Goal: Task Accomplishment & Management: Manage account settings

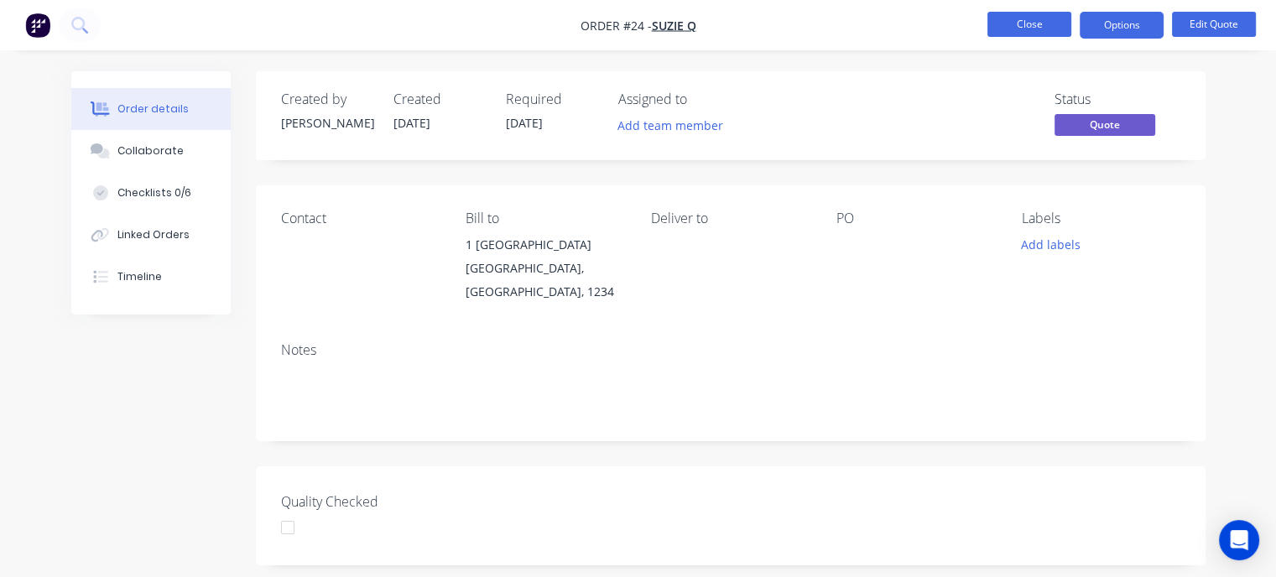
click at [1013, 29] on button "Close" at bounding box center [1029, 24] width 84 height 25
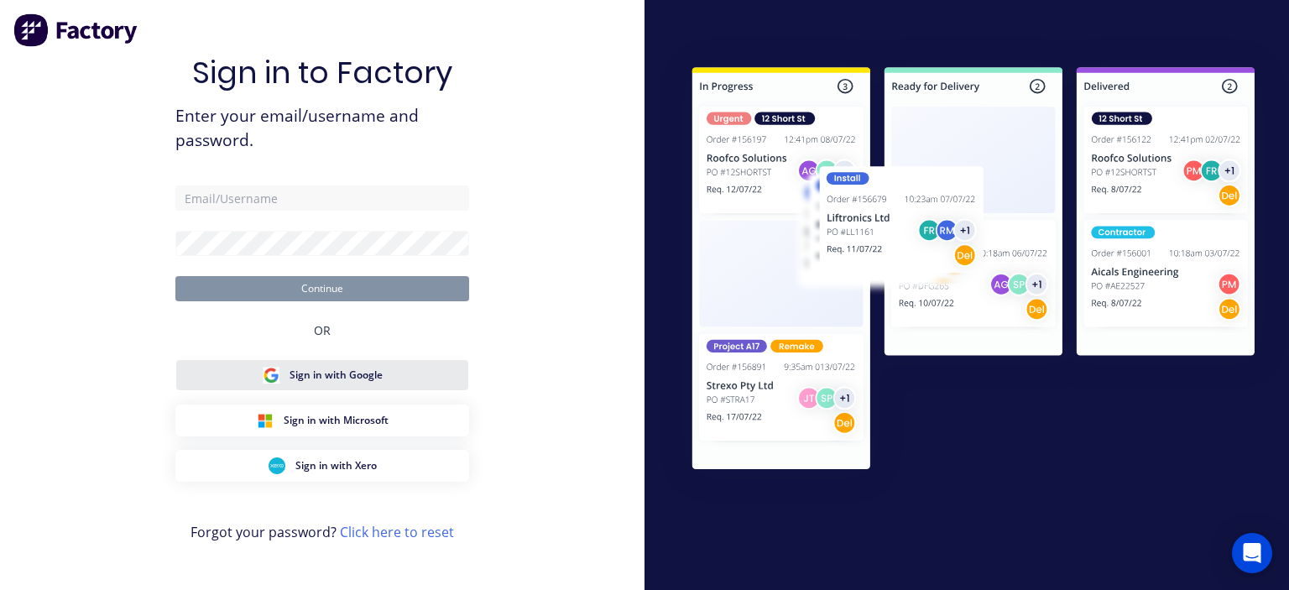
click at [335, 372] on span "Sign in with Google" at bounding box center [335, 374] width 93 height 15
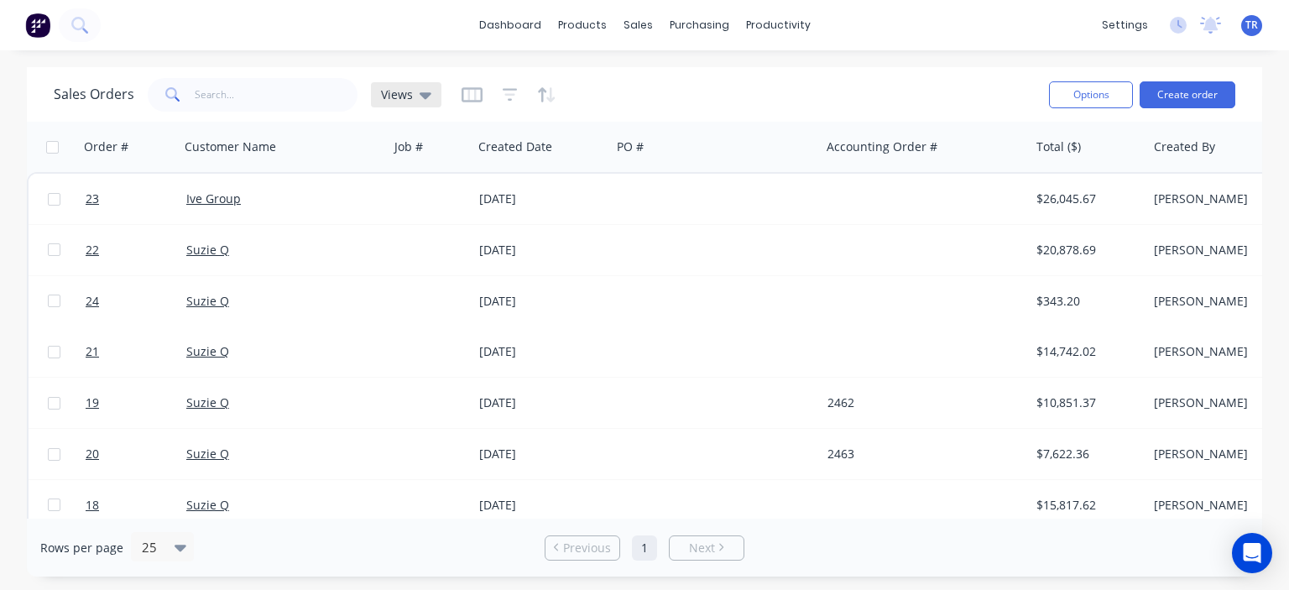
click at [416, 96] on div "Views" at bounding box center [406, 94] width 50 height 15
click at [611, 89] on div "Sales Orders Views" at bounding box center [545, 94] width 982 height 41
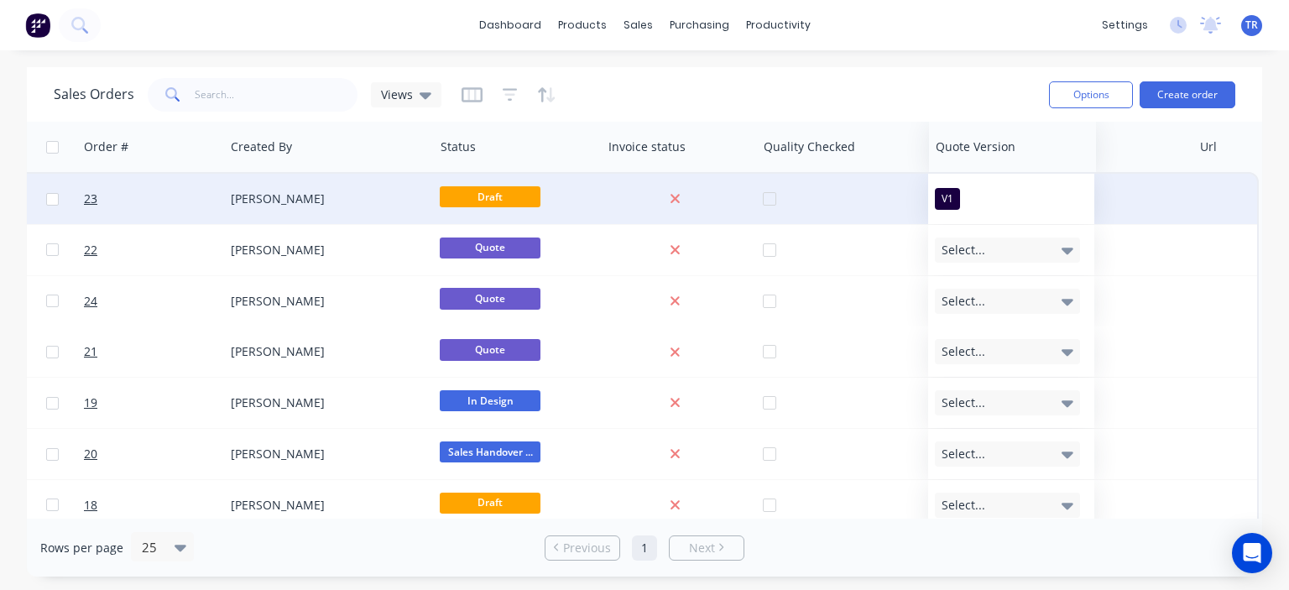
scroll to position [0, 923]
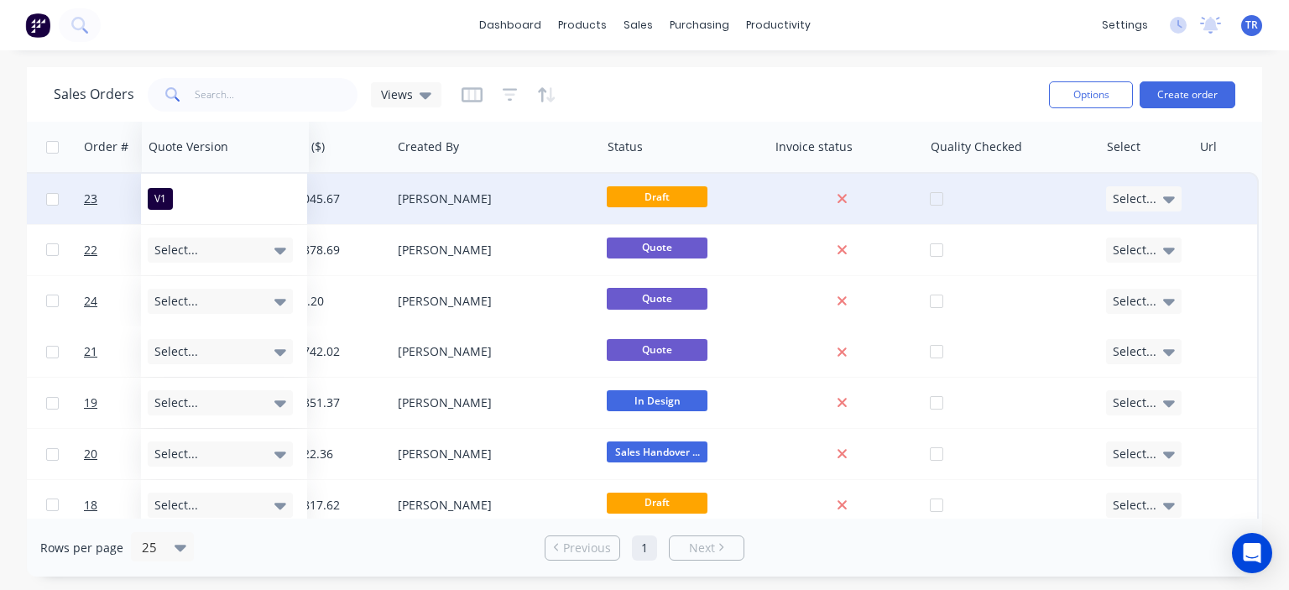
drag, startPoint x: 1073, startPoint y: 154, endPoint x: 189, endPoint y: 177, distance: 884.6
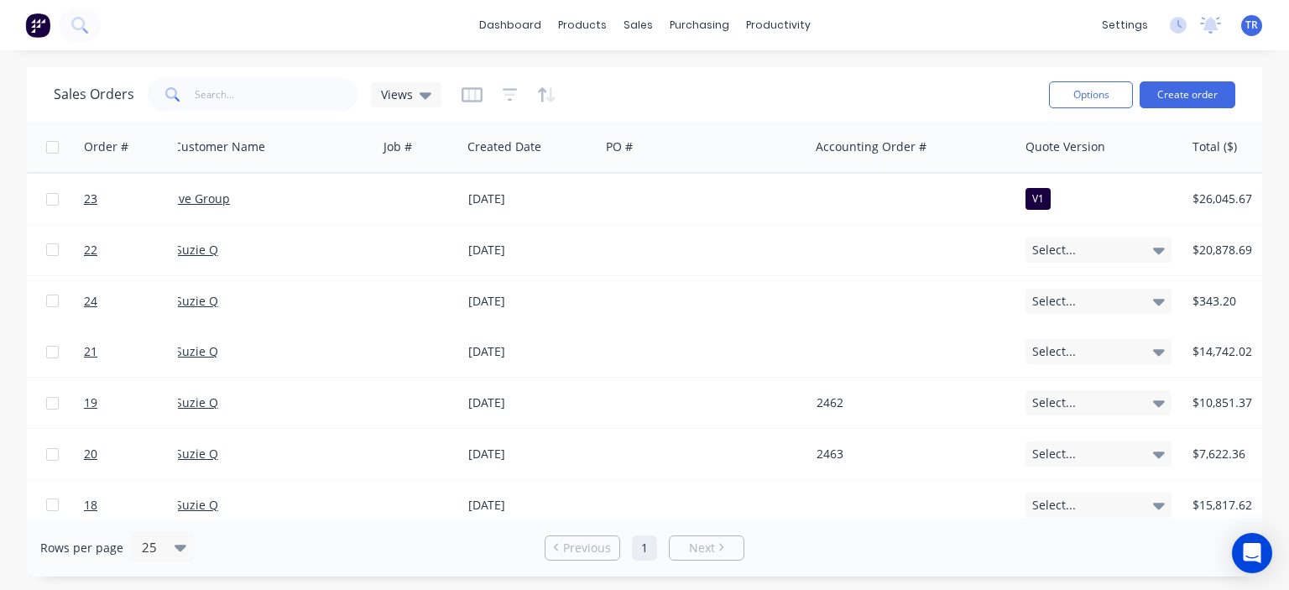
scroll to position [0, 0]
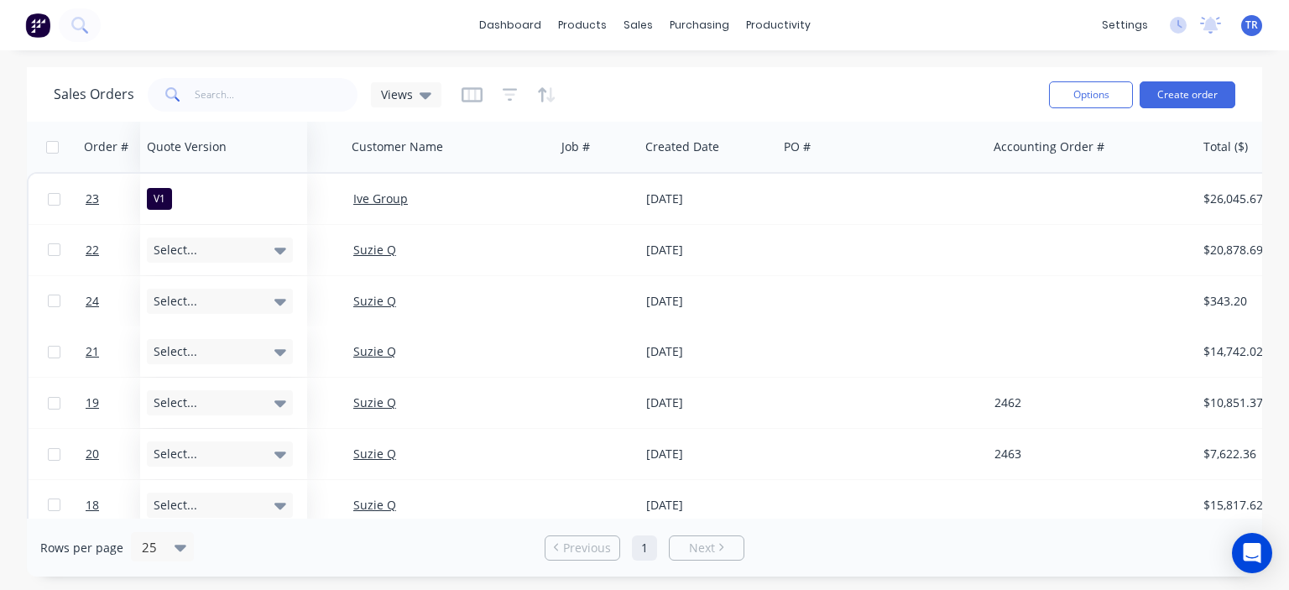
drag, startPoint x: 1065, startPoint y: 152, endPoint x: 172, endPoint y: 153, distance: 893.5
click at [0, 0] on div at bounding box center [0, 0] width 0 height 0
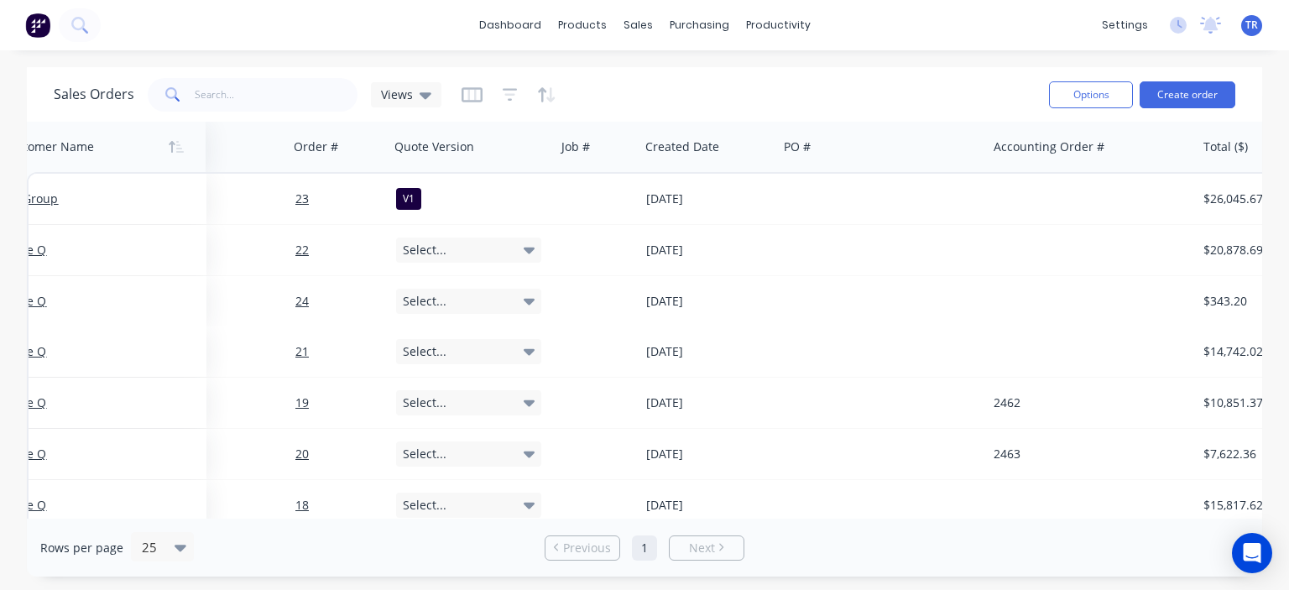
drag, startPoint x: 470, startPoint y: 150, endPoint x: 122, endPoint y: 146, distance: 348.2
click at [122, 146] on div at bounding box center [96, 147] width 186 height 34
drag, startPoint x: 237, startPoint y: 150, endPoint x: 70, endPoint y: 154, distance: 167.0
click at [70, 154] on div at bounding box center [111, 147] width 186 height 34
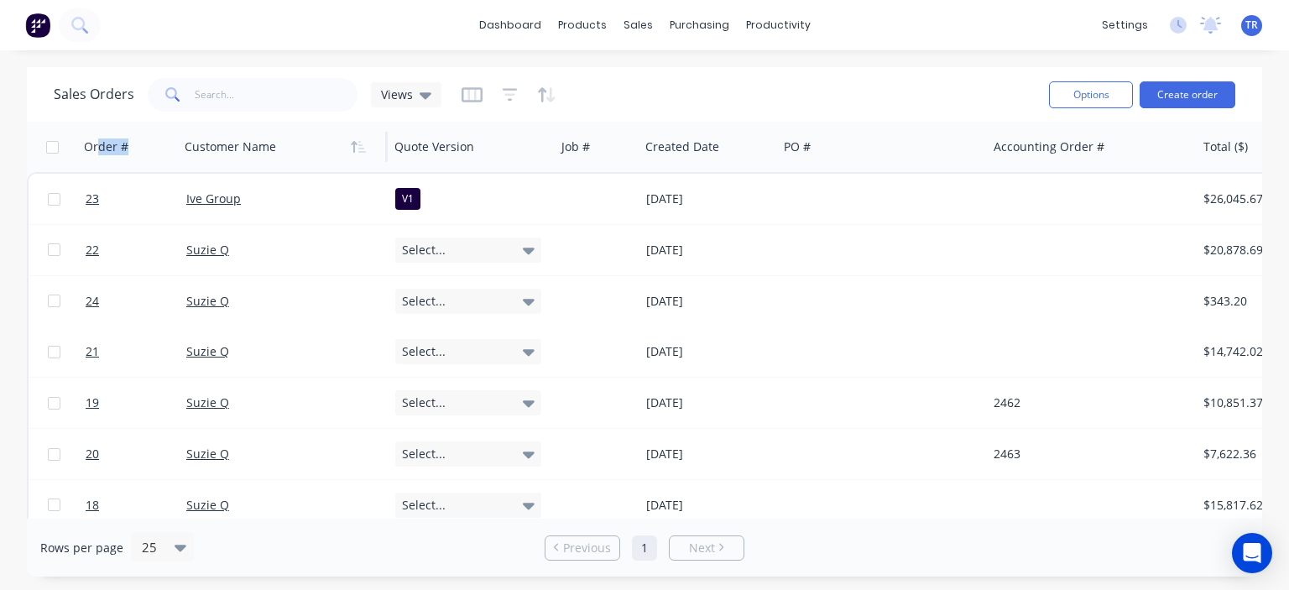
drag, startPoint x: 97, startPoint y: 138, endPoint x: 297, endPoint y: 154, distance: 200.3
click at [297, 154] on div "Order # Customer Name Quote Version Job # Created Date PO # Accounting Order # …" at bounding box center [1104, 147] width 2154 height 50
drag, startPoint x: 78, startPoint y: 150, endPoint x: 310, endPoint y: 161, distance: 231.8
click at [310, 161] on div "Order # Customer Name Quote Version Job # Created Date PO # Accounting Order # …" at bounding box center [1104, 147] width 2154 height 50
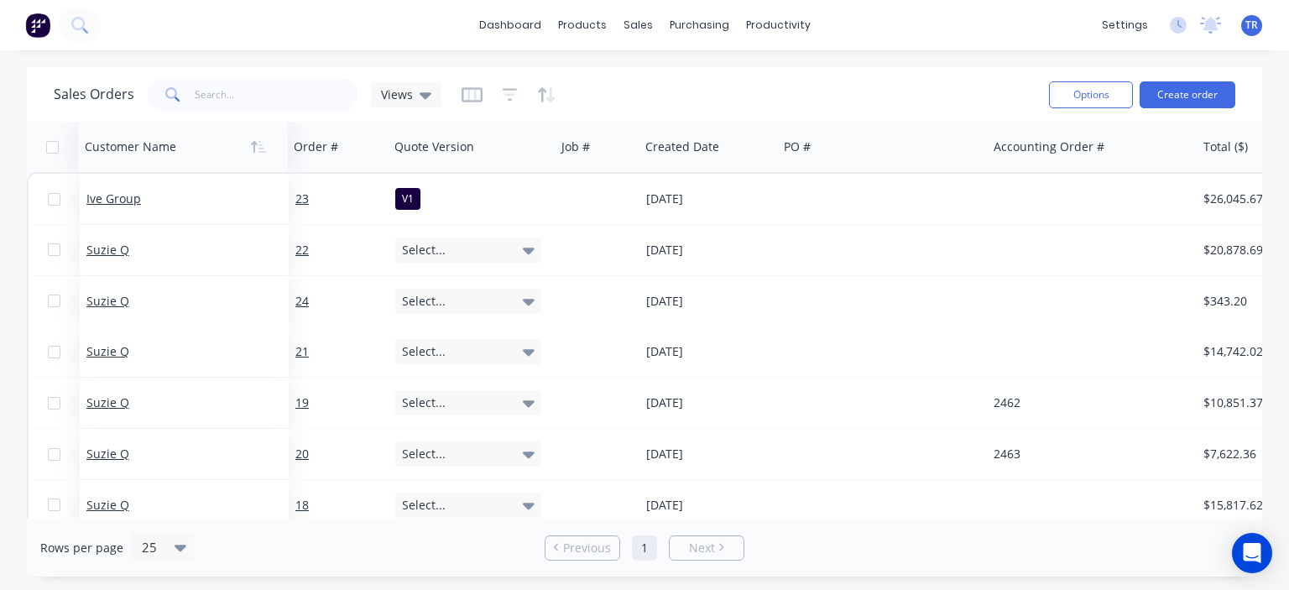
drag, startPoint x: 304, startPoint y: 150, endPoint x: 339, endPoint y: 162, distance: 37.1
click at [271, 162] on div at bounding box center [178, 147] width 186 height 34
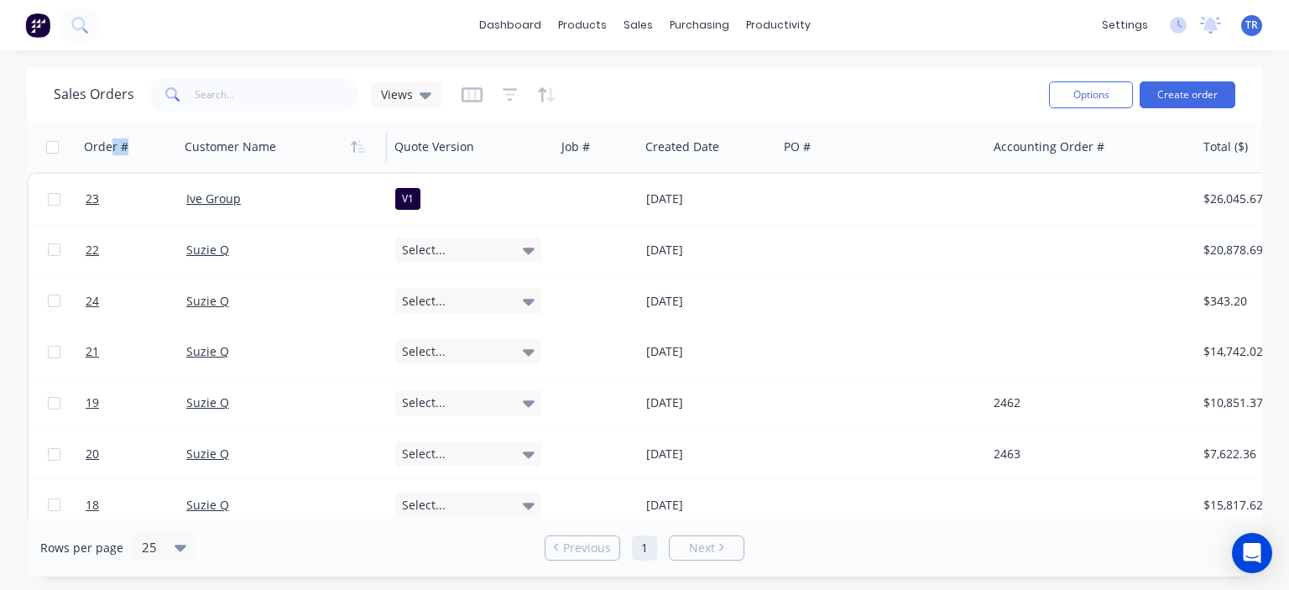
drag, startPoint x: 111, startPoint y: 160, endPoint x: 308, endPoint y: 161, distance: 197.2
click at [308, 161] on div "Order # Customer Name Quote Version Job # Created Date PO # Accounting Order # …" at bounding box center [1104, 147] width 2154 height 50
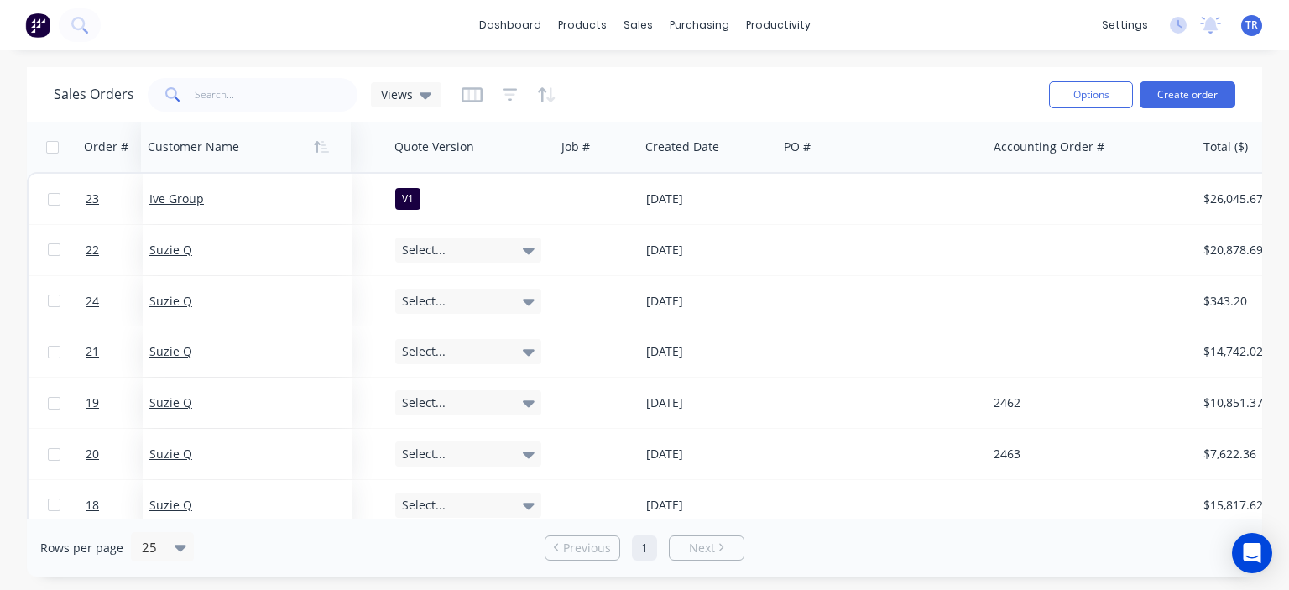
drag, startPoint x: 295, startPoint y: 154, endPoint x: 258, endPoint y: 155, distance: 36.9
click at [258, 155] on div at bounding box center [241, 147] width 186 height 34
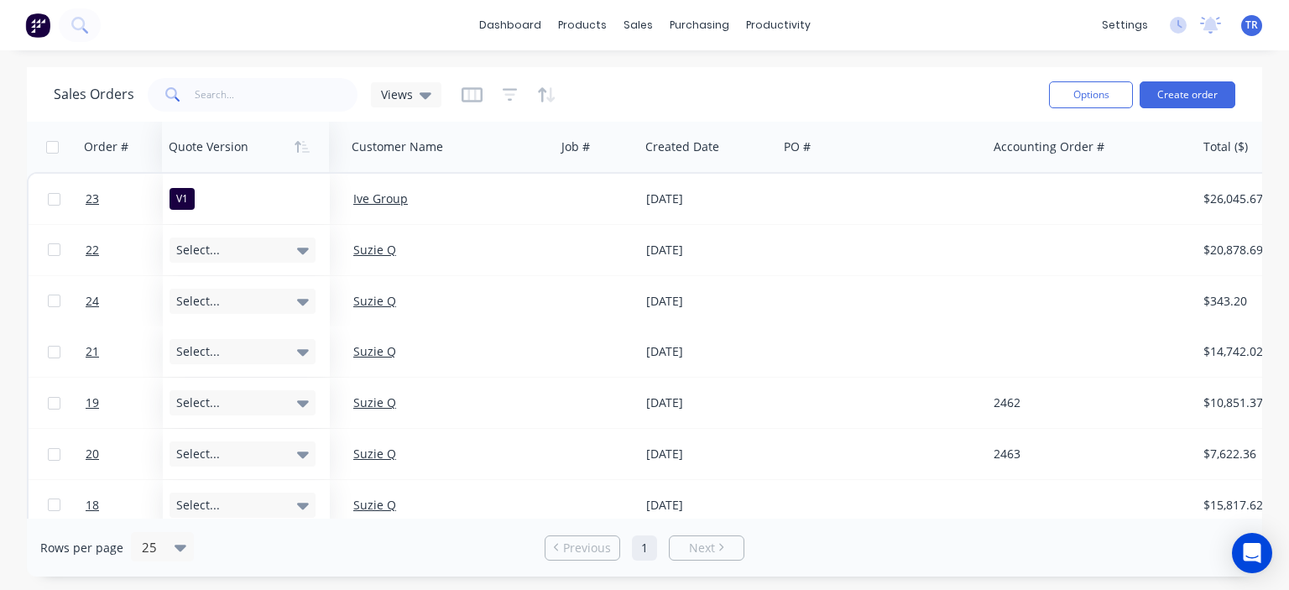
drag, startPoint x: 498, startPoint y: 157, endPoint x: 258, endPoint y: 148, distance: 240.1
click at [258, 149] on div at bounding box center [242, 147] width 146 height 34
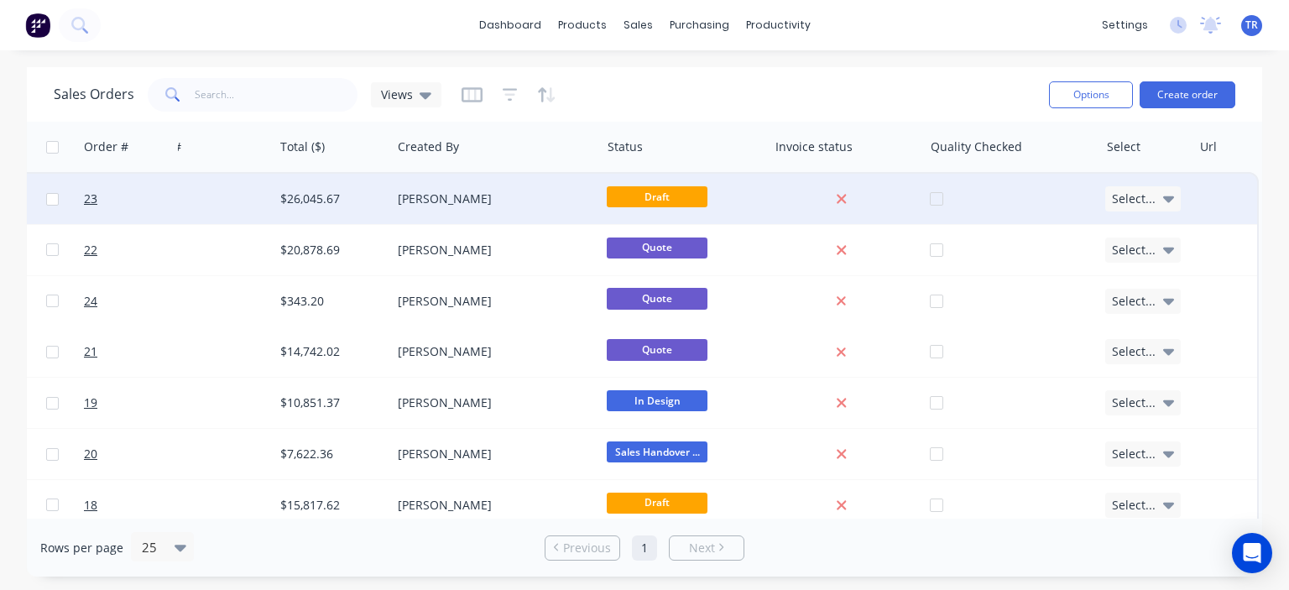
scroll to position [0, 923]
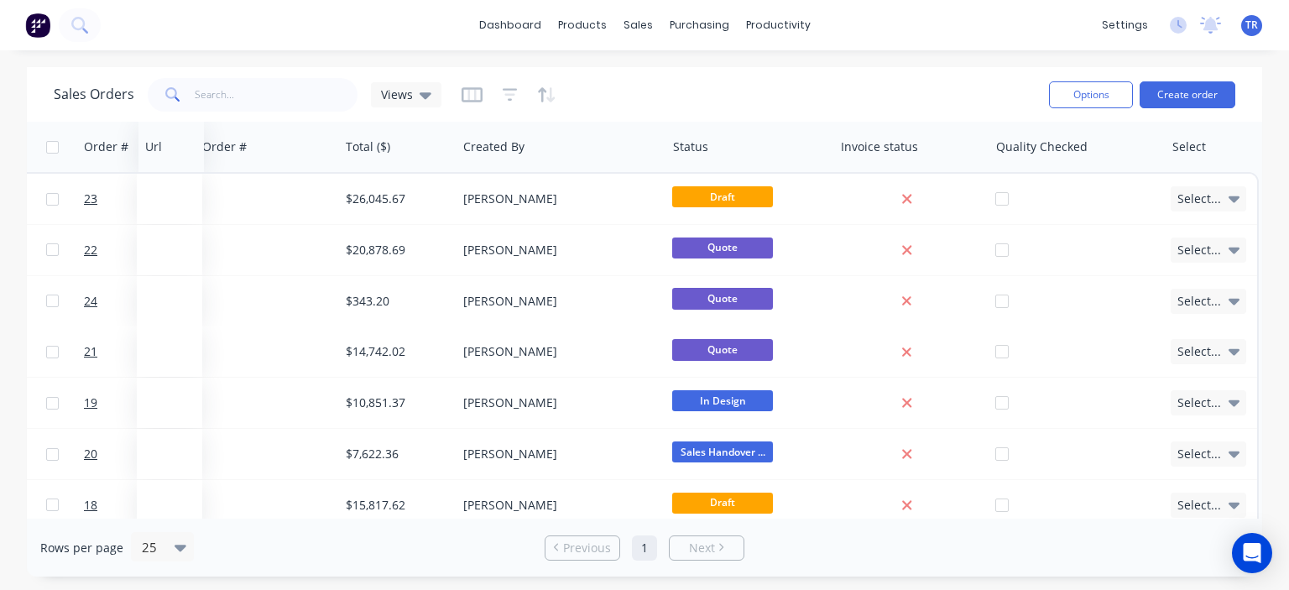
drag, startPoint x: 1208, startPoint y: 151, endPoint x: 154, endPoint y: 169, distance: 1054.7
click at [154, 169] on div "Url" at bounding box center [170, 147] width 65 height 50
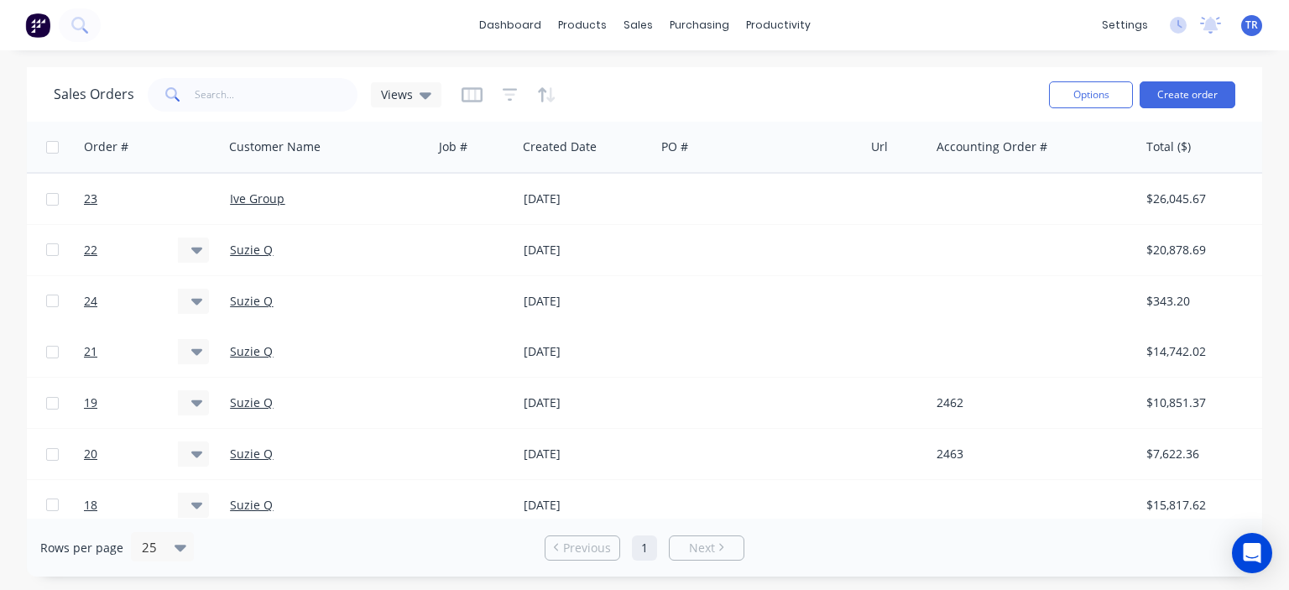
scroll to position [0, 0]
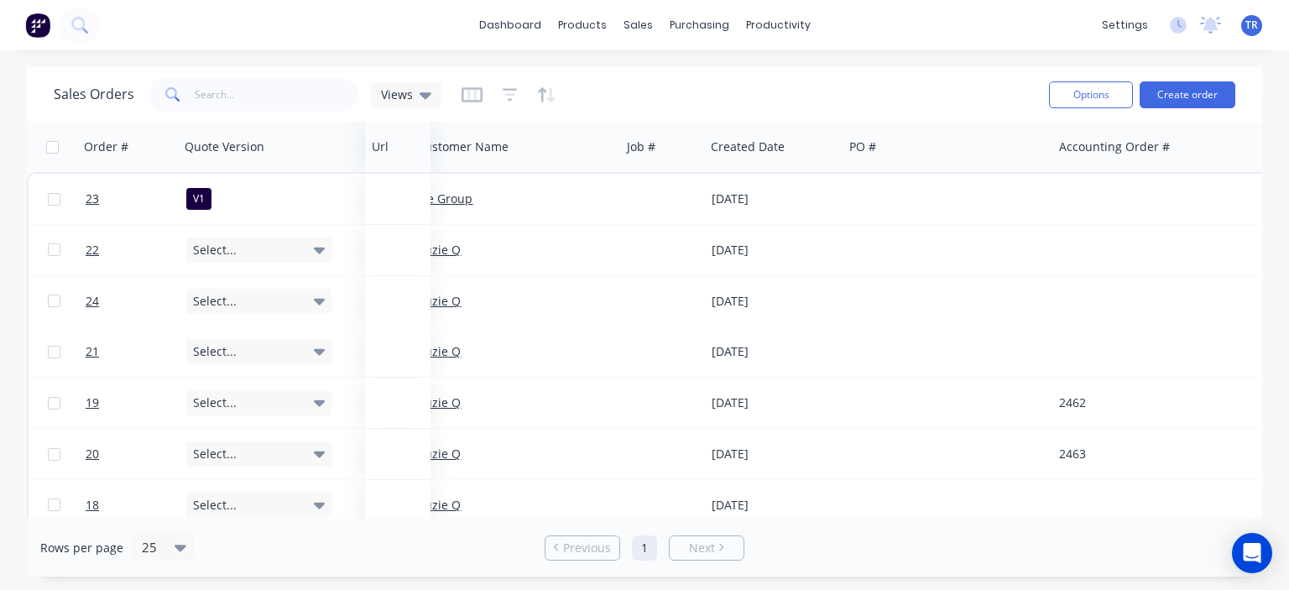
drag, startPoint x: 1006, startPoint y: 156, endPoint x: 383, endPoint y: 168, distance: 623.5
click at [383, 168] on div "Url" at bounding box center [397, 147] width 65 height 50
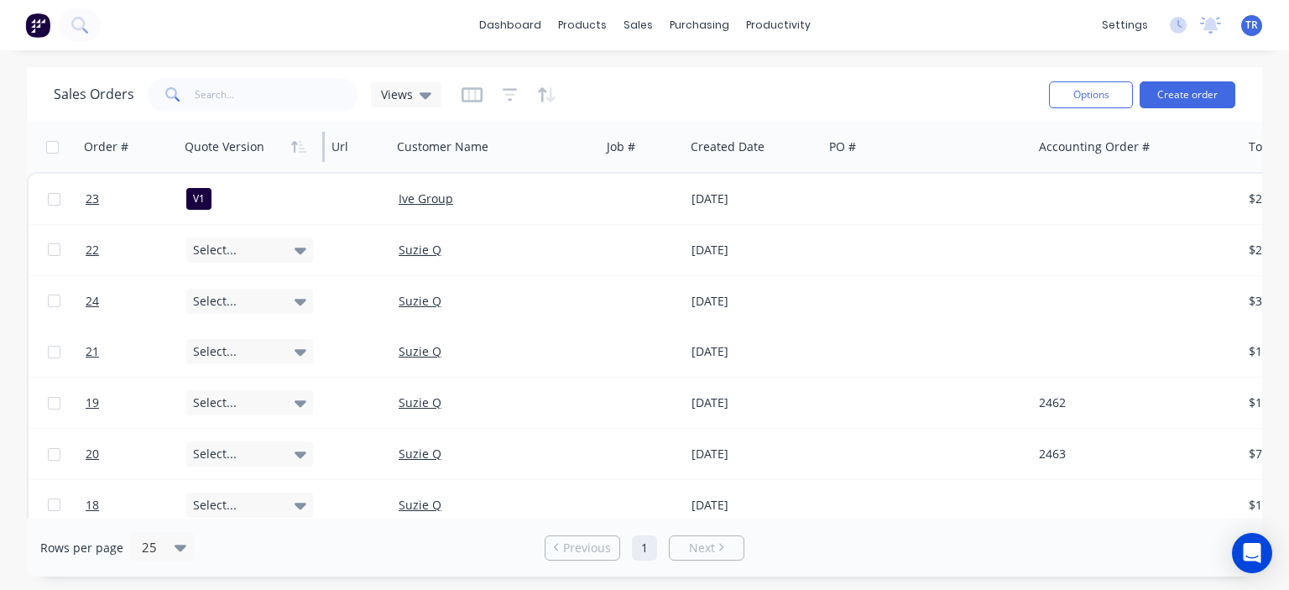
drag, startPoint x: 342, startPoint y: 148, endPoint x: 268, endPoint y: 153, distance: 74.0
click at [268, 153] on div "Quote Version" at bounding box center [251, 147] width 147 height 50
drag, startPoint x: 176, startPoint y: 147, endPoint x: 118, endPoint y: 149, distance: 57.9
click at [118, 149] on div "Order #" at bounding box center [125, 147] width 96 height 50
click at [621, 150] on div at bounding box center [635, 147] width 67 height 34
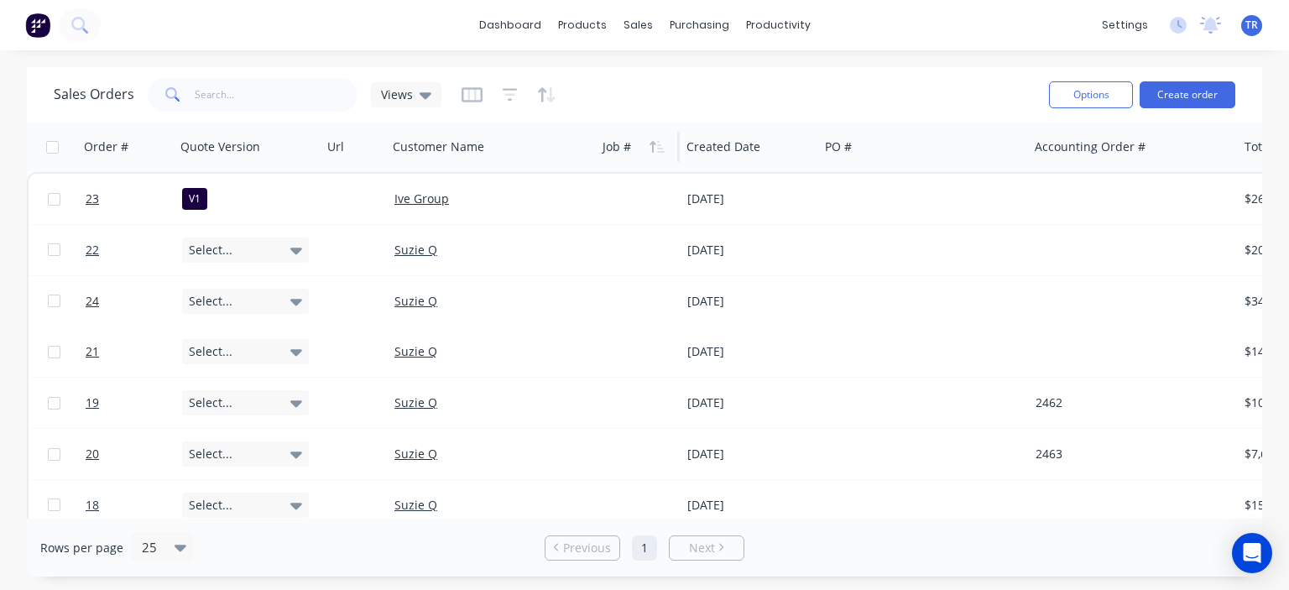
click at [616, 147] on div at bounding box center [635, 147] width 67 height 34
click at [659, 143] on icon "button" at bounding box center [656, 146] width 15 height 13
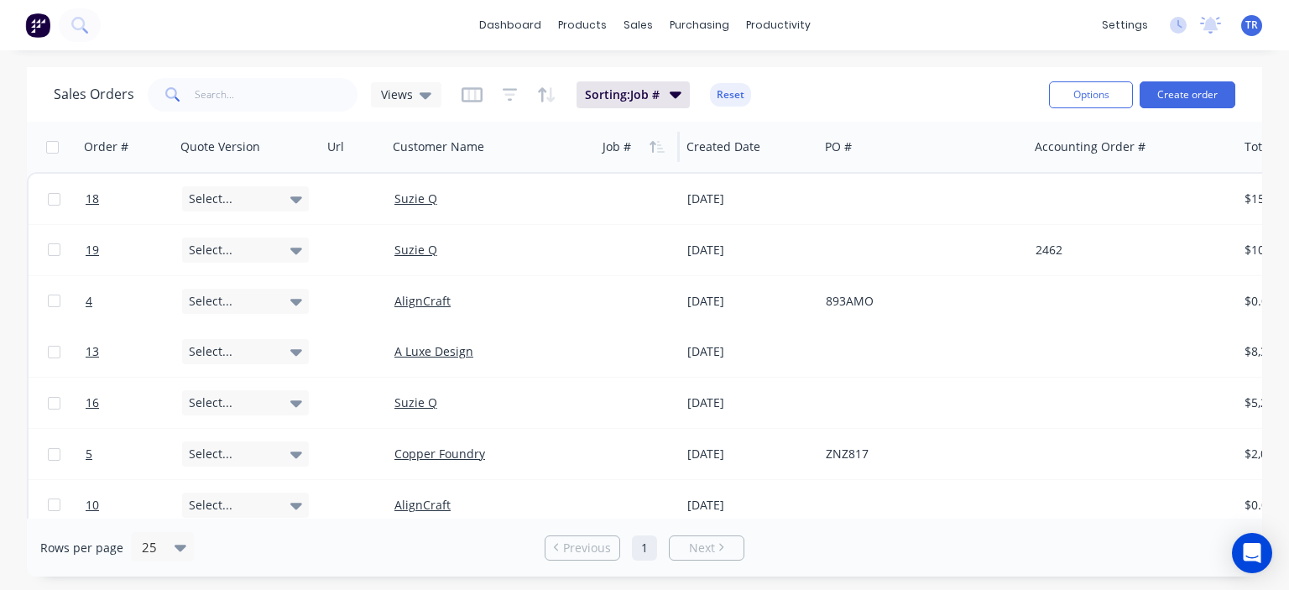
click at [659, 143] on icon "button" at bounding box center [656, 146] width 15 height 13
click at [670, 92] on icon "button" at bounding box center [676, 94] width 12 height 7
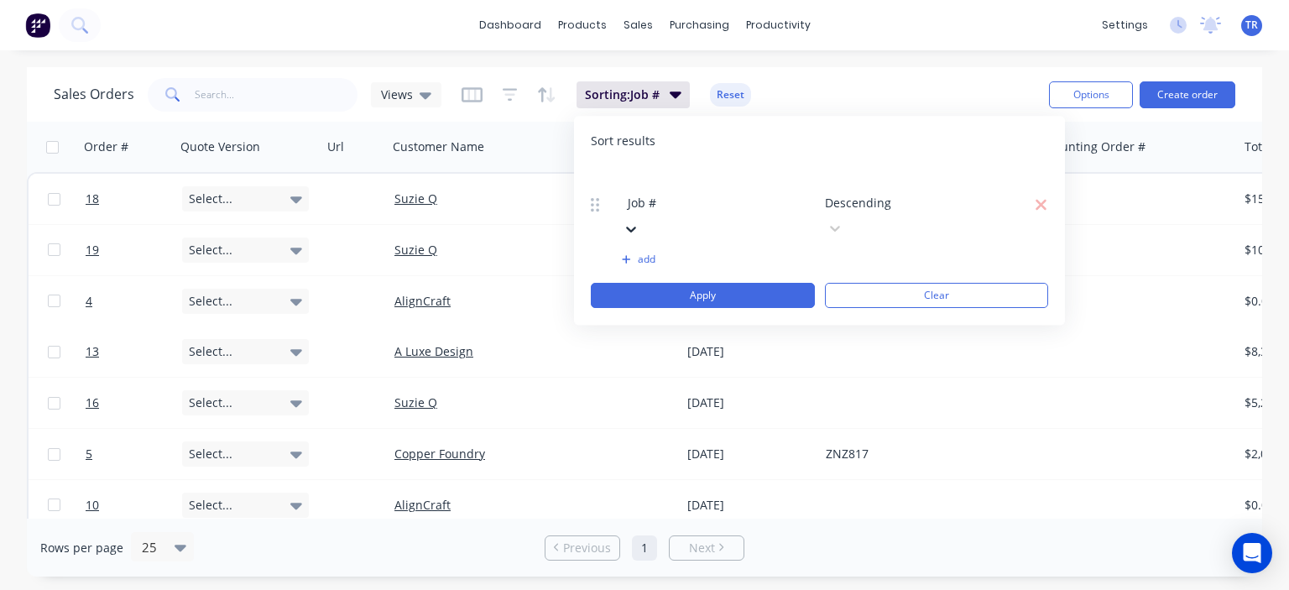
click at [653, 182] on div at bounding box center [749, 179] width 242 height 21
click at [721, 147] on div "Sort results" at bounding box center [819, 141] width 457 height 17
click at [945, 91] on div "Sales Orders Views Sorting: Job # Reset" at bounding box center [545, 94] width 982 height 41
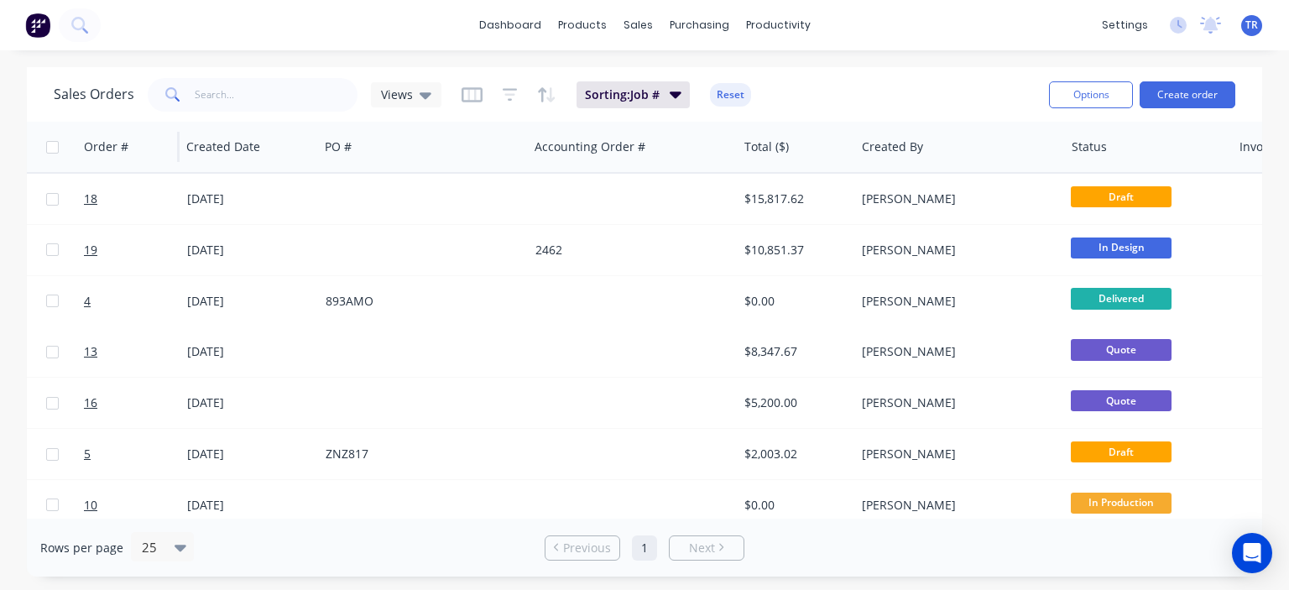
scroll to position [0, 906]
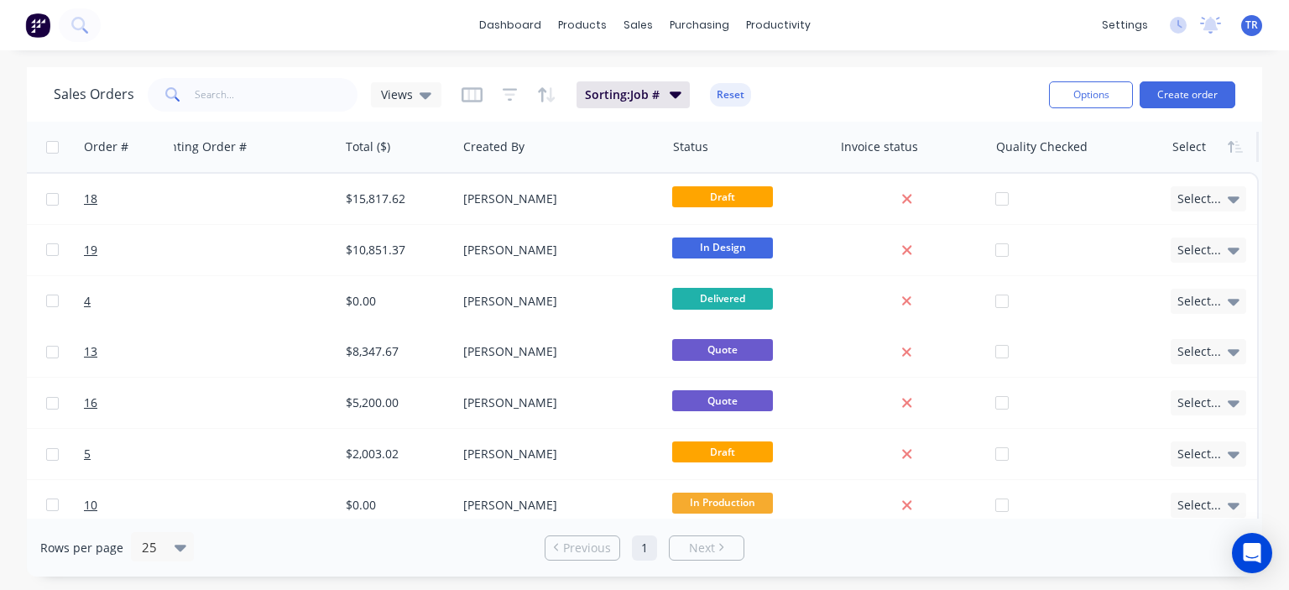
click at [1196, 151] on div at bounding box center [1210, 147] width 76 height 34
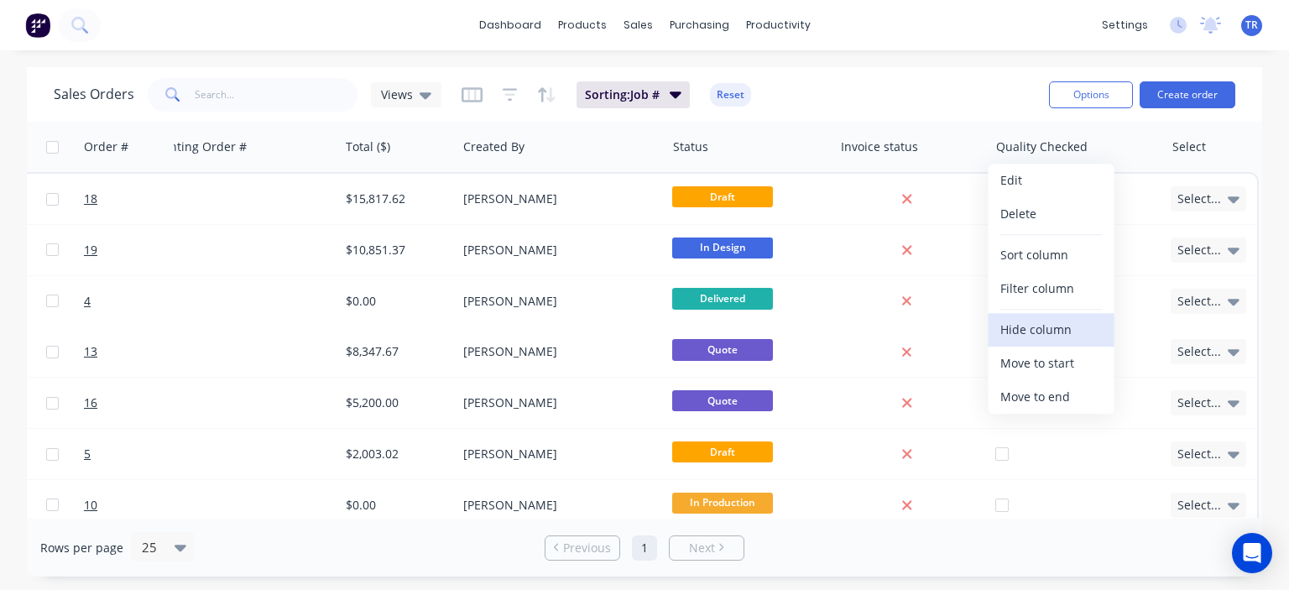
click at [1061, 327] on button "Hide column" at bounding box center [1051, 330] width 126 height 34
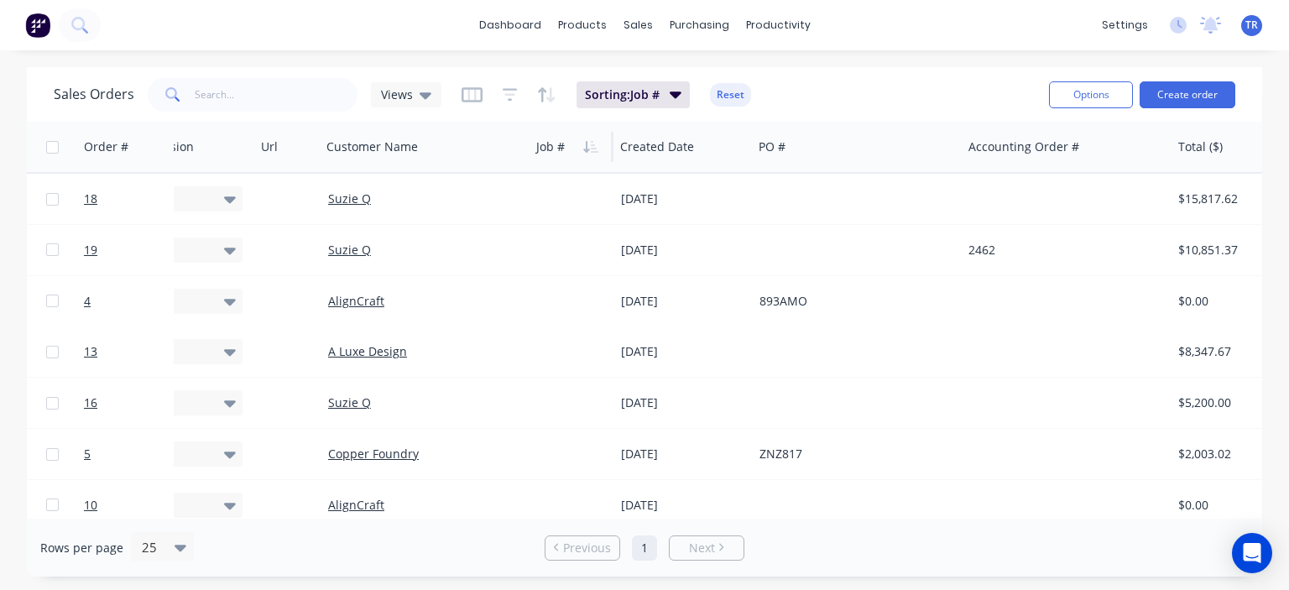
scroll to position [0, 0]
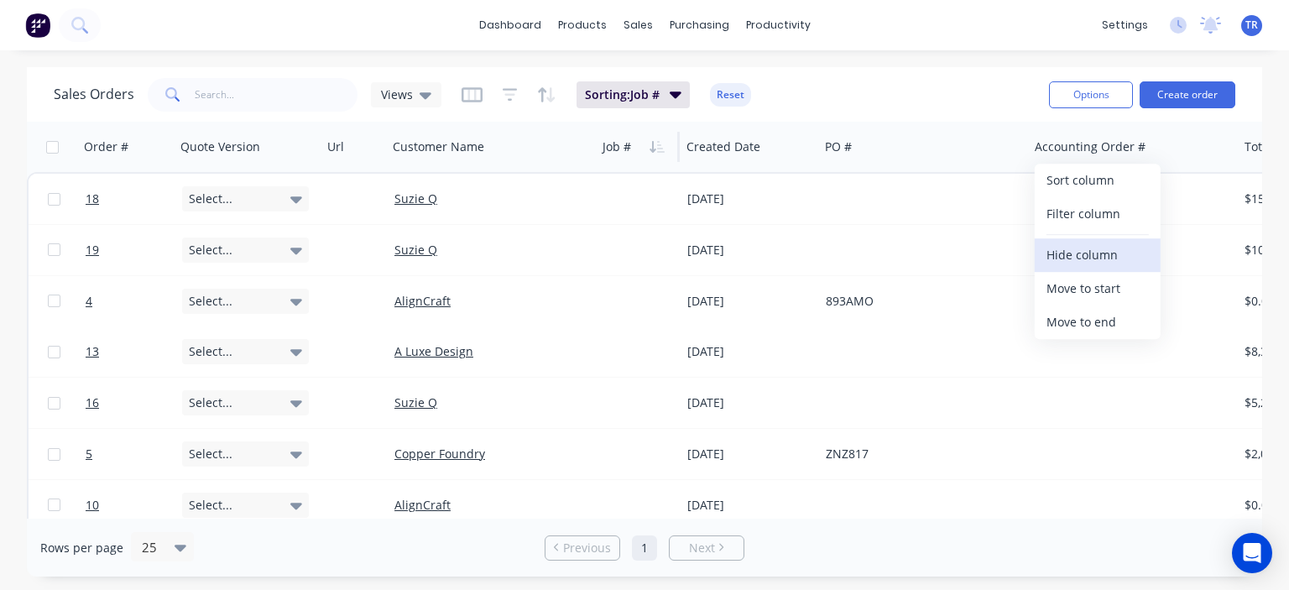
click at [1094, 260] on button "Hide column" at bounding box center [1097, 255] width 126 height 34
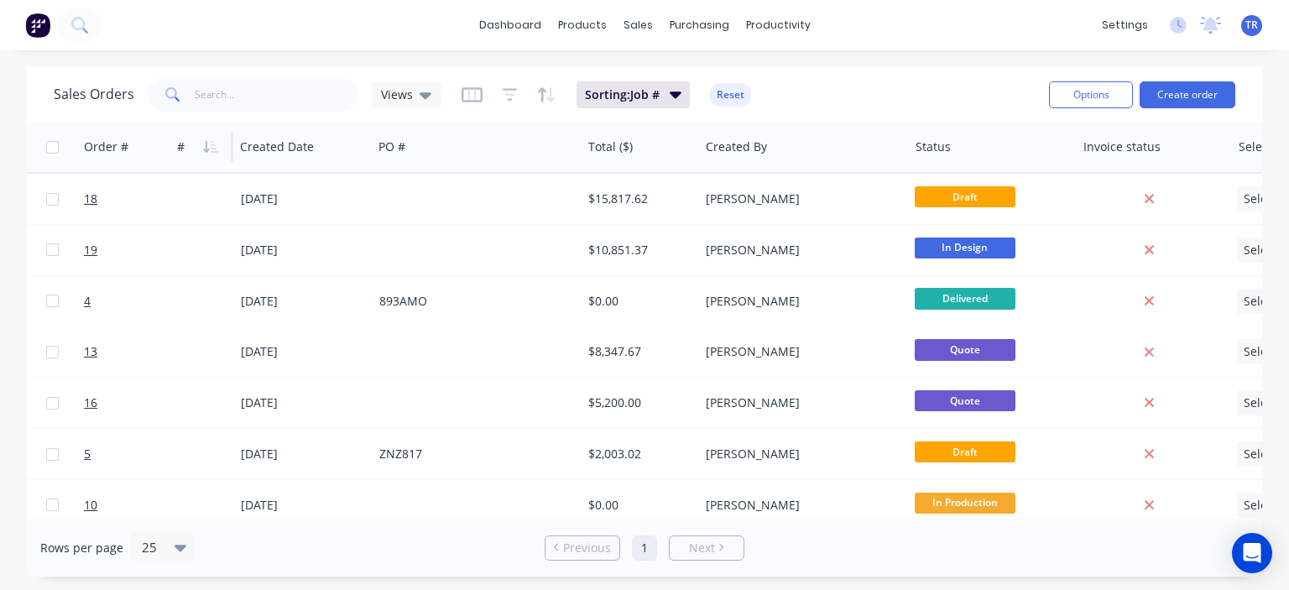
scroll to position [0, 520]
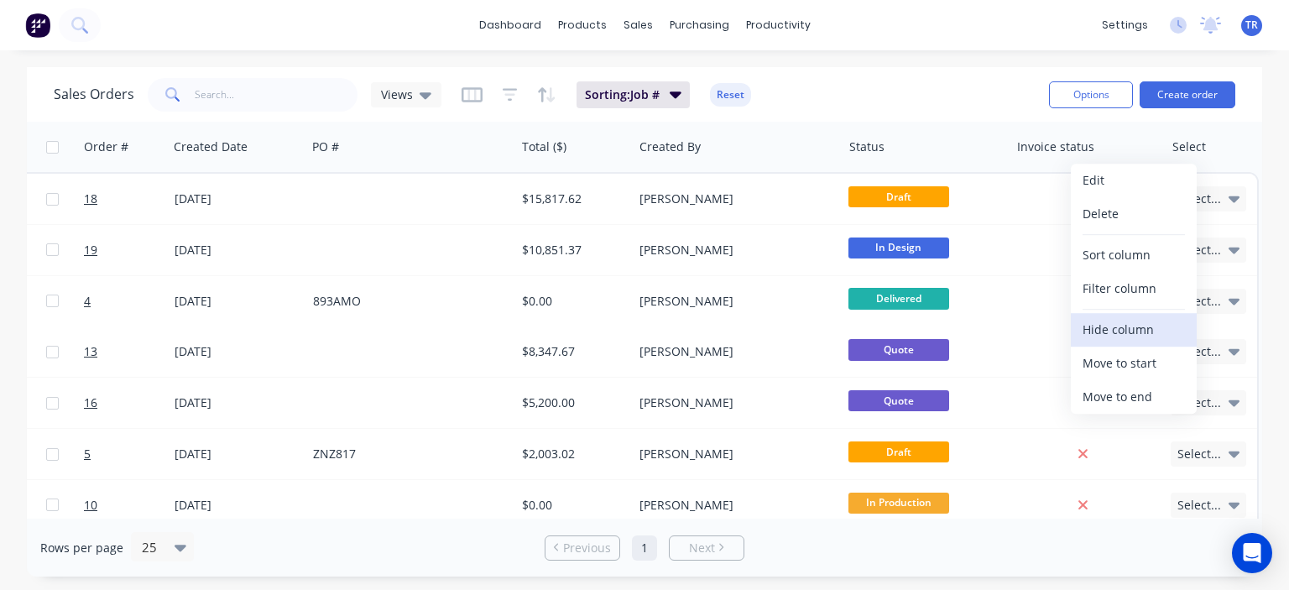
click at [1141, 326] on button "Hide column" at bounding box center [1134, 330] width 126 height 34
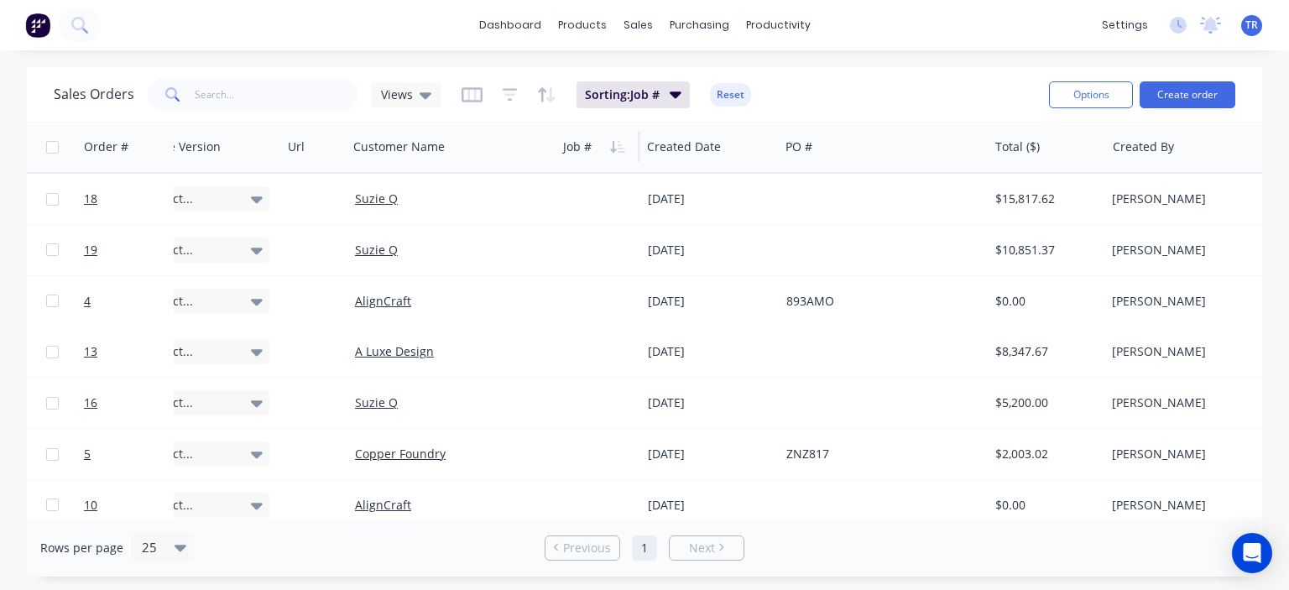
scroll to position [0, 0]
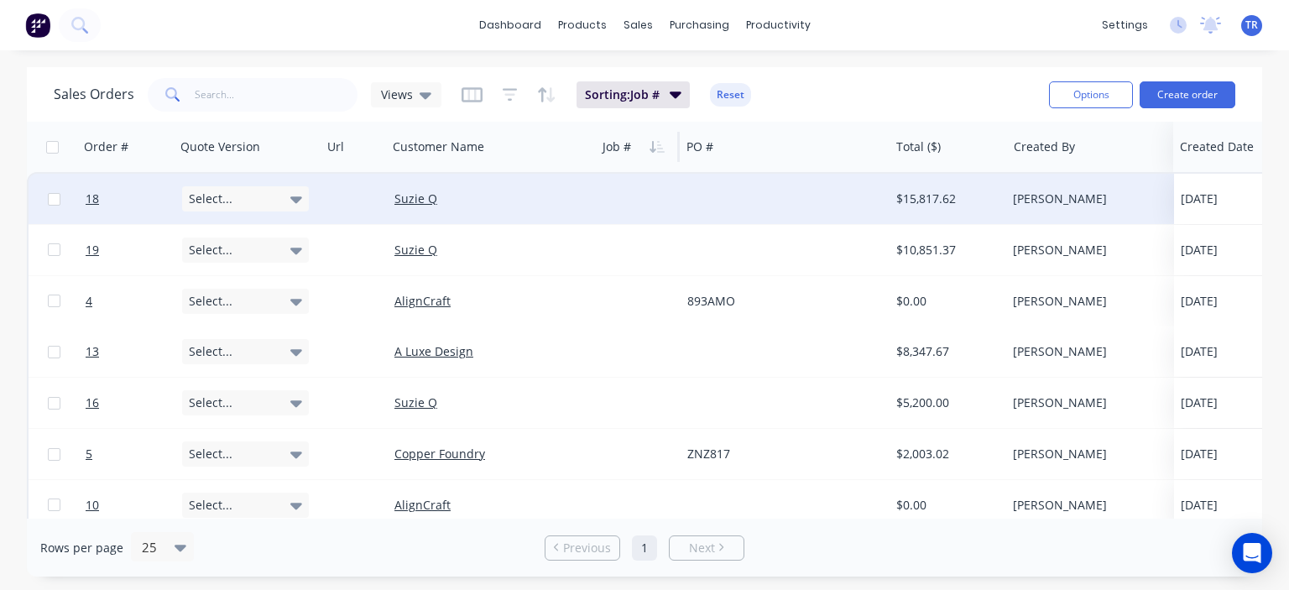
drag, startPoint x: 706, startPoint y: 154, endPoint x: 1197, endPoint y: 190, distance: 492.1
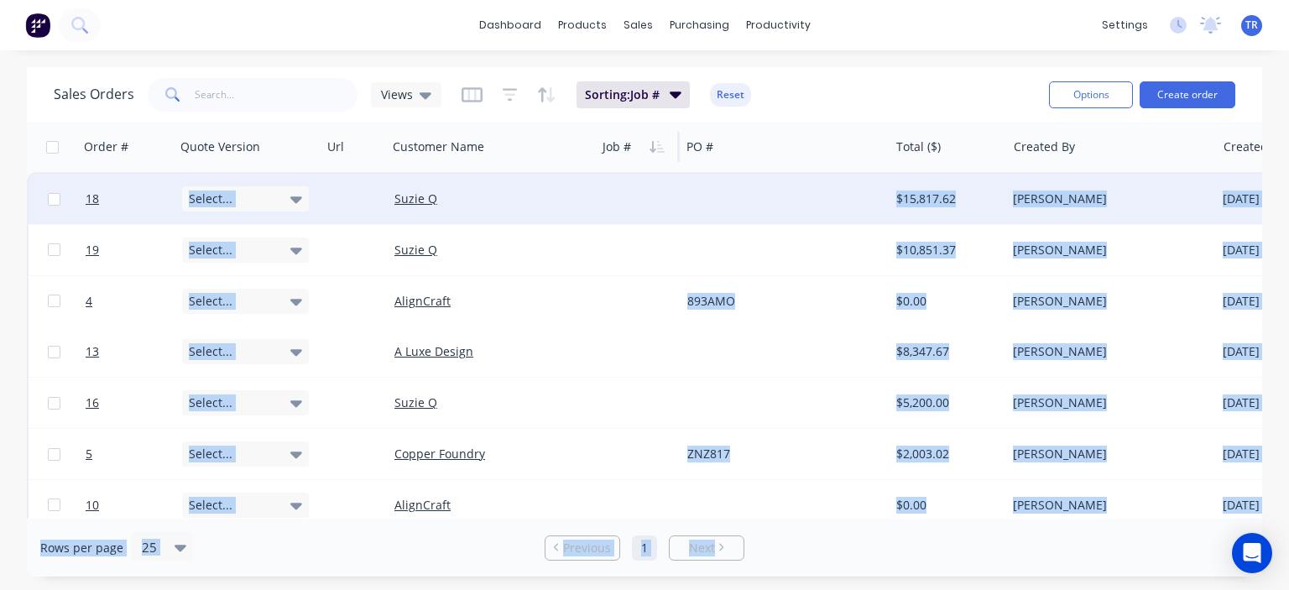
scroll to position [18, 427]
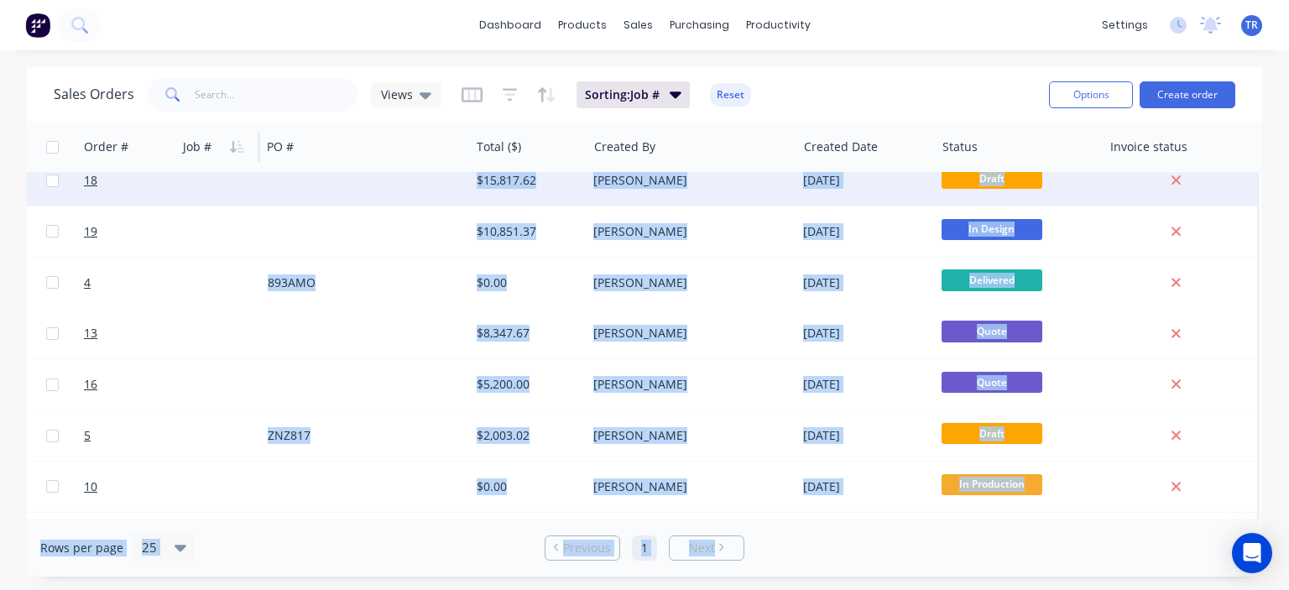
drag, startPoint x: 750, startPoint y: 519, endPoint x: 1288, endPoint y: 478, distance: 539.4
click at [1275, 478] on div "Sales Orders Views Sorting: Job # Reset Options Create order Order # Quote Vers…" at bounding box center [644, 321] width 1289 height 509
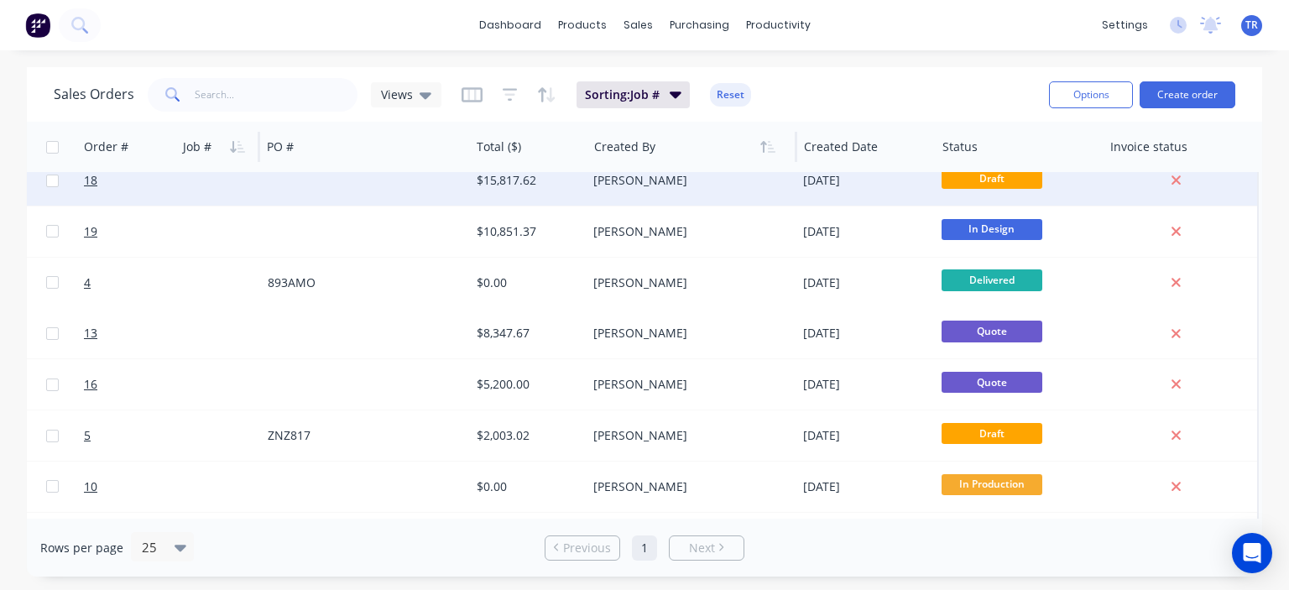
click at [701, 148] on div at bounding box center [687, 147] width 186 height 34
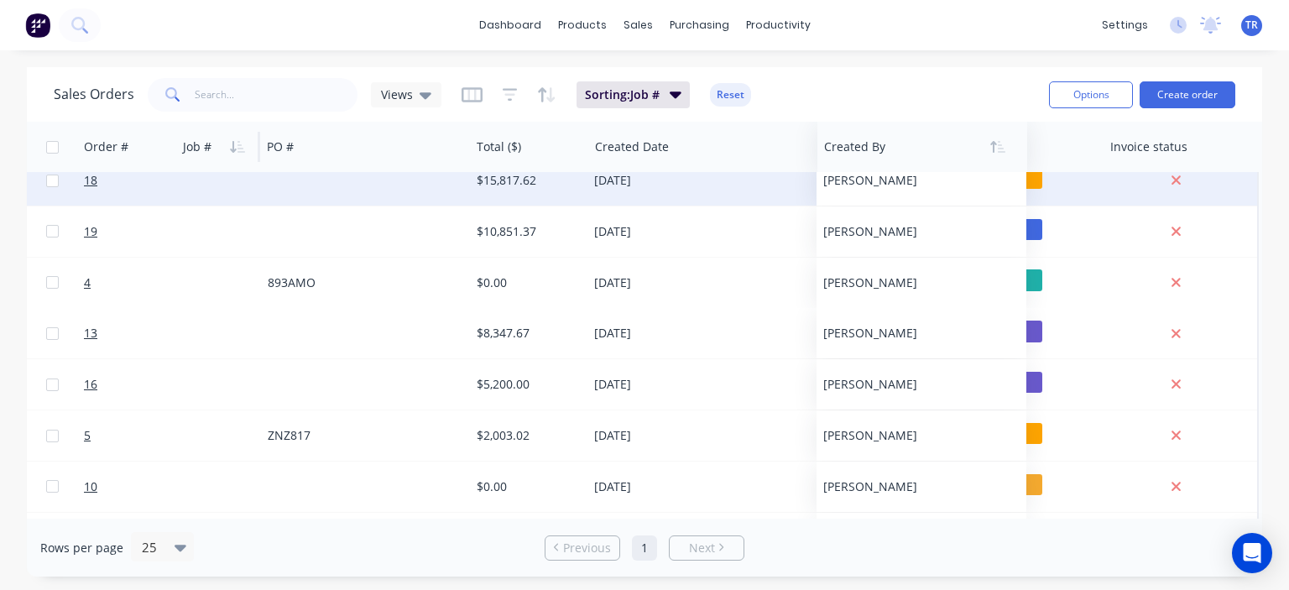
scroll to position [18, 419]
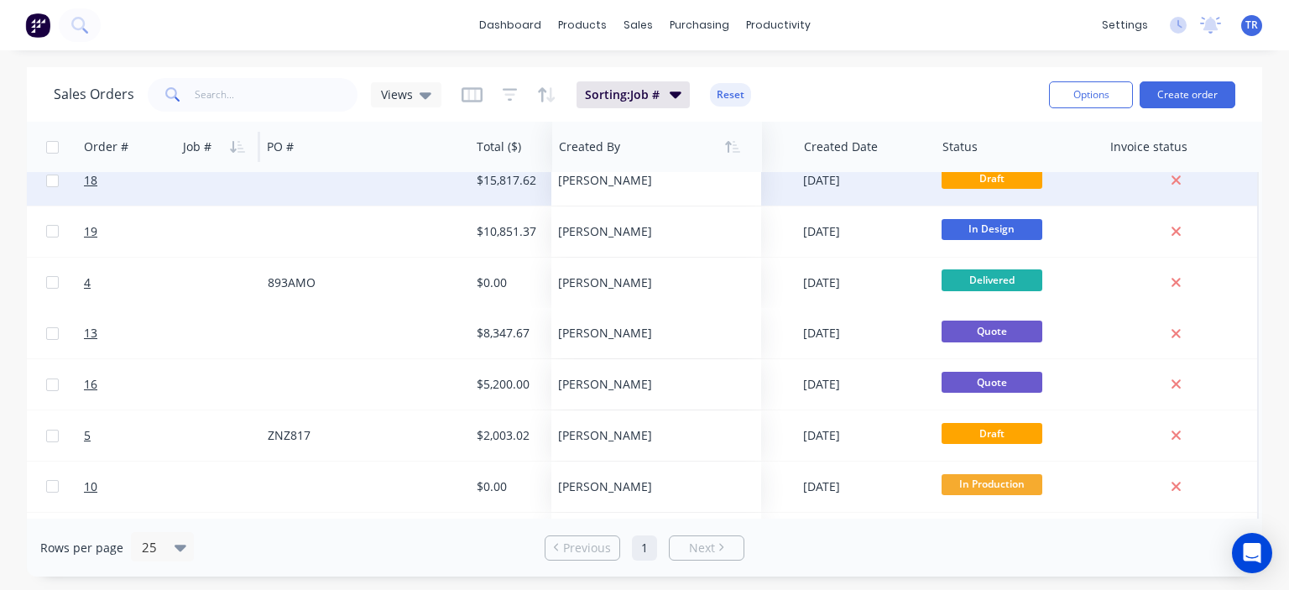
drag, startPoint x: 666, startPoint y: 150, endPoint x: 631, endPoint y: 150, distance: 35.2
click at [631, 150] on div at bounding box center [652, 147] width 186 height 34
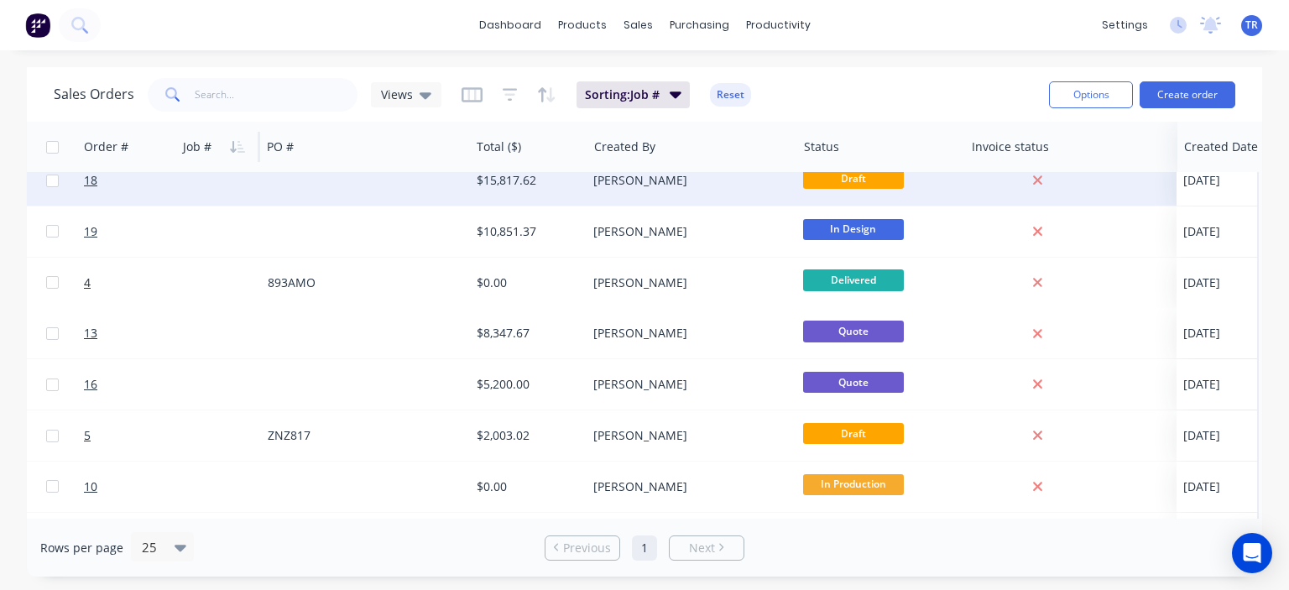
drag, startPoint x: 843, startPoint y: 150, endPoint x: 1223, endPoint y: 153, distance: 380.1
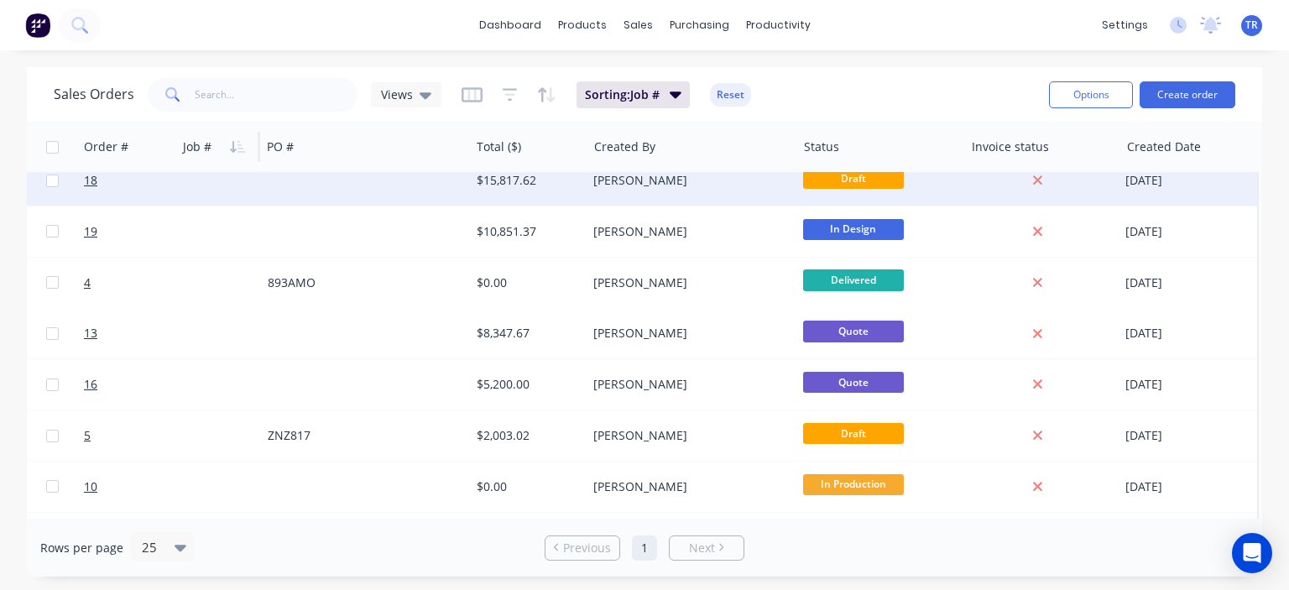
scroll to position [18, 0]
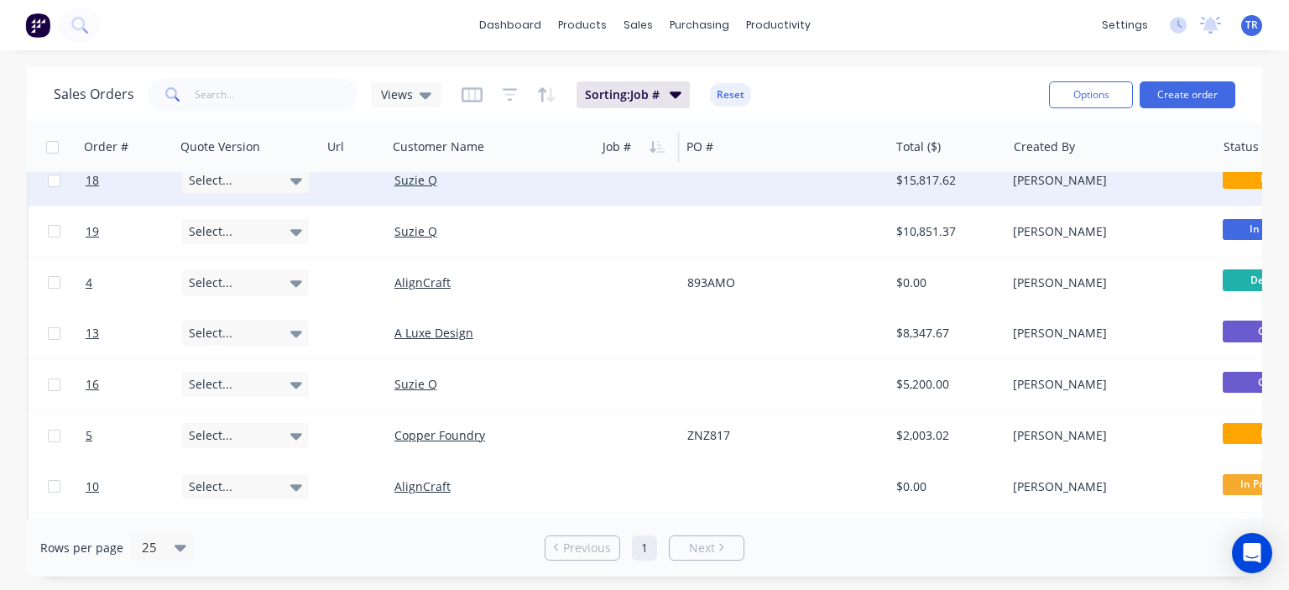
click at [294, 181] on icon at bounding box center [296, 181] width 12 height 7
click at [218, 272] on button "V1" at bounding box center [266, 269] width 168 height 34
click at [230, 179] on div "V1" at bounding box center [245, 180] width 127 height 22
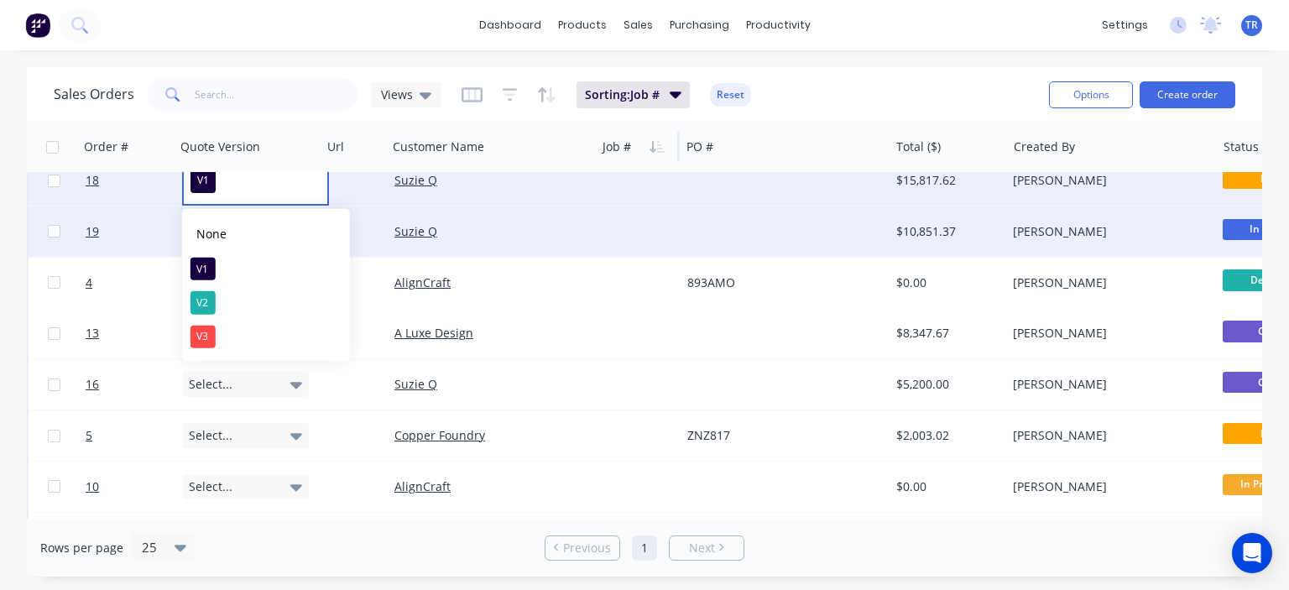
click at [223, 230] on div "None" at bounding box center [212, 234] width 44 height 26
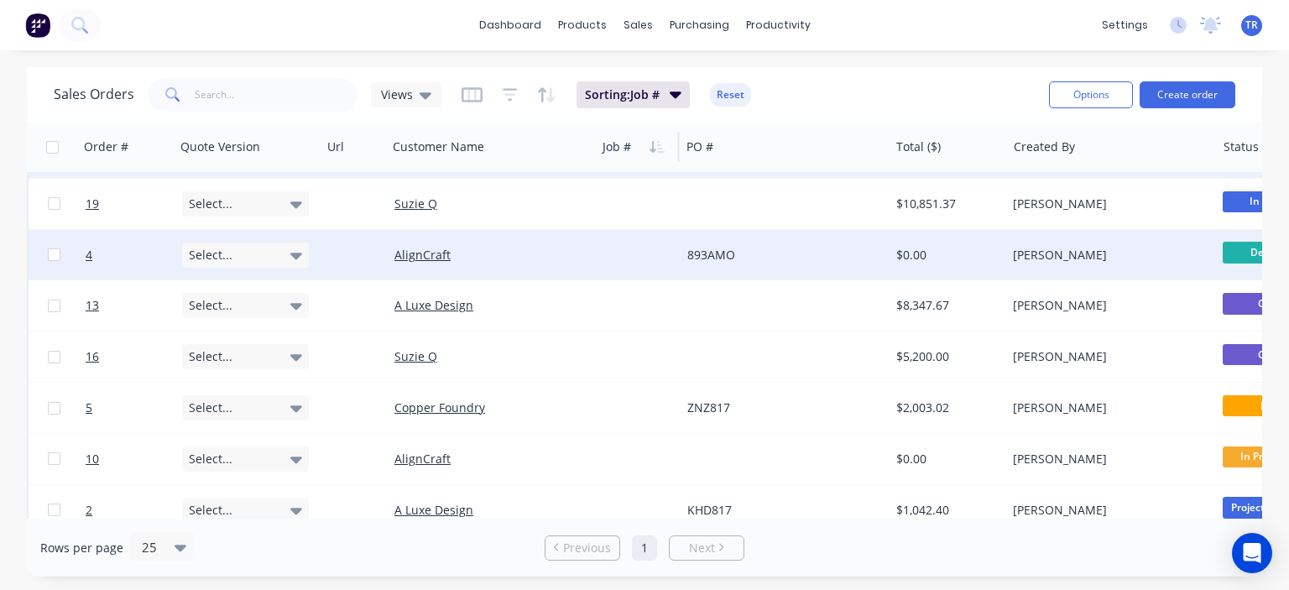
scroll to position [0, 0]
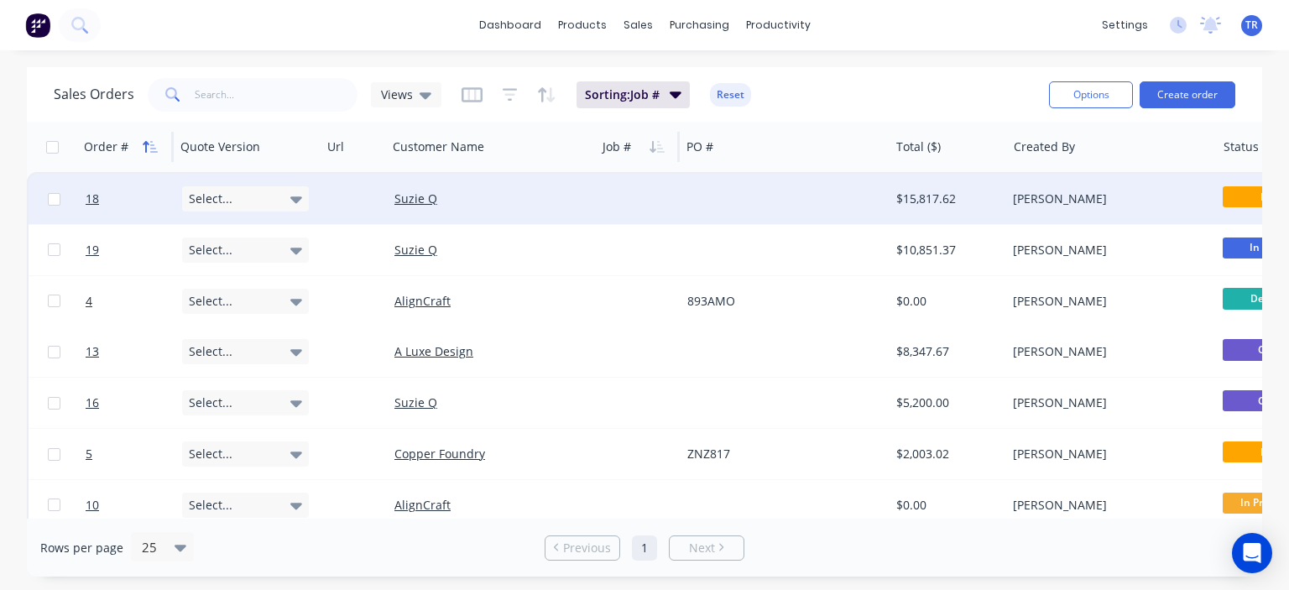
click at [146, 140] on icon "button" at bounding box center [150, 146] width 15 height 13
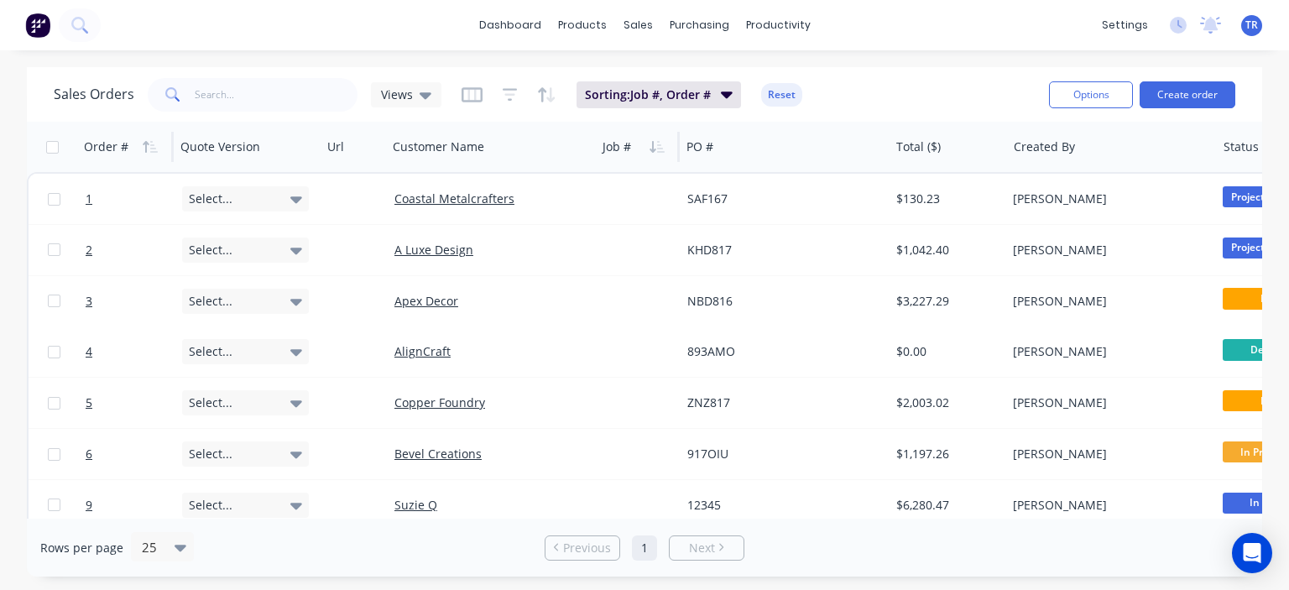
click at [147, 140] on icon "button" at bounding box center [150, 146] width 15 height 13
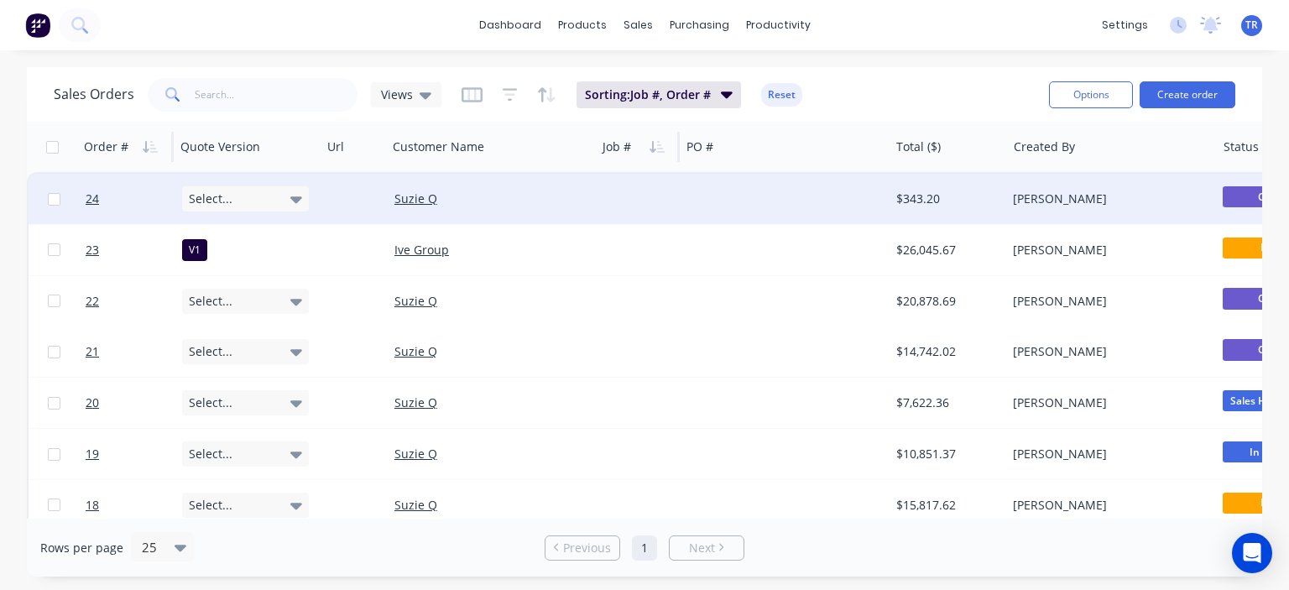
click at [280, 190] on div "Select..." at bounding box center [245, 198] width 127 height 25
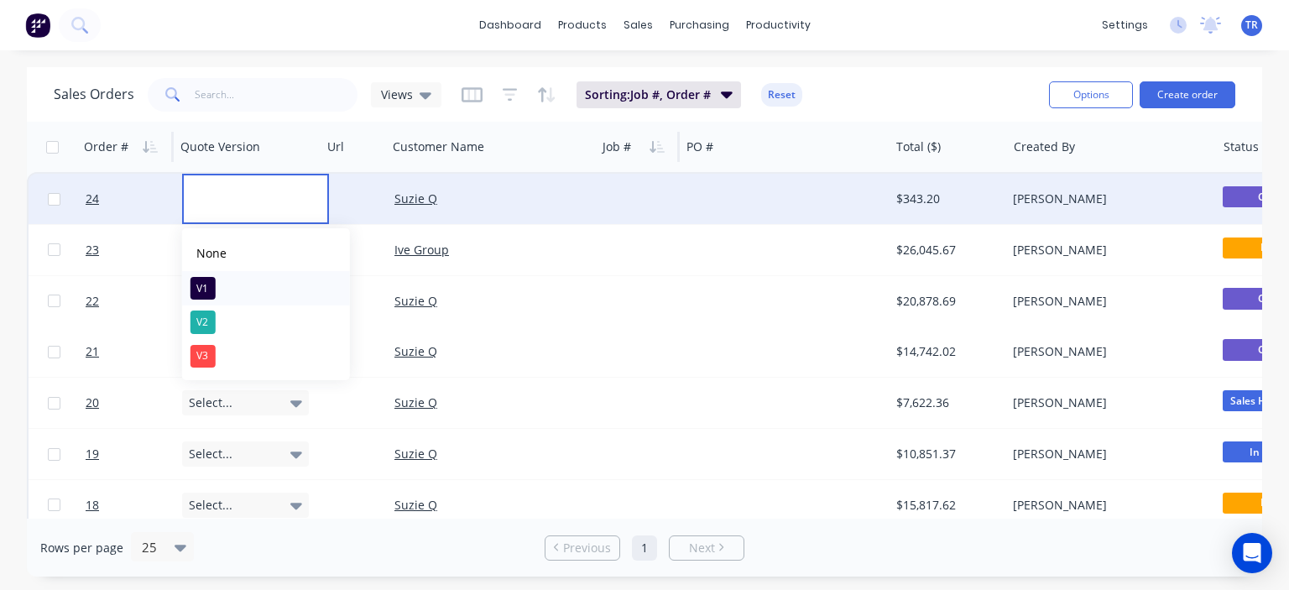
click at [227, 292] on button "V1" at bounding box center [266, 288] width 168 height 34
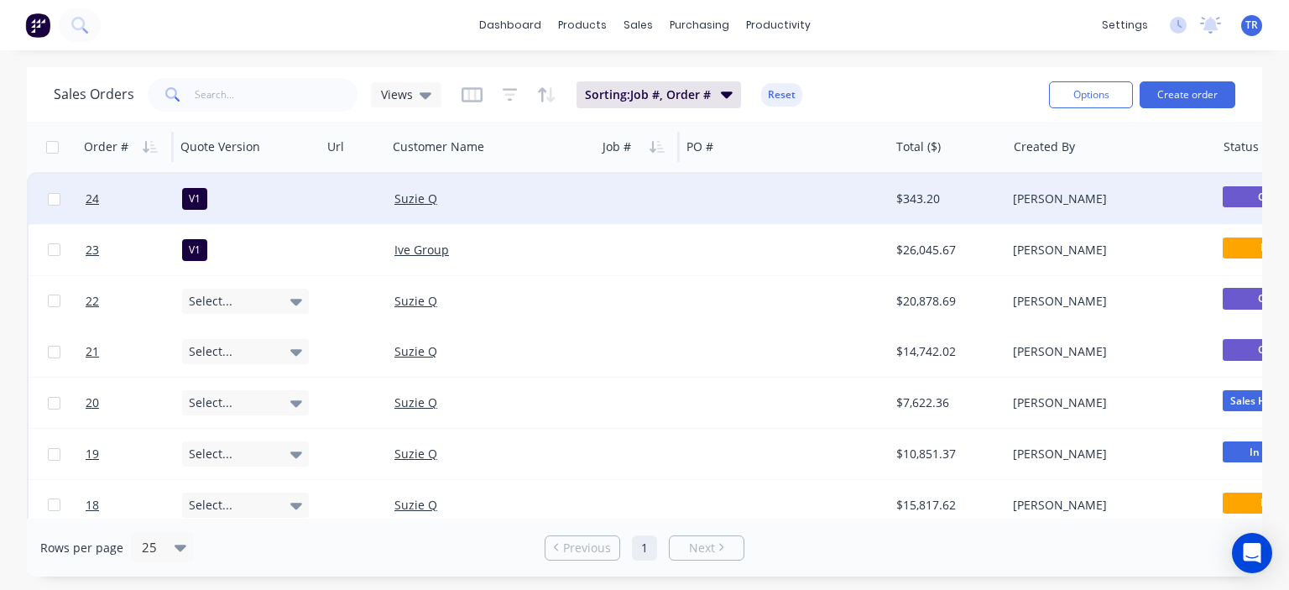
click at [341, 192] on div at bounding box center [354, 199] width 65 height 50
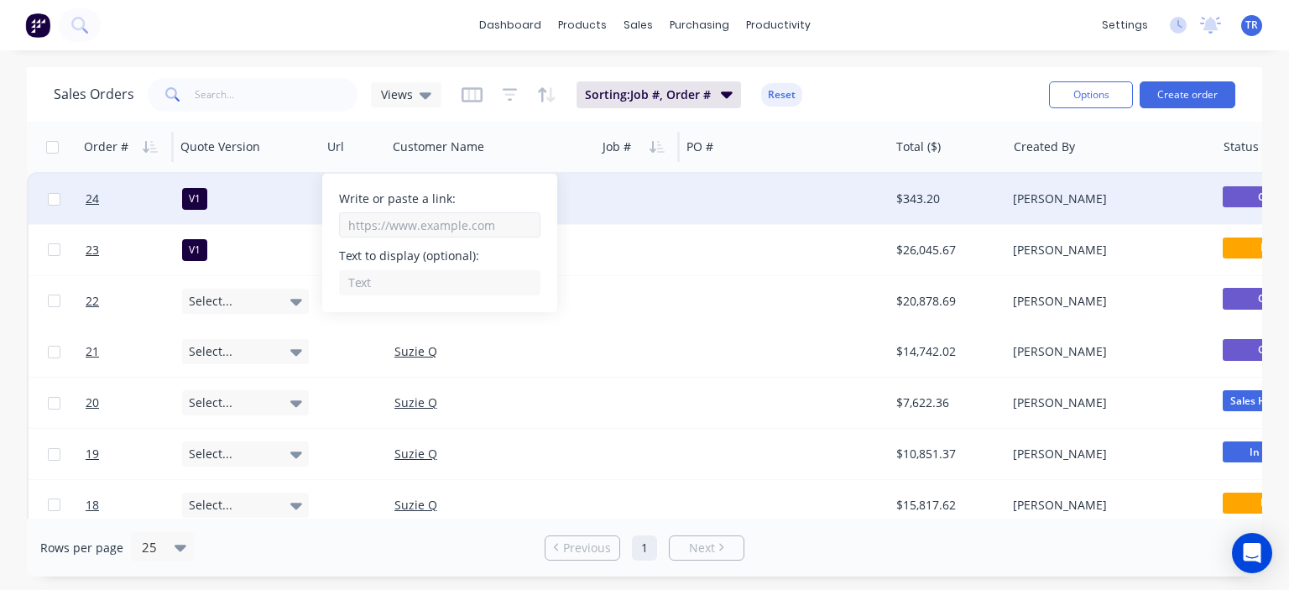
click at [400, 226] on input "Write or paste a link:" at bounding box center [439, 224] width 201 height 25
paste input "https://c3y8u.share.hsforms.com/2LPry2ciFQyq8gvjBDsrbpQ"
type input "[URL][DOMAIN_NAME]"
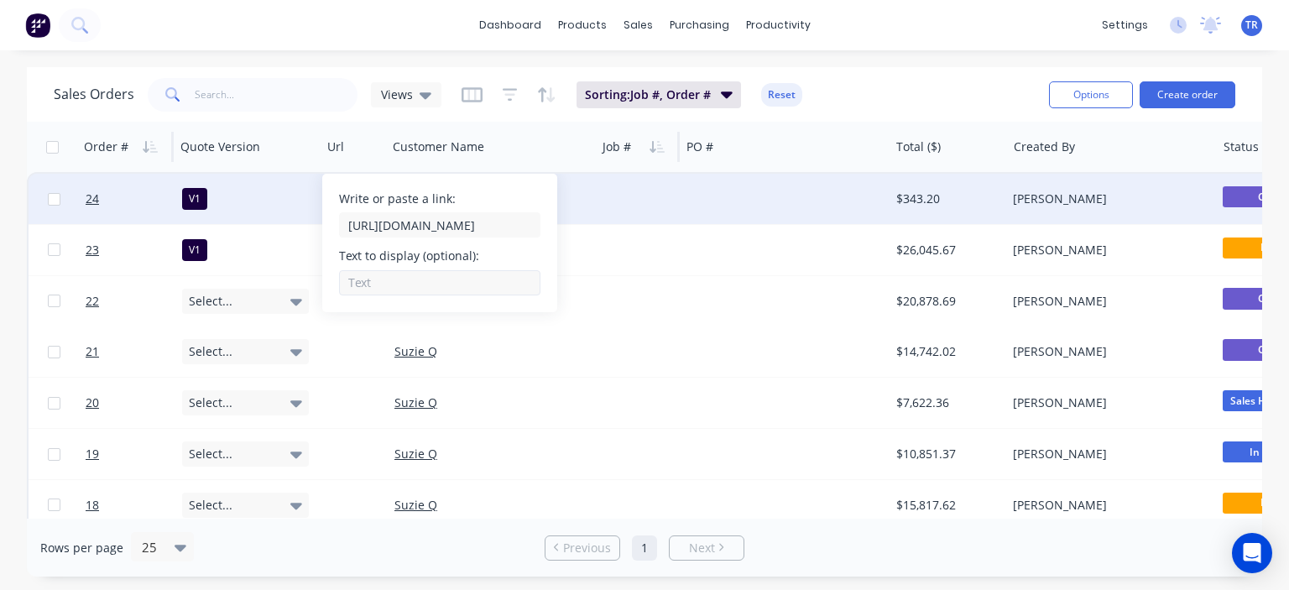
click at [393, 277] on input "Write or paste a link:" at bounding box center [439, 282] width 201 height 25
type input "CLICK HERE TO APPROVE QUOTE"
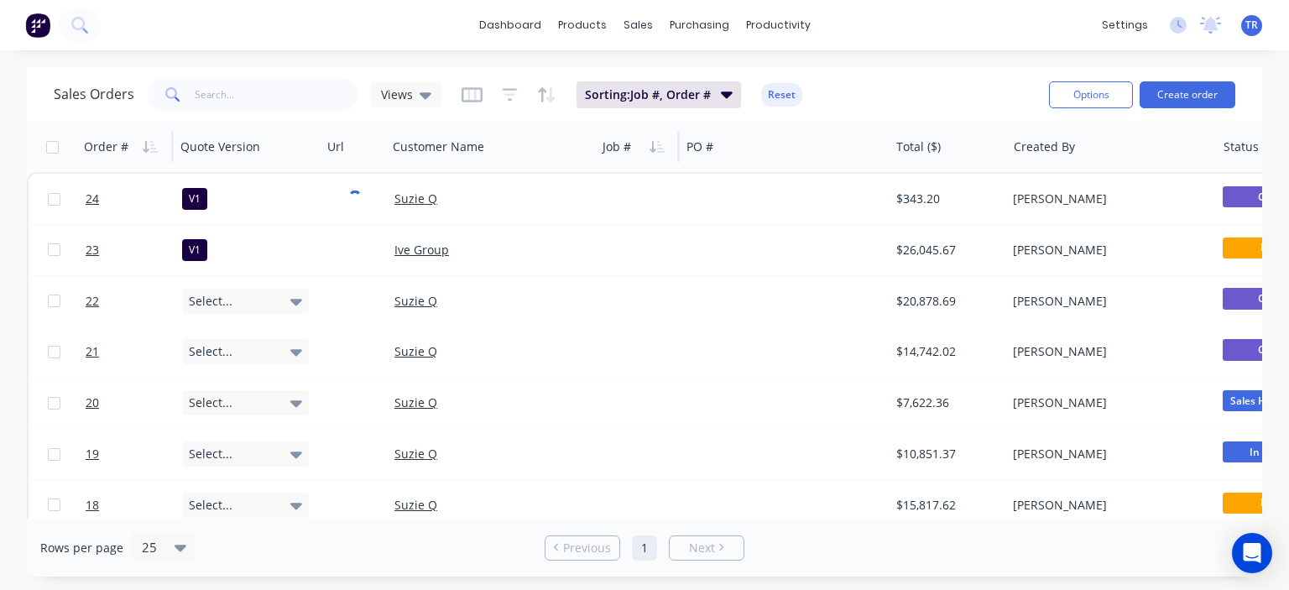
click at [878, 95] on div "Sales Orders Views Sorting: Job #, Order # Reset" at bounding box center [545, 94] width 982 height 41
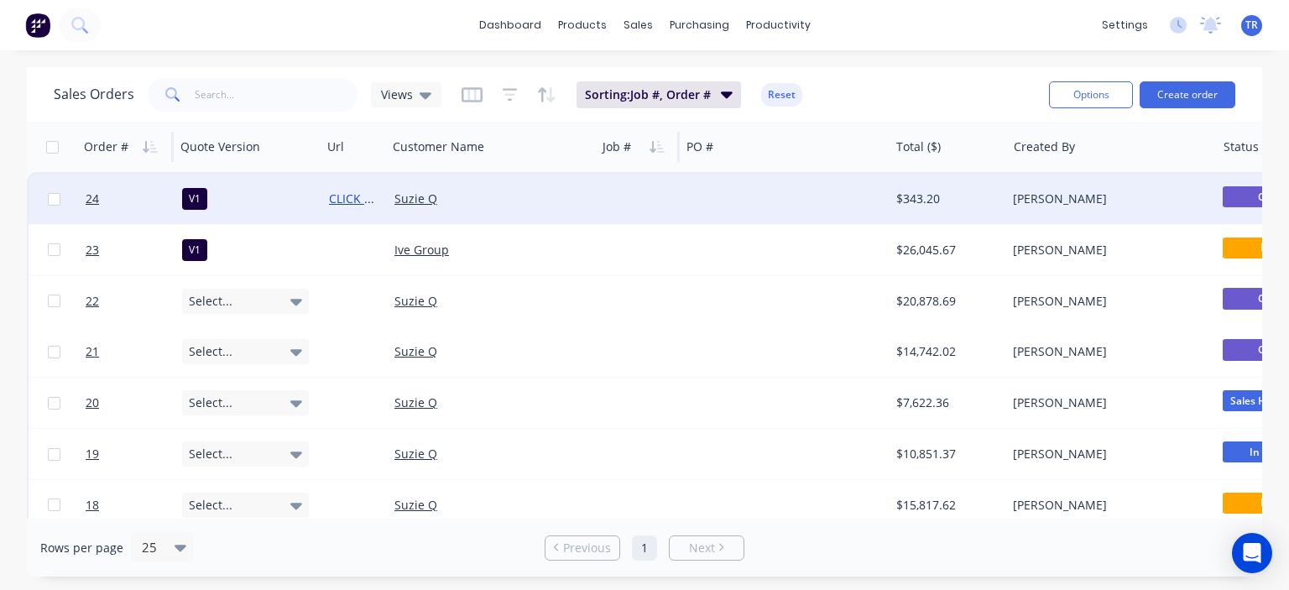
click at [354, 193] on link "CLICK HERE TO APPROVE QUOTE" at bounding box center [420, 198] width 182 height 16
click at [358, 197] on link "CLICK HERE TO APPROVE QUOTE" at bounding box center [420, 198] width 182 height 16
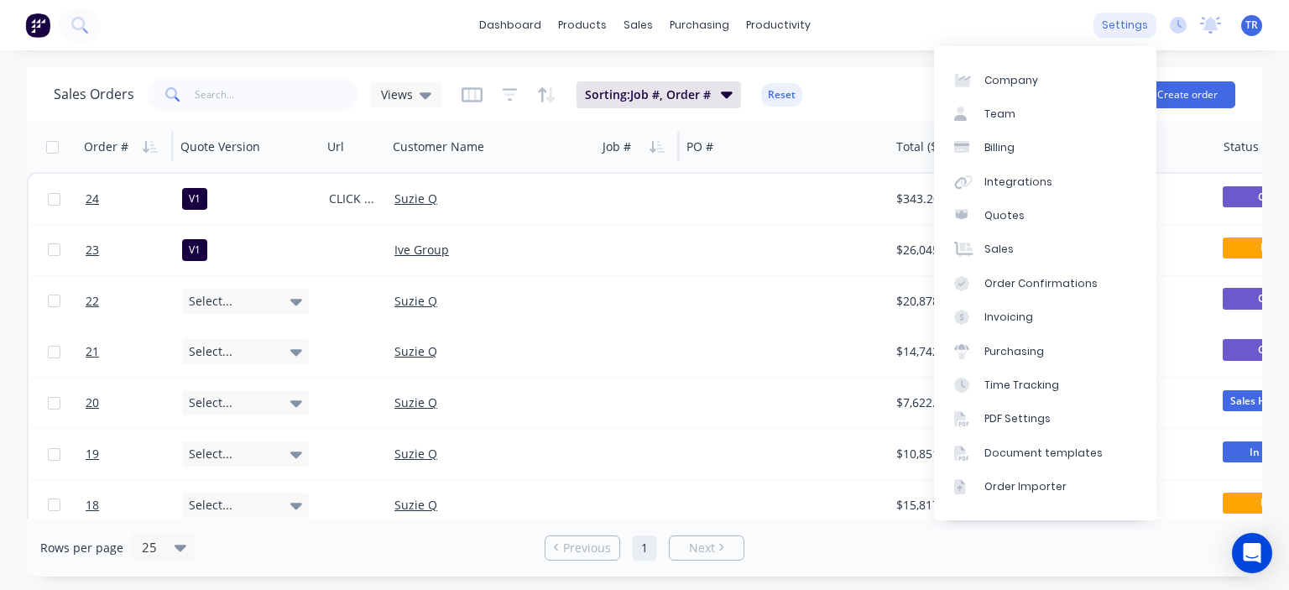
click at [1125, 34] on div "settings" at bounding box center [1124, 25] width 63 height 25
click at [1038, 452] on div "Document templates" at bounding box center [1043, 452] width 118 height 15
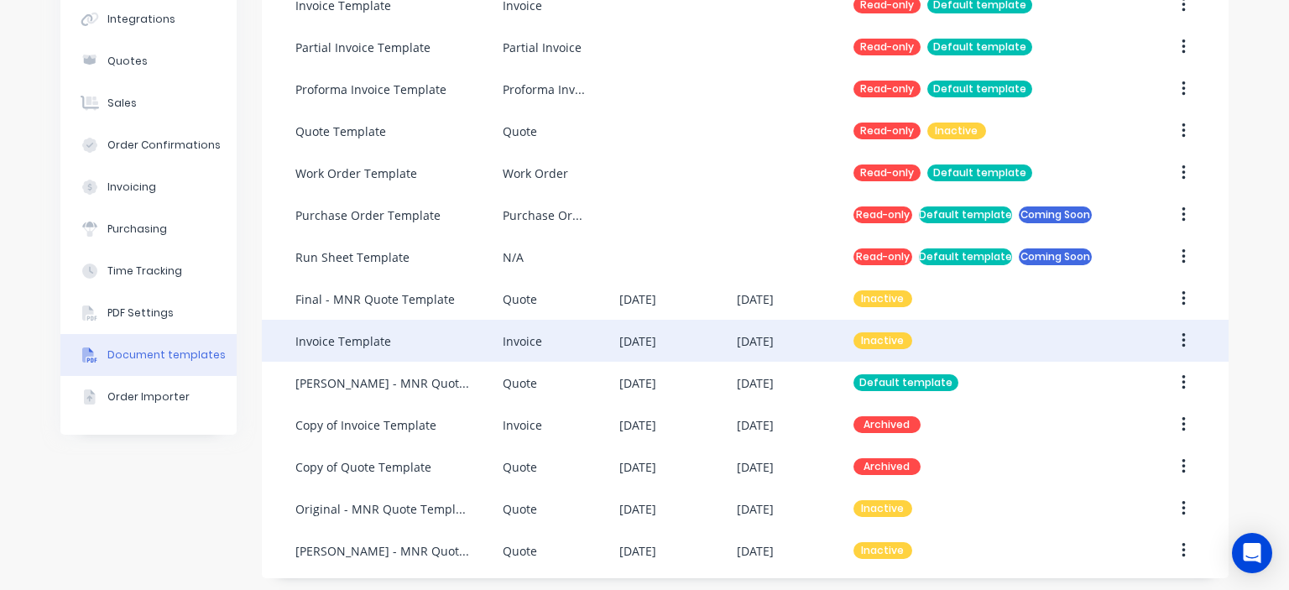
scroll to position [216, 0]
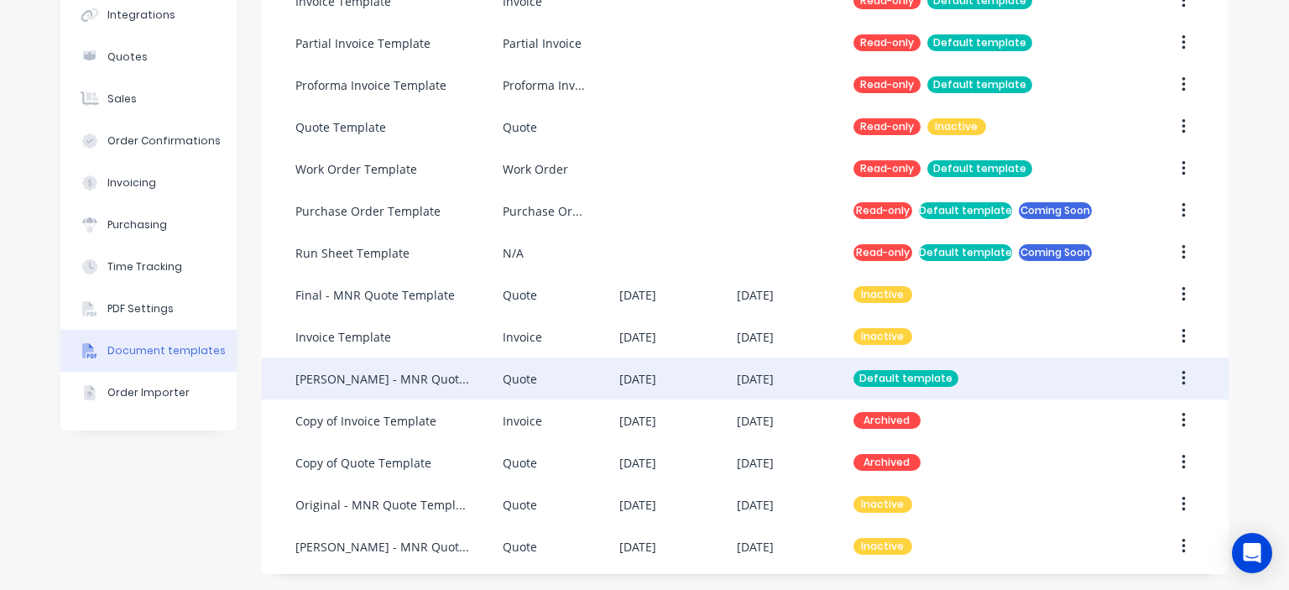
click at [445, 380] on div "[PERSON_NAME] - MNR Quote Template - Hubspot Link" at bounding box center [382, 379] width 174 height 18
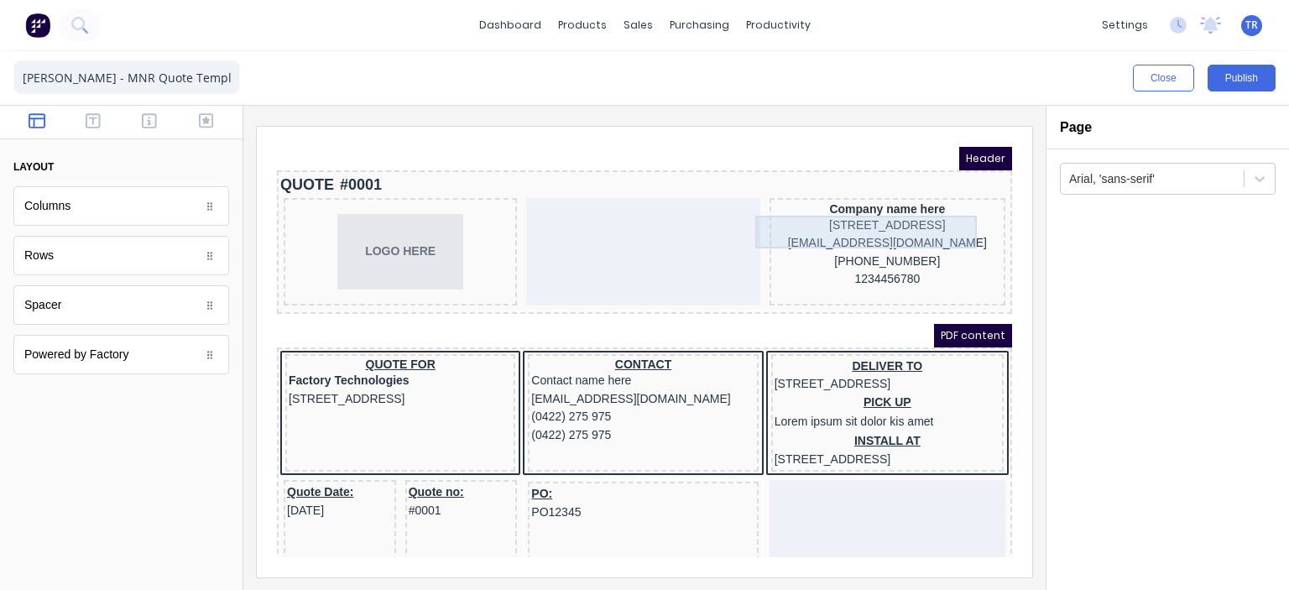
click at [779, 208] on div "[STREET_ADDRESS]" at bounding box center [867, 205] width 229 height 18
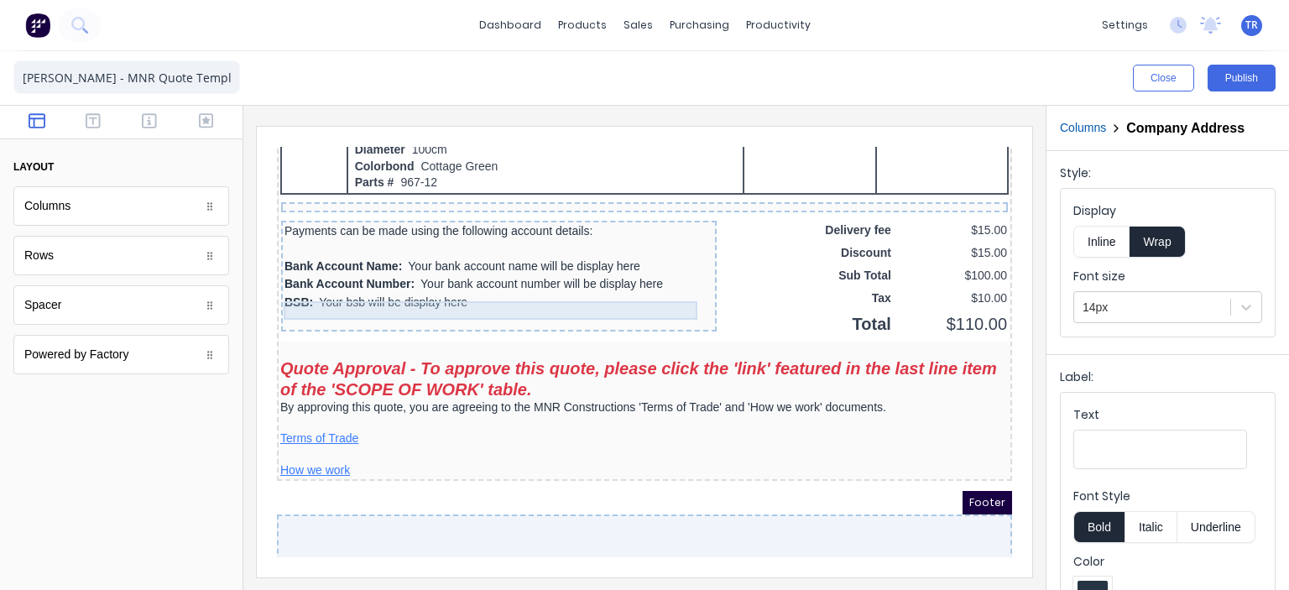
scroll to position [1510, 0]
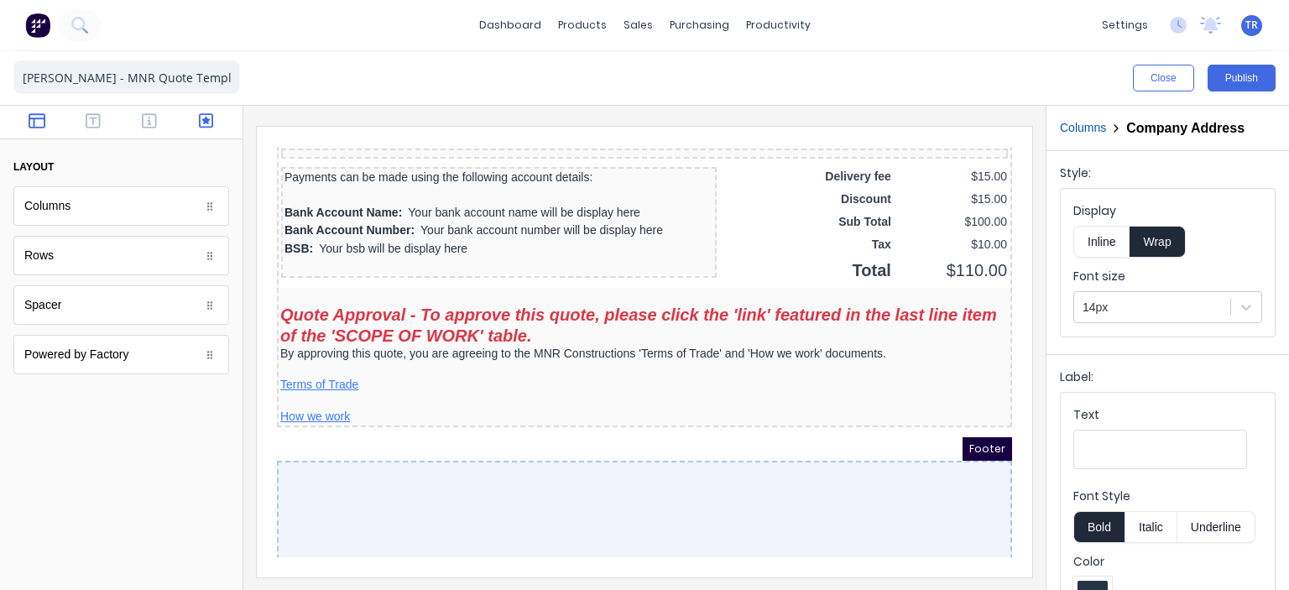
click at [198, 122] on button "button" at bounding box center [206, 122] width 46 height 20
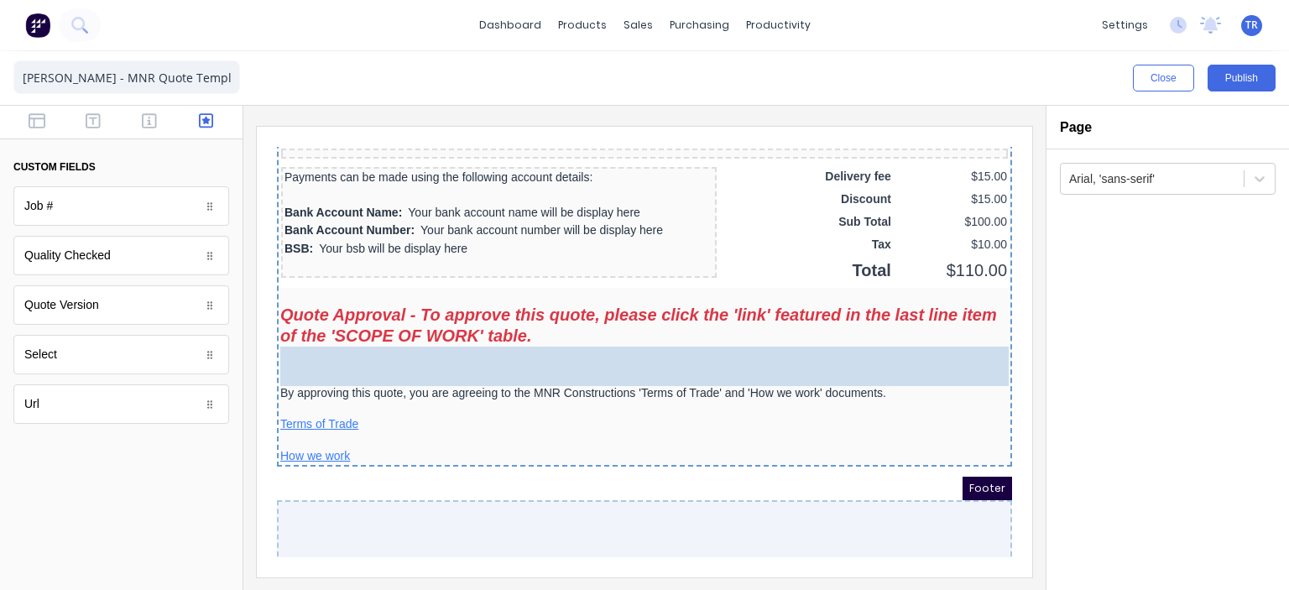
drag, startPoint x: 92, startPoint y: 409, endPoint x: 179, endPoint y: 227, distance: 201.5
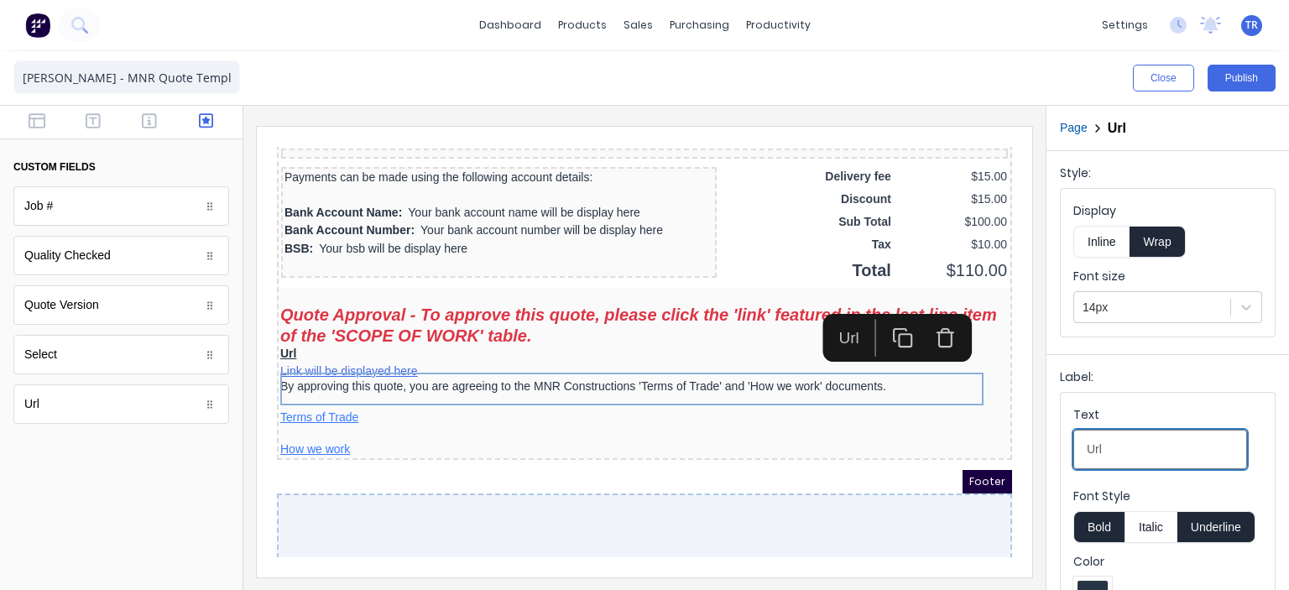
drag, startPoint x: 1107, startPoint y: 450, endPoint x: 1070, endPoint y: 455, distance: 38.1
click at [1070, 455] on fieldset "Text Url Font Style Bold Italic Underline Color Text alignment Left Center Right" at bounding box center [1167, 537] width 214 height 288
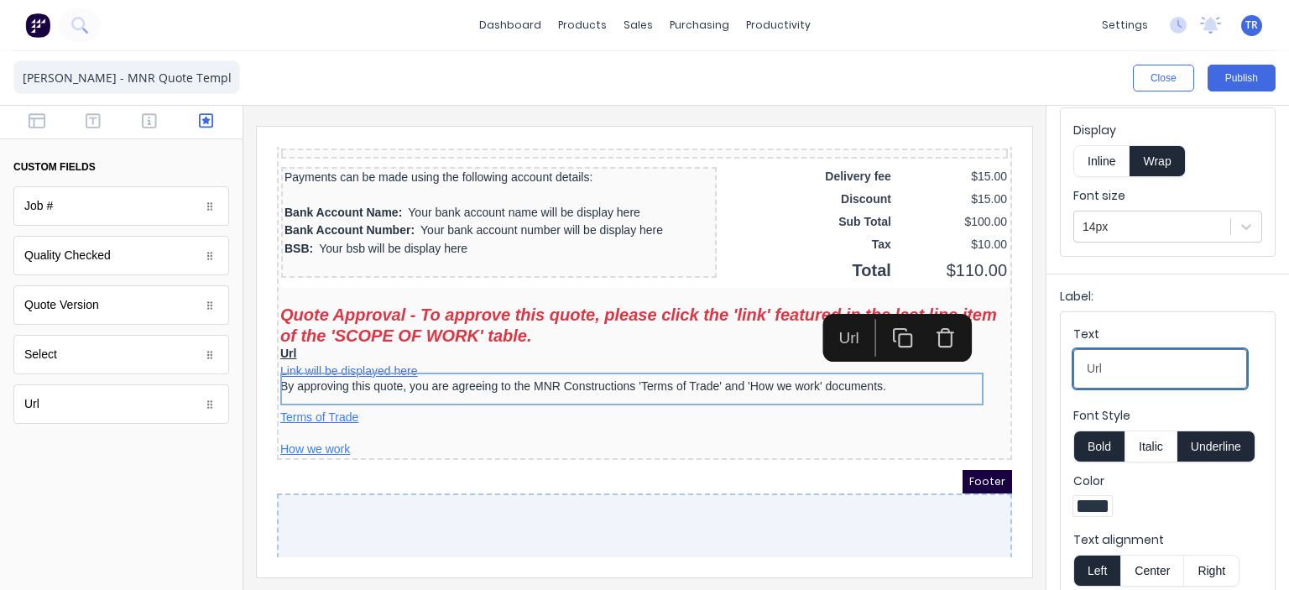
scroll to position [84, 0]
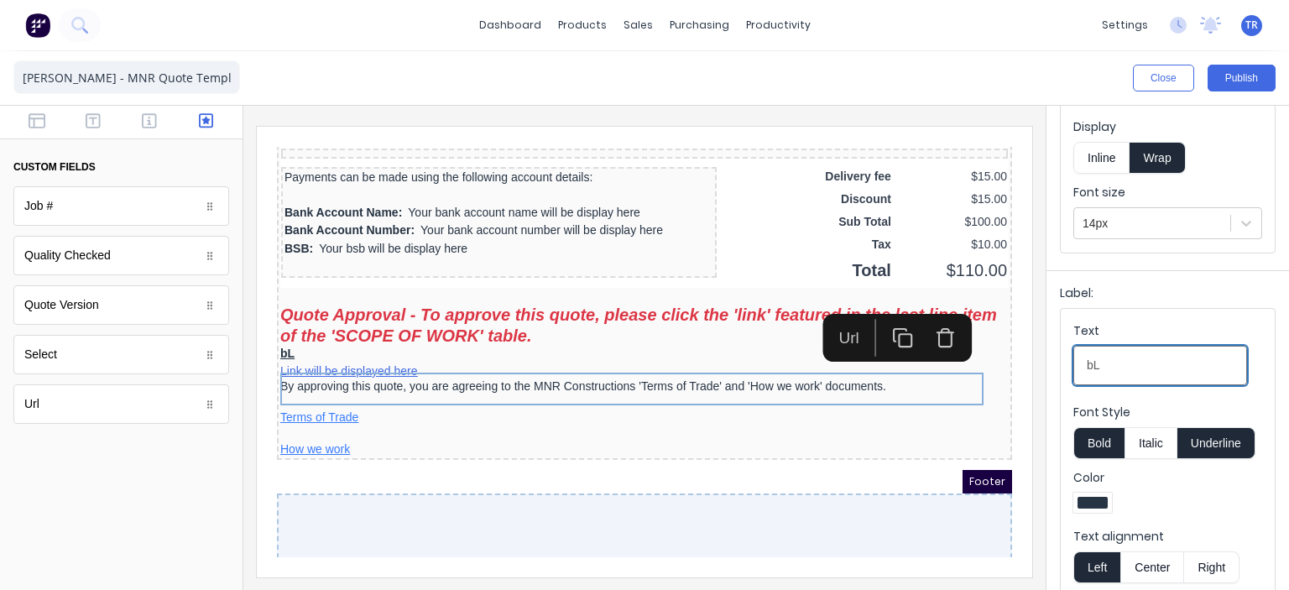
type input "b"
type input "Click the link below to approve this quote."
click at [1091, 499] on div at bounding box center [1092, 503] width 30 height 12
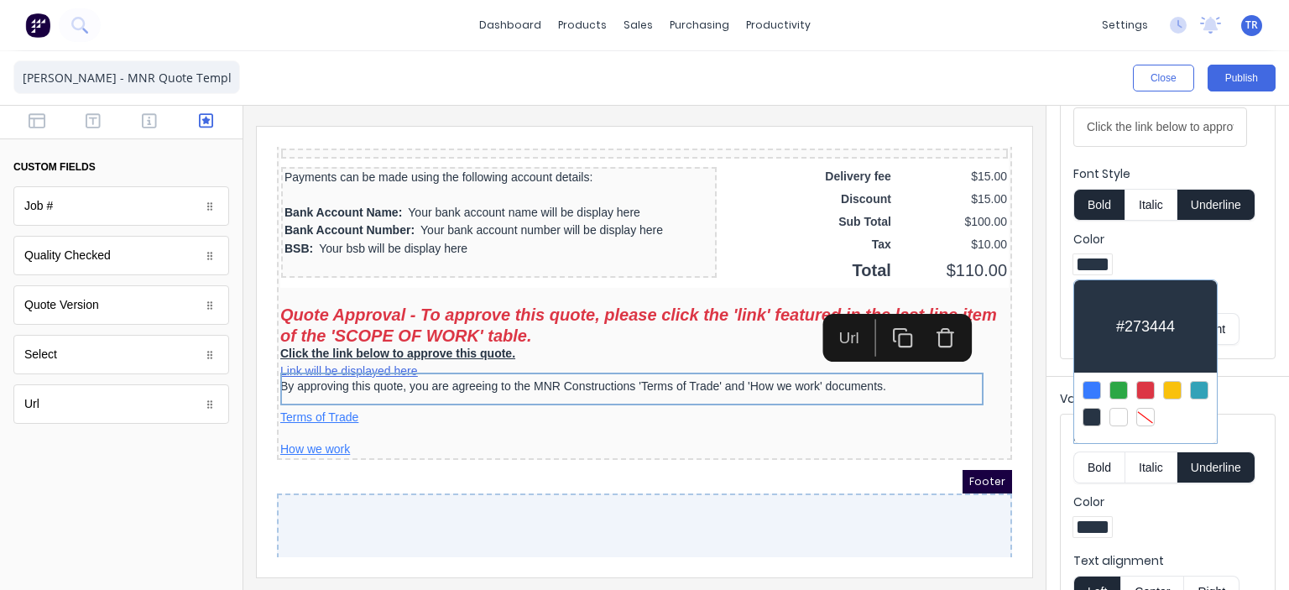
scroll to position [336, 0]
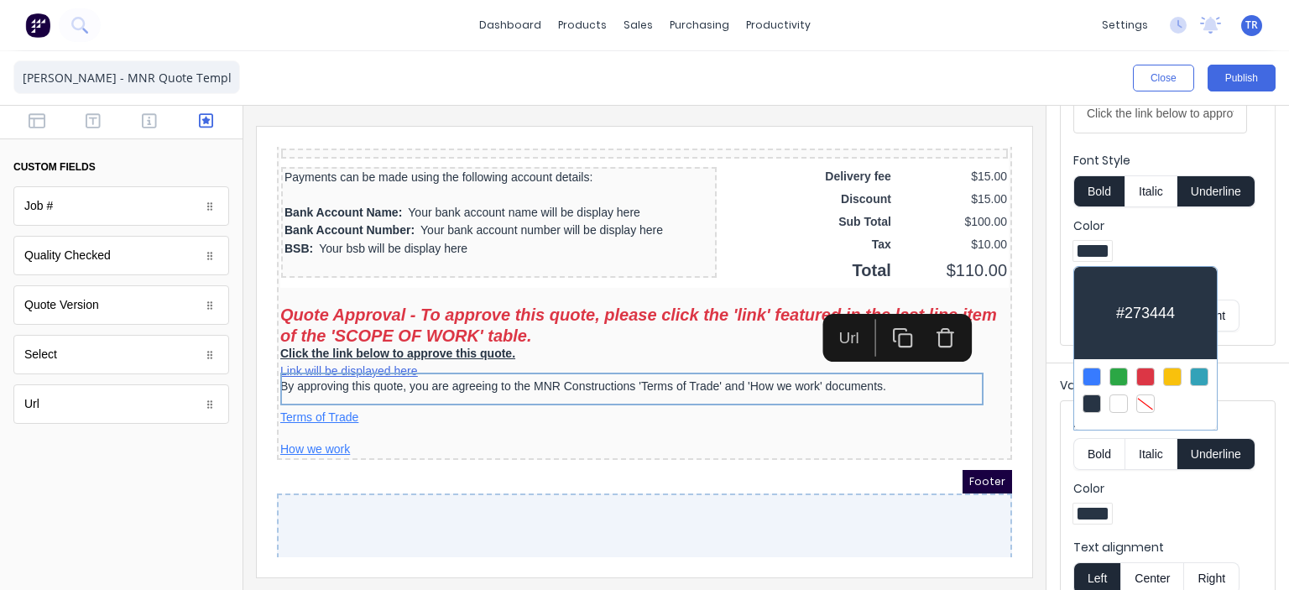
click at [1144, 381] on div at bounding box center [1145, 376] width 18 height 18
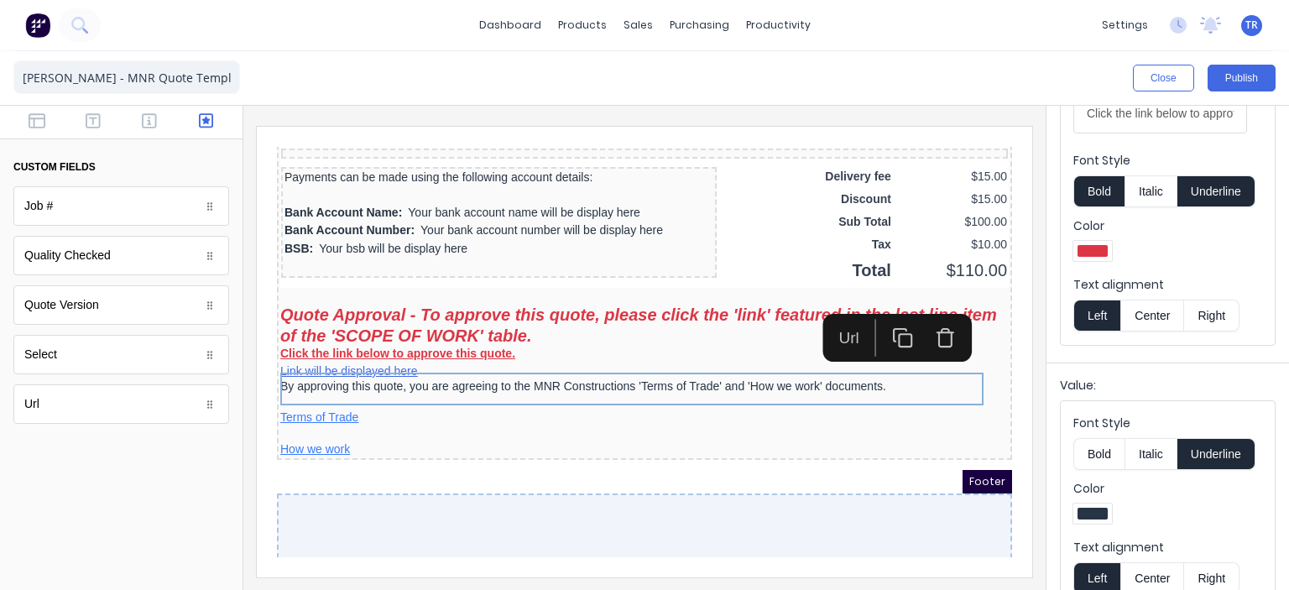
click at [1208, 449] on button "Underline" at bounding box center [1216, 454] width 78 height 32
click at [1101, 449] on button "Bold" at bounding box center [1098, 454] width 51 height 32
drag, startPoint x: 1211, startPoint y: 445, endPoint x: 619, endPoint y: 274, distance: 616.8
click at [1211, 445] on button "Underline" at bounding box center [1216, 454] width 78 height 32
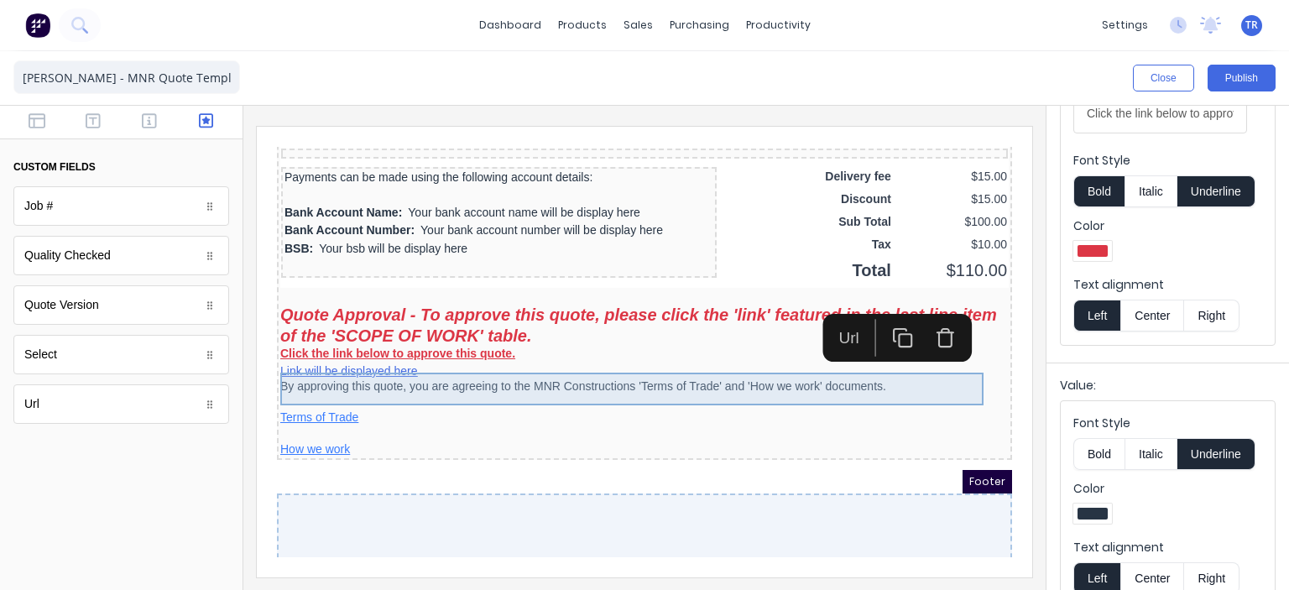
click at [457, 359] on div "Click the link below to approve this quote. Link will be displayed here" at bounding box center [624, 342] width 728 height 33
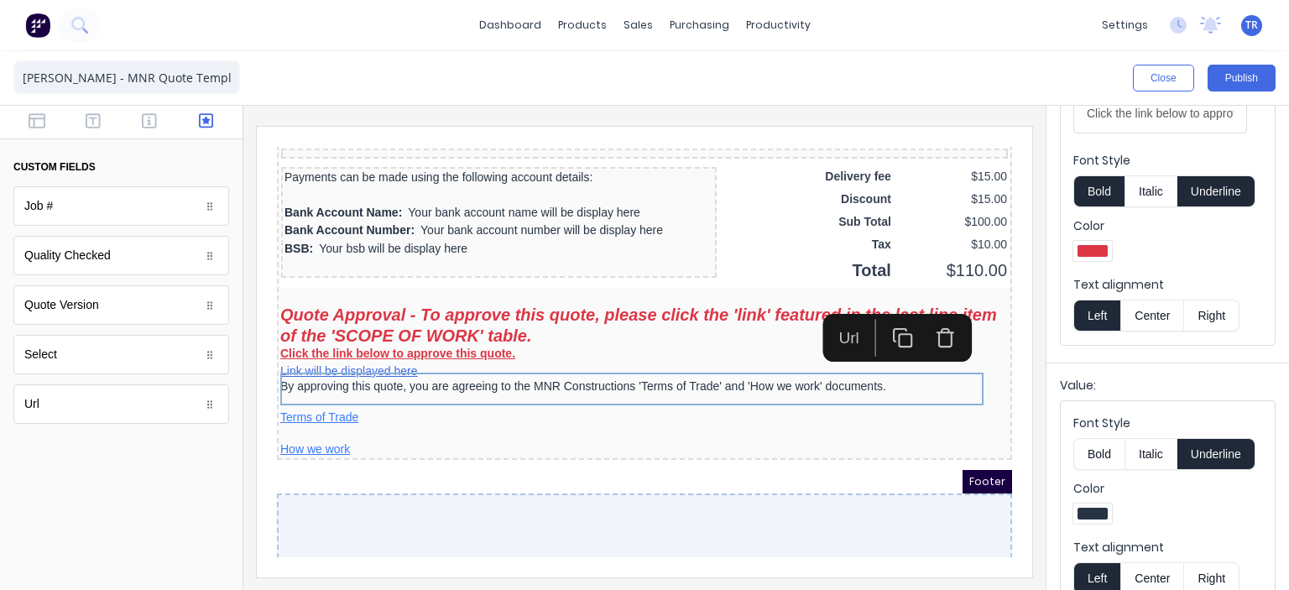
click at [1198, 443] on button "Underline" at bounding box center [1216, 454] width 78 height 32
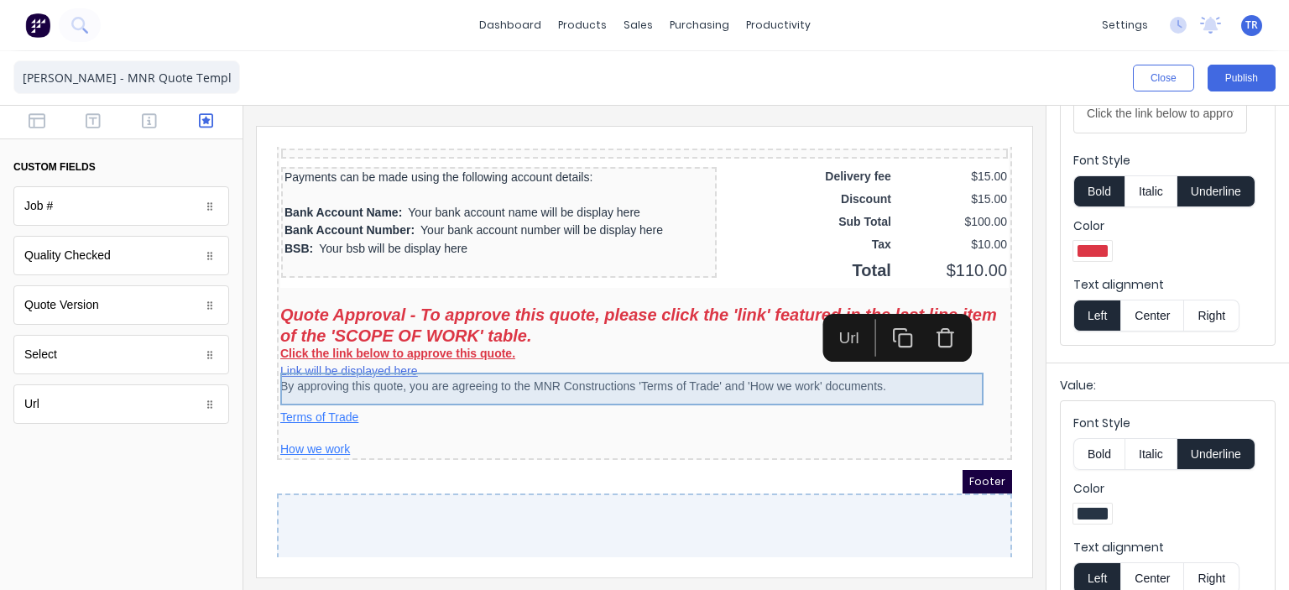
click at [473, 353] on div "Click the link below to approve this quote. Link will be displayed here" at bounding box center [624, 342] width 728 height 33
click at [473, 357] on div "Click the link below to approve this quote. Link will be displayed here" at bounding box center [624, 342] width 728 height 33
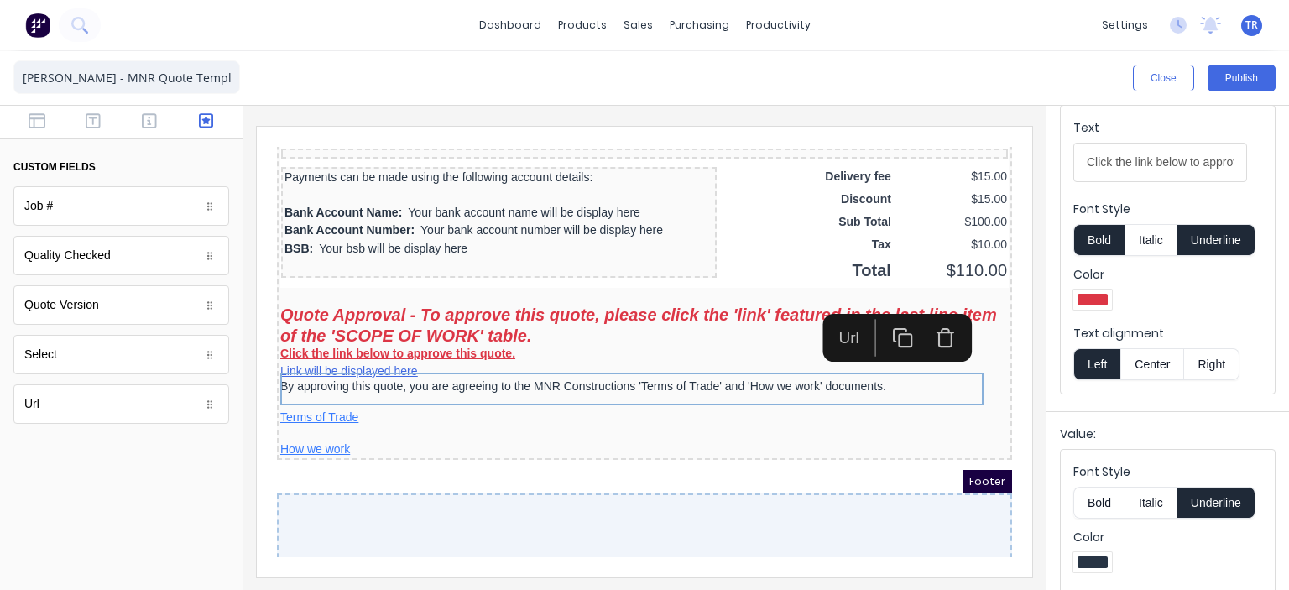
scroll to position [279, 0]
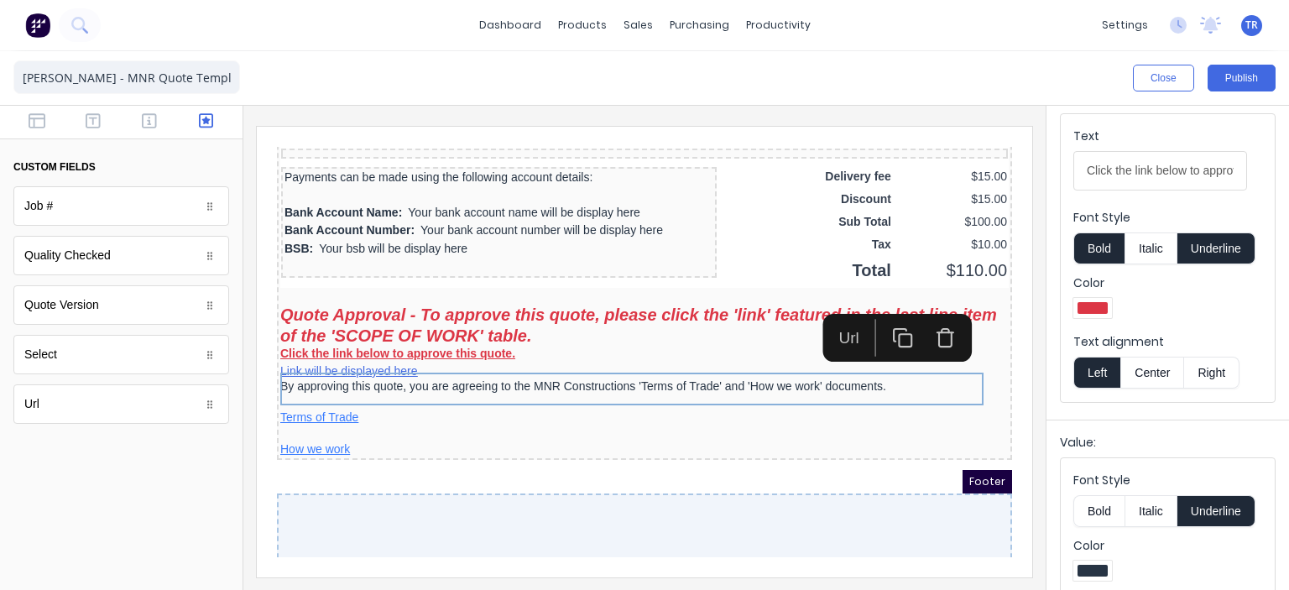
click at [1201, 247] on button "Underline" at bounding box center [1216, 248] width 78 height 32
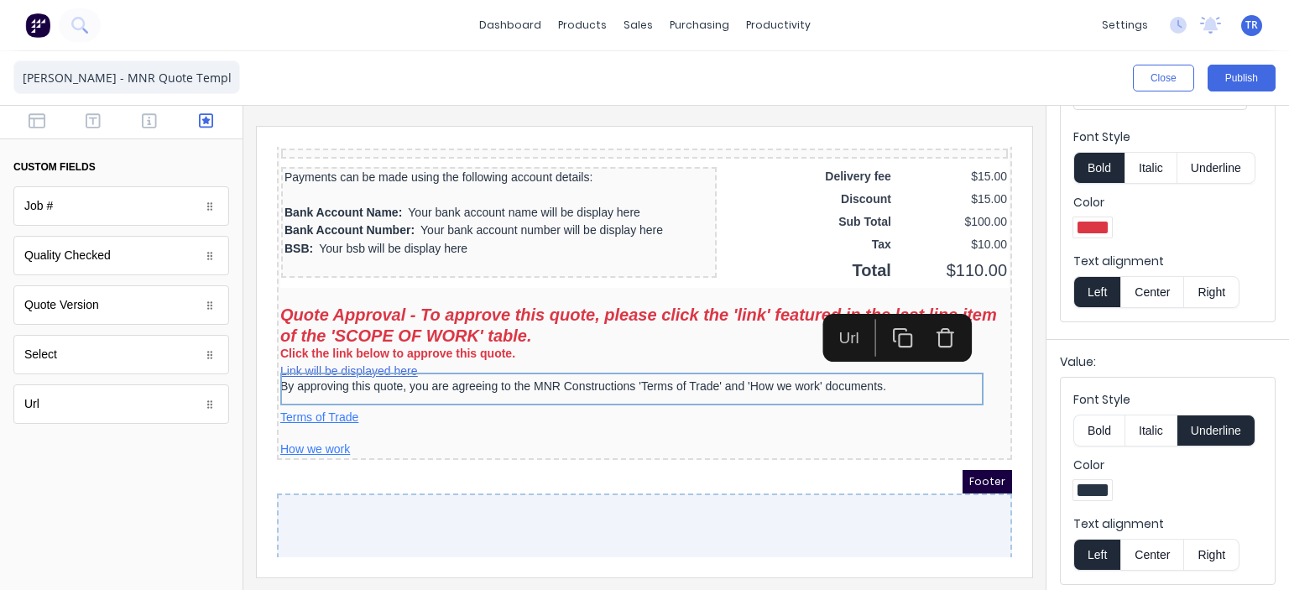
scroll to position [362, 0]
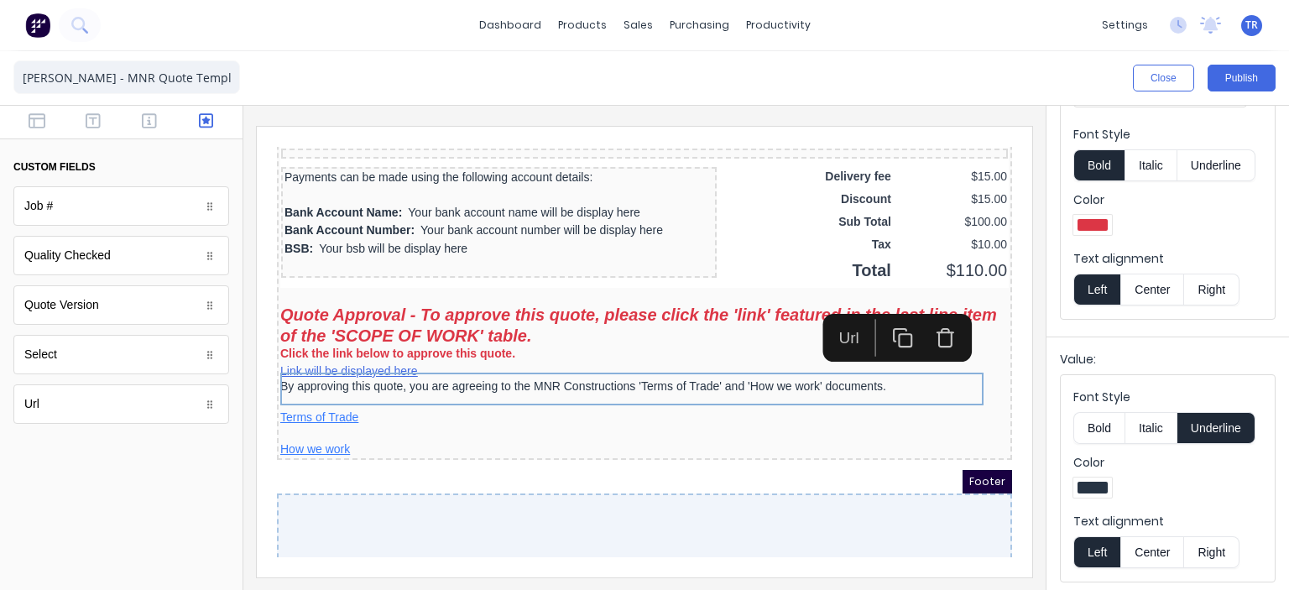
click at [1151, 463] on label "Color" at bounding box center [1167, 462] width 189 height 17
click at [1089, 482] on div at bounding box center [1092, 488] width 30 height 12
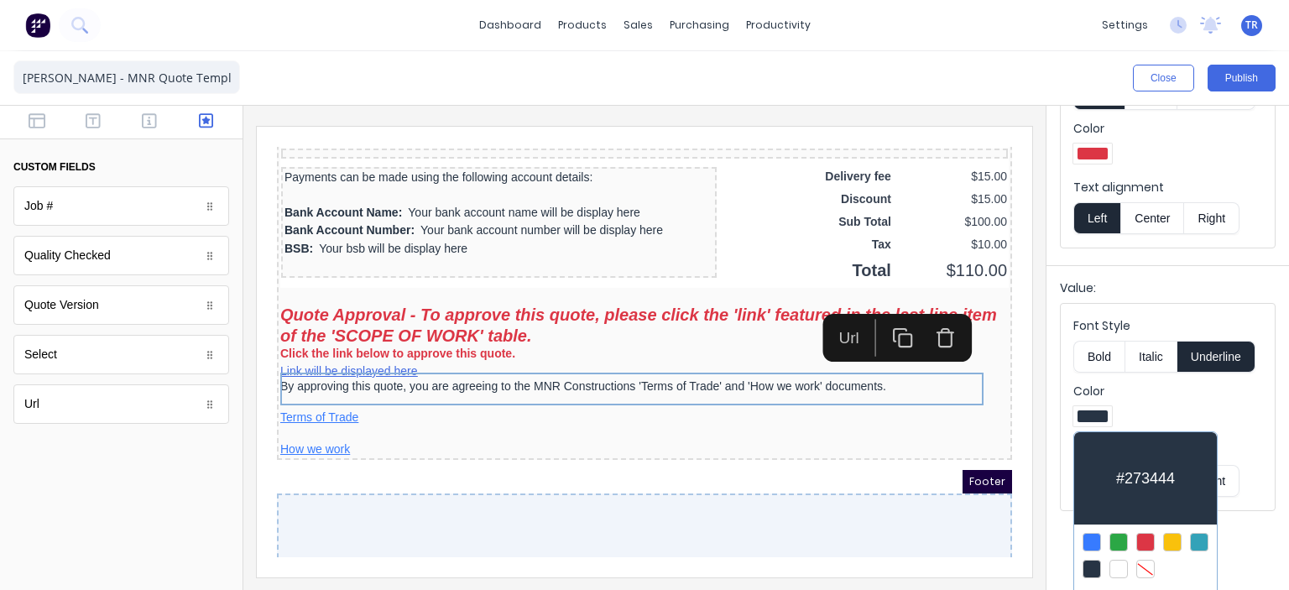
click at [1086, 534] on div at bounding box center [1091, 542] width 18 height 18
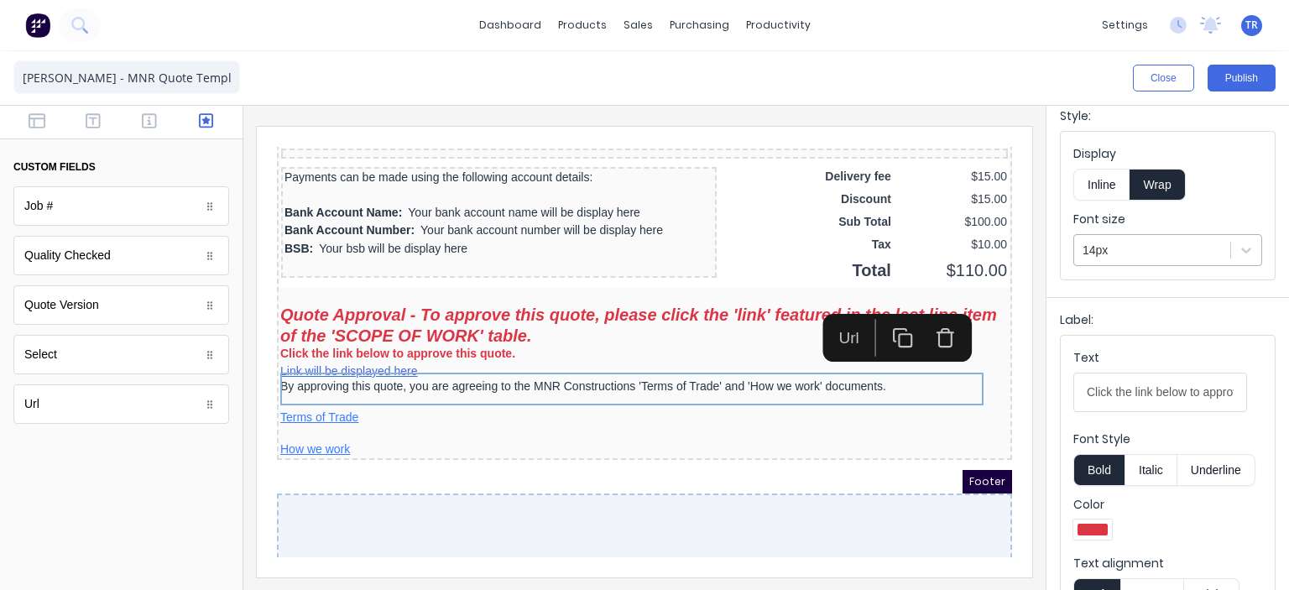
scroll to position [27, 0]
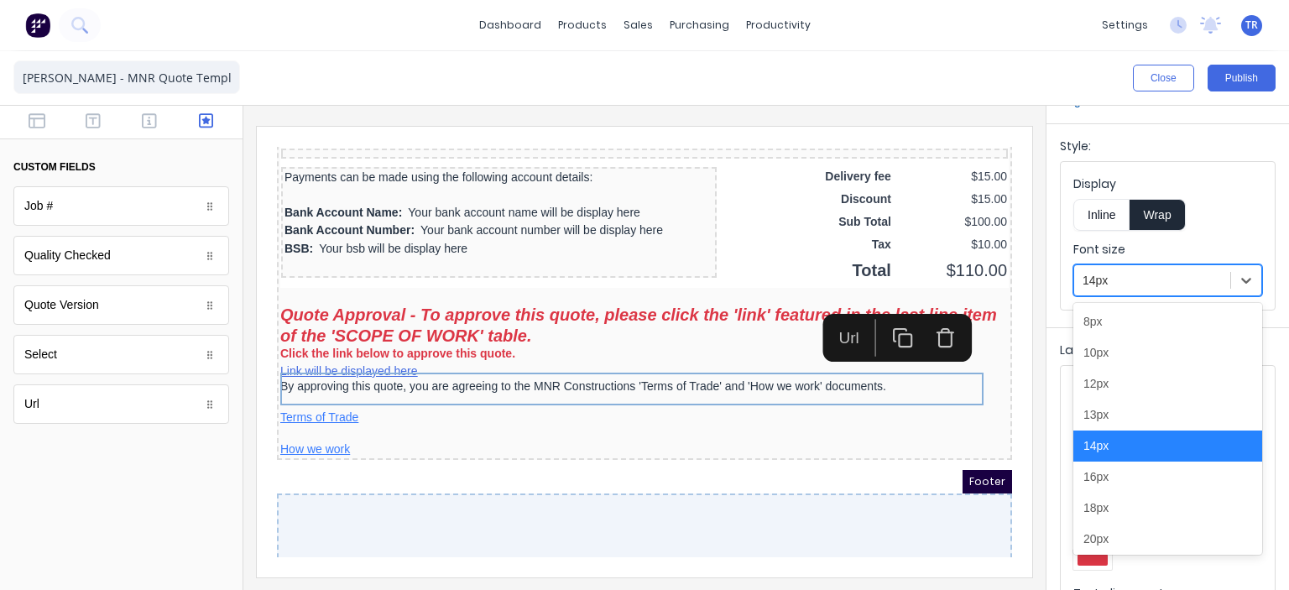
drag, startPoint x: 1115, startPoint y: 276, endPoint x: 1118, endPoint y: 293, distance: 17.1
click at [1115, 277] on div at bounding box center [1151, 280] width 139 height 21
click at [1105, 514] on div "18px" at bounding box center [1167, 507] width 189 height 31
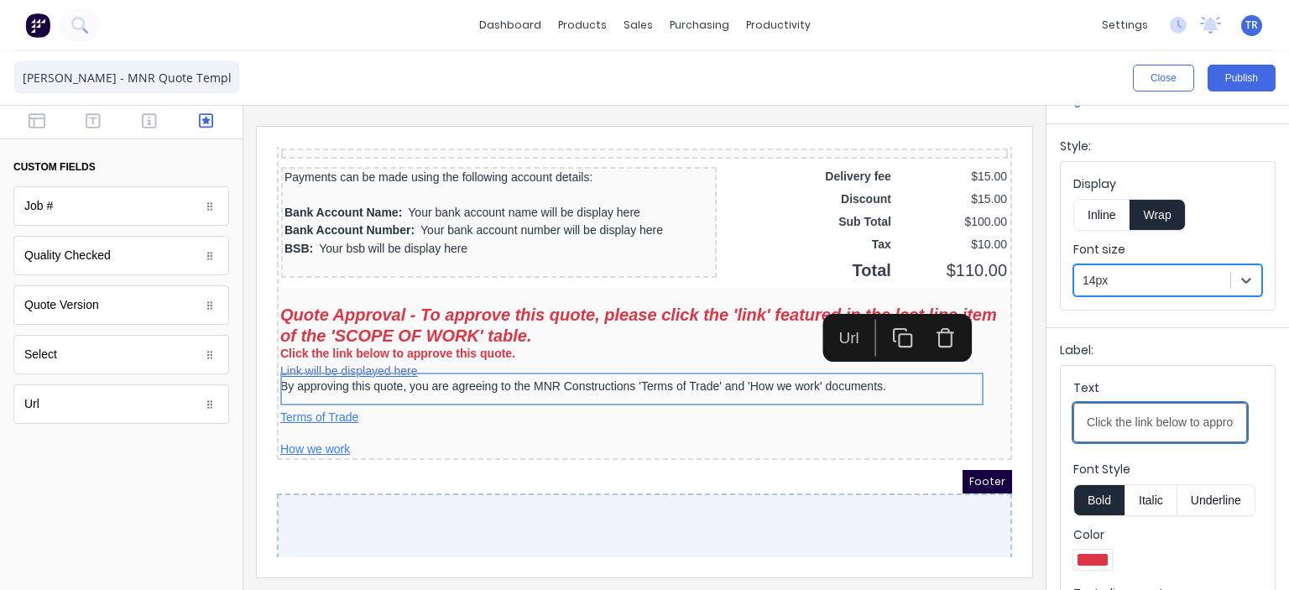
click at [1201, 415] on input "Click the link below to approve this quote." at bounding box center [1160, 422] width 174 height 39
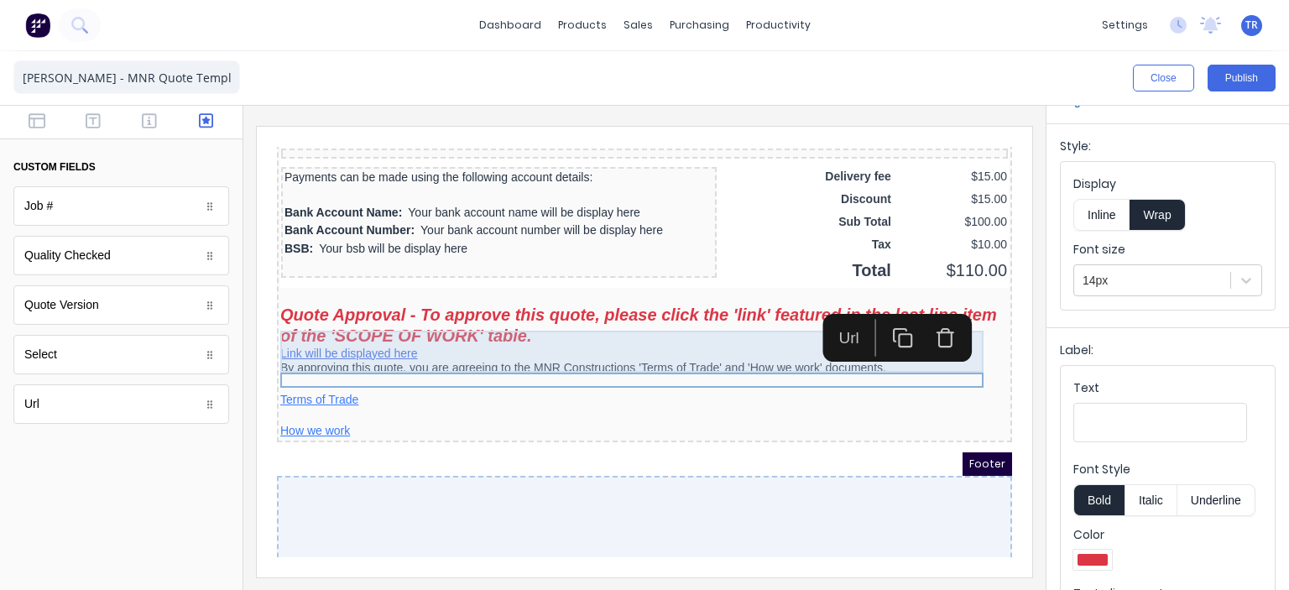
click at [450, 326] on div "Quote Approval - To approve this quote, please click the 'link' featured in the…" at bounding box center [624, 305] width 728 height 42
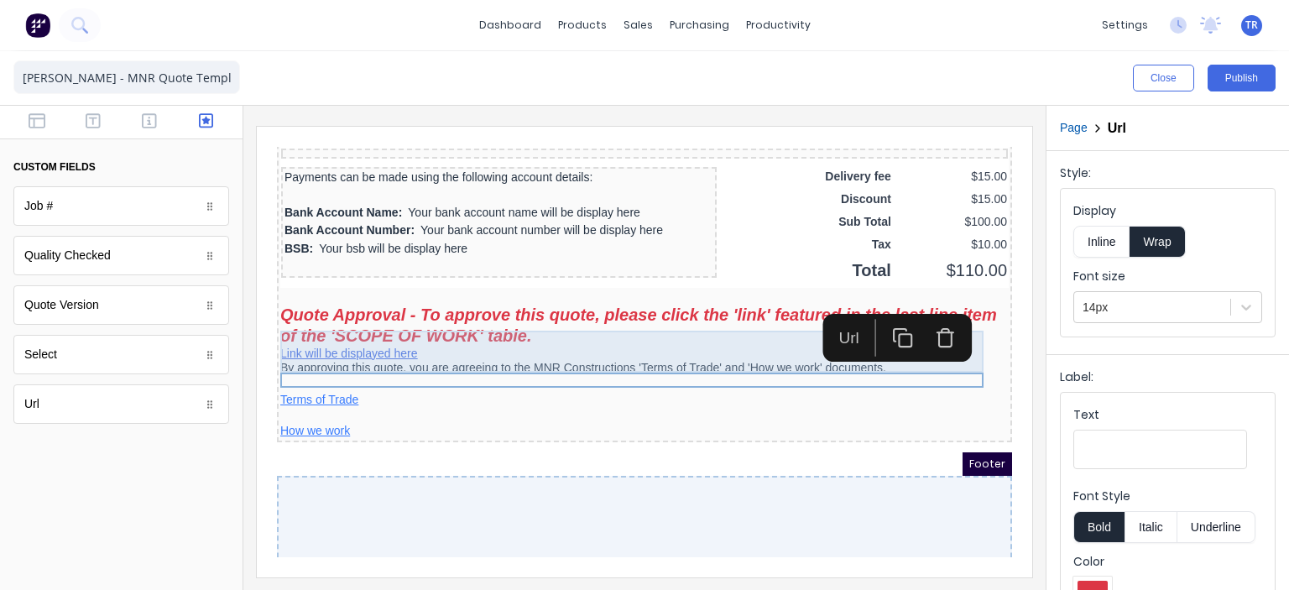
click at [450, 326] on div "Quote Approval - To approve this quote, please click the 'link' featured in the…" at bounding box center [624, 305] width 728 height 42
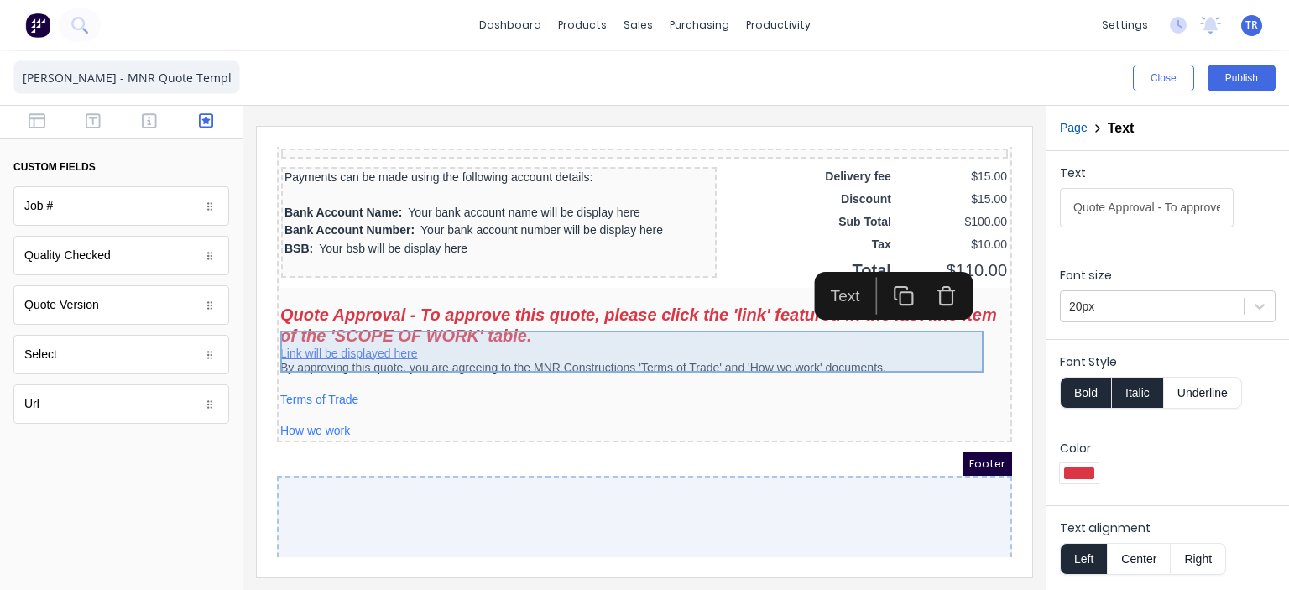
click at [574, 326] on div "Quote Approval - To approve this quote, please click the 'link' featured in the…" at bounding box center [624, 305] width 728 height 42
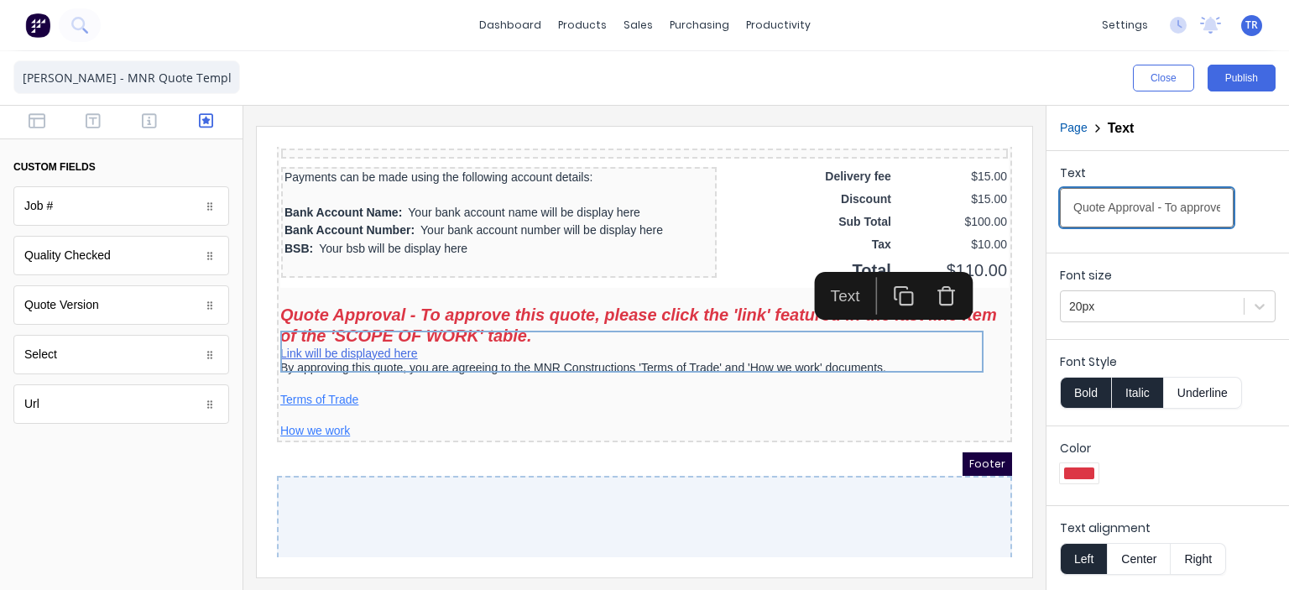
click at [1130, 220] on input "Quote Approval - To approve this quote, please click the 'link' featured in the…" at bounding box center [1147, 207] width 174 height 39
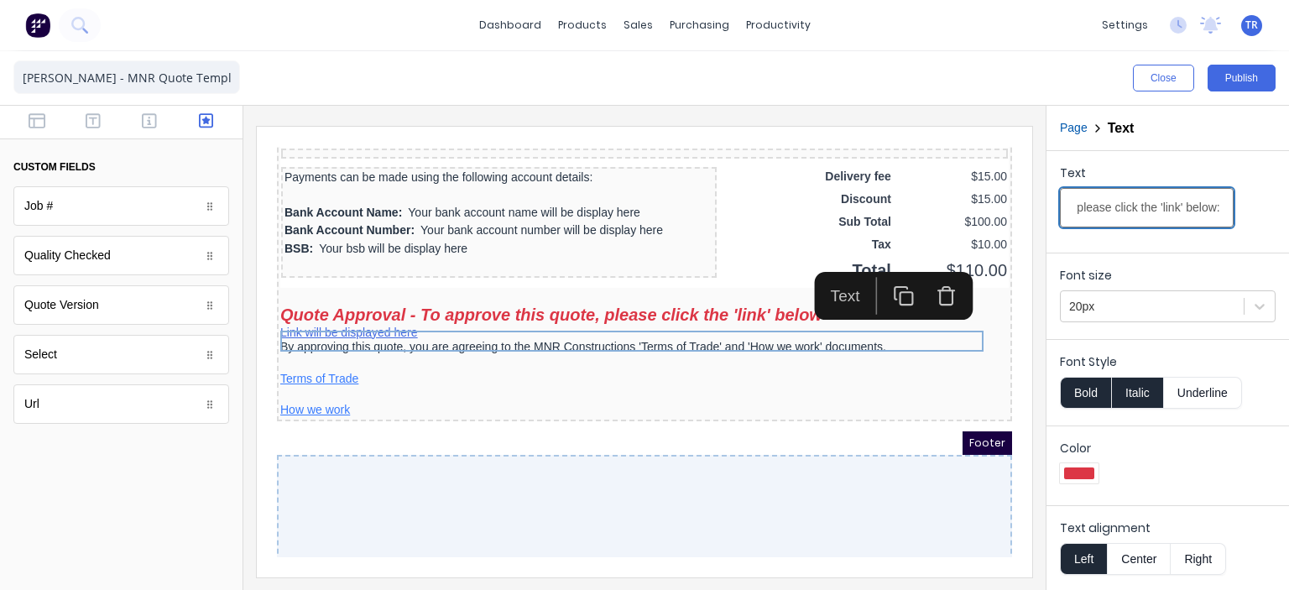
scroll to position [0, 221]
type input "Quote Approval - To approve this quote, please click the 'link' below:"
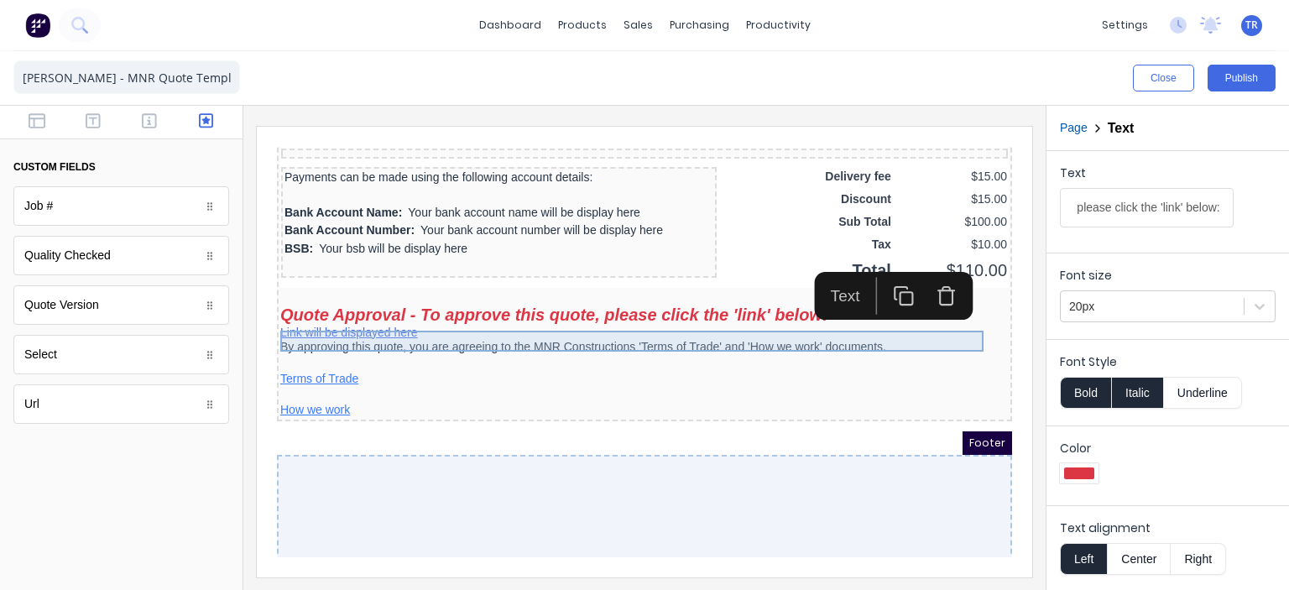
click at [535, 305] on div "Quote Approval - To approve this quote, please click the 'link' below:" at bounding box center [624, 294] width 728 height 21
click at [1092, 479] on div at bounding box center [1079, 473] width 39 height 20
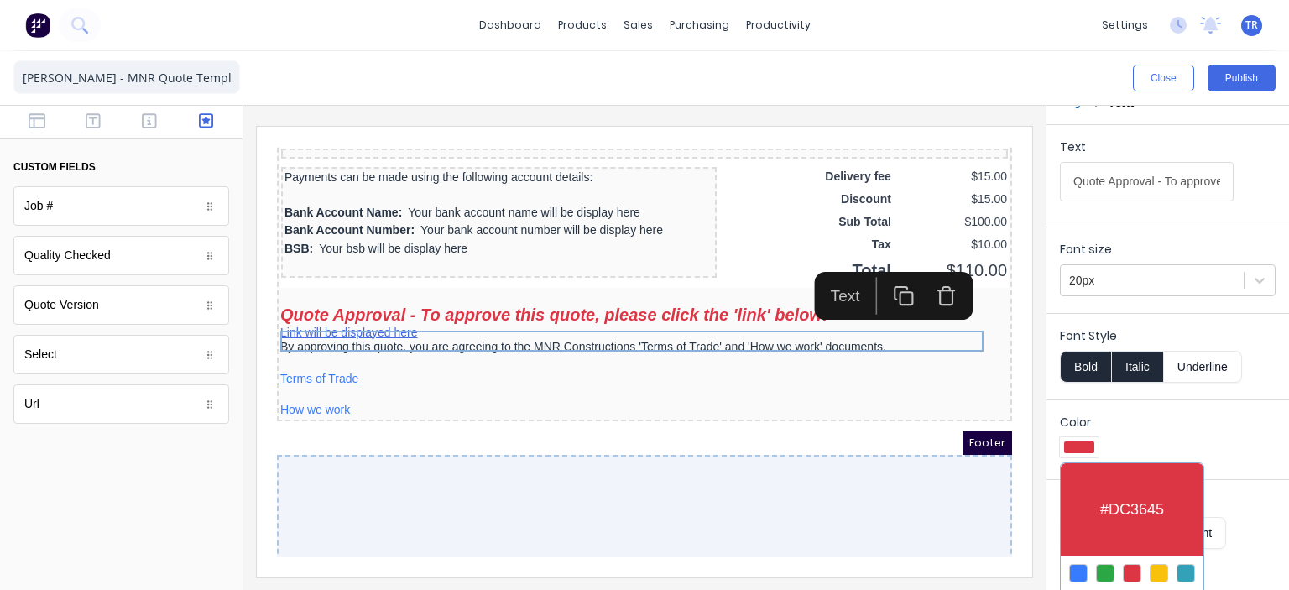
scroll to position [60, 0]
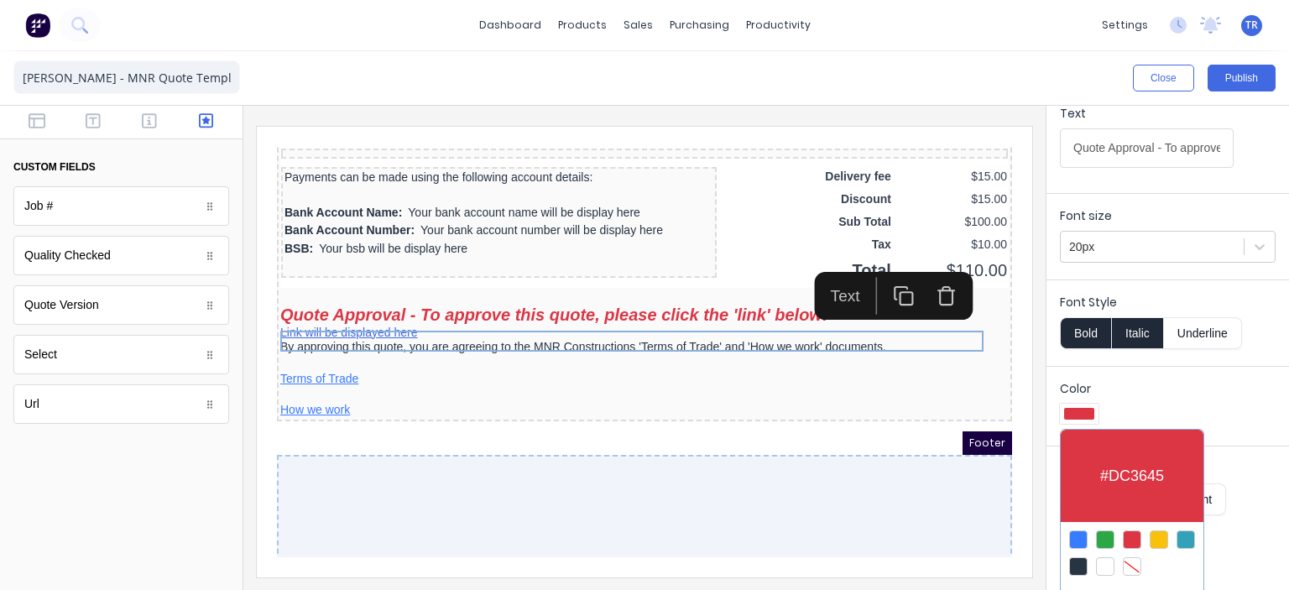
click at [161, 118] on div at bounding box center [644, 295] width 1289 height 590
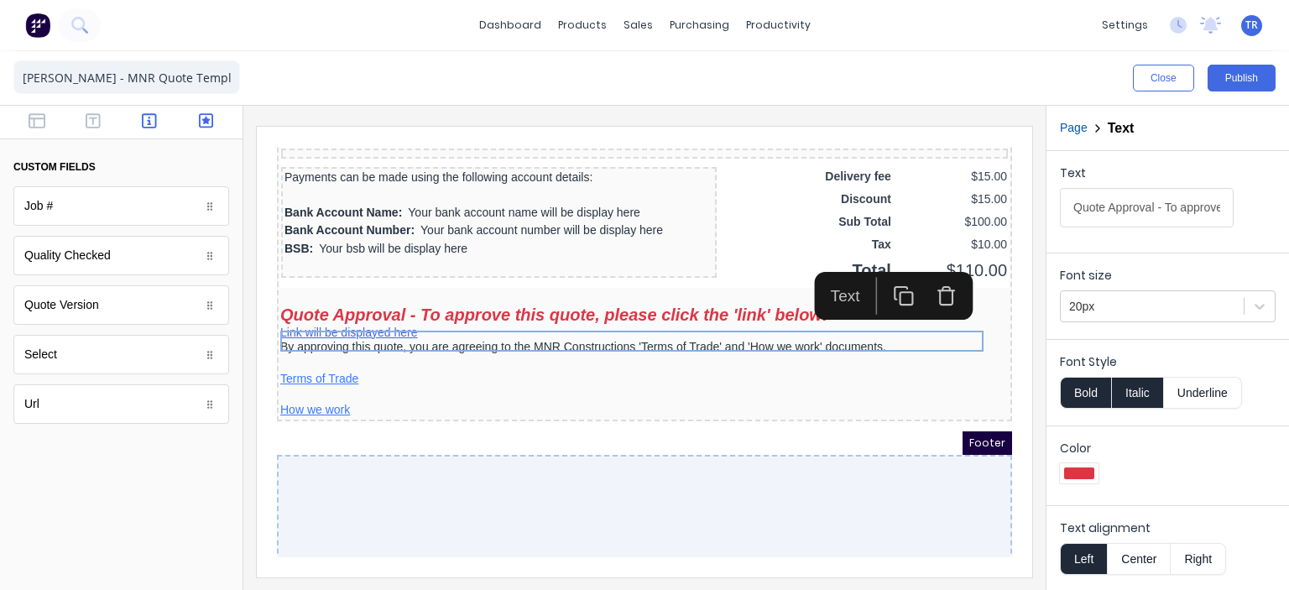
click at [152, 123] on icon "button" at bounding box center [149, 120] width 15 height 17
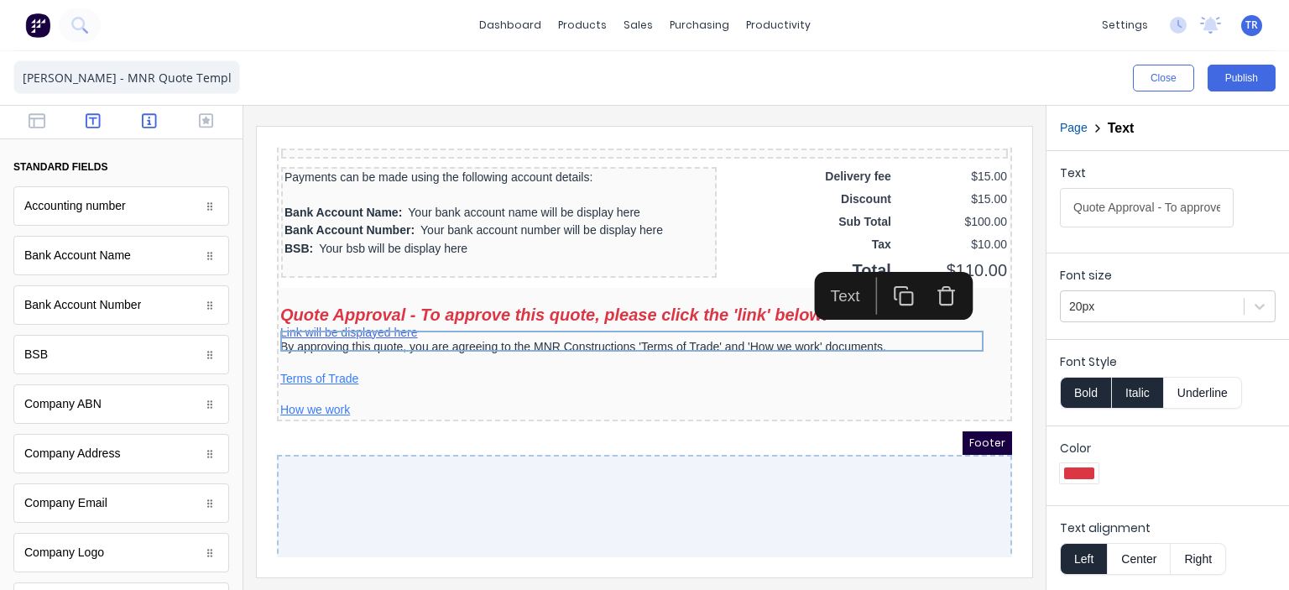
click at [91, 122] on icon "button" at bounding box center [93, 120] width 15 height 17
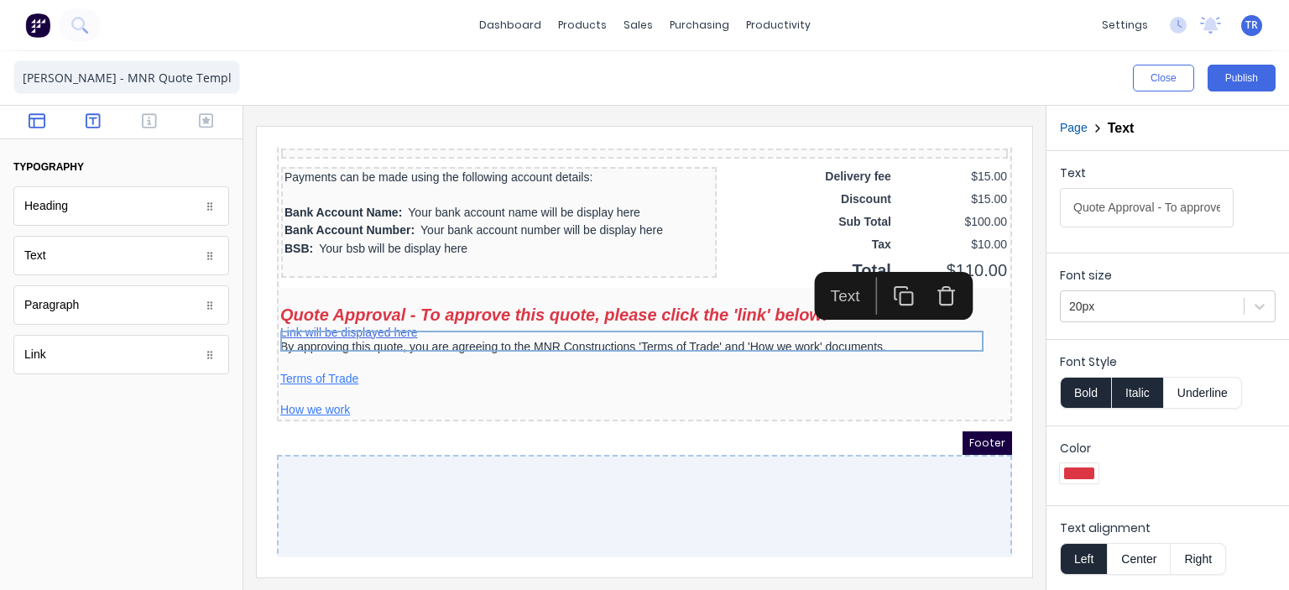
click at [45, 122] on button "button" at bounding box center [36, 122] width 46 height 20
click at [91, 117] on icon "button" at bounding box center [93, 120] width 15 height 17
click at [150, 120] on icon "button" at bounding box center [149, 120] width 15 height 15
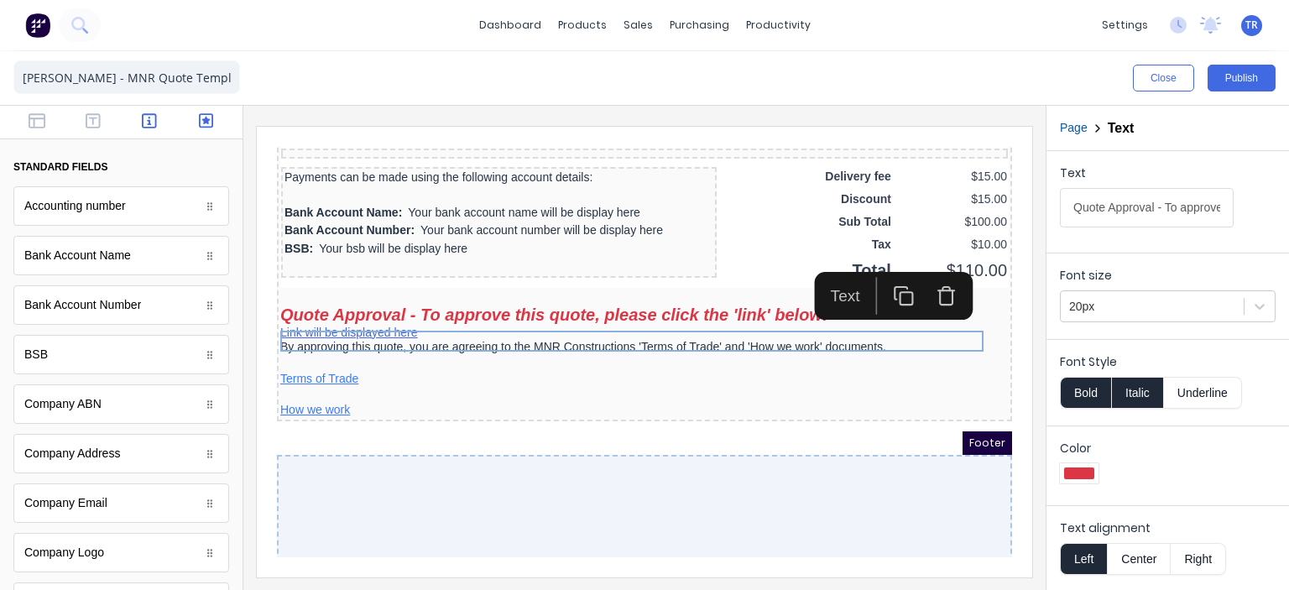
click at [199, 124] on icon "button" at bounding box center [206, 120] width 15 height 17
click at [1094, 472] on div at bounding box center [1079, 473] width 39 height 20
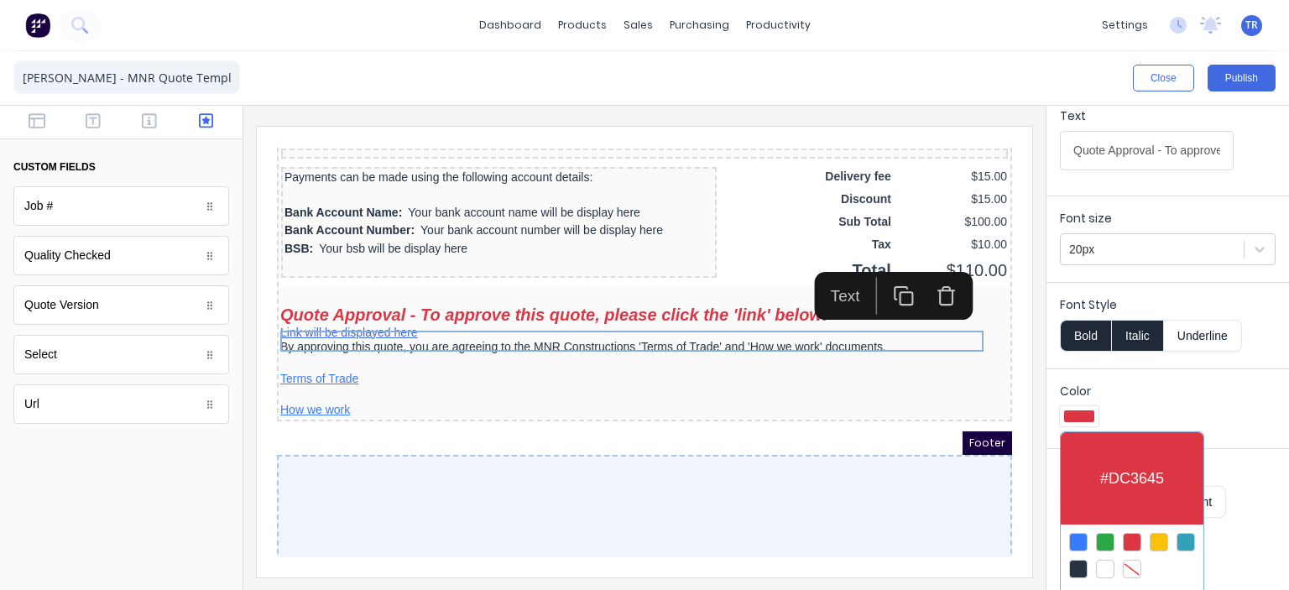
scroll to position [60, 0]
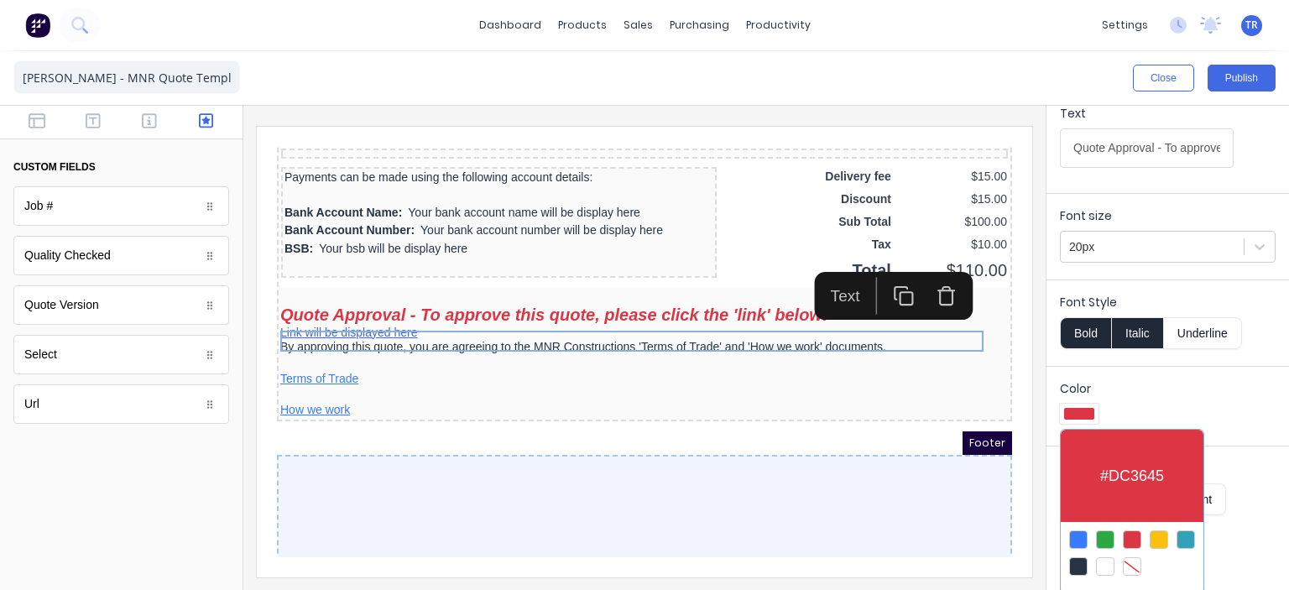
click at [1102, 536] on div at bounding box center [1105, 539] width 18 height 18
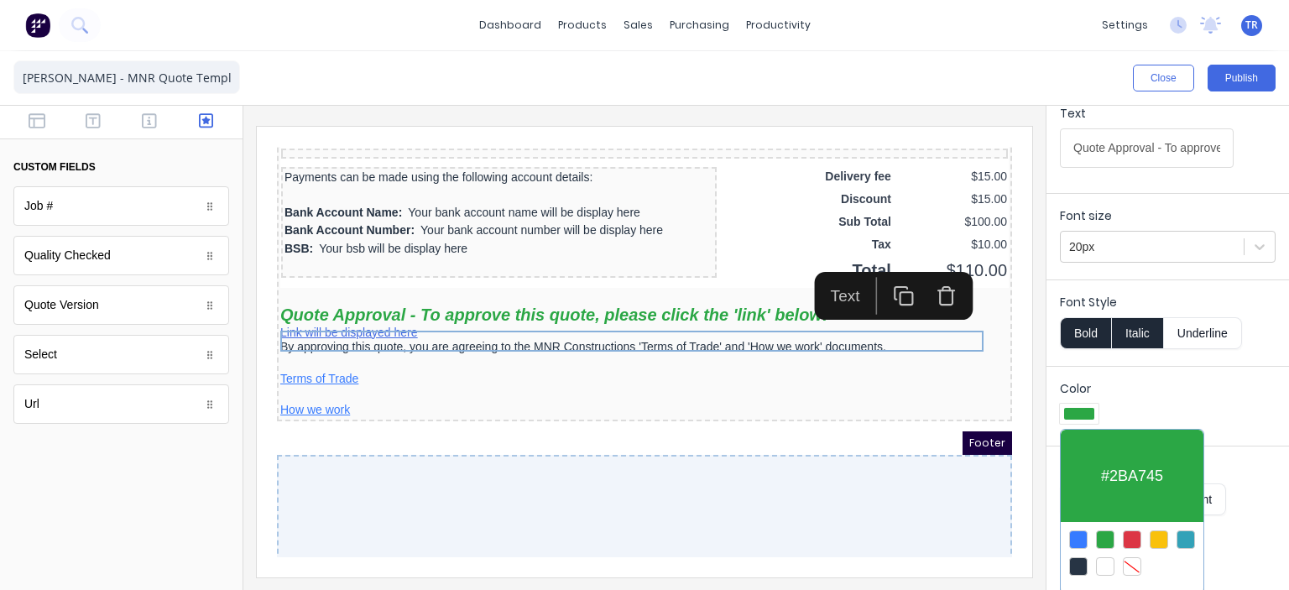
click at [1134, 242] on div at bounding box center [644, 295] width 1289 height 590
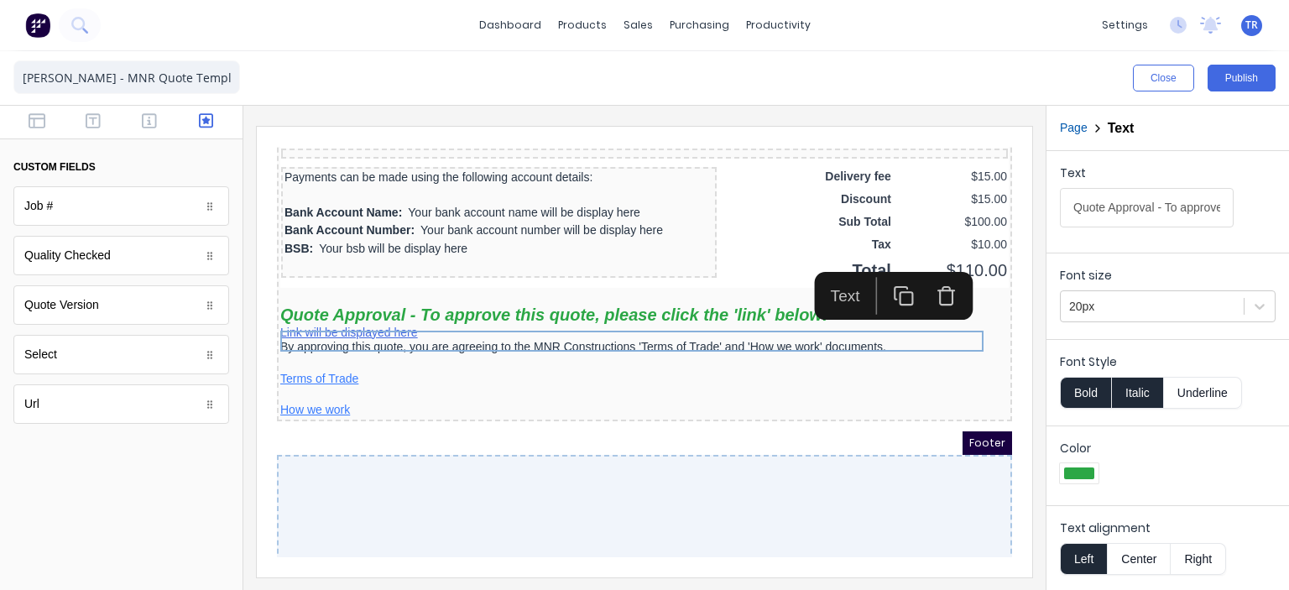
scroll to position [0, 0]
click at [1124, 298] on div at bounding box center [1152, 306] width 166 height 21
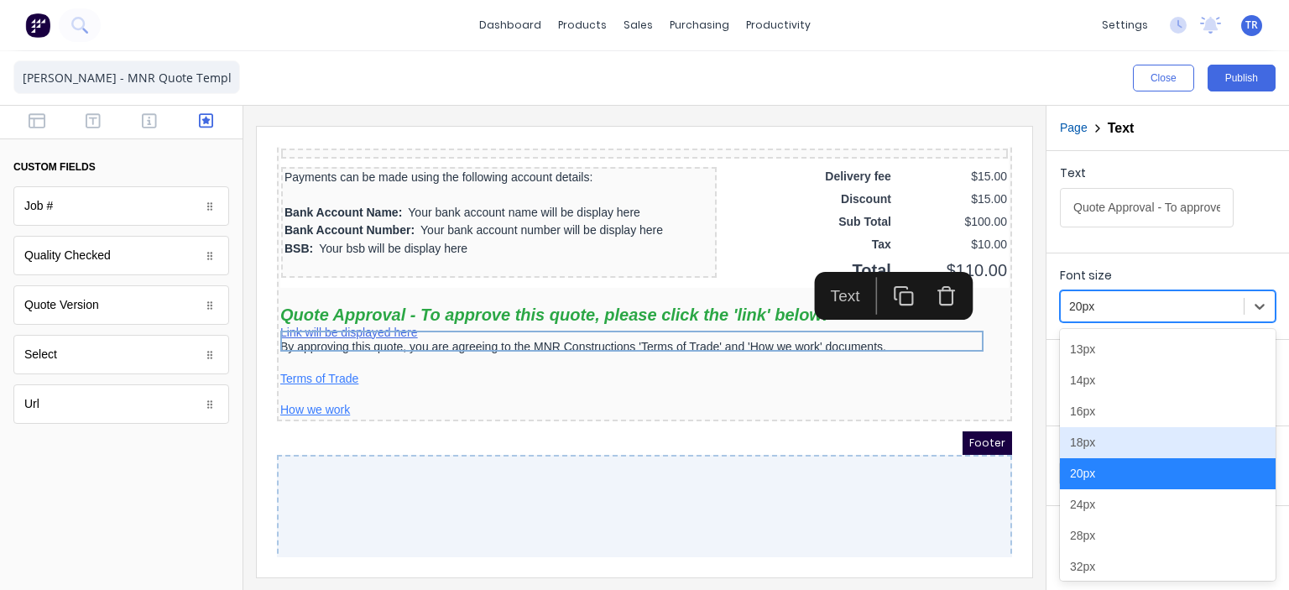
scroll to position [94, 0]
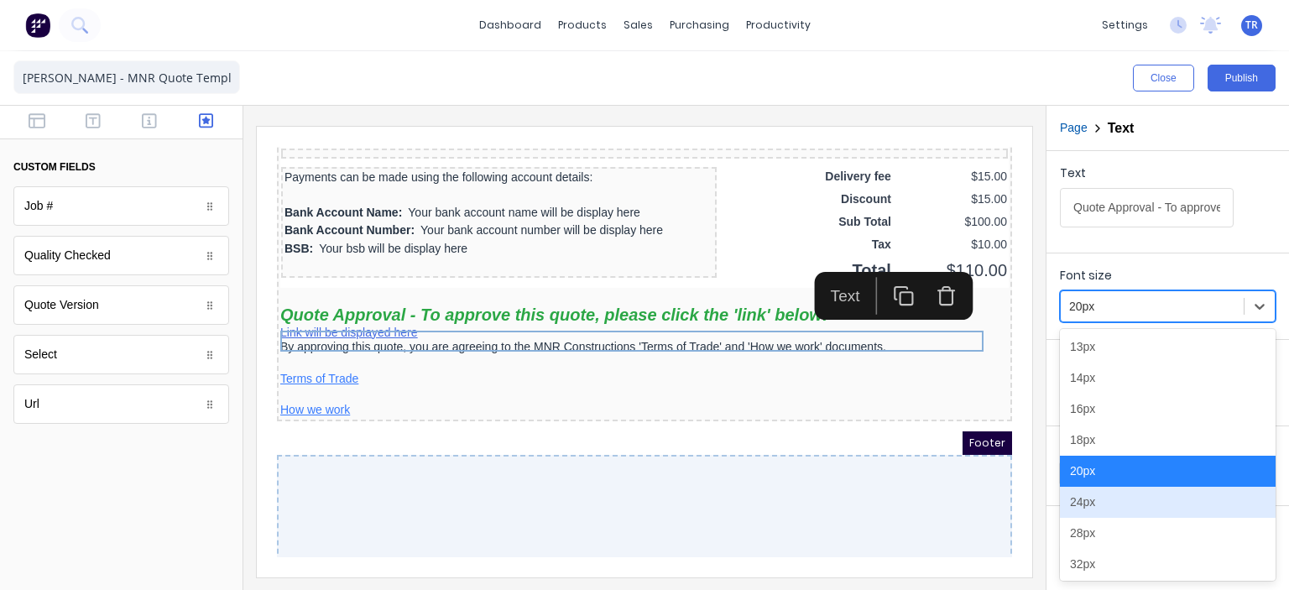
click at [1102, 505] on div "24px" at bounding box center [1168, 502] width 216 height 31
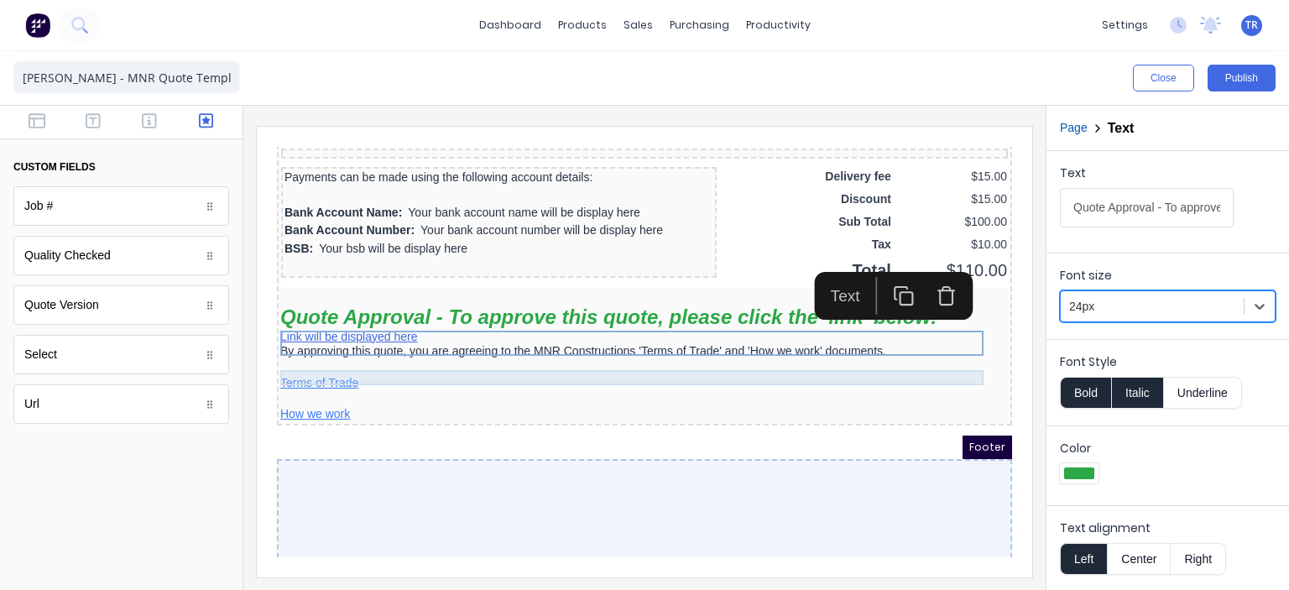
click at [389, 339] on div "By approving this quote, you are agreeing to the MNR Constructions 'Terms of Tr…" at bounding box center [624, 331] width 728 height 15
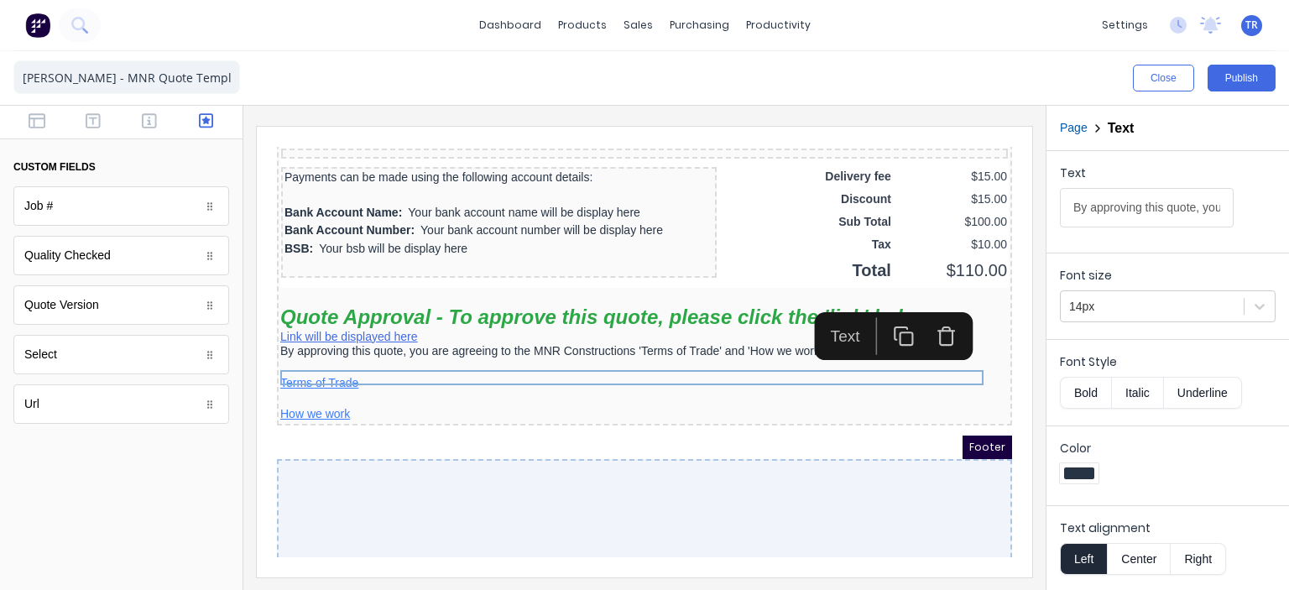
click at [1144, 210] on input "By approving this quote, you are agreeing to the MNR Constructions 'Terms of Tr…" at bounding box center [1147, 207] width 174 height 39
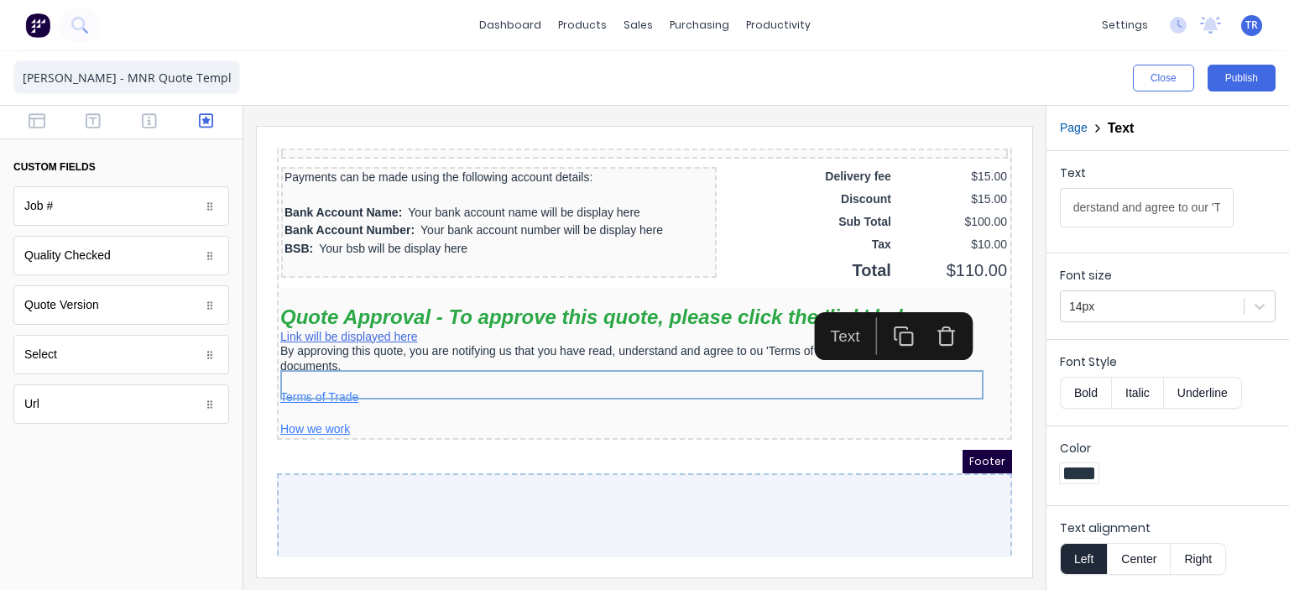
scroll to position [0, 356]
type input "By approving this quote, you are notifying us that you have read, understand an…"
click at [48, 120] on button "button" at bounding box center [36, 122] width 46 height 20
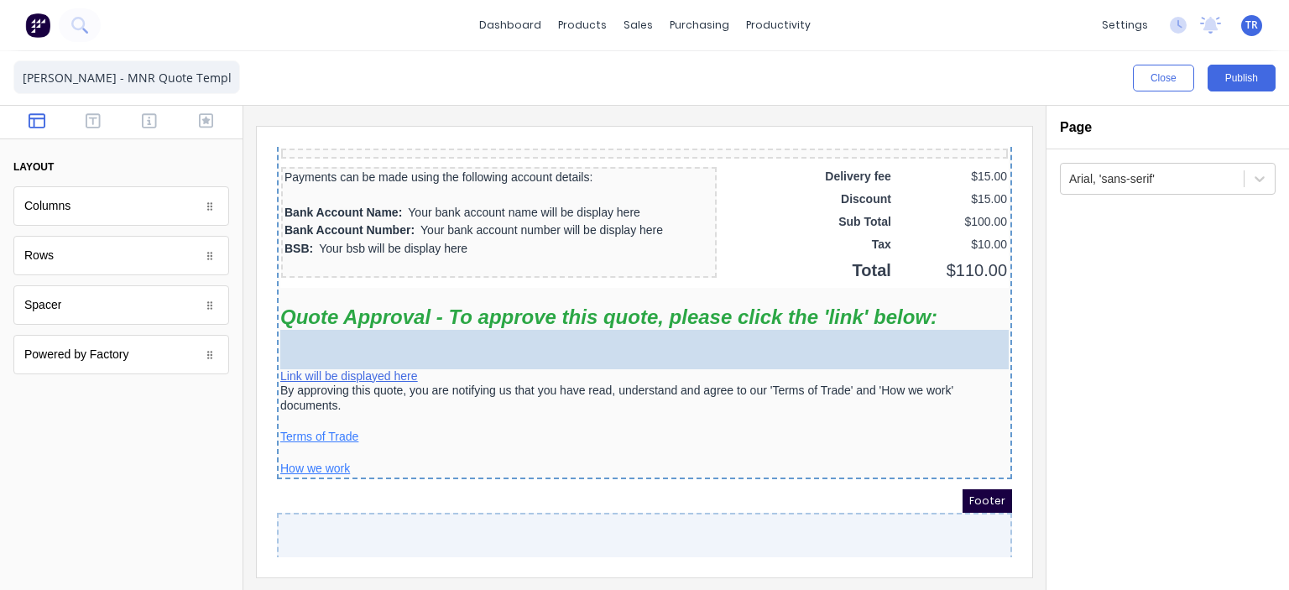
drag, startPoint x: 81, startPoint y: 315, endPoint x: 156, endPoint y: 218, distance: 123.2
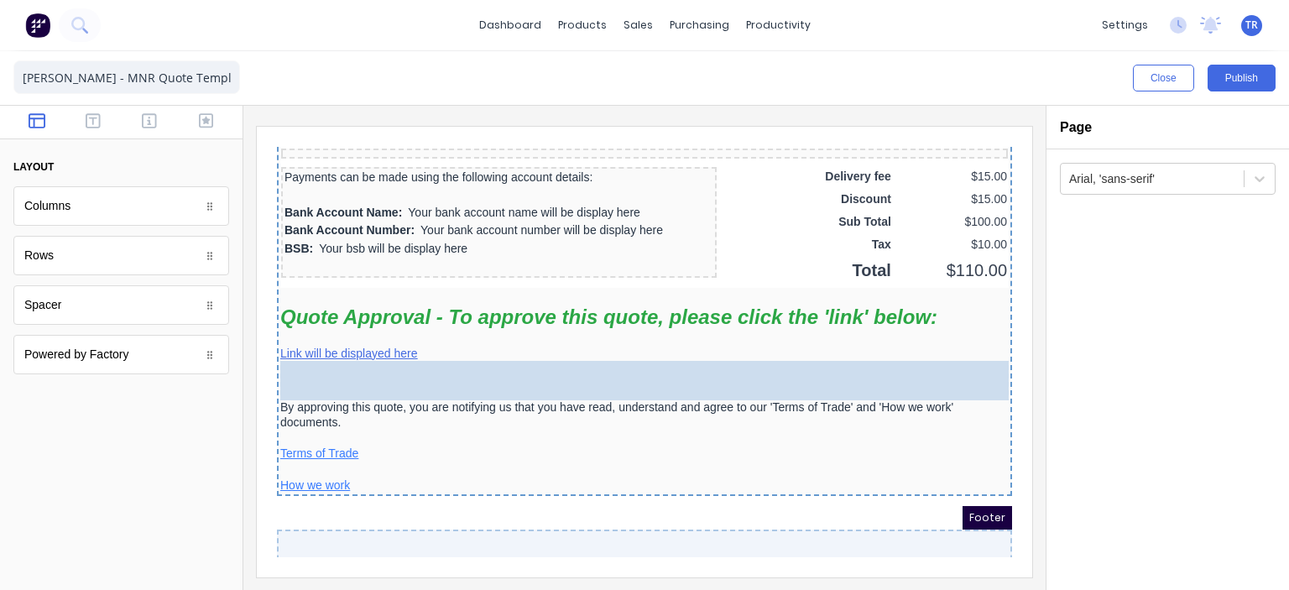
drag, startPoint x: 83, startPoint y: 303, endPoint x: 435, endPoint y: 375, distance: 359.7
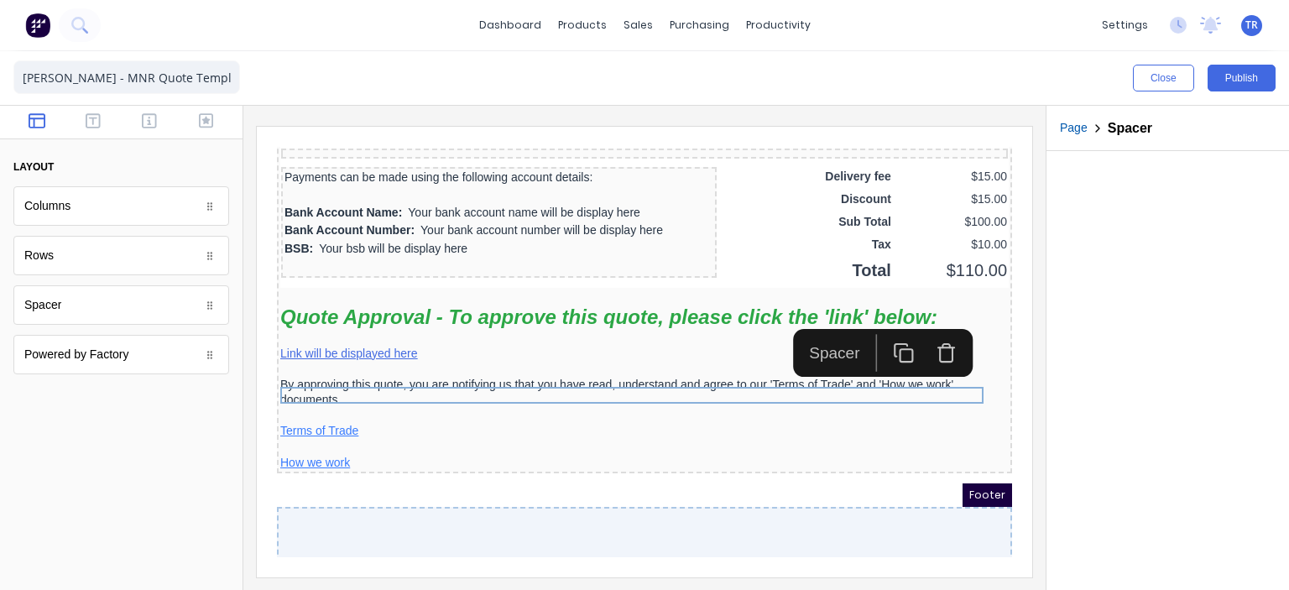
click at [1151, 389] on div at bounding box center [1167, 370] width 242 height 439
click at [659, 487] on div "Footer" at bounding box center [624, 474] width 735 height 23
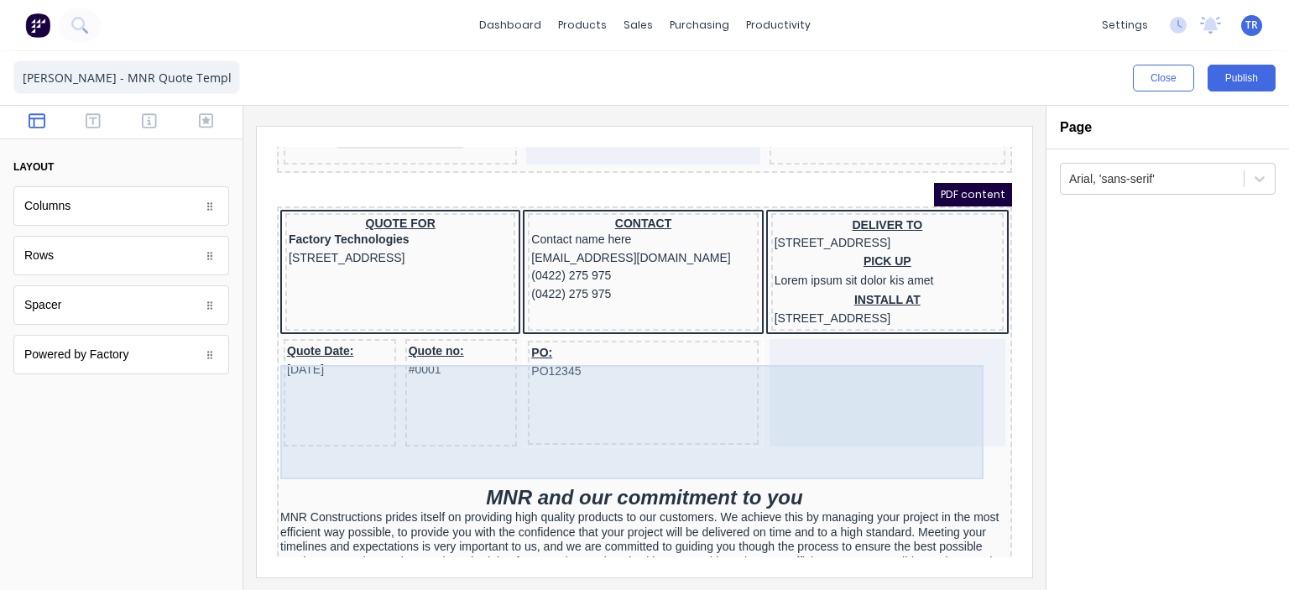
scroll to position [168, 0]
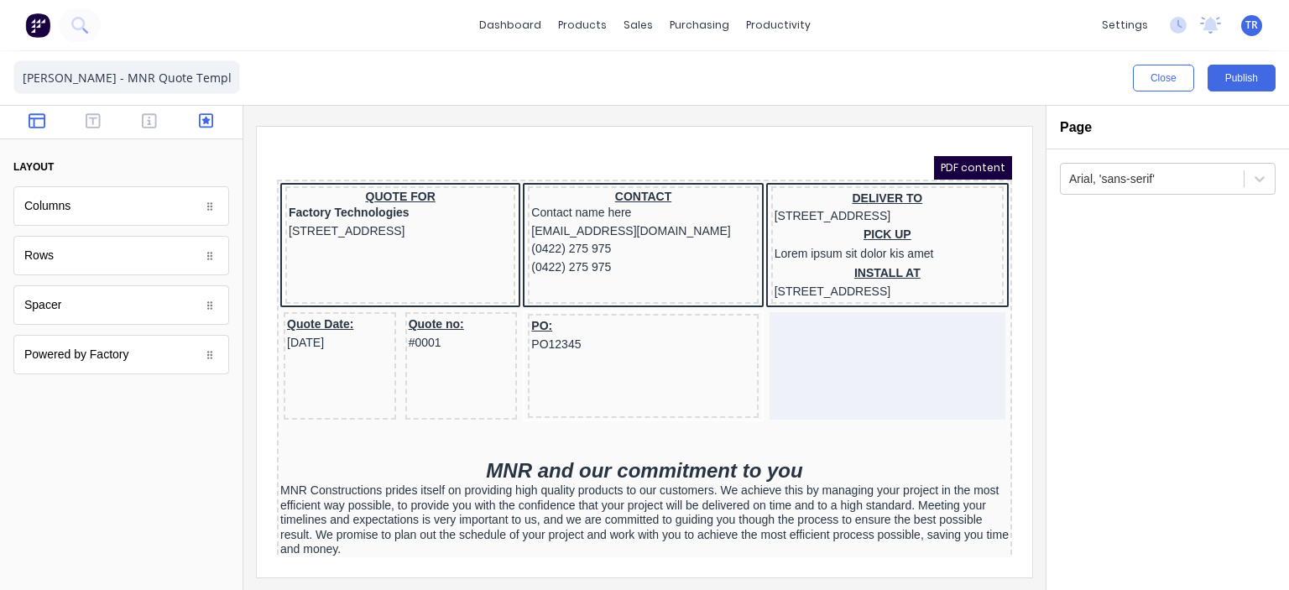
click at [188, 127] on button "button" at bounding box center [206, 122] width 46 height 20
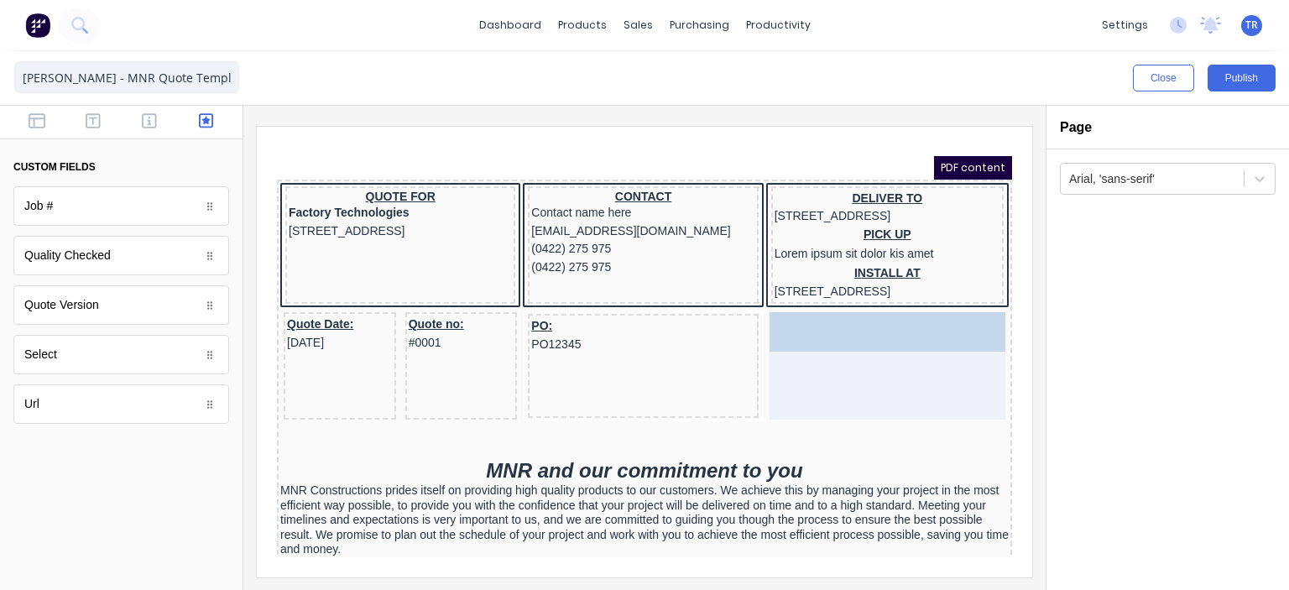
drag, startPoint x: 97, startPoint y: 313, endPoint x: 856, endPoint y: 383, distance: 761.6
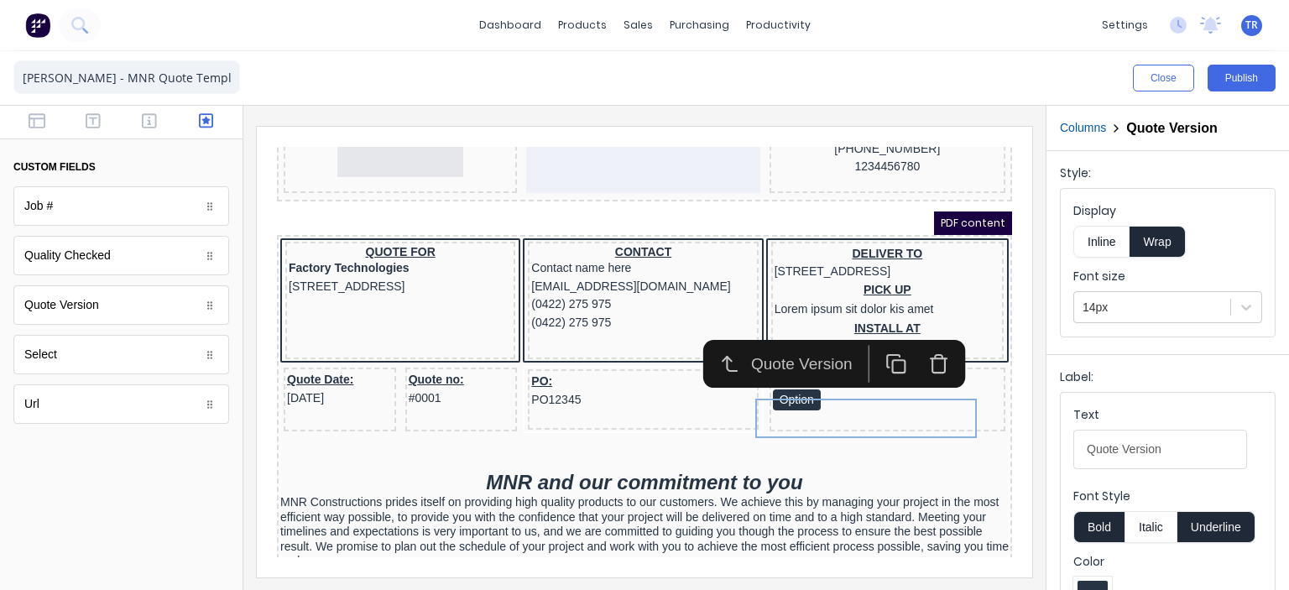
scroll to position [84, 0]
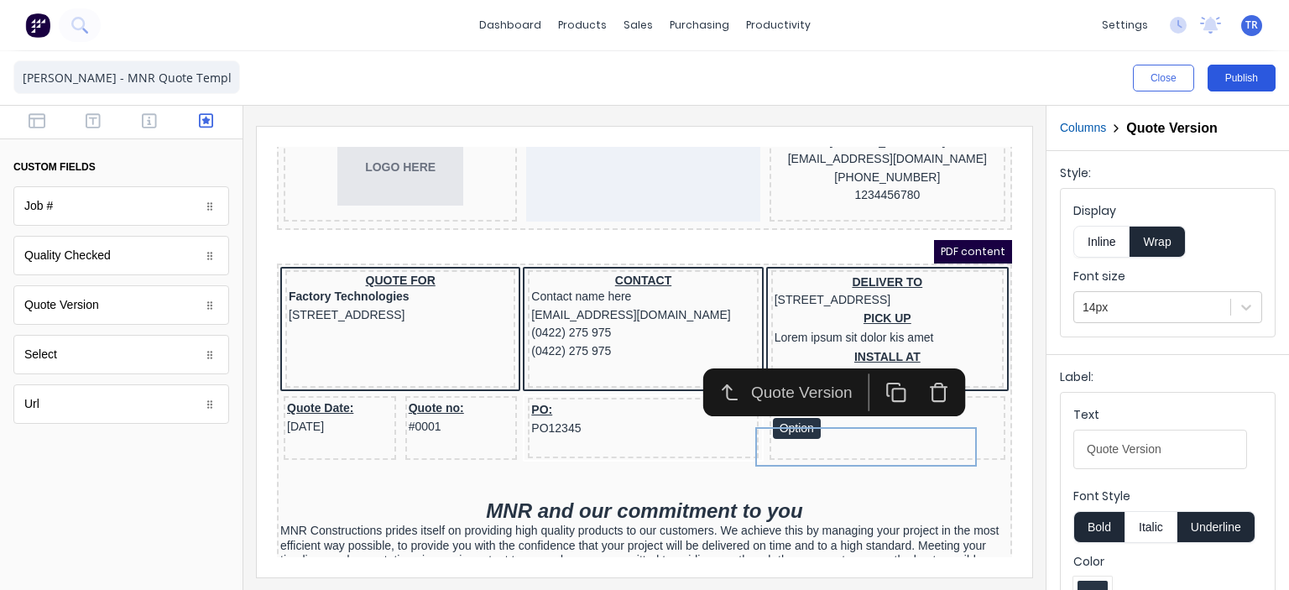
click at [1217, 78] on button "Publish" at bounding box center [1241, 78] width 68 height 27
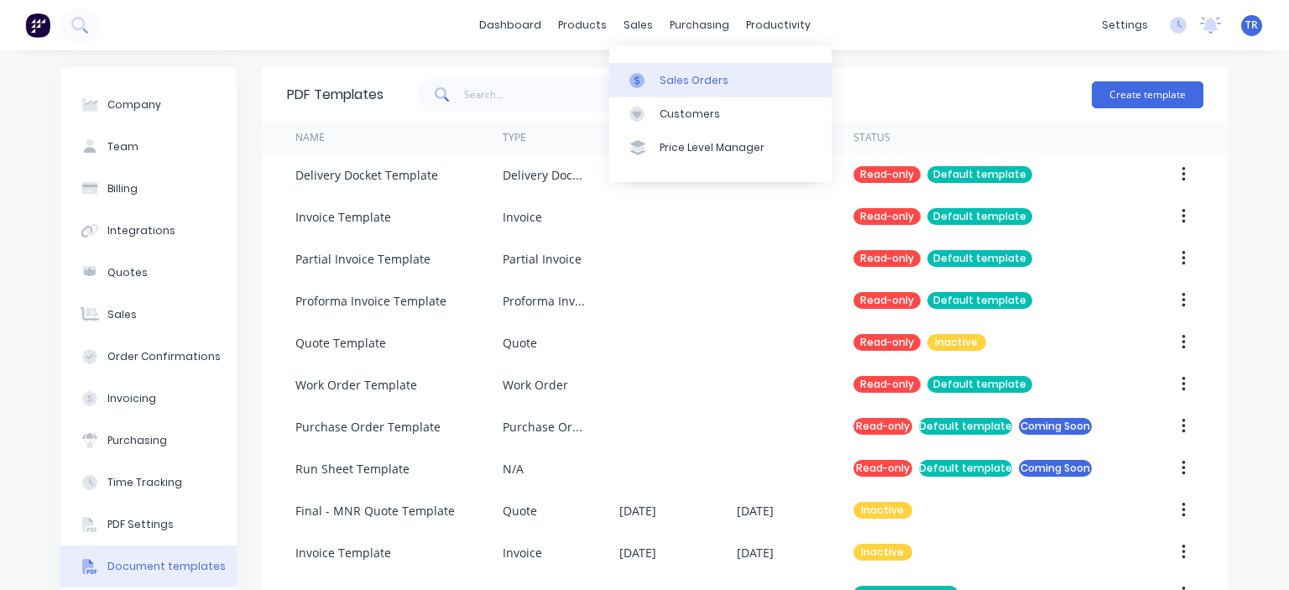
click at [671, 82] on div "Sales Orders" at bounding box center [693, 80] width 69 height 15
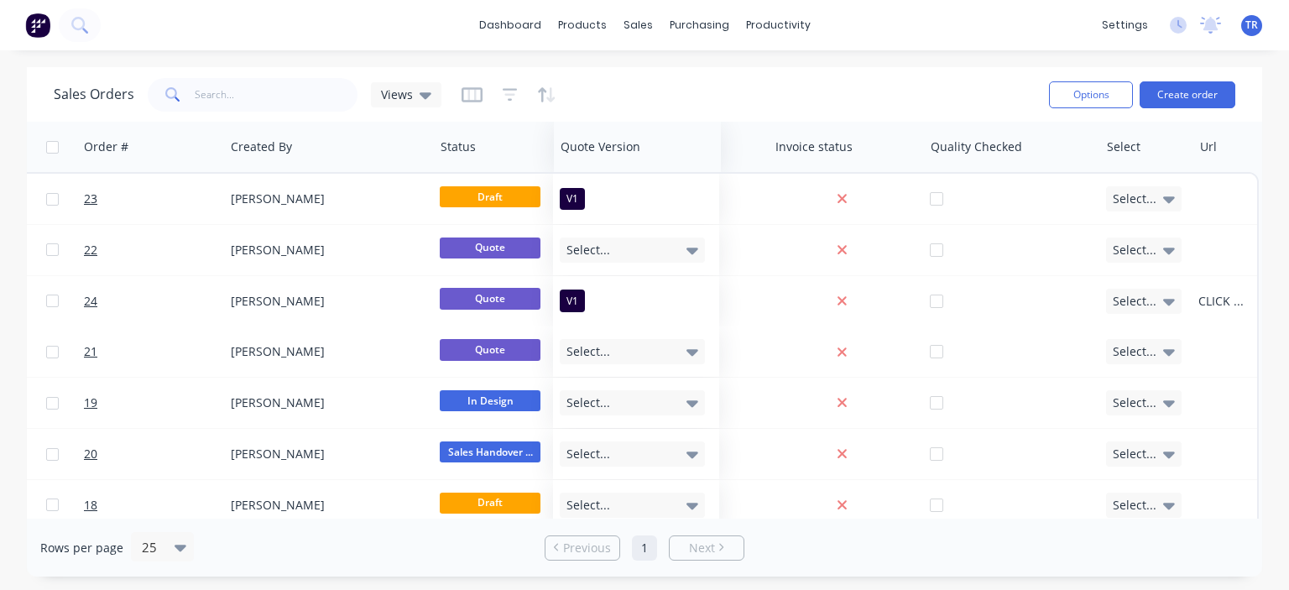
scroll to position [0, 923]
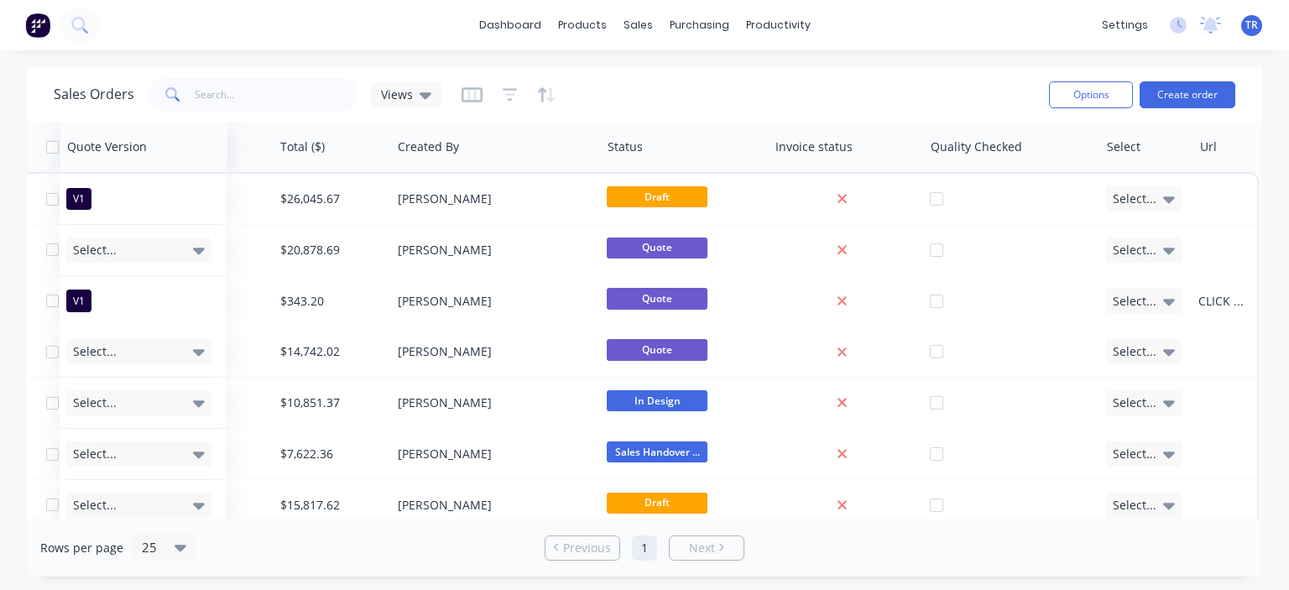
drag, startPoint x: 1086, startPoint y: 157, endPoint x: 120, endPoint y: 167, distance: 965.7
click at [120, 167] on div "Quote Version" at bounding box center [143, 147] width 167 height 50
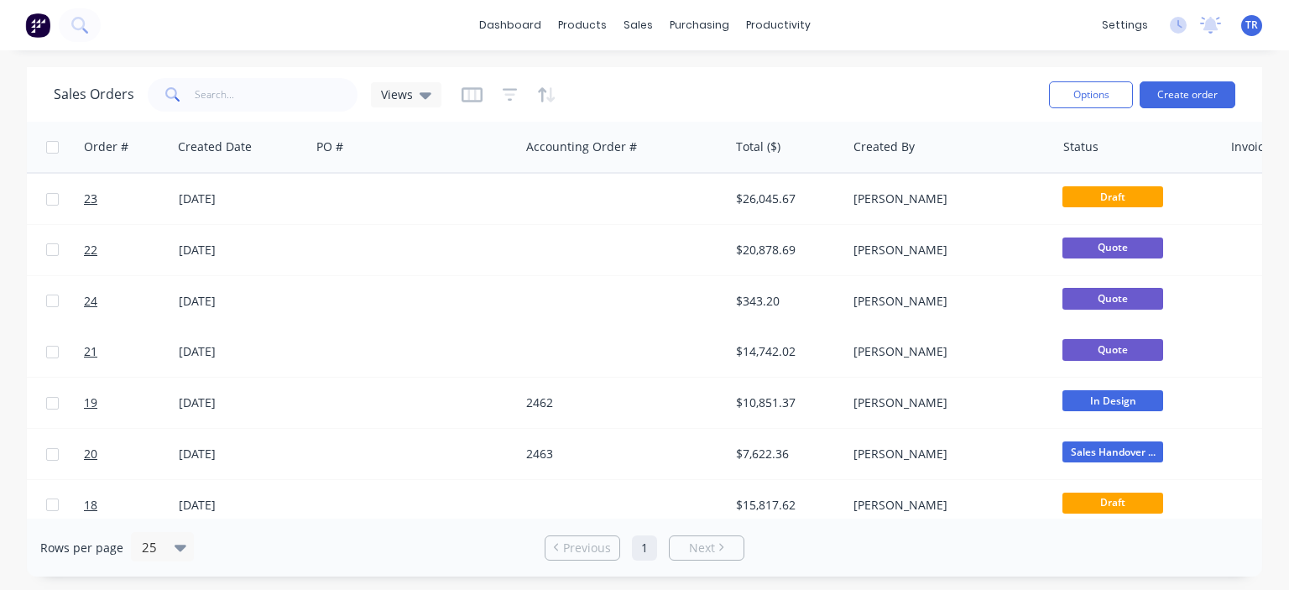
scroll to position [0, 0]
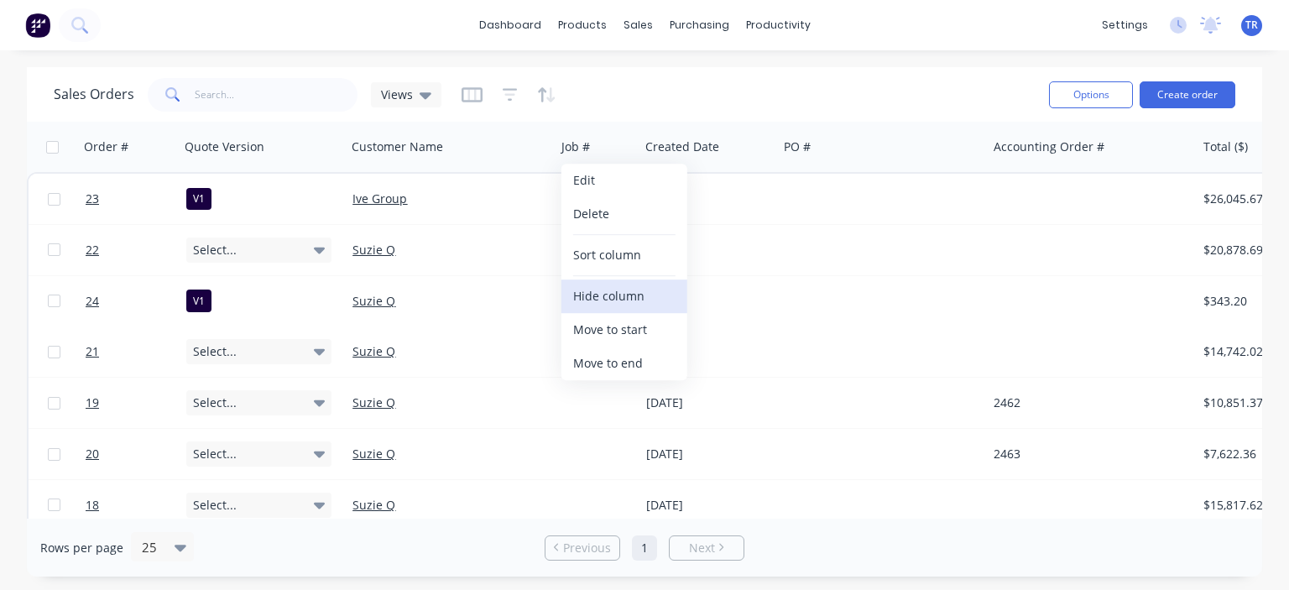
click at [600, 308] on button "Hide column" at bounding box center [624, 296] width 126 height 34
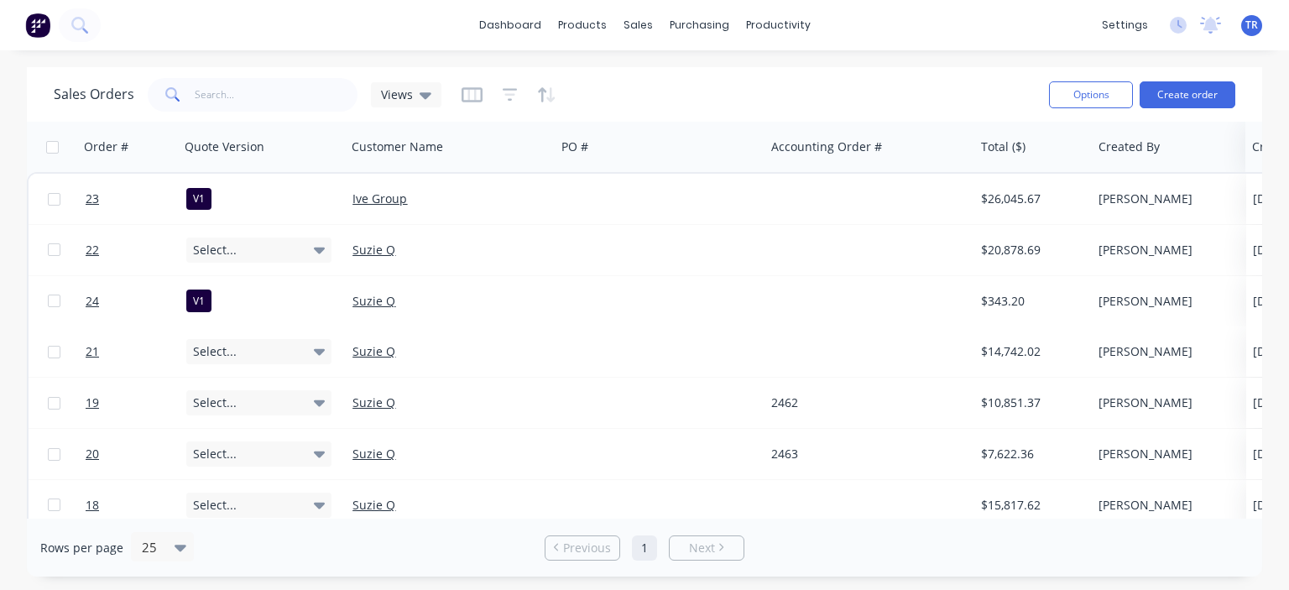
drag, startPoint x: 597, startPoint y: 154, endPoint x: 1288, endPoint y: 173, distance: 690.7
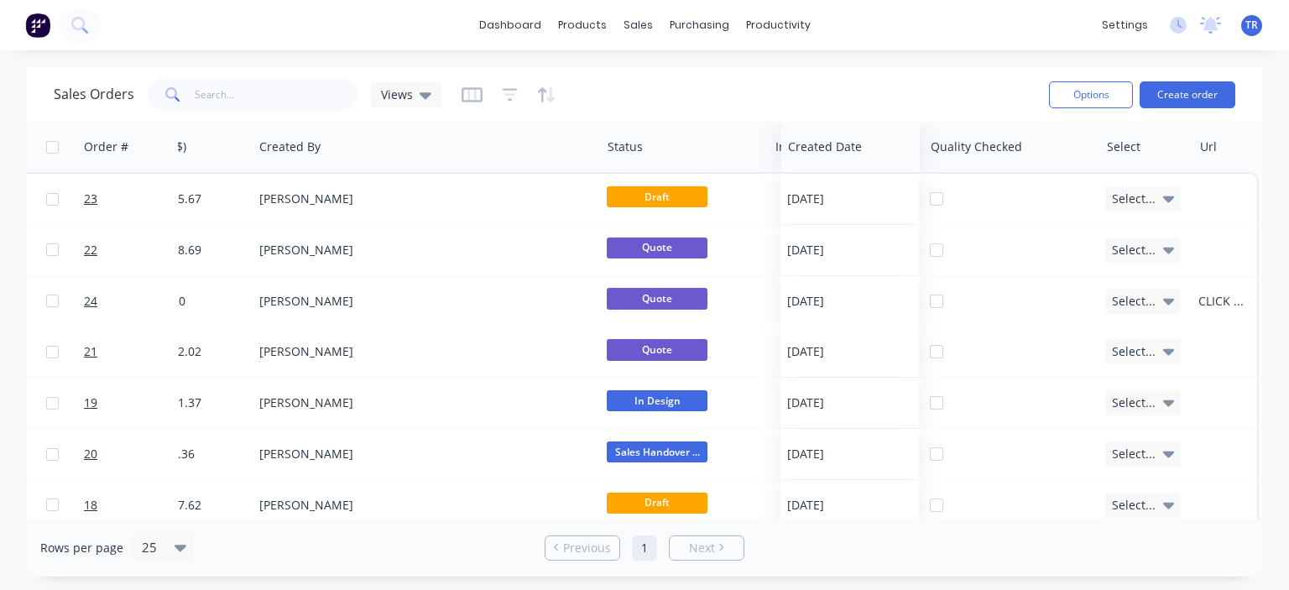
scroll to position [0, 839]
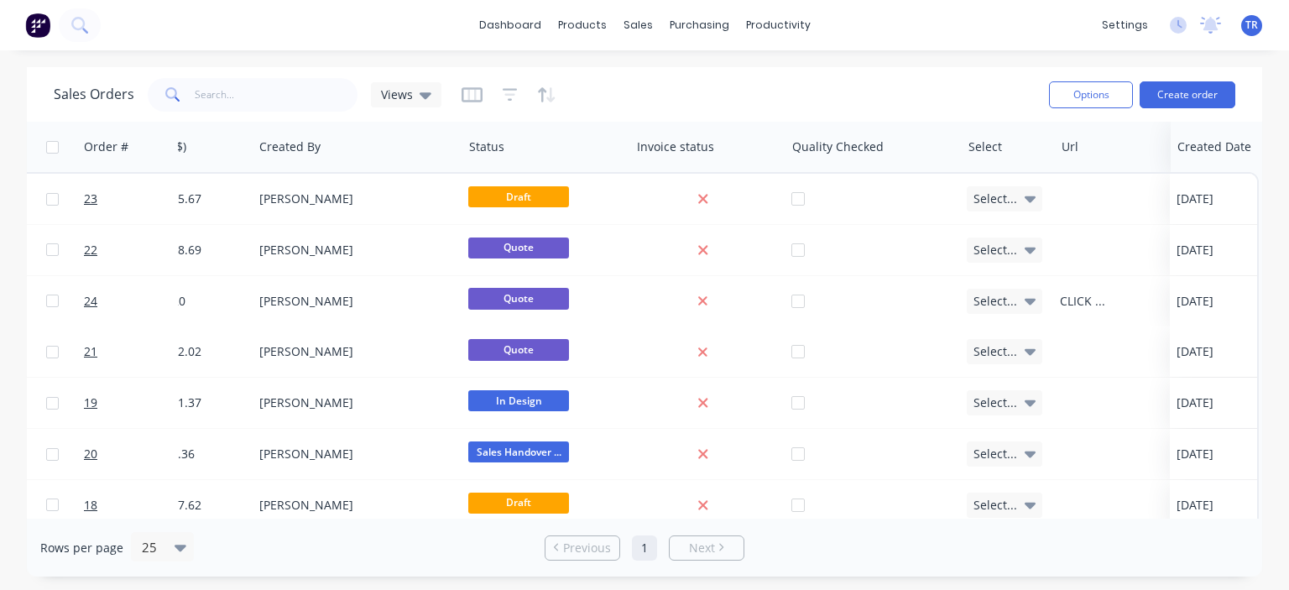
drag, startPoint x: 527, startPoint y: 150, endPoint x: 1234, endPoint y: 167, distance: 707.5
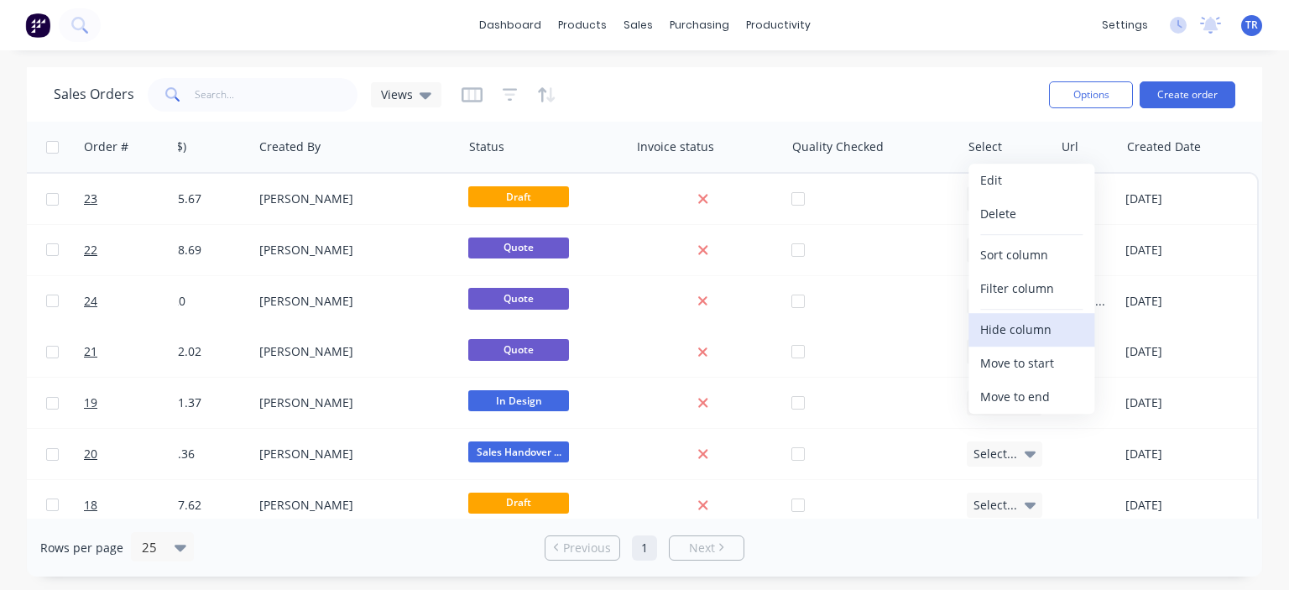
click at [1004, 329] on button "Hide column" at bounding box center [1031, 330] width 126 height 34
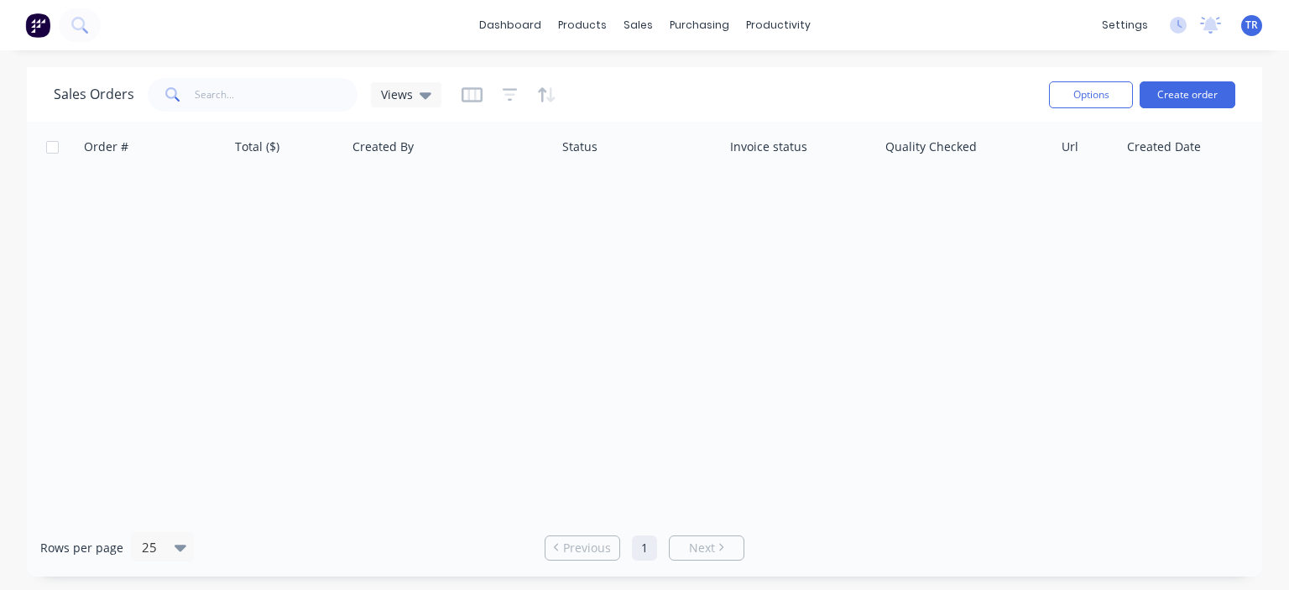
scroll to position [0, 745]
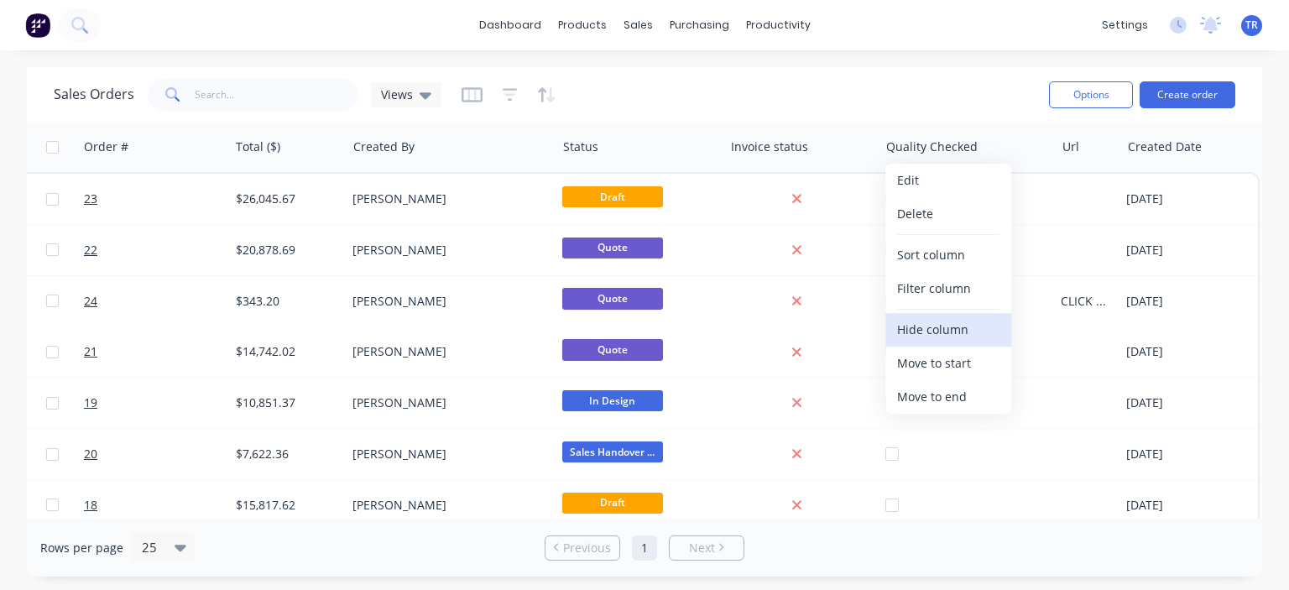
click at [930, 338] on button "Hide column" at bounding box center [948, 330] width 126 height 34
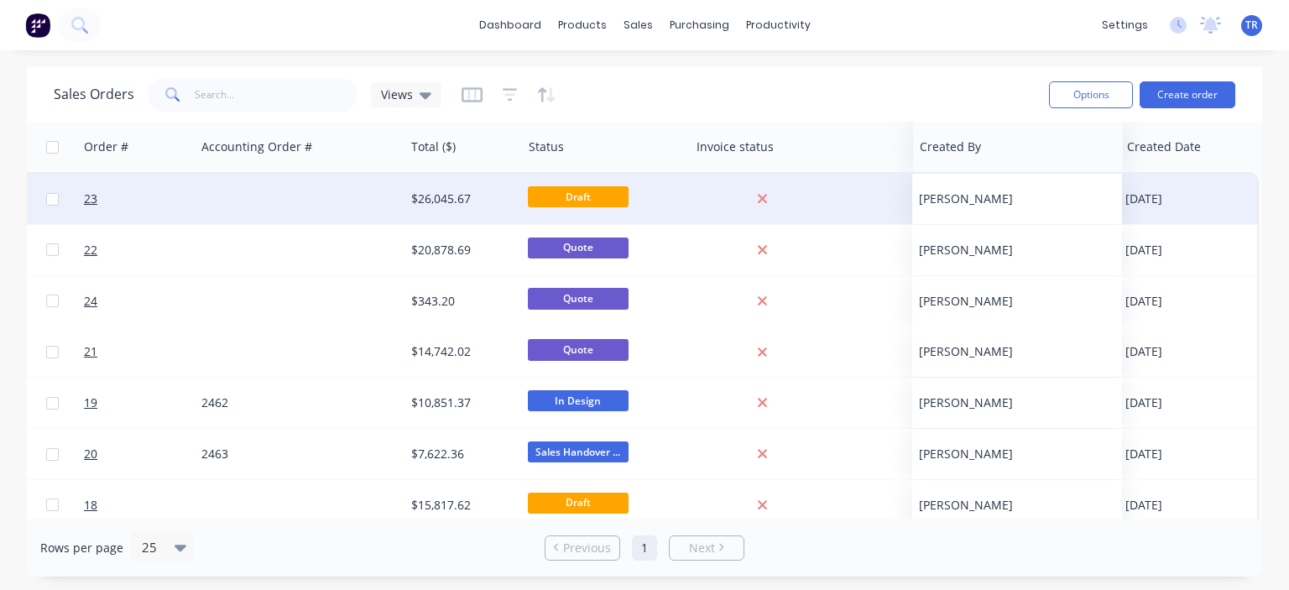
drag, startPoint x: 595, startPoint y: 157, endPoint x: 986, endPoint y: 177, distance: 391.5
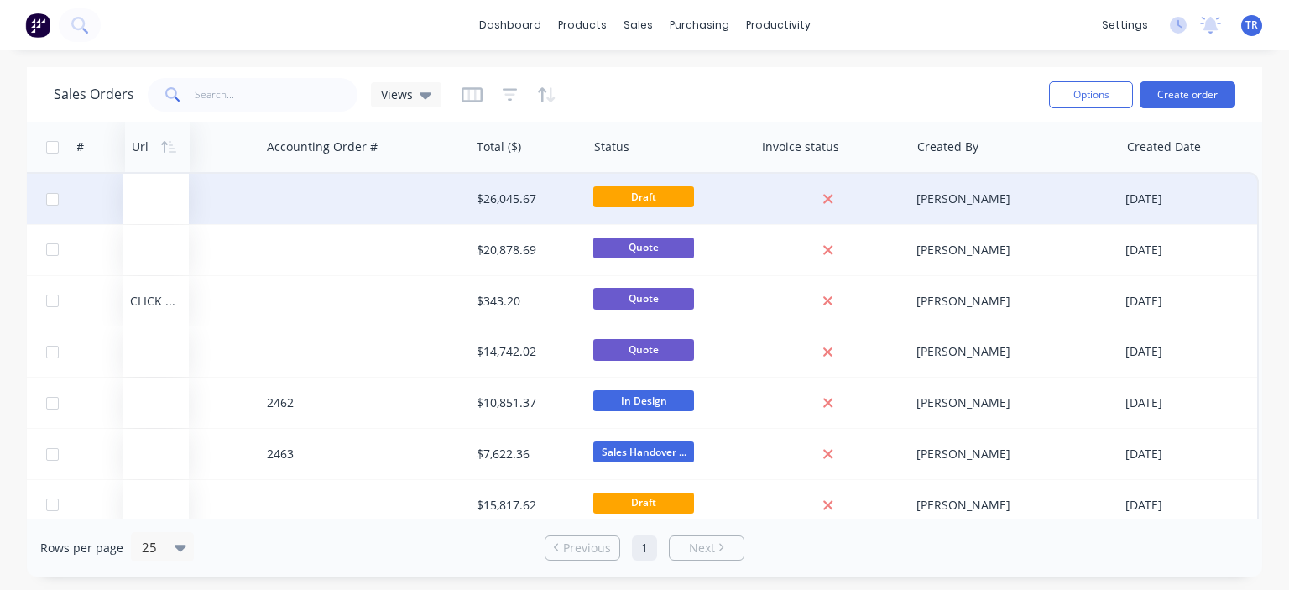
drag, startPoint x: 1078, startPoint y: 148, endPoint x: 159, endPoint y: 154, distance: 919.5
click at [159, 154] on div at bounding box center [156, 147] width 49 height 34
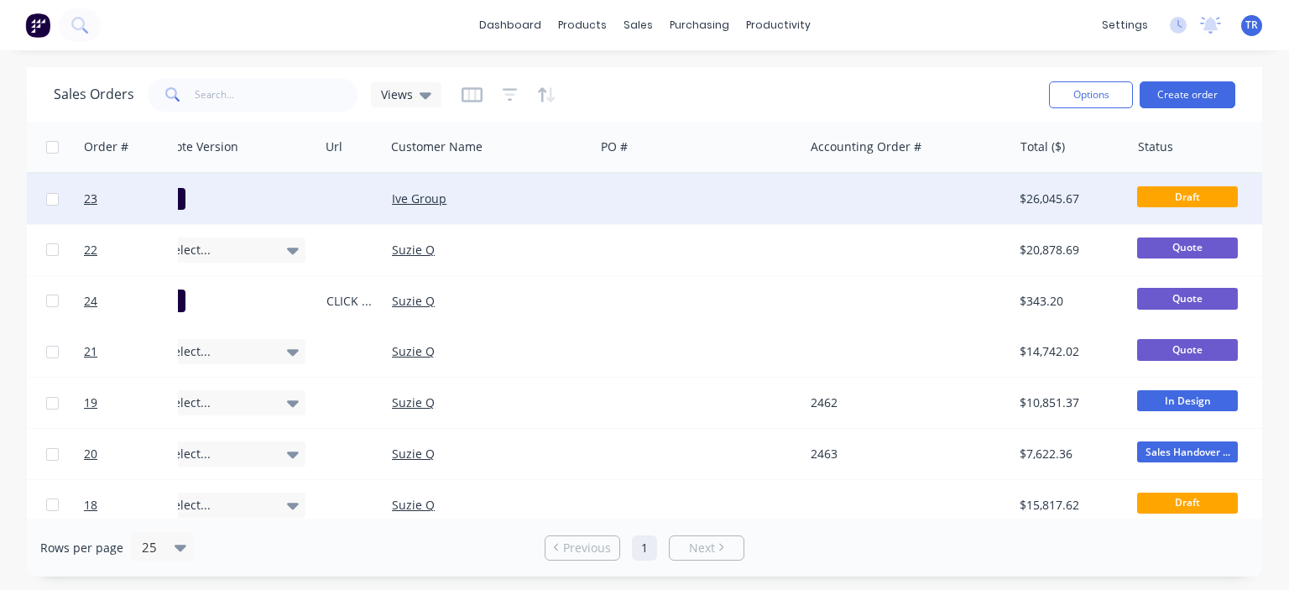
scroll to position [0, 0]
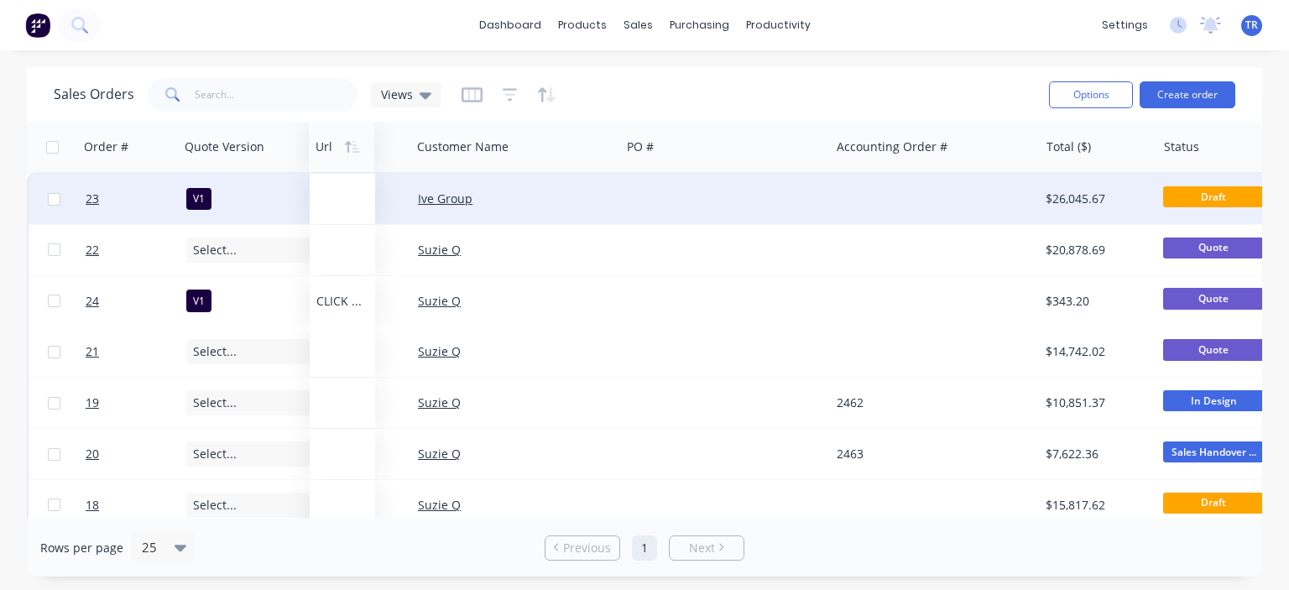
drag, startPoint x: 364, startPoint y: 151, endPoint x: 328, endPoint y: 154, distance: 36.2
click at [328, 154] on div at bounding box center [339, 147] width 49 height 34
click at [147, 147] on icon "button" at bounding box center [154, 146] width 15 height 13
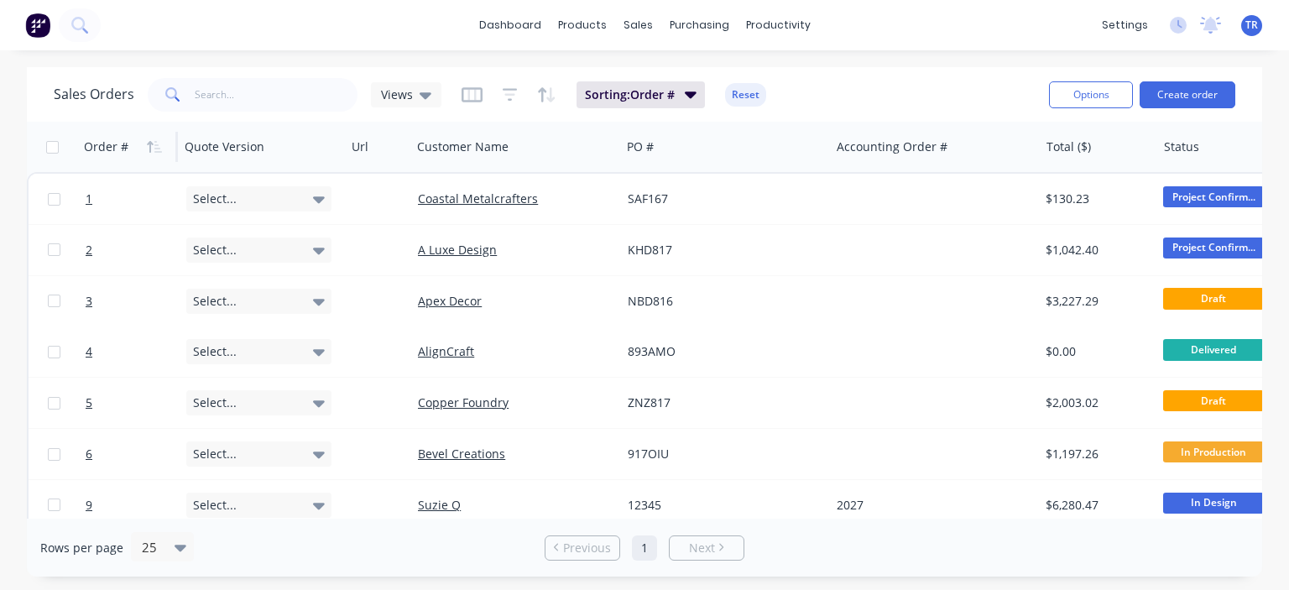
click at [147, 147] on icon "button" at bounding box center [154, 146] width 15 height 13
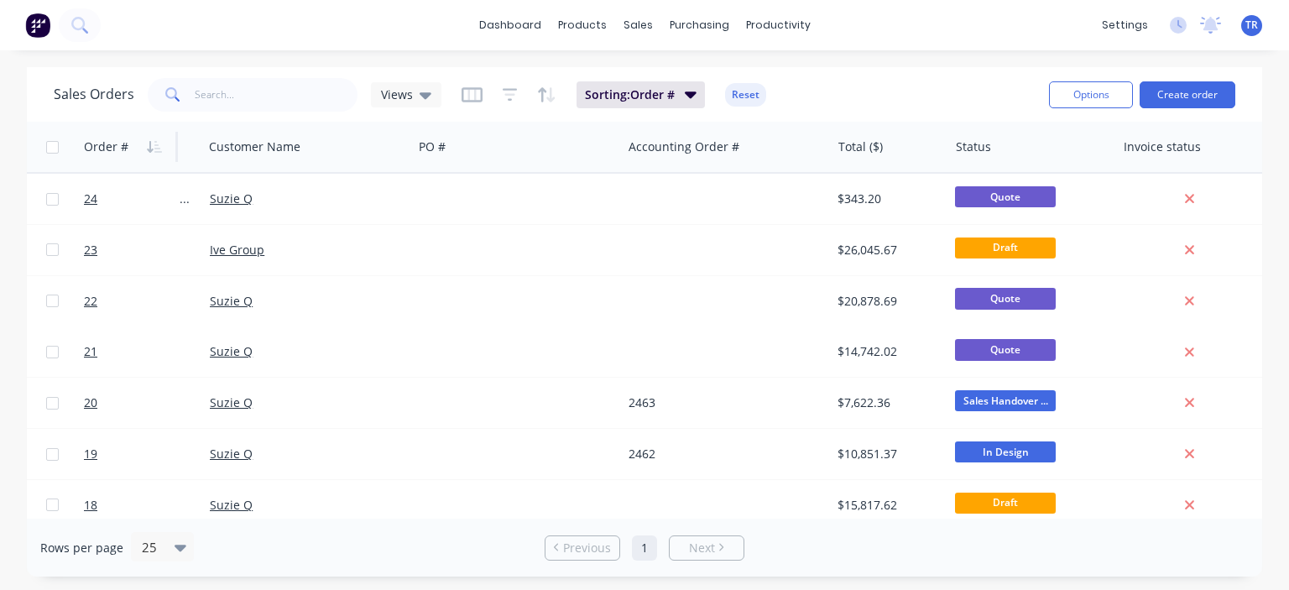
scroll to position [0, 218]
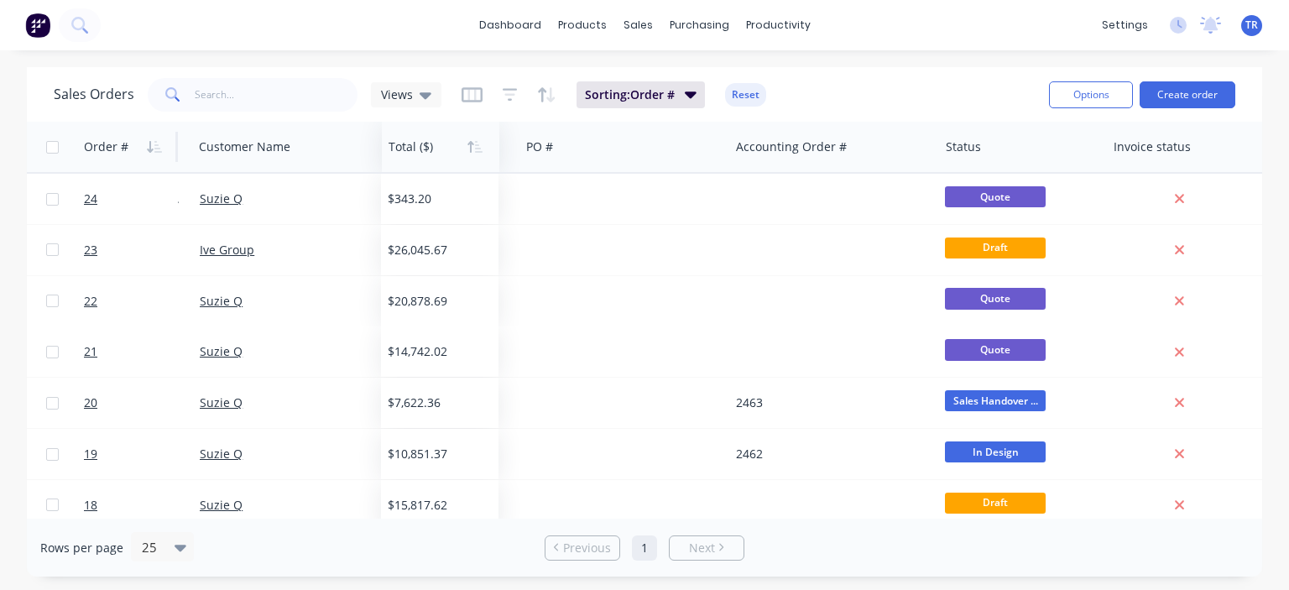
drag, startPoint x: 882, startPoint y: 150, endPoint x: 453, endPoint y: 161, distance: 428.9
click at [441, 159] on div at bounding box center [437, 147] width 99 height 34
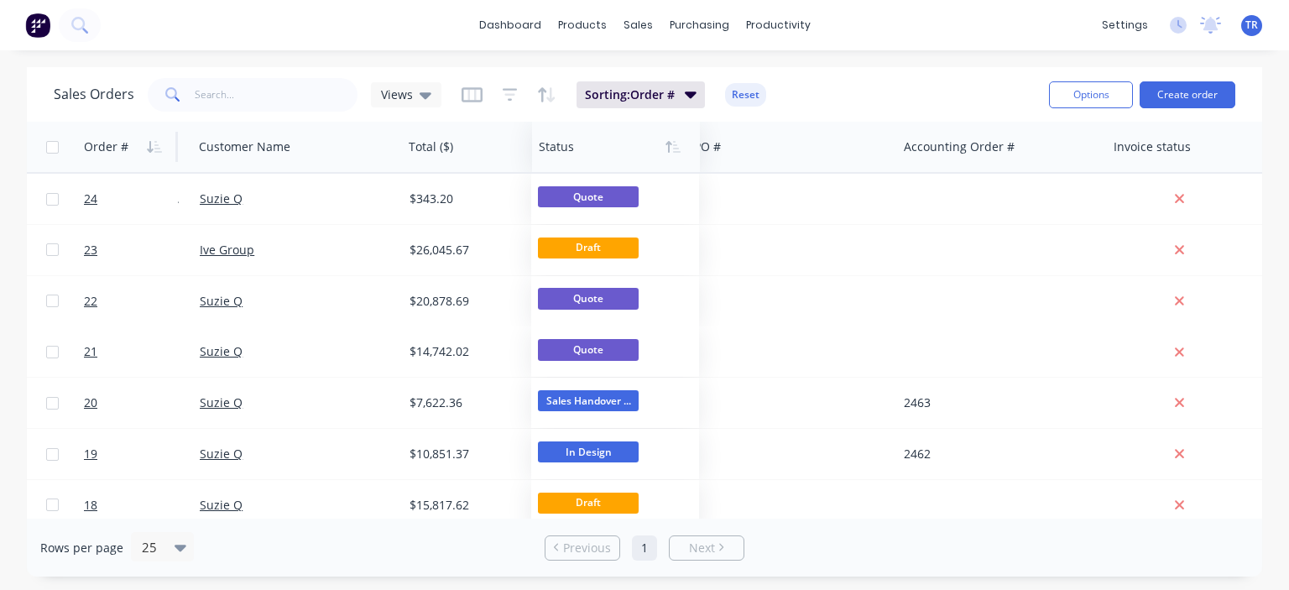
drag, startPoint x: 966, startPoint y: 147, endPoint x: 574, endPoint y: 160, distance: 392.9
click at [559, 160] on div at bounding box center [612, 147] width 147 height 34
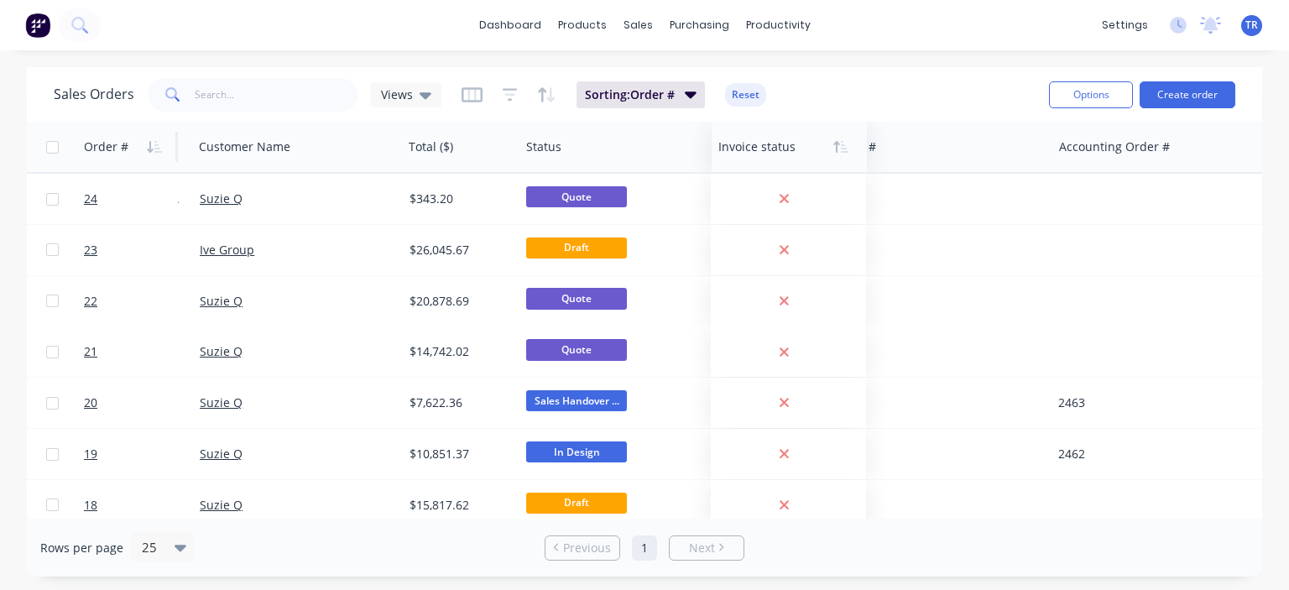
drag, startPoint x: 1153, startPoint y: 154, endPoint x: 758, endPoint y: 159, distance: 395.2
click at [758, 159] on div at bounding box center [785, 147] width 135 height 34
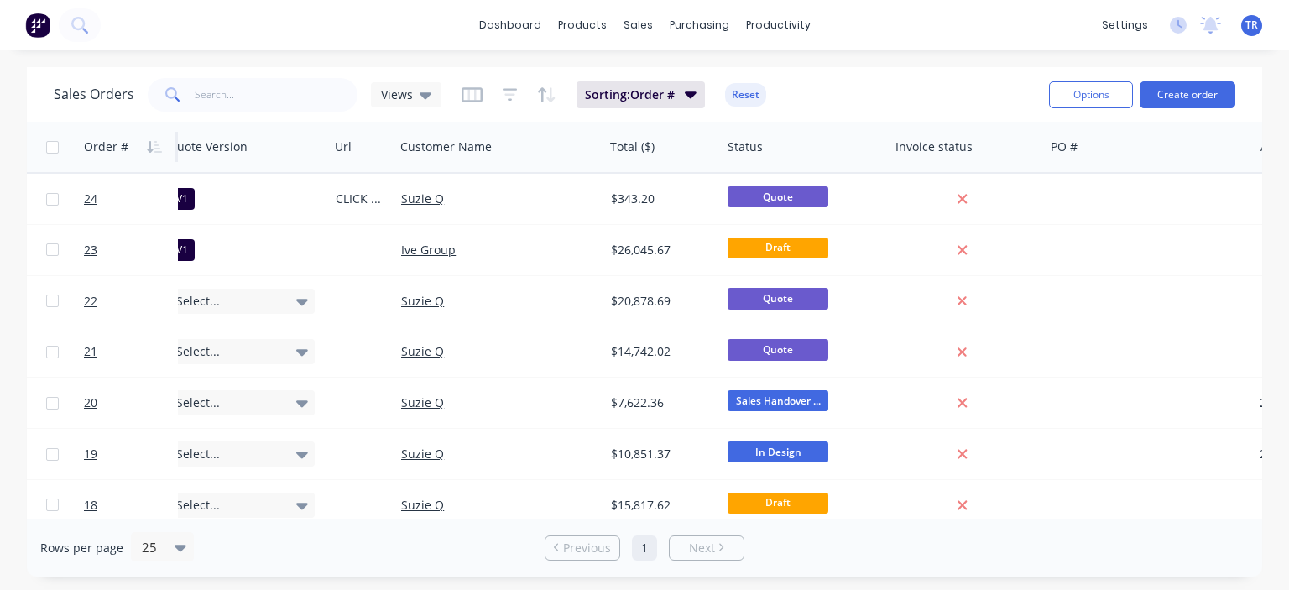
scroll to position [0, 0]
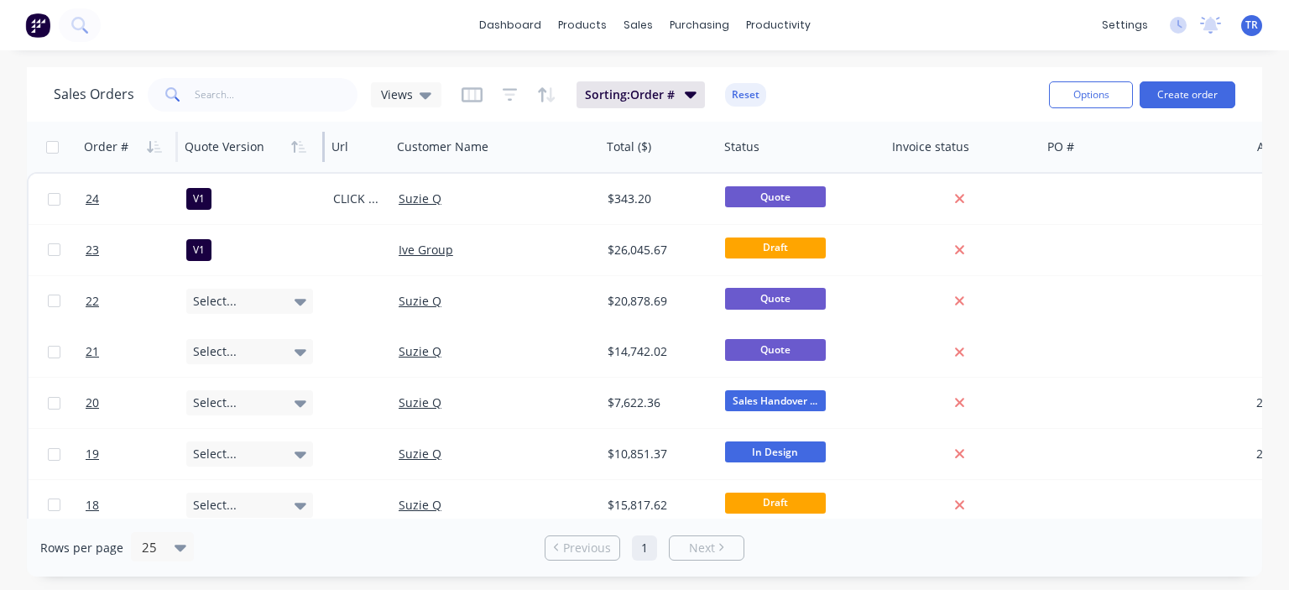
drag, startPoint x: 342, startPoint y: 143, endPoint x: 195, endPoint y: 155, distance: 148.1
click at [271, 157] on div "Quote Version" at bounding box center [251, 147] width 147 height 50
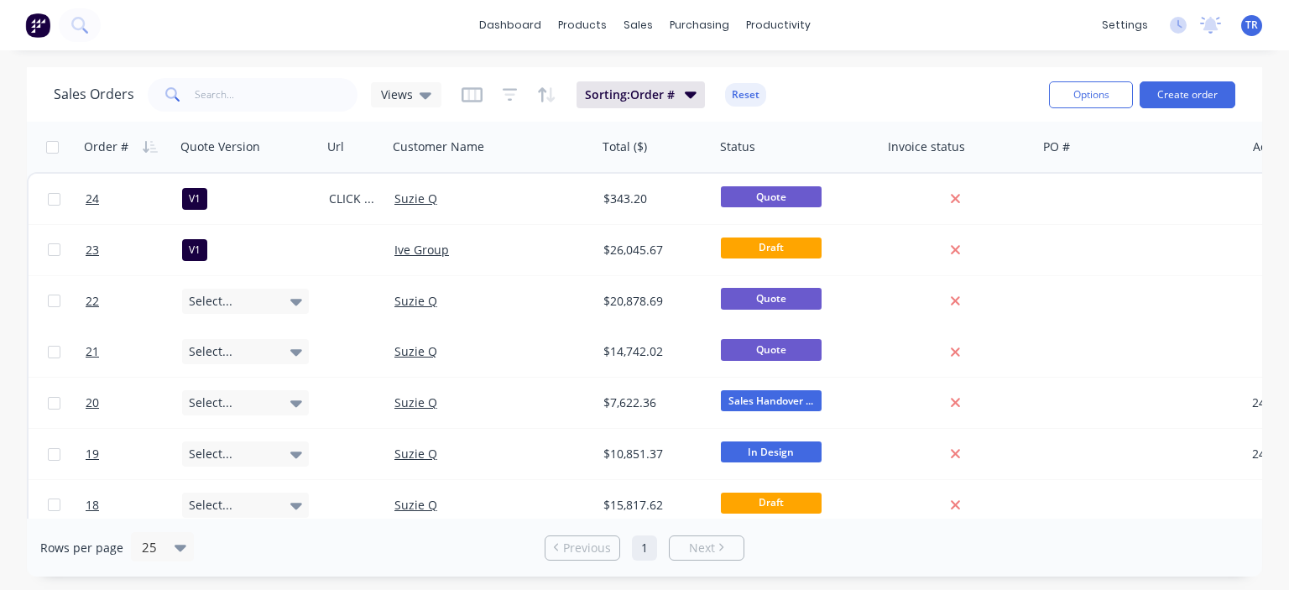
drag, startPoint x: 177, startPoint y: 144, endPoint x: 128, endPoint y: 147, distance: 49.6
click at [128, 147] on div "Order #" at bounding box center [125, 147] width 96 height 50
drag, startPoint x: 385, startPoint y: 143, endPoint x: 362, endPoint y: 159, distance: 27.2
click at [362, 159] on div "Url" at bounding box center [351, 147] width 63 height 50
click at [1034, 145] on div "PO #" at bounding box center [1139, 147] width 210 height 50
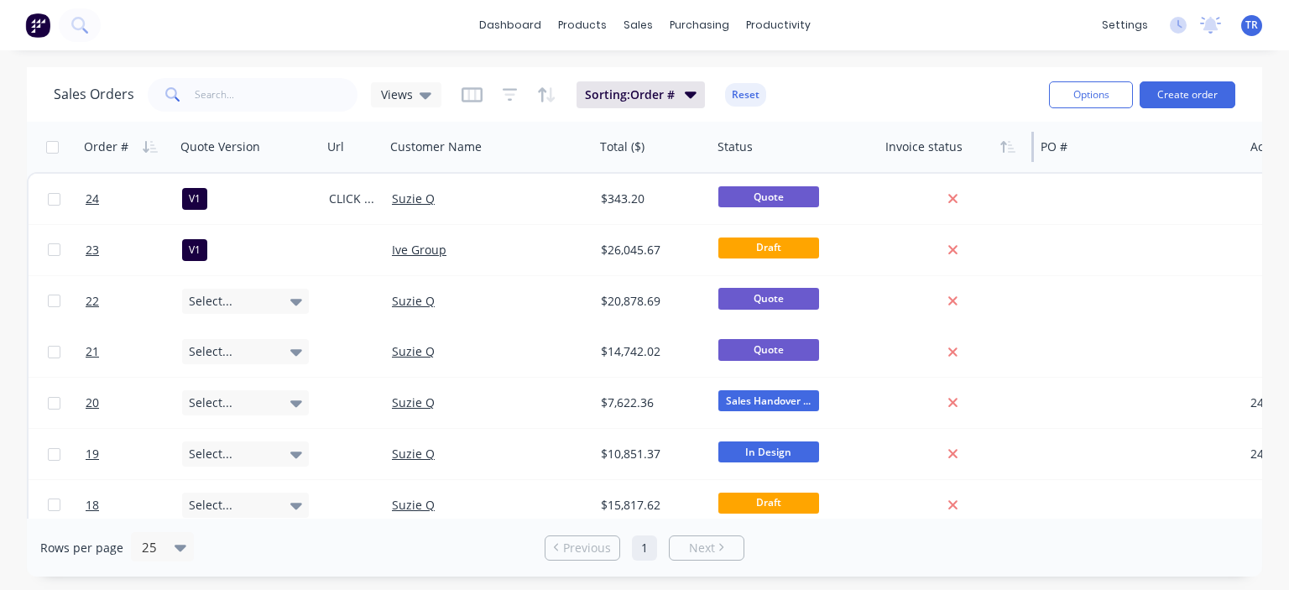
drag, startPoint x: 1032, startPoint y: 147, endPoint x: 952, endPoint y: 157, distance: 80.3
click at [952, 157] on div "Invoice status" at bounding box center [955, 147] width 155 height 50
click at [880, 147] on div "Invoice status" at bounding box center [955, 147] width 155 height 50
drag, startPoint x: 876, startPoint y: 147, endPoint x: 832, endPoint y: 154, distance: 44.3
click at [832, 154] on div at bounding box center [833, 147] width 3 height 30
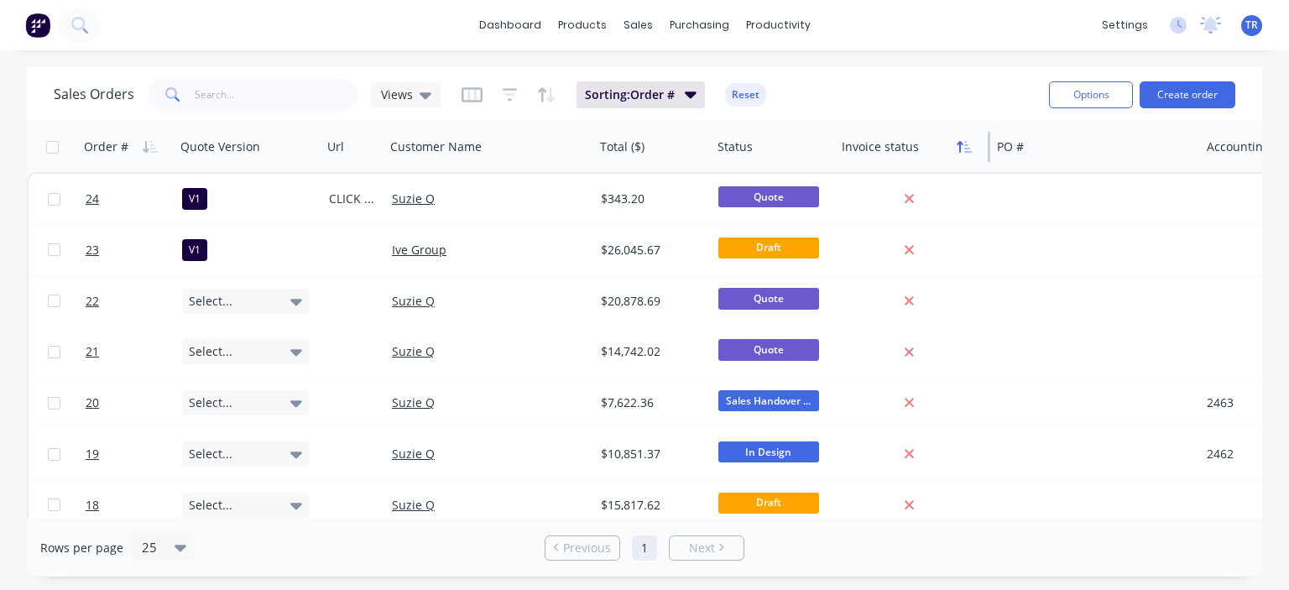
drag, startPoint x: 987, startPoint y: 151, endPoint x: 958, endPoint y: 154, distance: 29.5
click at [958, 154] on div "Invoice status" at bounding box center [912, 147] width 155 height 50
drag, startPoint x: 1198, startPoint y: 148, endPoint x: 1046, endPoint y: 157, distance: 152.1
click at [1046, 157] on div "PO #" at bounding box center [1025, 147] width 71 height 50
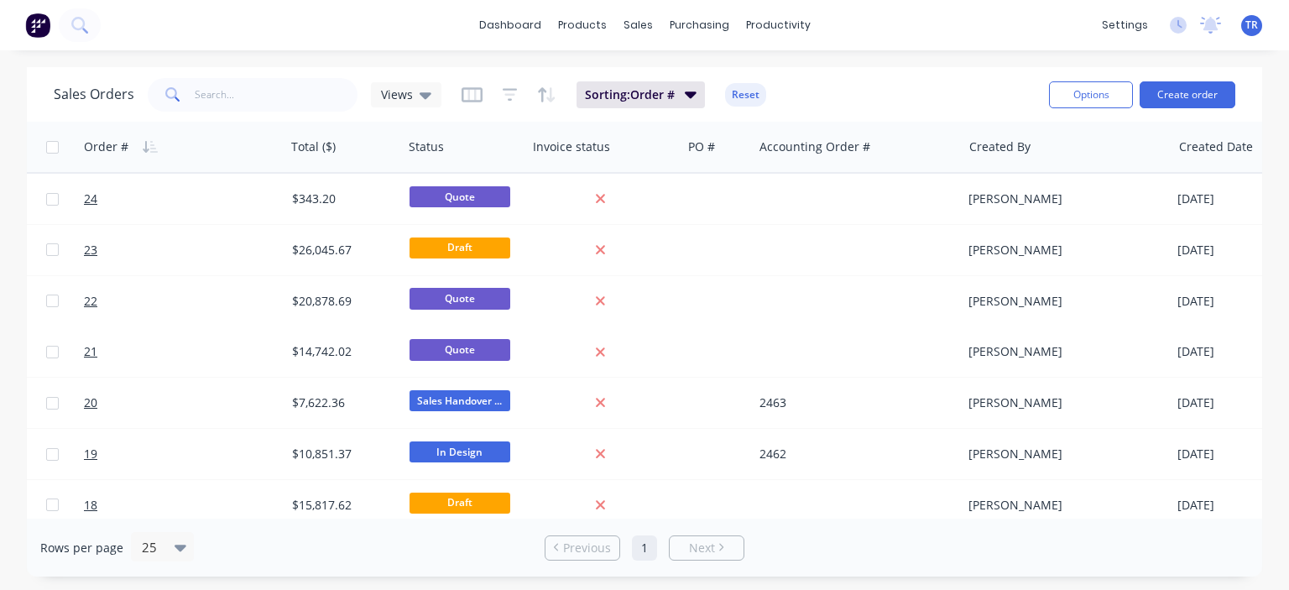
scroll to position [0, 369]
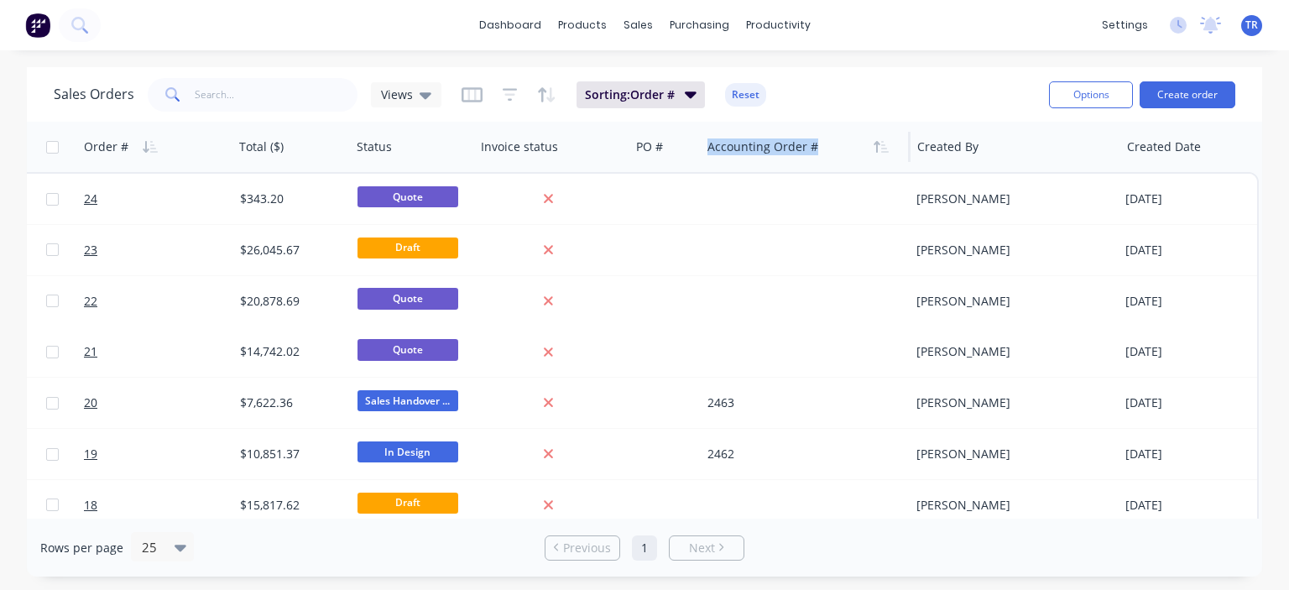
drag, startPoint x: 899, startPoint y: 147, endPoint x: 805, endPoint y: 150, distance: 93.2
click at [805, 150] on div "Accounting Order #" at bounding box center [806, 147] width 210 height 50
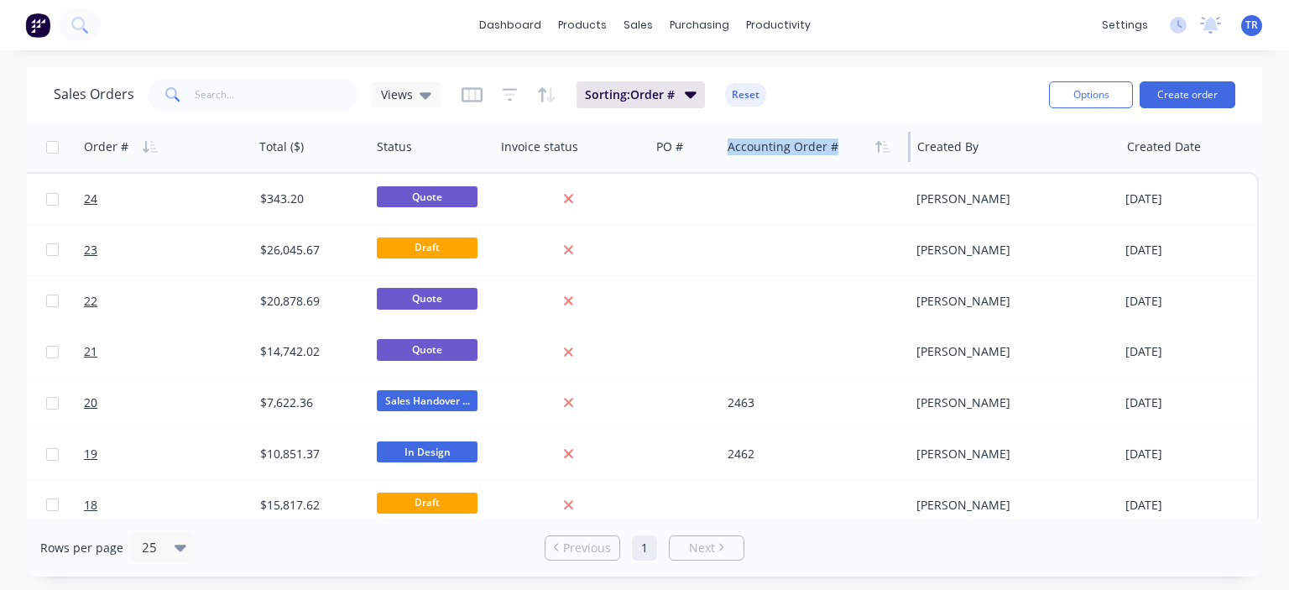
scroll to position [0, 347]
drag, startPoint x: 899, startPoint y: 148, endPoint x: 826, endPoint y: 151, distance: 73.0
click at [826, 151] on div "Accounting Order #" at bounding box center [816, 147] width 189 height 50
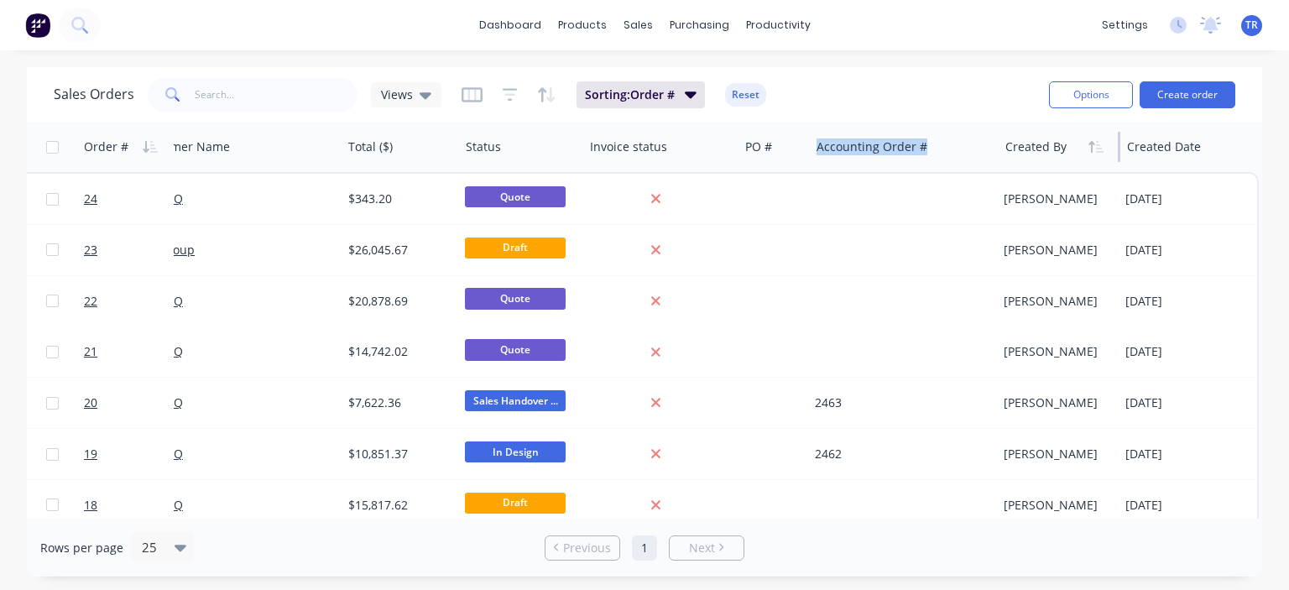
scroll to position [0, 259]
drag, startPoint x: 1109, startPoint y: 153, endPoint x: 998, endPoint y: 159, distance: 110.9
click at [998, 159] on div "Created By" at bounding box center [1059, 147] width 122 height 50
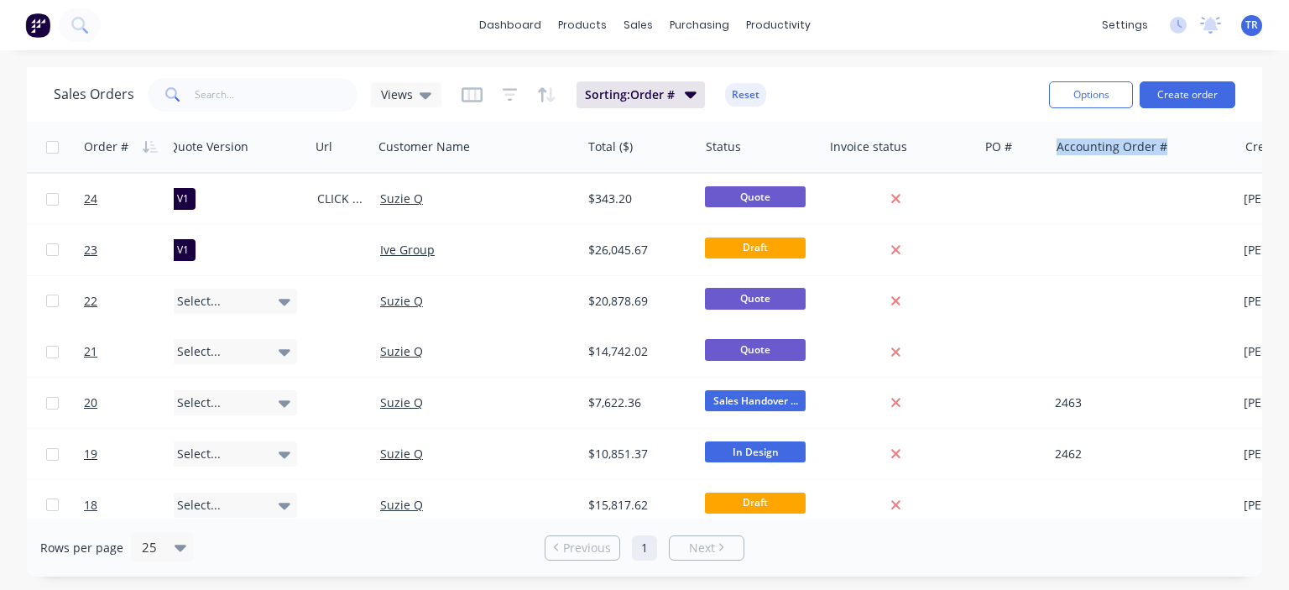
scroll to position [0, 0]
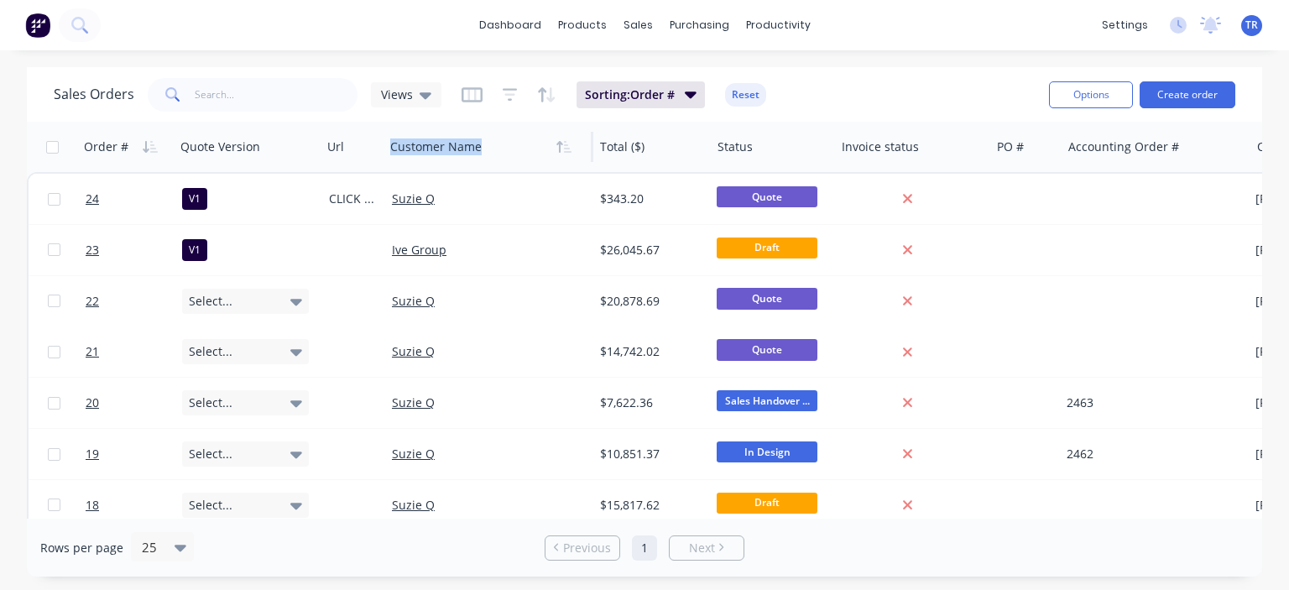
drag, startPoint x: 590, startPoint y: 142, endPoint x: 544, endPoint y: 143, distance: 46.2
click at [544, 143] on div "Customer Name" at bounding box center [488, 147] width 210 height 50
click at [593, 147] on div "Total ($)" at bounding box center [651, 147] width 117 height 50
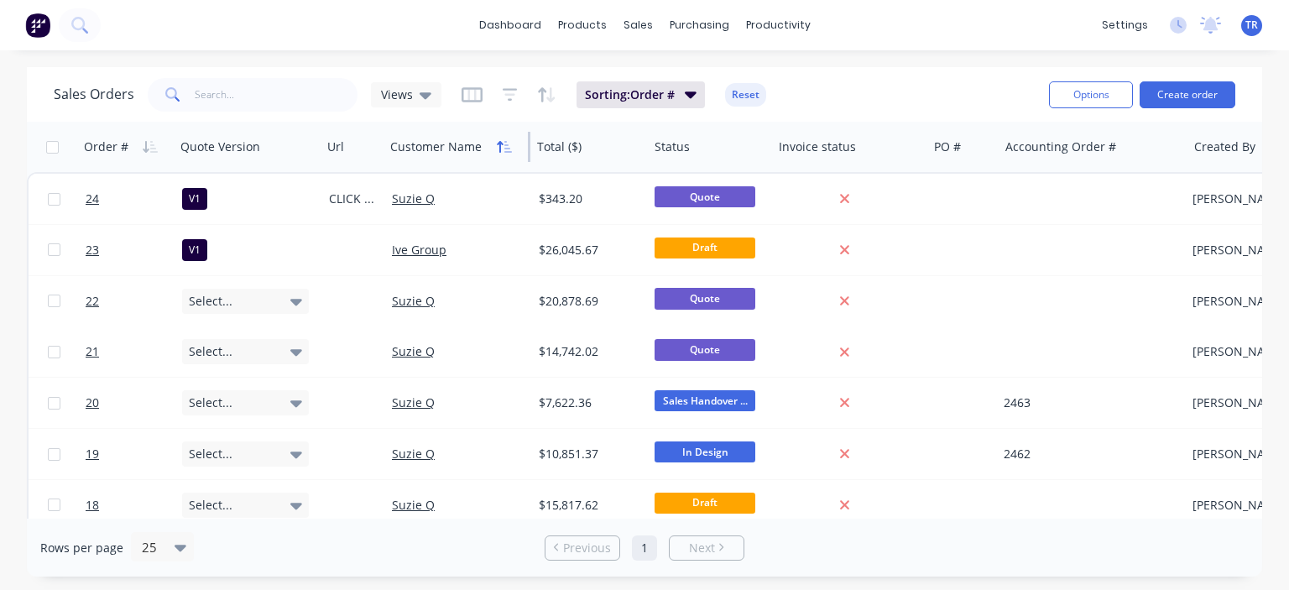
drag, startPoint x: 591, startPoint y: 147, endPoint x: 512, endPoint y: 150, distance: 78.9
click at [510, 150] on div "Customer Name" at bounding box center [456, 147] width 147 height 50
click at [427, 97] on icon at bounding box center [425, 95] width 12 height 18
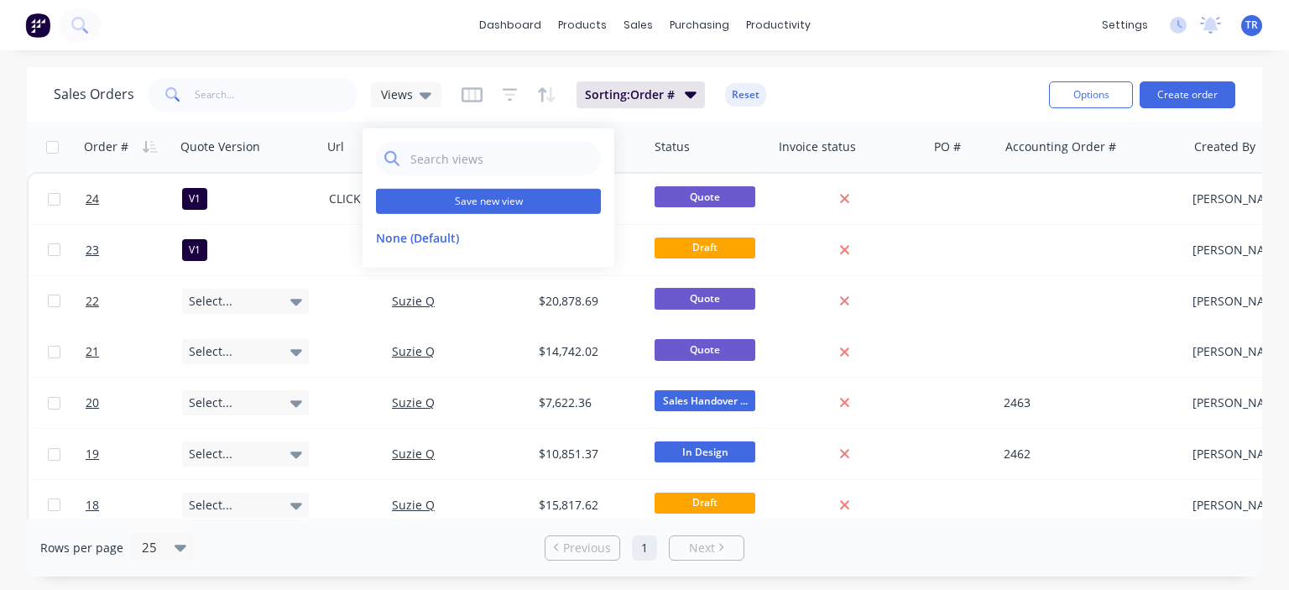
click at [456, 204] on button "Save new view" at bounding box center [488, 201] width 225 height 25
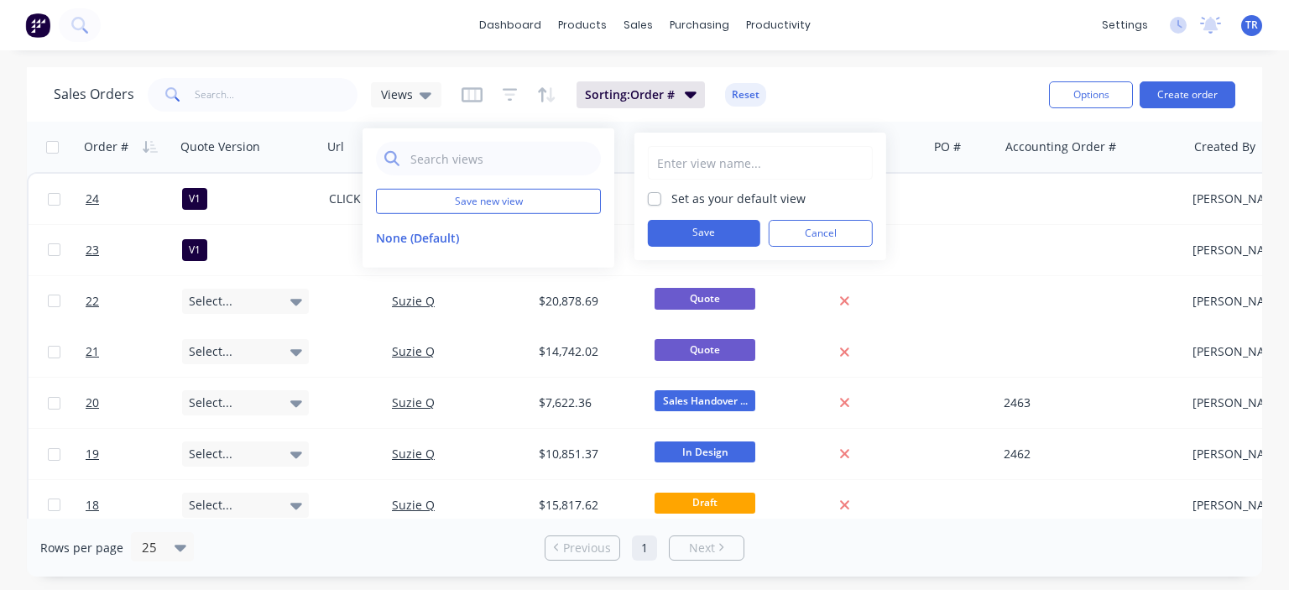
click at [691, 168] on input "text" at bounding box center [760, 163] width 206 height 32
type input "[PERSON_NAME] view"
click at [671, 197] on label "Set as your default view" at bounding box center [738, 199] width 134 height 18
click at [659, 197] on input "Set as your default view" at bounding box center [654, 198] width 13 height 16
checkbox input "true"
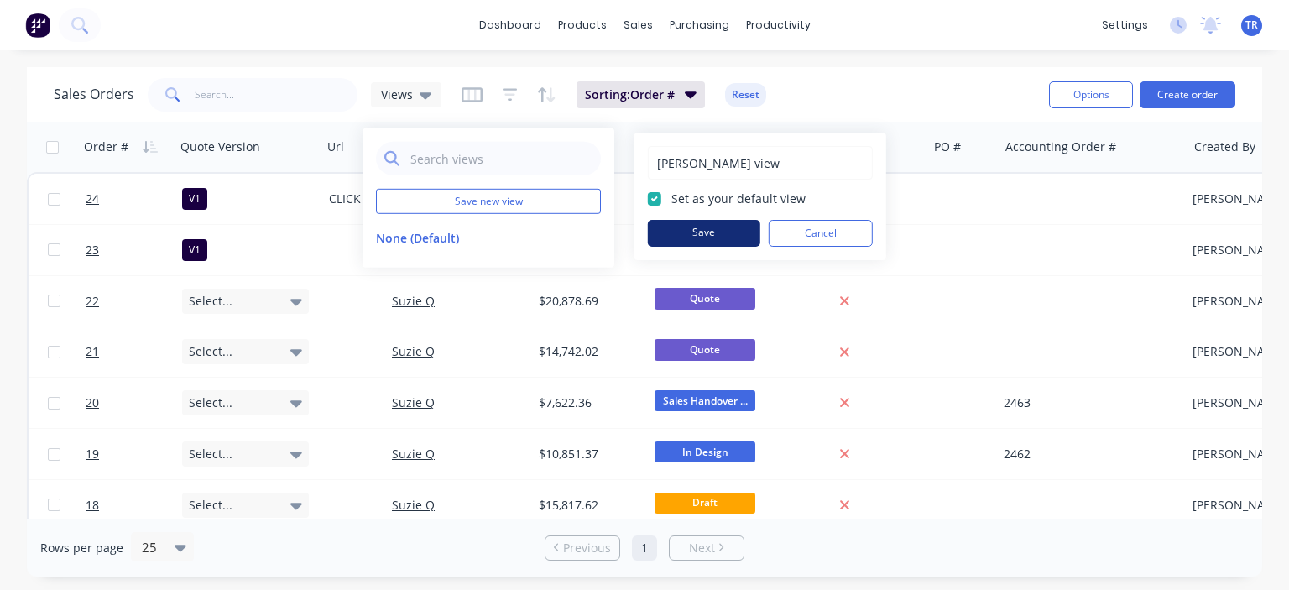
click at [700, 230] on button "Save" at bounding box center [704, 233] width 112 height 27
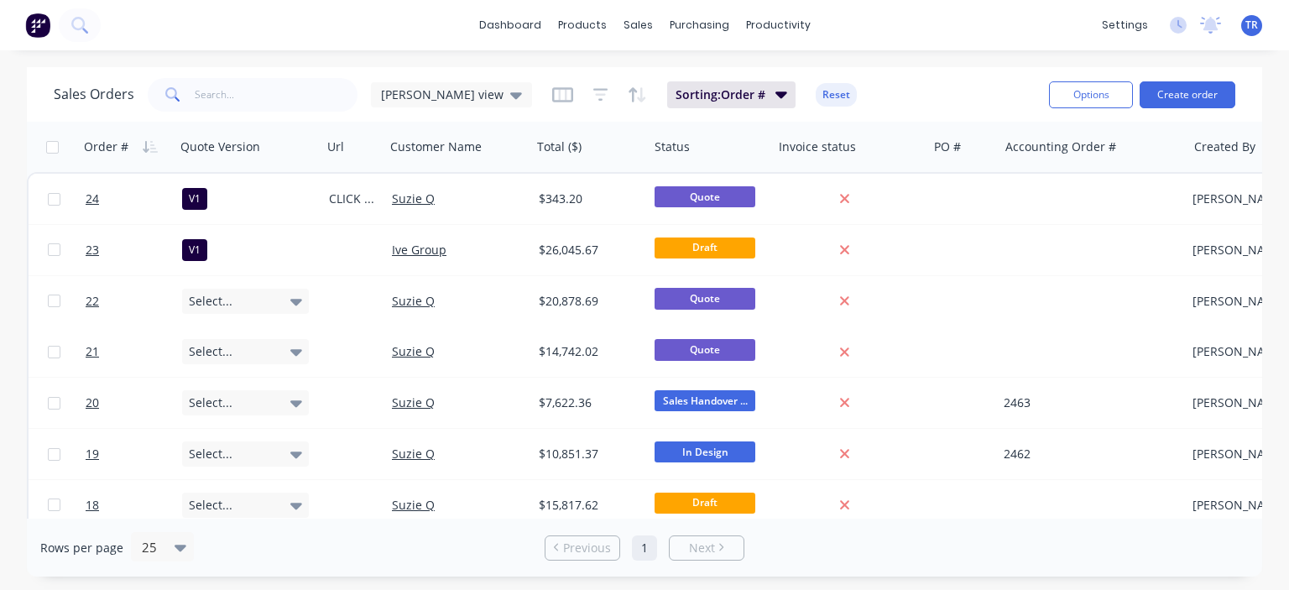
click at [877, 86] on div "Sales Orders Terry's view Sorting: Order # Reset" at bounding box center [545, 94] width 982 height 41
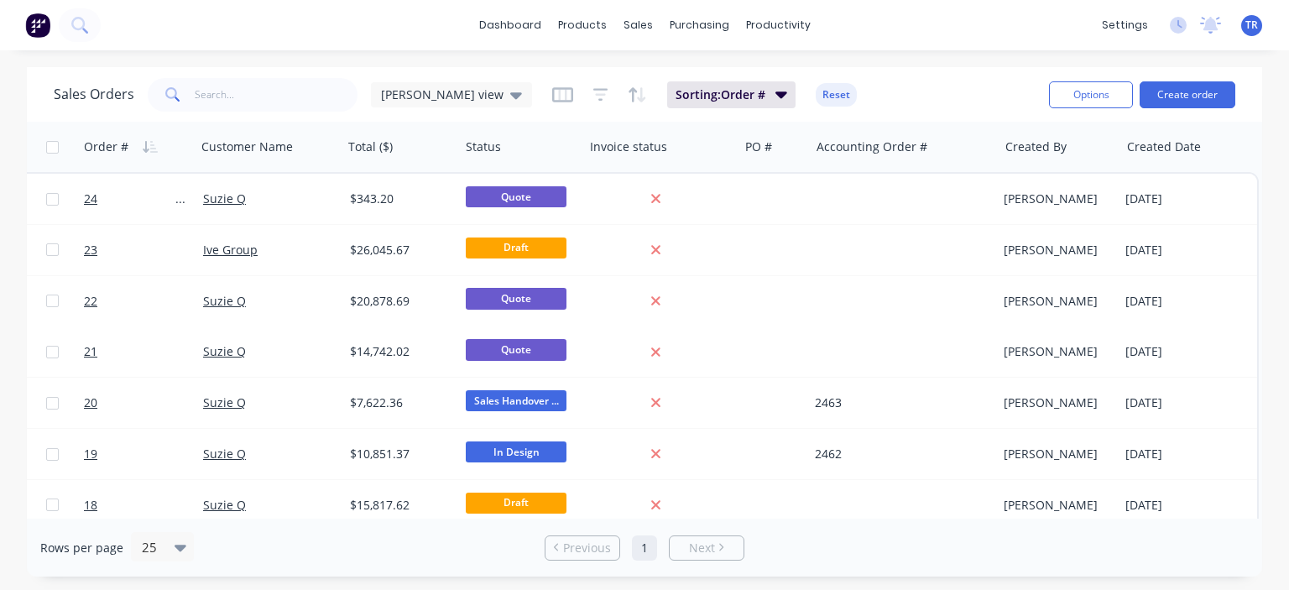
drag, startPoint x: 979, startPoint y: 119, endPoint x: 973, endPoint y: 97, distance: 22.6
click at [973, 97] on div "Sales Orders Terry's view Sorting: Order # Reset" at bounding box center [545, 94] width 982 height 41
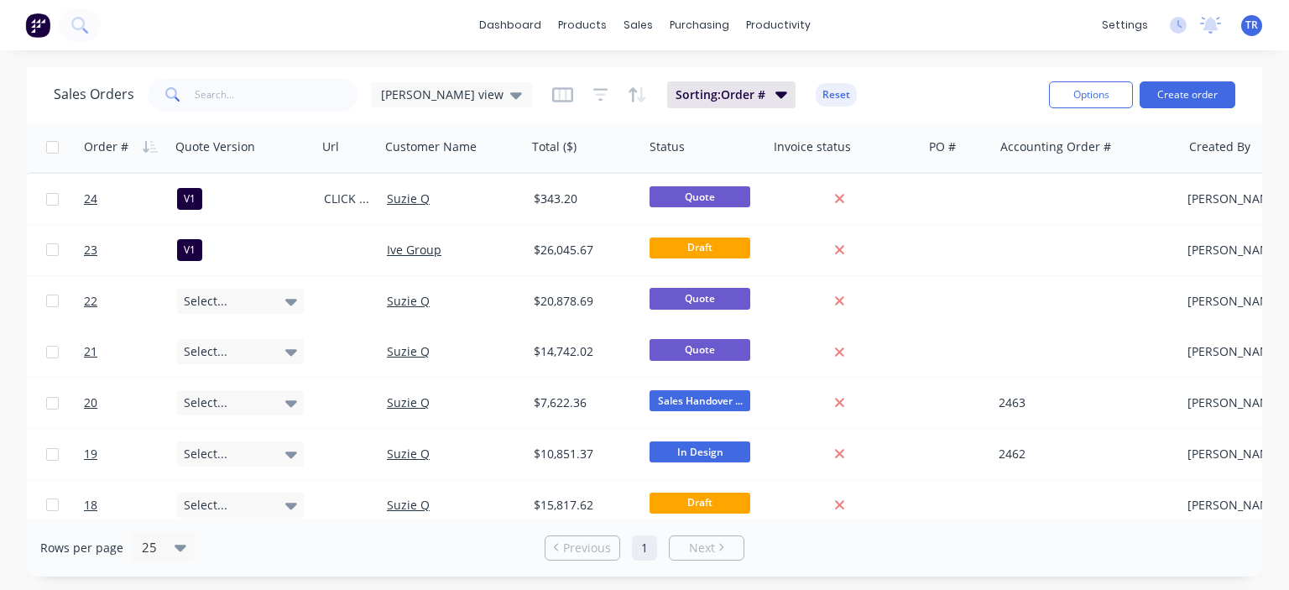
scroll to position [0, 0]
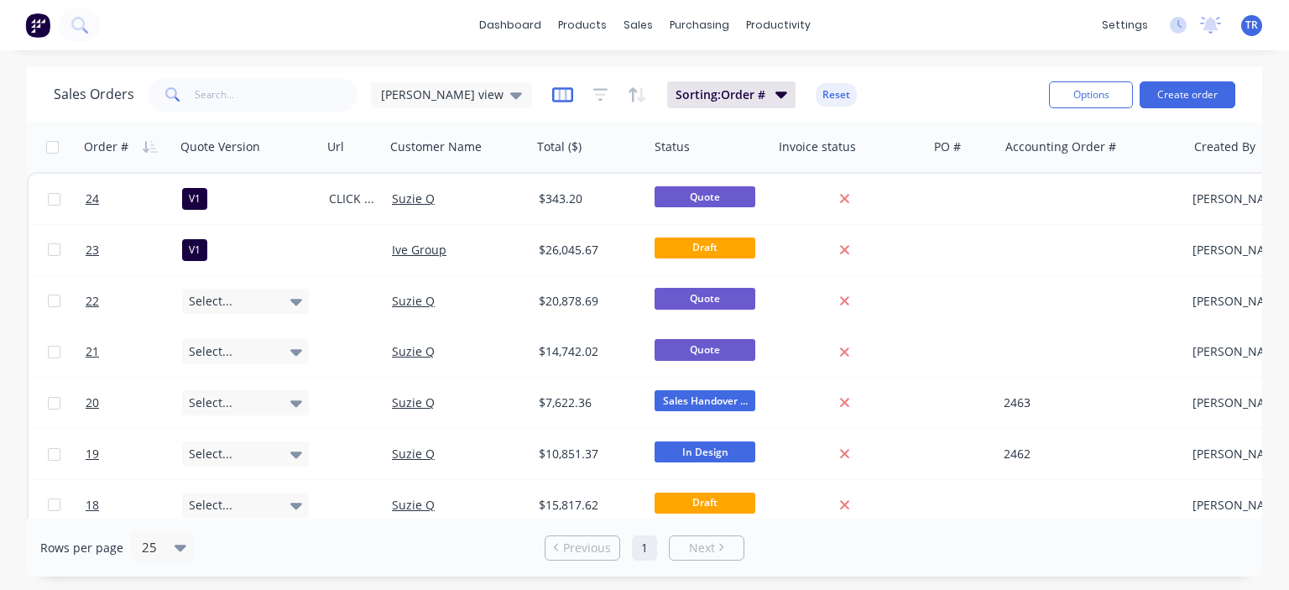
click at [552, 93] on icon "button" at bounding box center [562, 94] width 21 height 17
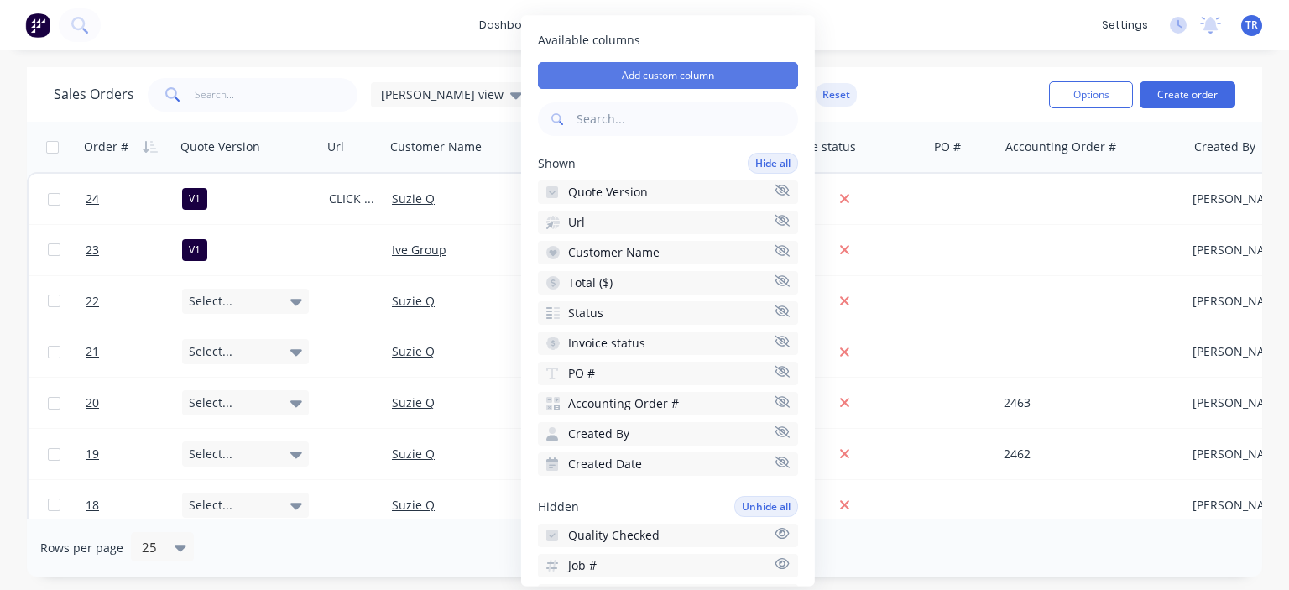
click at [654, 82] on button "Add custom column" at bounding box center [668, 75] width 260 height 27
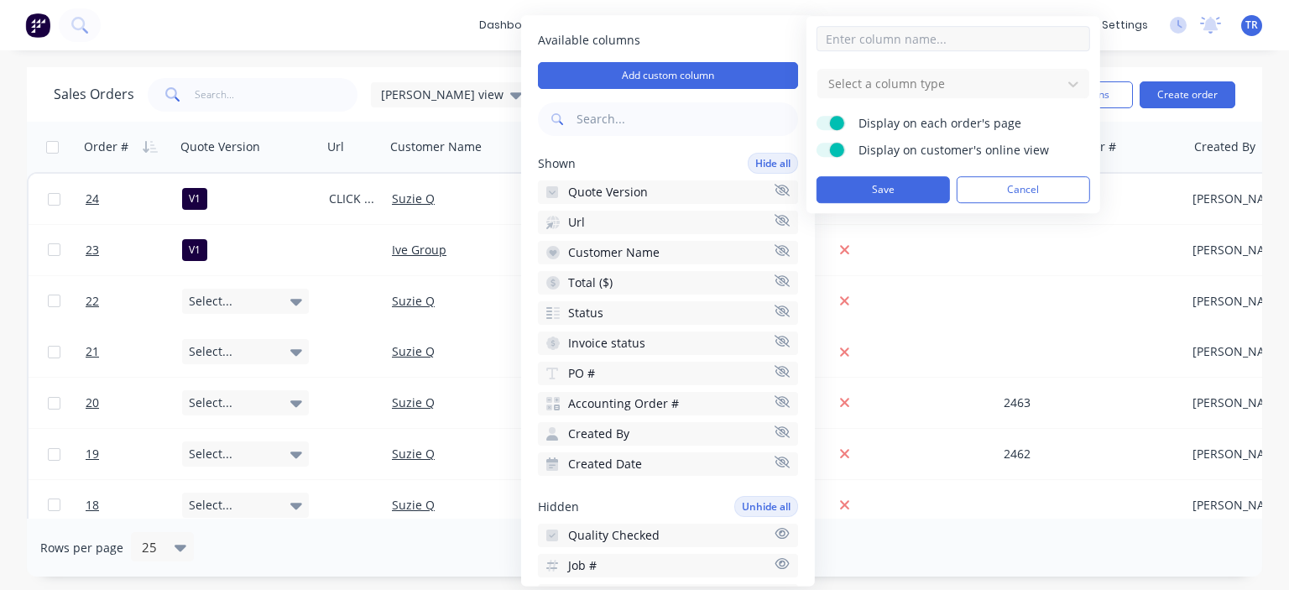
click at [849, 42] on input at bounding box center [953, 38] width 274 height 25
type input "Job name"
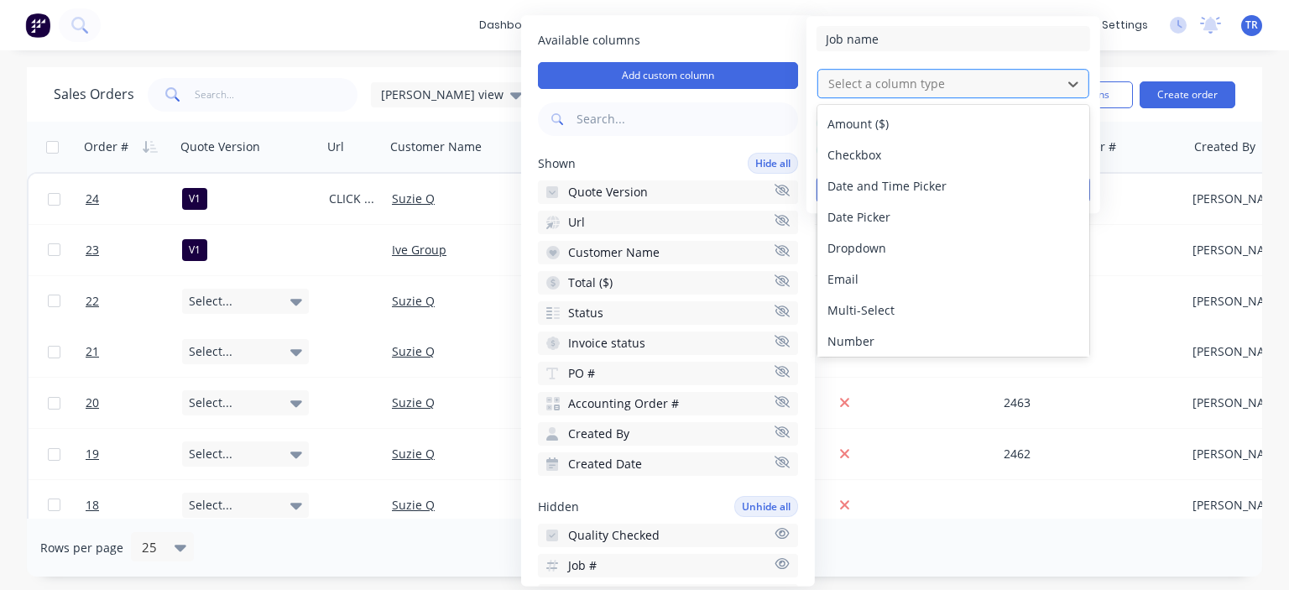
click at [874, 80] on div at bounding box center [939, 83] width 227 height 21
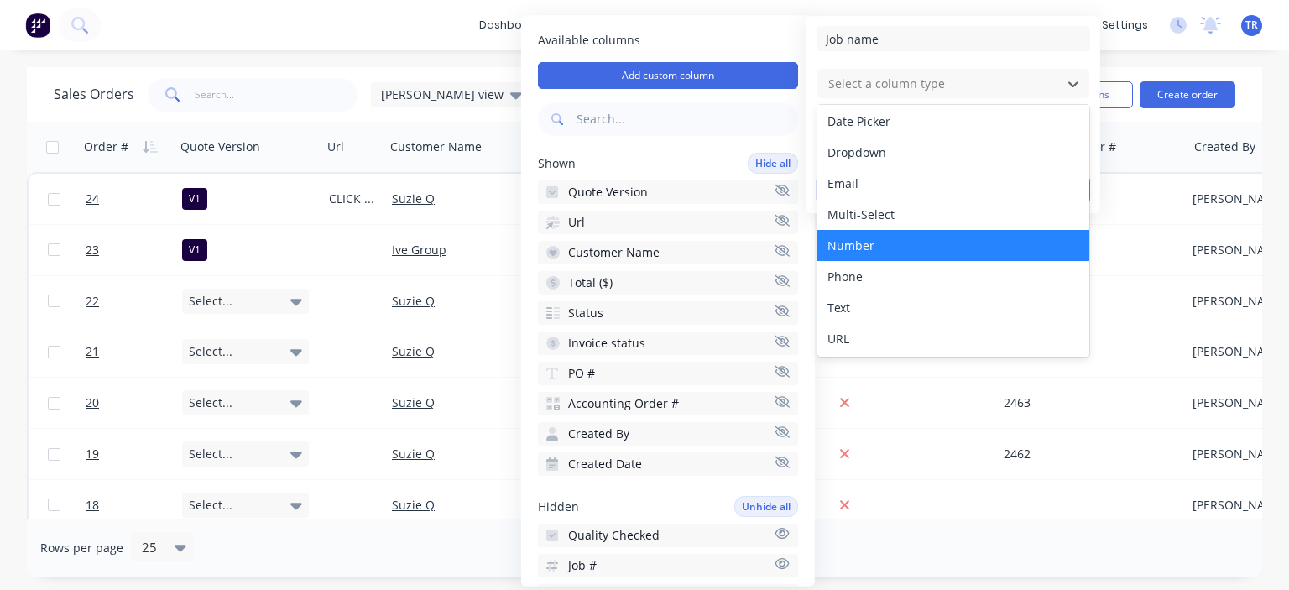
scroll to position [96, 0]
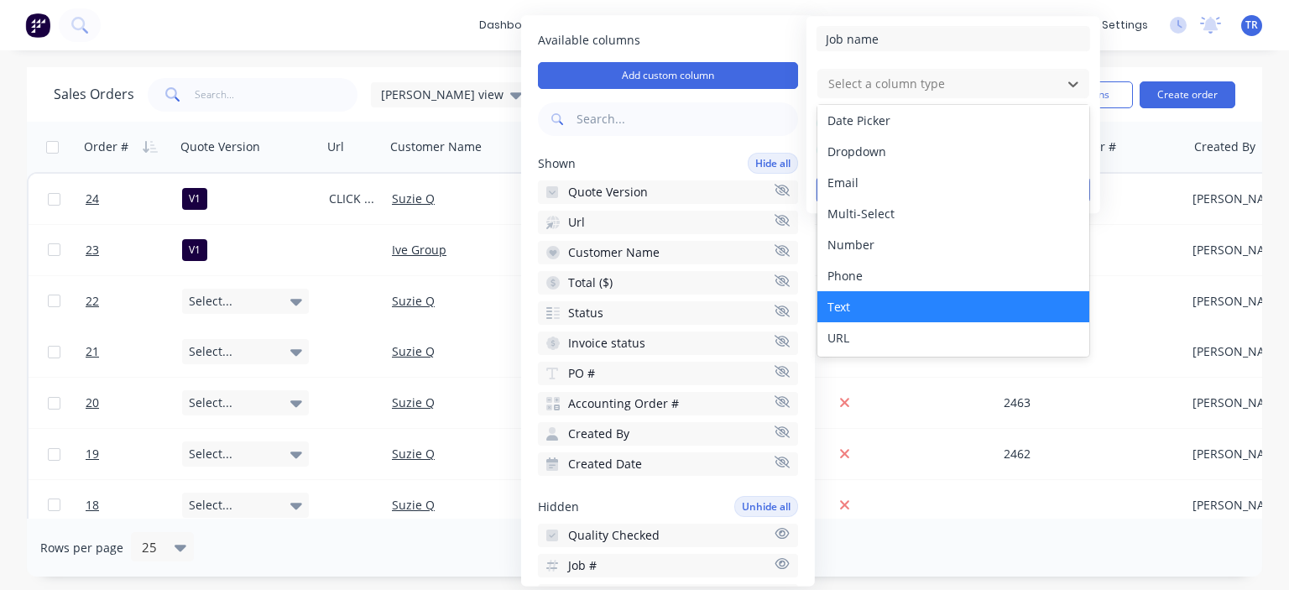
click at [866, 302] on div "Text" at bounding box center [953, 306] width 272 height 31
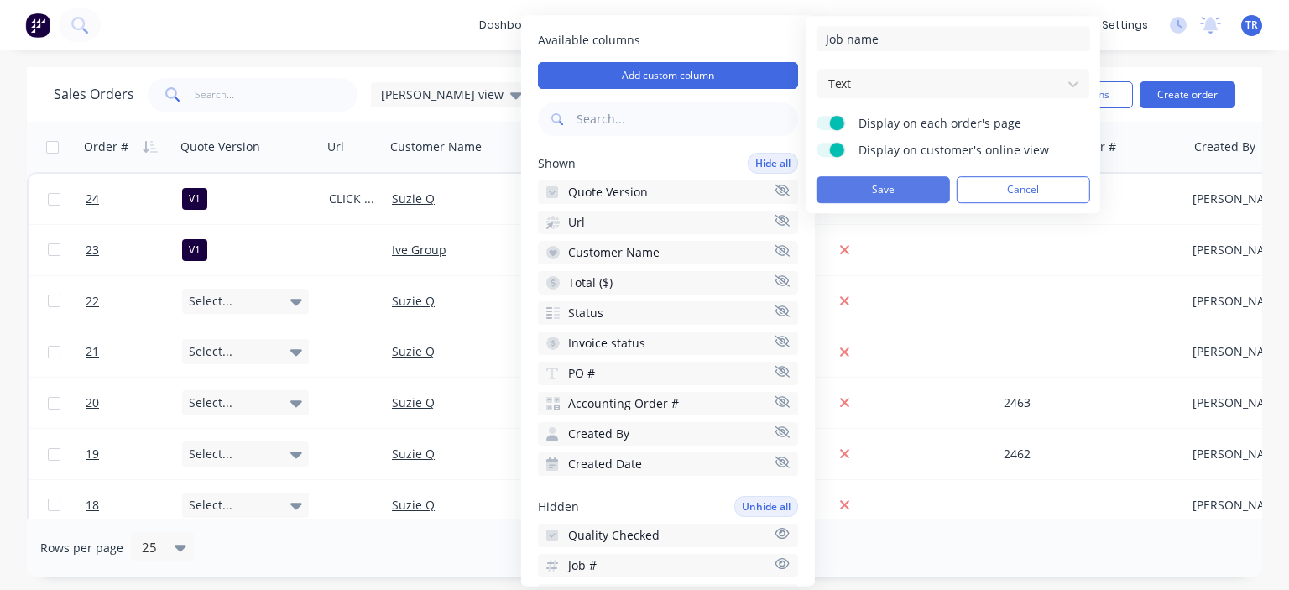
click at [903, 194] on button "Save" at bounding box center [882, 189] width 133 height 27
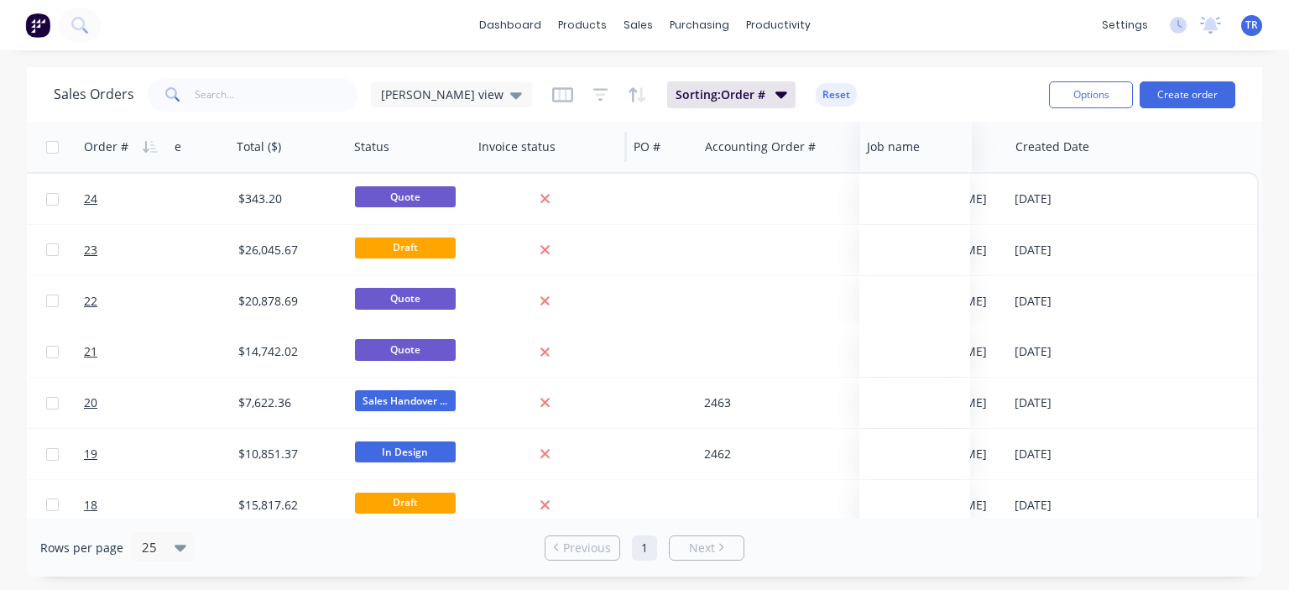
scroll to position [0, 300]
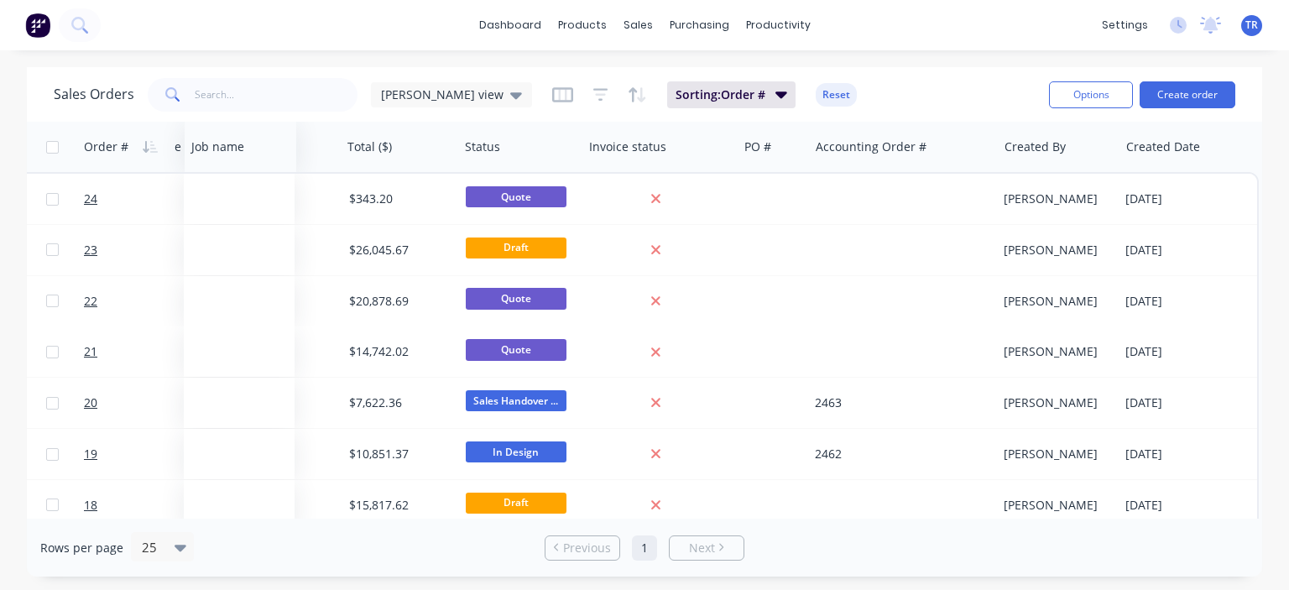
drag, startPoint x: 1168, startPoint y: 154, endPoint x: 205, endPoint y: 159, distance: 963.2
click at [0, 0] on div at bounding box center [0, 0] width 0 height 0
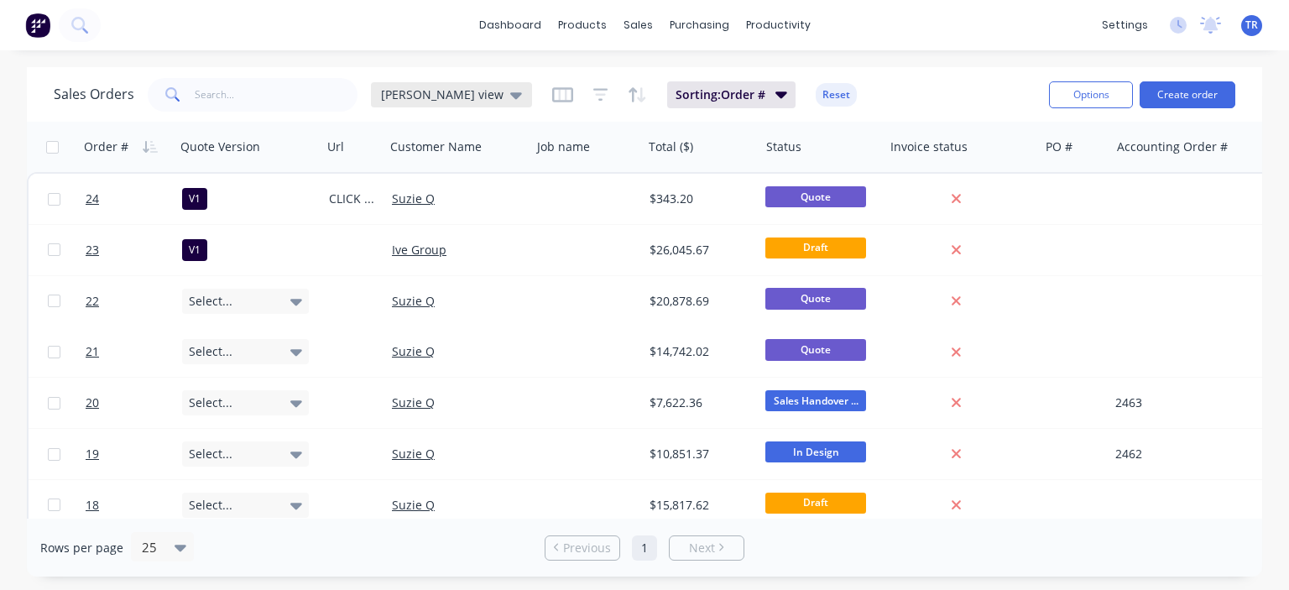
click at [510, 100] on icon at bounding box center [516, 95] width 12 height 18
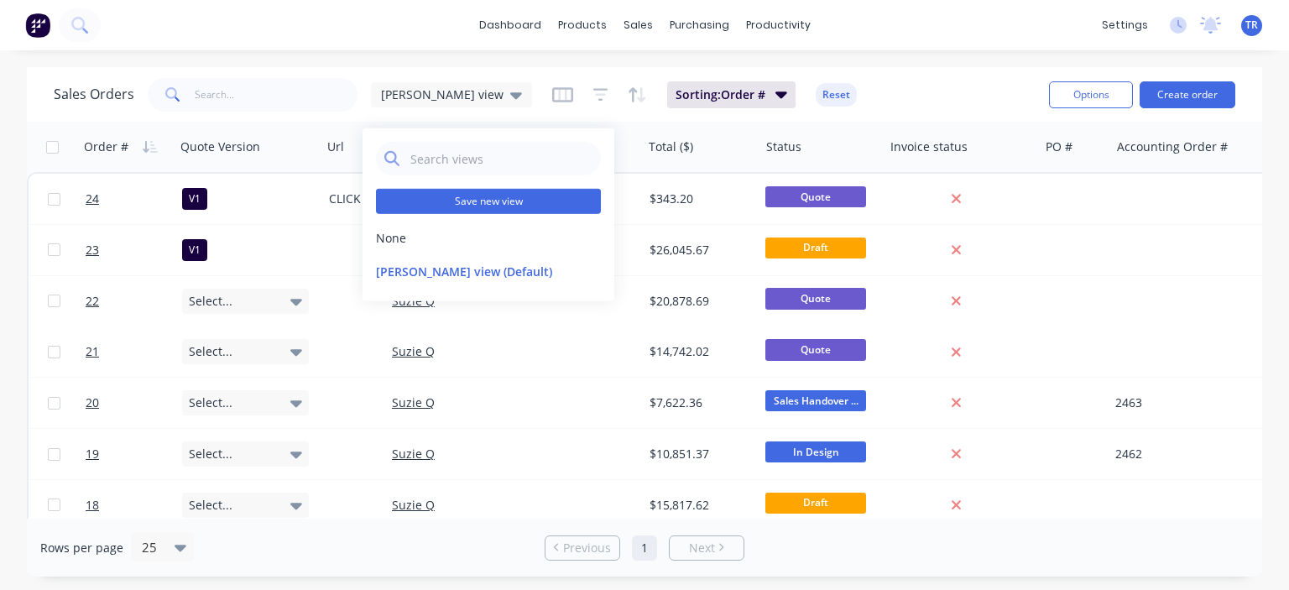
click at [468, 206] on button "Save new view" at bounding box center [488, 201] width 225 height 25
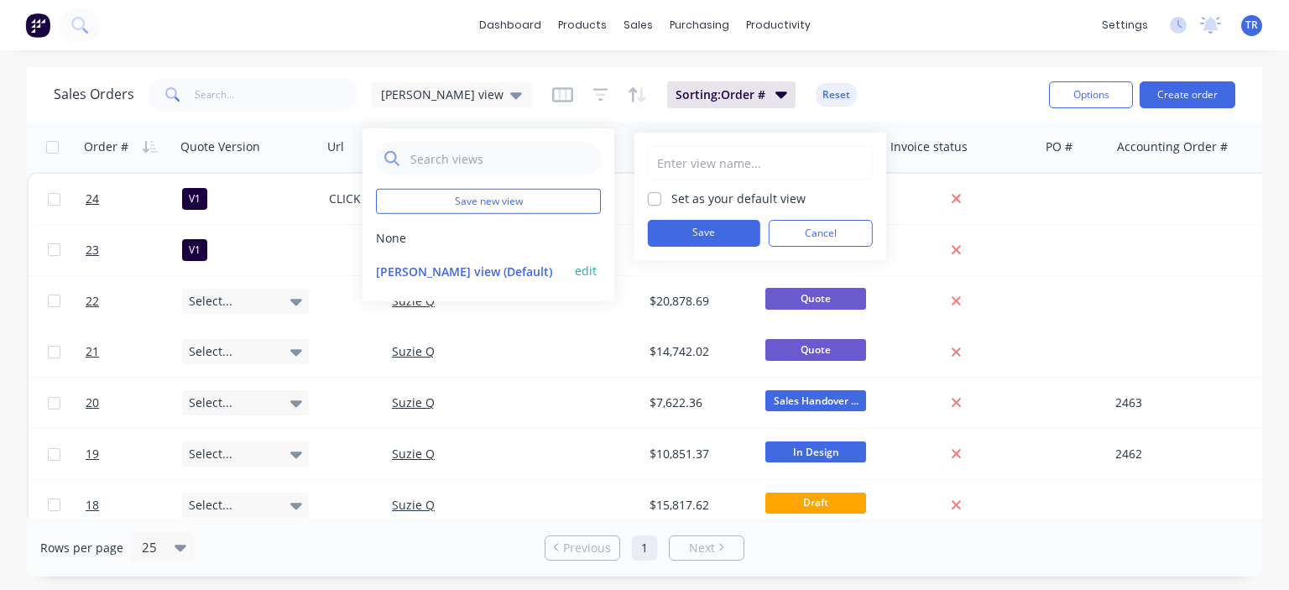
click at [584, 269] on button "edit" at bounding box center [586, 271] width 22 height 18
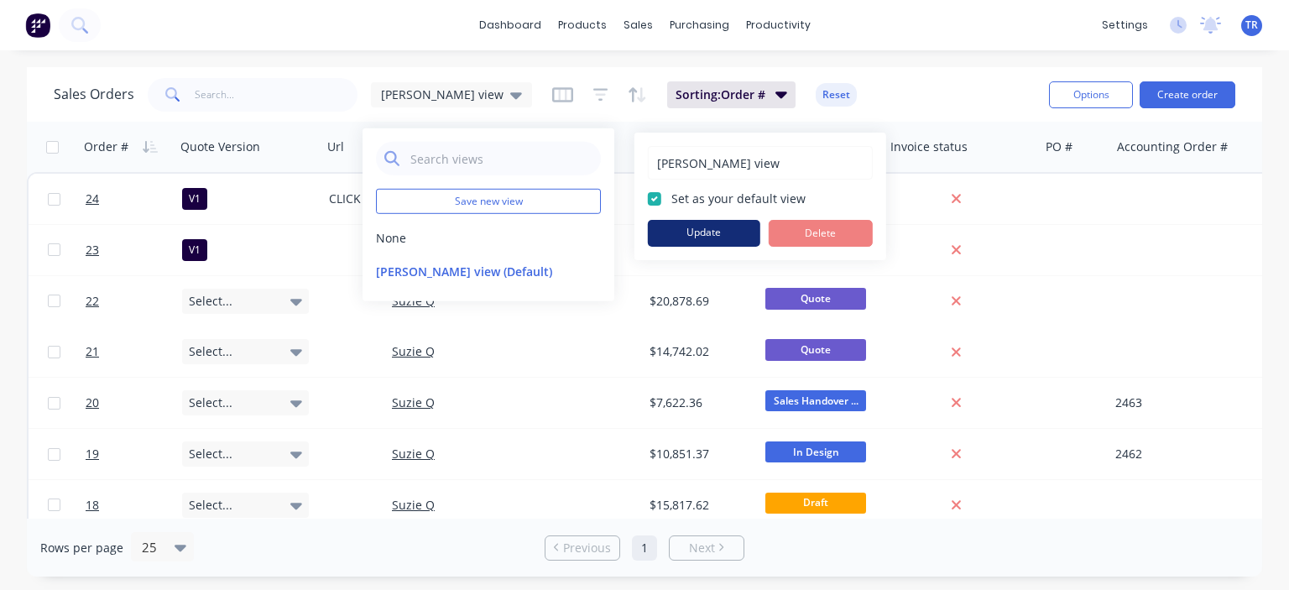
click at [701, 228] on button "Update" at bounding box center [704, 233] width 112 height 27
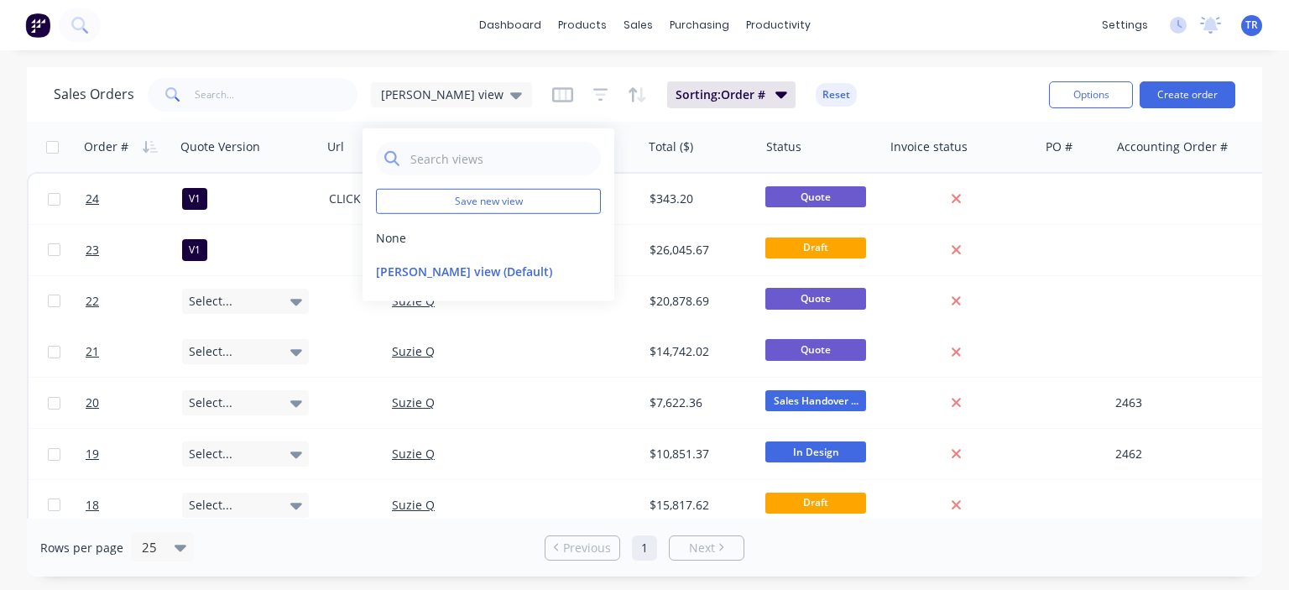
click at [858, 90] on div "Sales Orders Terry's view Sorting: Order # Reset" at bounding box center [545, 94] width 982 height 41
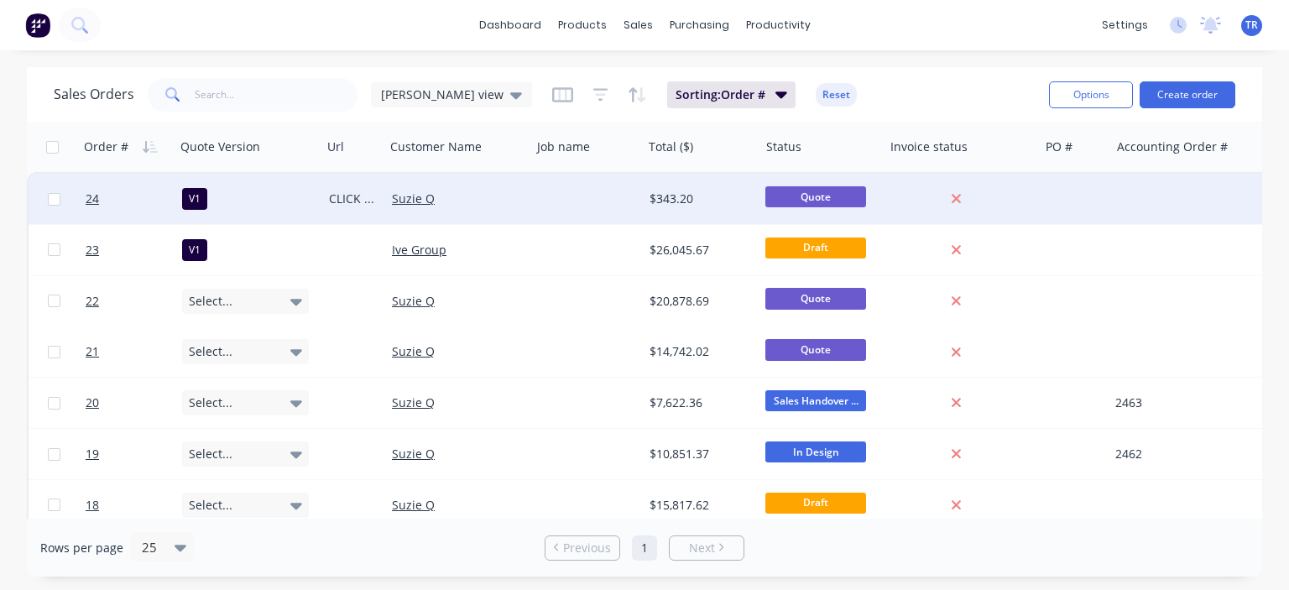
click at [570, 189] on div at bounding box center [587, 199] width 111 height 50
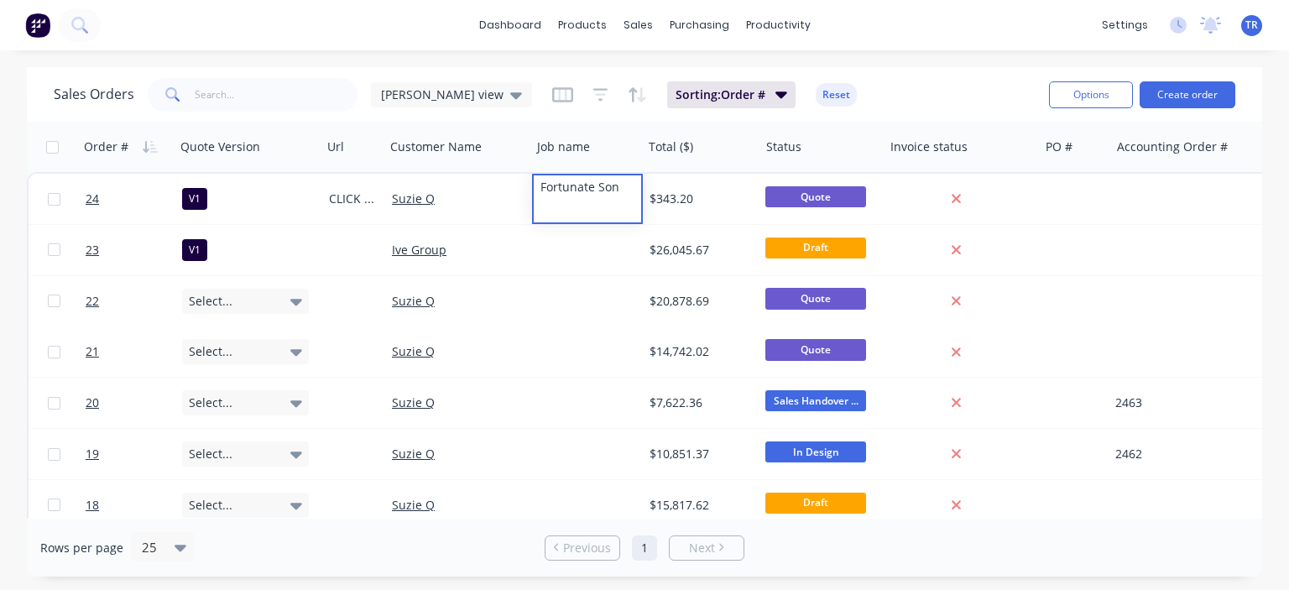
click at [885, 80] on div "Sales Orders Terry's view Sorting: Order # Reset" at bounding box center [545, 94] width 982 height 41
click at [424, 95] on span "[PERSON_NAME] view" at bounding box center [442, 95] width 122 height 18
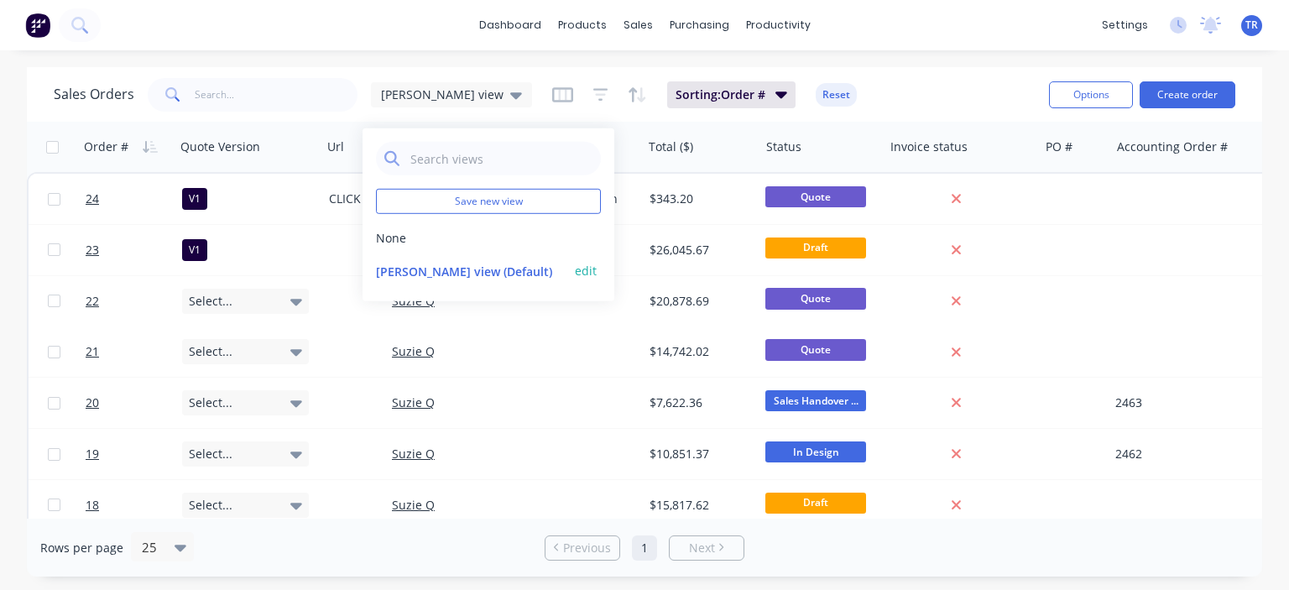
click at [416, 274] on button "Terry's view (Default)" at bounding box center [471, 271] width 191 height 18
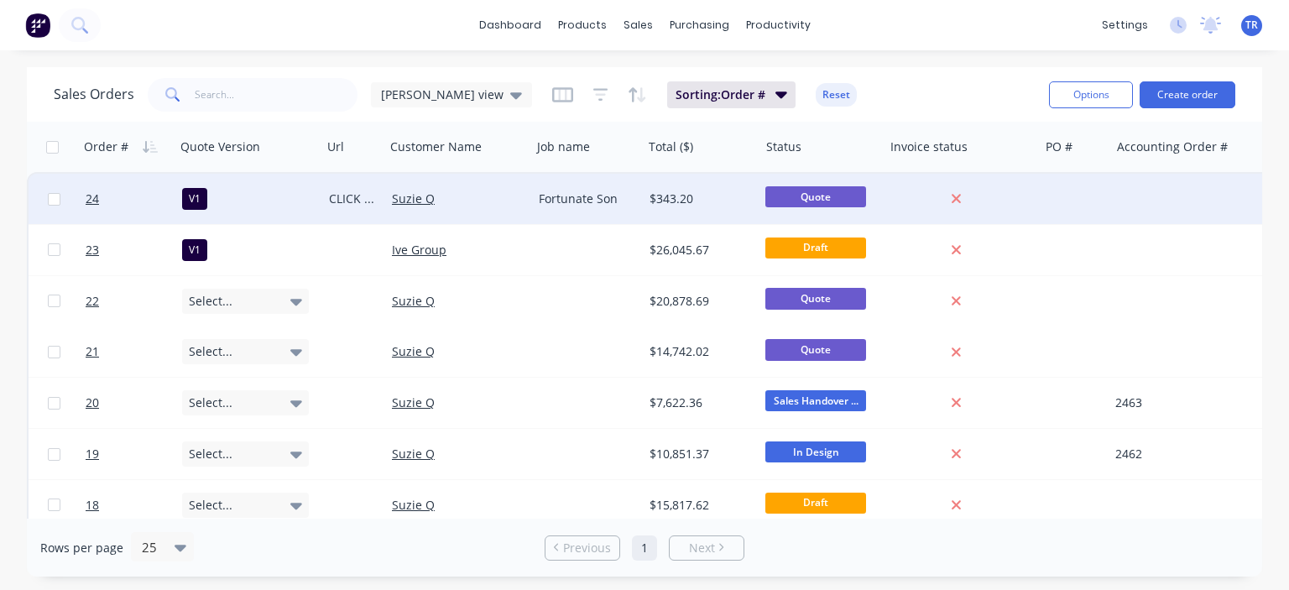
click at [350, 176] on div "CLICK HERE TO APPROVE QUOTE" at bounding box center [353, 199] width 63 height 50
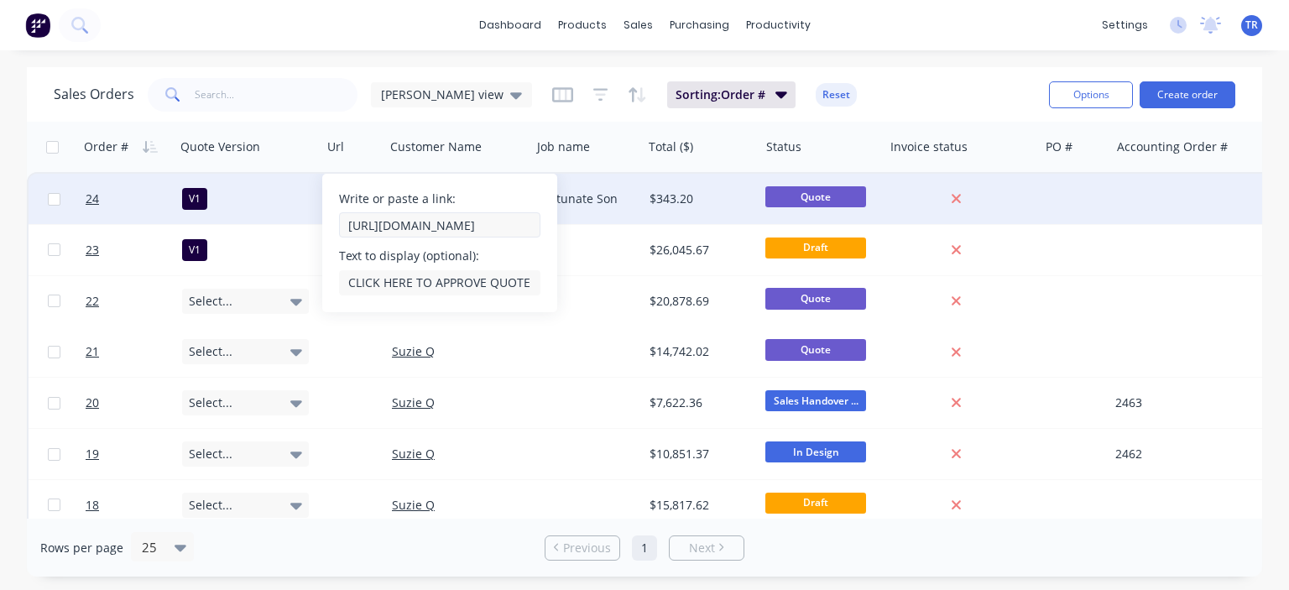
click at [438, 229] on input "[URL][DOMAIN_NAME]" at bounding box center [439, 224] width 201 height 25
type input "https://c3y8u.sh0are.hsforms.com/2LPry2ciFQyq8gvjBDsrbpQ?quoteid=24v1"
drag, startPoint x: 503, startPoint y: 226, endPoint x: 249, endPoint y: 222, distance: 253.4
click at [249, 222] on div "24 V1 Write or paste a link: https://c3y8u.sh0are.hsforms.com/2LPry2ciFQyq8gvjB…" at bounding box center [793, 199] width 1529 height 51
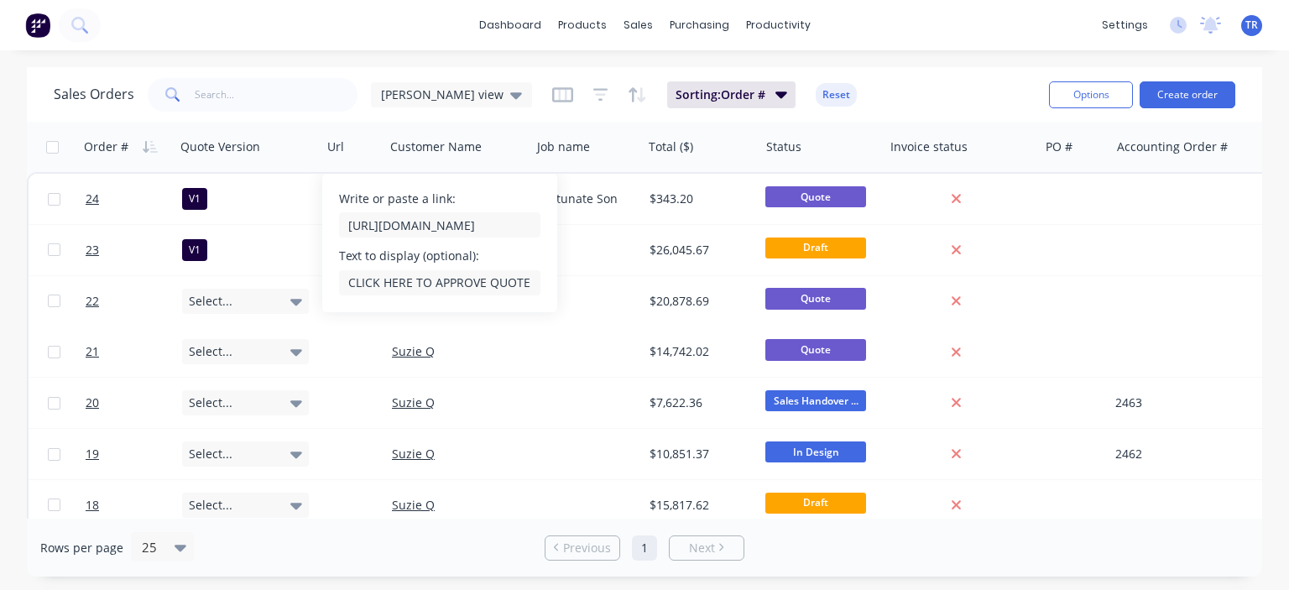
click at [892, 106] on div "Sales Orders Terry's view Sorting: Order # Reset" at bounding box center [545, 94] width 982 height 41
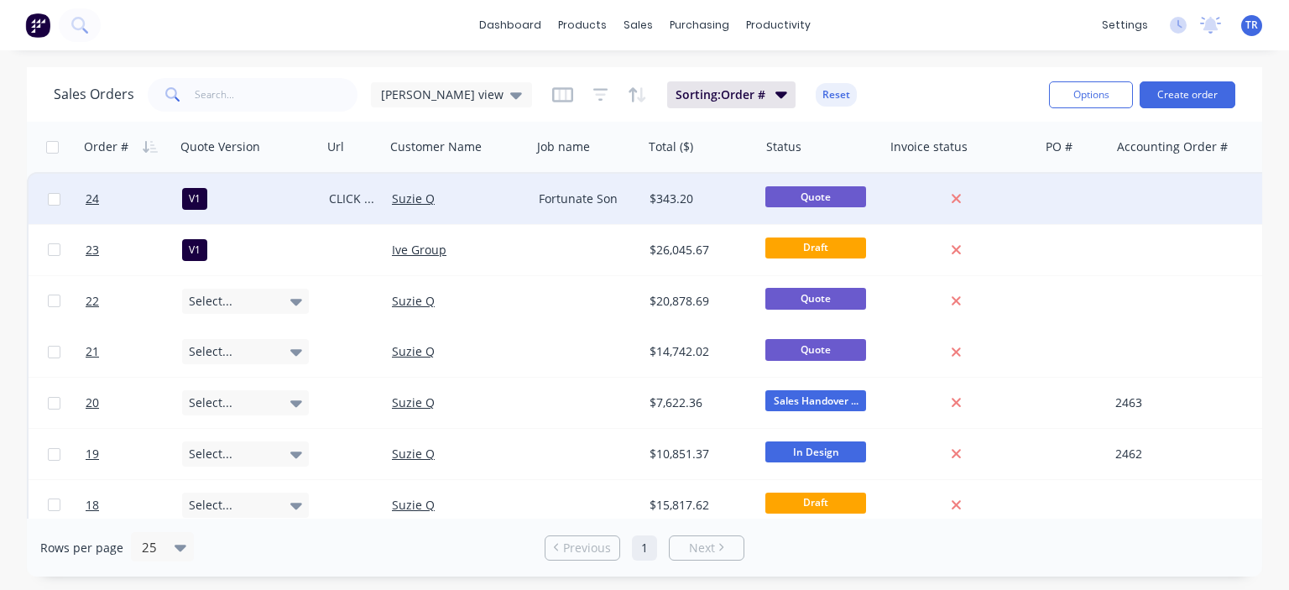
click at [363, 177] on div "CLICK HERE TO APPROVE QUOTE" at bounding box center [353, 199] width 63 height 50
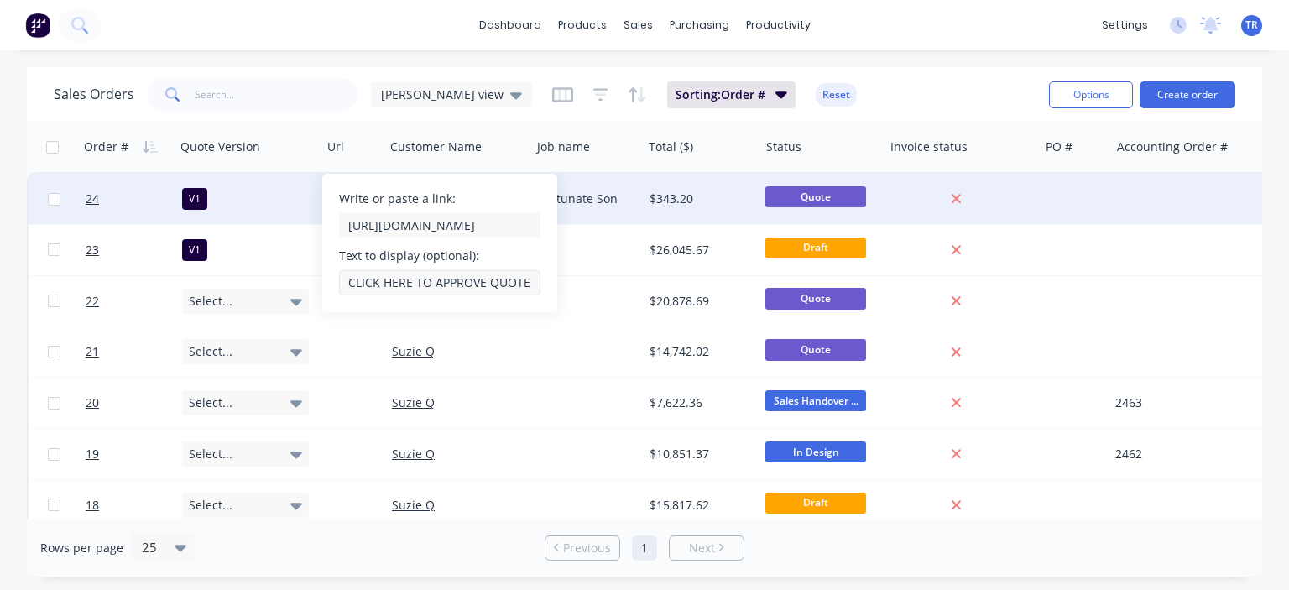
click at [434, 284] on input "CLICK HERE TO APPROVE QUOTE" at bounding box center [439, 282] width 201 height 25
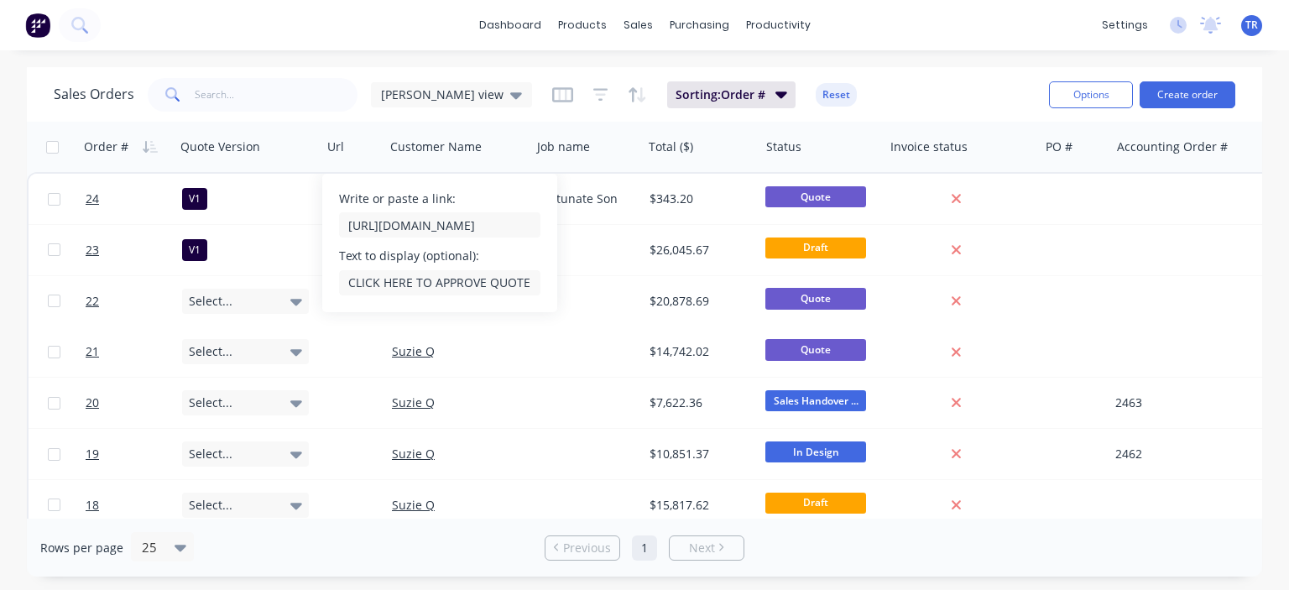
click at [342, 56] on div "dashboard products sales purchasing productivity dashboard products Product Cat…" at bounding box center [644, 295] width 1289 height 590
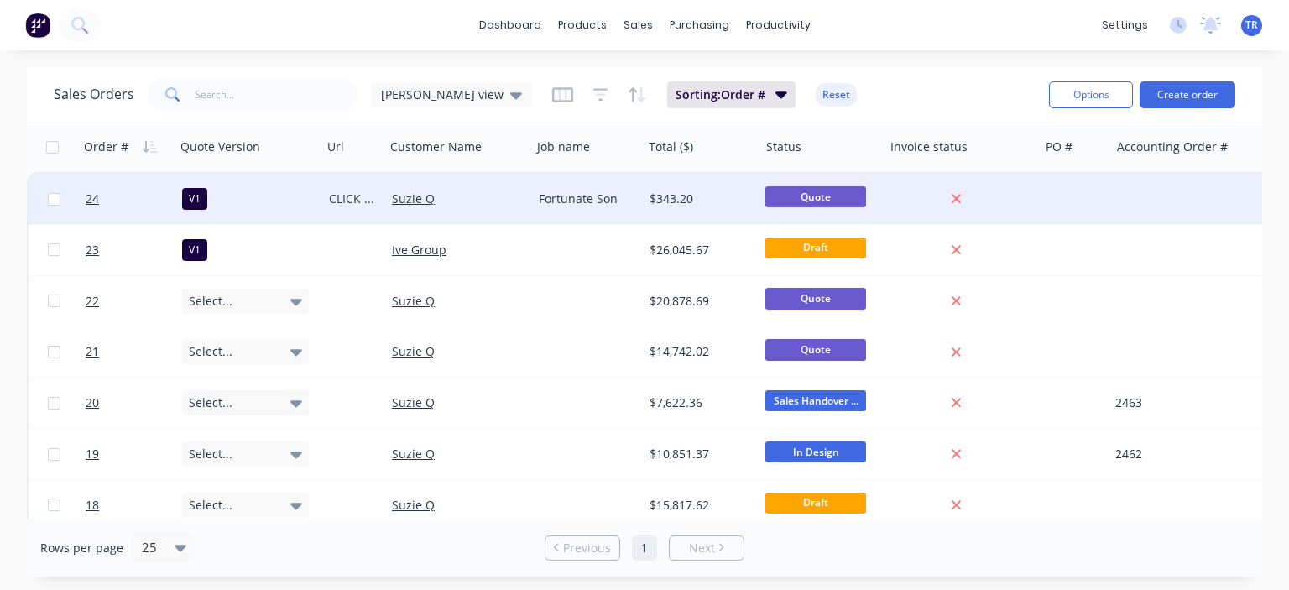
click at [500, 197] on div "Suzie Q" at bounding box center [455, 198] width 127 height 17
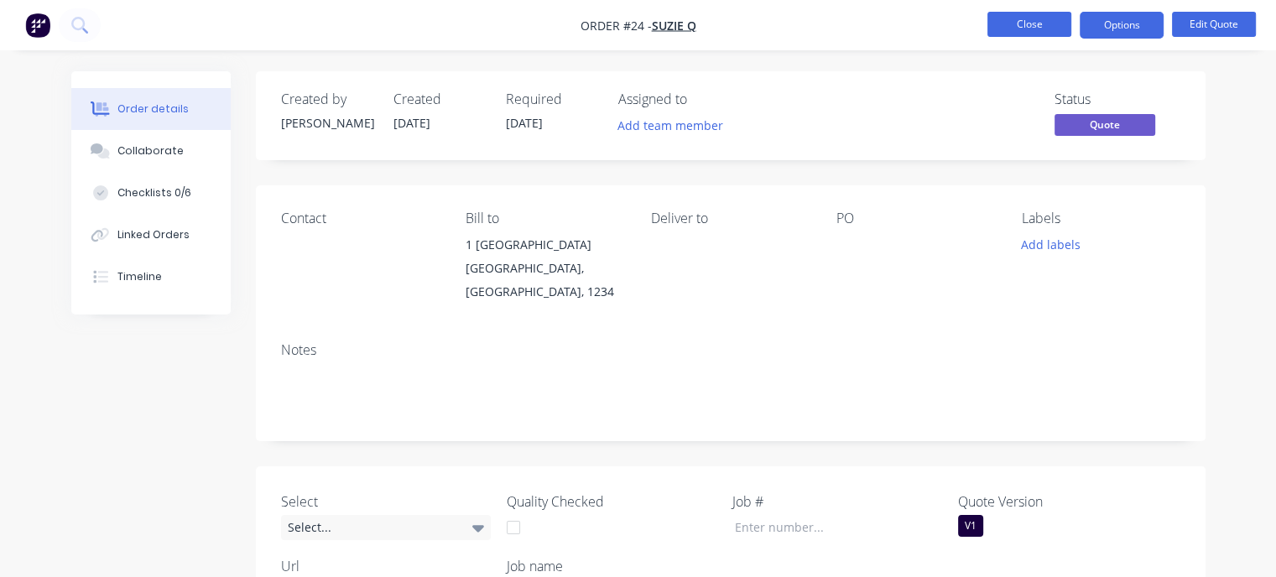
click at [1035, 29] on button "Close" at bounding box center [1029, 24] width 84 height 25
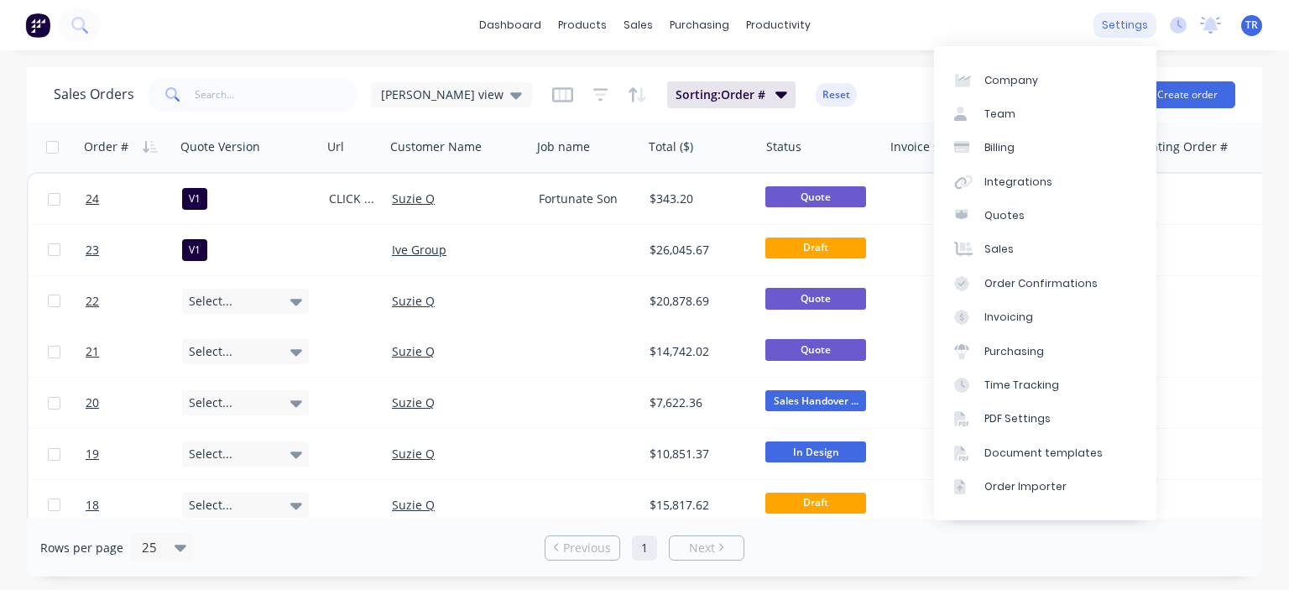
click at [1118, 19] on div "settings" at bounding box center [1124, 25] width 63 height 25
click at [1035, 449] on div "Document templates" at bounding box center [1043, 452] width 118 height 15
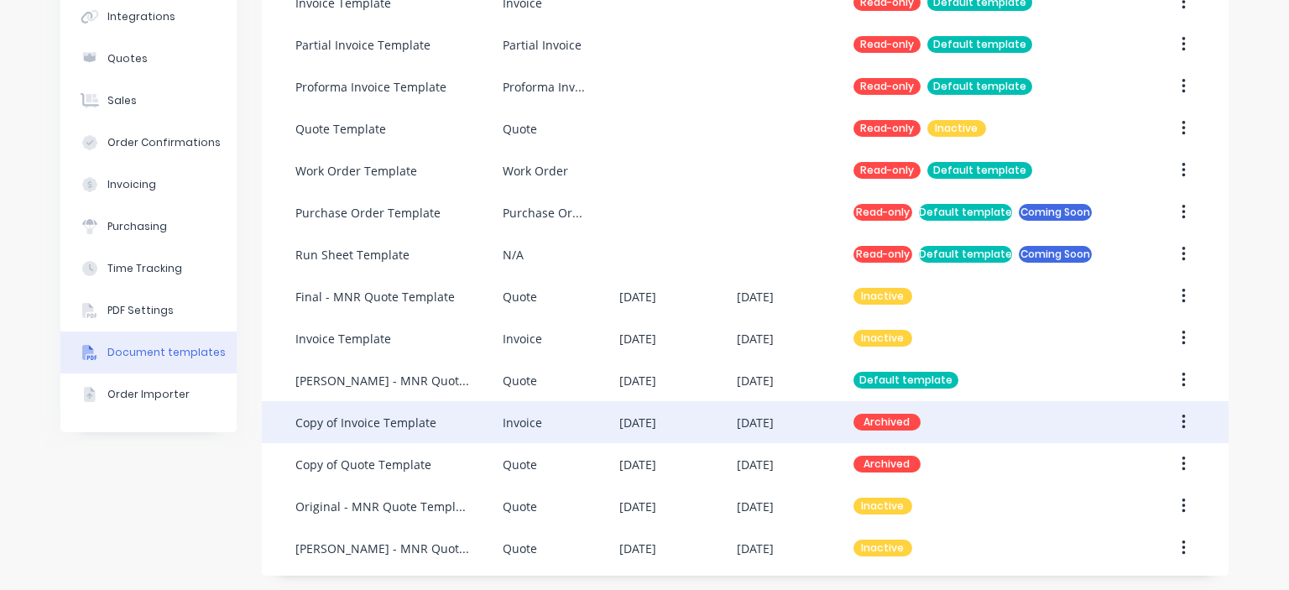
scroll to position [216, 0]
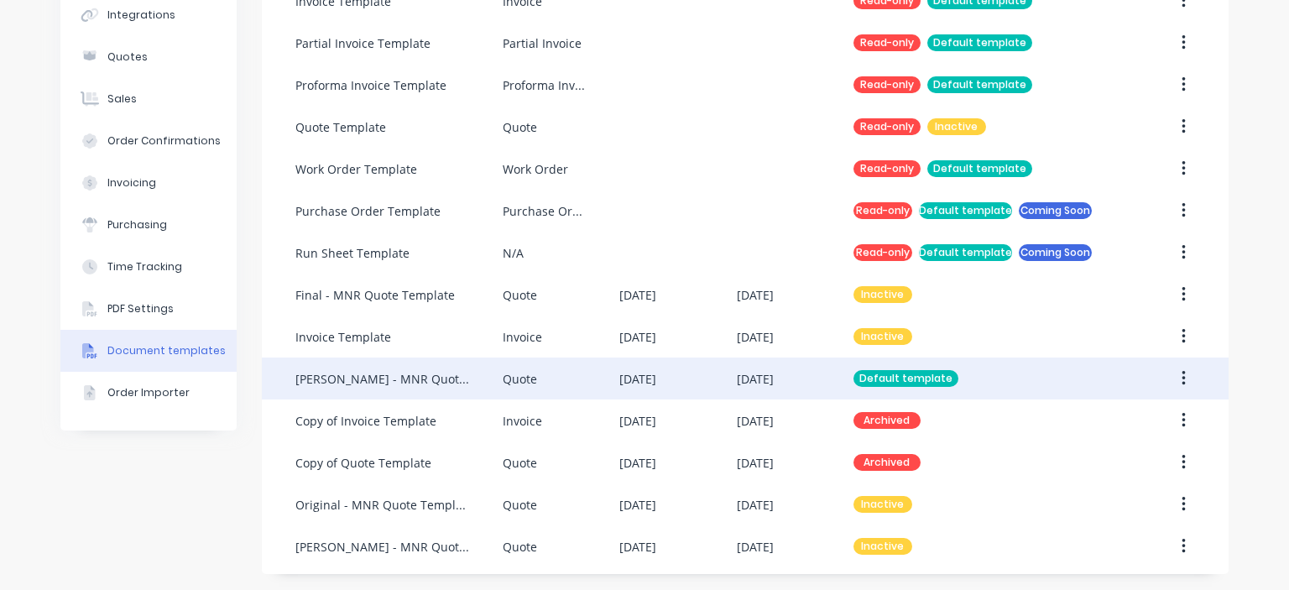
click at [574, 382] on div "Quote" at bounding box center [561, 378] width 117 height 42
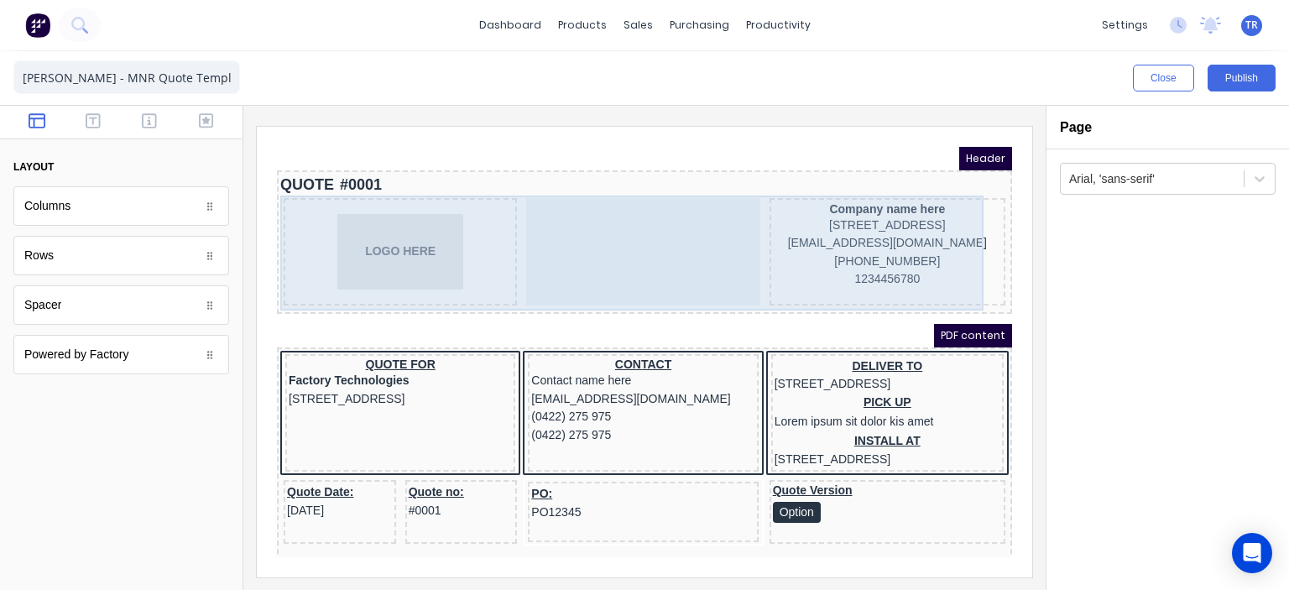
scroll to position [84, 0]
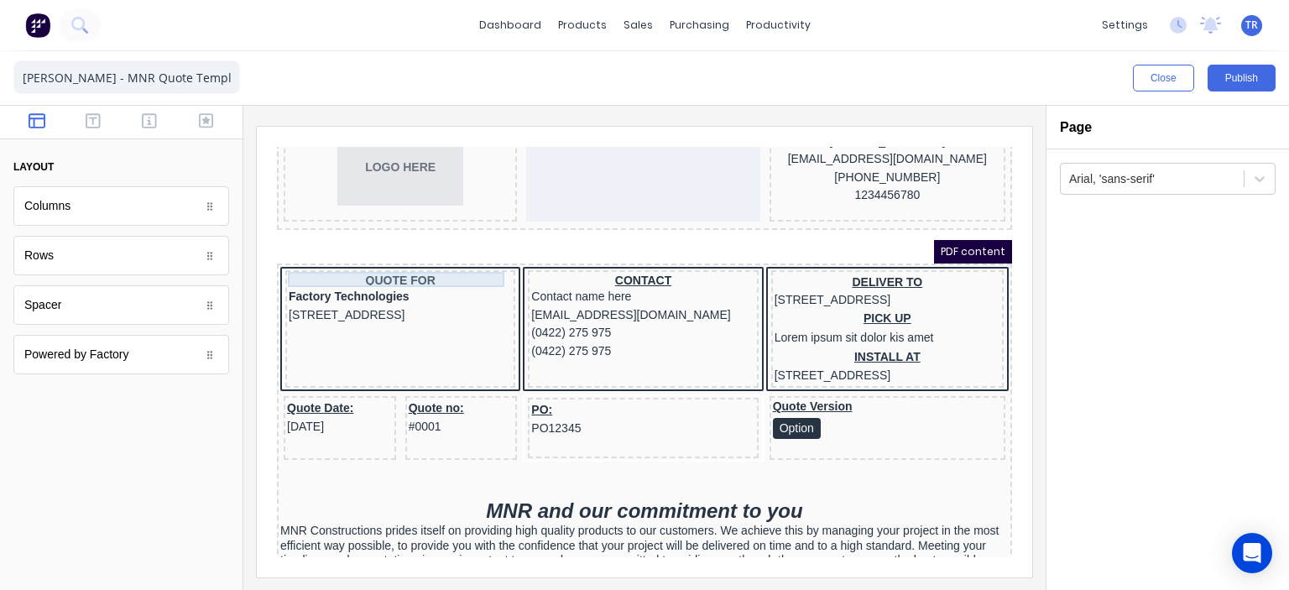
click at [401, 263] on div "QUOTE FOR" at bounding box center [379, 260] width 223 height 15
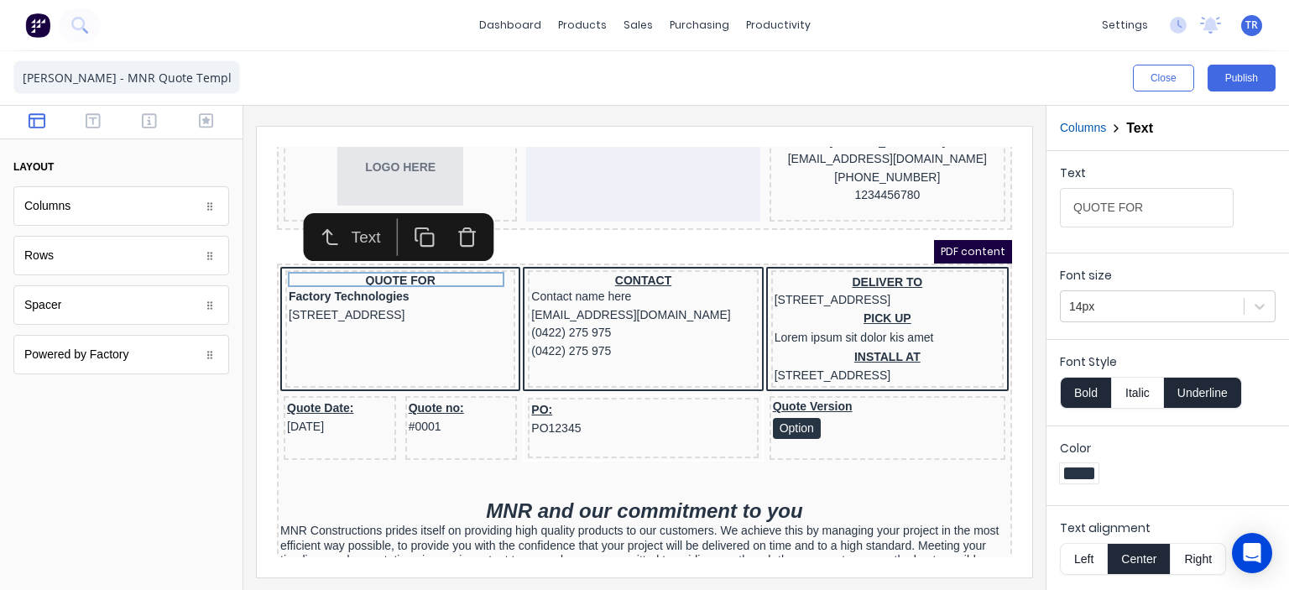
click at [412, 218] on icon "button" at bounding box center [403, 216] width 21 height 21
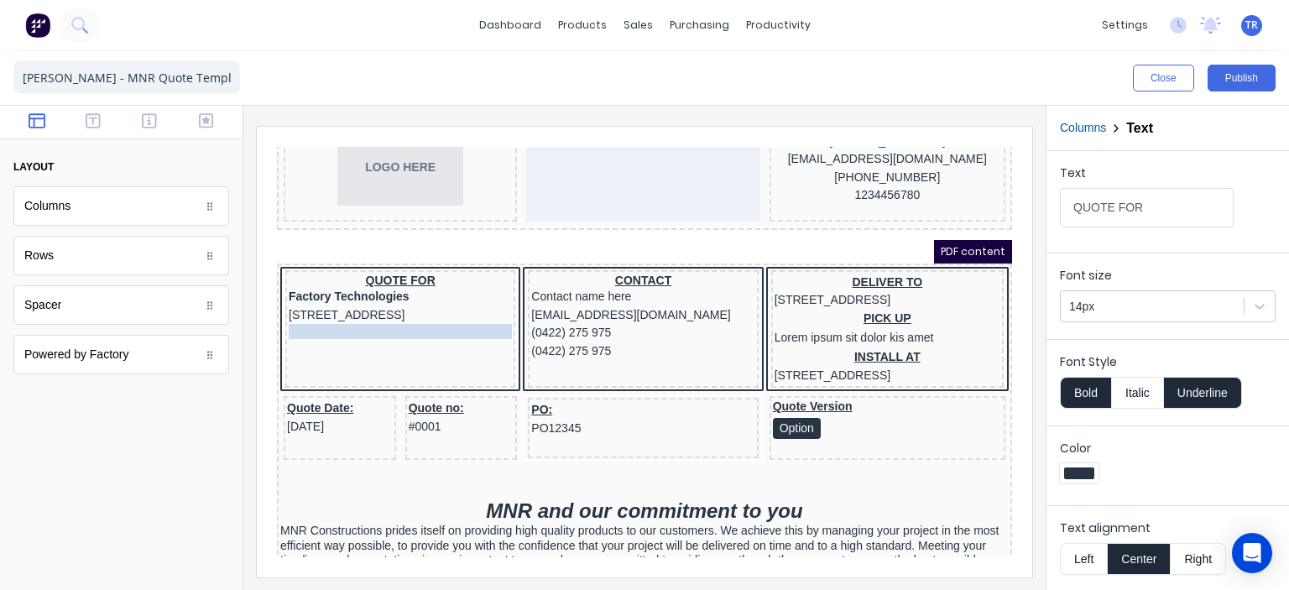
drag, startPoint x: 406, startPoint y: 270, endPoint x: 406, endPoint y: 326, distance: 56.2
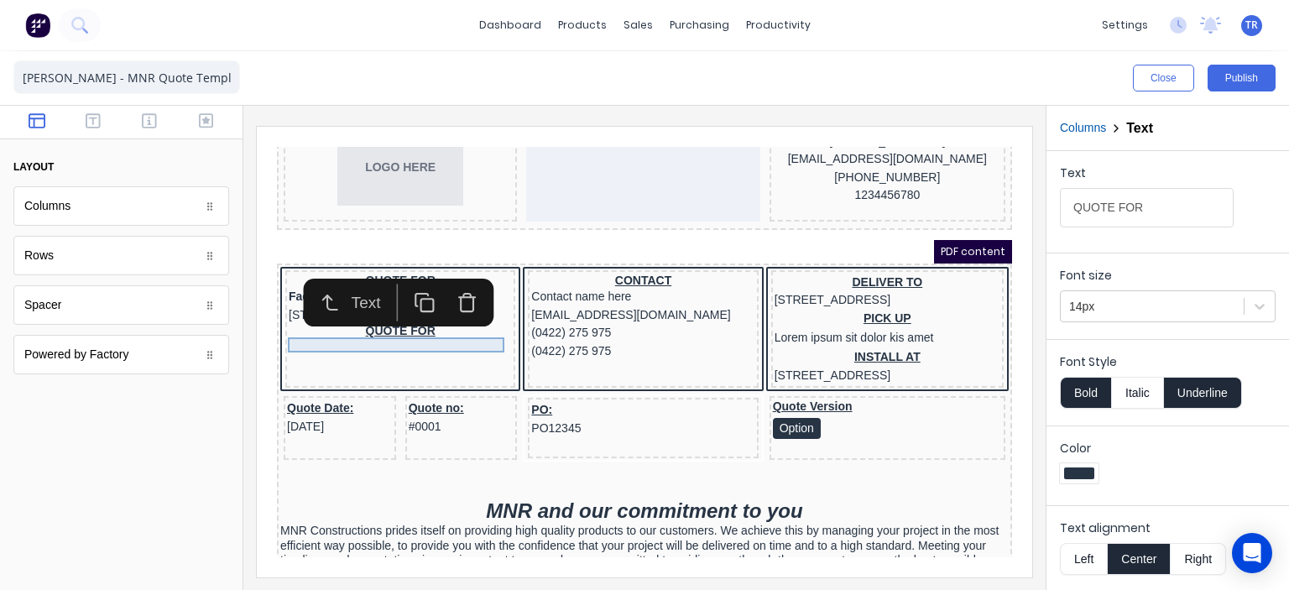
click at [375, 319] on div "QUOTE FOR" at bounding box center [379, 311] width 223 height 15
click at [1083, 199] on input "QUOTE FOR" at bounding box center [1147, 207] width 174 height 39
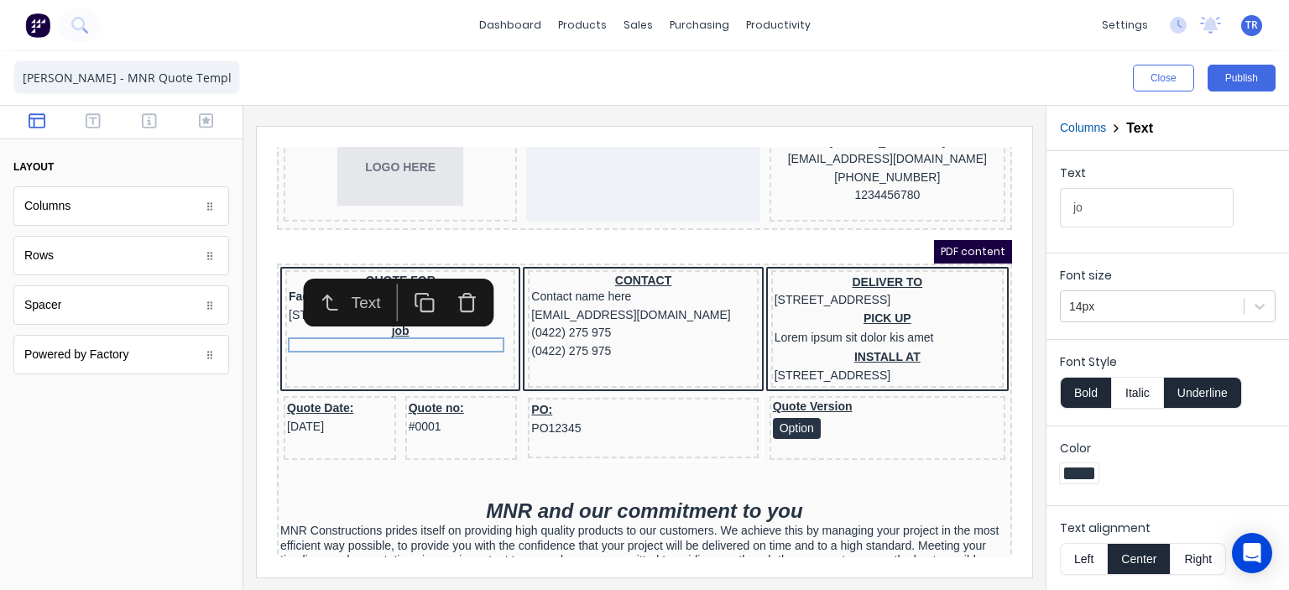
type input "j"
type input "JOB NAME"
click at [215, 112] on div at bounding box center [121, 123] width 242 height 34
click at [206, 122] on icon "button" at bounding box center [206, 120] width 15 height 15
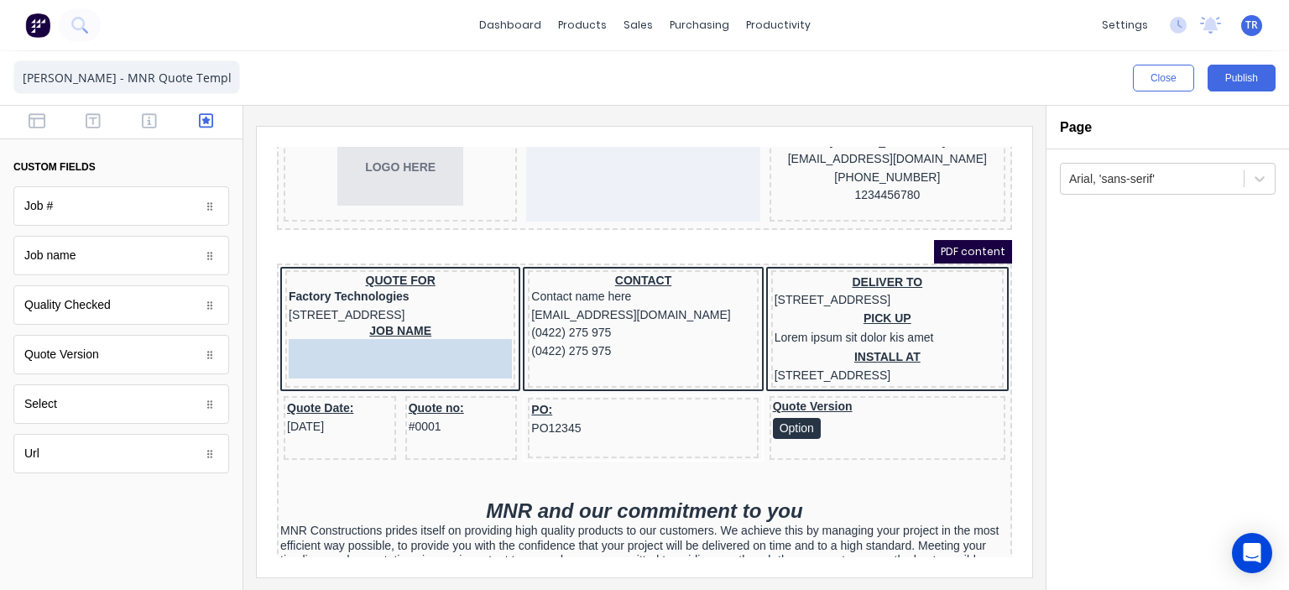
drag, startPoint x: 107, startPoint y: 261, endPoint x: 122, endPoint y: 212, distance: 50.9
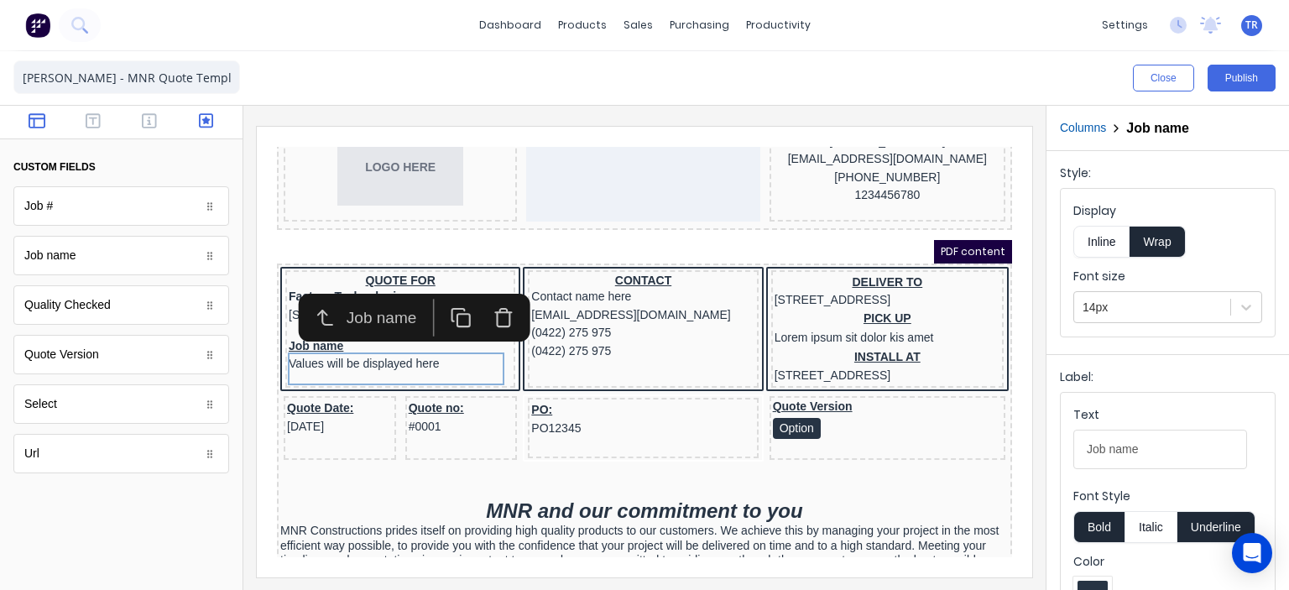
click at [29, 113] on icon "button" at bounding box center [37, 120] width 17 height 15
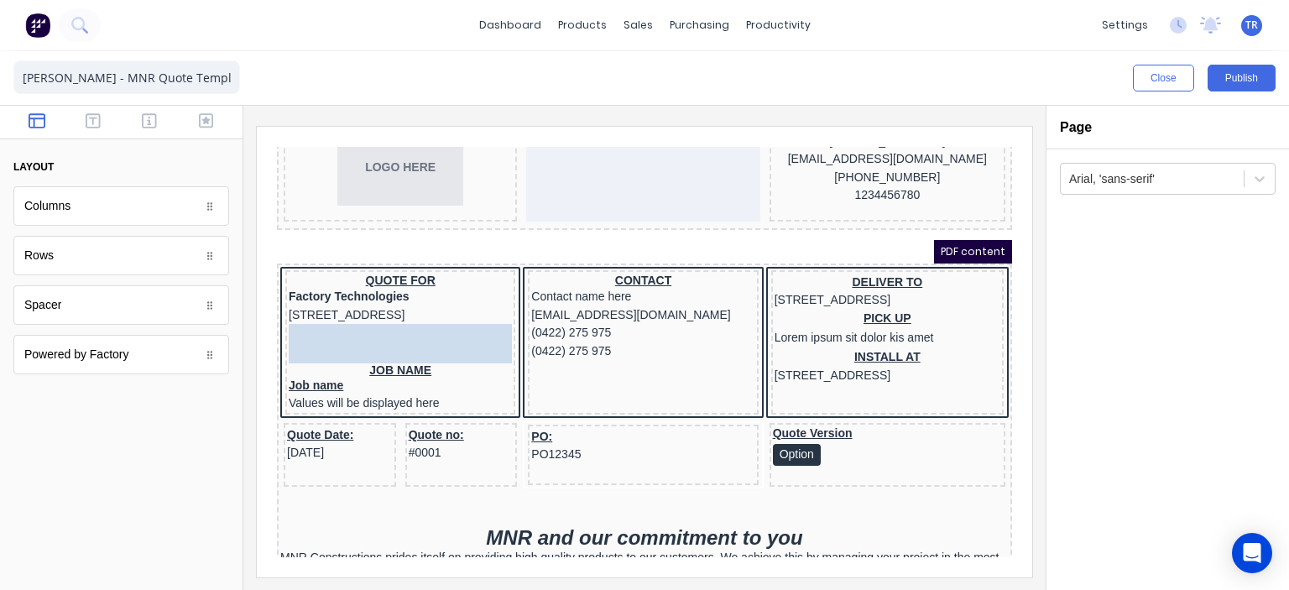
drag, startPoint x: 87, startPoint y: 305, endPoint x: 383, endPoint y: 326, distance: 297.0
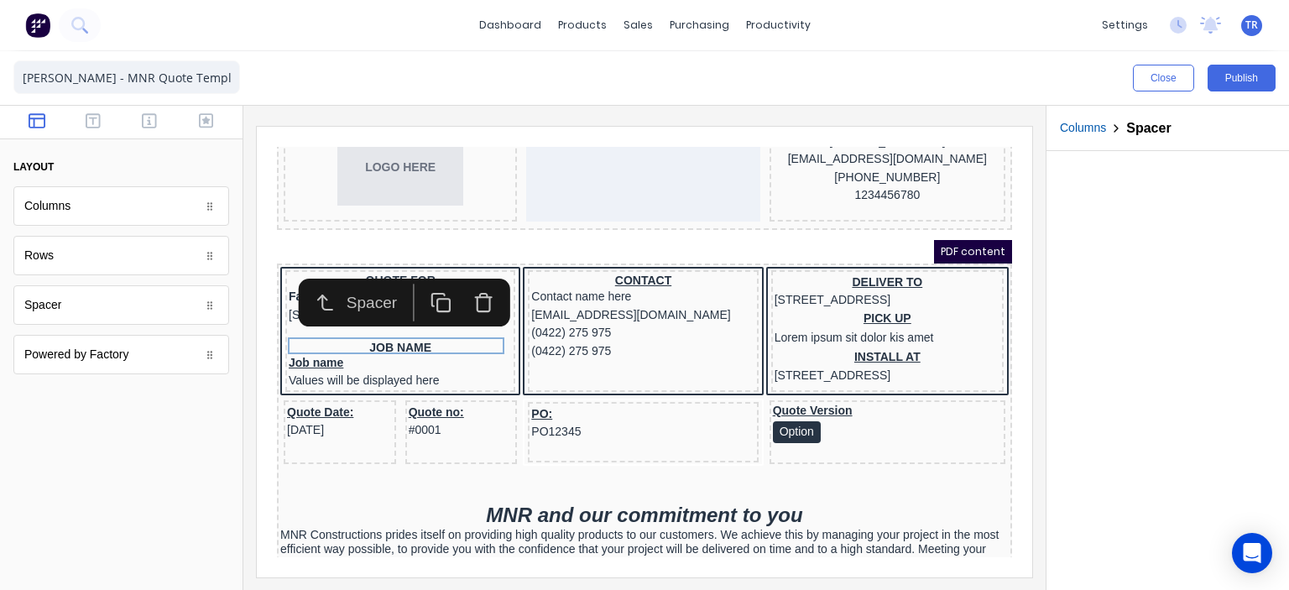
click at [204, 438] on div at bounding box center [121, 494] width 242 height 192
click at [316, 356] on div "Job name Values will be displayed here" at bounding box center [379, 352] width 223 height 33
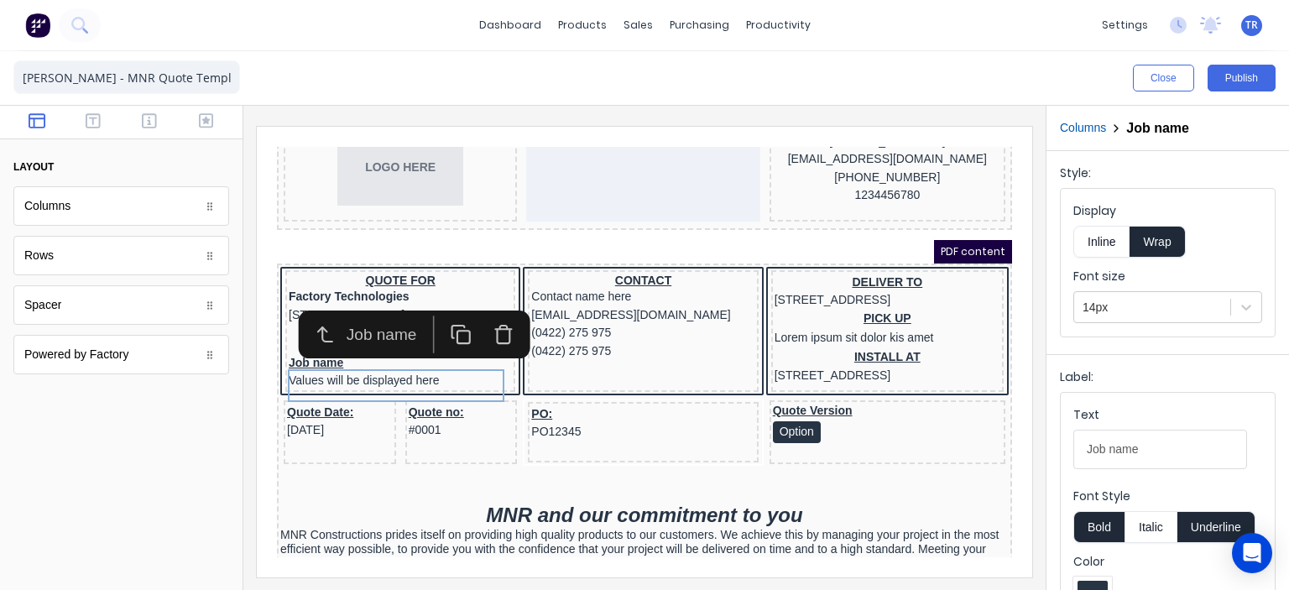
click at [1107, 452] on name-textcekrjiqanruife27n4pdl7q8ycc77zwv4vqmbeuculx2xay0el55ztleksh6-5bba805e-5f54-44a4-81ae-838d718240dd_object_label_text "Job name" at bounding box center [1160, 449] width 174 height 39
click at [1104, 446] on name-textcekrjiqanruife27n4pdl7q8ycc77zwv4vqmbeuculx2xay0el55ztleksh6-5bba805e-5f54-44a4-81ae-838d718240dd_object_label_text "Job name" at bounding box center [1160, 449] width 174 height 39
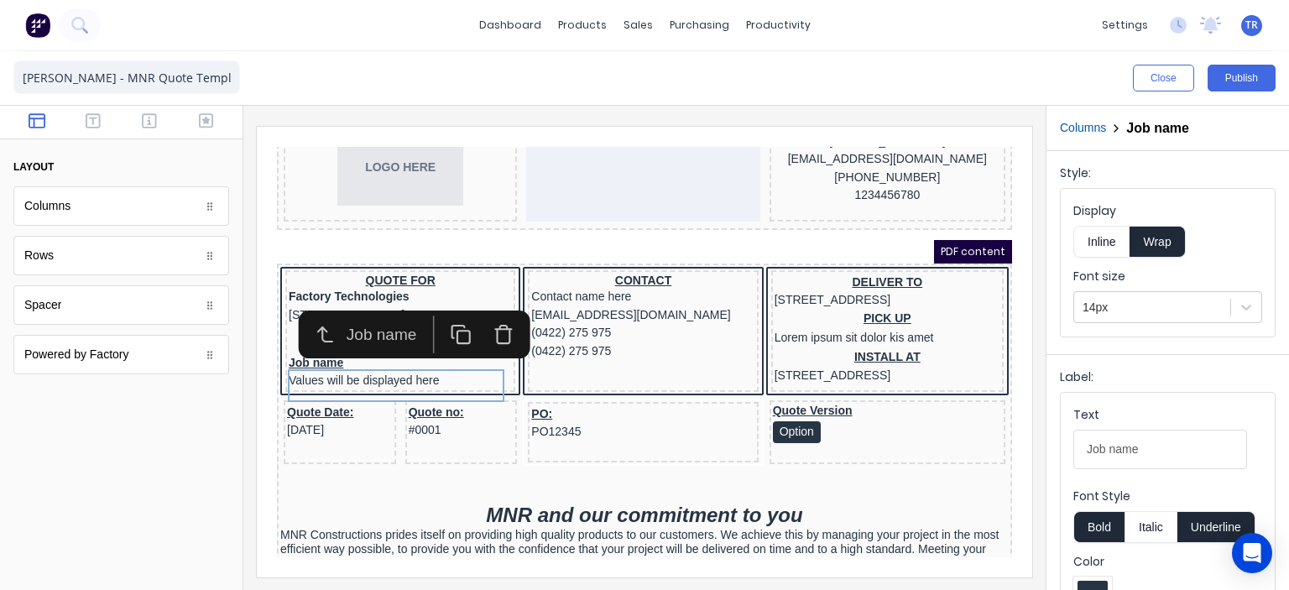
click at [1104, 446] on name-textcekrjiqanruife27n4pdl7q8ycc77zwv4vqmbeuculx2xay0el55ztleksh6-5bba805e-5f54-44a4-81ae-838d718240dd_object_label_text "Job name" at bounding box center [1160, 449] width 174 height 39
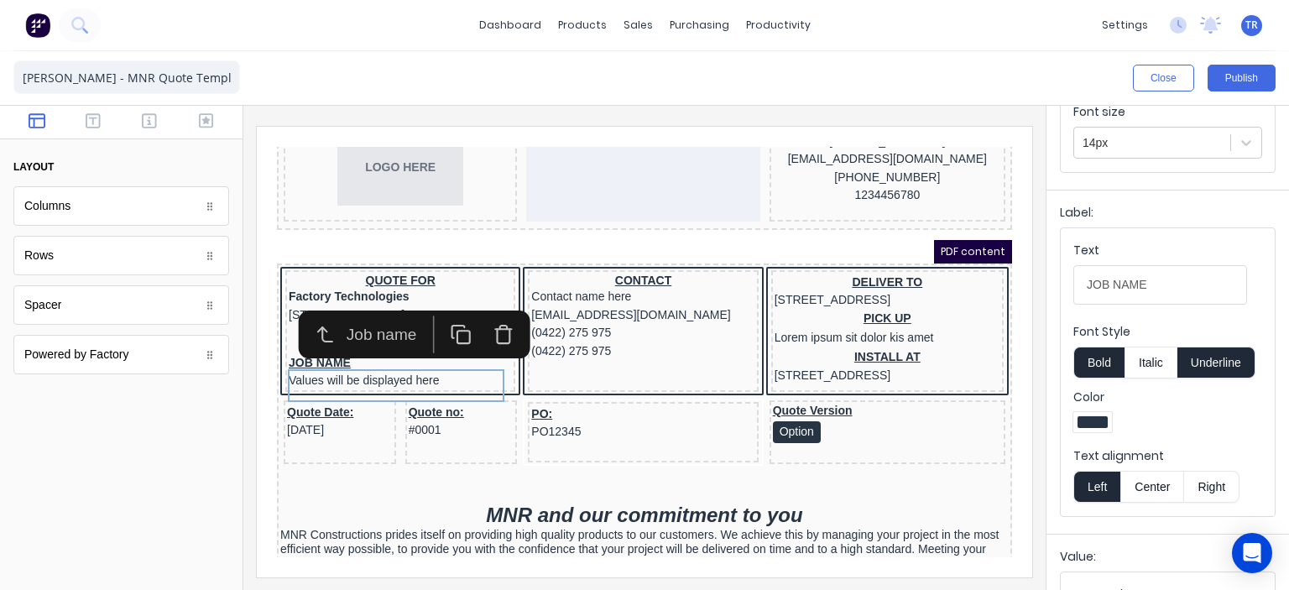
scroll to position [168, 0]
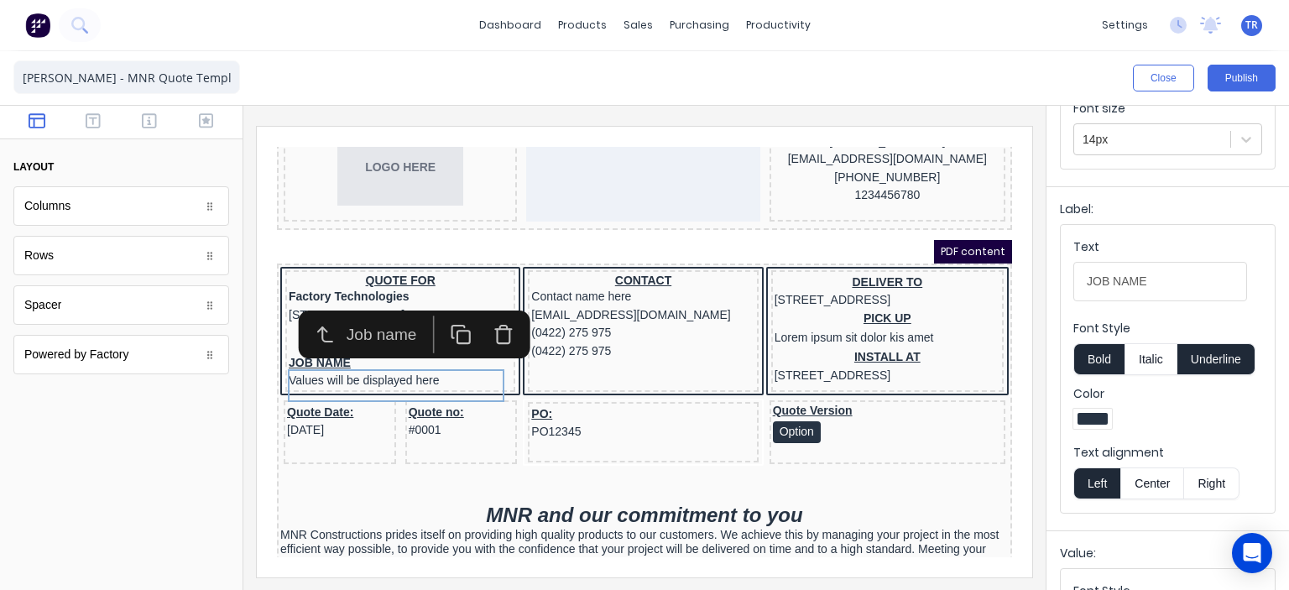
type name-textcekrjiqanruife27n4pdl7q8ycc77zwv4vqmbeuculx2xay0el55ztleksh6-5bba805e-5f54-44a4-81ae-838d718240dd_object_label_text "JOB NAME"
click at [1148, 479] on button "Center" at bounding box center [1152, 483] width 64 height 32
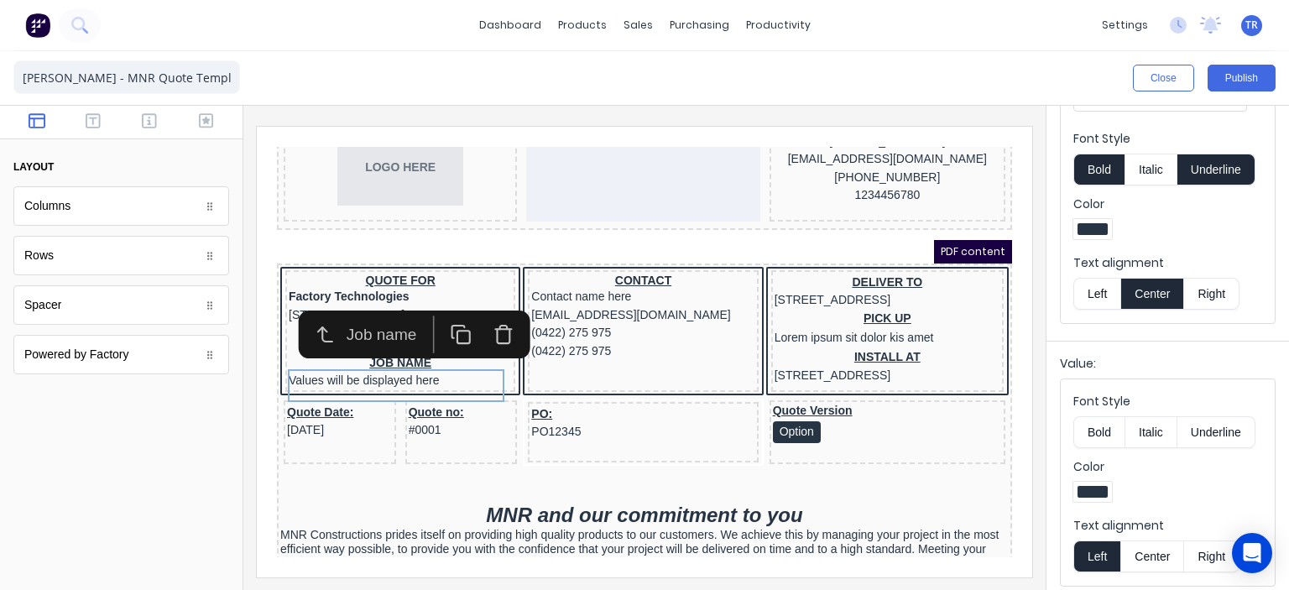
scroll to position [362, 0]
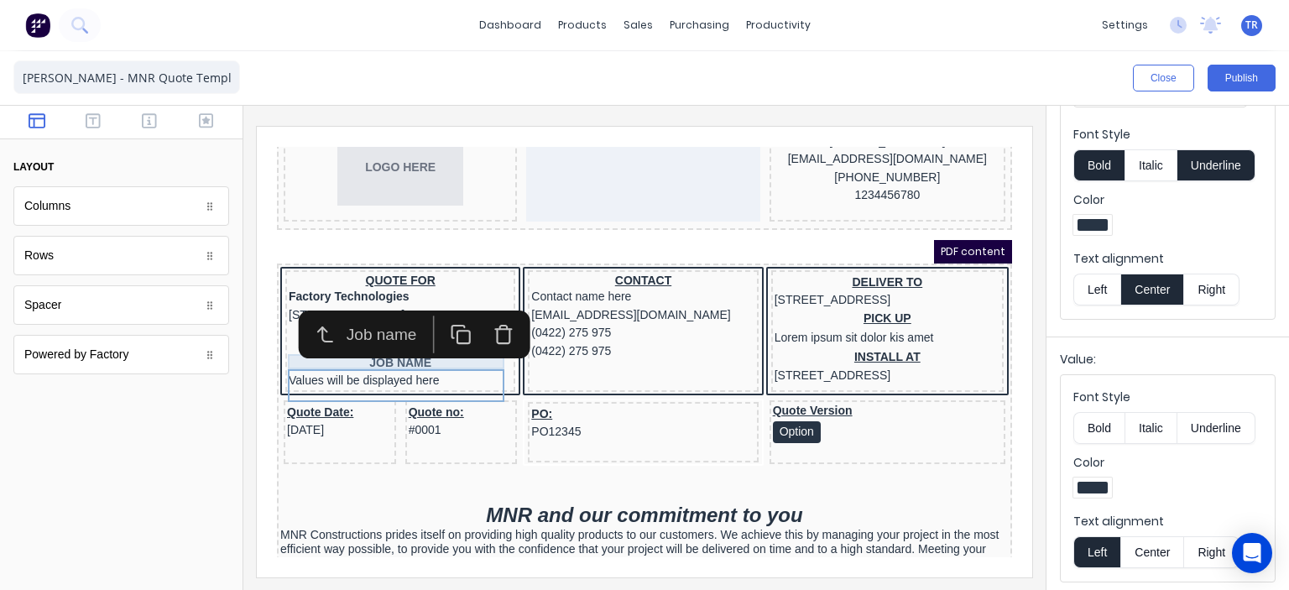
click at [404, 336] on div "JOB NAME" at bounding box center [379, 327] width 223 height 15
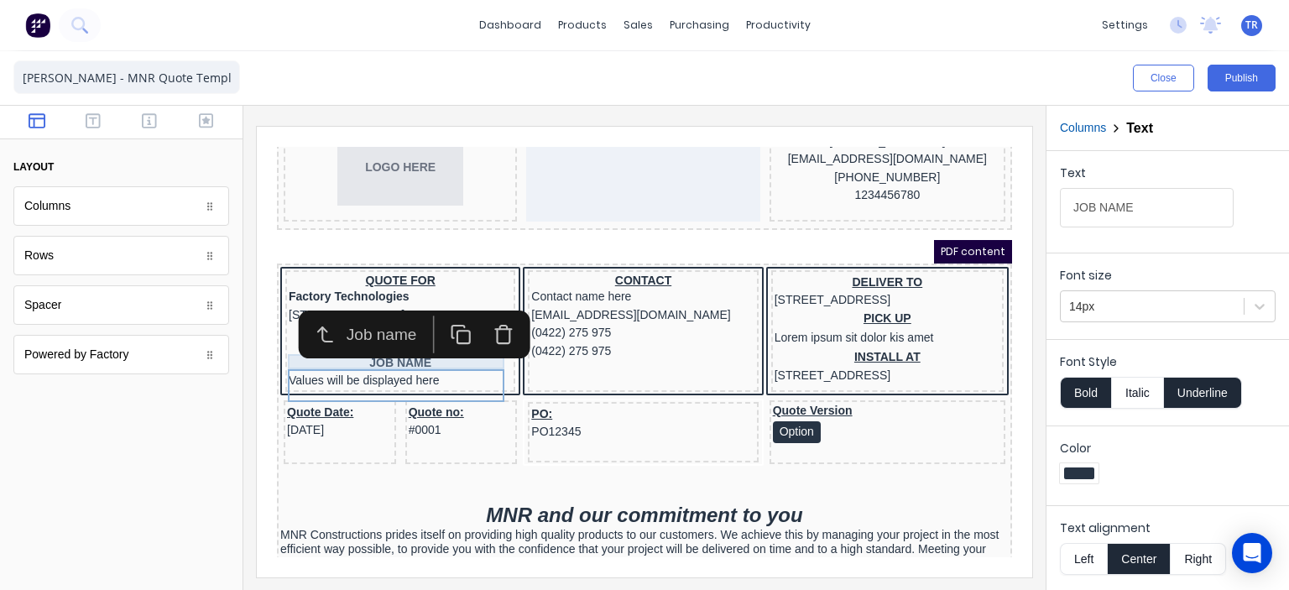
scroll to position [0, 0]
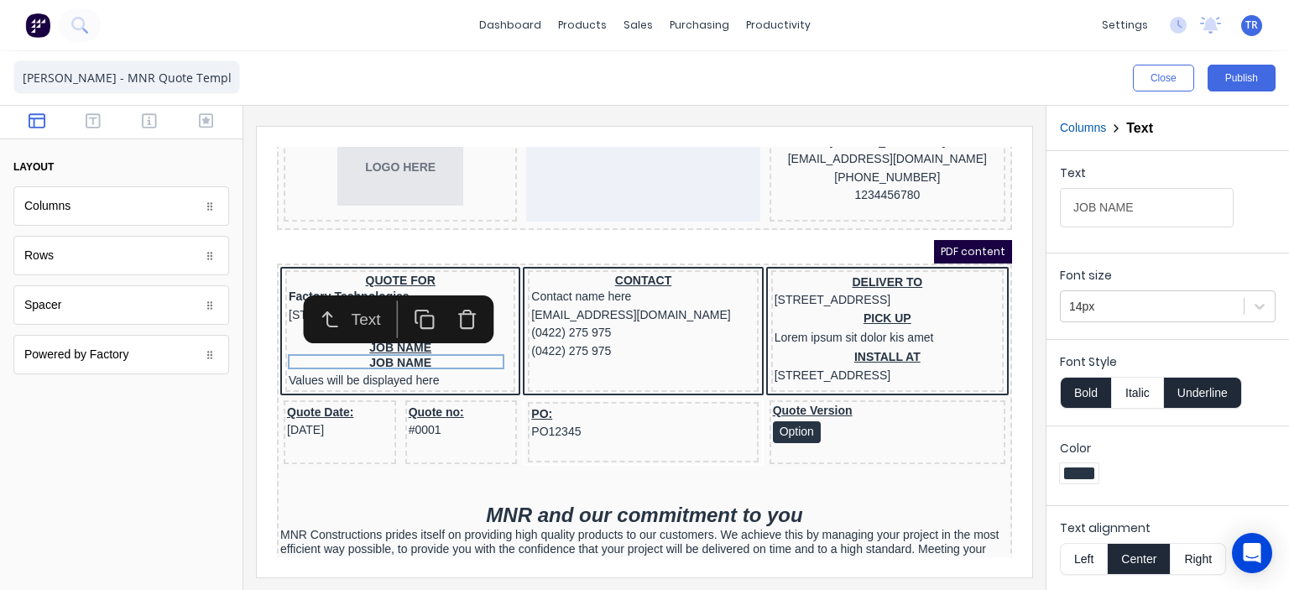
click at [436, 304] on icon "button" at bounding box center [446, 299] width 21 height 21
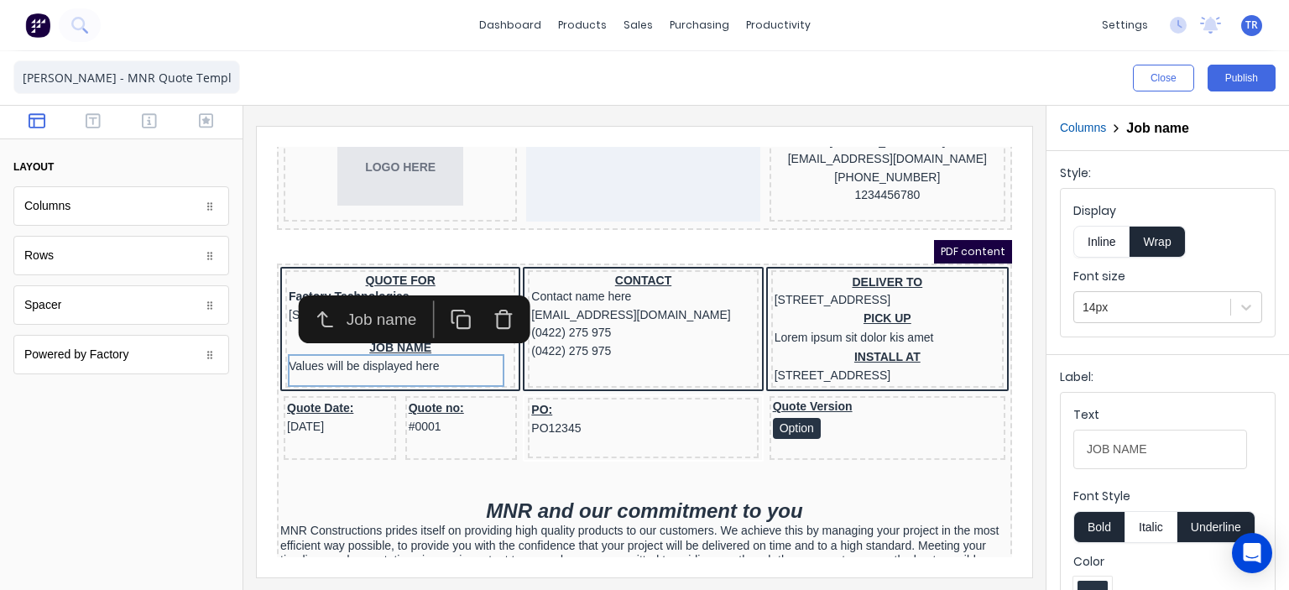
click at [212, 407] on div at bounding box center [121, 494] width 242 height 192
click at [222, 458] on div at bounding box center [121, 494] width 242 height 192
click at [1245, 74] on button "Publish" at bounding box center [1241, 78] width 68 height 27
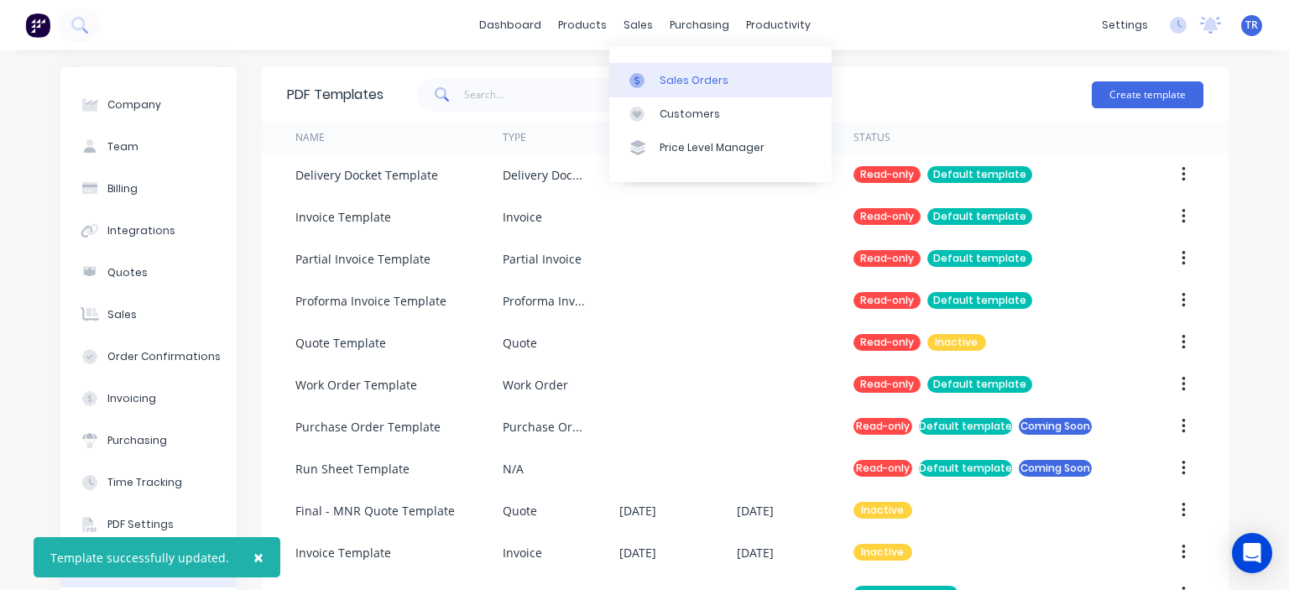
click at [664, 70] on link "Sales Orders" at bounding box center [720, 80] width 222 height 34
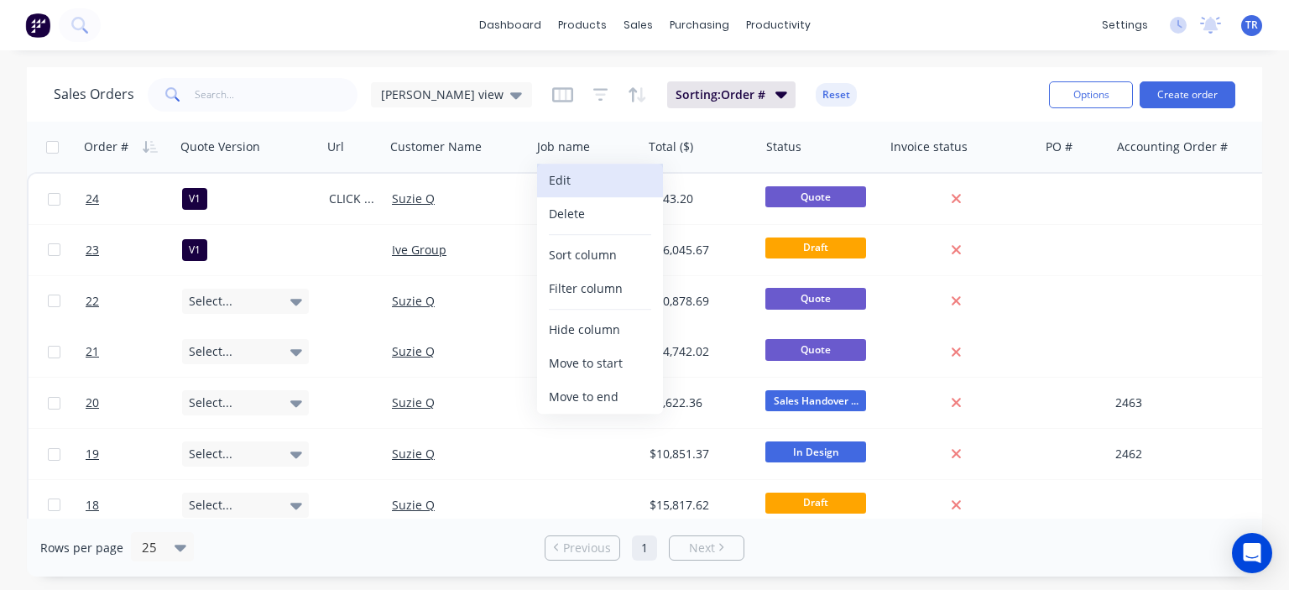
click at [584, 187] on button "Edit" at bounding box center [600, 181] width 126 height 34
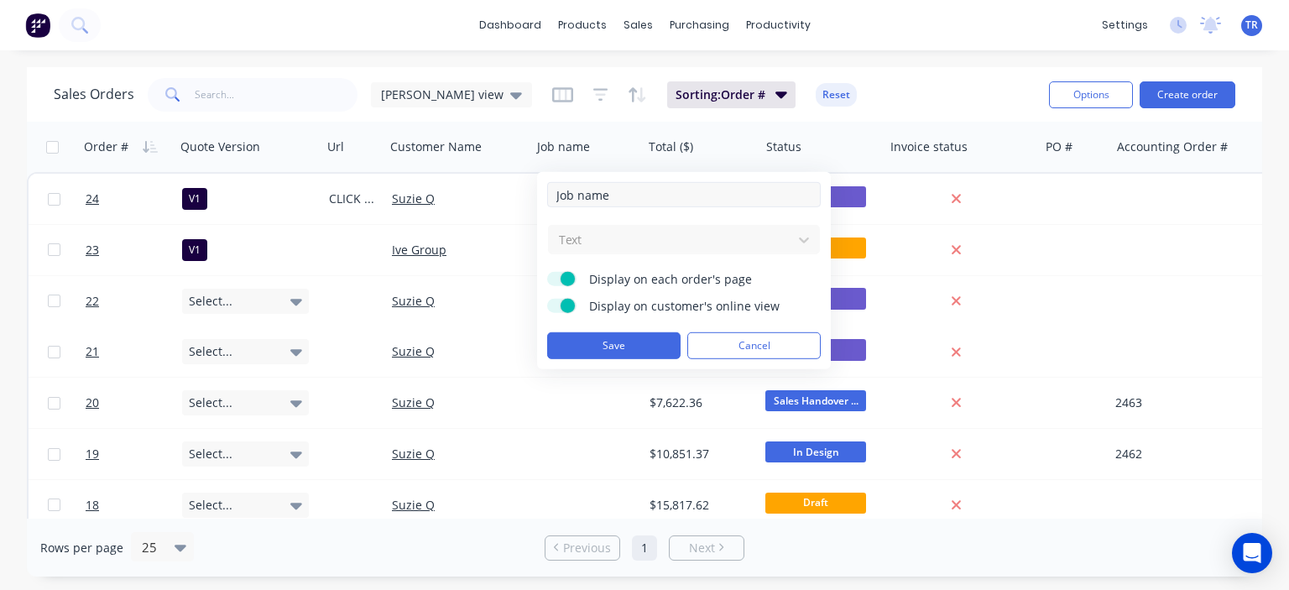
click at [604, 195] on input "Job name" at bounding box center [684, 194] width 274 height 25
type input "JOB NAME"
click at [612, 352] on button "Save" at bounding box center [613, 345] width 133 height 27
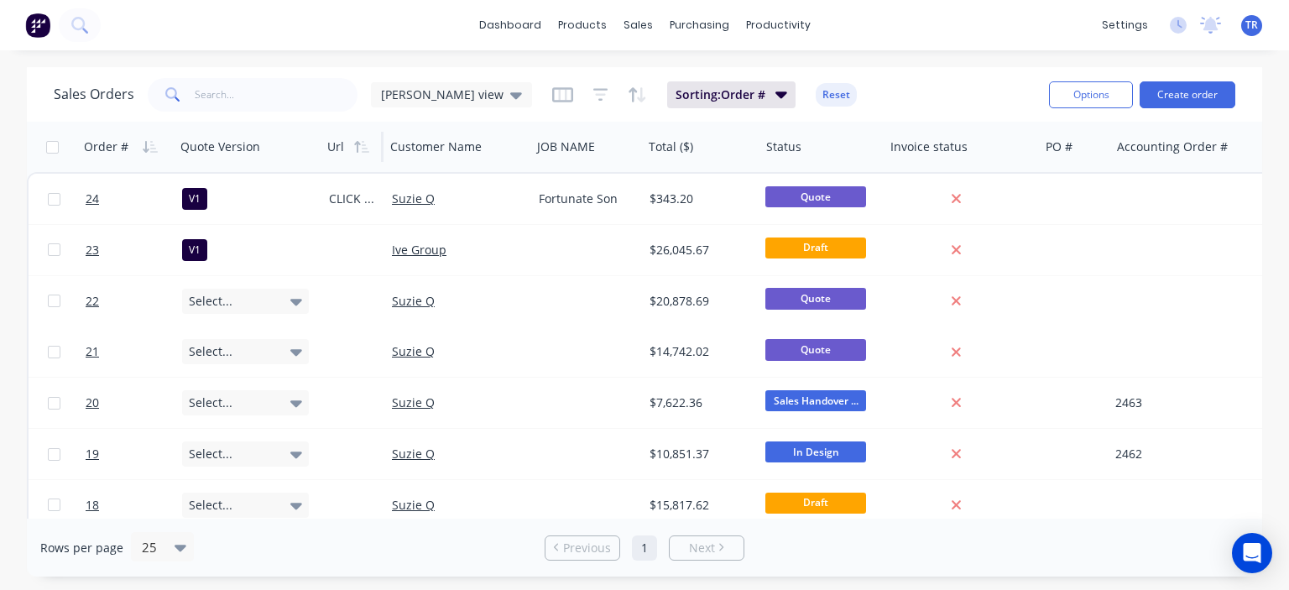
click at [339, 147] on div at bounding box center [350, 147] width 47 height 34
click at [358, 147] on icon "button" at bounding box center [361, 146] width 15 height 13
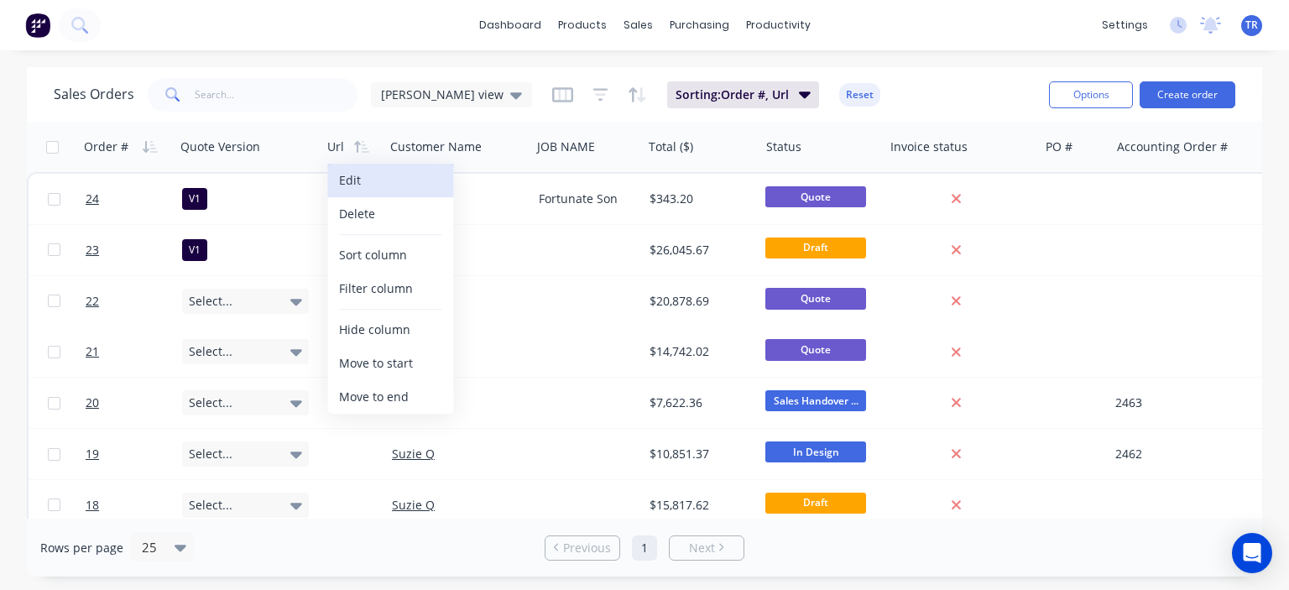
click at [361, 180] on button "Edit" at bounding box center [390, 181] width 126 height 34
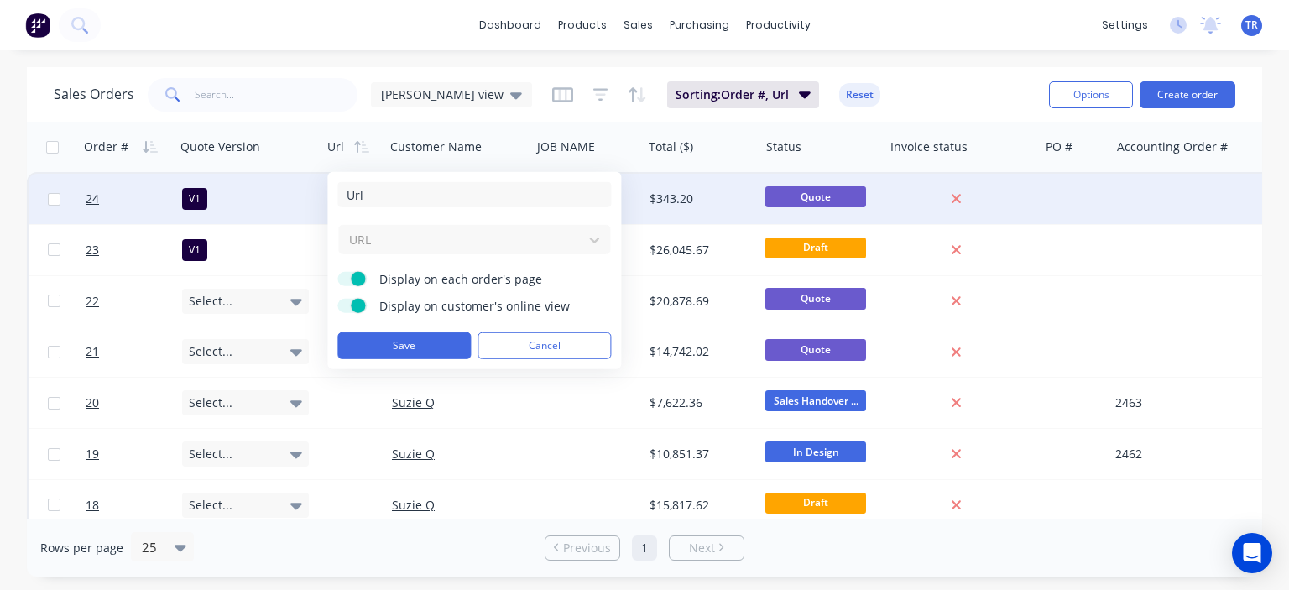
drag, startPoint x: 379, startPoint y: 196, endPoint x: 289, endPoint y: 191, distance: 90.7
click at [292, 193] on body "dashboard products sales purchasing productivity dashboard products Product Cat…" at bounding box center [644, 295] width 1289 height 590
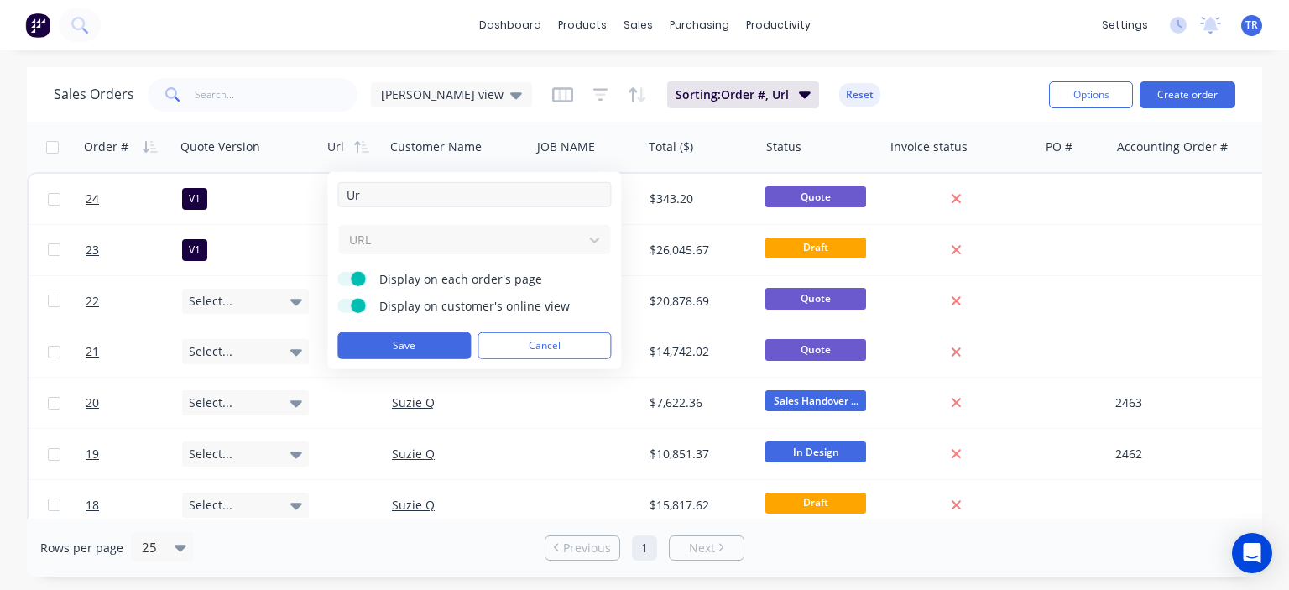
type input "U"
type input "a"
type input "Approval link"
click at [414, 237] on div "URL" at bounding box center [474, 239] width 274 height 31
click at [591, 240] on div "URL" at bounding box center [474, 239] width 274 height 31
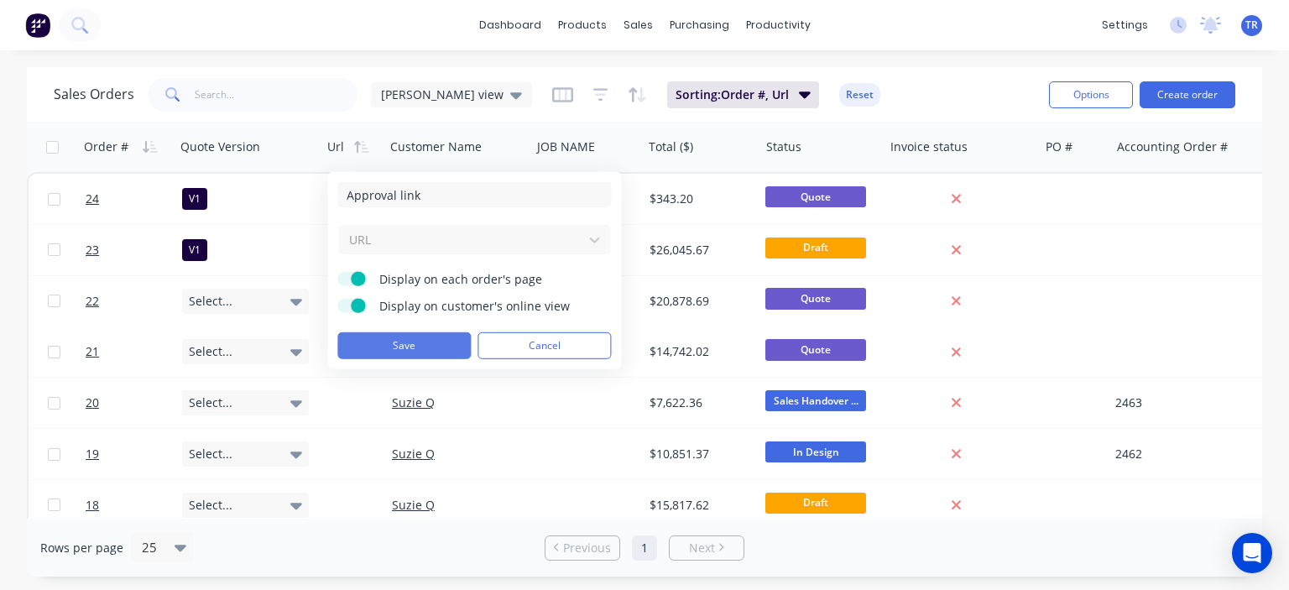
click at [408, 341] on button "Save" at bounding box center [403, 345] width 133 height 27
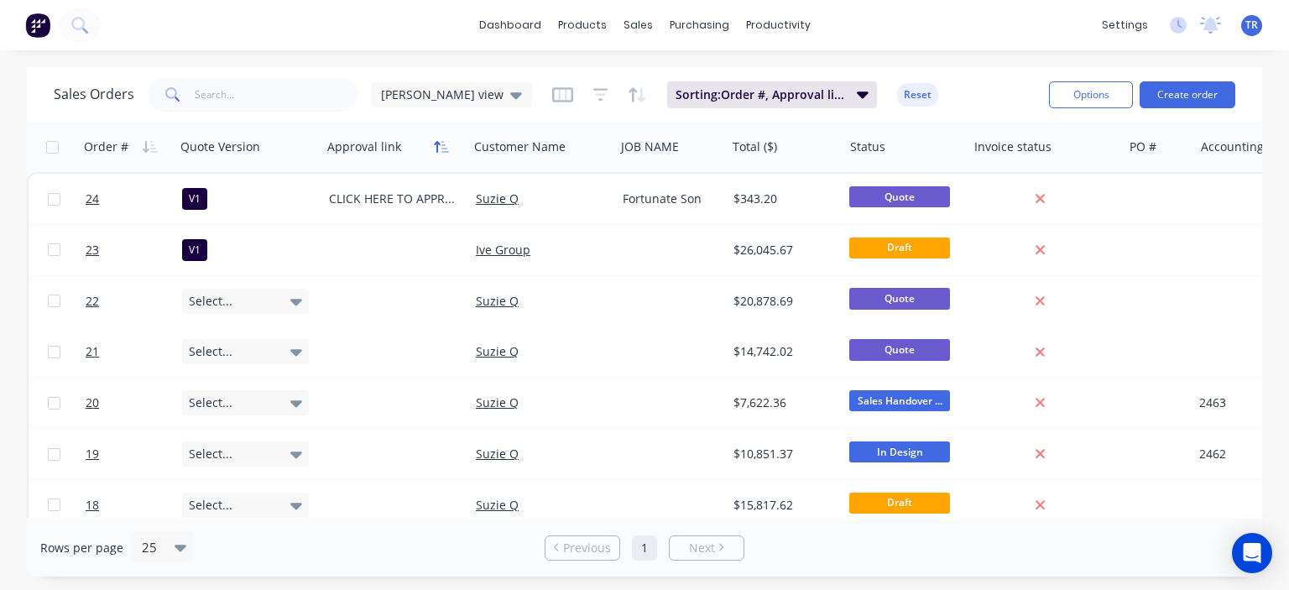
drag, startPoint x: 466, startPoint y: 143, endPoint x: 430, endPoint y: 143, distance: 36.1
click at [430, 143] on div "Approval link" at bounding box center [393, 147] width 147 height 50
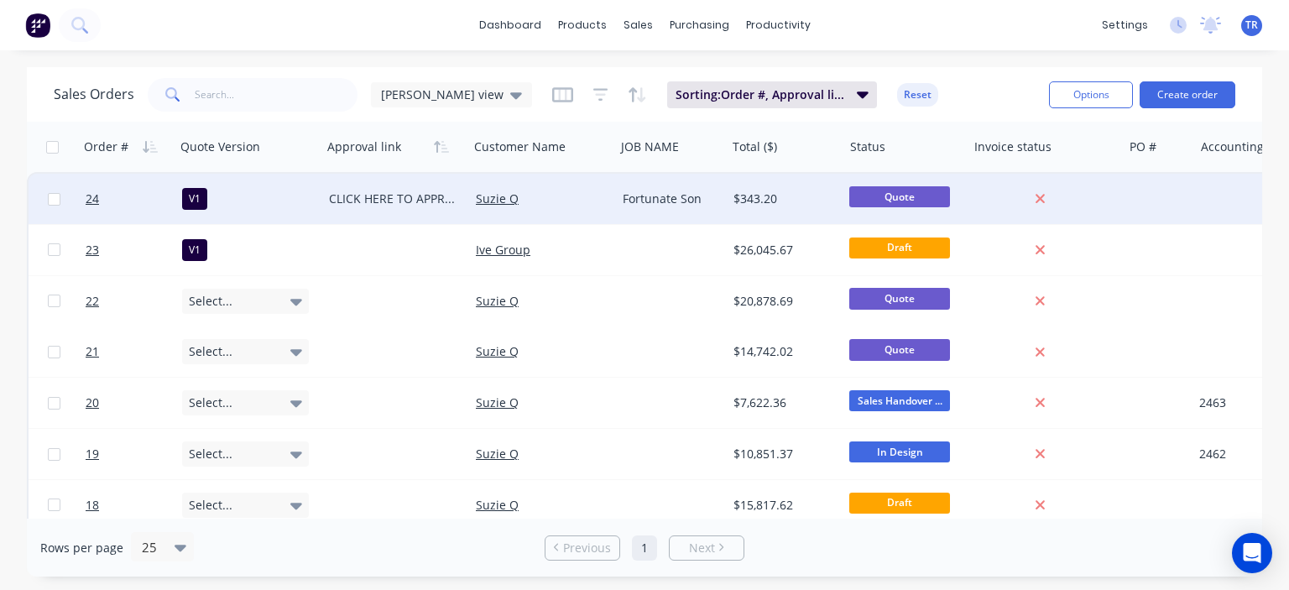
click at [387, 182] on div "CLICK HERE TO APPROVE QUOTE" at bounding box center [395, 199] width 147 height 50
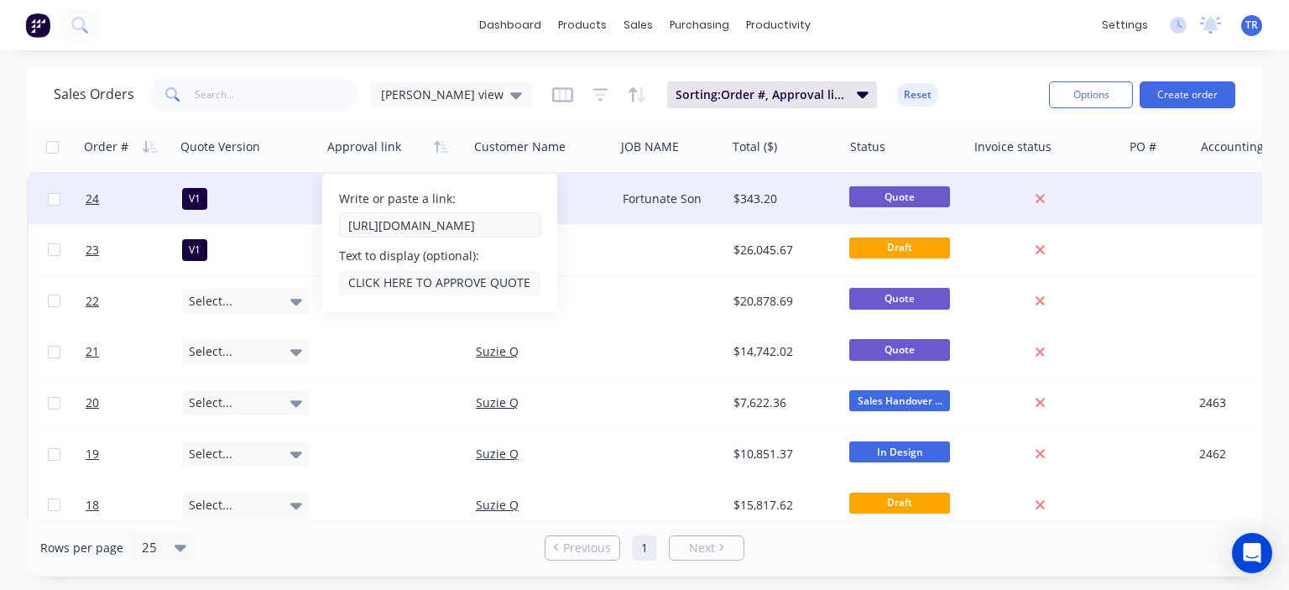
click at [508, 228] on input "https://c3y8u.sh0are.hsforms.com/2LPry2ciFQyq8gvjBDsrbpQ?quoteid=24v1" at bounding box center [439, 224] width 201 height 25
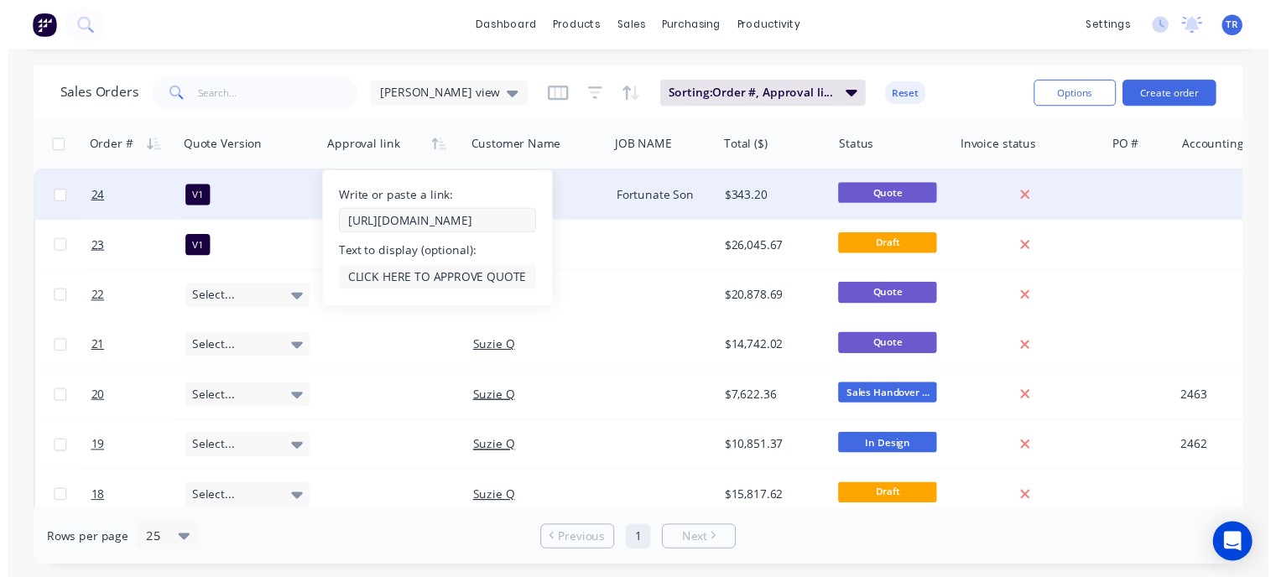
scroll to position [0, 235]
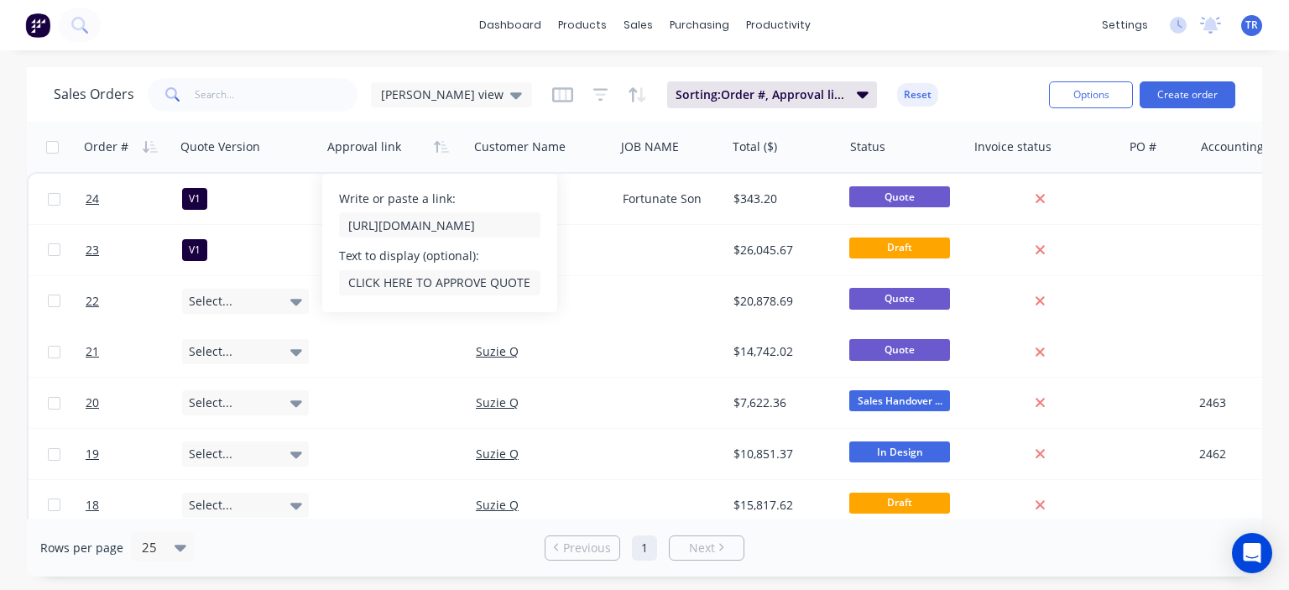
click at [345, 65] on div "dashboard products sales purchasing productivity dashboard products Product Cat…" at bounding box center [644, 295] width 1289 height 590
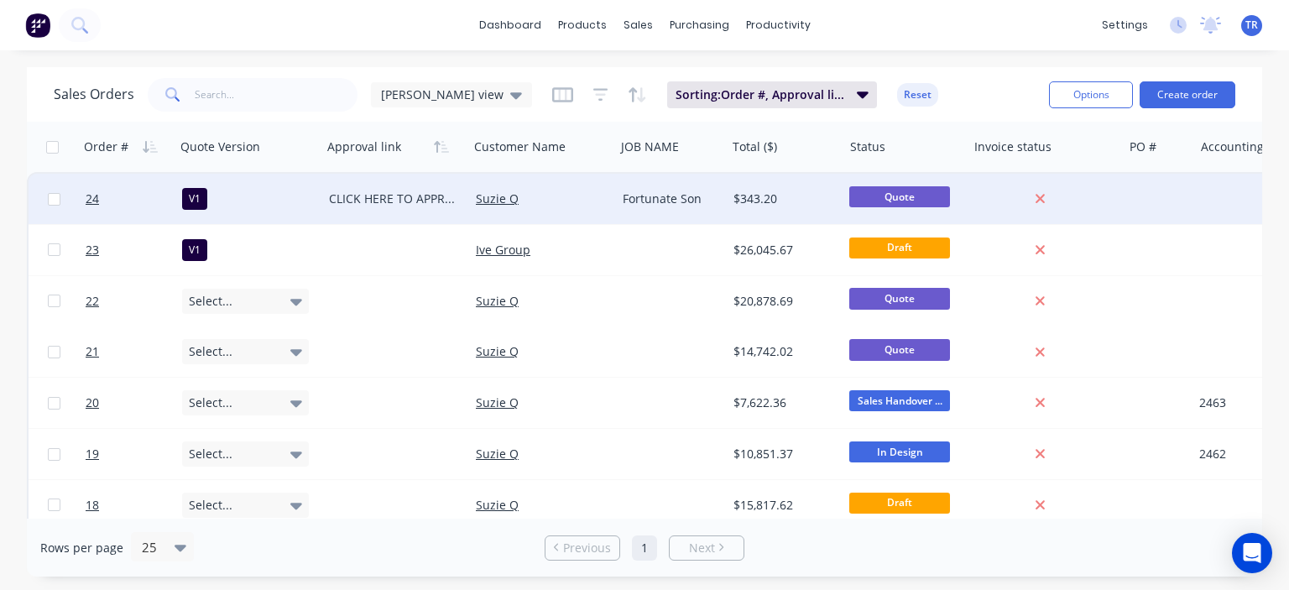
click at [259, 184] on div "V1" at bounding box center [248, 199] width 147 height 50
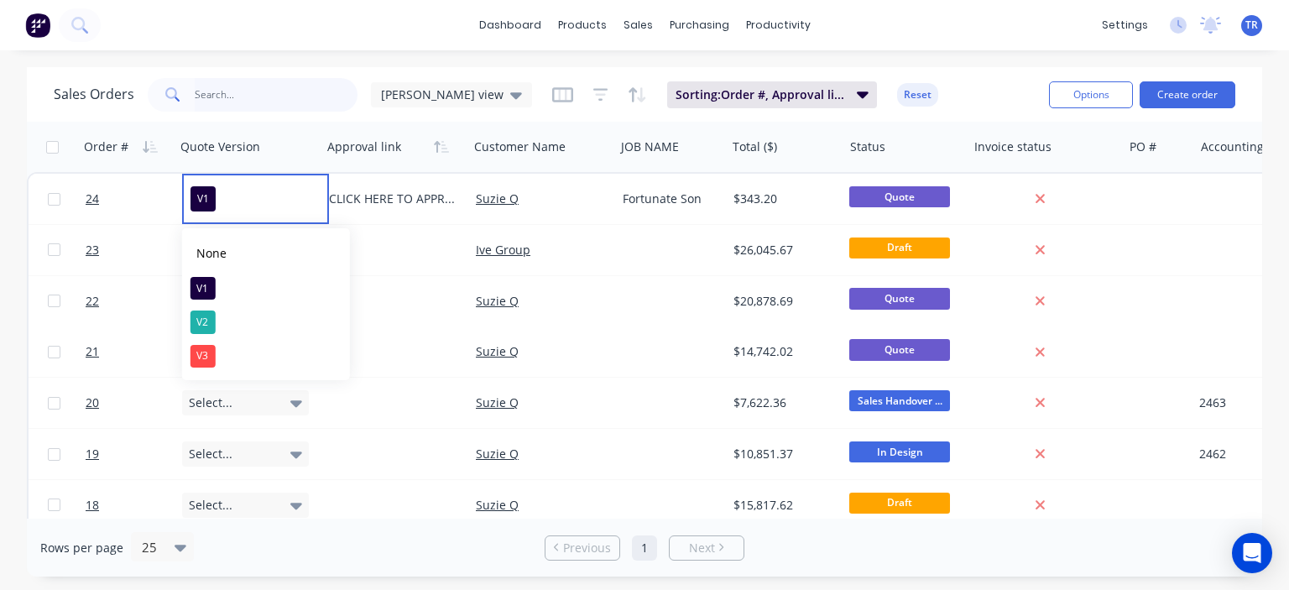
click at [305, 89] on input "text" at bounding box center [277, 95] width 164 height 34
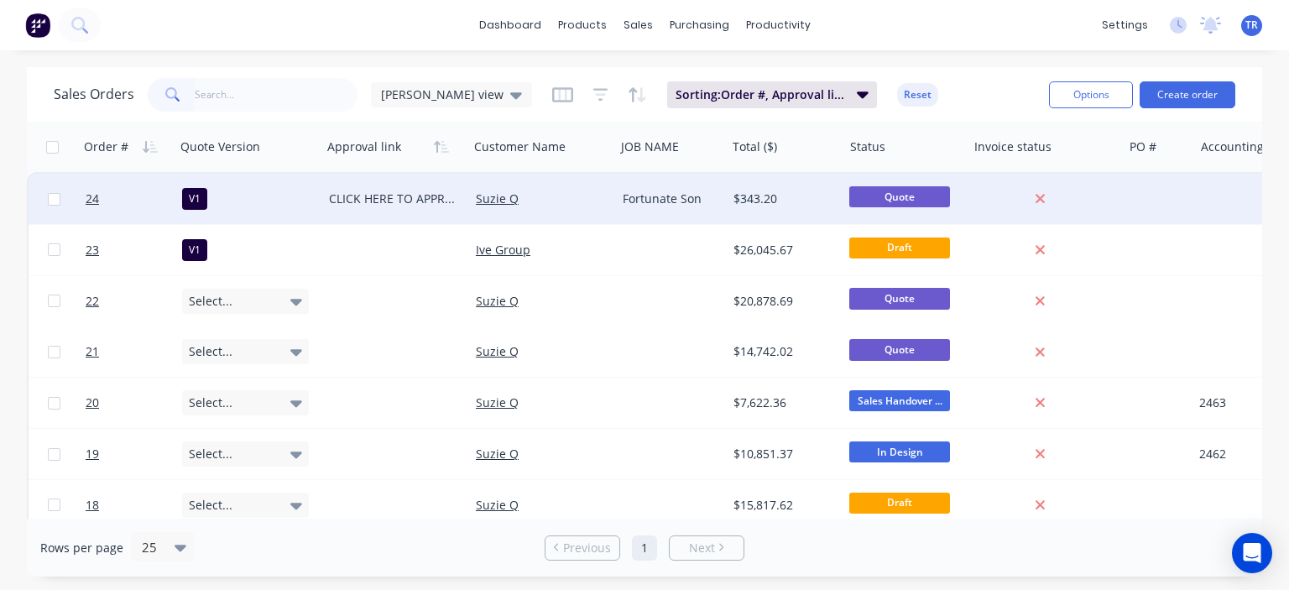
click at [577, 189] on div "Suzie Q" at bounding box center [542, 199] width 147 height 50
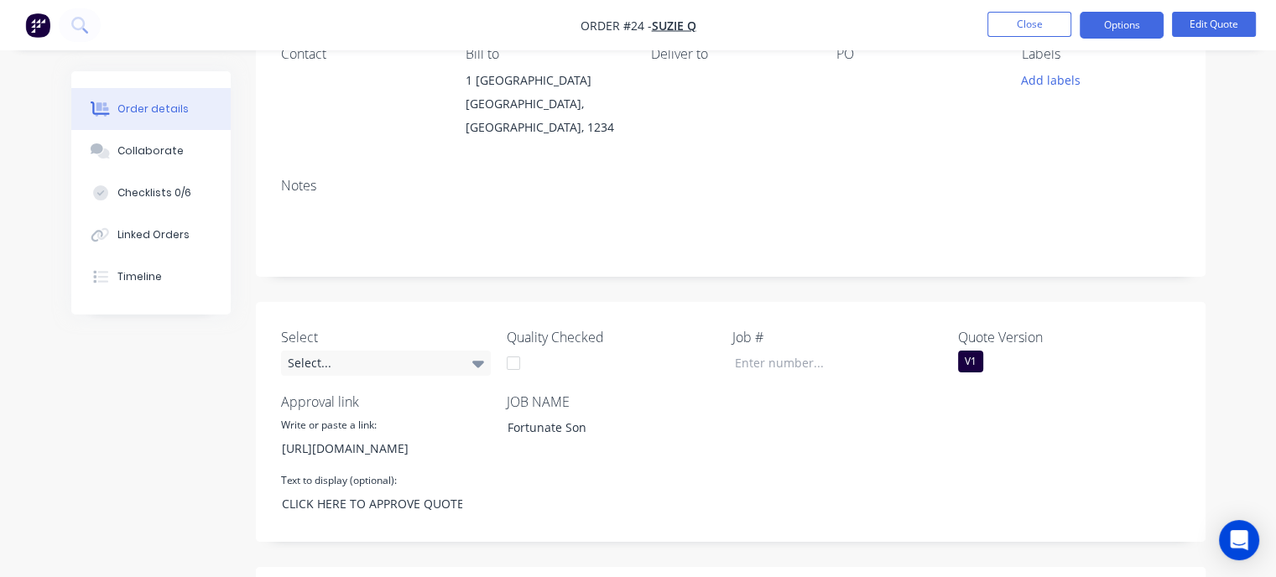
scroll to position [168, 0]
click at [473, 362] on icon at bounding box center [478, 360] width 12 height 18
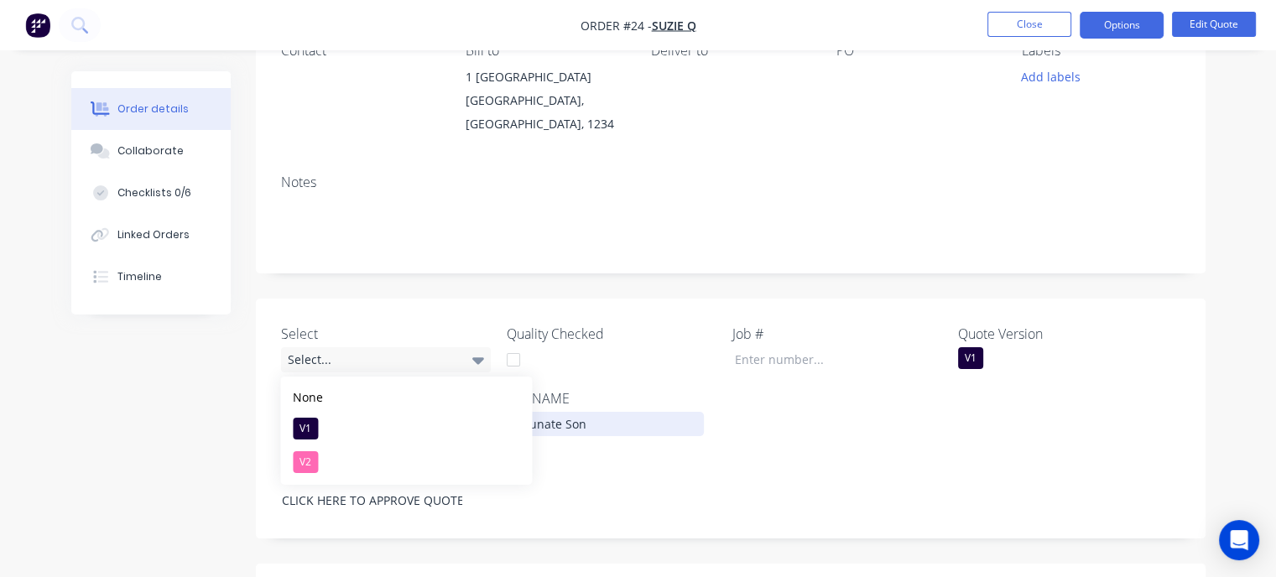
click at [695, 425] on div "Fortunate Son" at bounding box center [599, 424] width 210 height 24
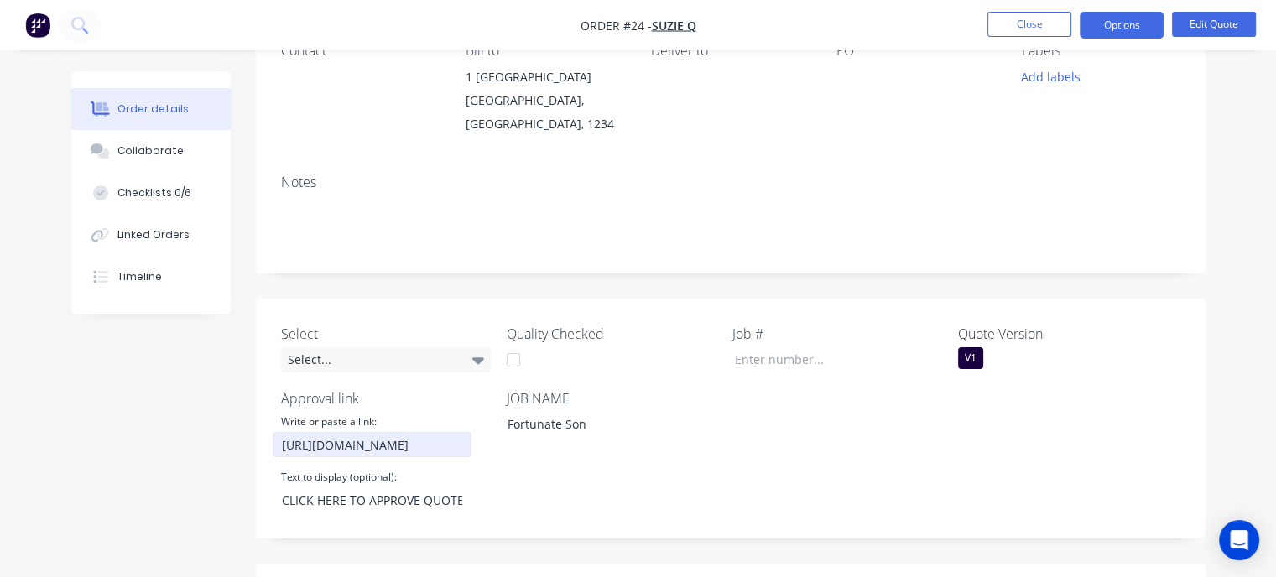
click at [460, 445] on input "https://c3y8u.sh0are.hsforms.com/2LPry2ciFQyq8gvjBDsrbpQ?quoteid=24v1" at bounding box center [373, 444] width 200 height 25
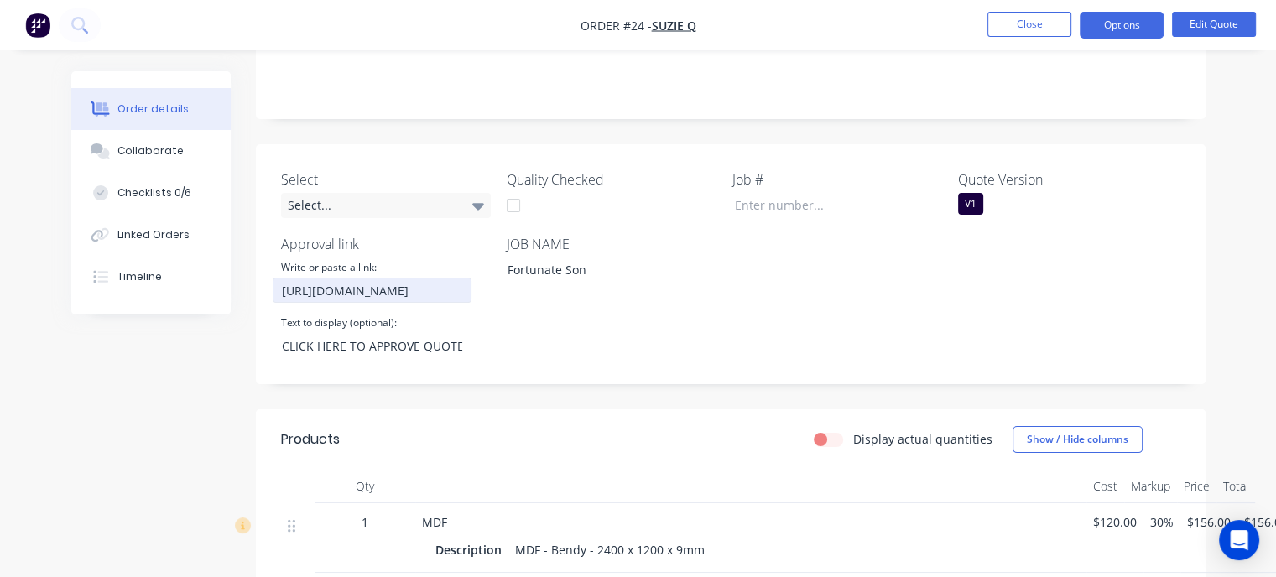
scroll to position [336, 0]
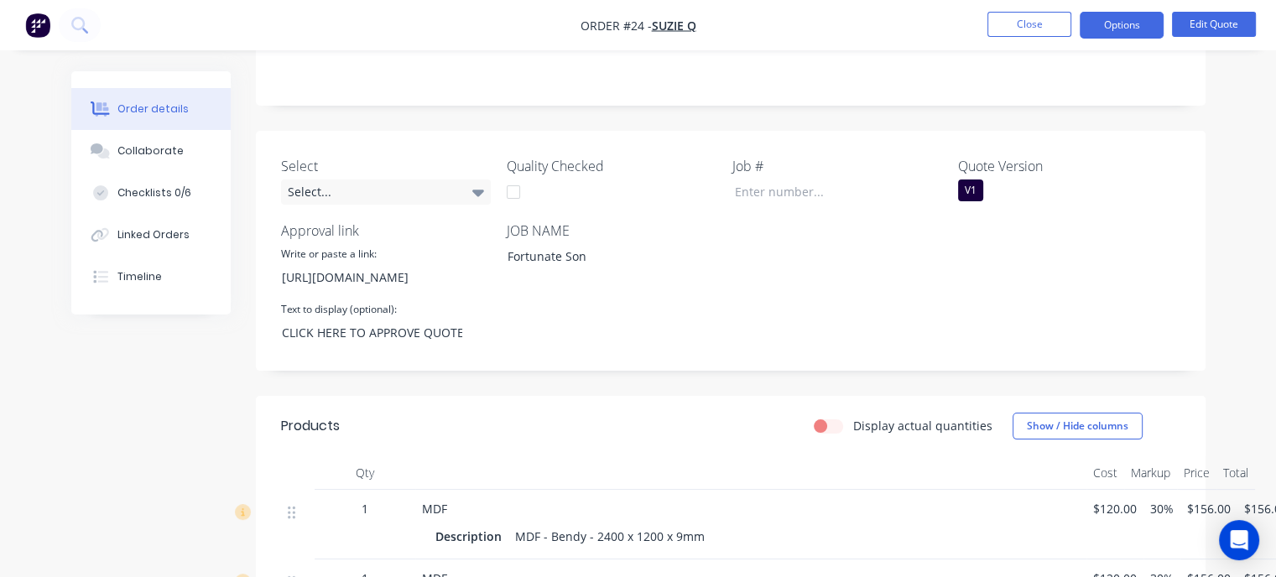
click at [972, 187] on div "V1" at bounding box center [970, 191] width 25 height 22
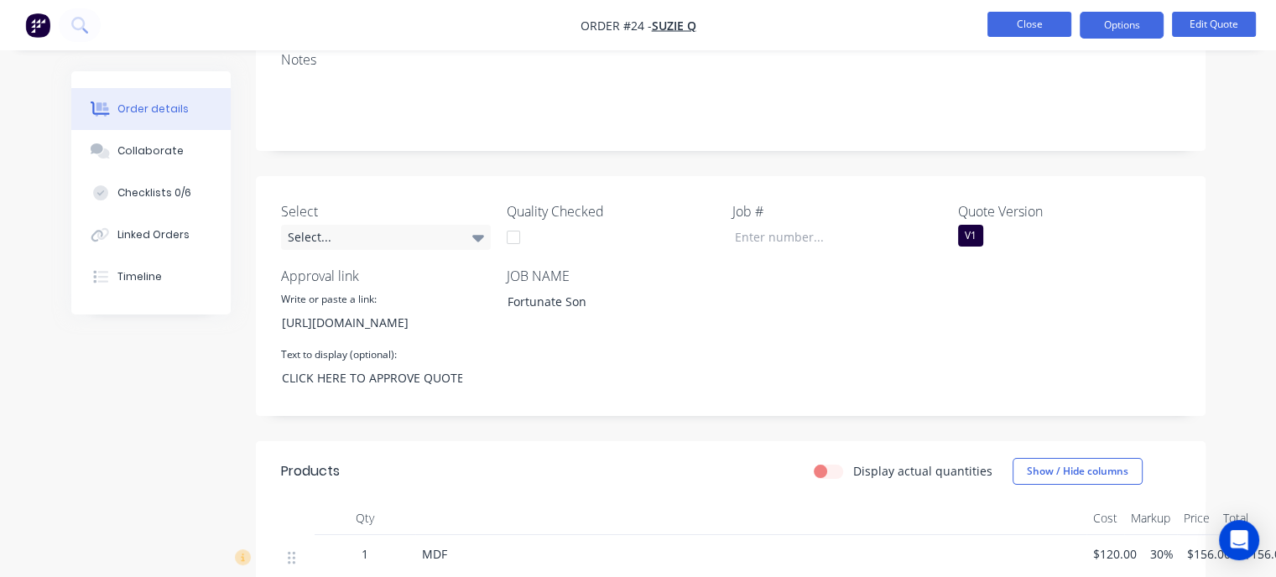
scroll to position [168, 0]
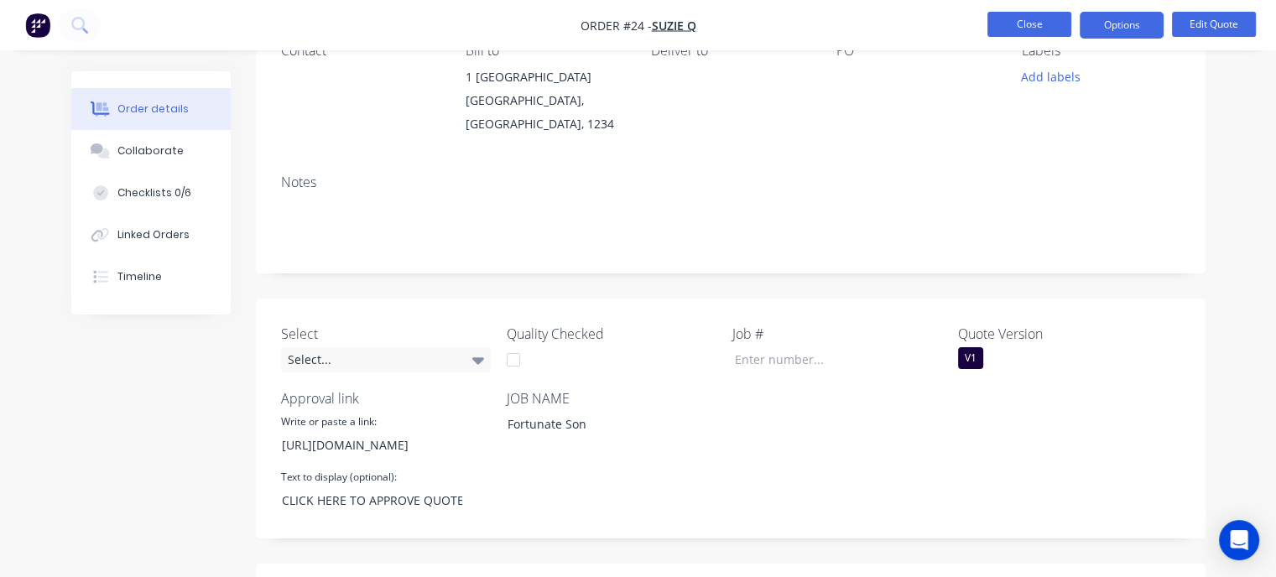
click at [1023, 26] on button "Close" at bounding box center [1029, 24] width 84 height 25
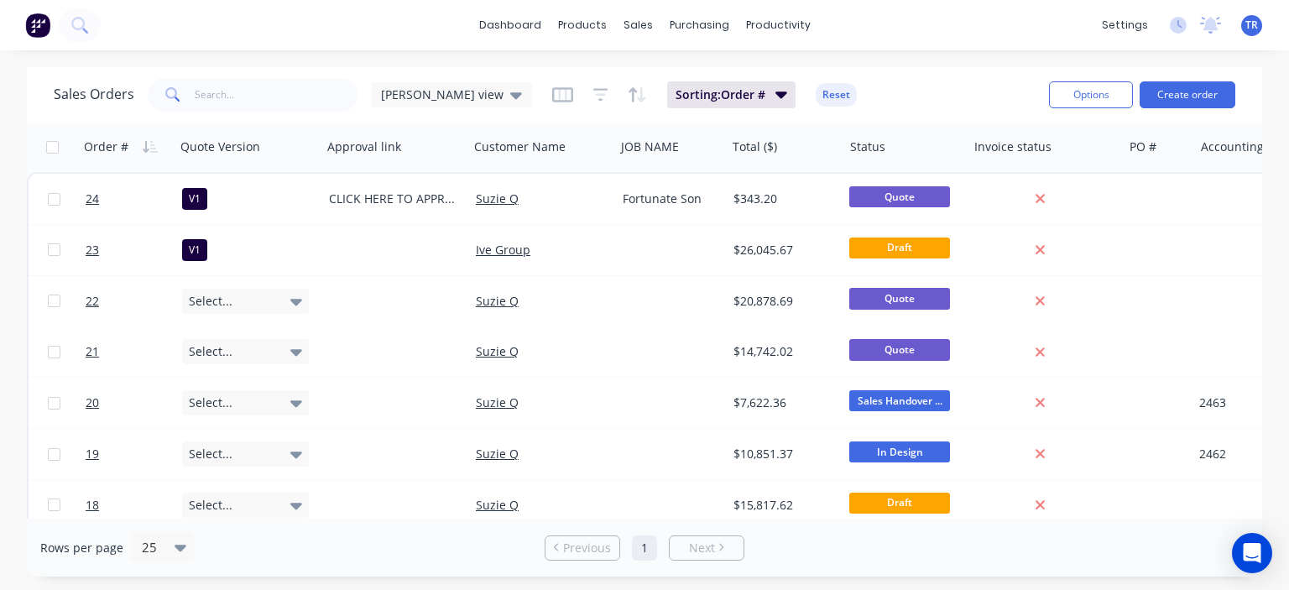
click at [552, 90] on div "Sorting: Order # Reset" at bounding box center [704, 94] width 305 height 27
click at [552, 91] on icon "button" at bounding box center [562, 94] width 21 height 17
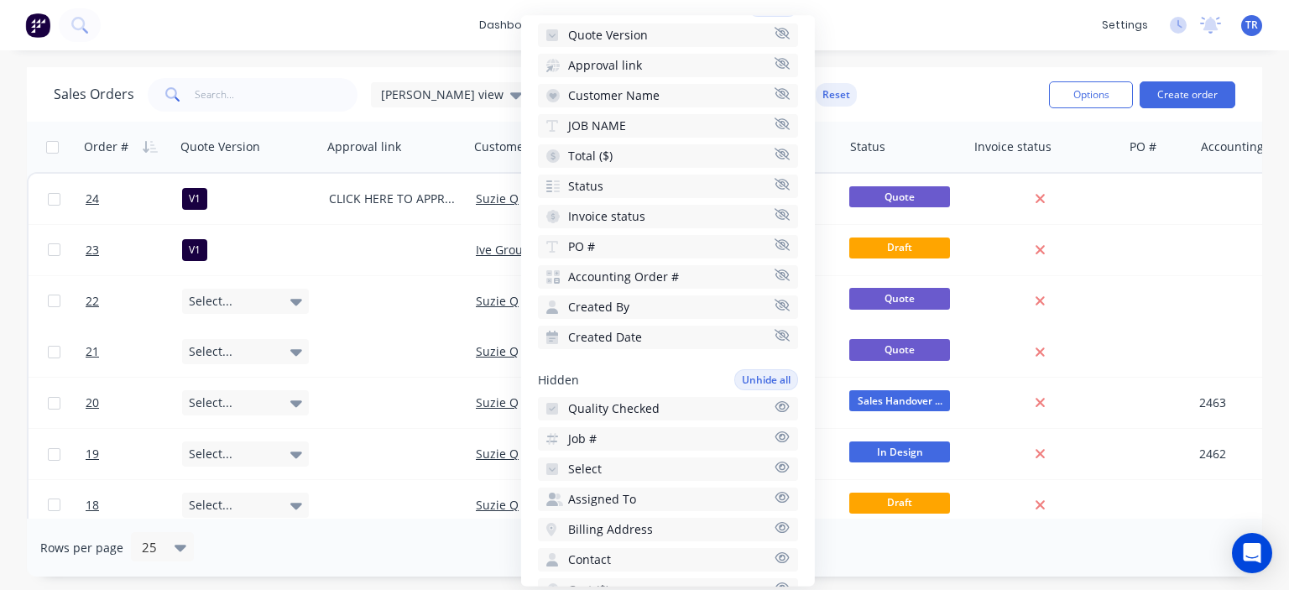
scroll to position [168, 0]
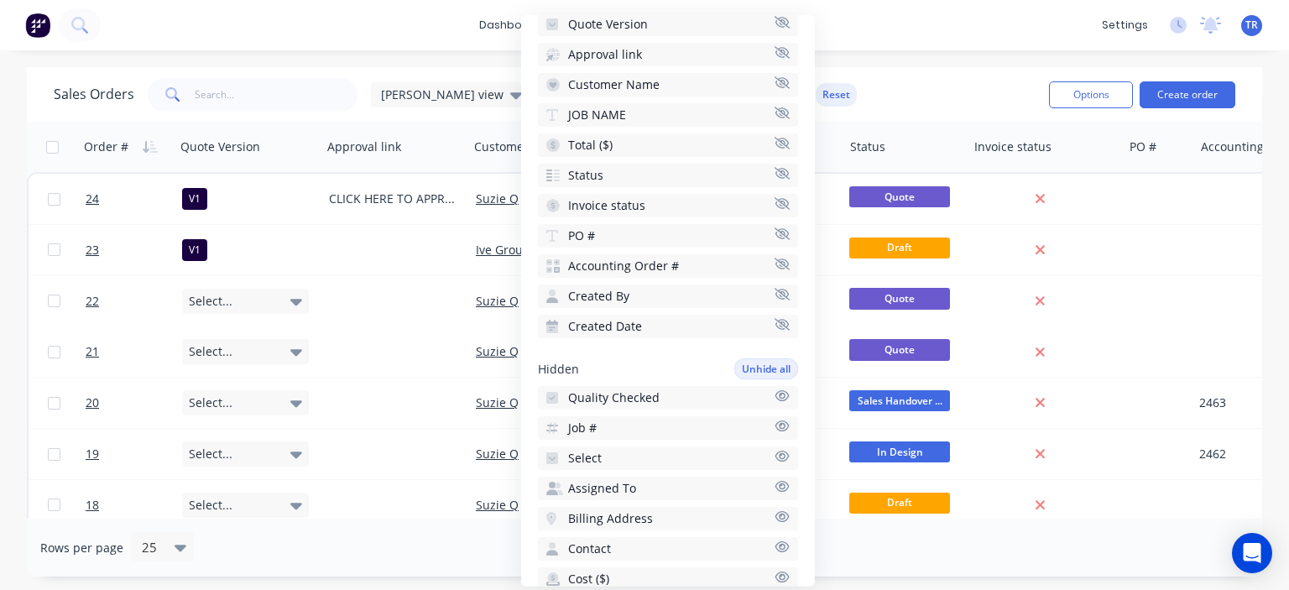
click at [648, 458] on button "Select" at bounding box center [668, 457] width 260 height 23
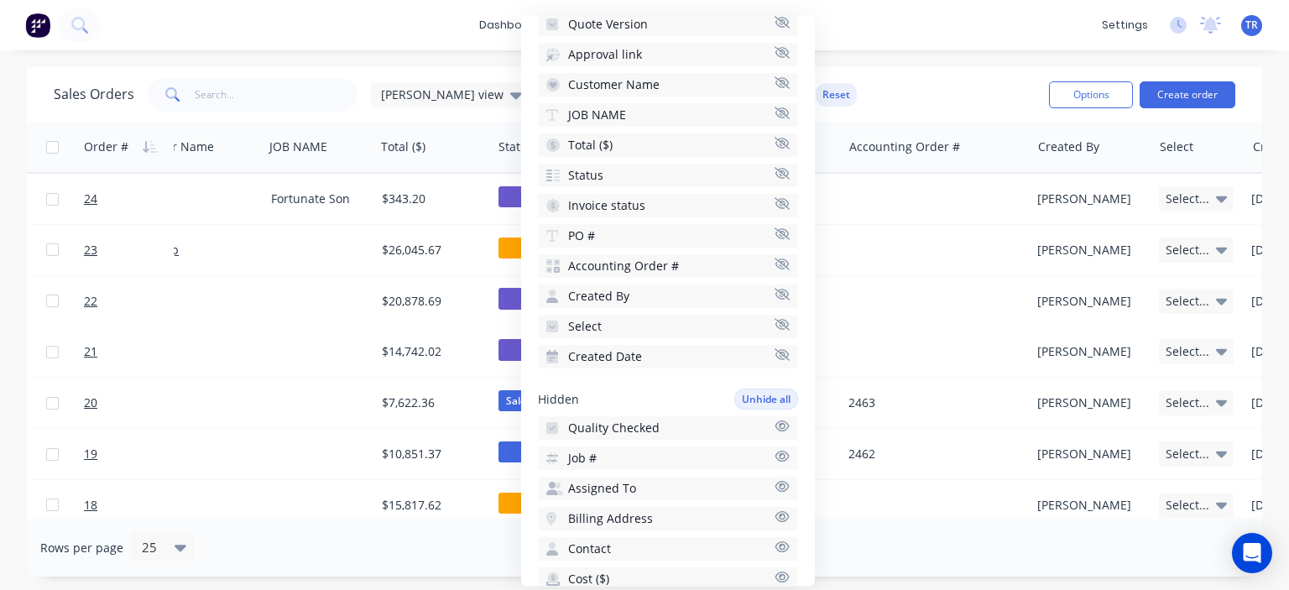
scroll to position [0, 485]
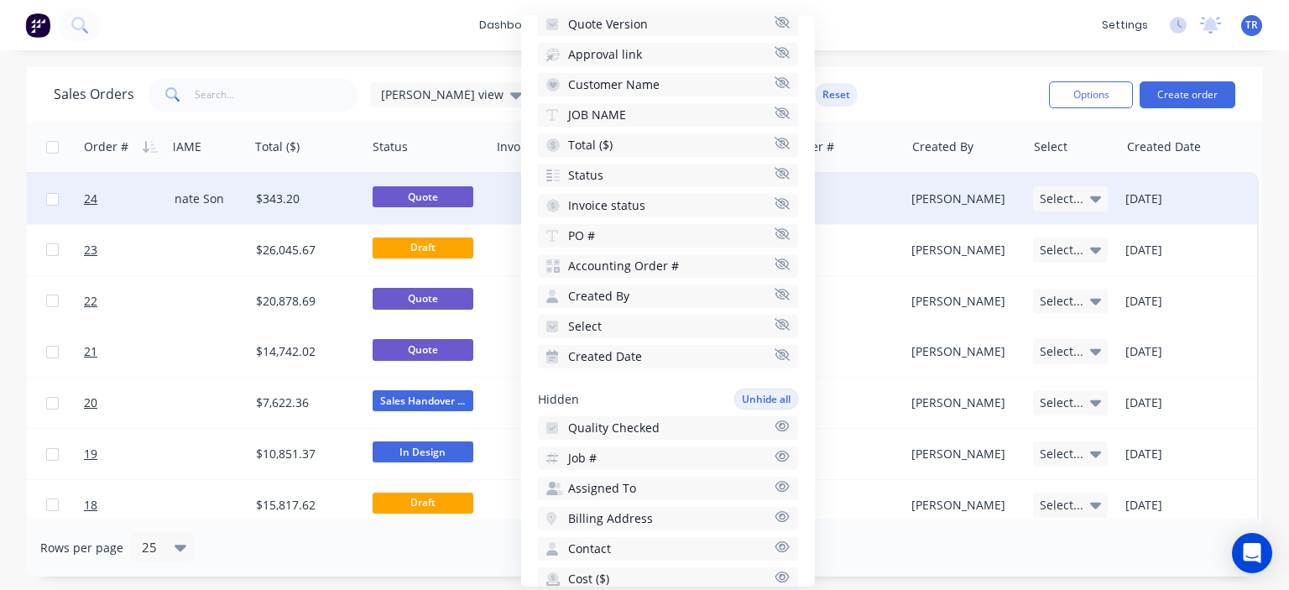
click at [1073, 200] on span "Select..." at bounding box center [1061, 198] width 44 height 17
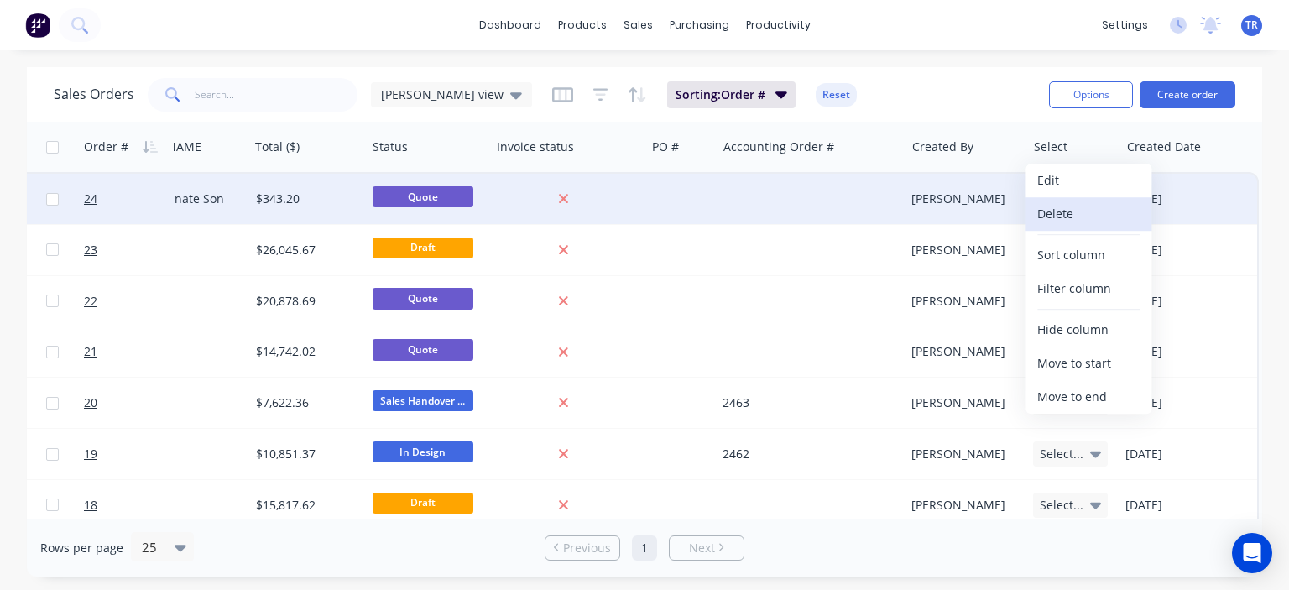
click at [1060, 211] on button "Delete" at bounding box center [1088, 214] width 126 height 34
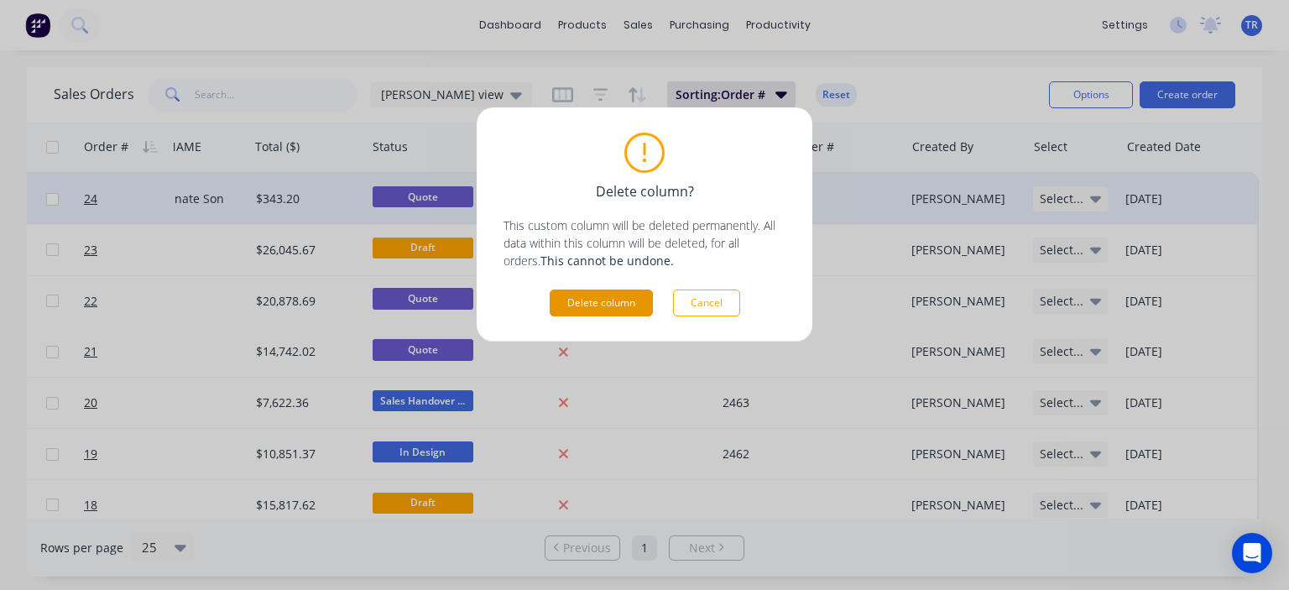
click at [617, 303] on button "Delete column" at bounding box center [601, 302] width 103 height 27
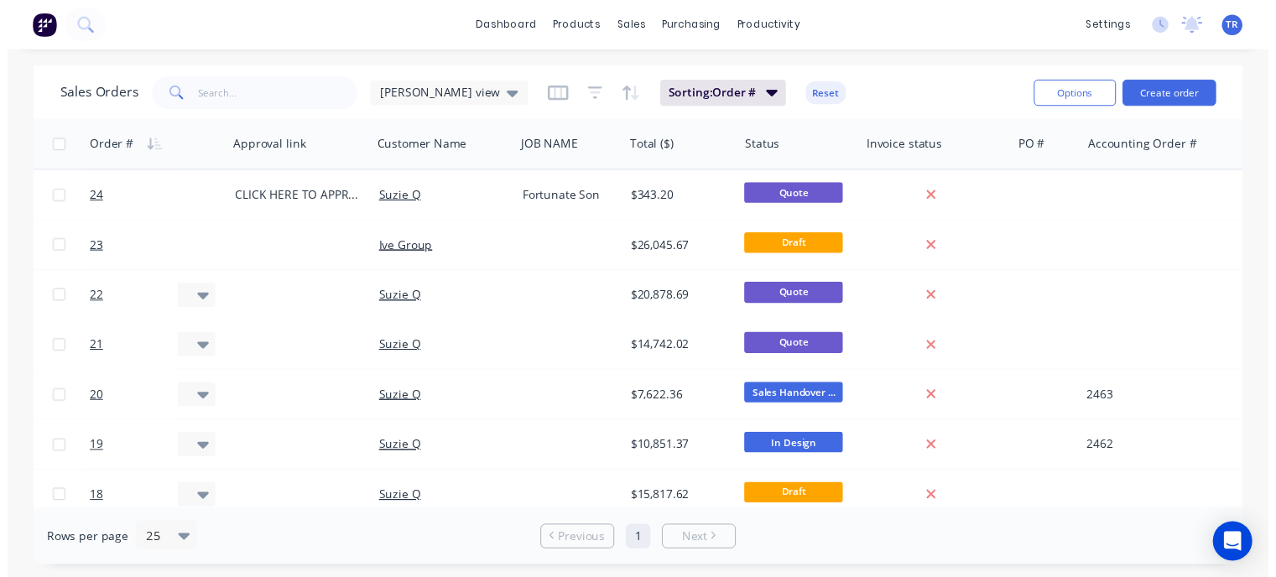
scroll to position [0, 0]
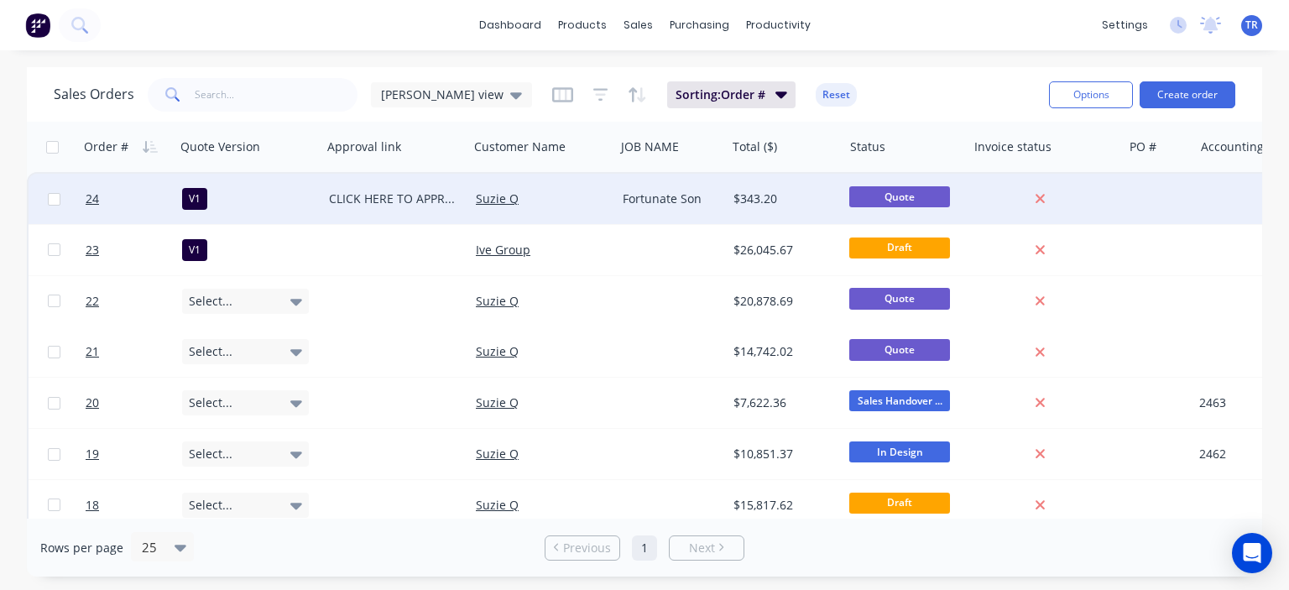
click at [571, 194] on div "Suzie Q" at bounding box center [539, 198] width 127 height 17
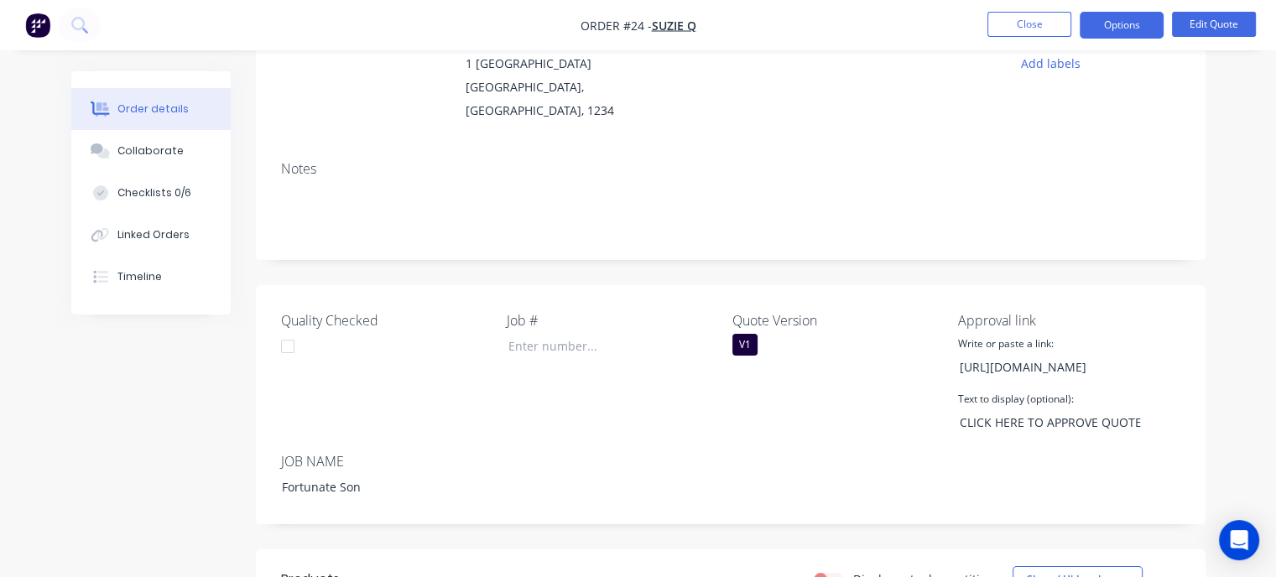
scroll to position [168, 0]
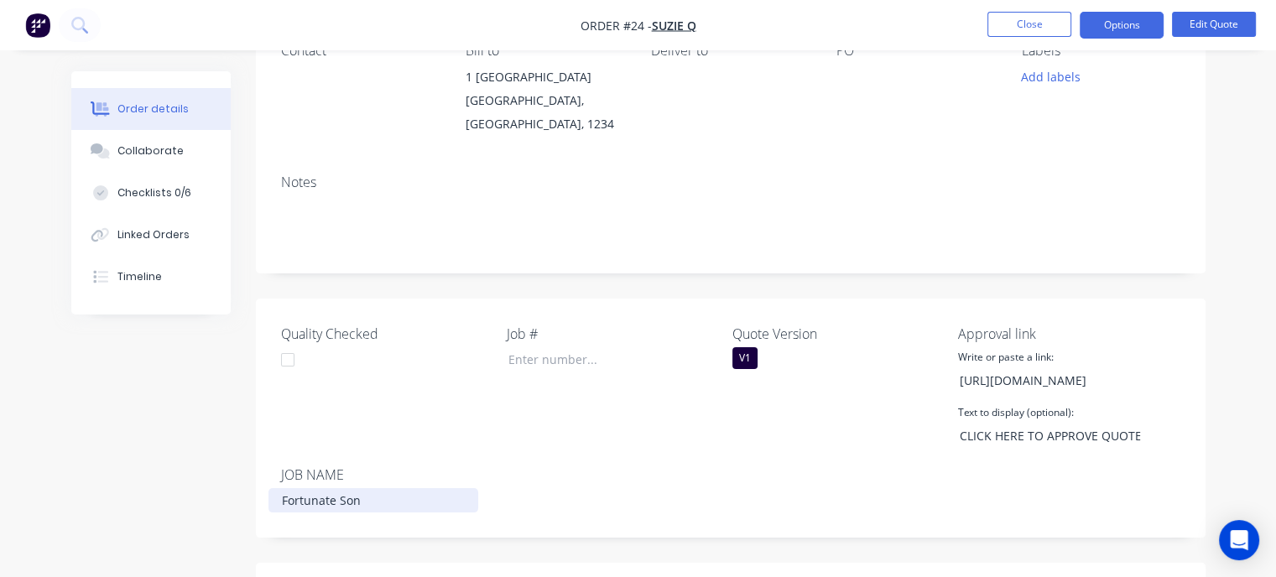
click at [339, 499] on div "Fortunate Son" at bounding box center [373, 500] width 210 height 24
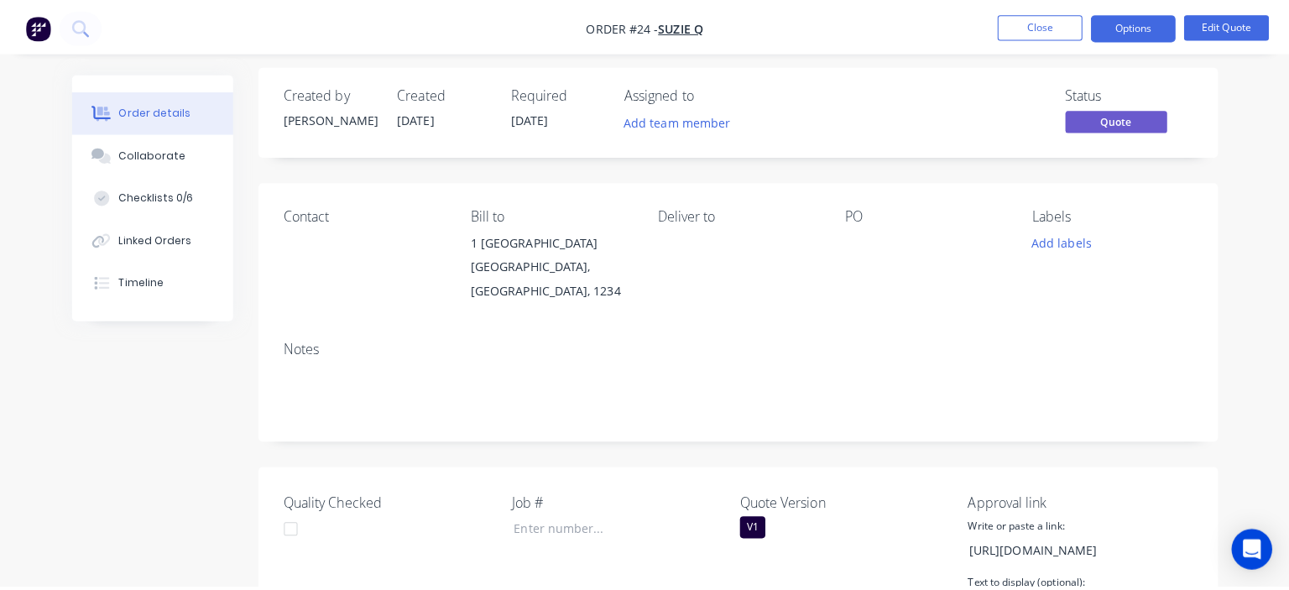
scroll to position [0, 0]
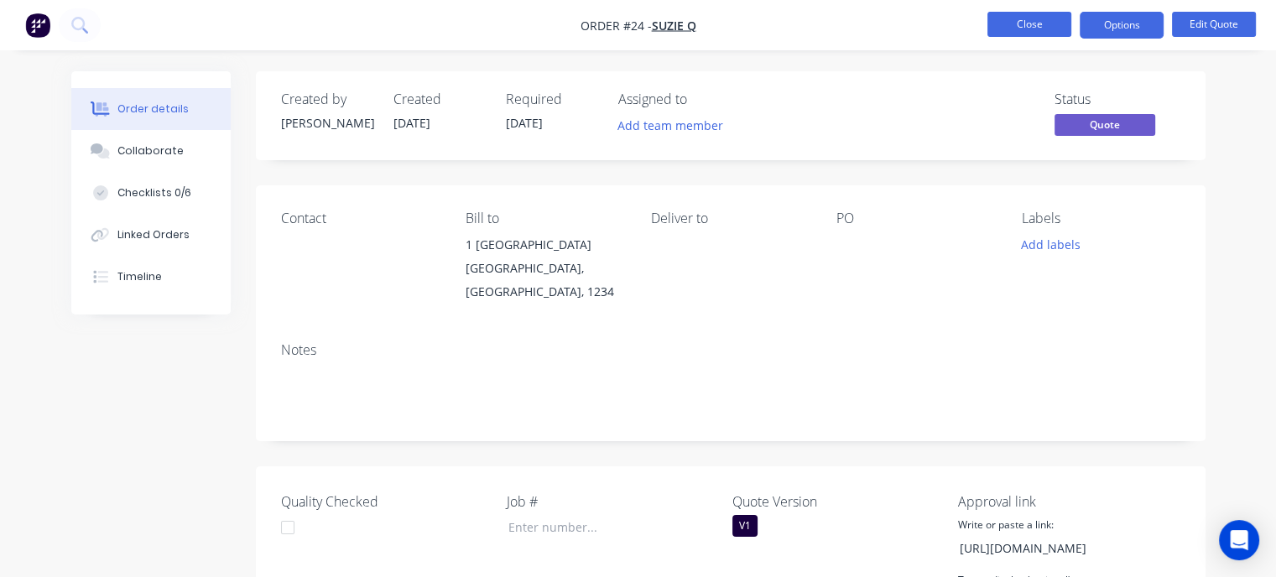
click at [1037, 29] on button "Close" at bounding box center [1029, 24] width 84 height 25
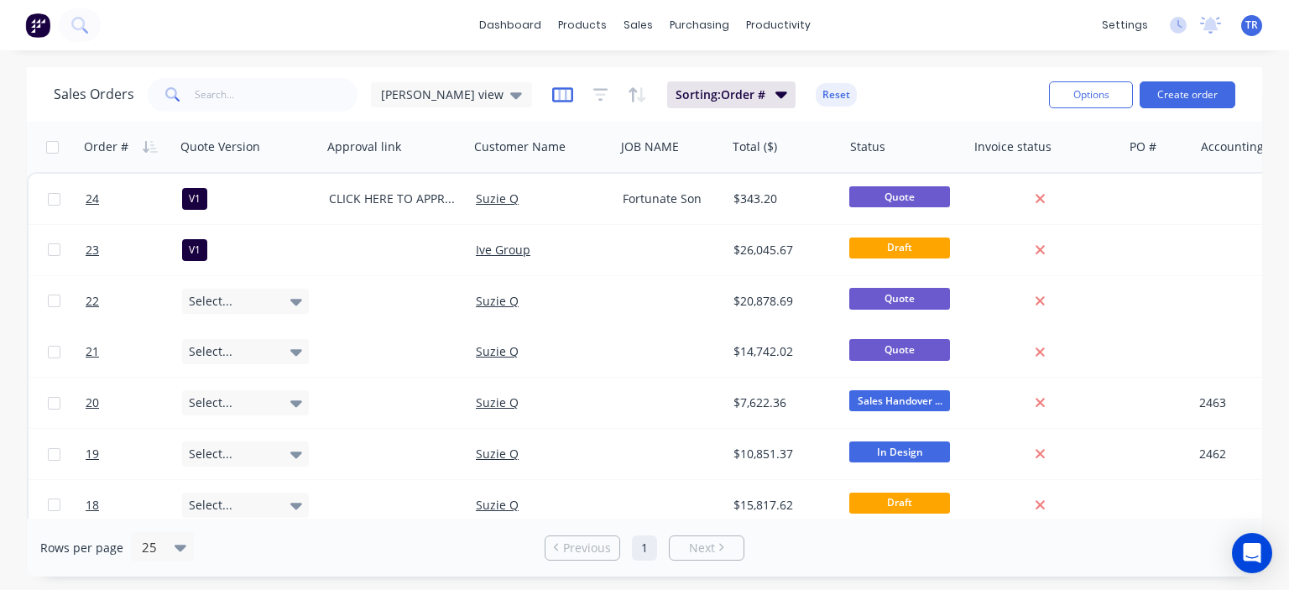
click at [552, 95] on icon "button" at bounding box center [562, 94] width 21 height 17
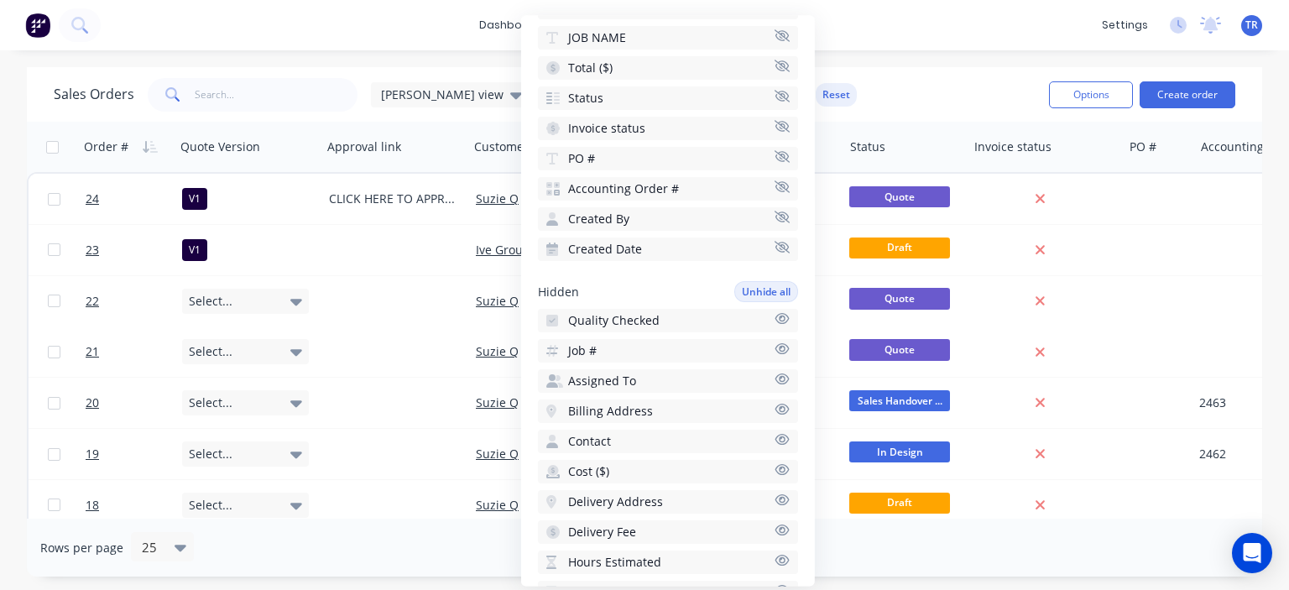
scroll to position [252, 0]
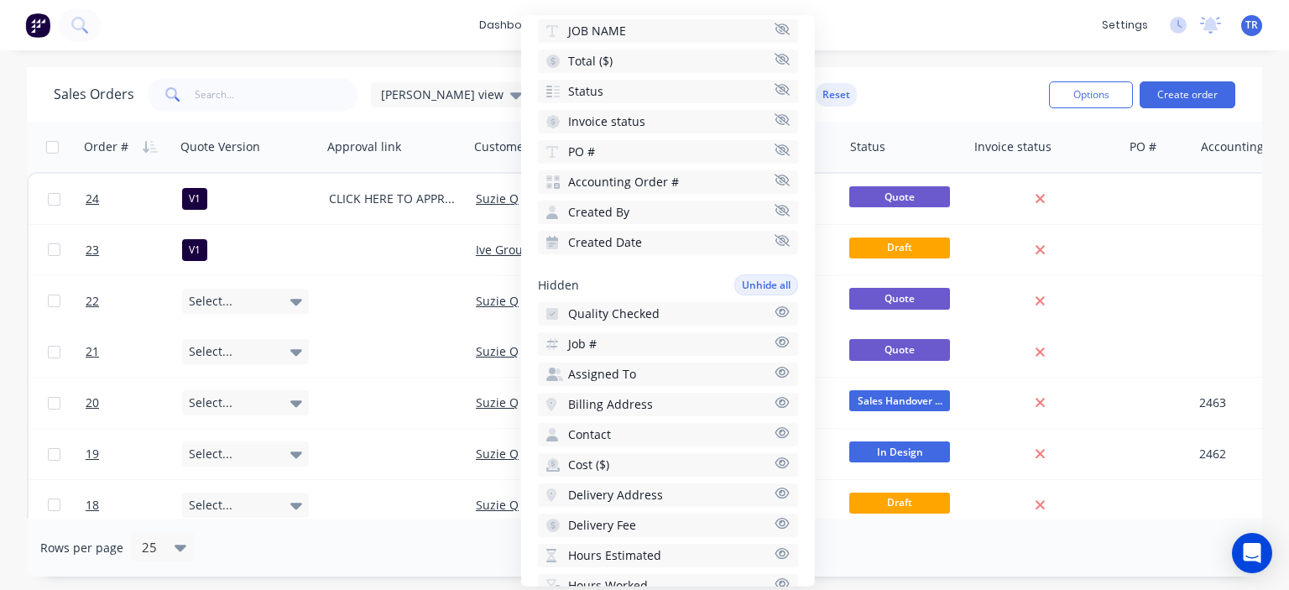
click at [713, 316] on button "Quality Checked" at bounding box center [668, 313] width 260 height 23
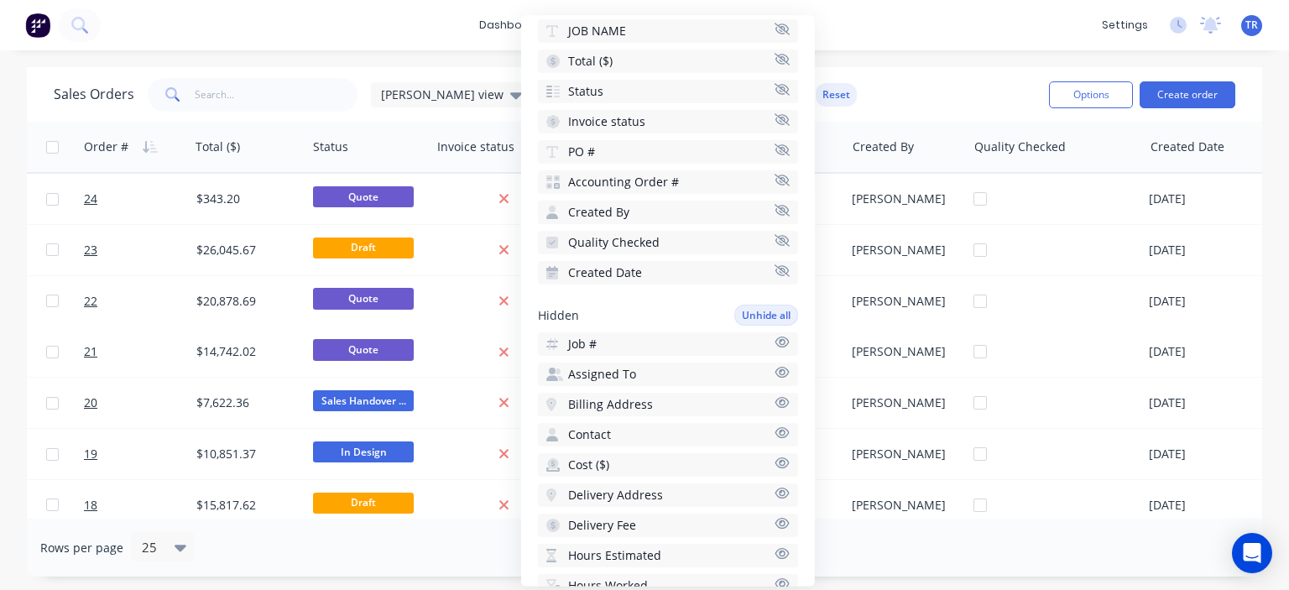
scroll to position [0, 568]
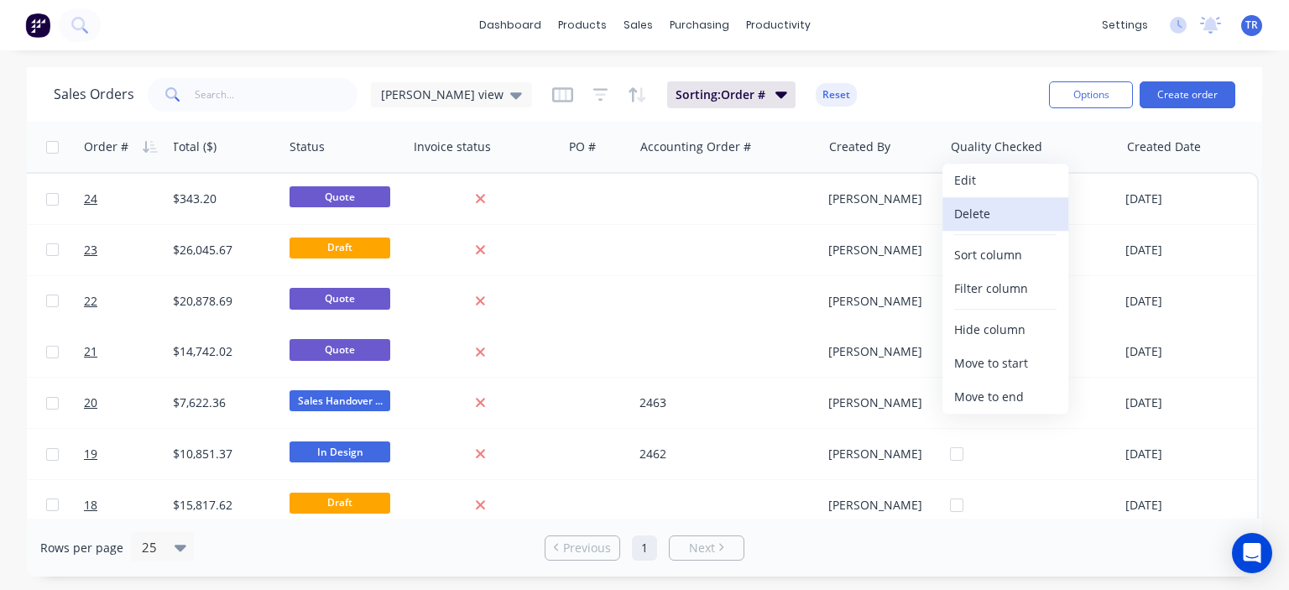
click at [1011, 227] on button "Delete" at bounding box center [1005, 214] width 126 height 34
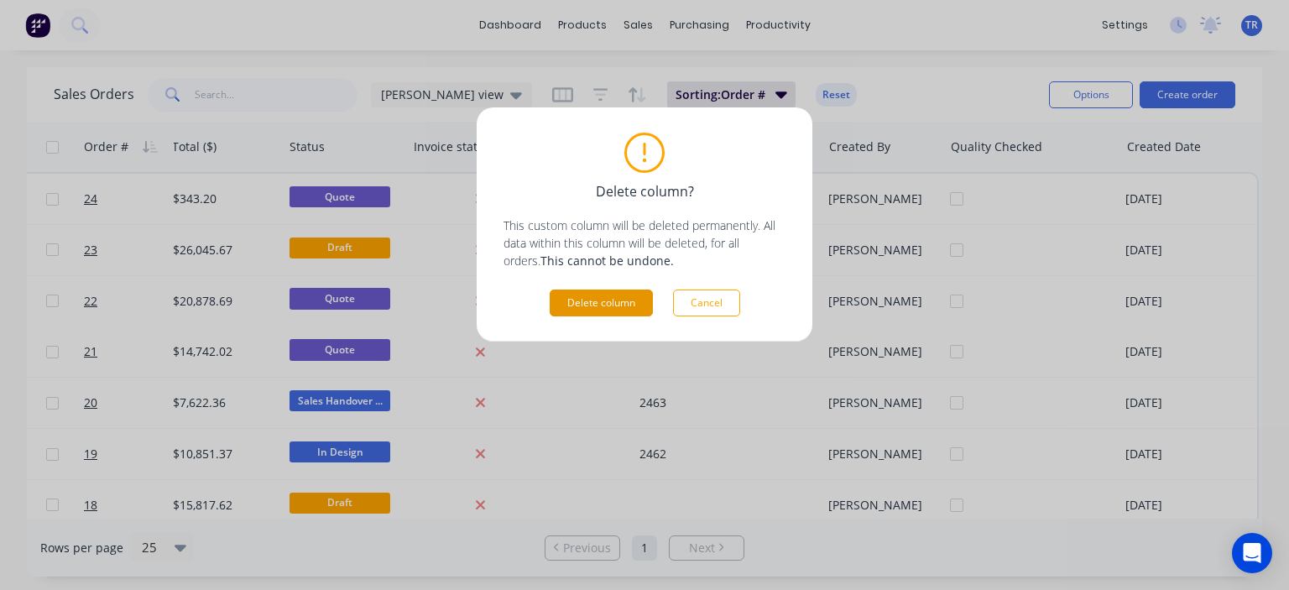
click at [612, 309] on button "Delete column" at bounding box center [601, 302] width 103 height 27
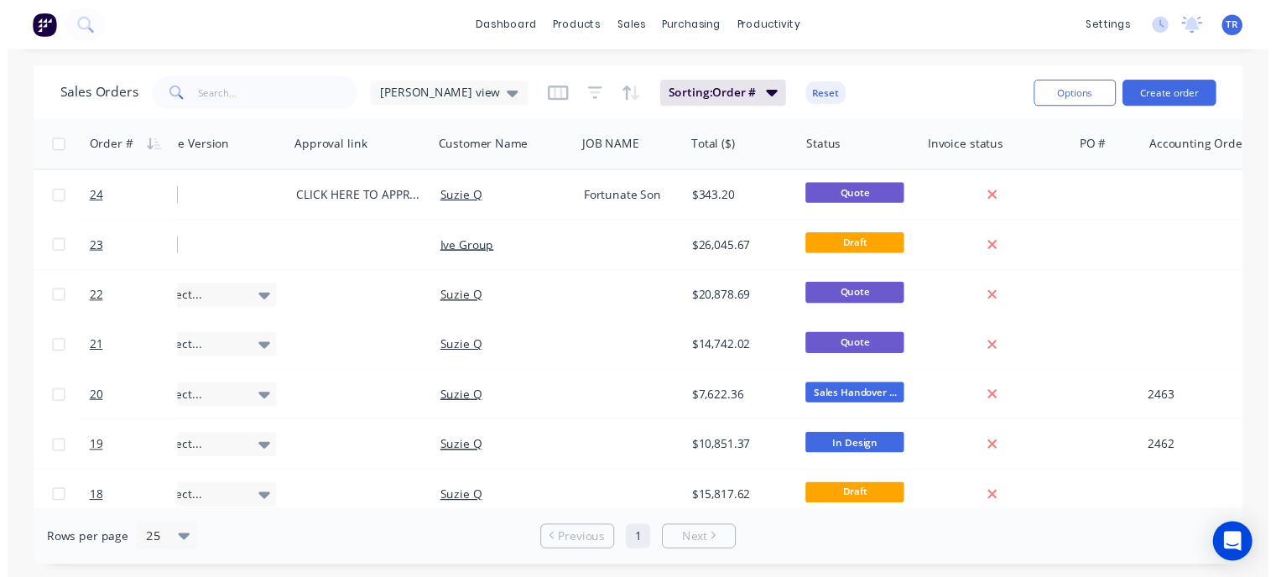
scroll to position [0, 0]
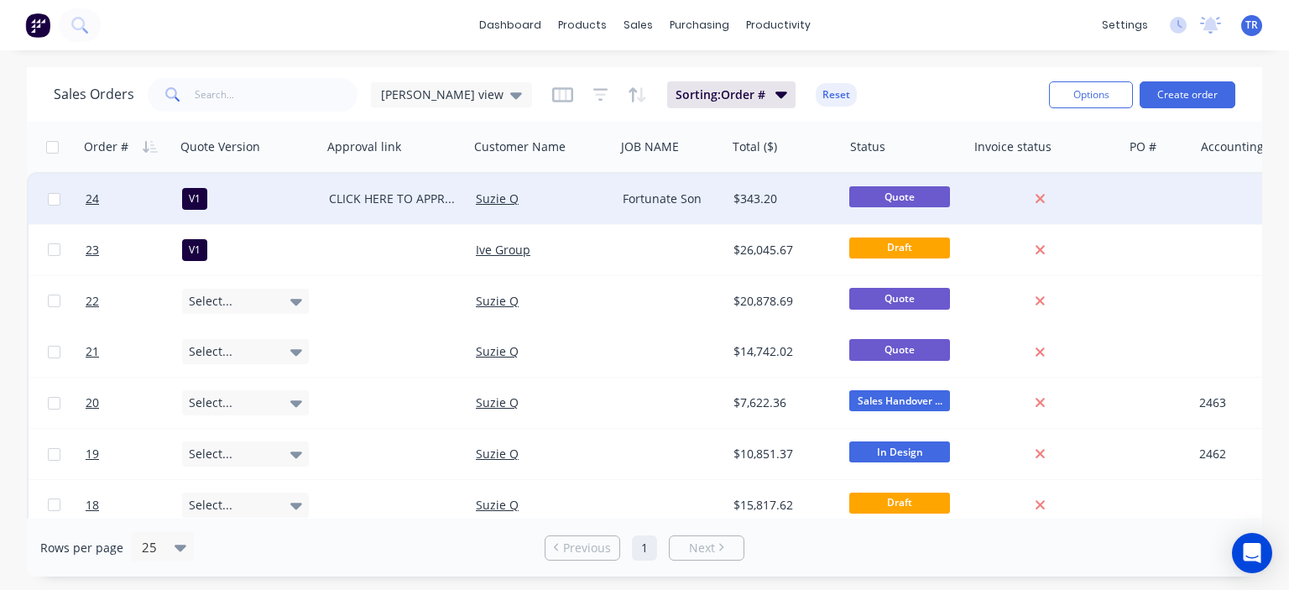
click at [588, 190] on div "Suzie Q" at bounding box center [539, 198] width 127 height 17
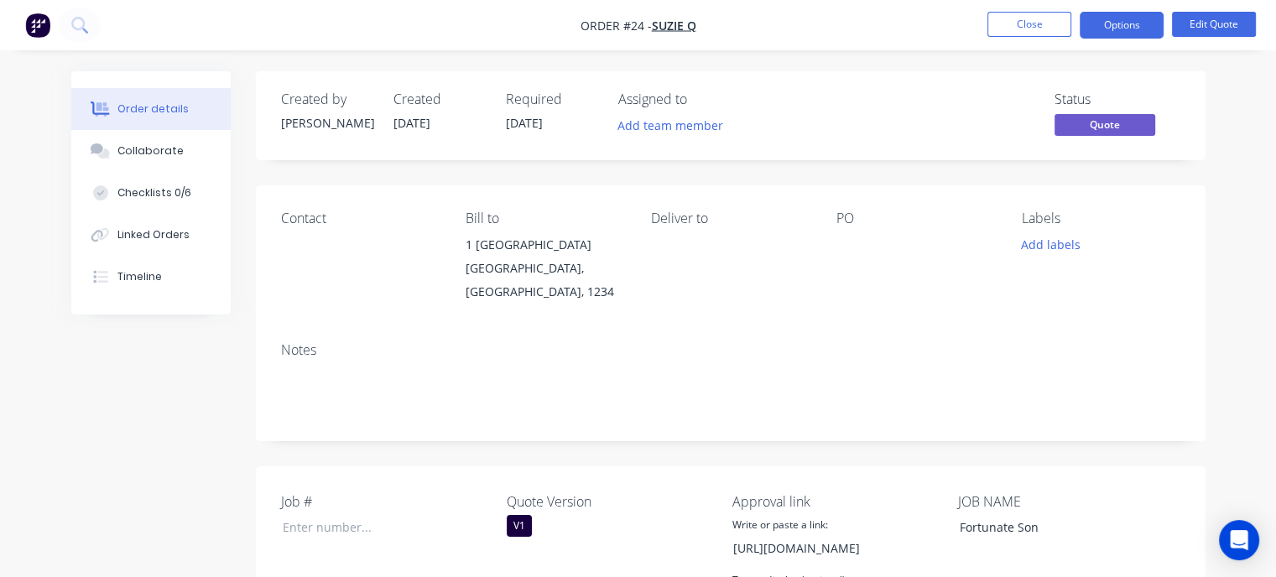
click at [339, 238] on div "Contact" at bounding box center [360, 257] width 159 height 93
click at [287, 224] on div "Contact" at bounding box center [360, 219] width 159 height 16
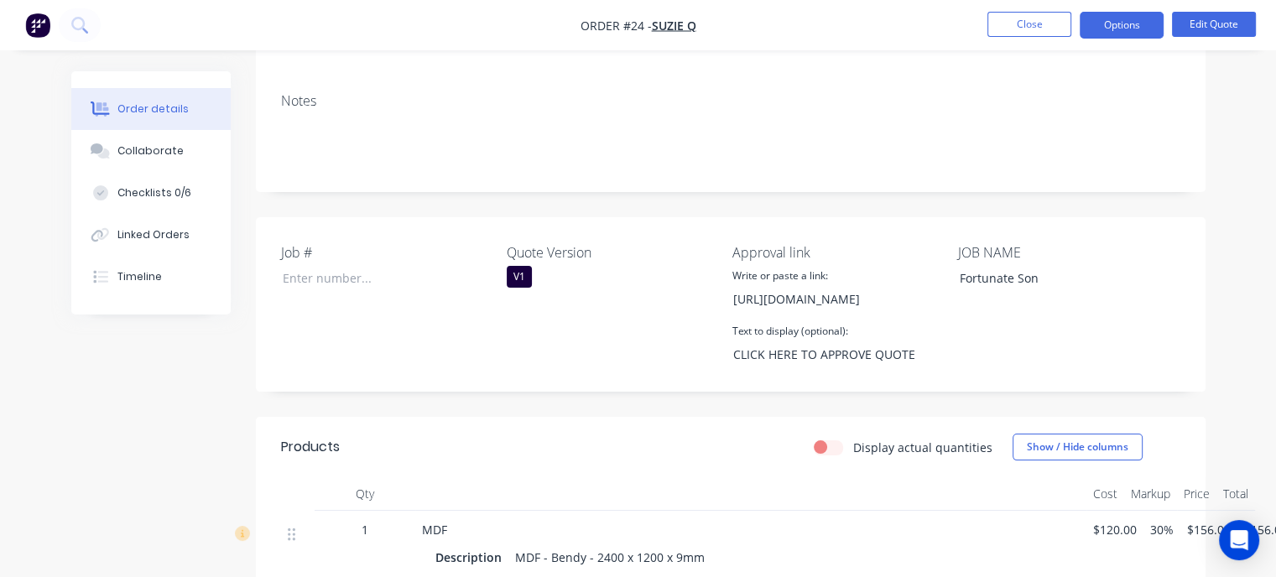
scroll to position [252, 0]
click at [348, 281] on input "Job #" at bounding box center [378, 275] width 221 height 25
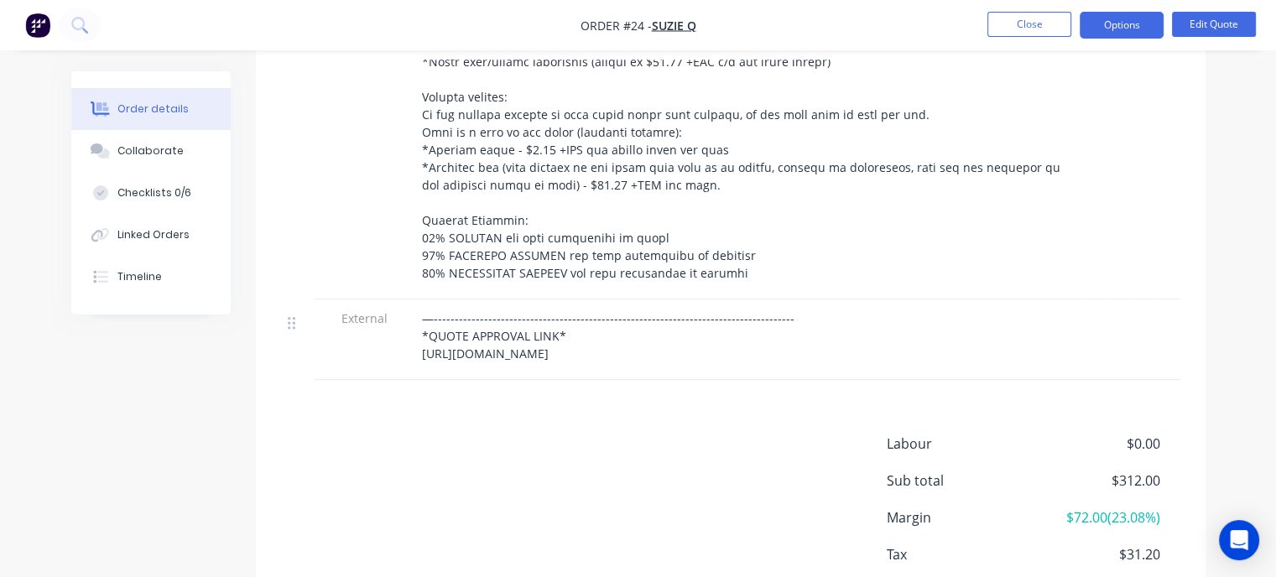
scroll to position [1510, 0]
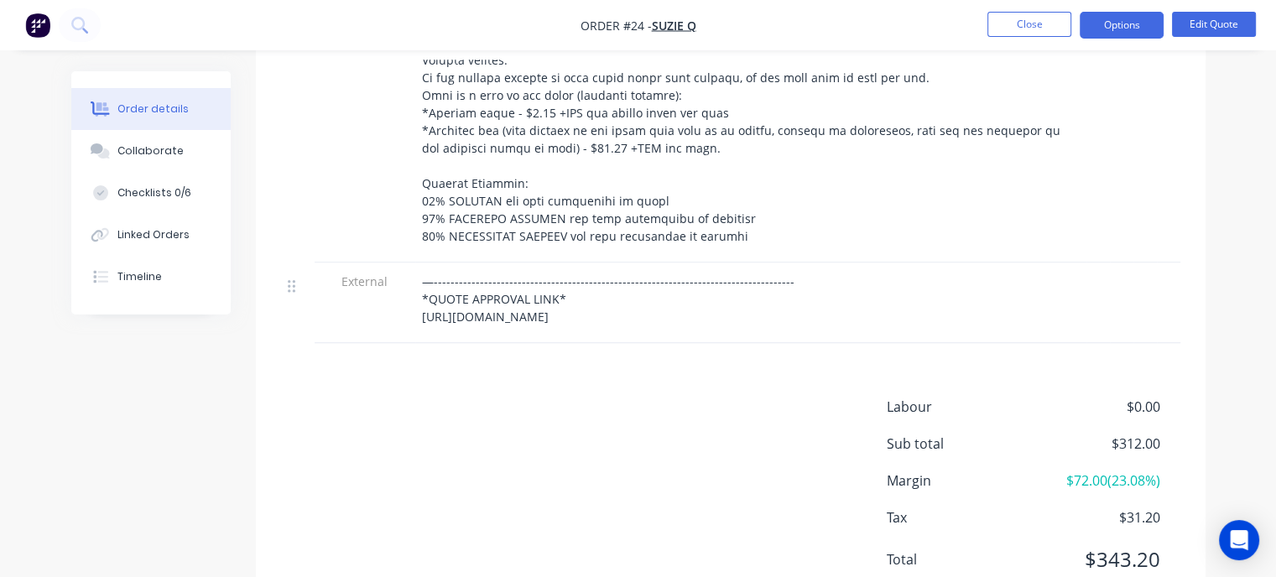
drag, startPoint x: 358, startPoint y: 284, endPoint x: 329, endPoint y: 290, distance: 29.9
click at [329, 290] on div "External" at bounding box center [365, 303] width 101 height 81
click at [1213, 29] on button "Edit Quote" at bounding box center [1214, 24] width 84 height 25
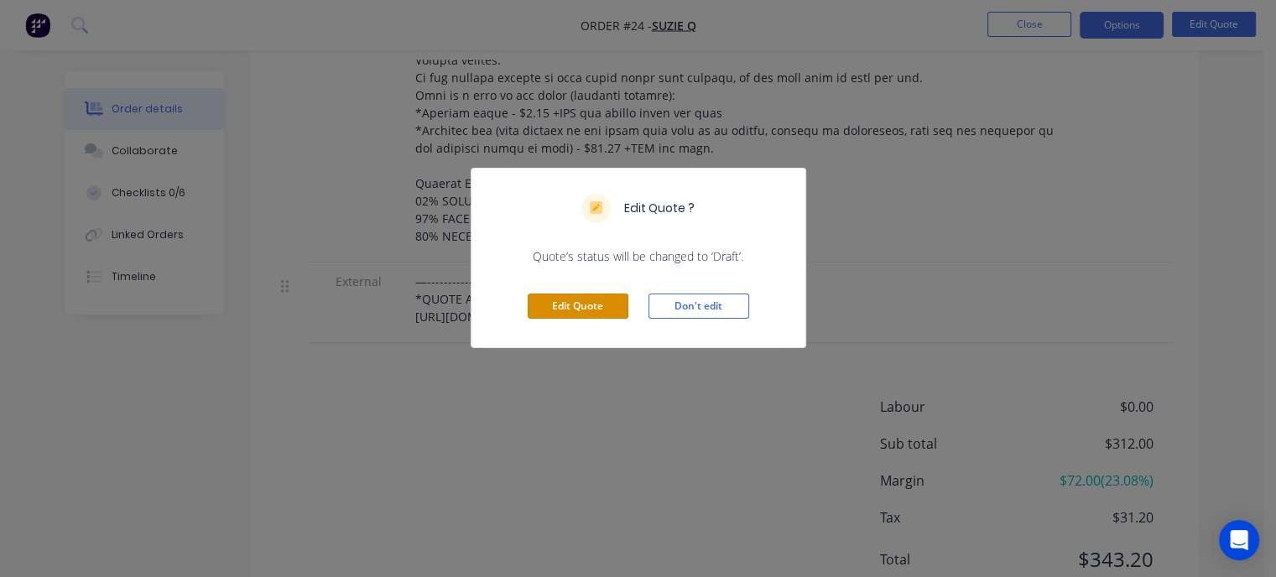
click at [583, 311] on button "Edit Quote" at bounding box center [578, 306] width 101 height 25
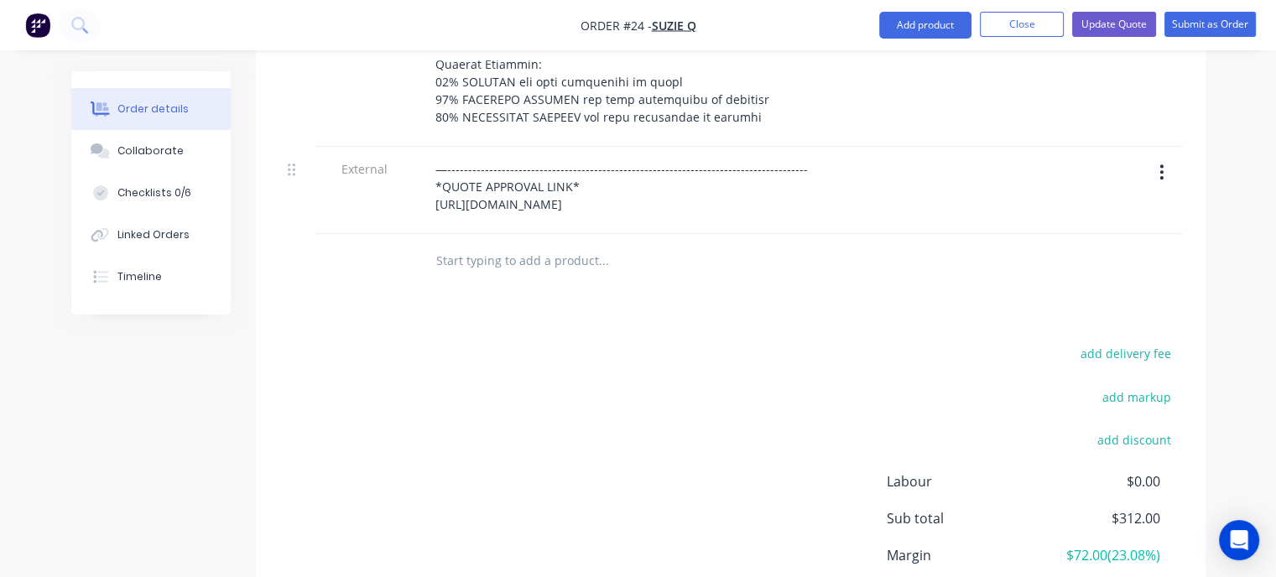
scroll to position [1678, 0]
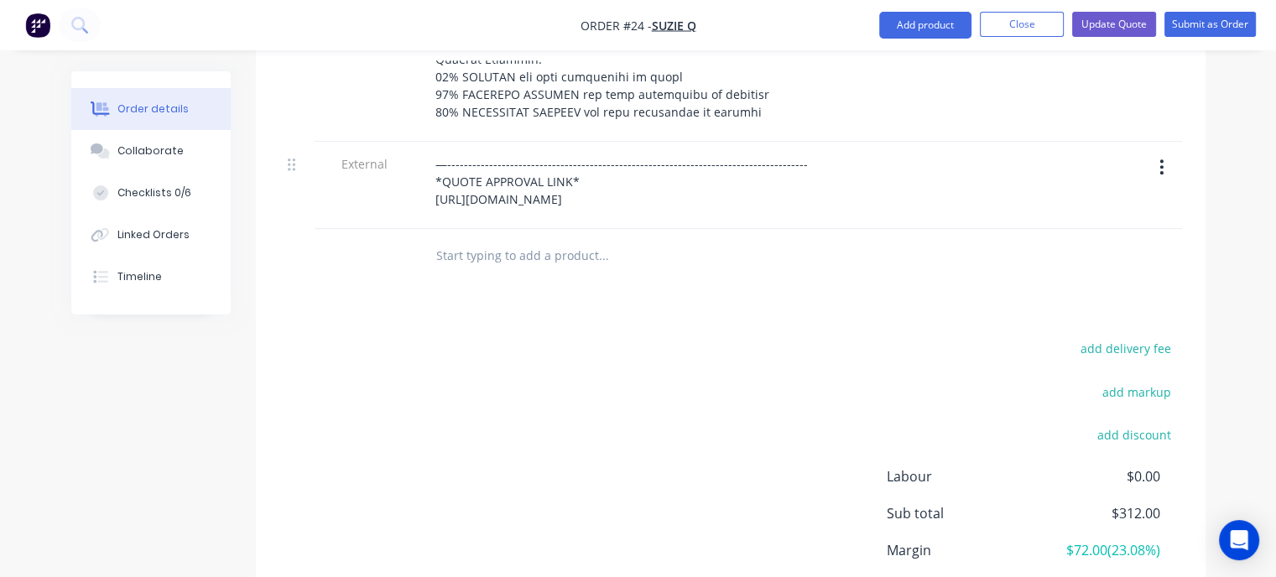
click at [1162, 159] on icon "button" at bounding box center [1161, 166] width 3 height 15
click at [1060, 232] on div "Delete" at bounding box center [1102, 244] width 129 height 24
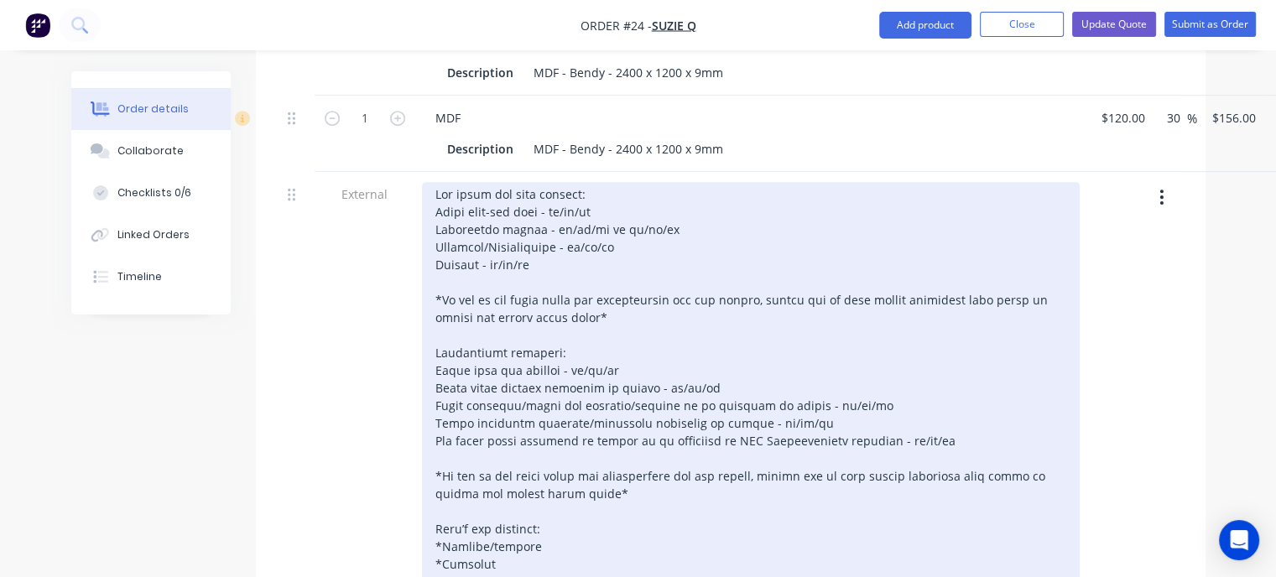
scroll to position [692, 0]
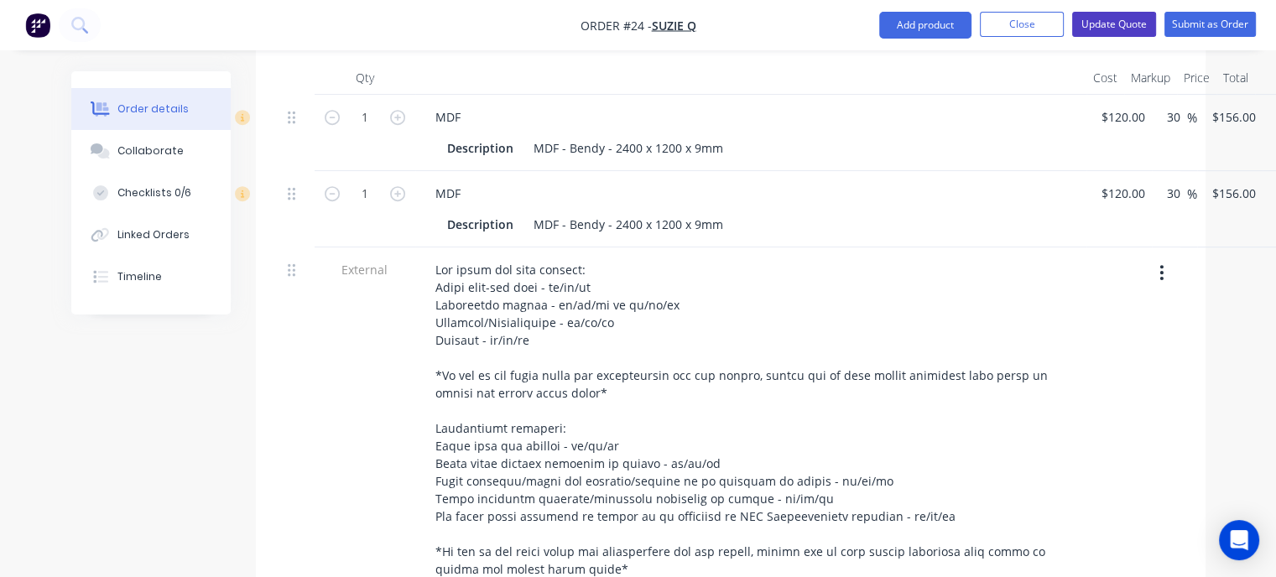
click at [1131, 25] on button "Update Quote" at bounding box center [1114, 24] width 84 height 25
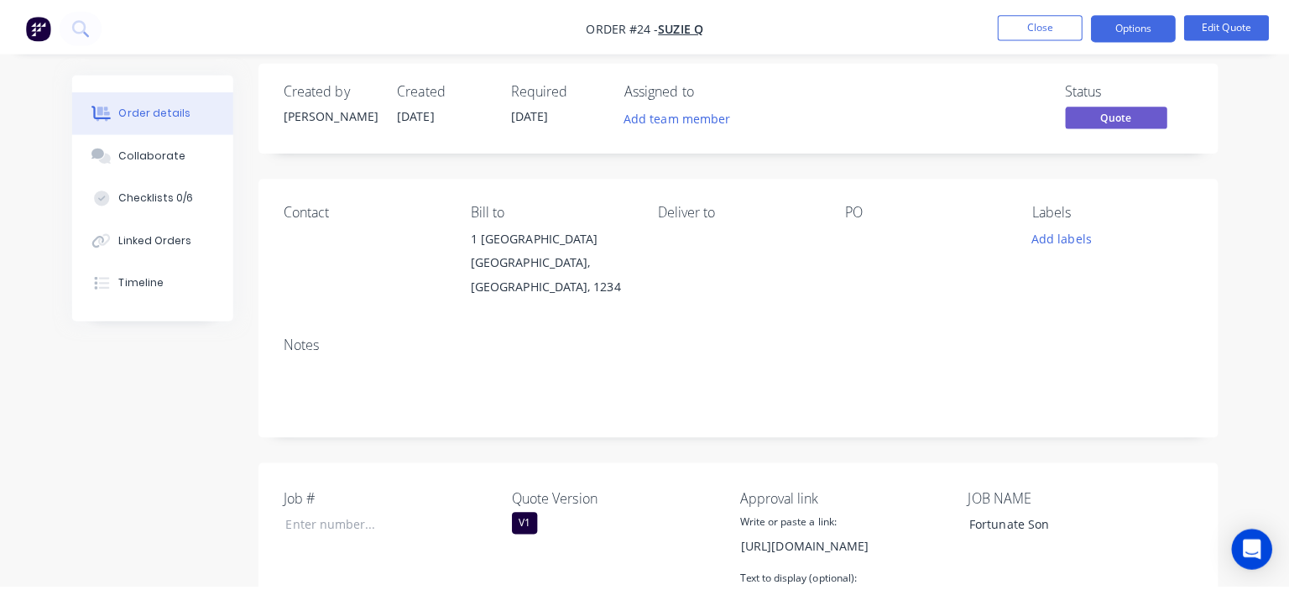
scroll to position [0, 0]
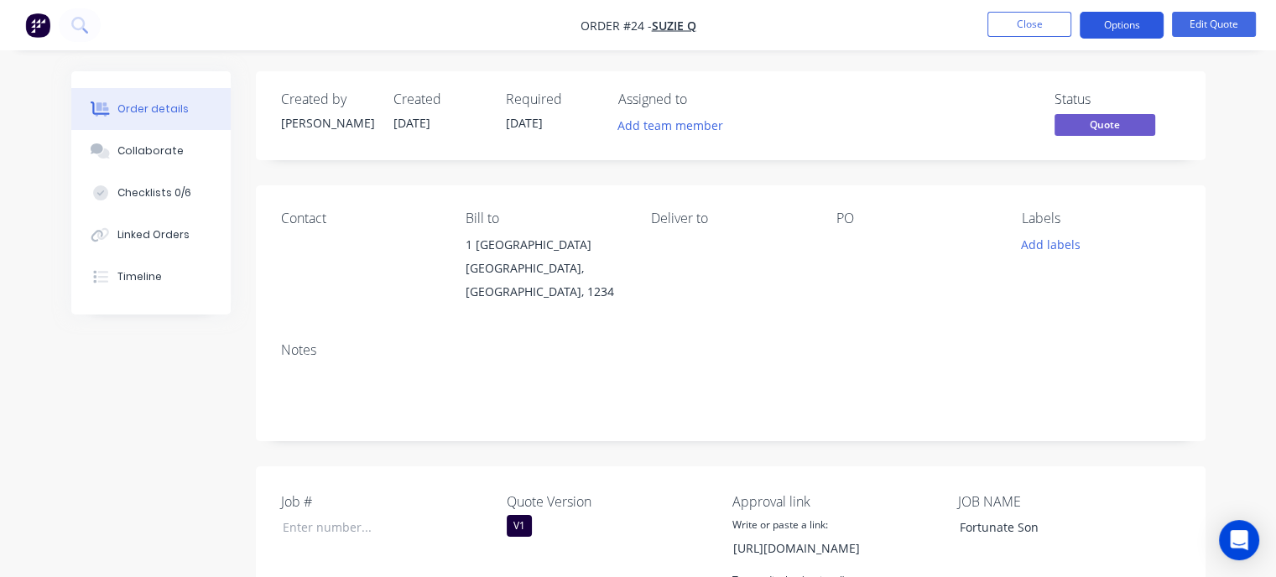
click at [1109, 28] on button "Options" at bounding box center [1122, 25] width 84 height 27
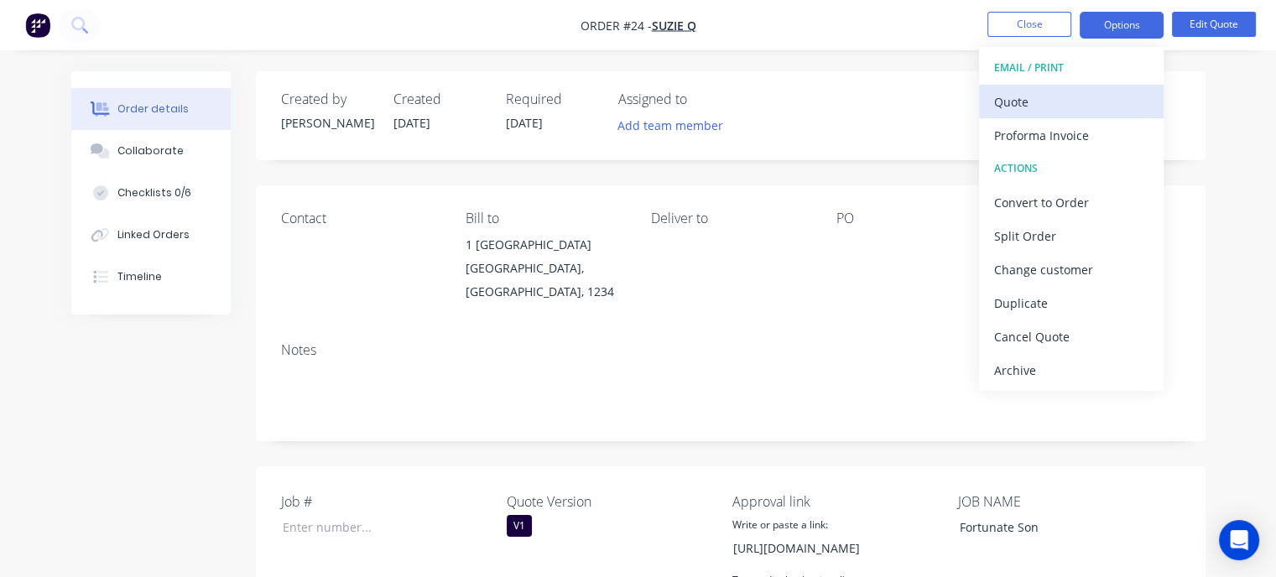
click at [1007, 106] on div "Quote" at bounding box center [1071, 102] width 154 height 24
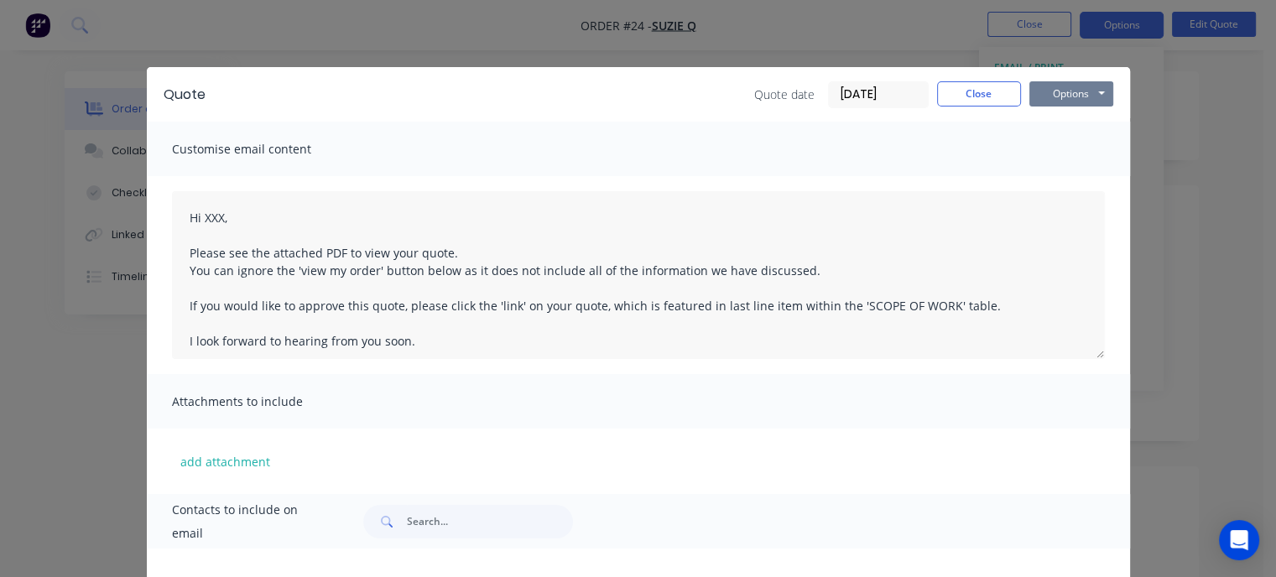
click at [1071, 96] on button "Options" at bounding box center [1071, 93] width 84 height 25
click at [1049, 120] on button "Preview" at bounding box center [1082, 124] width 107 height 28
click at [960, 96] on button "Close" at bounding box center [979, 93] width 84 height 25
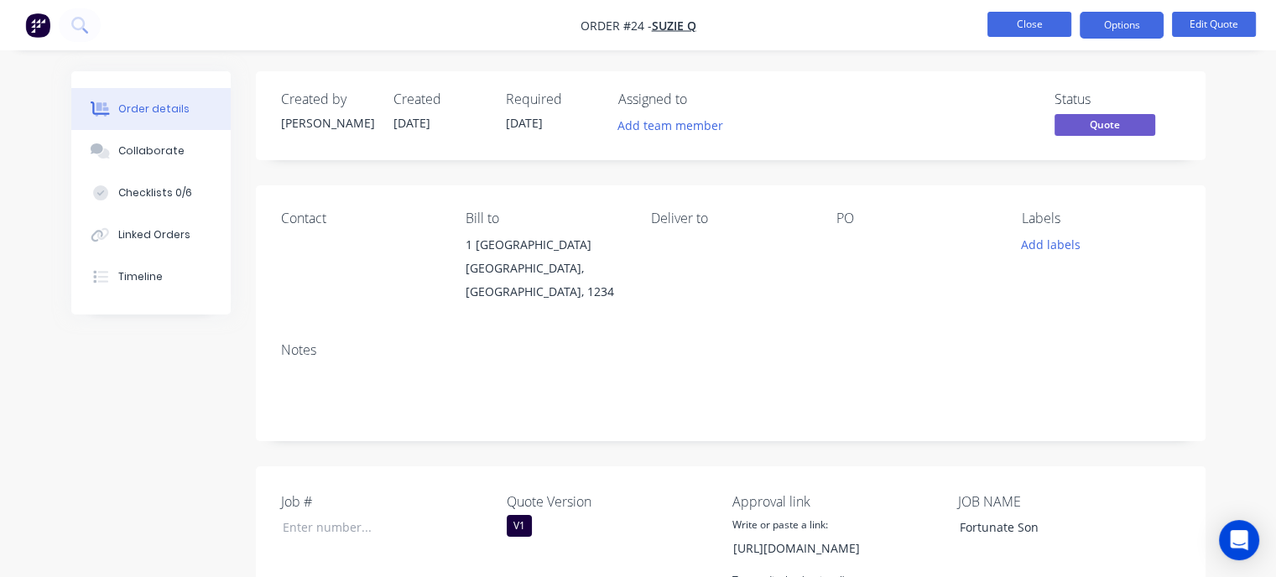
click at [1006, 33] on button "Close" at bounding box center [1029, 24] width 84 height 25
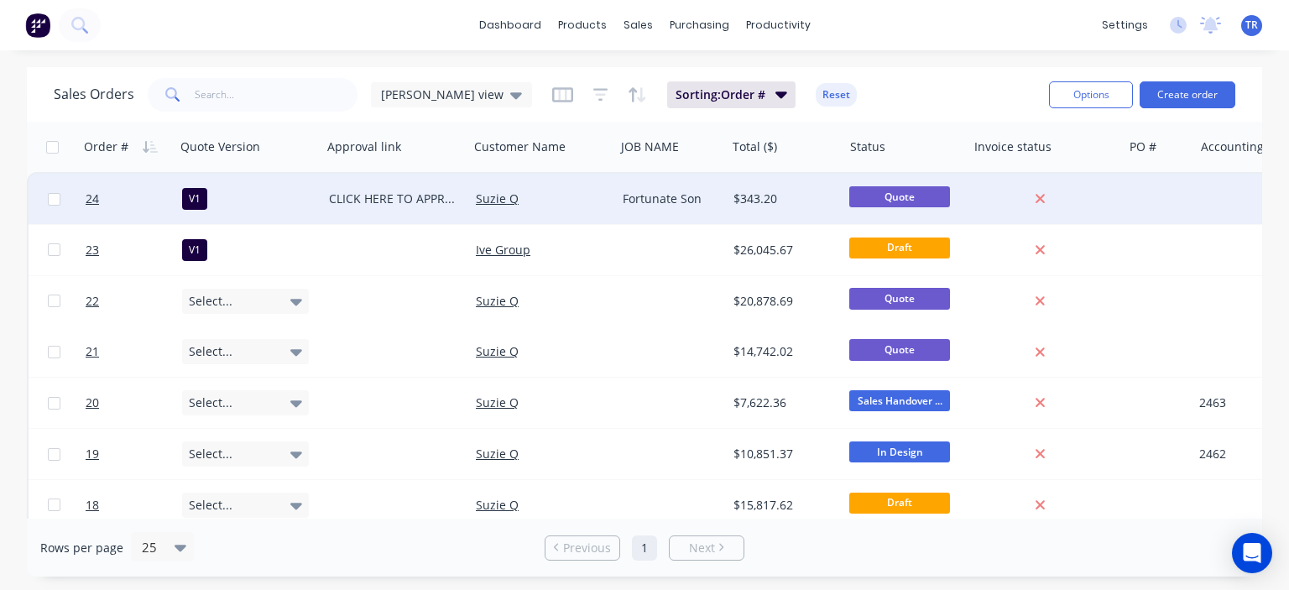
click at [404, 185] on div "CLICK HERE TO APPROVE QUOTE" at bounding box center [395, 199] width 147 height 50
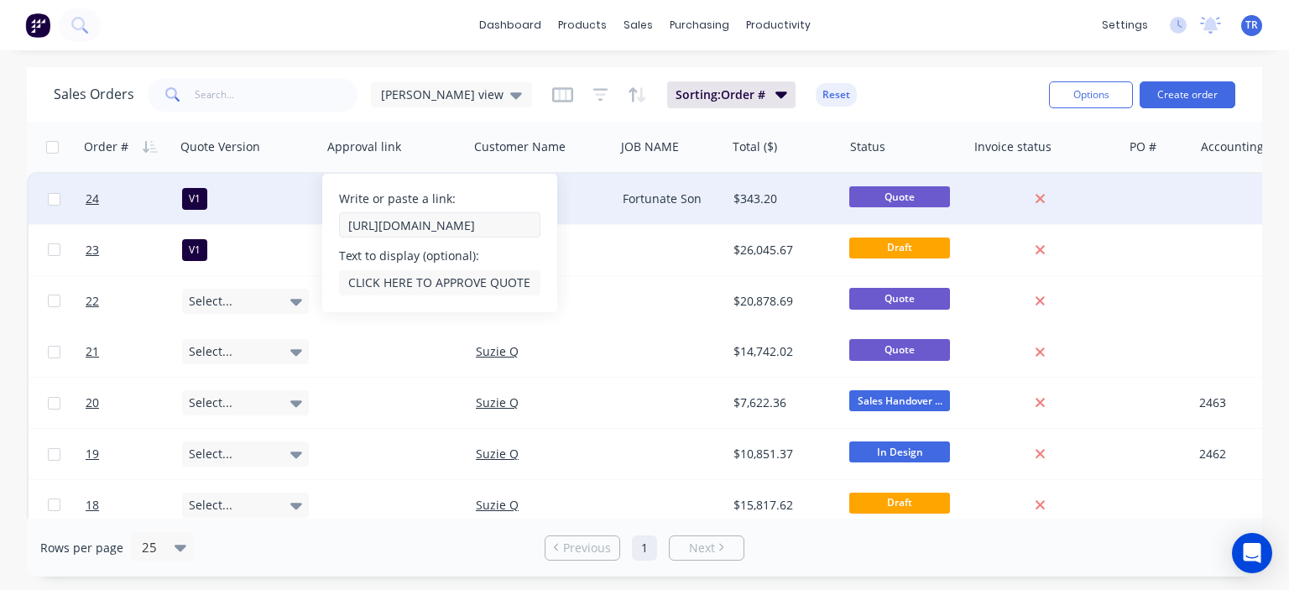
click at [423, 227] on input "https://c3y8u.sh0are.hsforms.com/2LPry2ciFQyq8gvjBDsrbpQ?quoteid=24v1" at bounding box center [439, 224] width 201 height 25
click at [437, 224] on input "https://c3y8u.sh0are.hsforms.com/2LPry2ciFQyq8gvjBDsrbpQ?quoteid=24v1" at bounding box center [439, 224] width 201 height 25
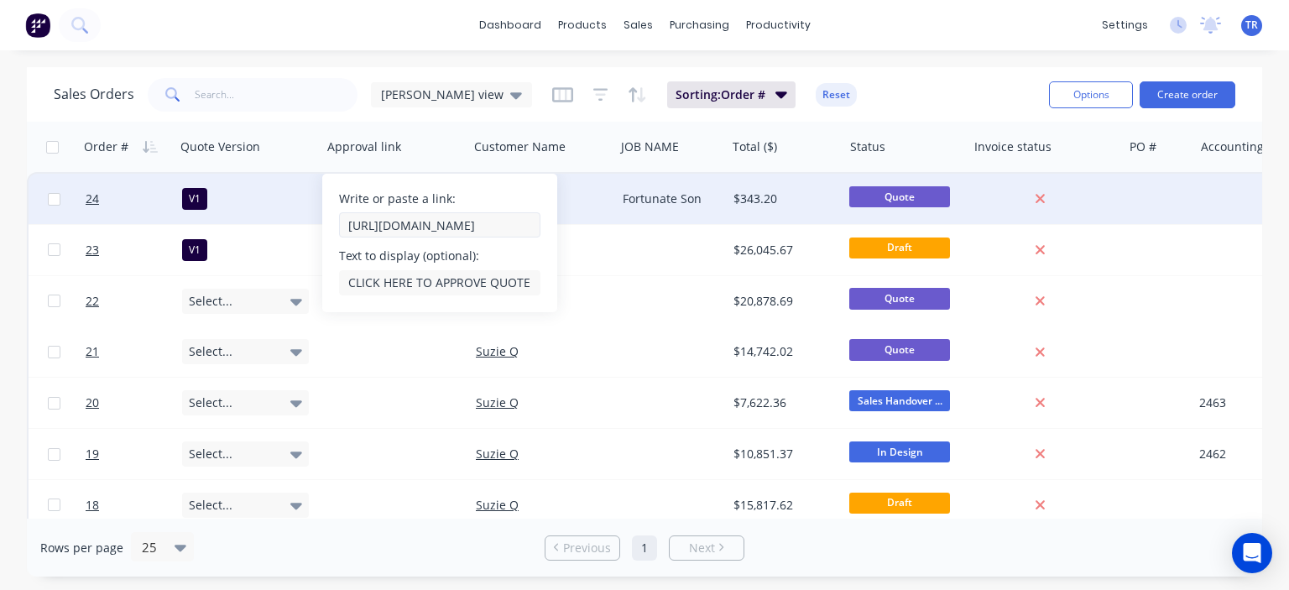
click at [437, 224] on input "https://c3y8u.sh0are.hsforms.com/2LPry2ciFQyq8gvjBDsrbpQ?quoteid=24v1" at bounding box center [439, 224] width 201 height 25
paste input "are.hsforms.com/2LPry2ciFQyq8gvjBDsrbpQ"
type input "https://c3y8u.share.hsforms.com/2LPry2ciFQyq8gvjBDsrbpQ?quoteid24v1"
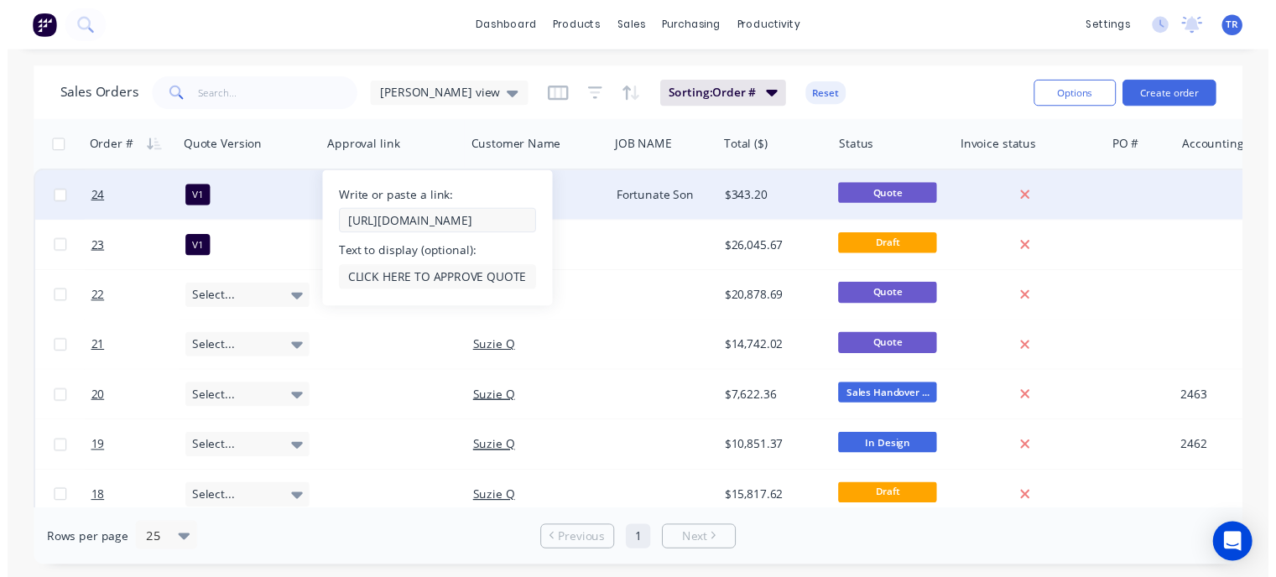
scroll to position [0, 221]
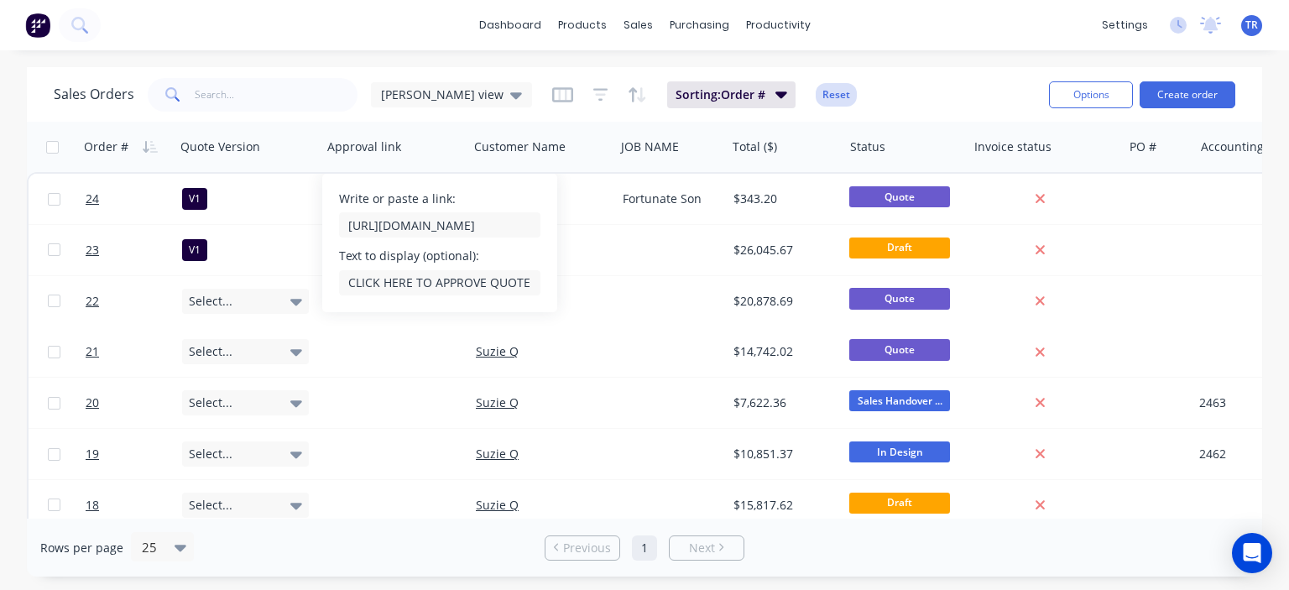
click at [594, 150] on icon "button" at bounding box center [592, 147] width 8 height 12
click at [857, 105] on button "Reset" at bounding box center [835, 94] width 41 height 23
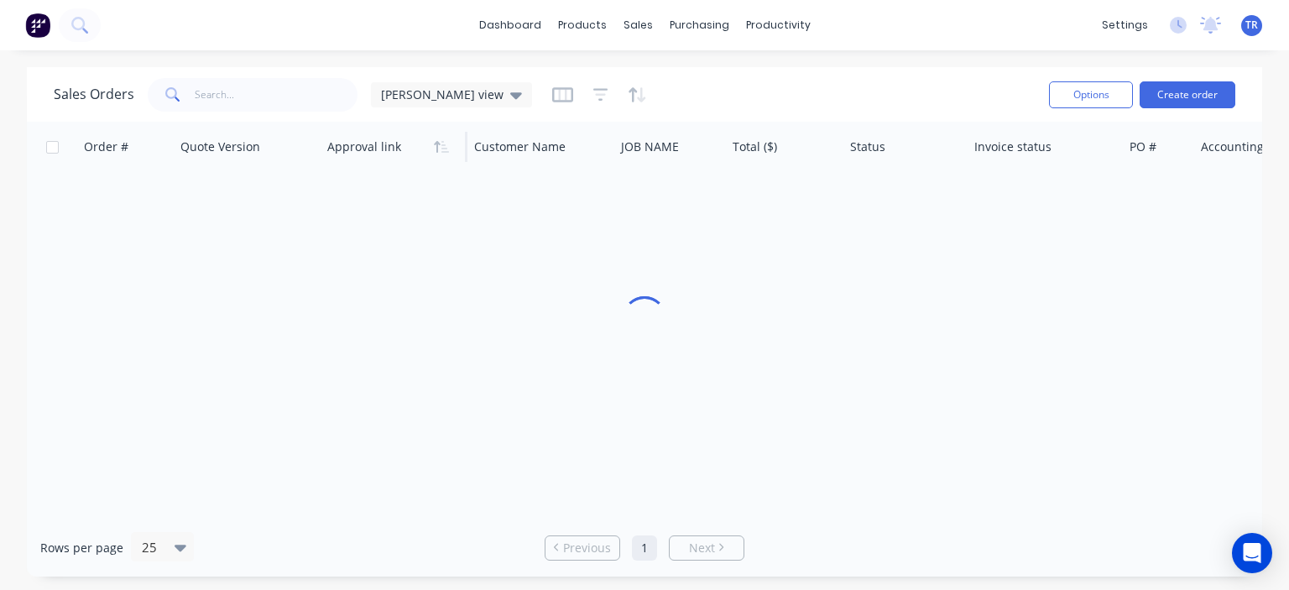
click at [410, 283] on div at bounding box center [644, 320] width 1235 height 397
click at [396, 221] on div at bounding box center [644, 320] width 1235 height 397
click at [311, 94] on input "text" at bounding box center [277, 95] width 164 height 34
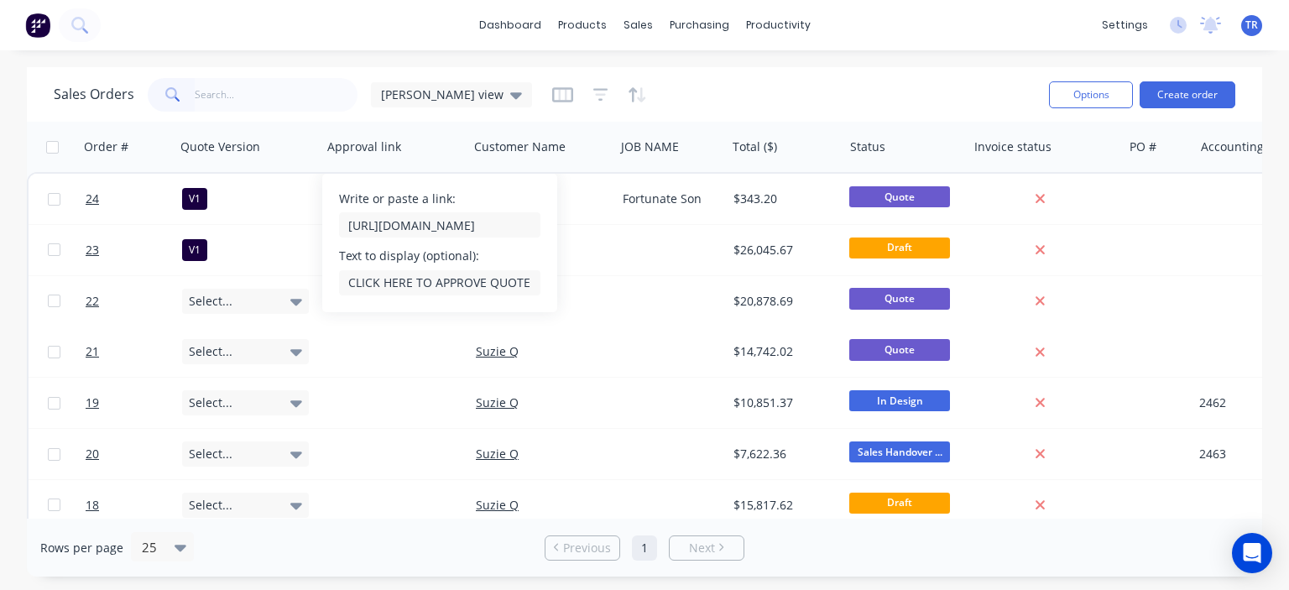
click at [774, 99] on div "Sales Orders Terry's view" at bounding box center [545, 94] width 982 height 41
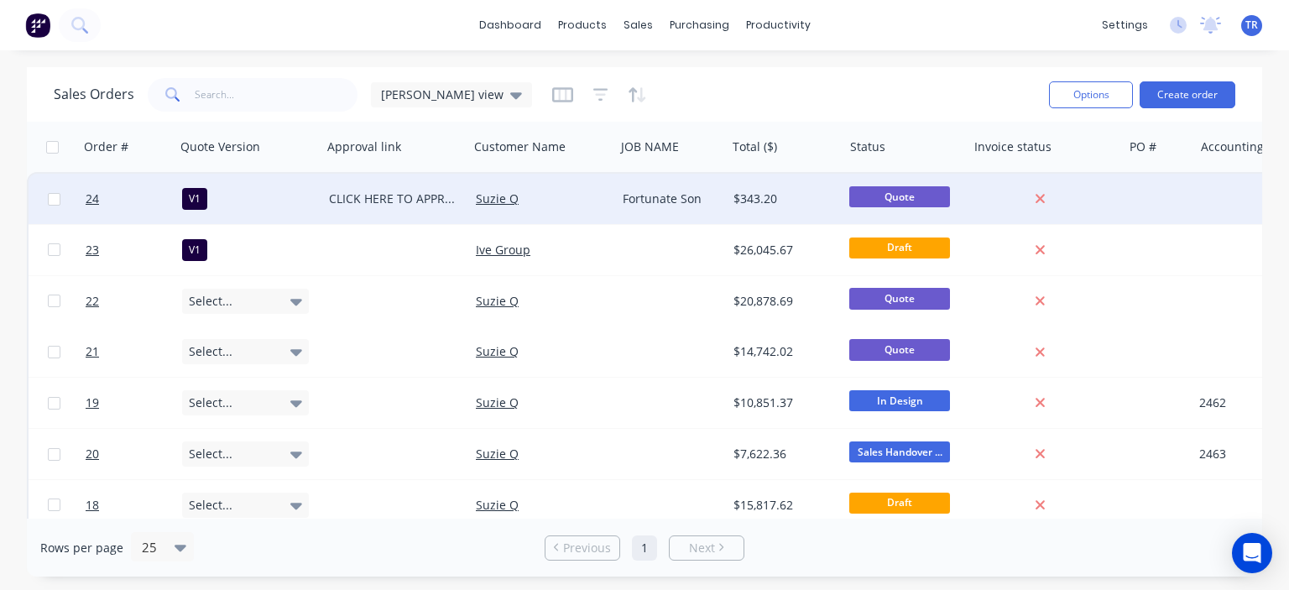
click at [567, 185] on div "Suzie Q" at bounding box center [542, 199] width 147 height 50
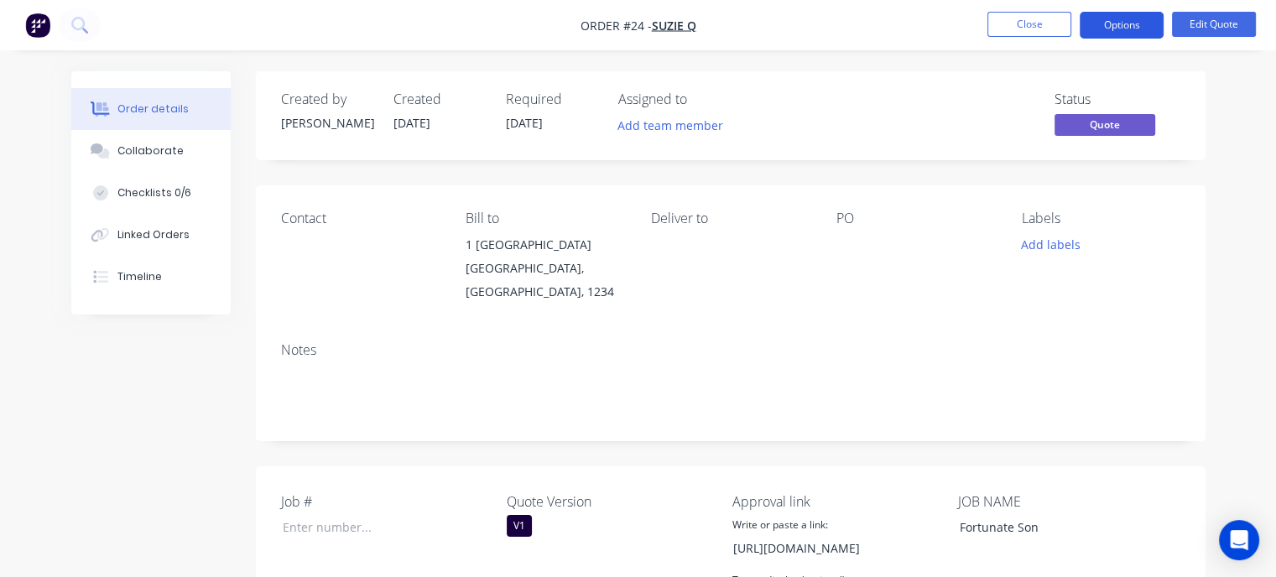
click at [1088, 23] on button "Options" at bounding box center [1122, 25] width 84 height 27
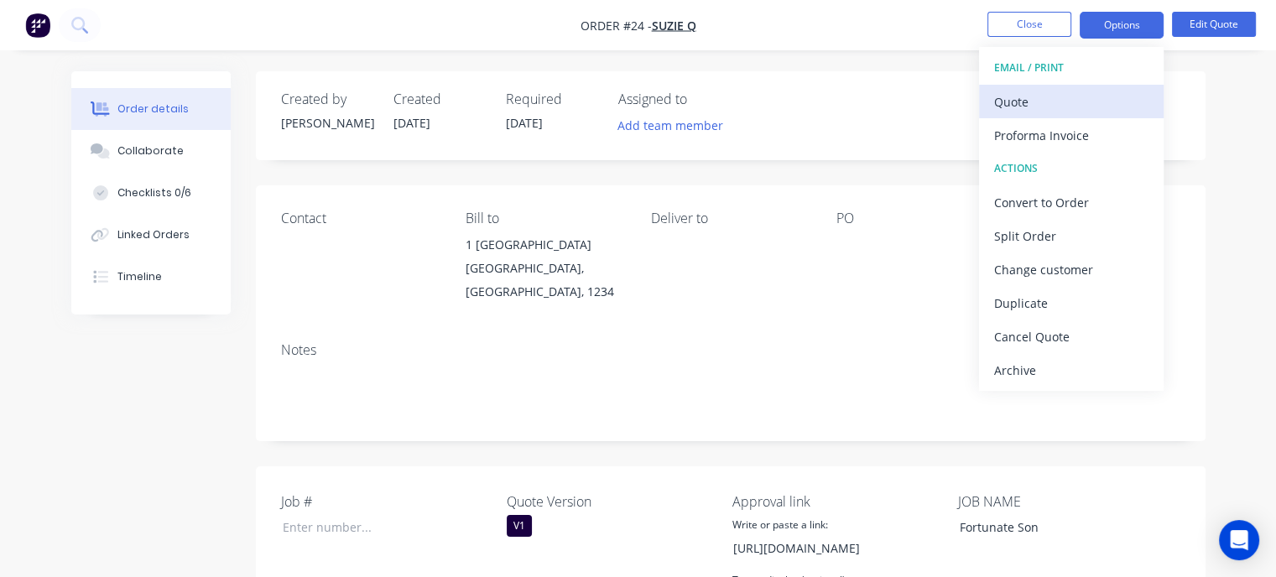
click at [1038, 91] on div "Quote" at bounding box center [1071, 102] width 154 height 24
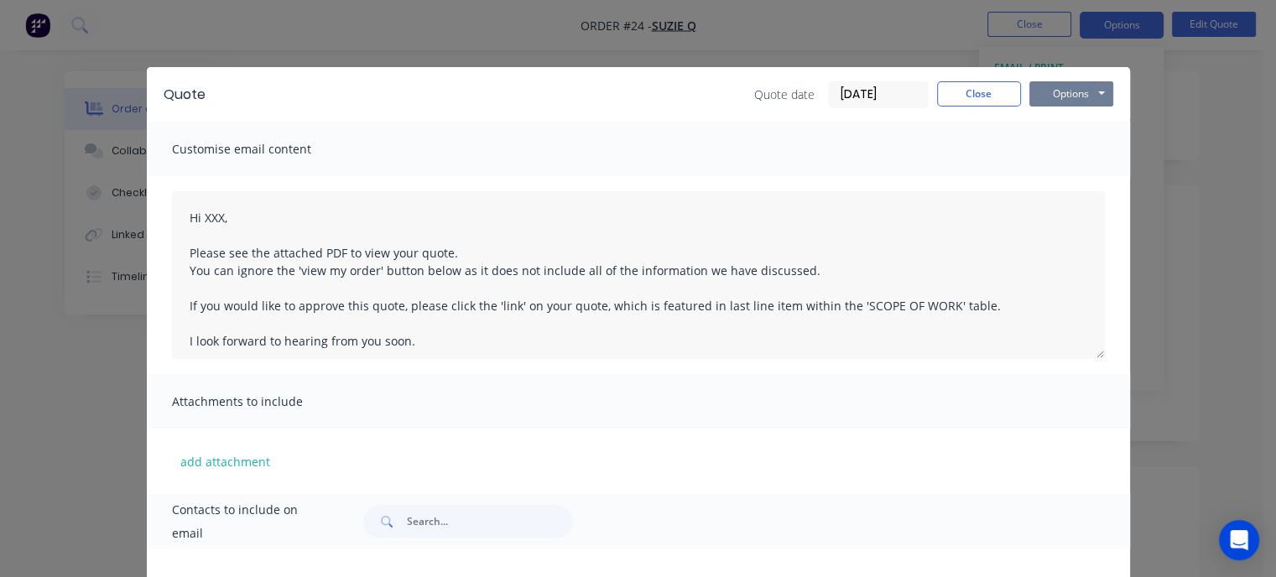
click at [1067, 96] on button "Options" at bounding box center [1071, 93] width 84 height 25
click at [1066, 132] on button "Preview" at bounding box center [1082, 124] width 107 height 28
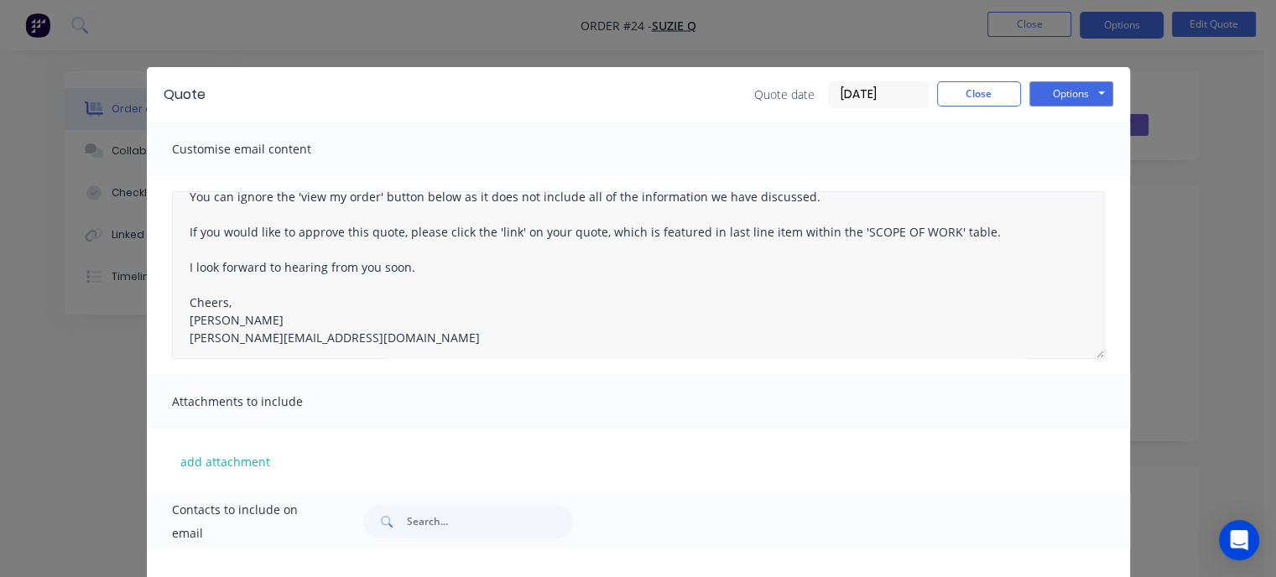
scroll to position [78, 0]
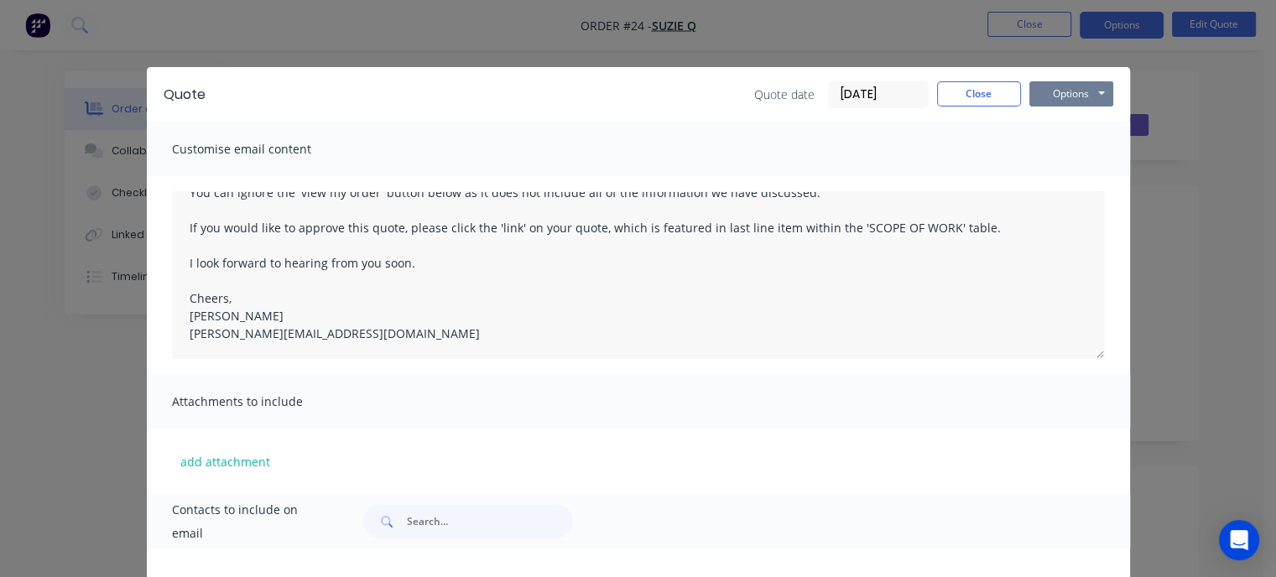
click at [1071, 95] on button "Options" at bounding box center [1071, 93] width 84 height 25
click at [1057, 128] on button "Preview" at bounding box center [1082, 124] width 107 height 28
click at [961, 92] on button "Close" at bounding box center [979, 93] width 84 height 25
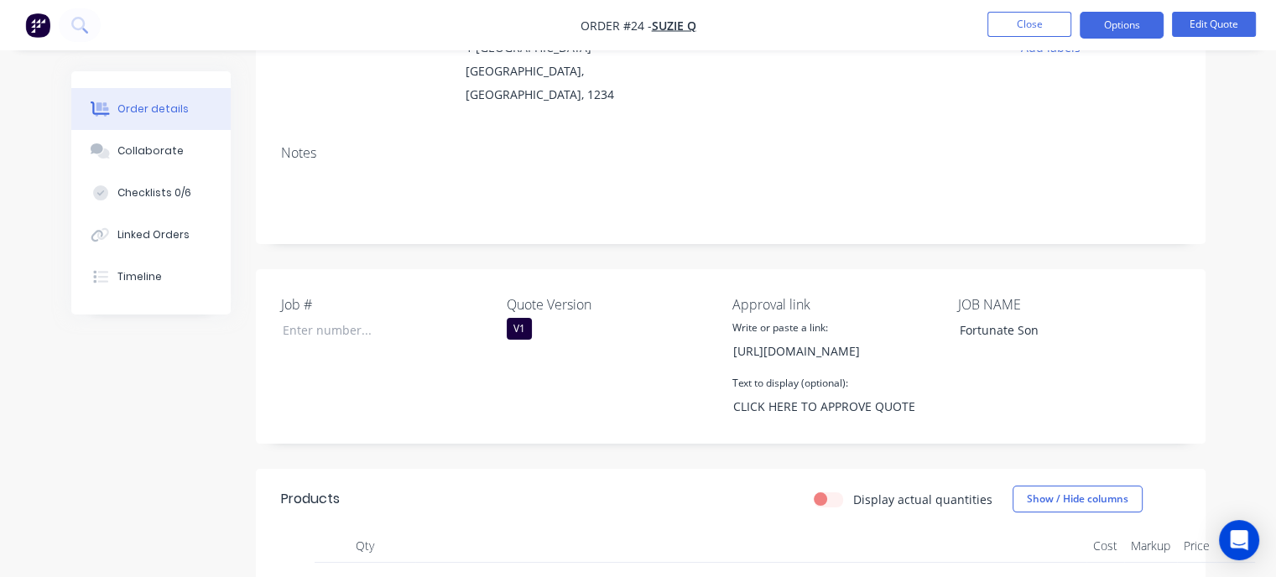
scroll to position [252, 0]
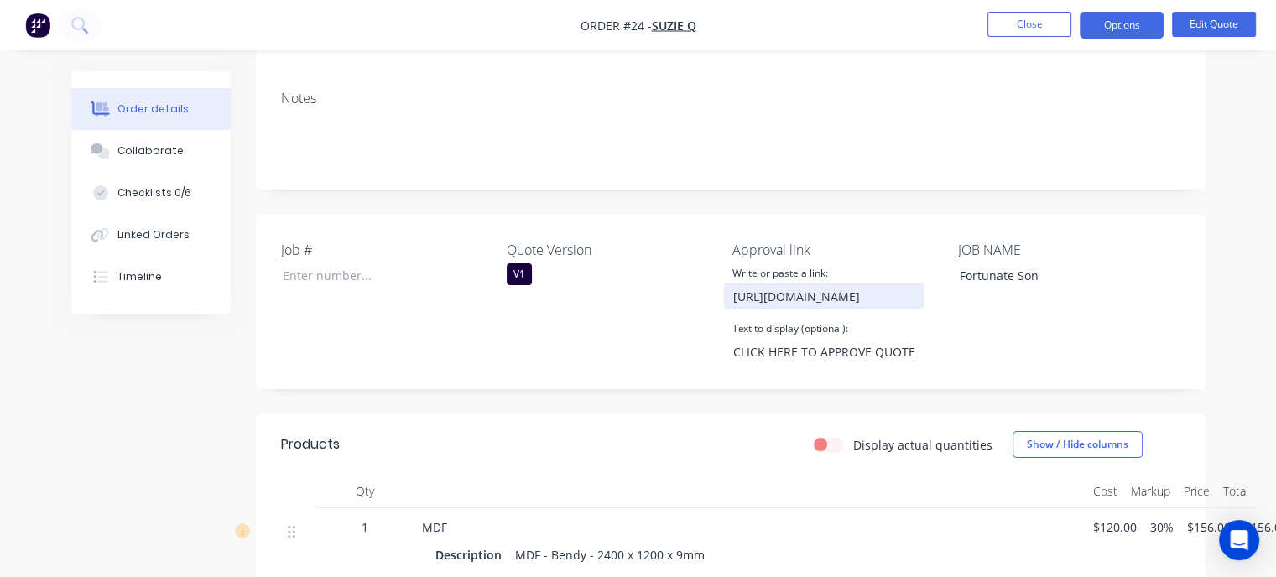
click at [886, 301] on input "https://c3y8u.sh0are.hsforms.com/2LPry2ciFQyq8gvjBDsrbpQ?quoteid=24v1" at bounding box center [824, 296] width 200 height 25
click at [1205, 24] on button "Edit Quote" at bounding box center [1214, 24] width 84 height 25
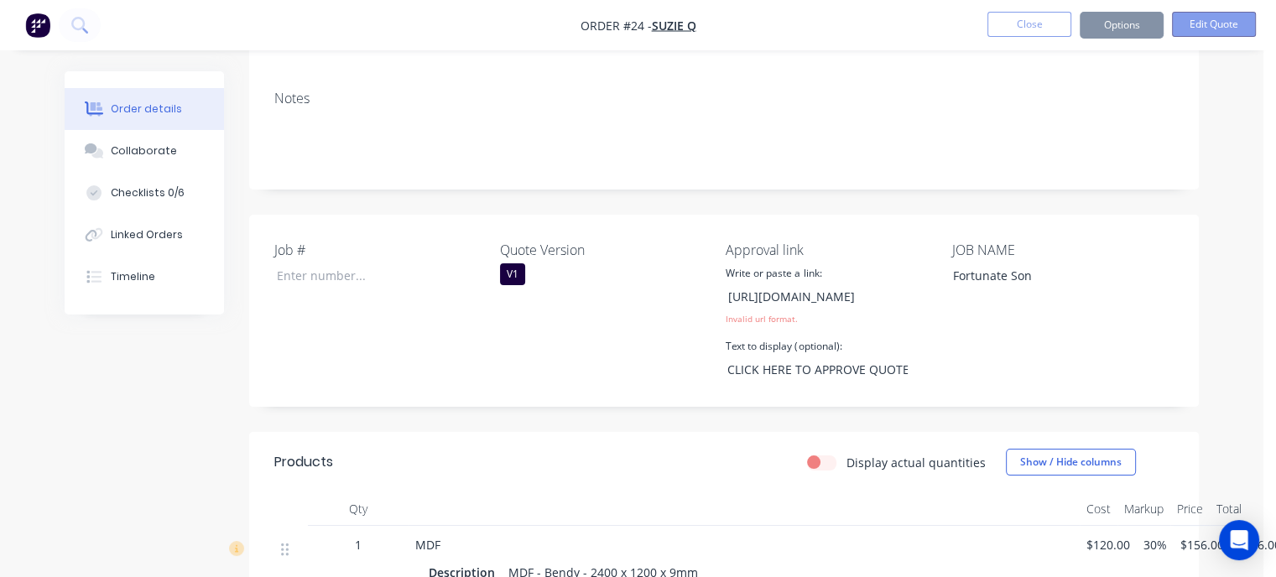
scroll to position [0, 0]
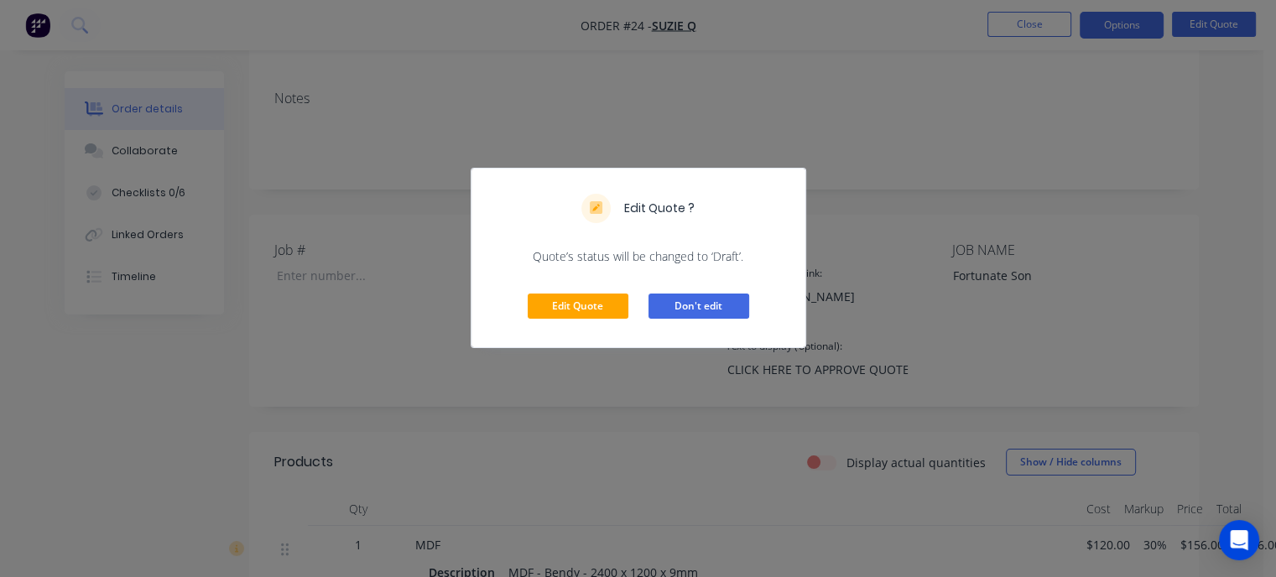
click at [675, 302] on button "Don't edit" at bounding box center [699, 306] width 101 height 25
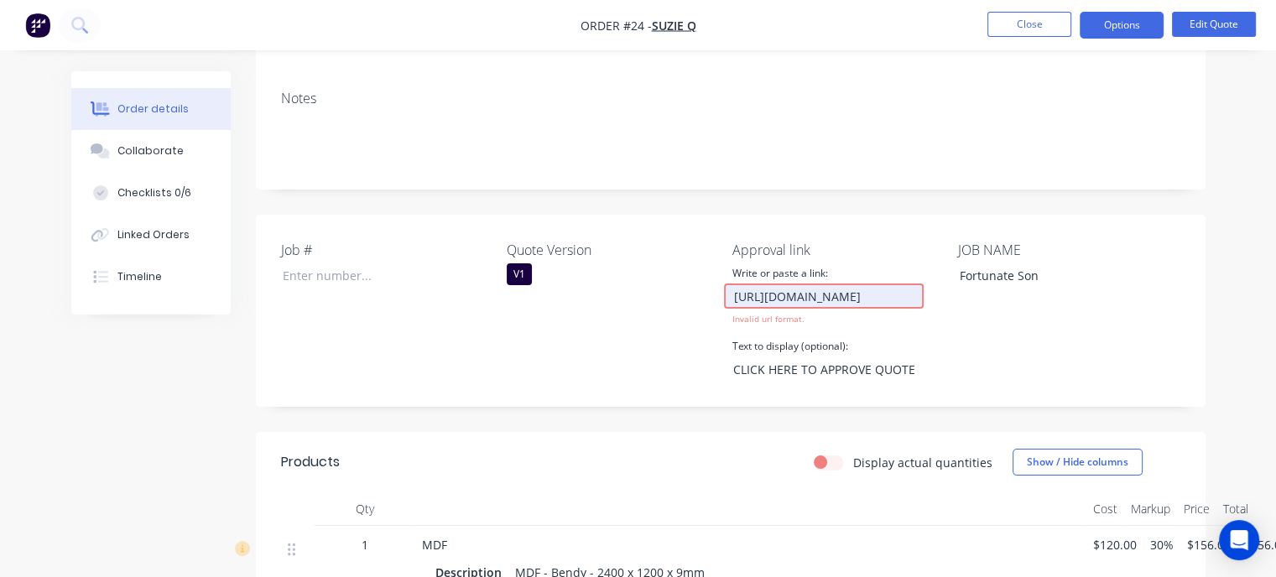
click at [841, 295] on input "https://c3y8u.sh0are.hsforms.com/2LPry2ciFQyq8gvjBDsrbpQ?quoteid=24v1" at bounding box center [824, 296] width 200 height 25
click at [909, 298] on input "https://c3y8u.sh0are.hsforms.com/2LPry2ciFQyq8gvjBDsrbpQ?quoteid=24v1" at bounding box center [824, 296] width 200 height 25
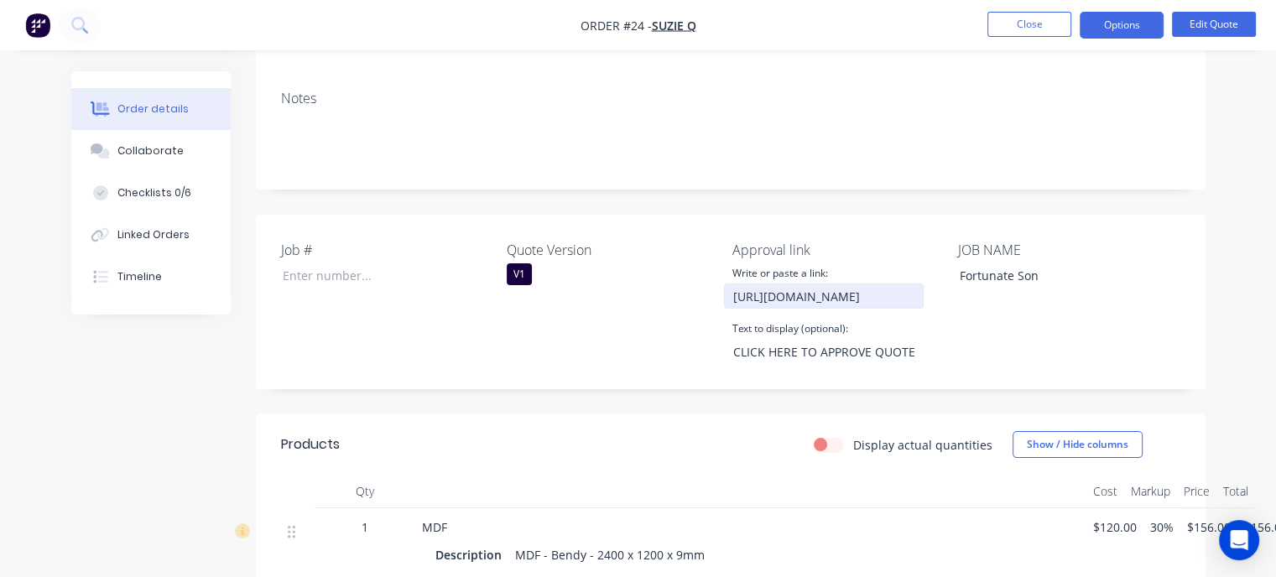
scroll to position [0, 0]
click at [858, 305] on input "https://c3y8u.sh0are.hsforms.com/2LPry2ciFQyq8gvjBDsrbpQ?quoteid=24v1" at bounding box center [824, 296] width 200 height 25
click at [930, 231] on div "Job # Quote Version V1 Approval link Write or paste a link: https://c3y8u.sh0ar…" at bounding box center [731, 302] width 950 height 175
click at [900, 295] on input "https://c3y8u.sh0are.hsforms.com/2LPry2ciFQyq8gvjBDsrbpQ?quoteid=q24v1" at bounding box center [824, 296] width 200 height 25
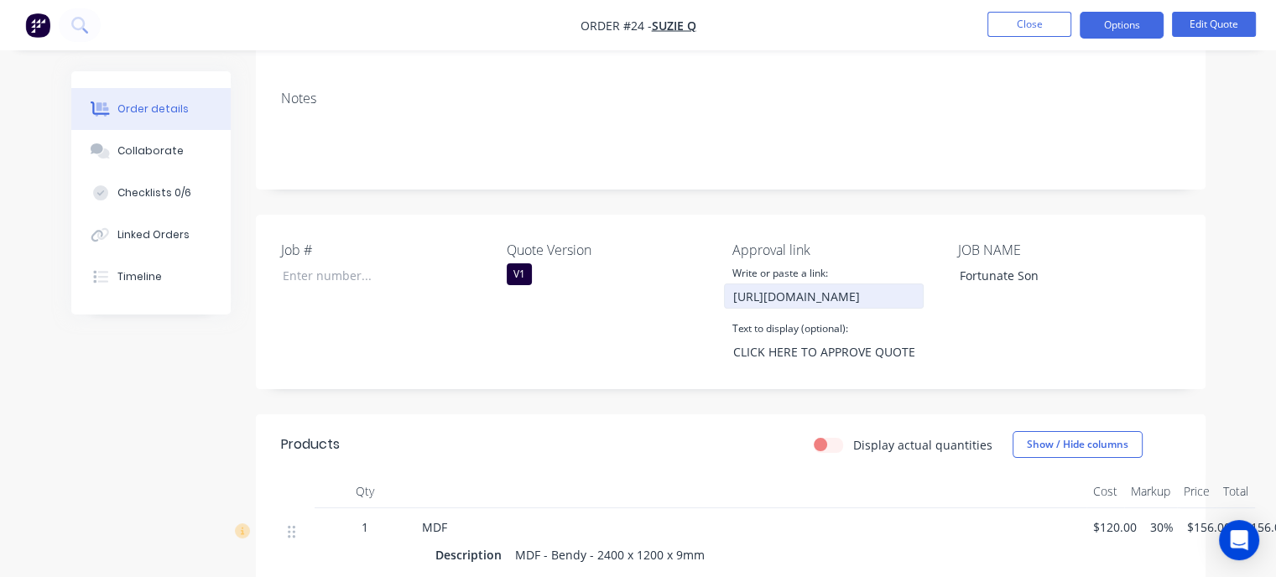
click at [900, 295] on input "https://c3y8u.sh0are.hsforms.com/2LPry2ciFQyq8gvjBDsrbpQ?quoteid=q24v1" at bounding box center [824, 296] width 200 height 25
click at [829, 296] on input "https://c3y8u.sh0are.hsforms.com/2LPry2ciFQyq8gvjBDsrbpQ?quoteid=q24v1" at bounding box center [824, 296] width 200 height 25
click at [821, 291] on input "https://c3y8u.sh0are.hsforms.com/2LPry2ciFQyq8gvjBDsrbpQ?quoteid=q24v1" at bounding box center [824, 296] width 200 height 25
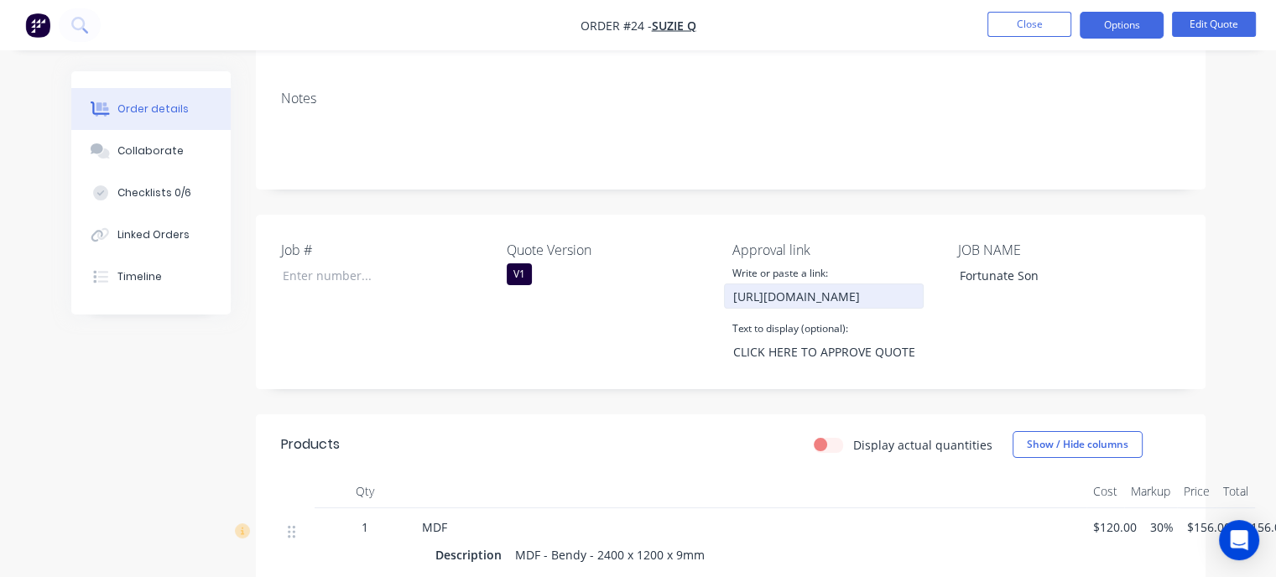
paste input "are.hsforms.com/2LPry2ciFQyq8gvjBDsrbpQ"
click at [862, 294] on input "https://c3y8u.share.hsforms.com/2LPry2ciFQyq8gvjBDsrbpQ" at bounding box center [824, 296] width 200 height 25
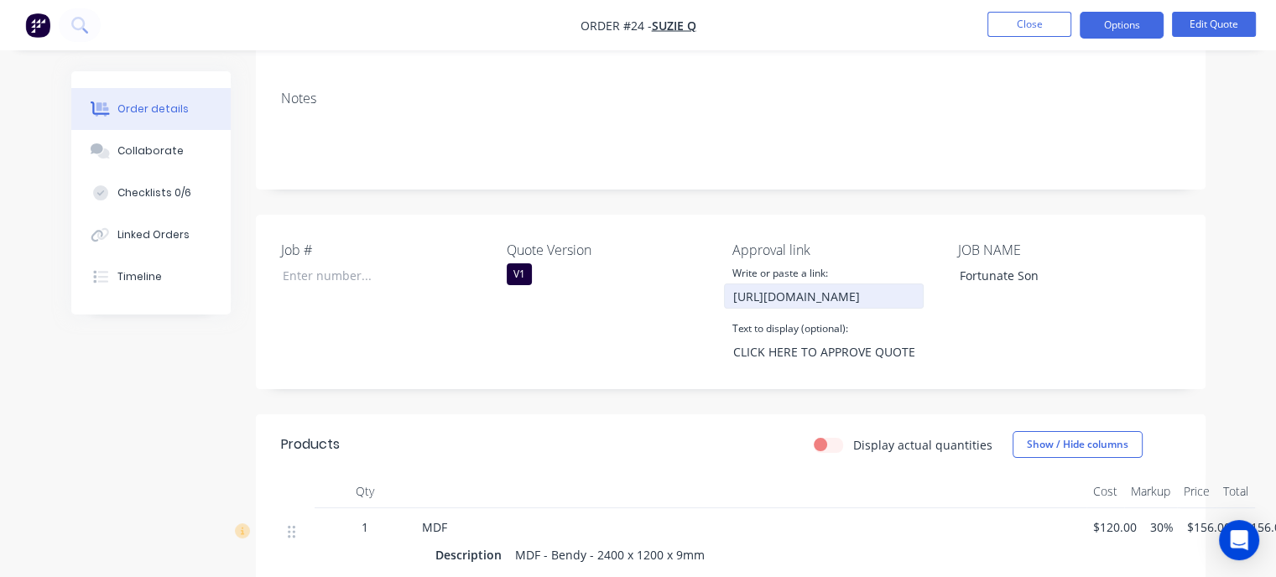
click at [868, 298] on input "https://c3y8u.share.hsforms.com/2LPry2ciFQyq8gvjBDsrbpQ" at bounding box center [824, 296] width 200 height 25
type input "[URL][DOMAIN_NAME]"
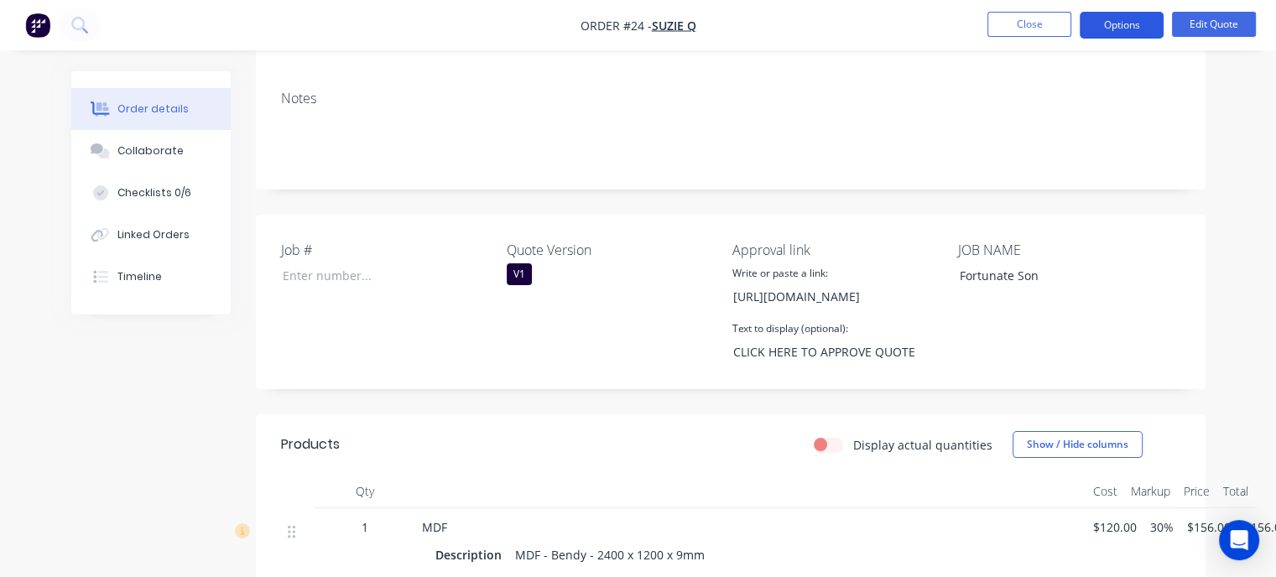
click at [1106, 29] on button "Options" at bounding box center [1122, 25] width 84 height 27
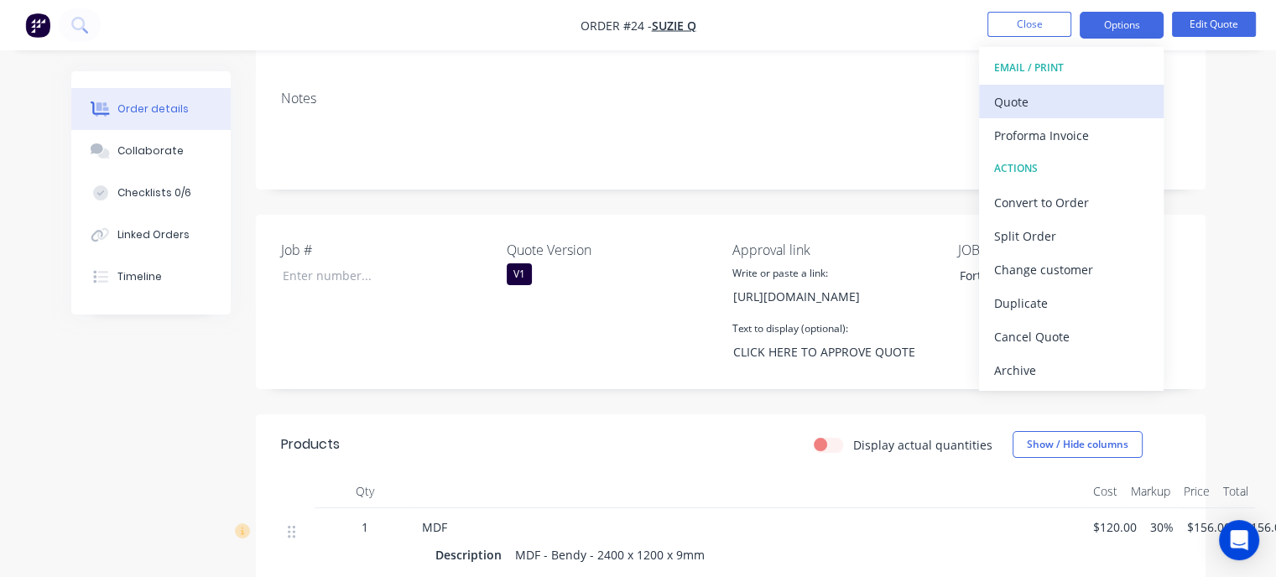
click at [1029, 104] on div "Quote" at bounding box center [1071, 102] width 154 height 24
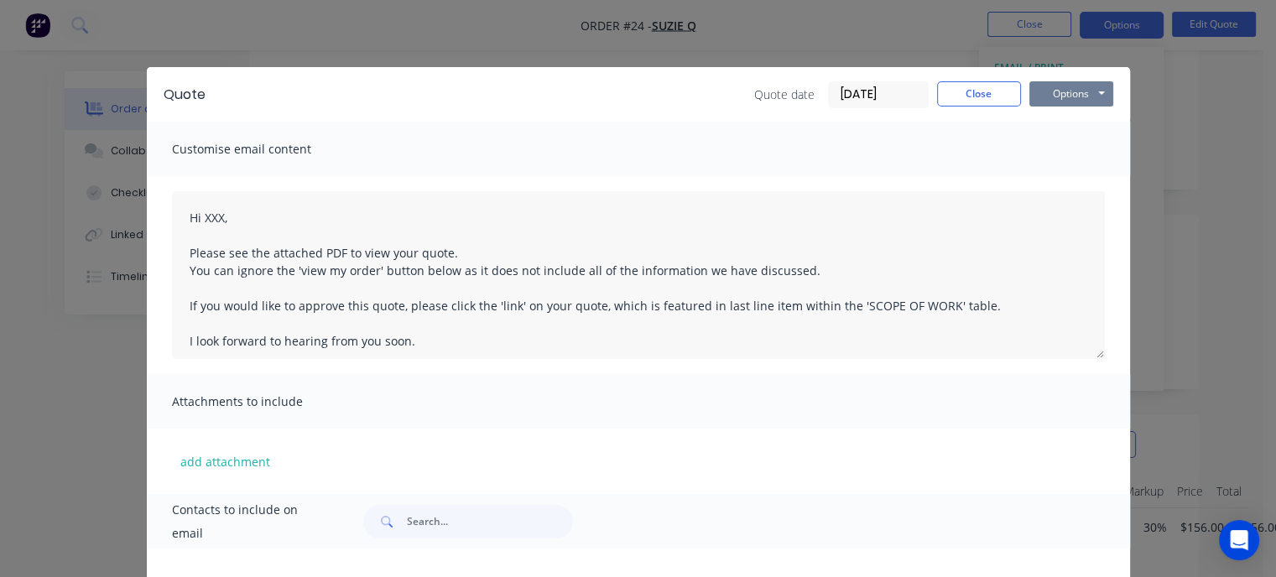
click at [1045, 96] on button "Options" at bounding box center [1071, 93] width 84 height 25
click at [1057, 133] on button "Preview" at bounding box center [1082, 124] width 107 height 28
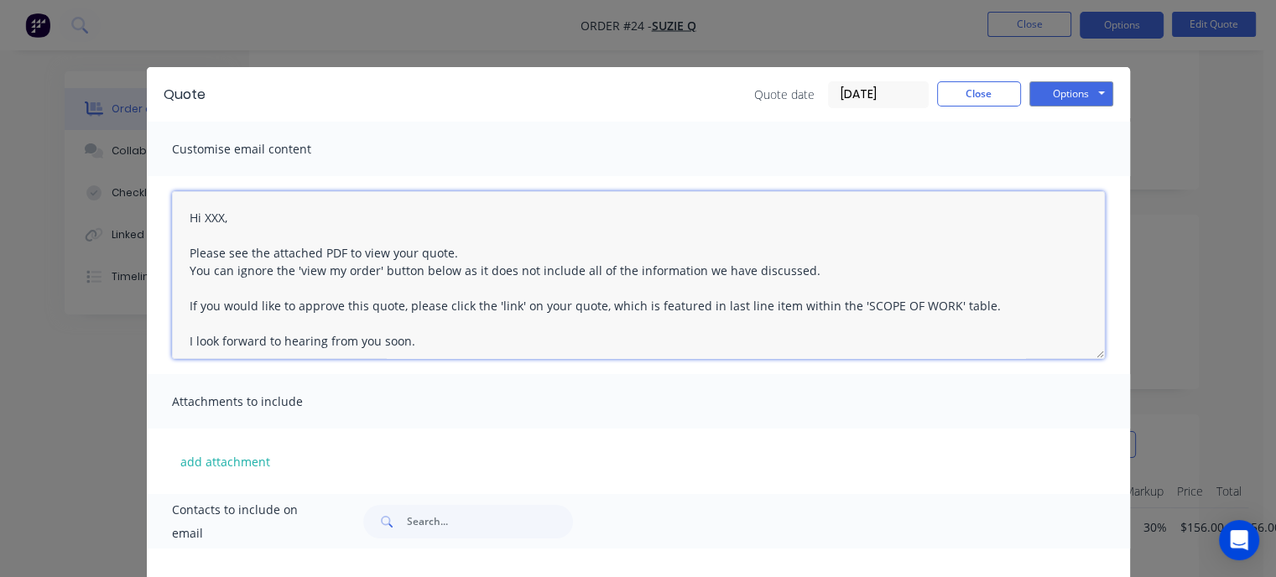
drag, startPoint x: 973, startPoint y: 306, endPoint x: 513, endPoint y: 306, distance: 459.8
click at [513, 306] on textarea "Hi XXX, Please see the attached PDF to view your quote. You can ignore the 'vie…" at bounding box center [638, 275] width 933 height 168
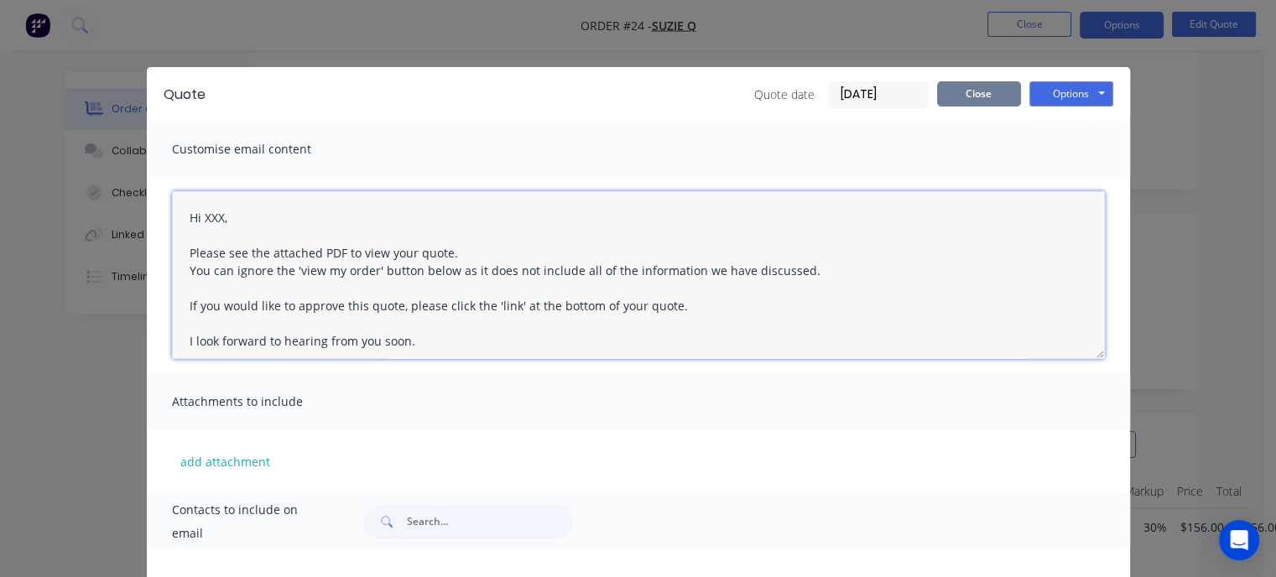
type textarea "Hi XXX, Please see the attached PDF to view your quote. You can ignore the 'vie…"
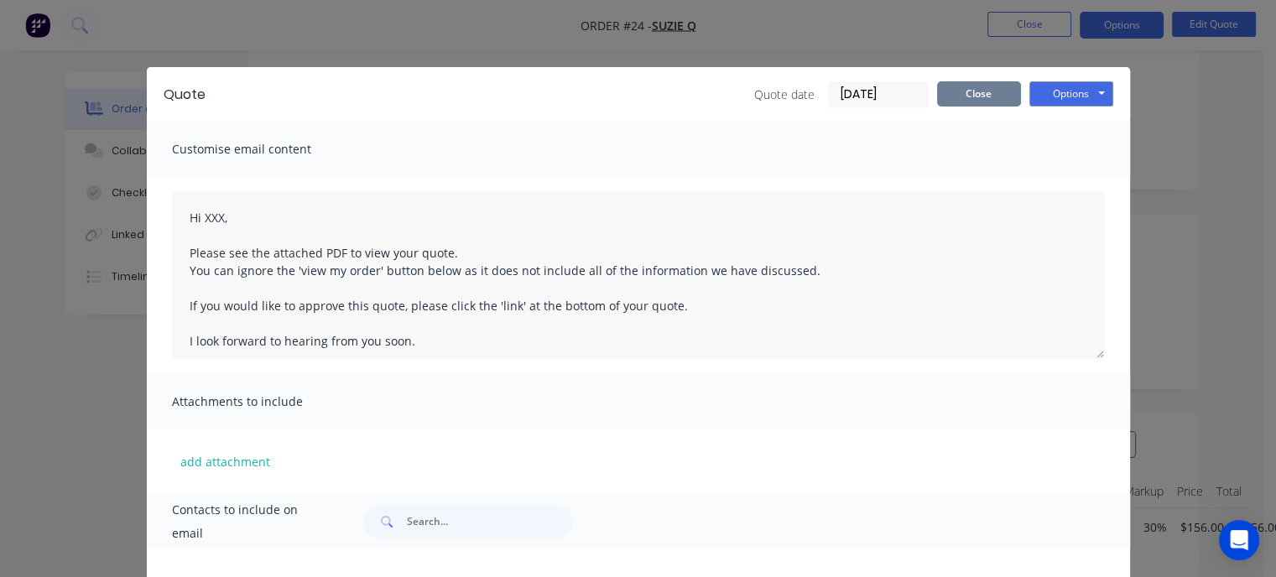
click at [968, 96] on button "Close" at bounding box center [979, 93] width 84 height 25
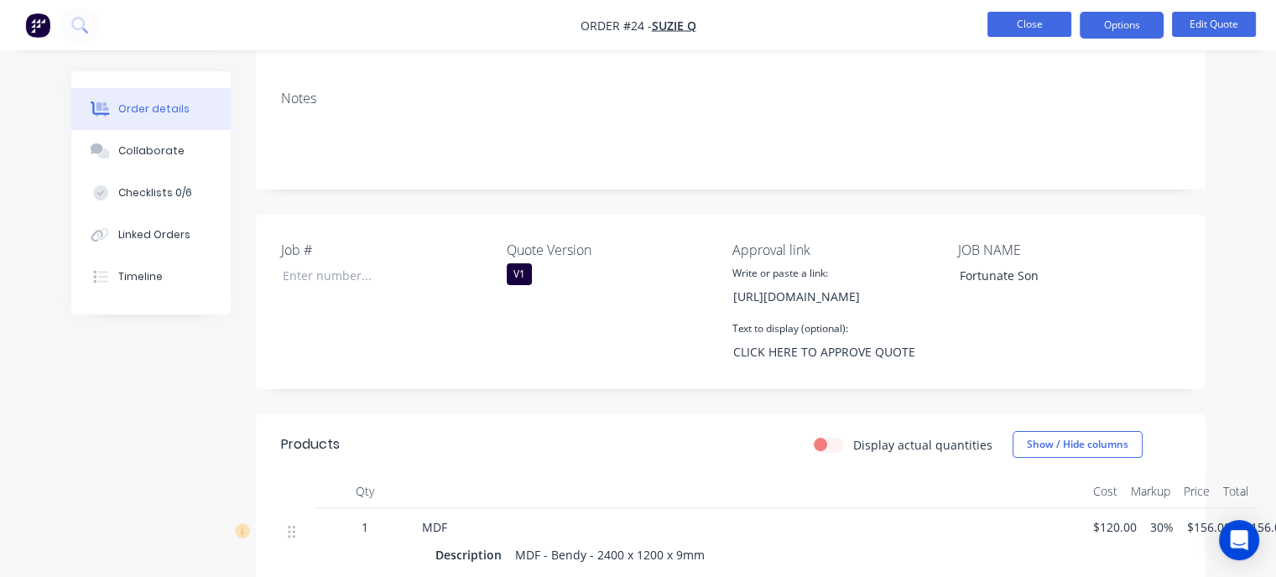
click at [1010, 27] on button "Close" at bounding box center [1029, 24] width 84 height 25
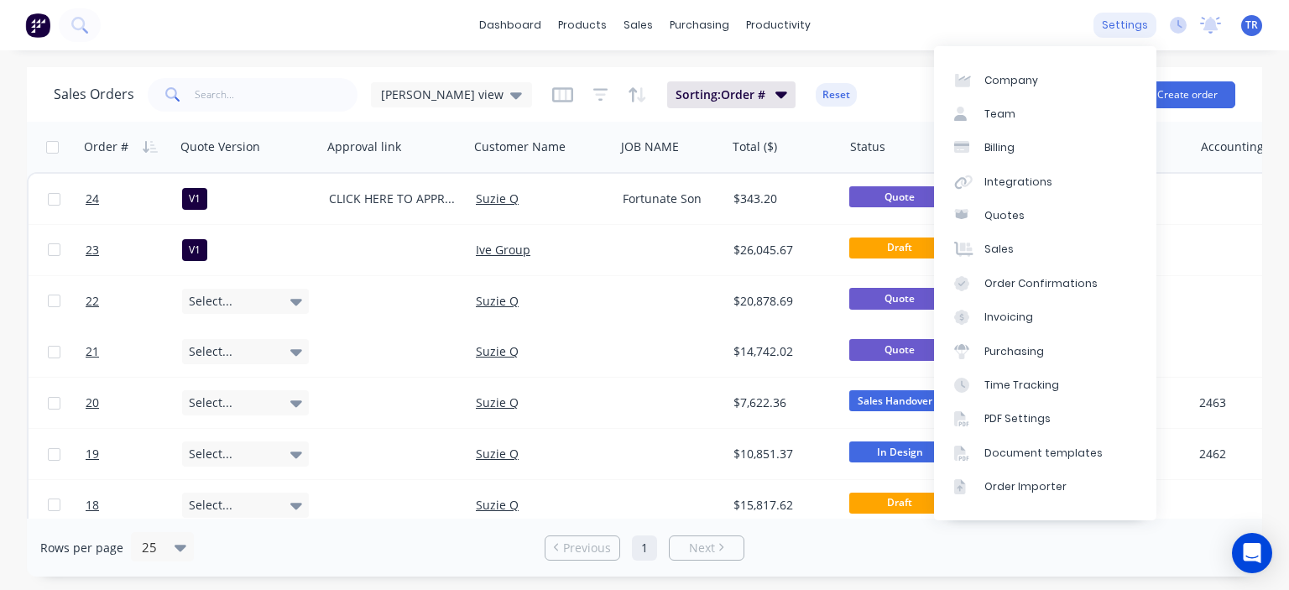
click at [1117, 21] on div "settings" at bounding box center [1124, 25] width 63 height 25
click at [1020, 230] on link "Quotes" at bounding box center [1045, 216] width 222 height 34
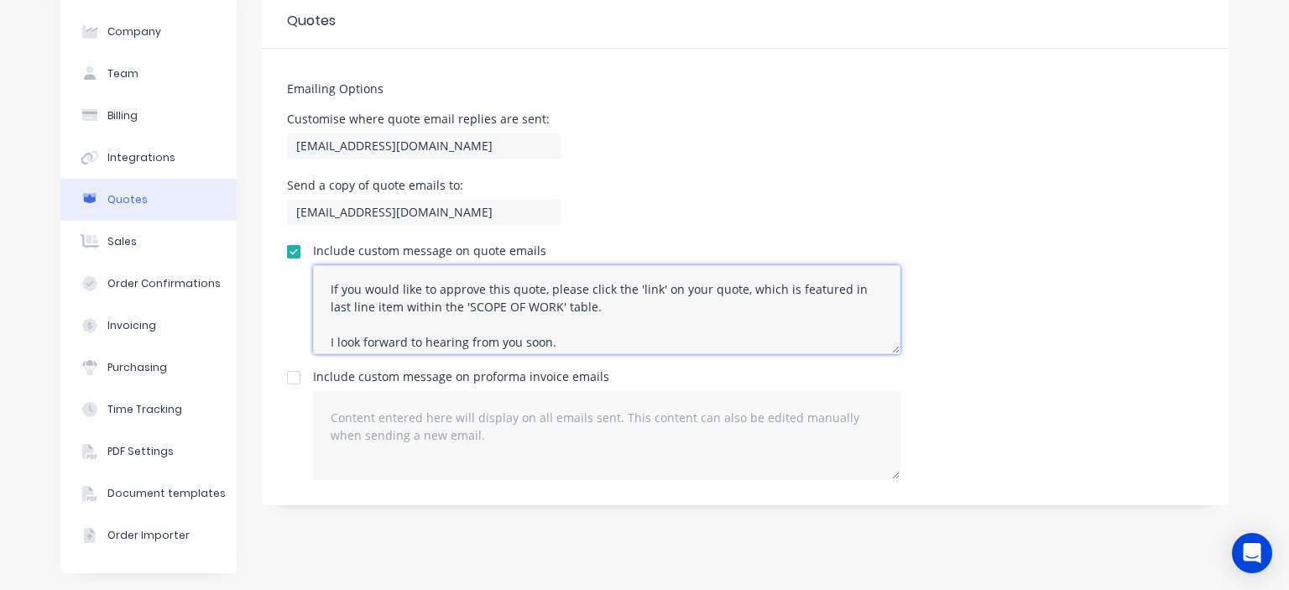
scroll to position [24, 0]
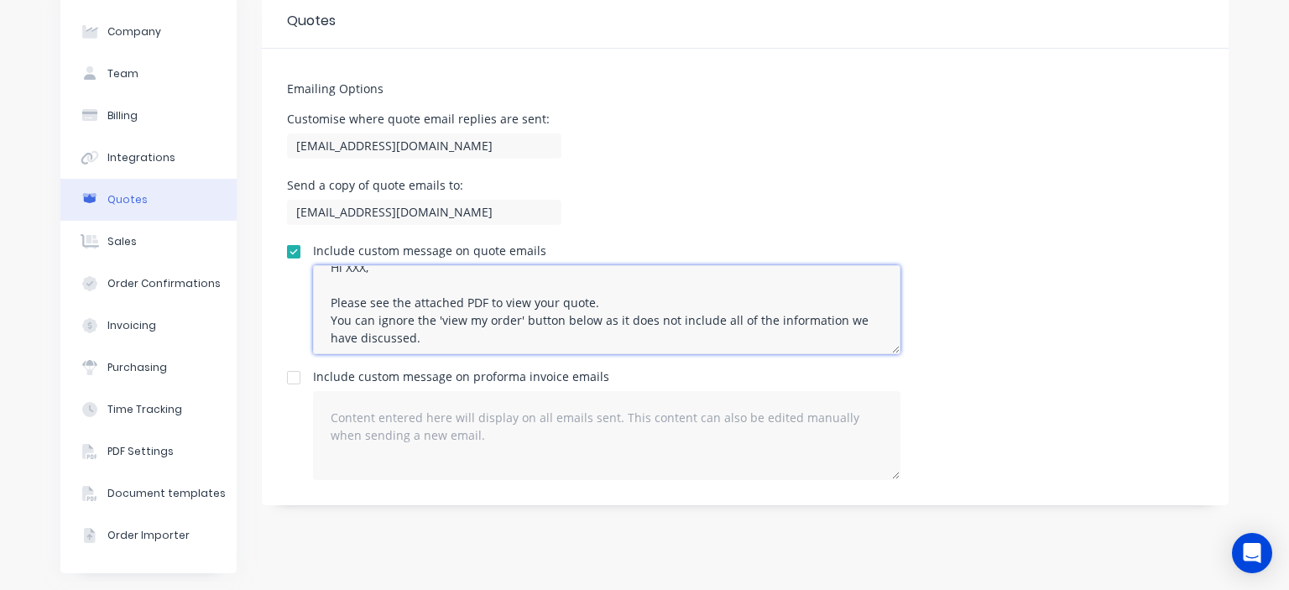
drag, startPoint x: 421, startPoint y: 281, endPoint x: 513, endPoint y: 321, distance: 100.7
click at [513, 321] on textarea "Hi XXX, Please see the attached PDF to view your quote. You can ignore the 'vie…" at bounding box center [606, 309] width 587 height 89
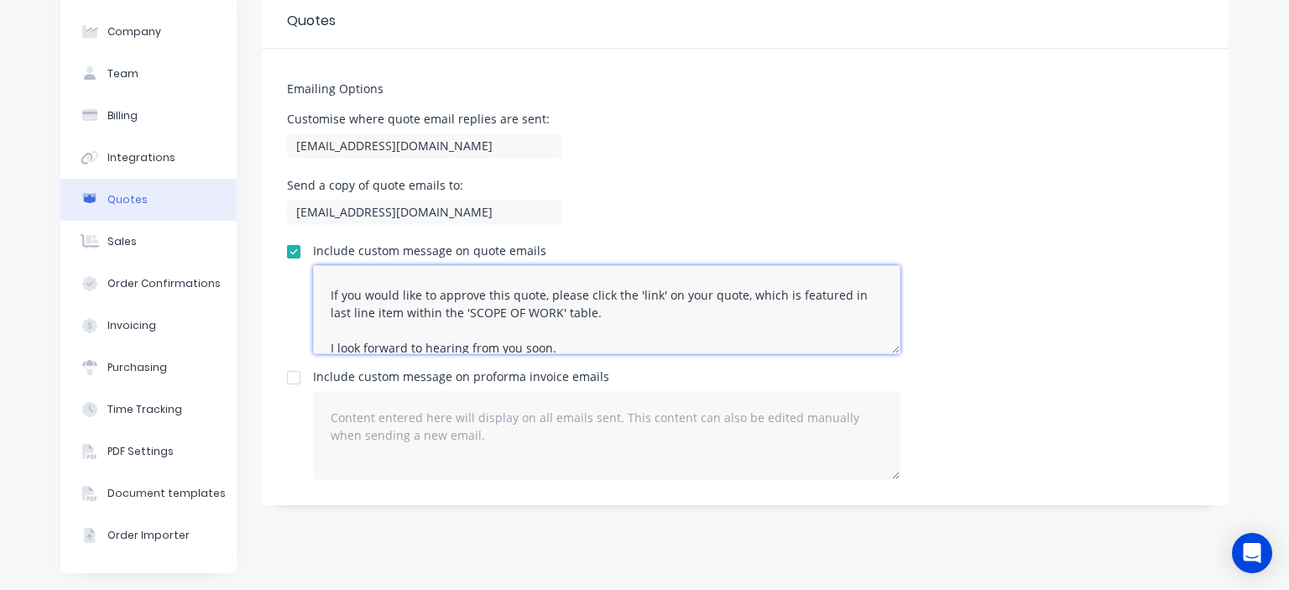
scroll to position [108, 0]
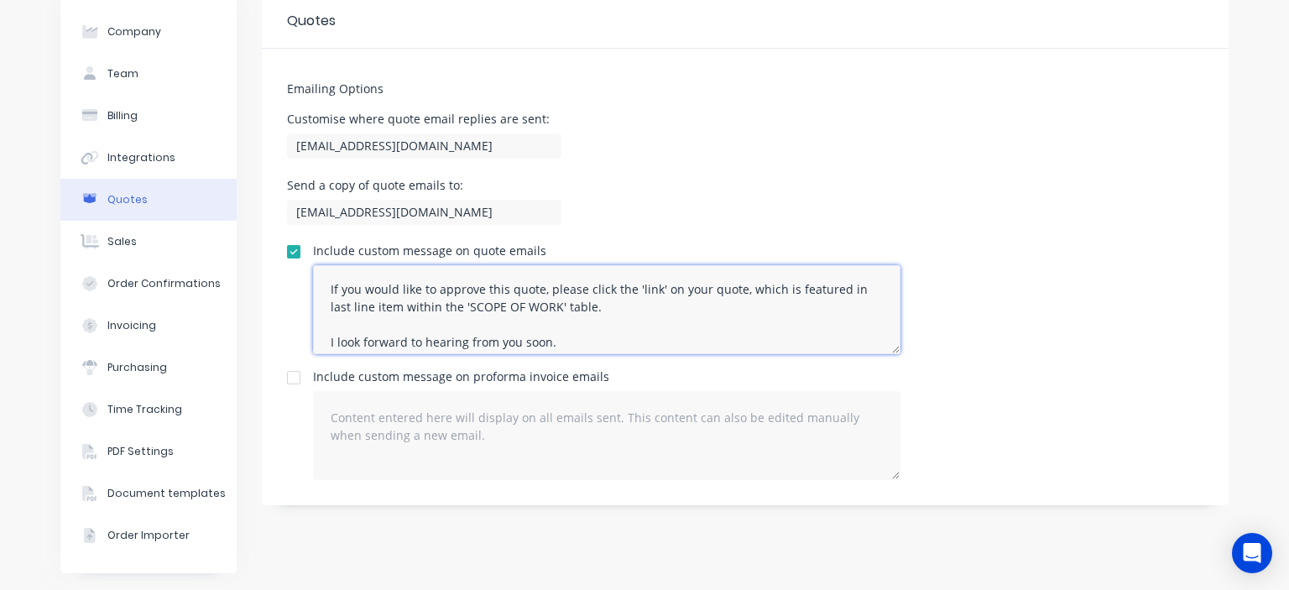
drag, startPoint x: 586, startPoint y: 308, endPoint x: 654, endPoint y: 292, distance: 69.0
click at [654, 292] on textarea "Hi XXX, Please see the attached PDF to view your quote. You can ignore the 'vie…" at bounding box center [606, 309] width 587 height 89
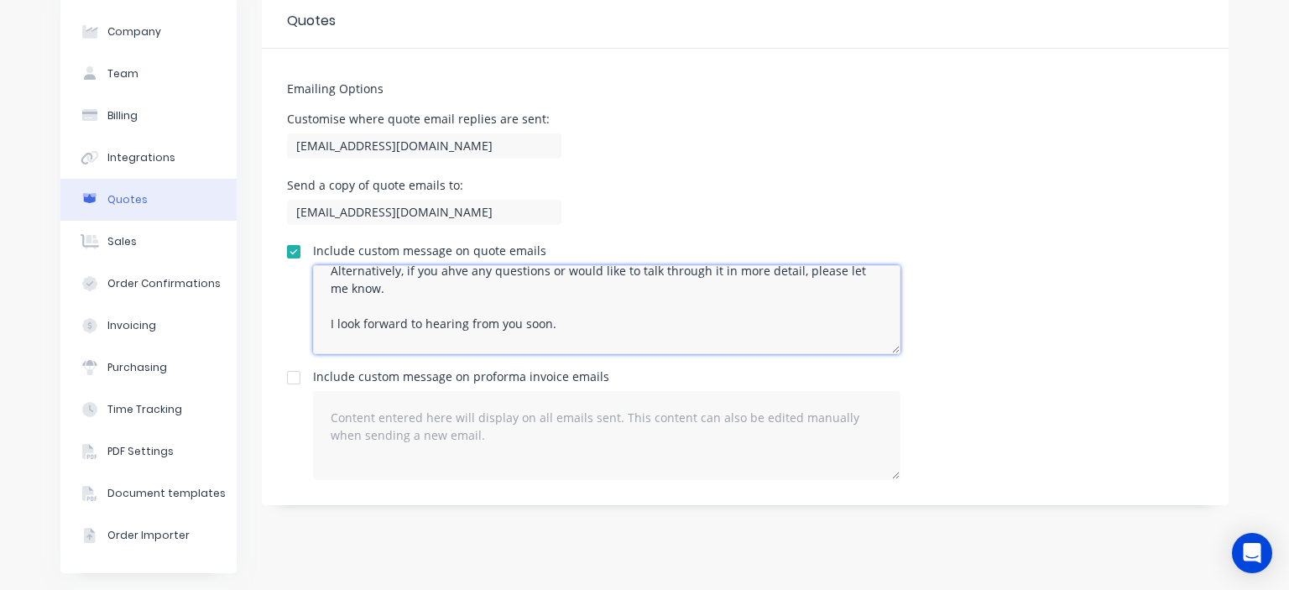
scroll to position [141, 0]
click at [461, 294] on textarea "Hi XXX, Please see the attached PDF to view your quote. You can ignore the 'vie…" at bounding box center [606, 309] width 587 height 89
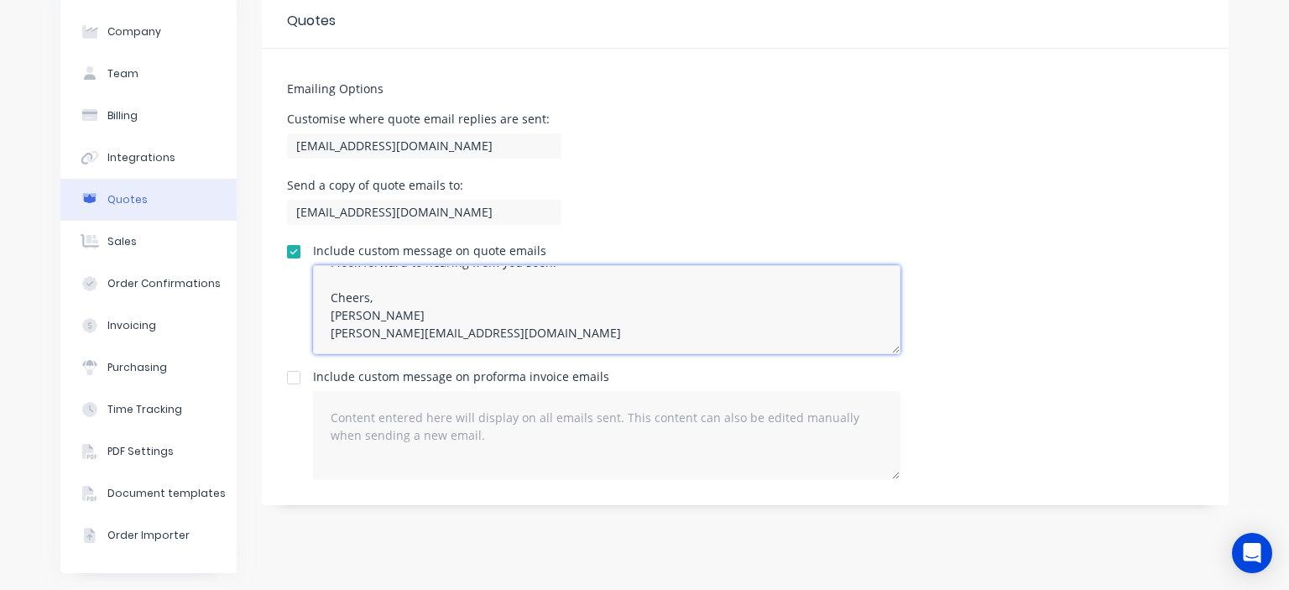
scroll to position [210, 0]
type textarea "Hi XXX, Please see the attached PDF to view your quote. You can ignore the 'vie…"
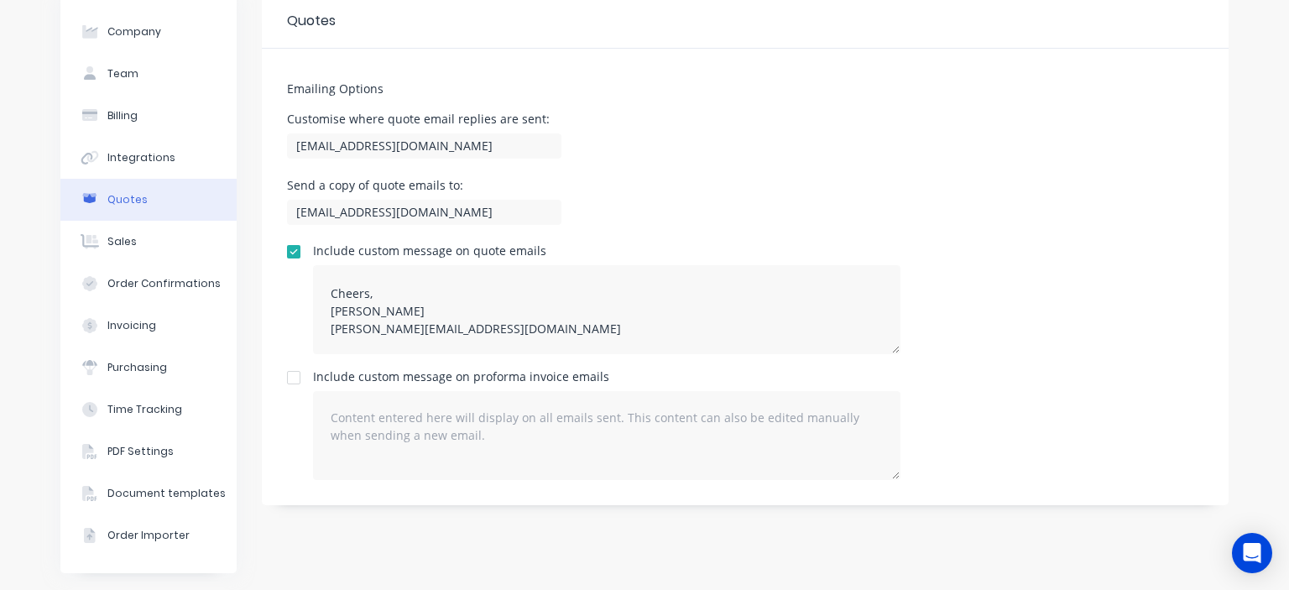
click at [1007, 212] on div "Send a copy of quote emails to: bart@mnrconstructions.com.au" at bounding box center [745, 204] width 916 height 49
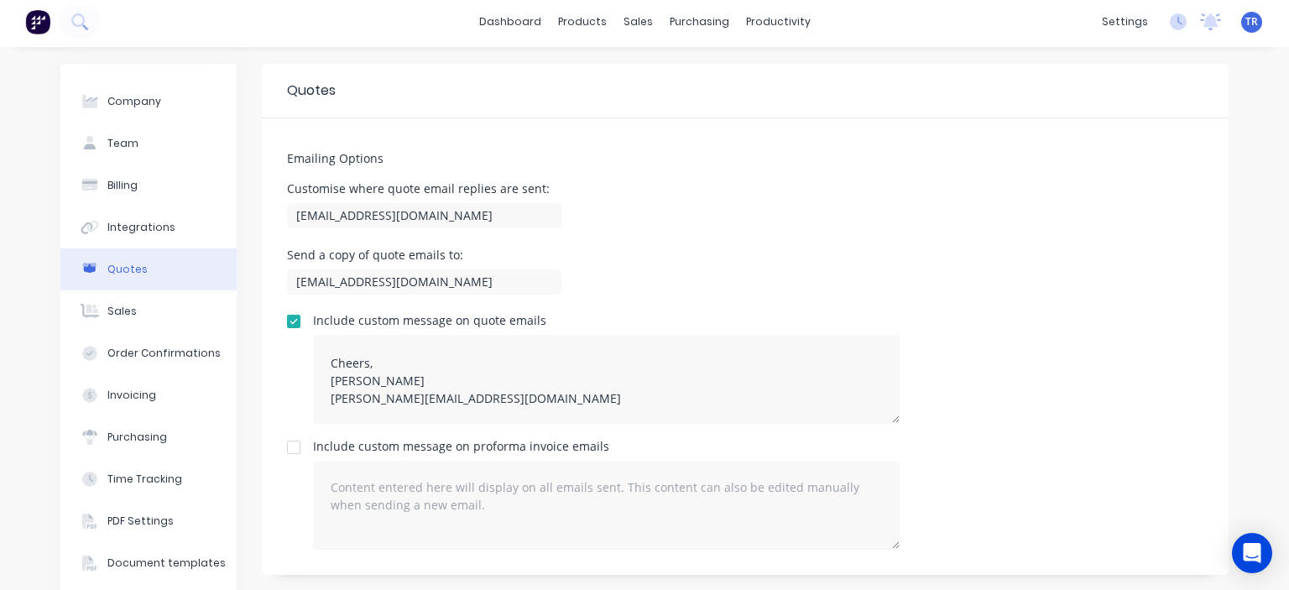
scroll to position [0, 0]
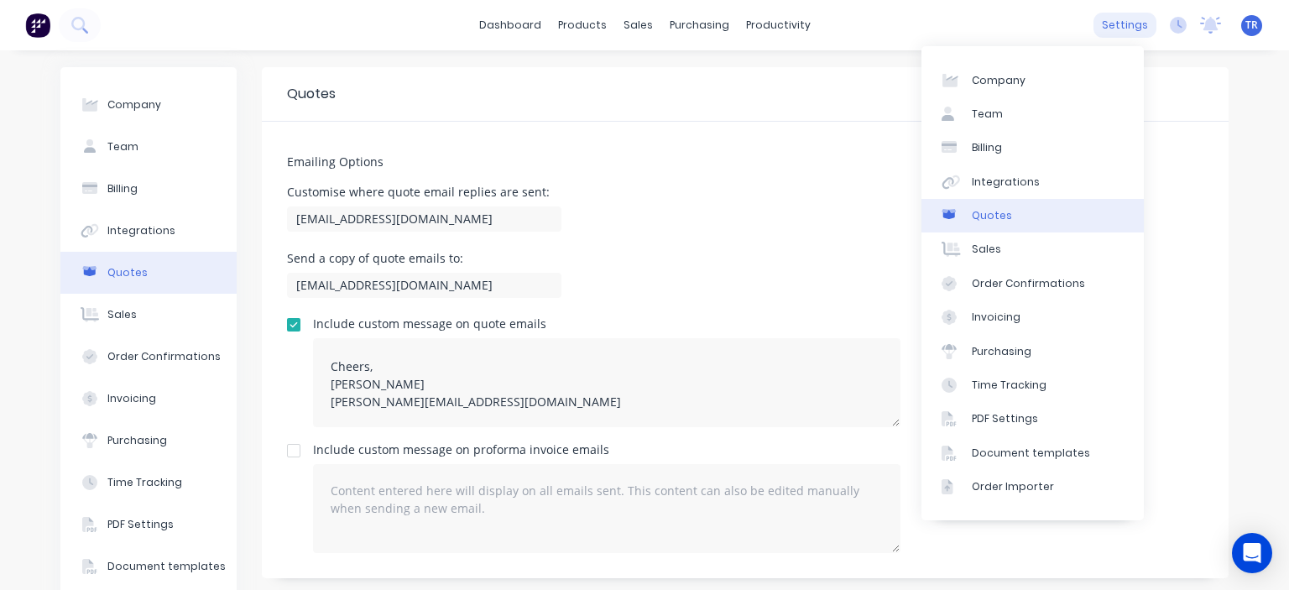
click at [1112, 23] on div "settings" at bounding box center [1124, 25] width 63 height 25
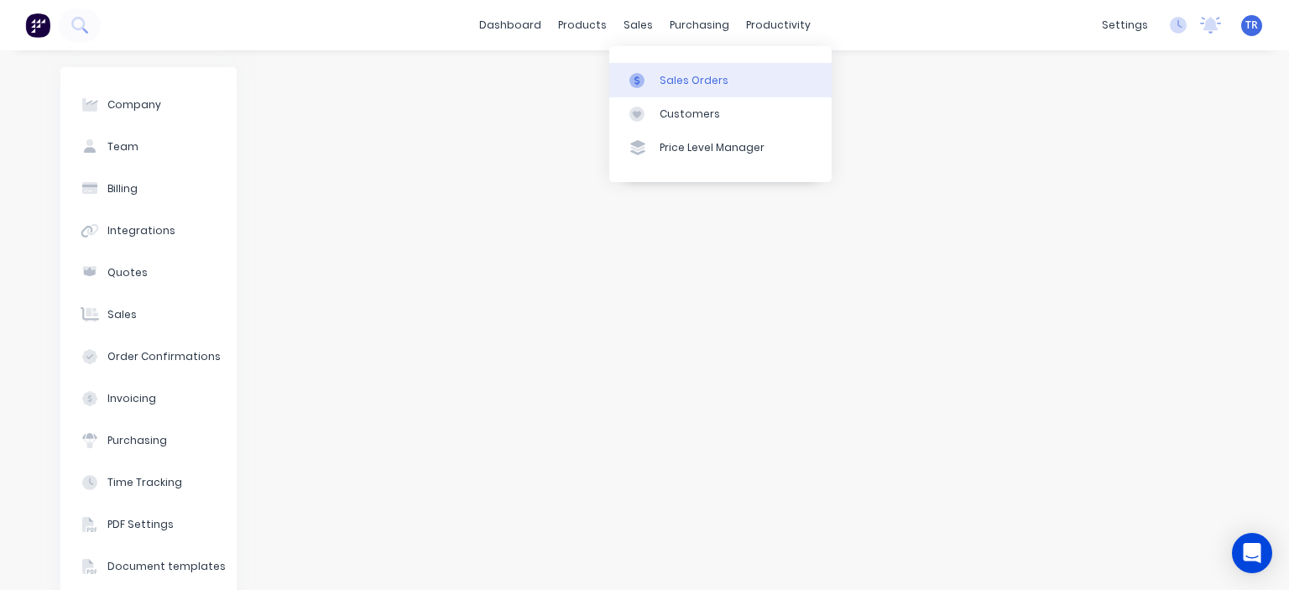
click at [681, 79] on div "Sales Orders" at bounding box center [693, 80] width 69 height 15
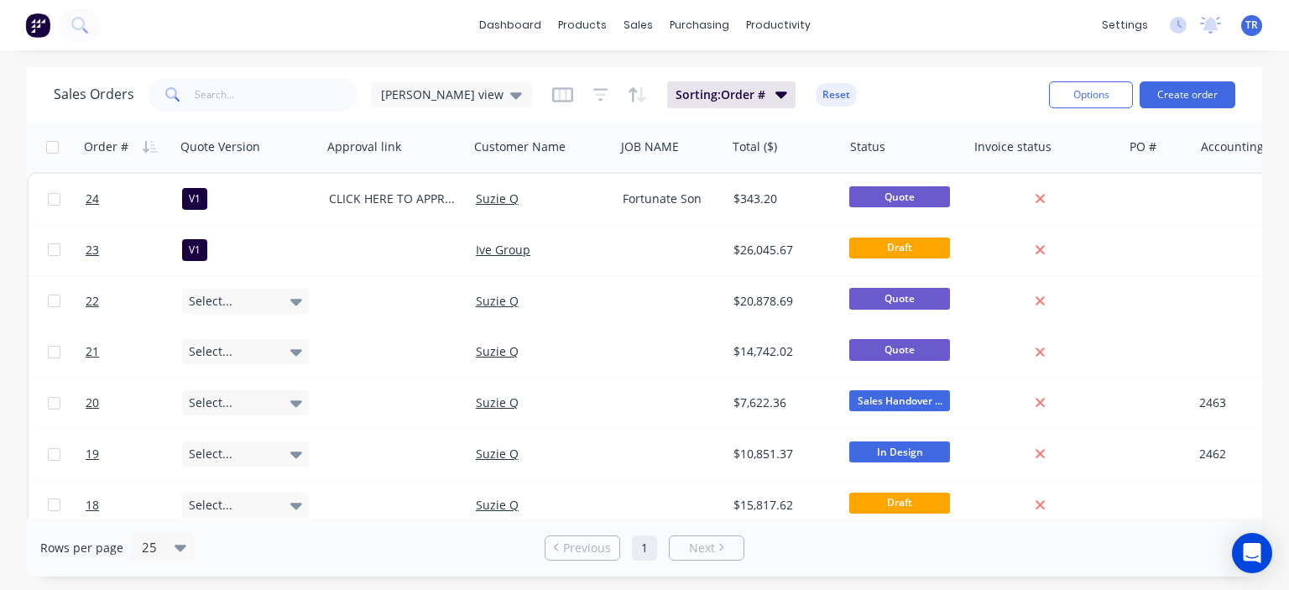
click at [710, 519] on div "Rows per page 25 Previous 1 Next" at bounding box center [644, 547] width 1235 height 58
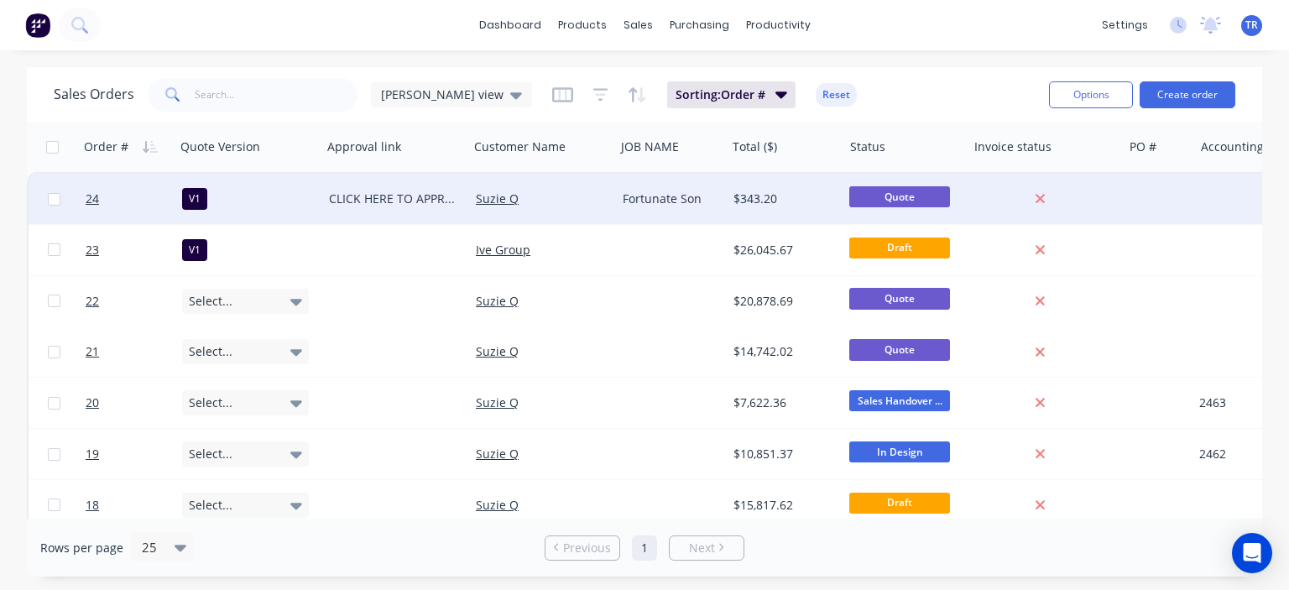
click at [581, 190] on div "Suzie Q" at bounding box center [539, 198] width 127 height 17
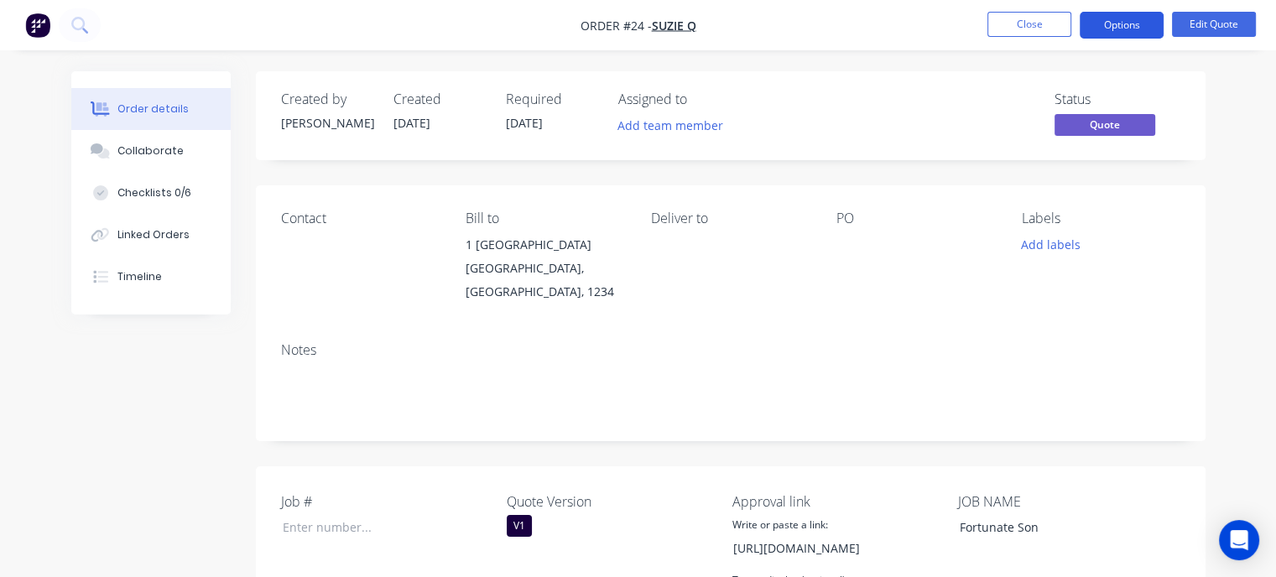
click at [1124, 29] on button "Options" at bounding box center [1122, 25] width 84 height 27
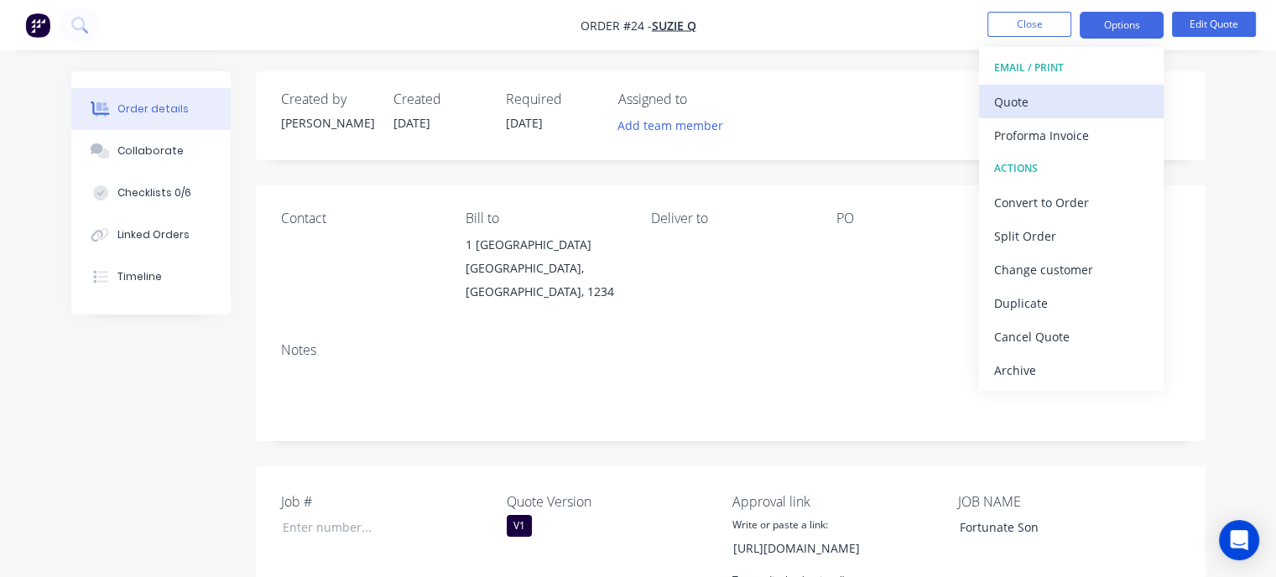
click at [1016, 108] on div "Quote" at bounding box center [1071, 102] width 154 height 24
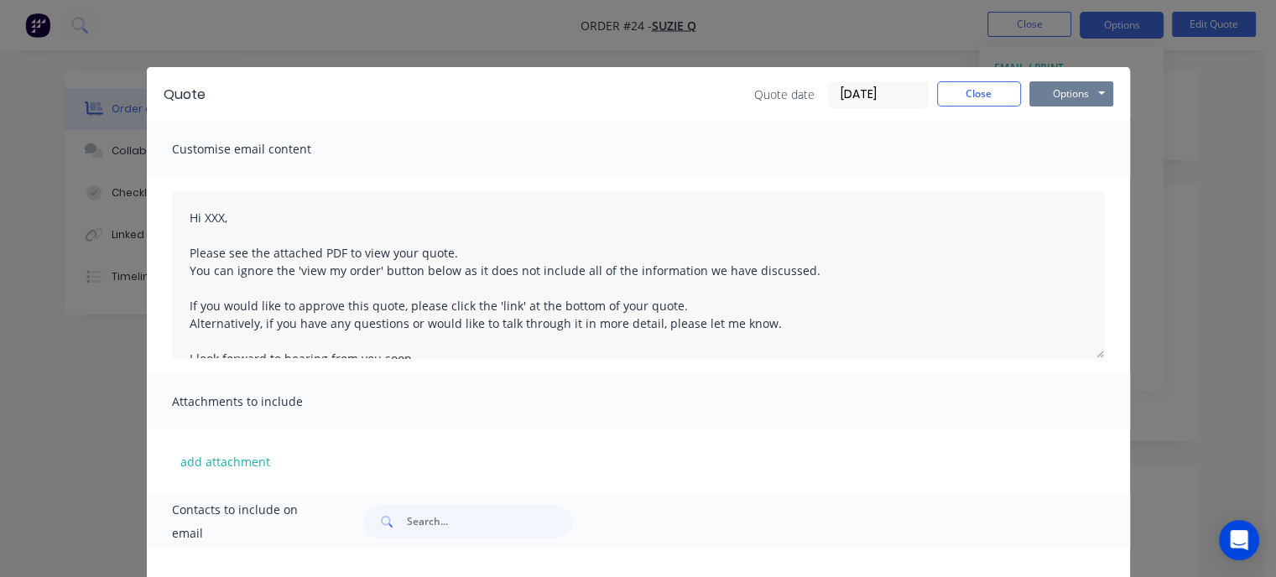
click at [1037, 100] on button "Options" at bounding box center [1071, 93] width 84 height 25
click at [1069, 128] on button "Preview" at bounding box center [1082, 124] width 107 height 28
click at [960, 98] on button "Close" at bounding box center [979, 93] width 84 height 25
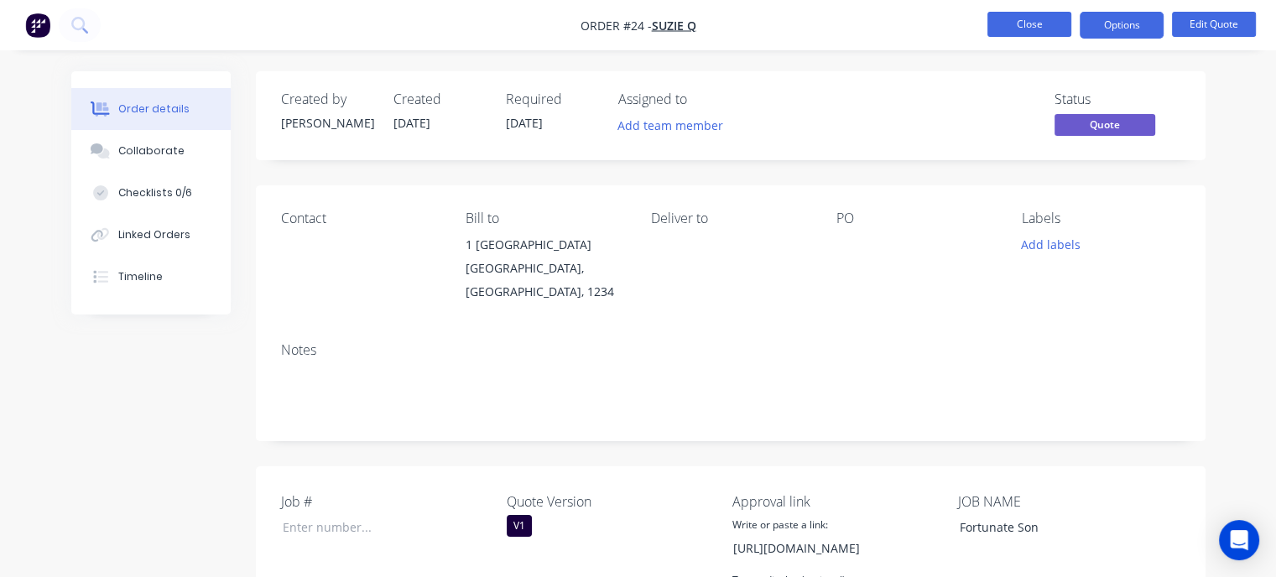
click at [1025, 21] on button "Close" at bounding box center [1029, 24] width 84 height 25
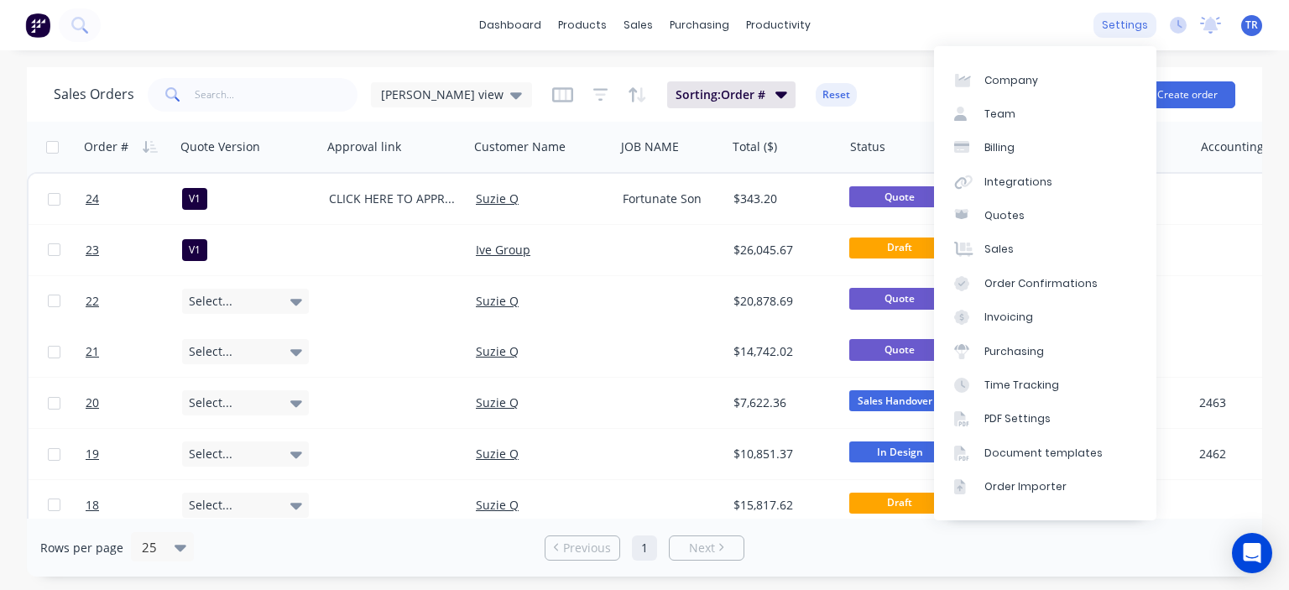
click at [1127, 34] on div "settings" at bounding box center [1124, 25] width 63 height 25
click at [1051, 455] on div "Document templates" at bounding box center [1043, 452] width 118 height 15
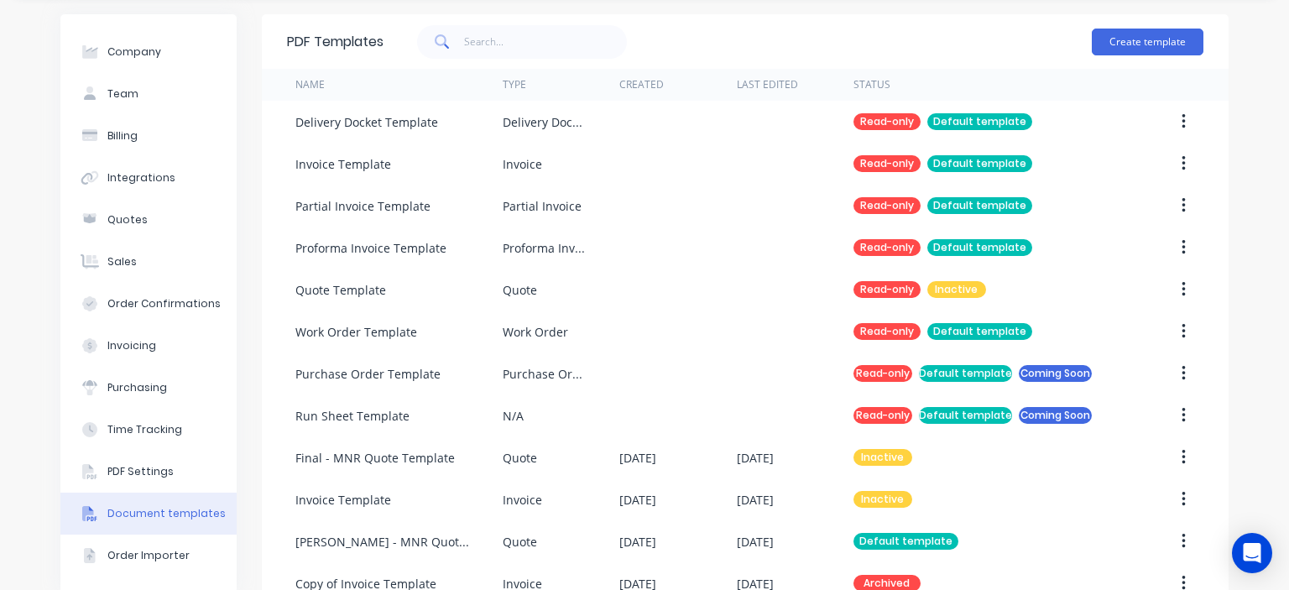
scroll to position [216, 0]
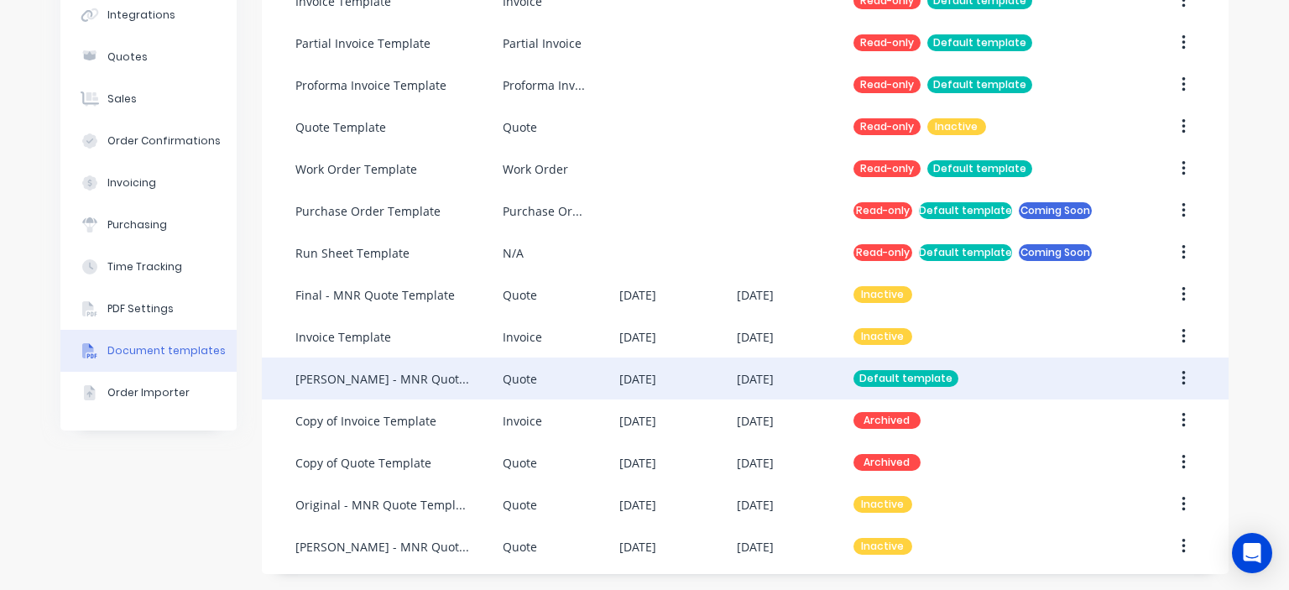
click at [573, 386] on div "Quote" at bounding box center [561, 378] width 117 height 42
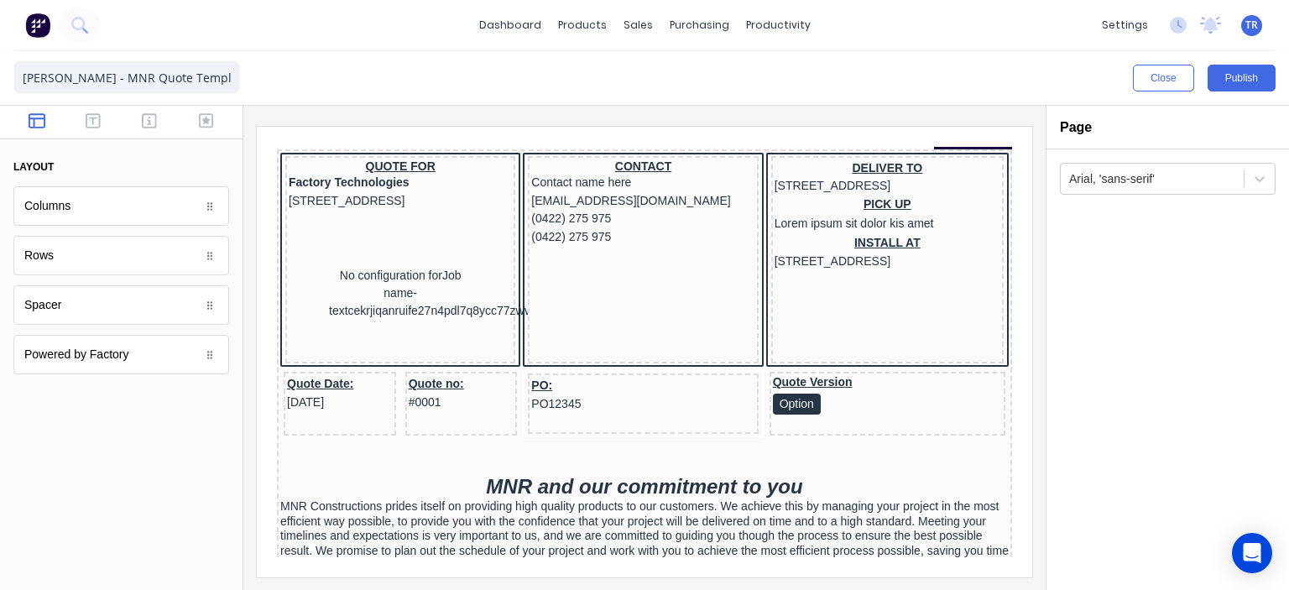
scroll to position [252, 0]
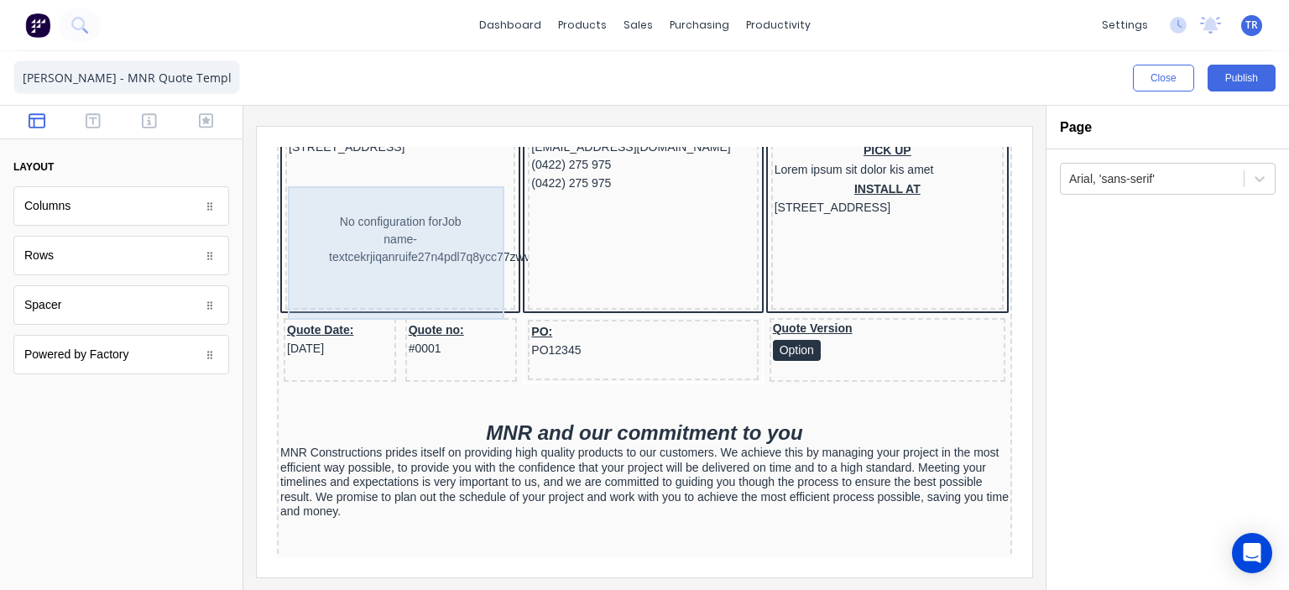
click at [375, 229] on div "No configuration for Job name-textcekrjiqanruife27n4pdl7q8ycc77zwv4vqmbeuculx2x…" at bounding box center [379, 219] width 223 height 133
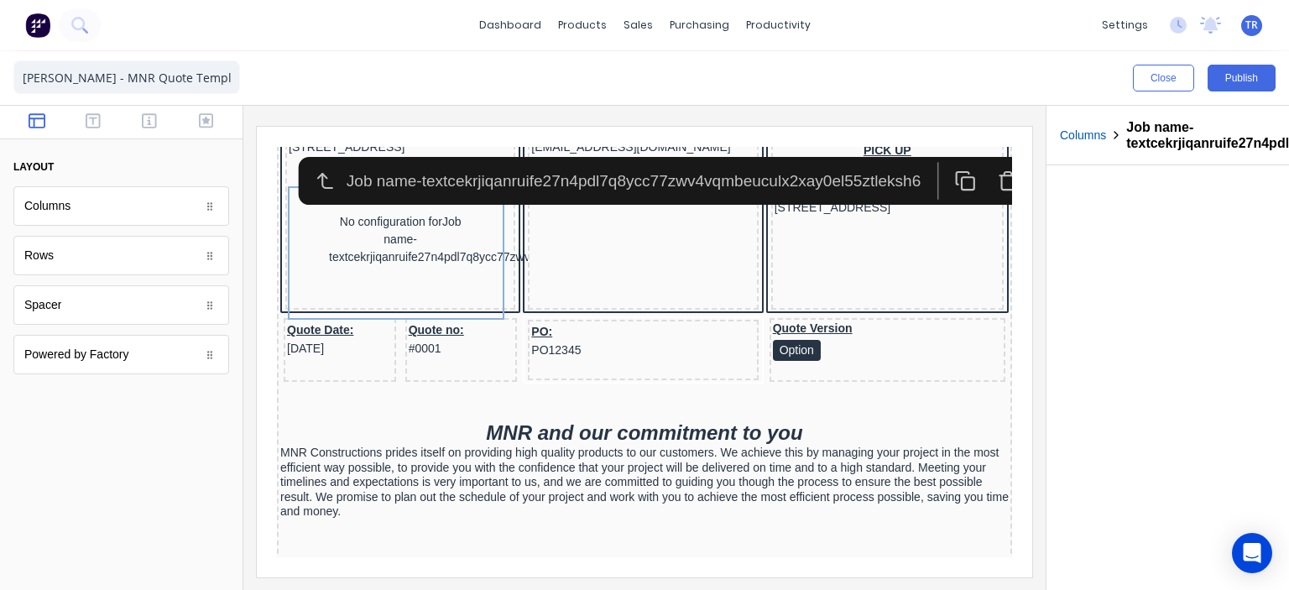
scroll to position [252, 60]
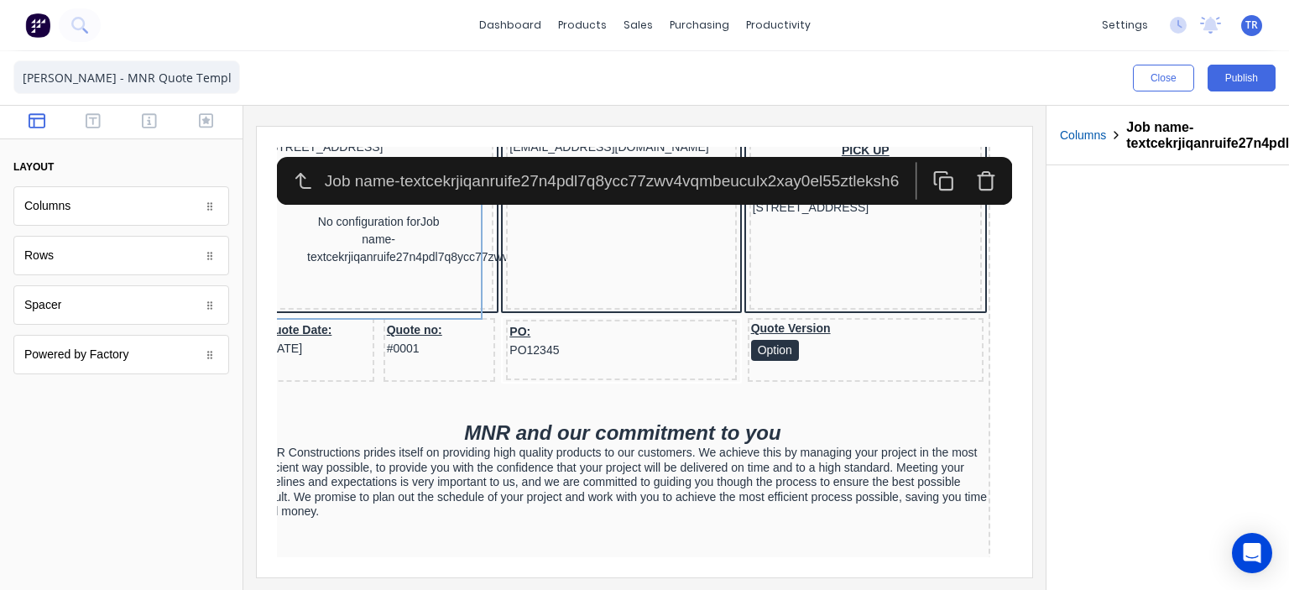
click at [954, 168] on icon "button" at bounding box center [964, 161] width 21 height 21
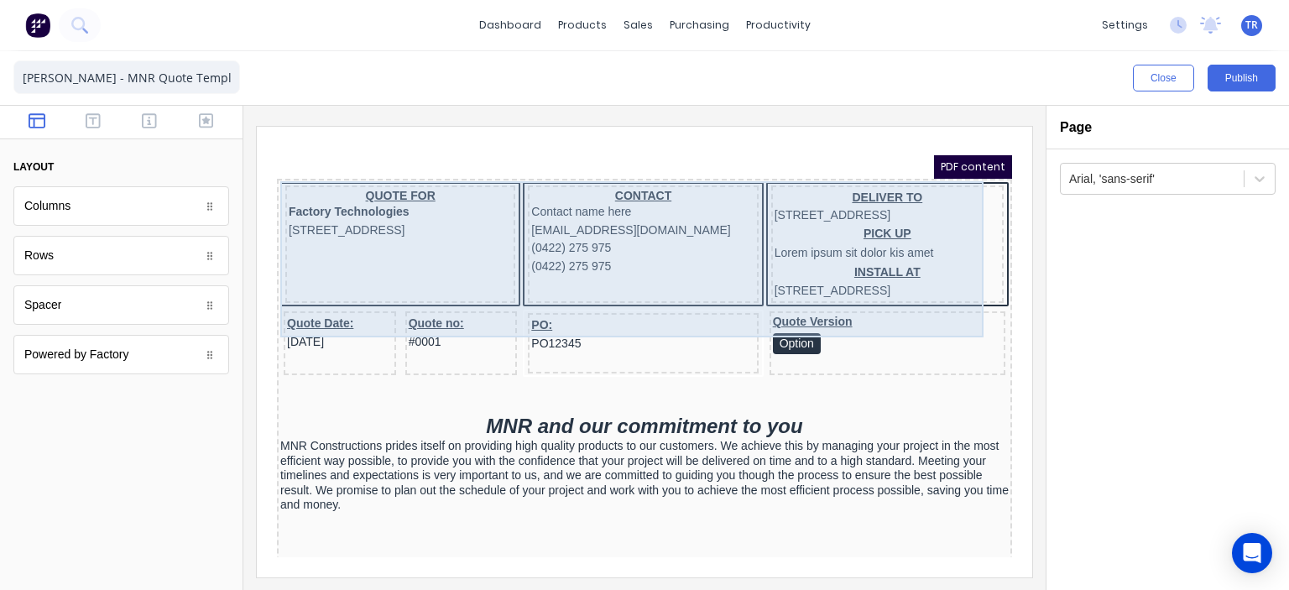
scroll to position [168, 0]
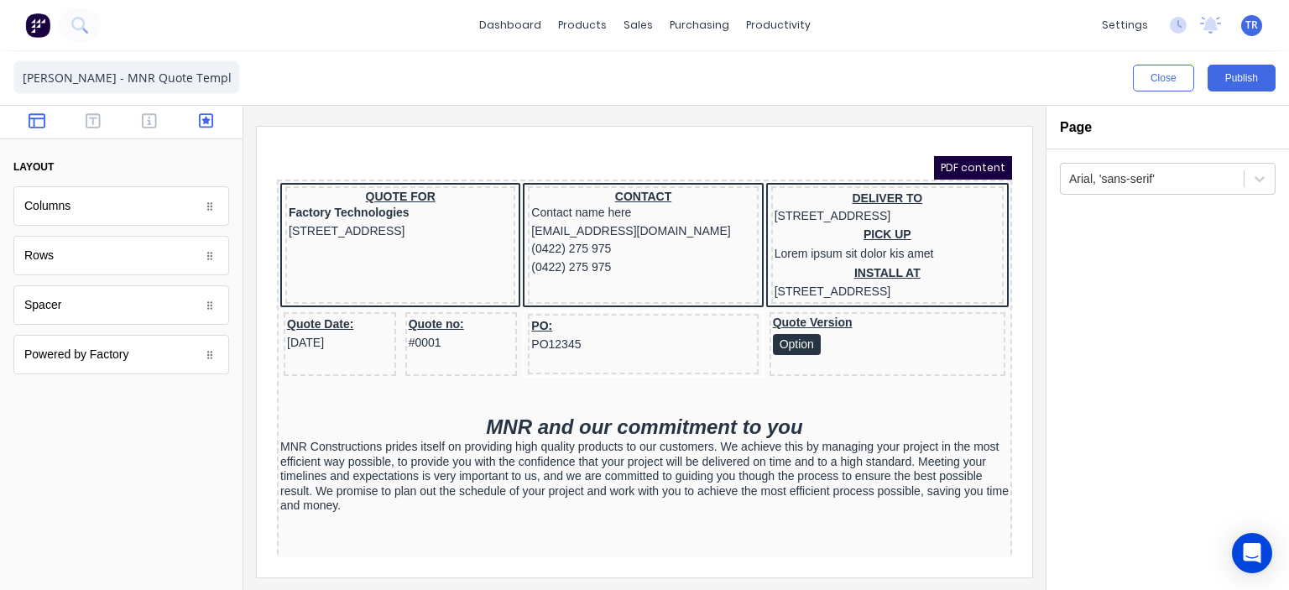
click at [208, 116] on icon "button" at bounding box center [206, 120] width 15 height 17
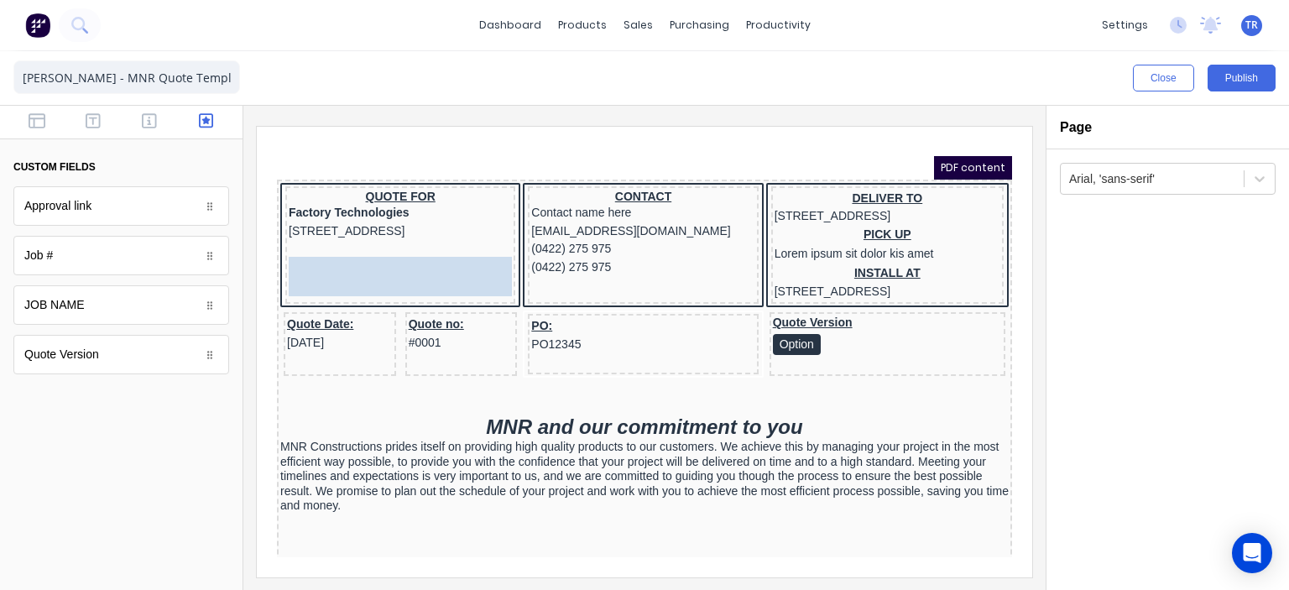
drag, startPoint x: 103, startPoint y: 311, endPoint x: 367, endPoint y: 274, distance: 266.8
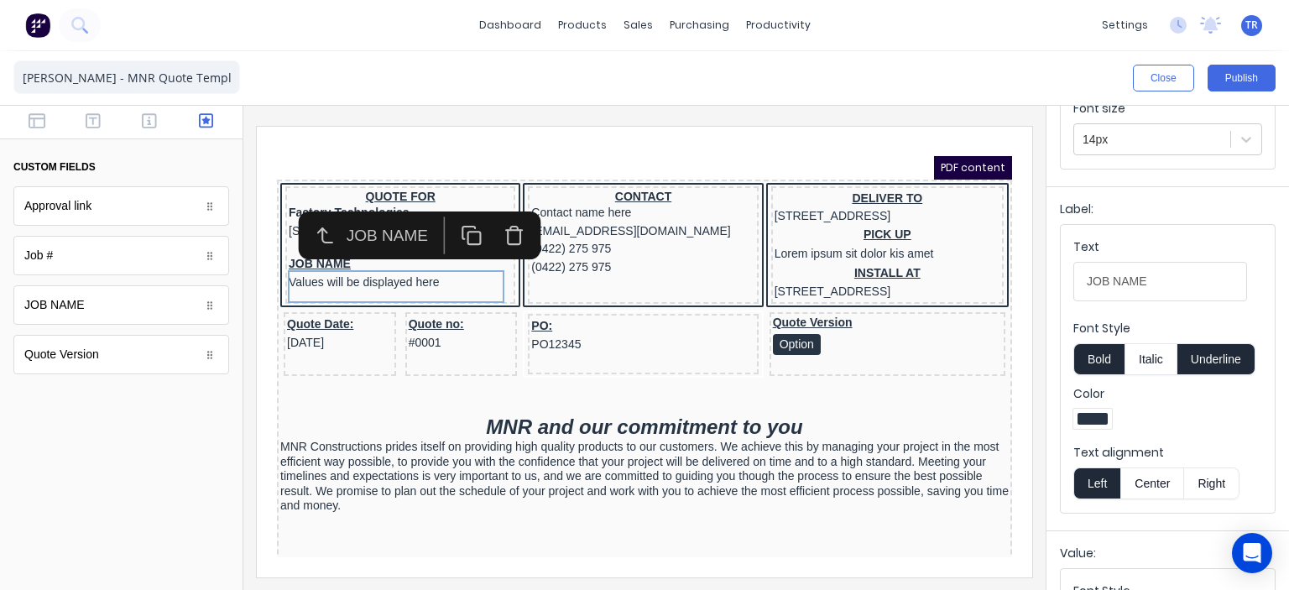
click at [1147, 479] on button "Center" at bounding box center [1152, 483] width 64 height 32
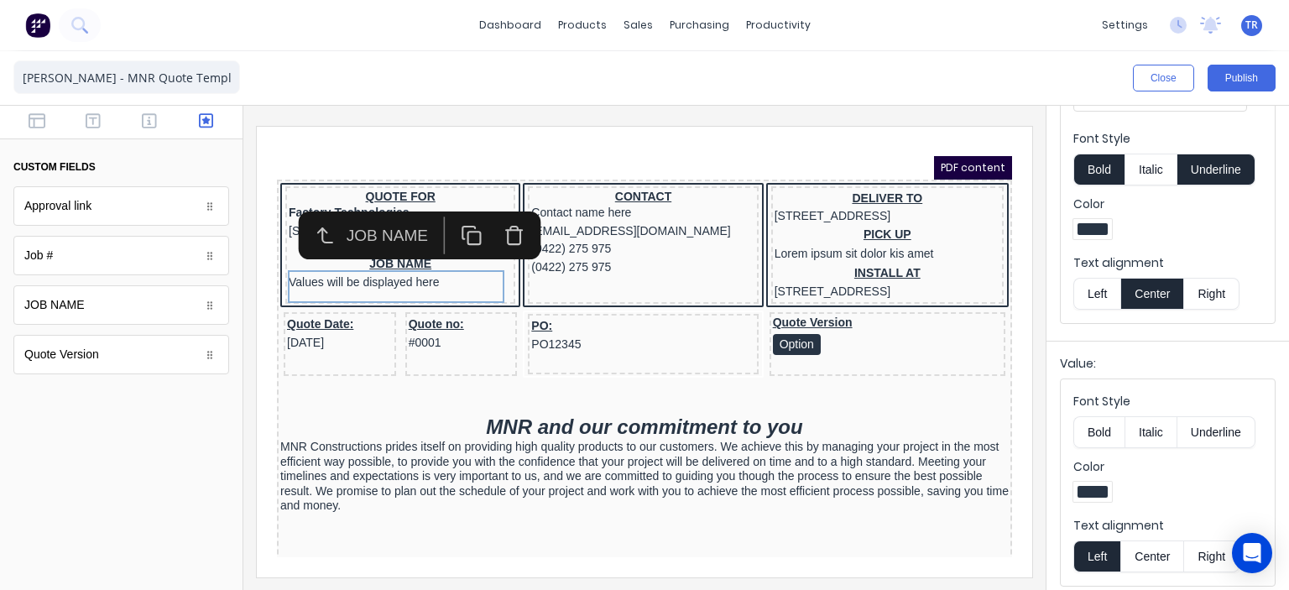
scroll to position [362, 0]
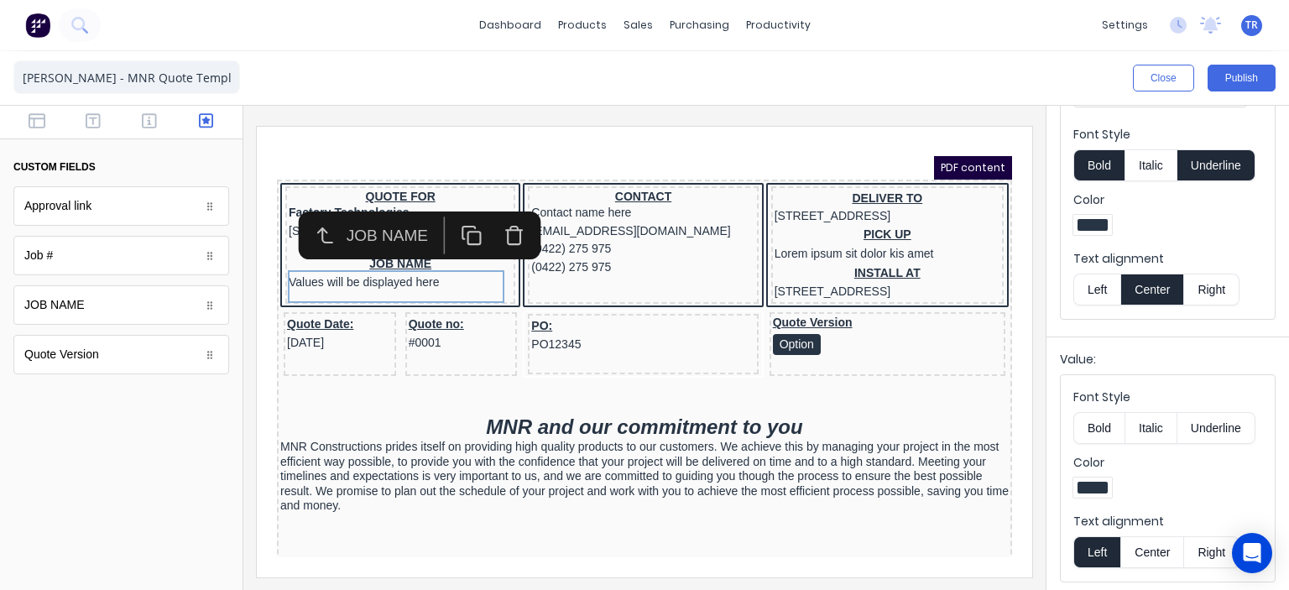
click at [1153, 542] on button "Center" at bounding box center [1152, 552] width 64 height 32
click at [102, 445] on div at bounding box center [121, 494] width 242 height 192
click at [1238, 80] on button "Publish" at bounding box center [1241, 78] width 68 height 27
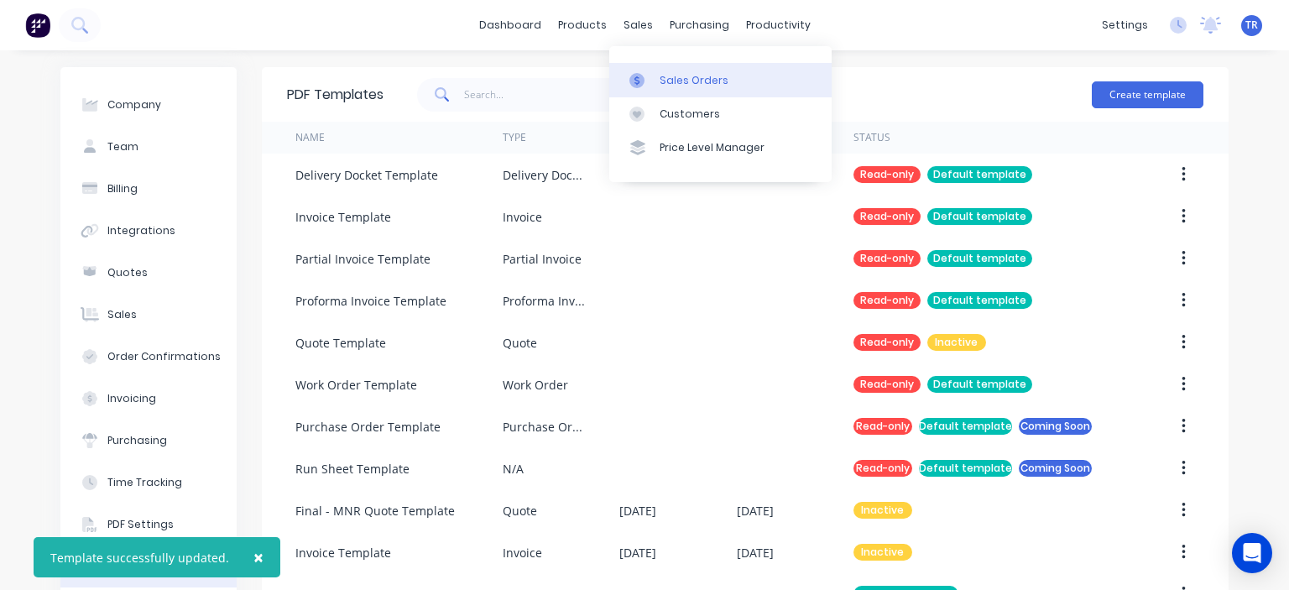
click at [679, 78] on div "Sales Orders" at bounding box center [693, 80] width 69 height 15
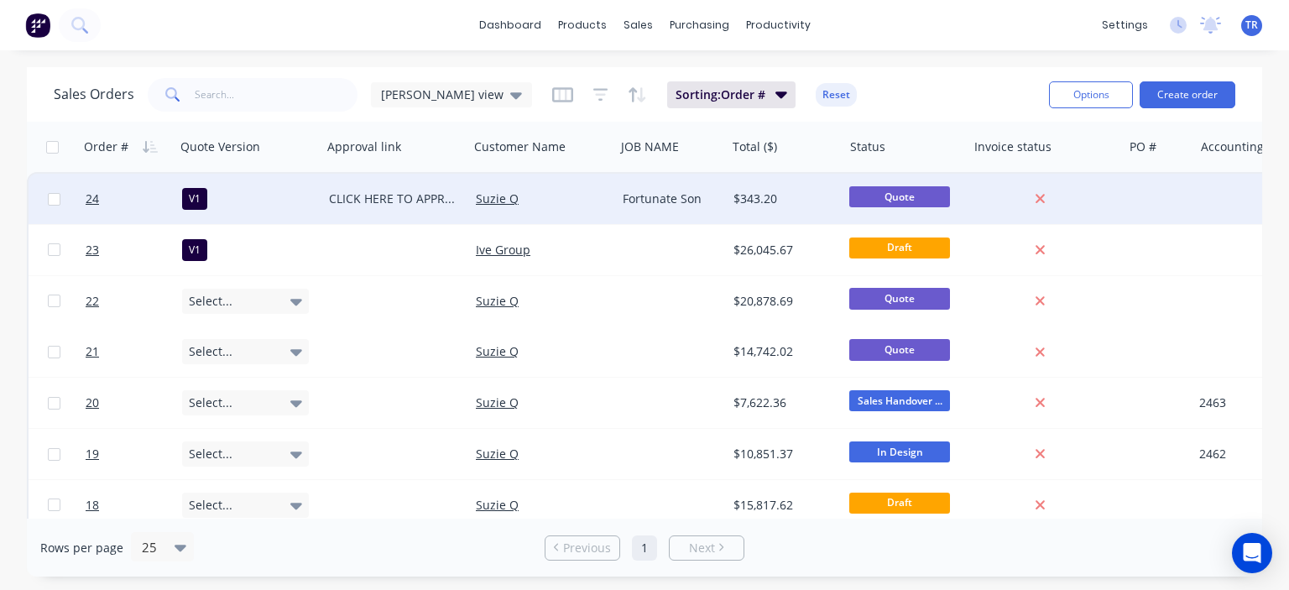
click at [587, 202] on div "Suzie Q" at bounding box center [539, 198] width 127 height 17
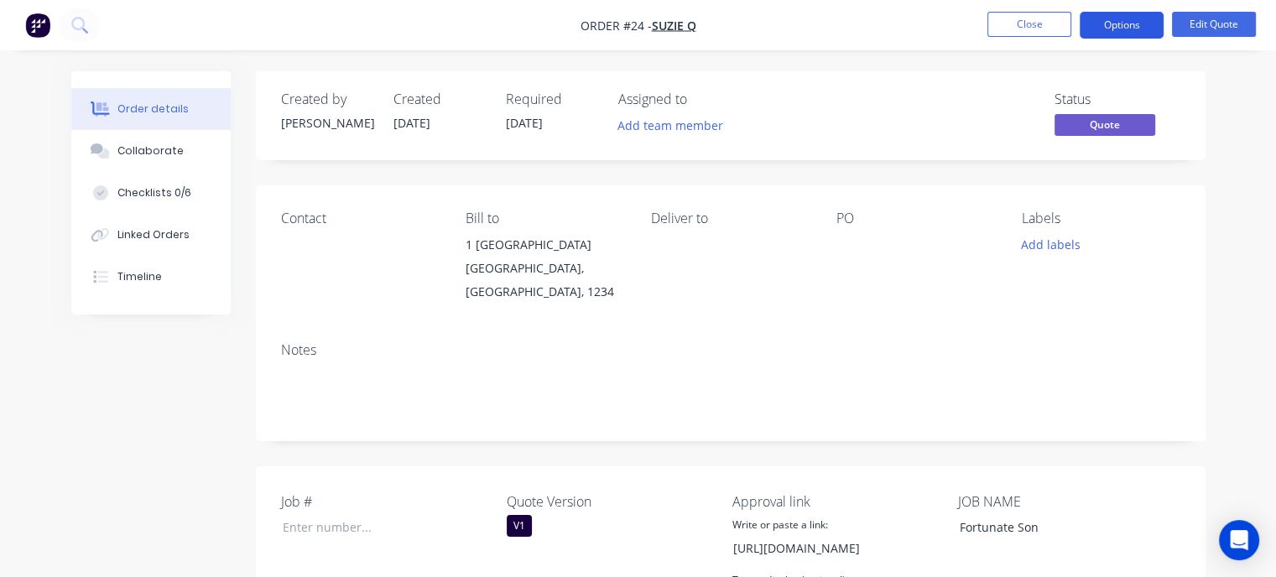
click at [1110, 35] on button "Options" at bounding box center [1122, 25] width 84 height 27
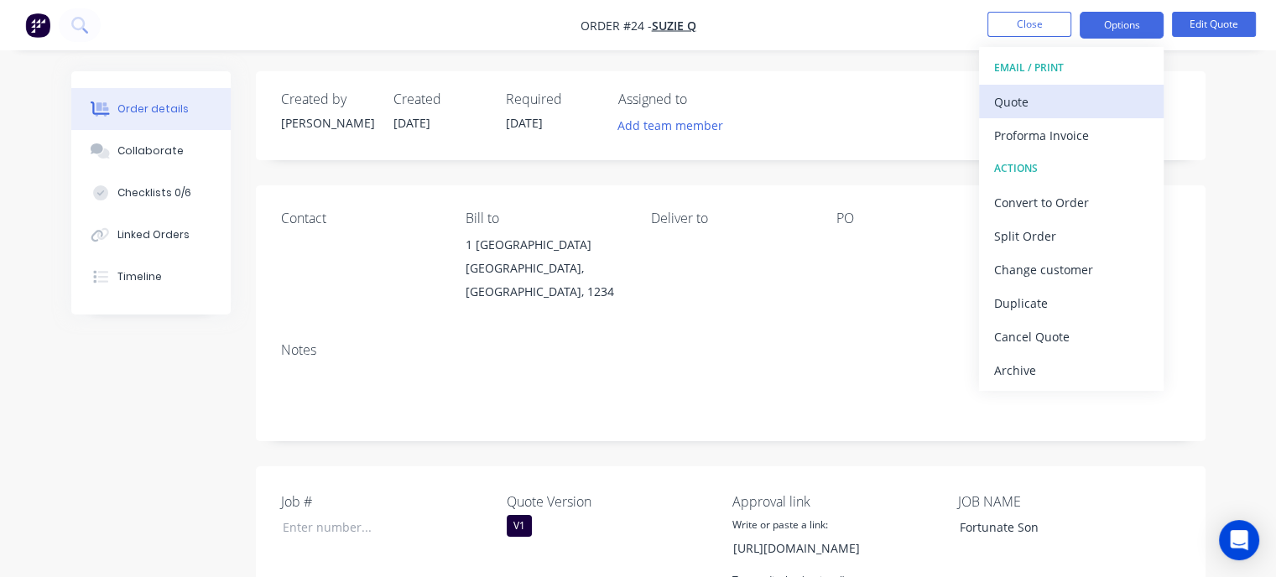
click at [1050, 110] on div "Quote" at bounding box center [1071, 102] width 154 height 24
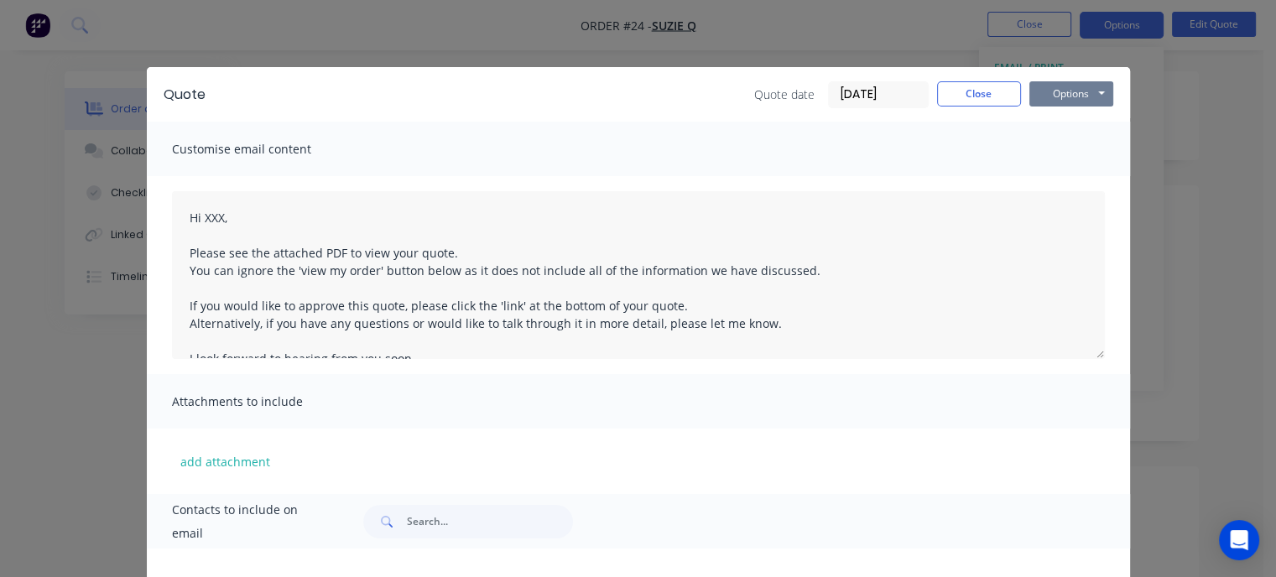
click at [1038, 97] on button "Options" at bounding box center [1071, 93] width 84 height 25
click at [1050, 126] on button "Preview" at bounding box center [1082, 124] width 107 height 28
click at [981, 87] on button "Close" at bounding box center [979, 93] width 84 height 25
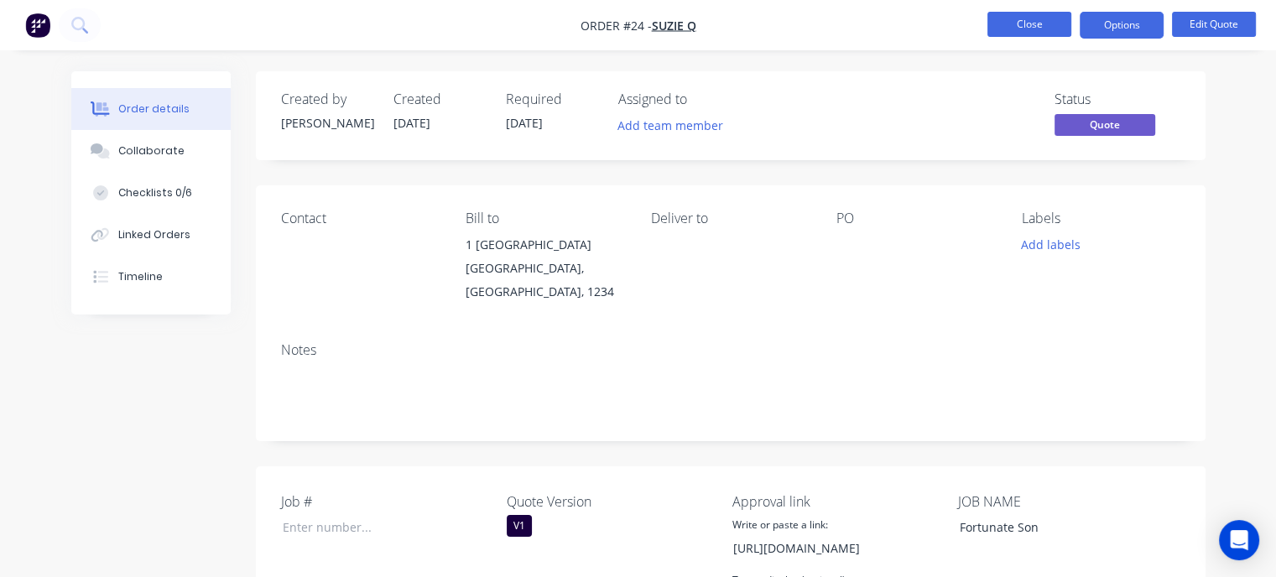
click at [1014, 23] on button "Close" at bounding box center [1029, 24] width 84 height 25
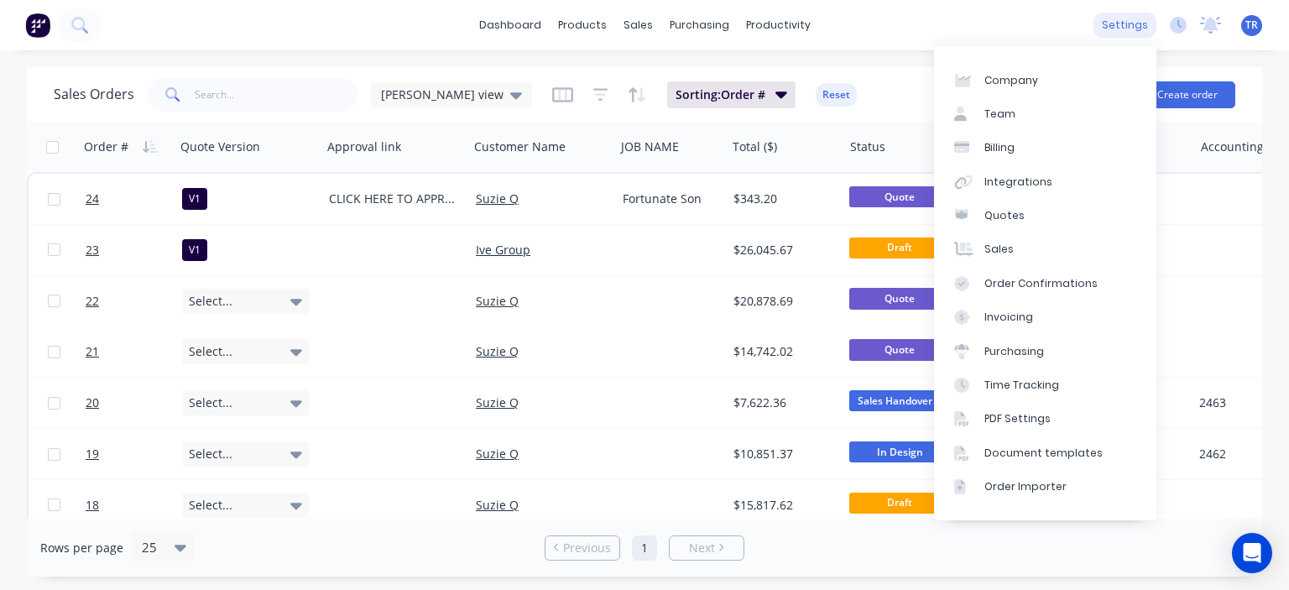
click at [1138, 23] on div "settings" at bounding box center [1124, 25] width 63 height 25
click at [1067, 453] on div "Document templates" at bounding box center [1043, 452] width 118 height 15
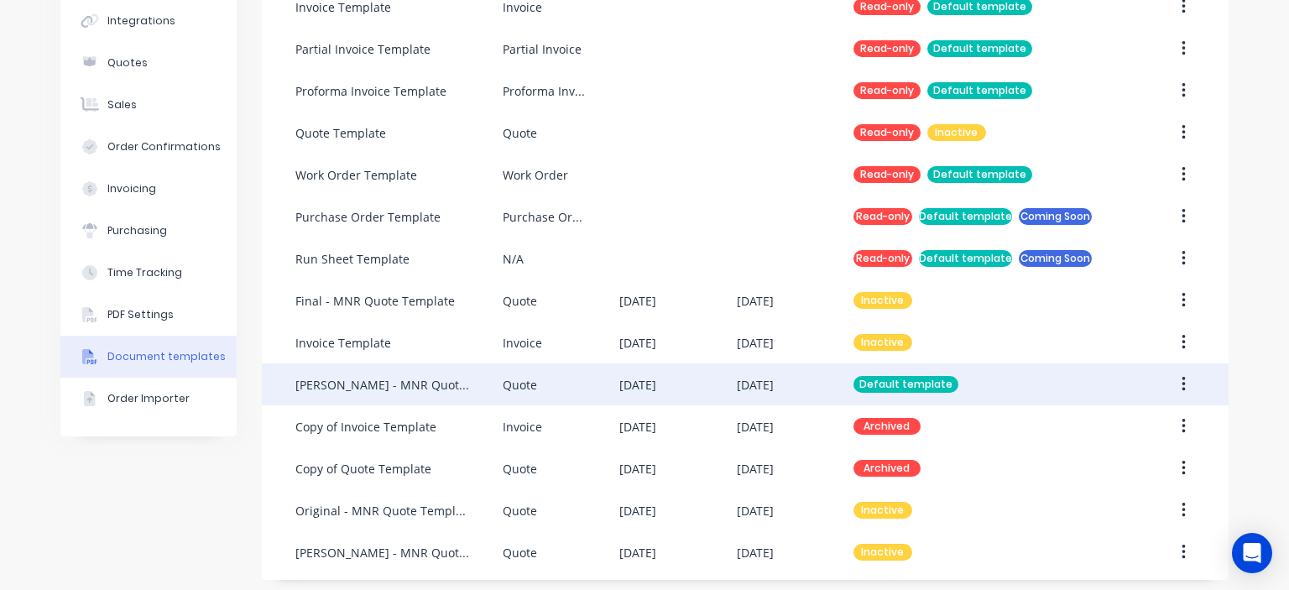
scroll to position [216, 0]
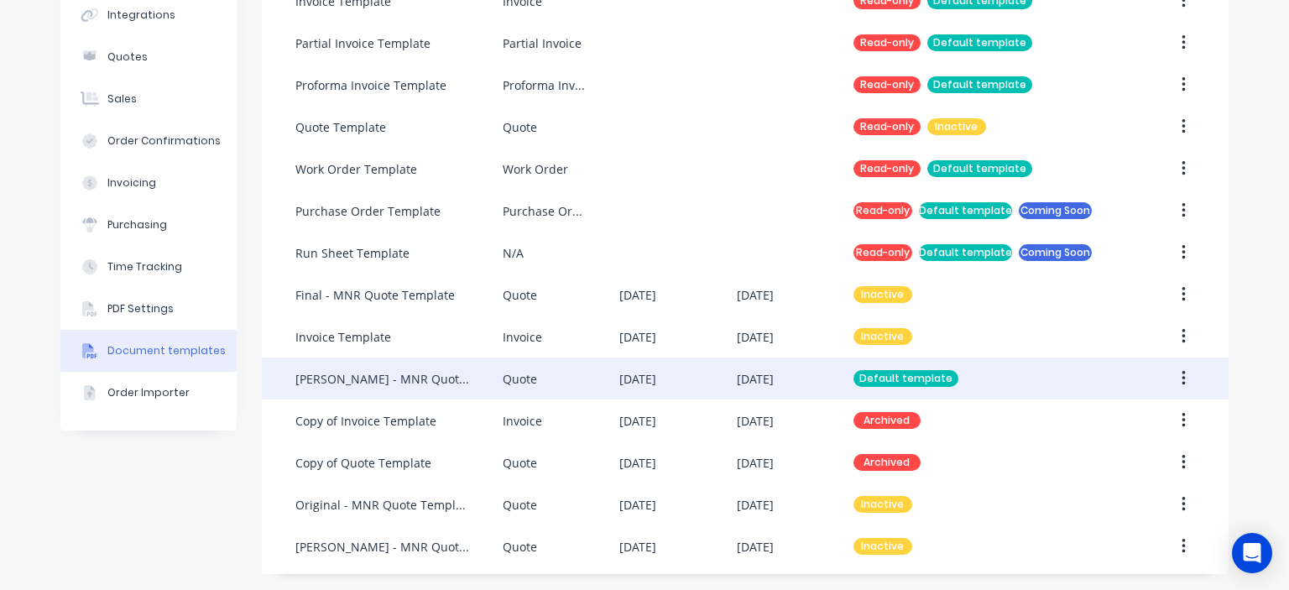
click at [456, 378] on div "[PERSON_NAME] - MNR Quote Template - Hubspot Link" at bounding box center [382, 379] width 174 height 18
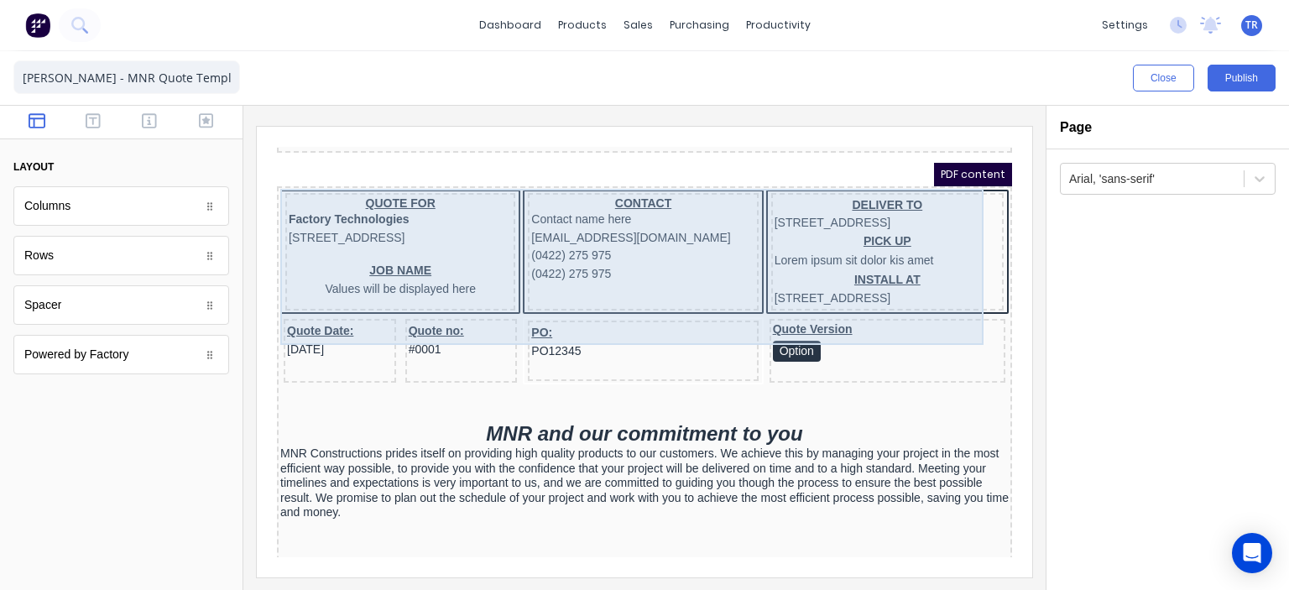
scroll to position [168, 0]
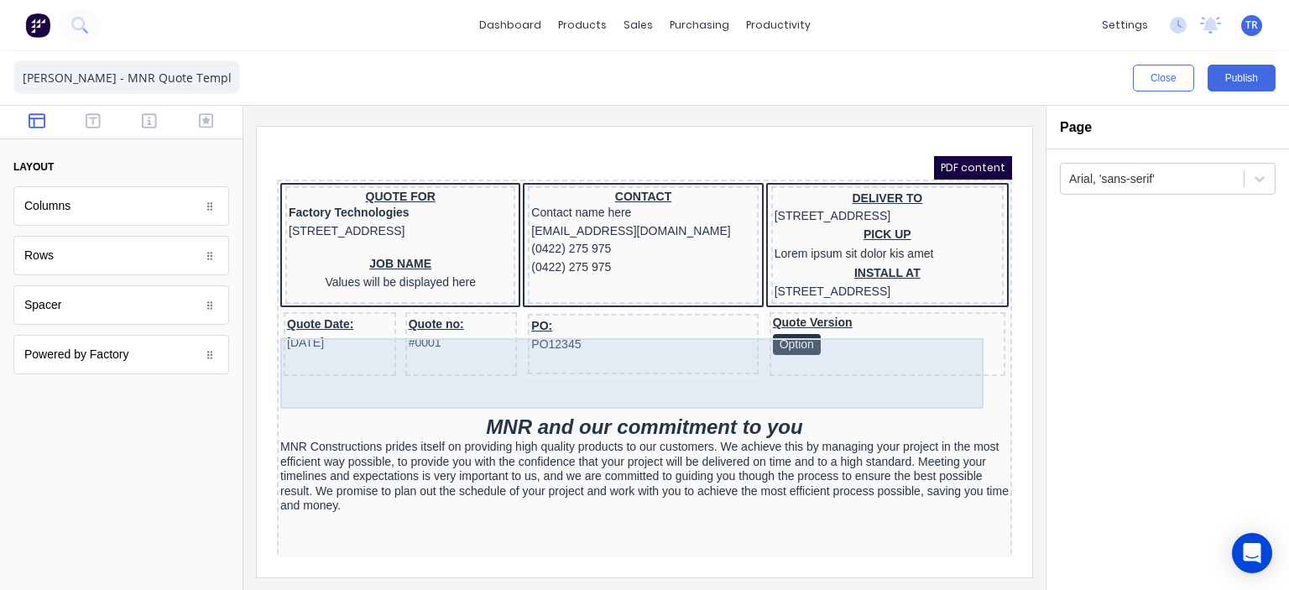
click at [805, 356] on div "Quote Version Option" at bounding box center [867, 324] width 236 height 64
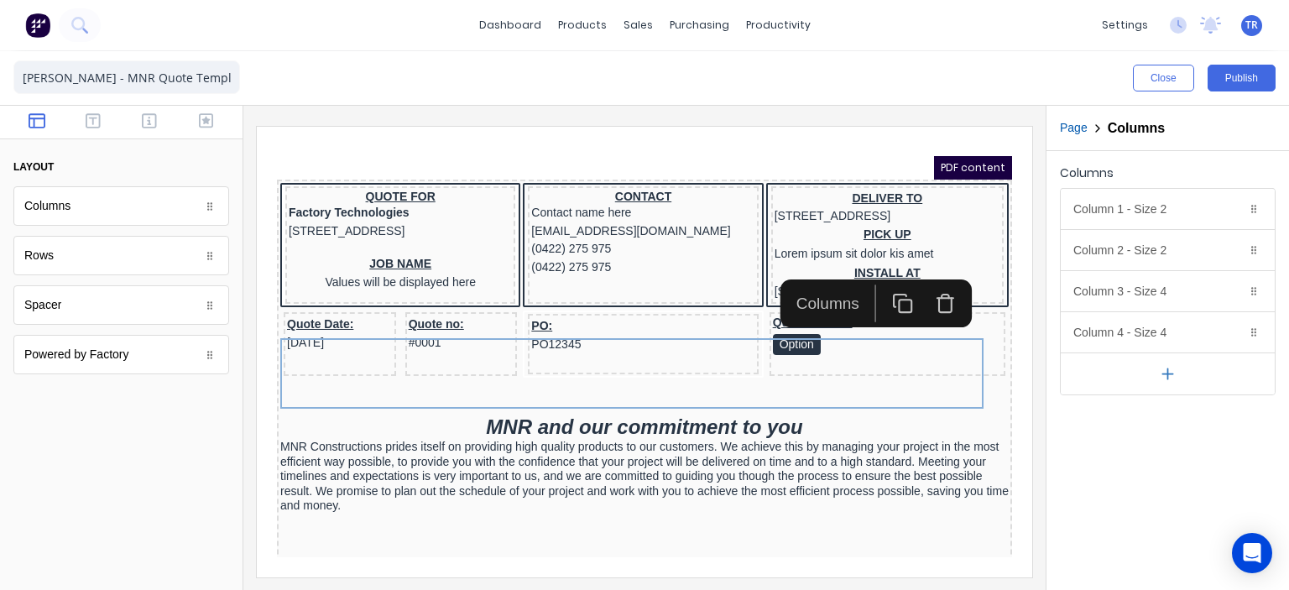
click at [889, 284] on icon "button" at bounding box center [883, 283] width 21 height 21
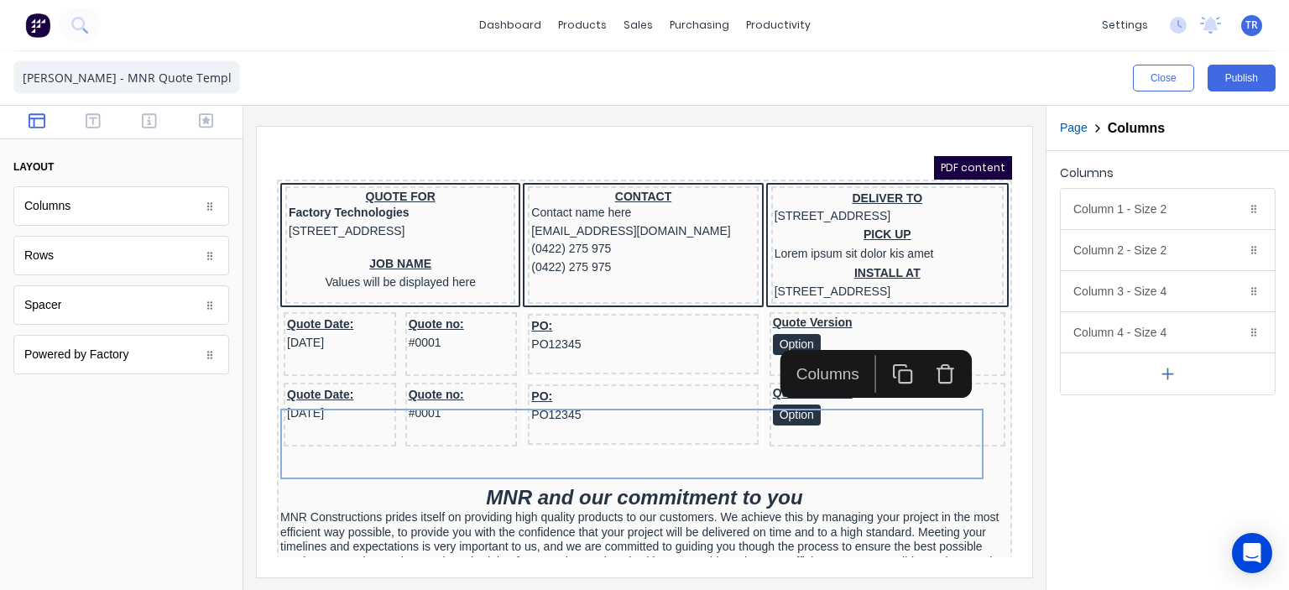
click at [922, 357] on icon "button" at bounding box center [925, 353] width 21 height 21
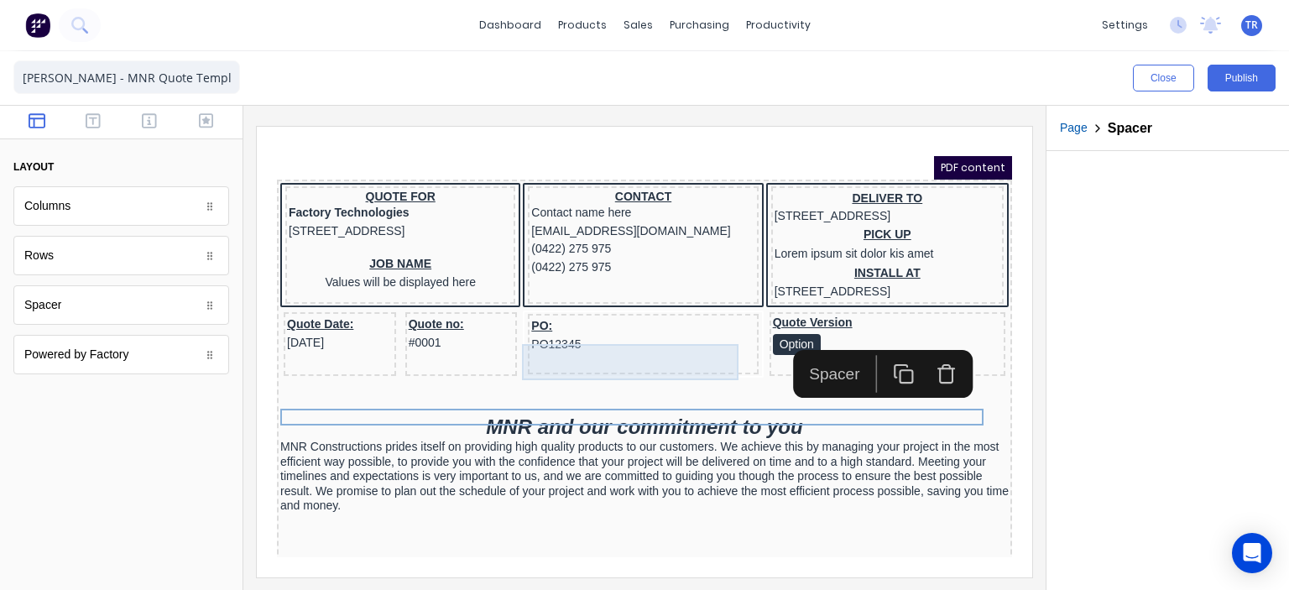
click at [619, 333] on div "PO: PO12345" at bounding box center [622, 315] width 223 height 36
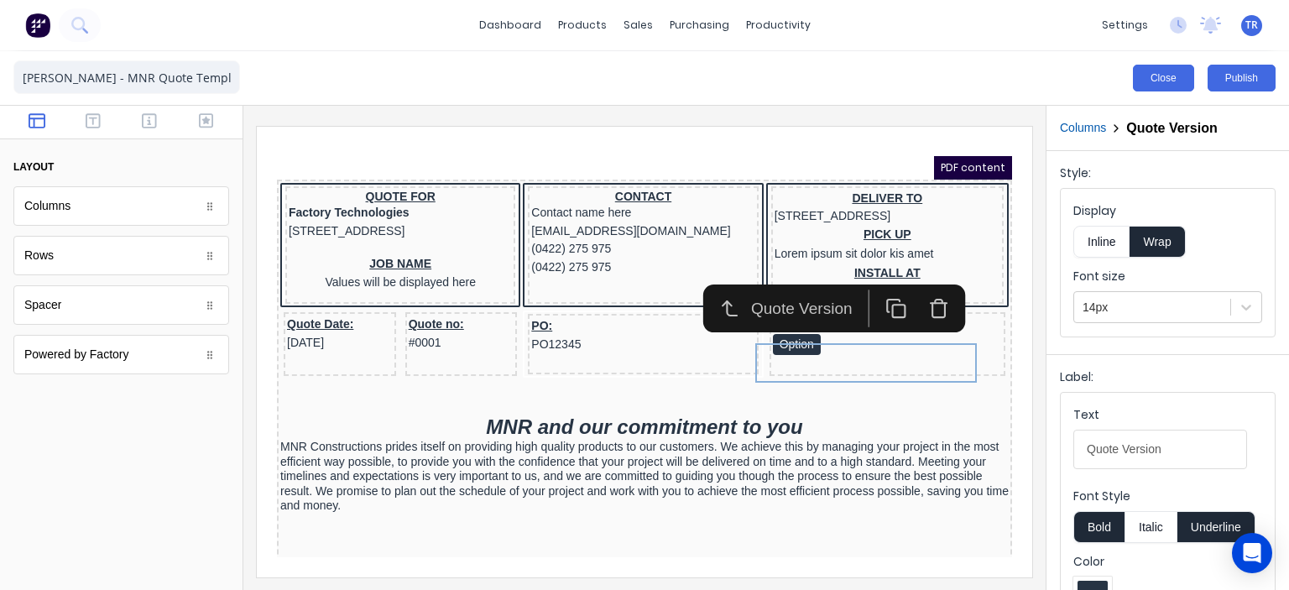
click at [1180, 79] on button "Close" at bounding box center [1163, 78] width 61 height 27
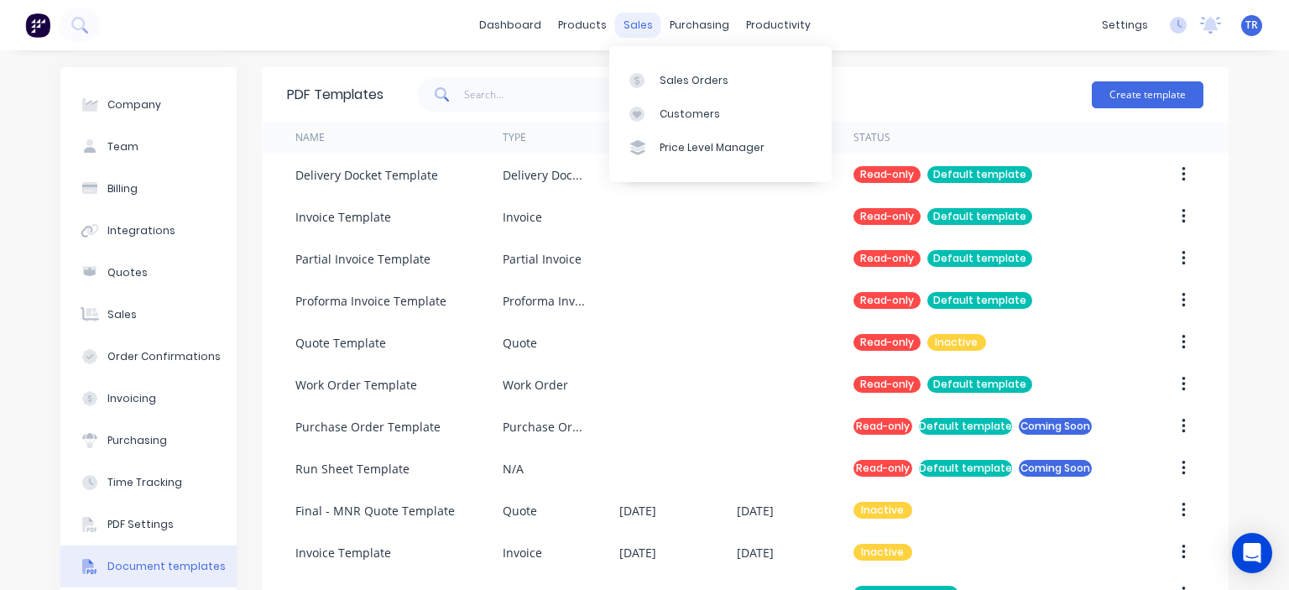
click at [648, 29] on div "sales" at bounding box center [638, 25] width 46 height 25
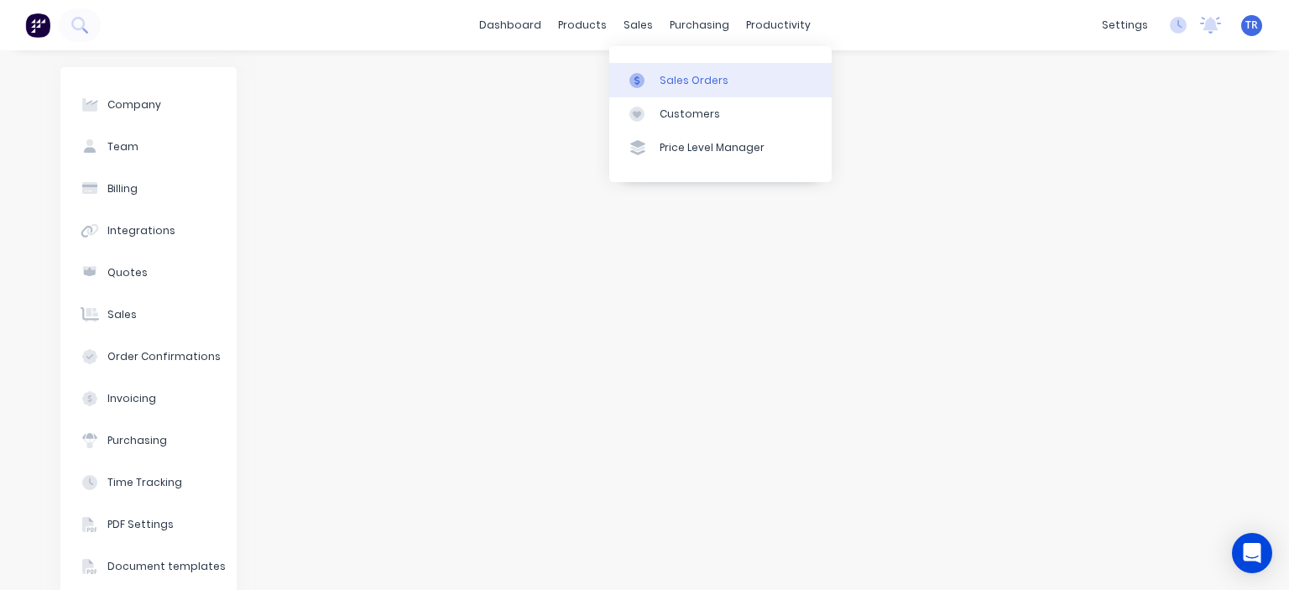
click at [672, 76] on div "Sales Orders" at bounding box center [693, 80] width 69 height 15
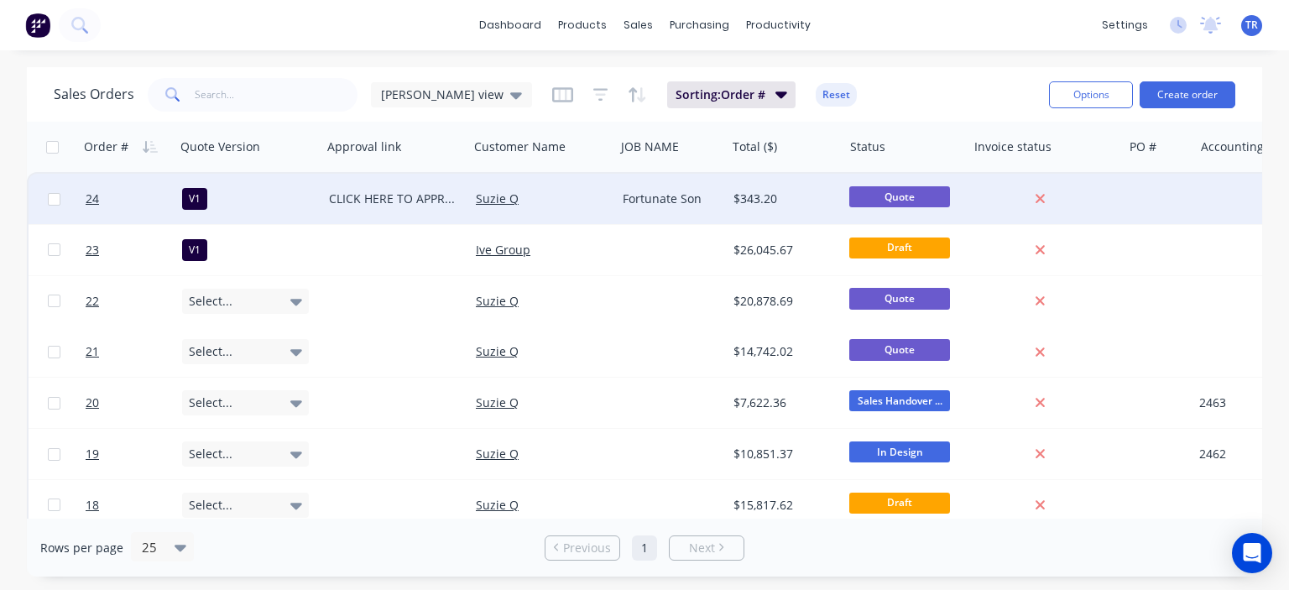
click at [571, 186] on div "Suzie Q" at bounding box center [542, 199] width 147 height 50
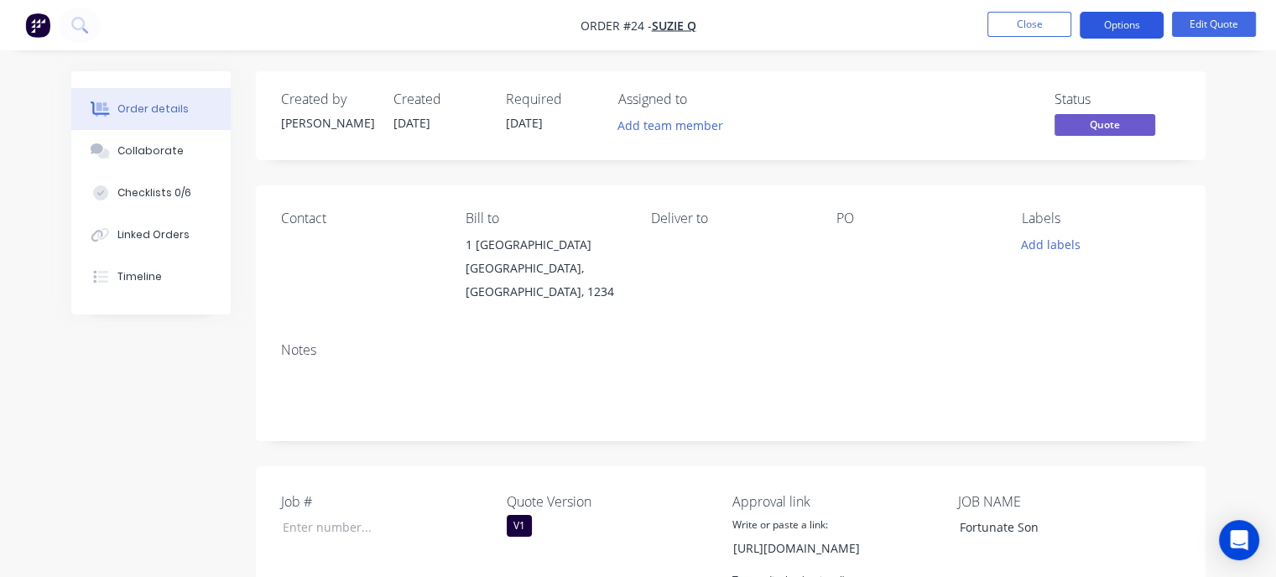
click at [1125, 29] on button "Options" at bounding box center [1122, 25] width 84 height 27
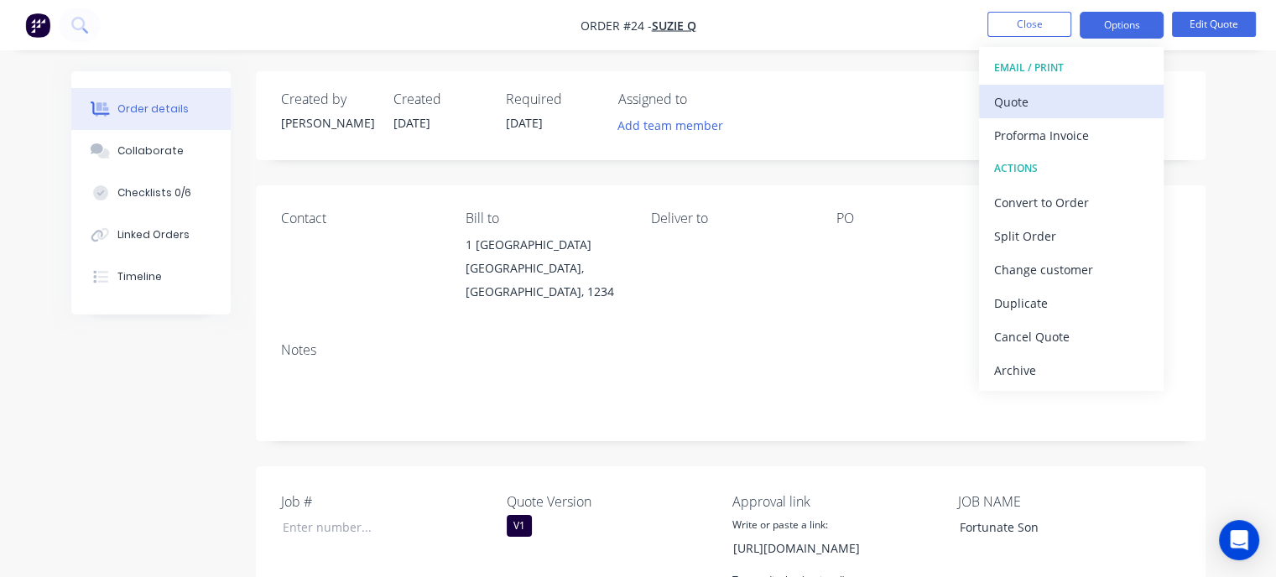
click at [1044, 91] on div "Quote" at bounding box center [1071, 102] width 154 height 24
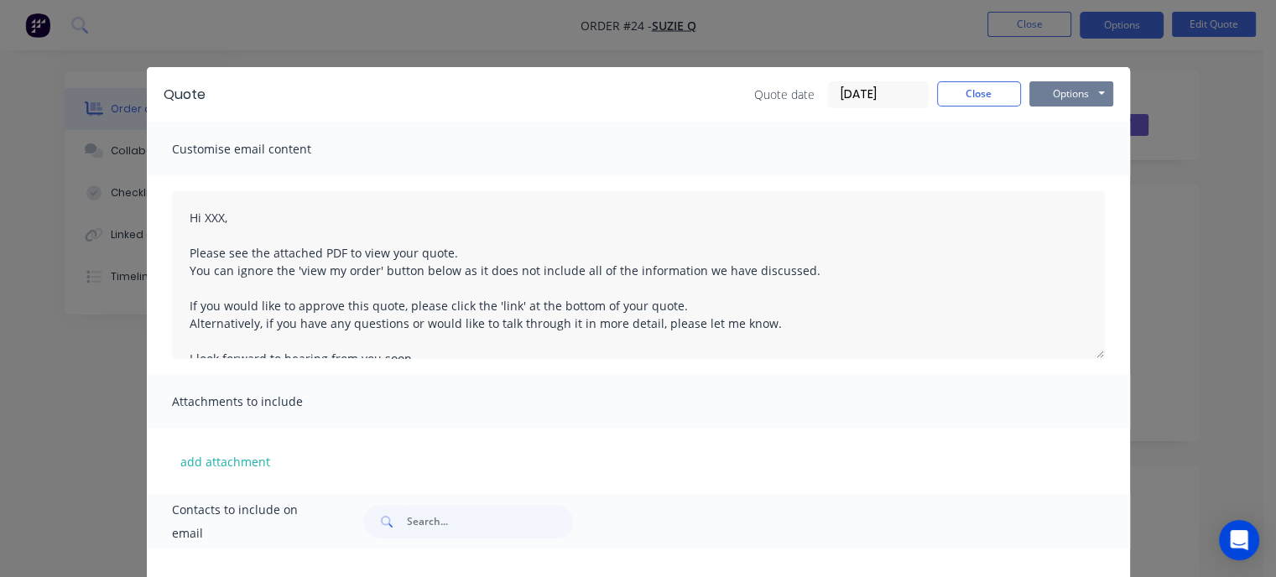
click at [1033, 103] on button "Options" at bounding box center [1071, 93] width 84 height 25
click at [1054, 127] on button "Preview" at bounding box center [1082, 124] width 107 height 28
click at [962, 90] on button "Close" at bounding box center [979, 93] width 84 height 25
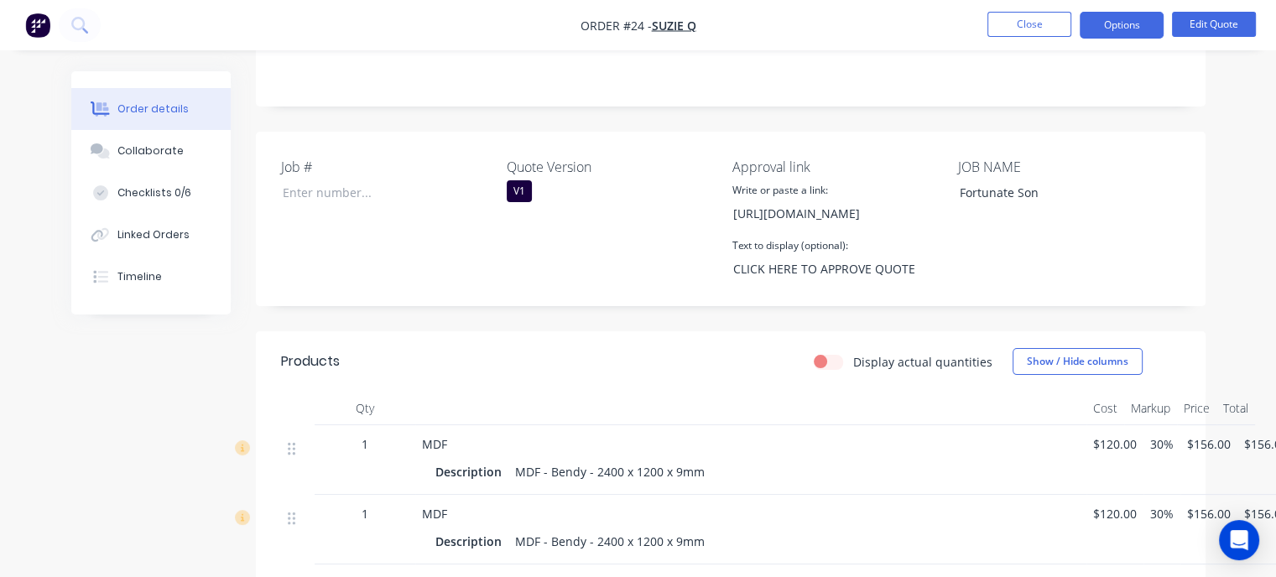
scroll to position [336, 0]
click at [1015, 29] on button "Close" at bounding box center [1029, 24] width 84 height 25
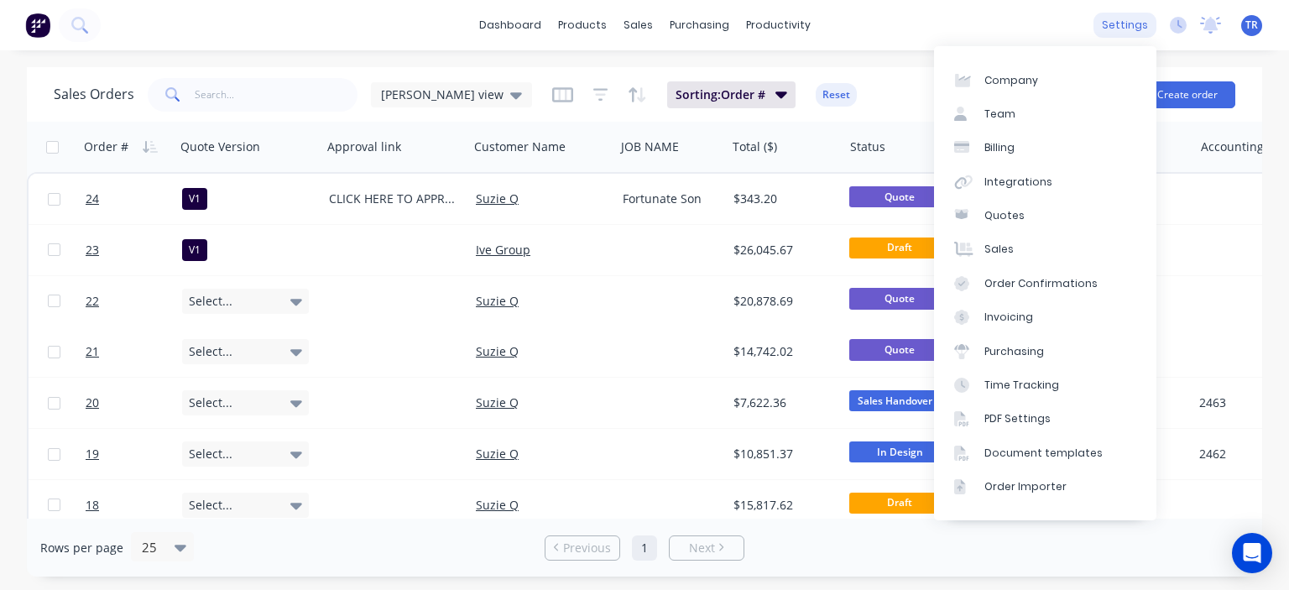
click at [1133, 22] on div "settings" at bounding box center [1124, 25] width 63 height 25
click at [1038, 444] on link "Document templates" at bounding box center [1045, 453] width 222 height 34
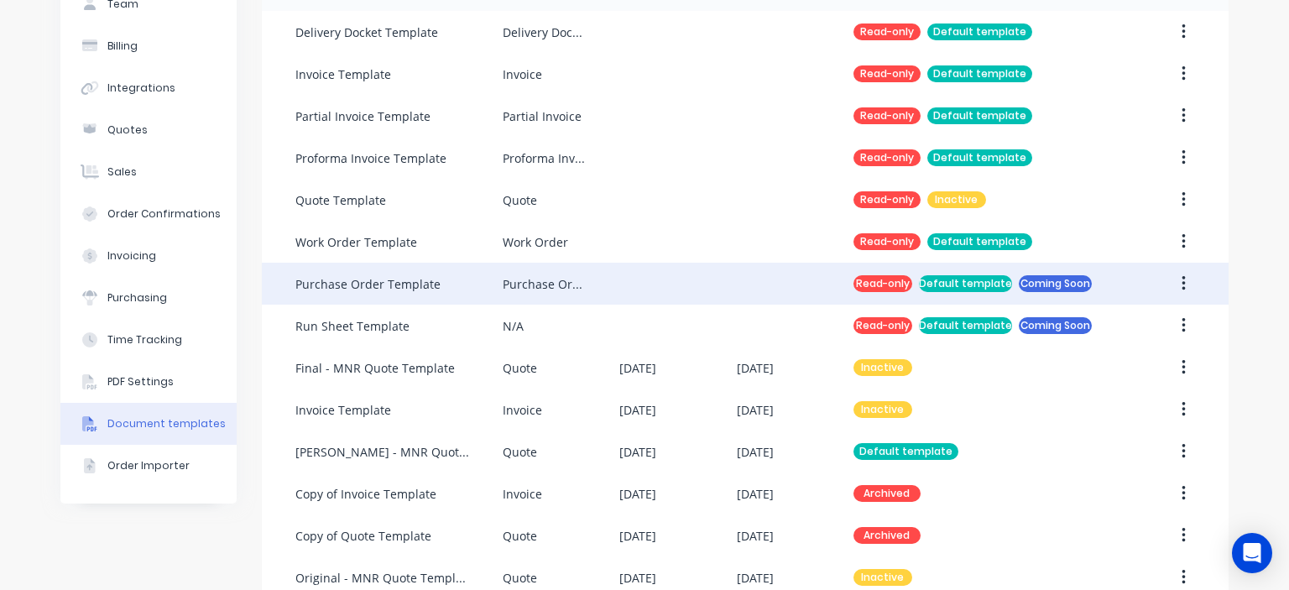
scroll to position [216, 0]
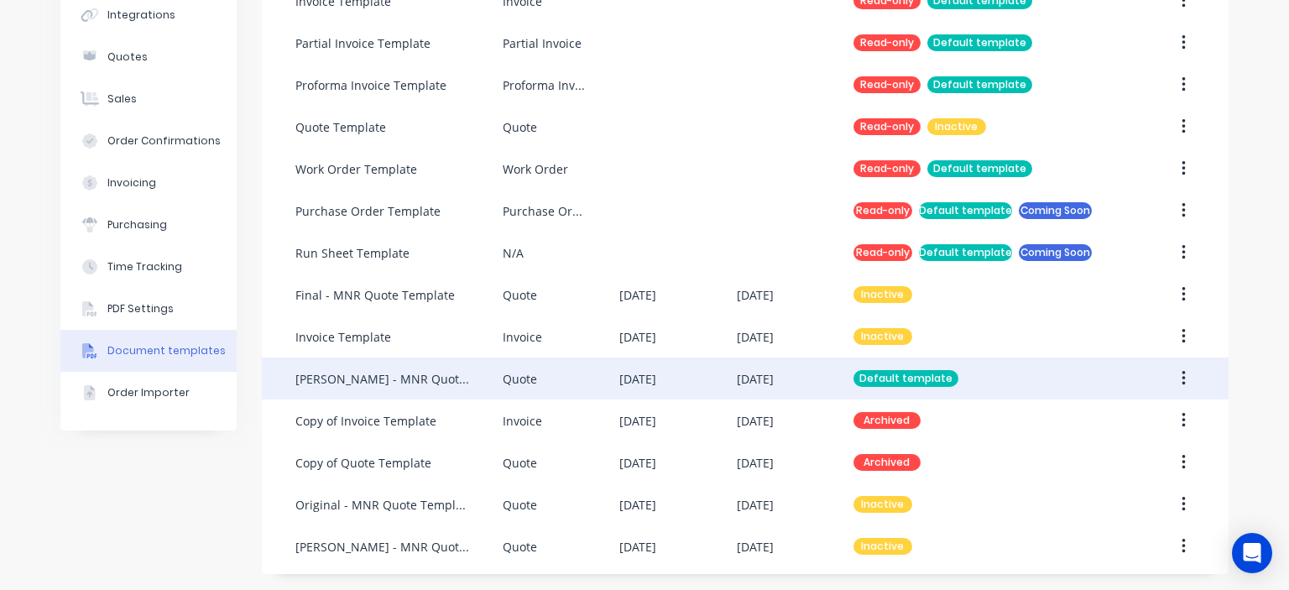
click at [346, 390] on div "[PERSON_NAME] - MNR Quote Template - Hubspot Link" at bounding box center [398, 378] width 207 height 42
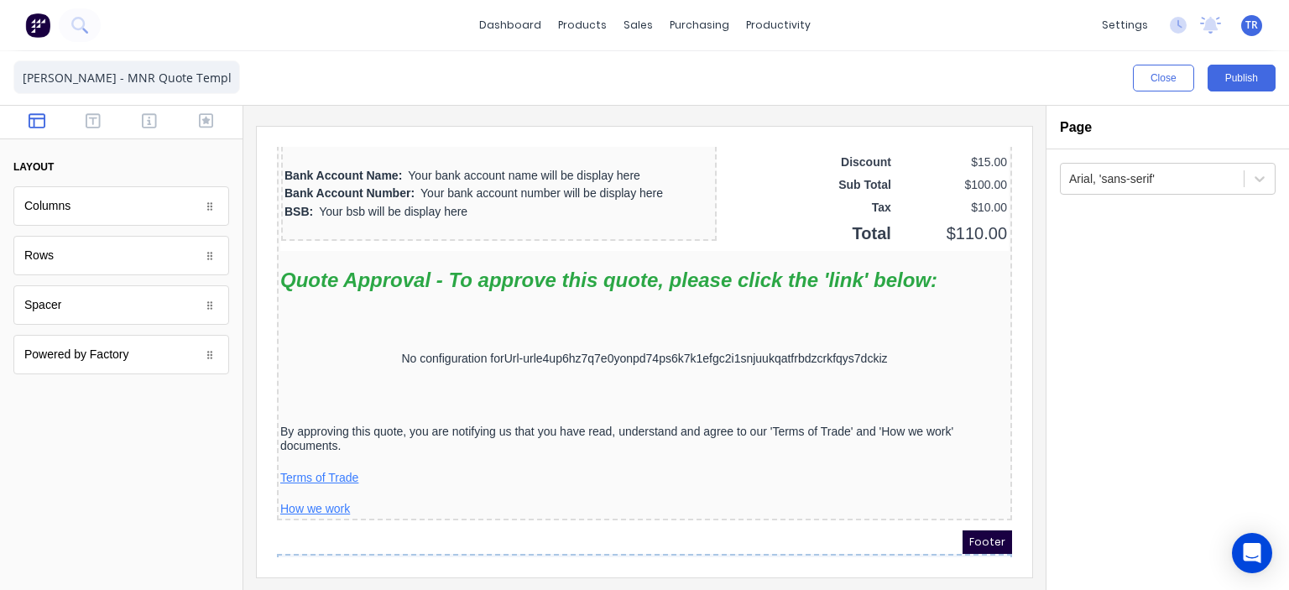
scroll to position [1510, 0]
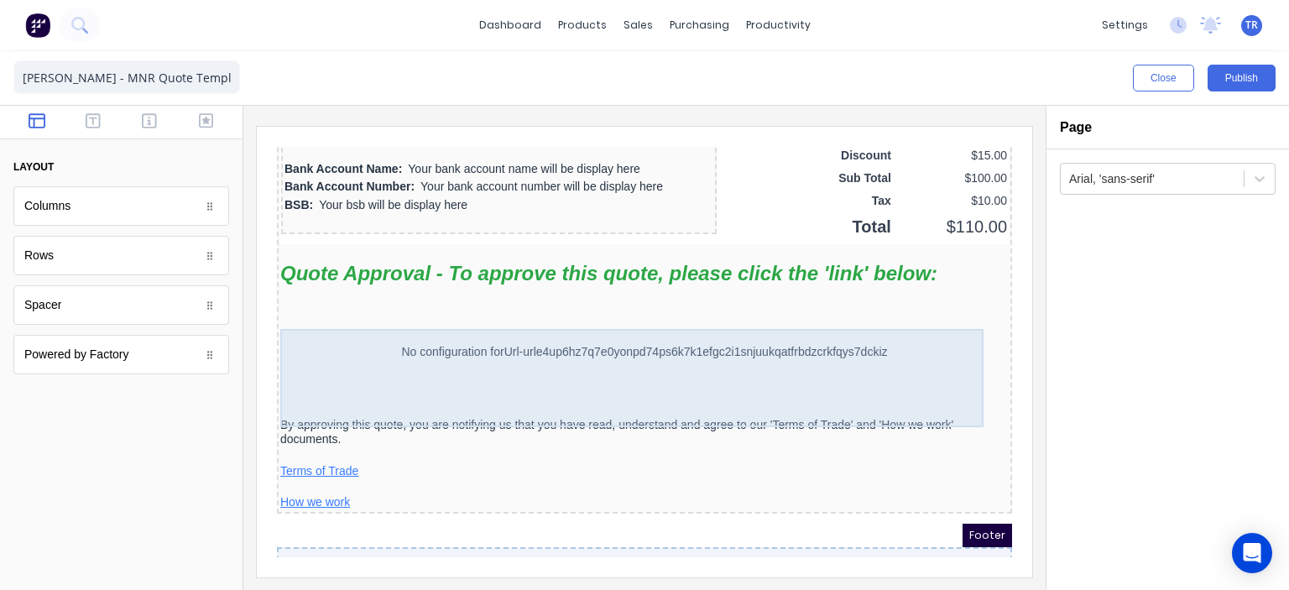
click at [503, 364] on div "No configuration for Url-urle4up6hz7q7e0yonpd74ps6k7k1efgc2i1snjuukqatfrbdzcrkf…" at bounding box center [624, 332] width 728 height 98
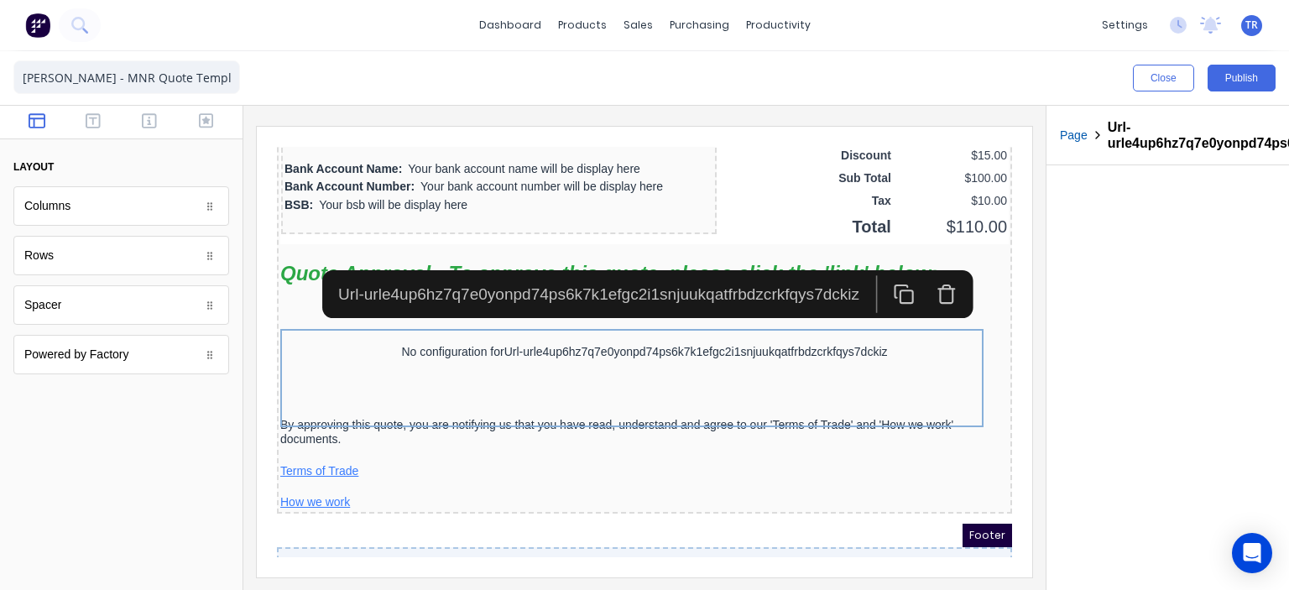
click at [920, 276] on icon "button" at bounding box center [926, 275] width 13 height 14
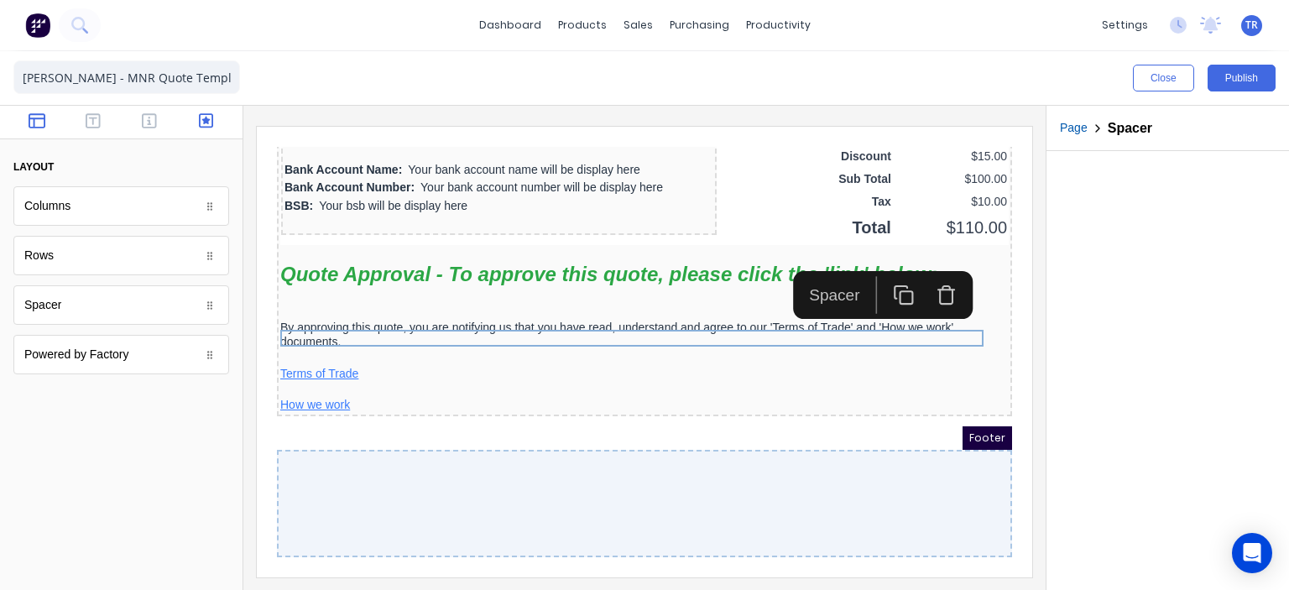
click at [201, 121] on icon "button" at bounding box center [206, 120] width 15 height 17
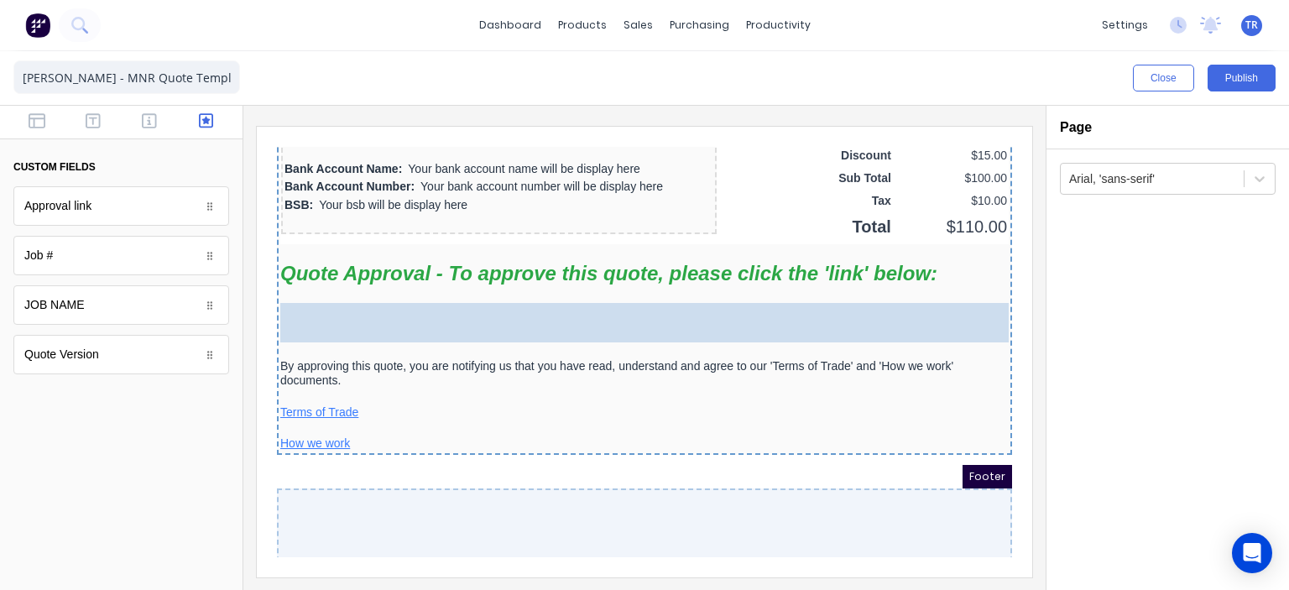
drag, startPoint x: 113, startPoint y: 211, endPoint x: 161, endPoint y: 205, distance: 48.3
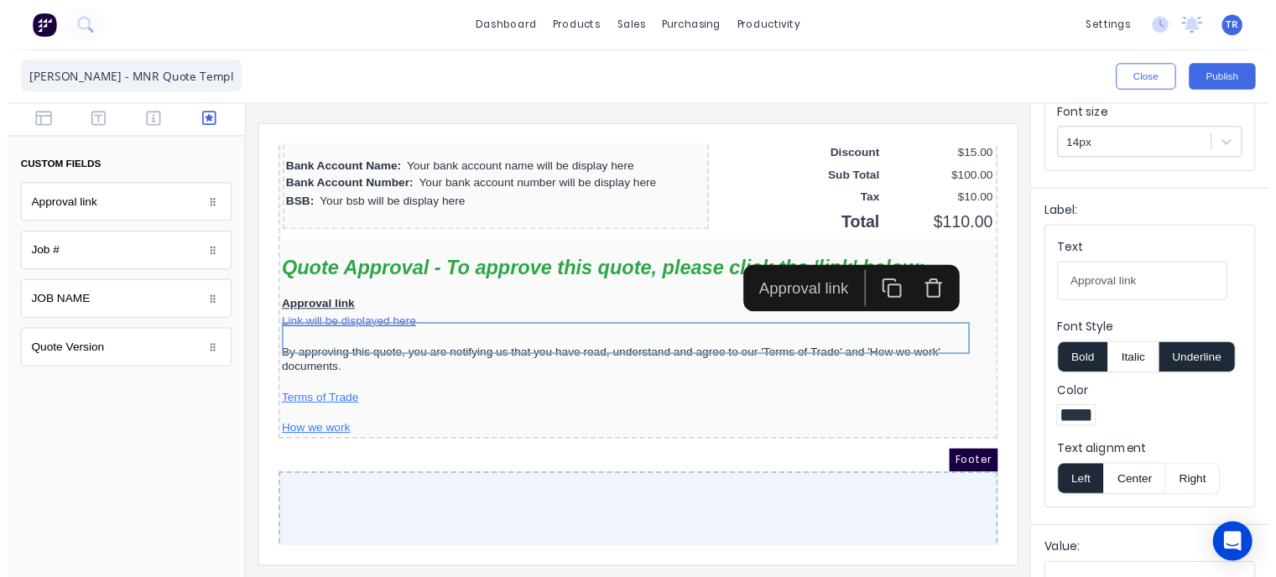
scroll to position [168, 0]
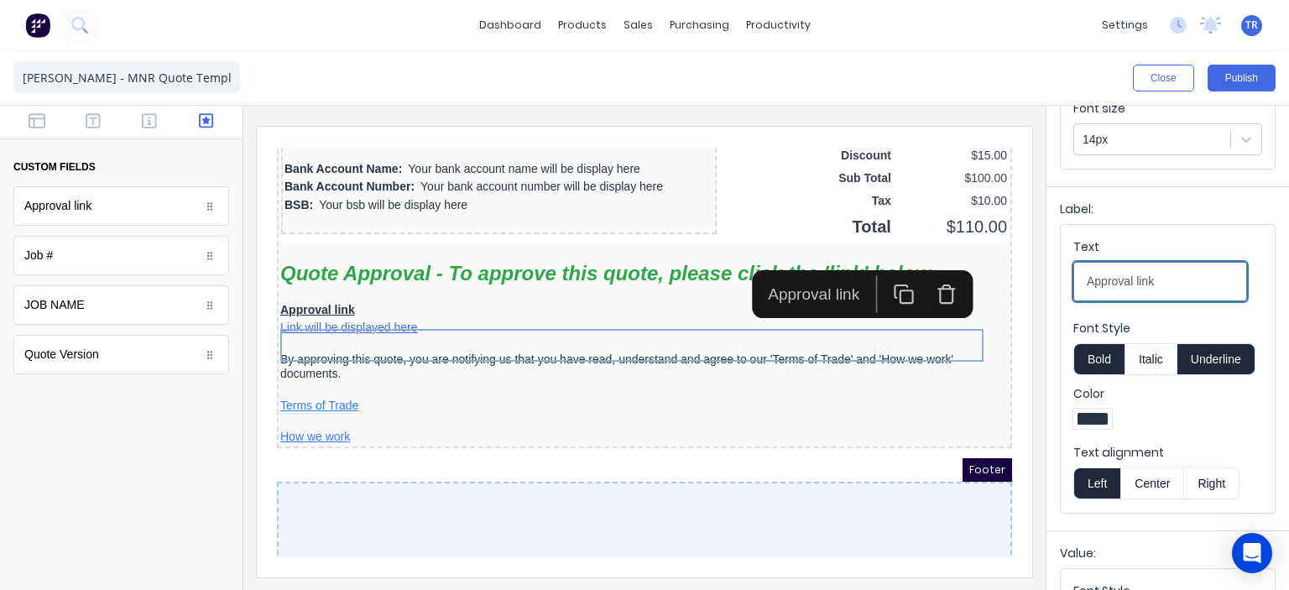
drag, startPoint x: 1423, startPoint y: 406, endPoint x: 950, endPoint y: 255, distance: 496.7
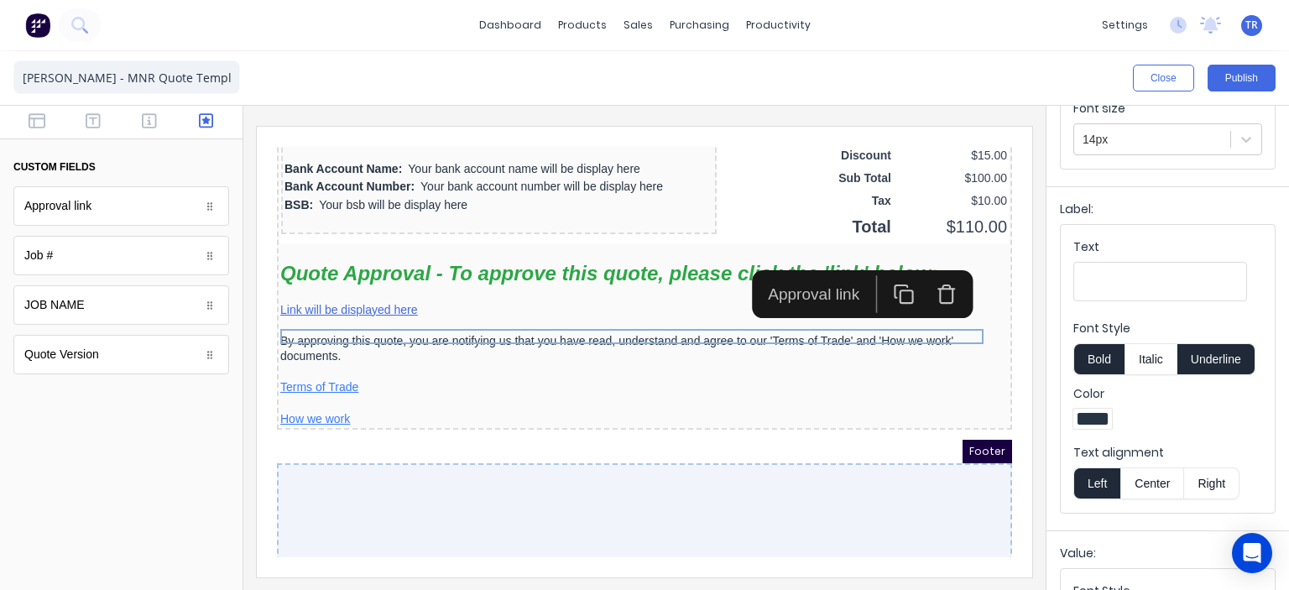
click at [1120, 207] on div "Label:" at bounding box center [1168, 212] width 216 height 23
click at [1224, 81] on button "Publish" at bounding box center [1241, 78] width 68 height 27
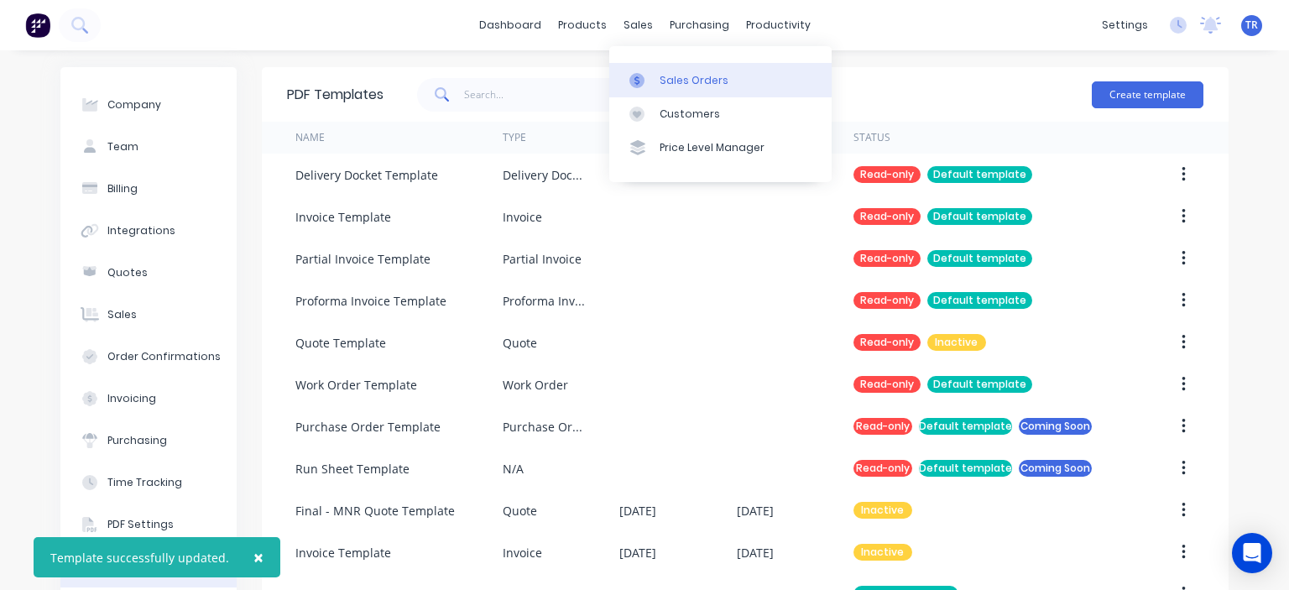
click at [665, 73] on div "Sales Orders" at bounding box center [693, 80] width 69 height 15
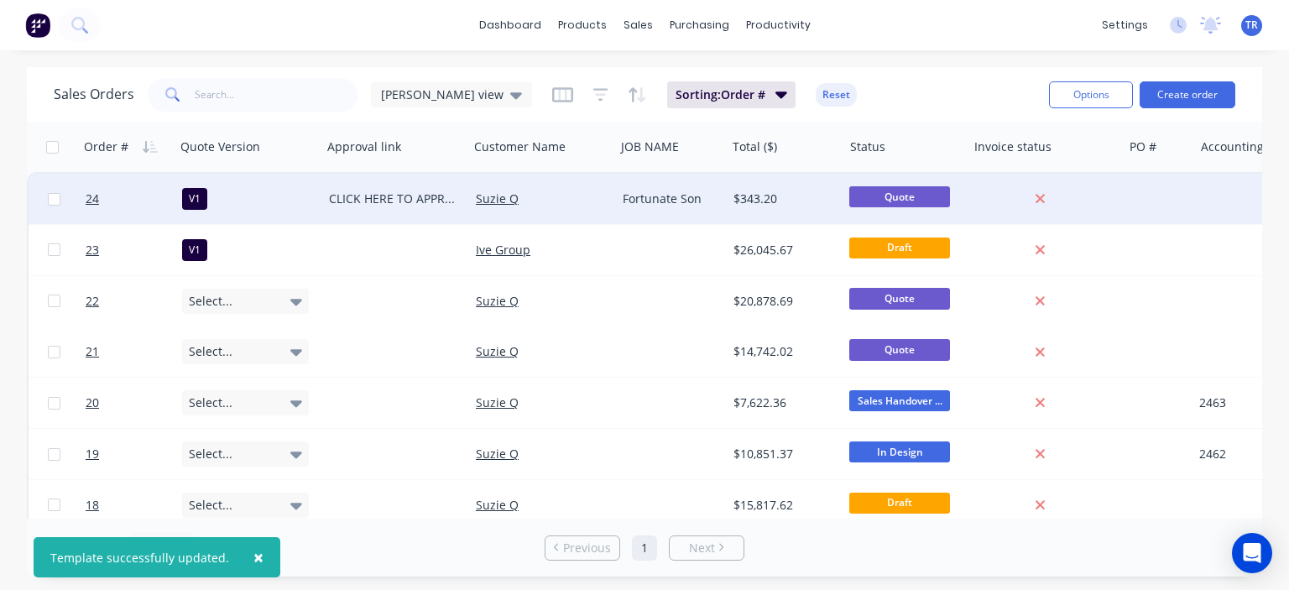
click at [563, 186] on div "Suzie Q" at bounding box center [542, 199] width 147 height 50
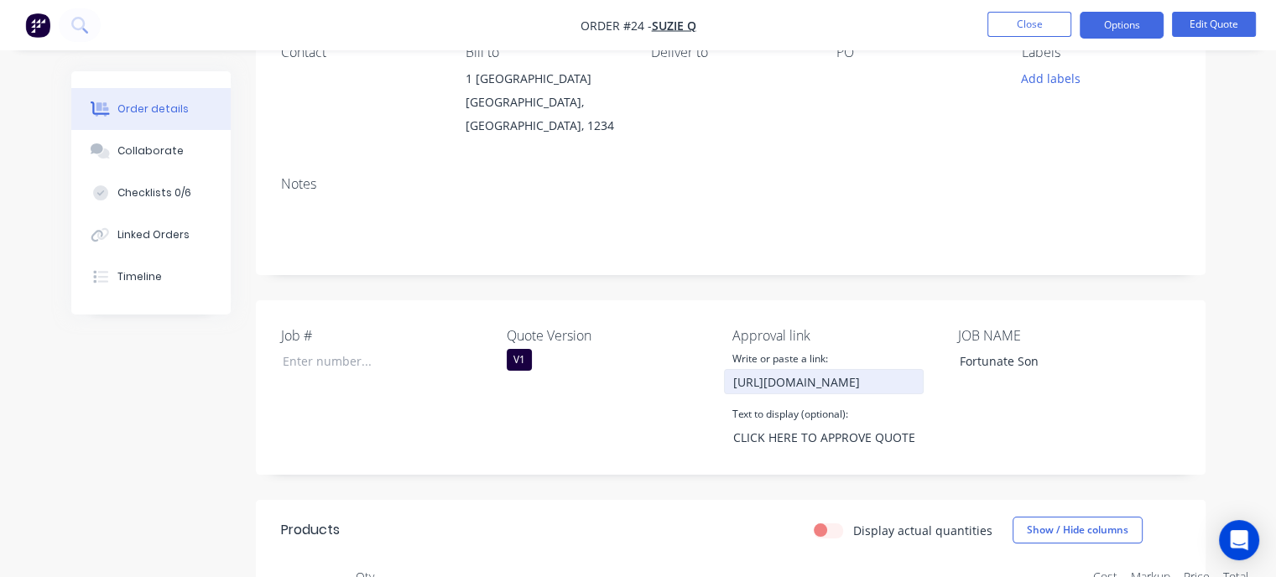
scroll to position [168, 0]
click at [867, 378] on input "[URL][DOMAIN_NAME]" at bounding box center [824, 379] width 200 height 25
drag, startPoint x: 1135, startPoint y: 33, endPoint x: 1131, endPoint y: 44, distance: 12.5
click at [1136, 33] on button "Options" at bounding box center [1122, 25] width 84 height 27
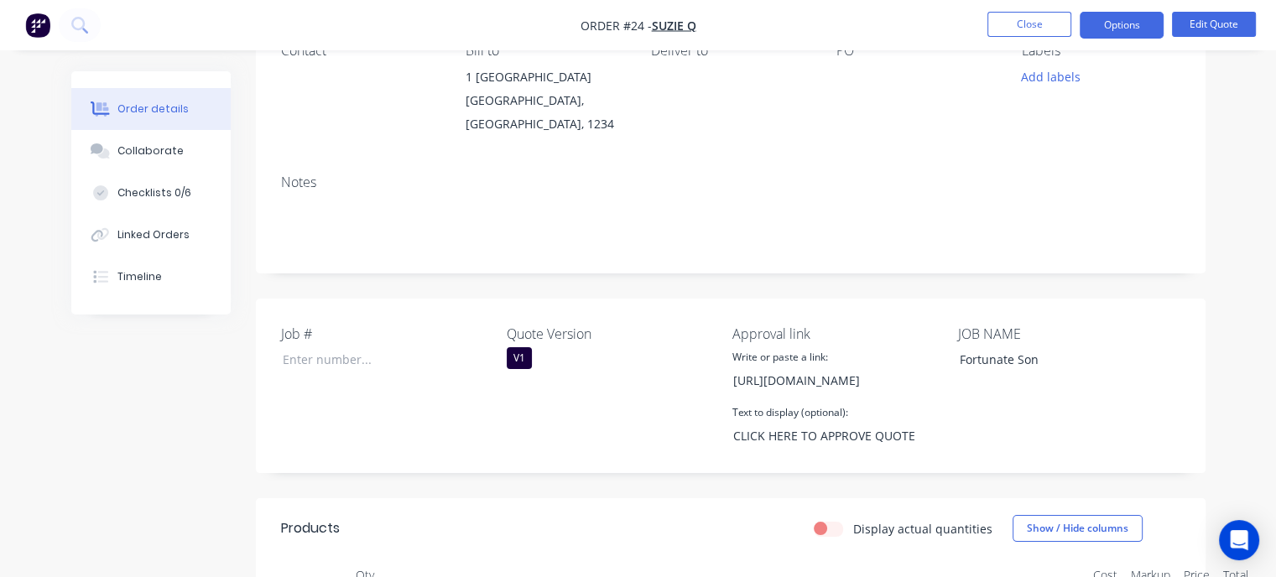
scroll to position [0, 0]
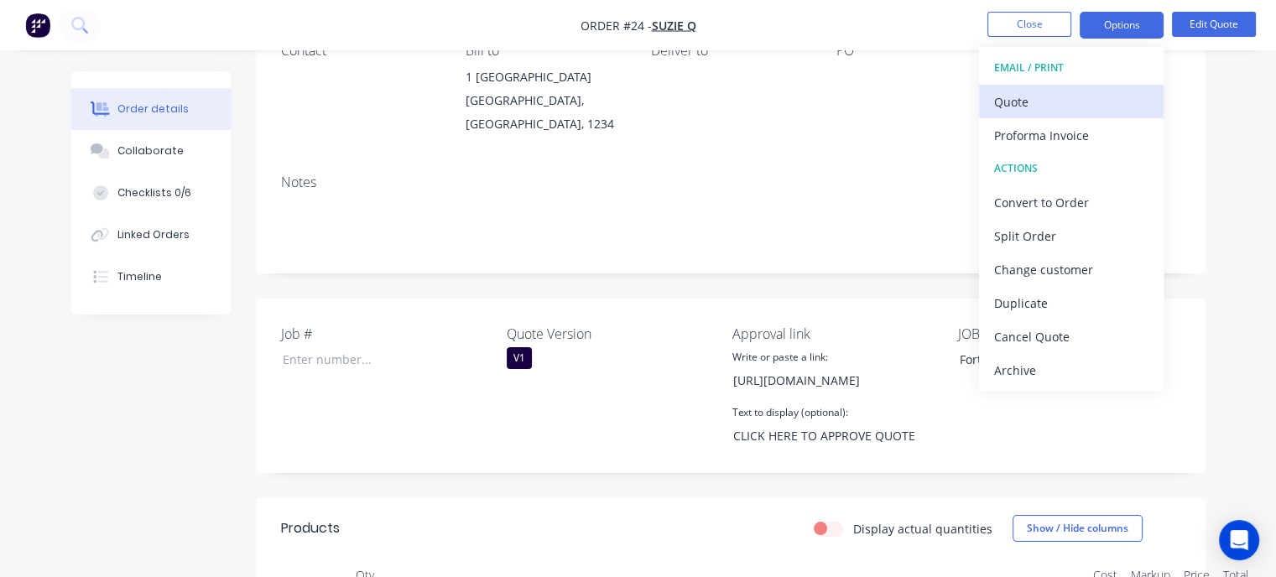
click at [1060, 98] on div "Quote" at bounding box center [1071, 102] width 154 height 24
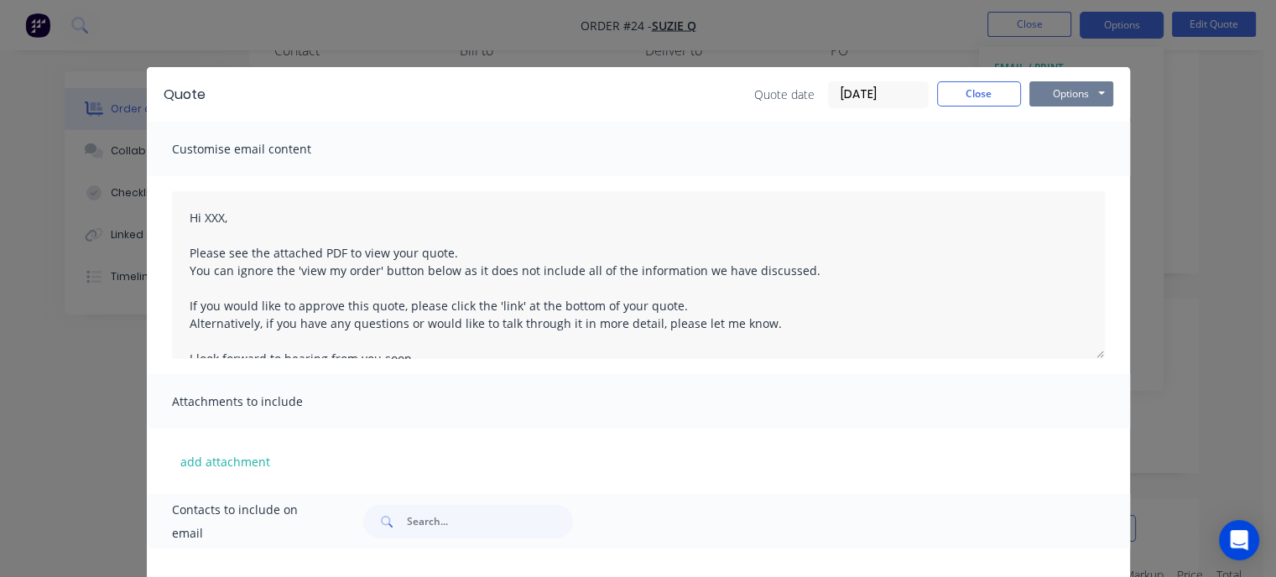
click at [1053, 102] on button "Options" at bounding box center [1071, 93] width 84 height 25
click at [1072, 133] on button "Preview" at bounding box center [1082, 124] width 107 height 28
click at [957, 86] on button "Close" at bounding box center [979, 93] width 84 height 25
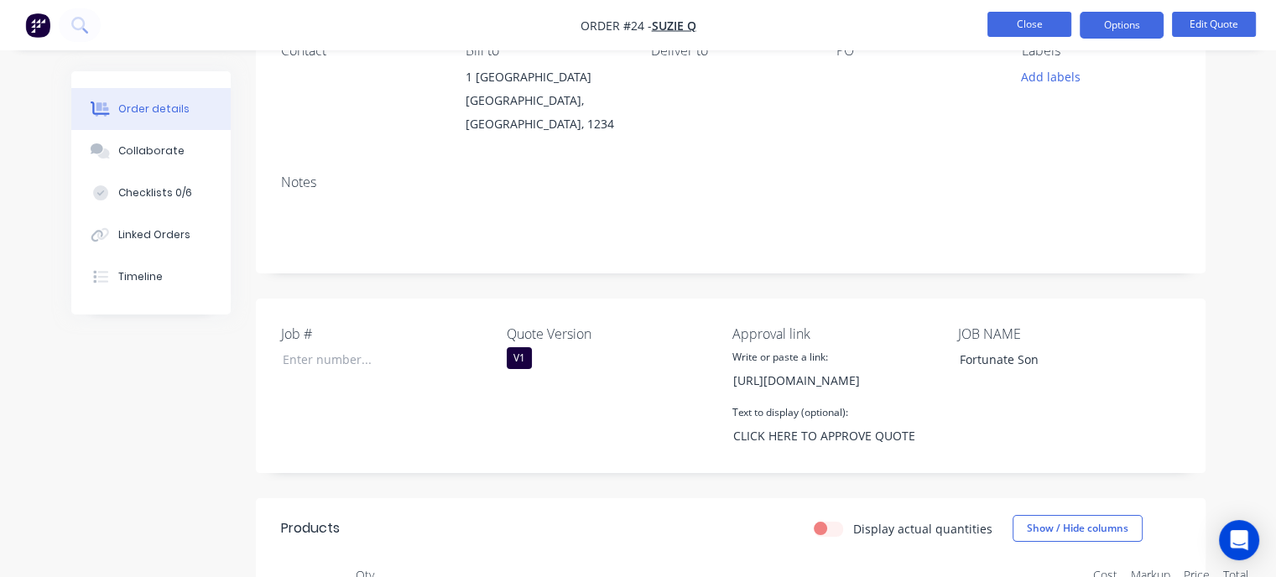
click at [1010, 26] on button "Close" at bounding box center [1029, 24] width 84 height 25
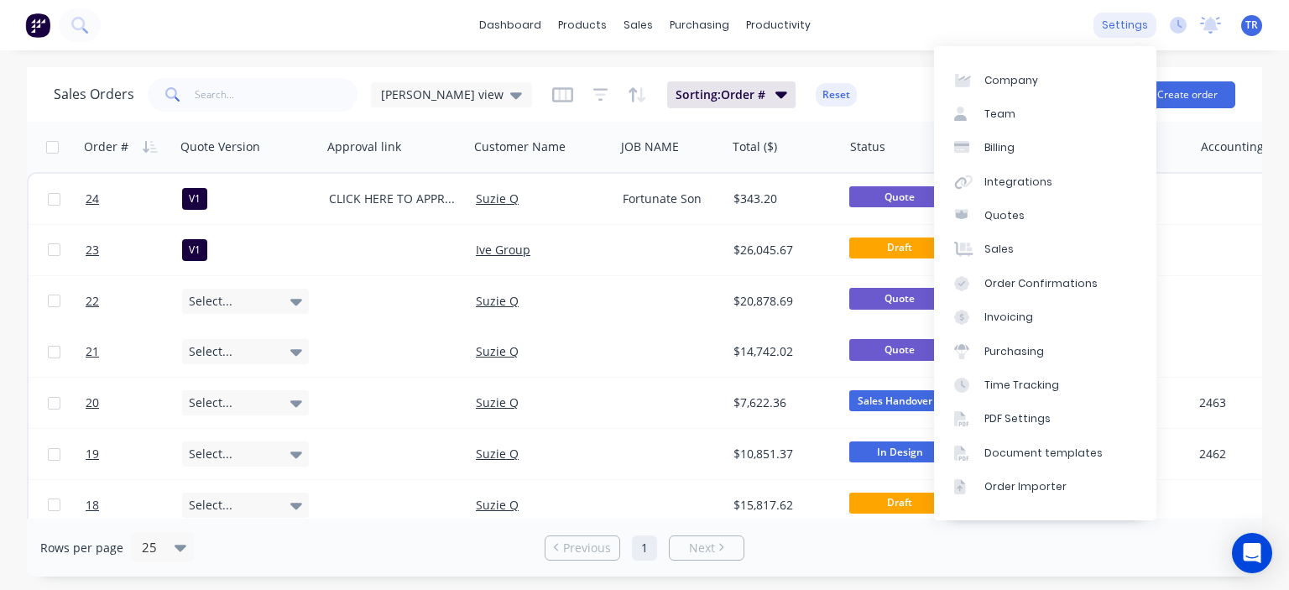
click at [1111, 27] on div "settings" at bounding box center [1124, 25] width 63 height 25
click at [1037, 449] on div "Document templates" at bounding box center [1043, 452] width 118 height 15
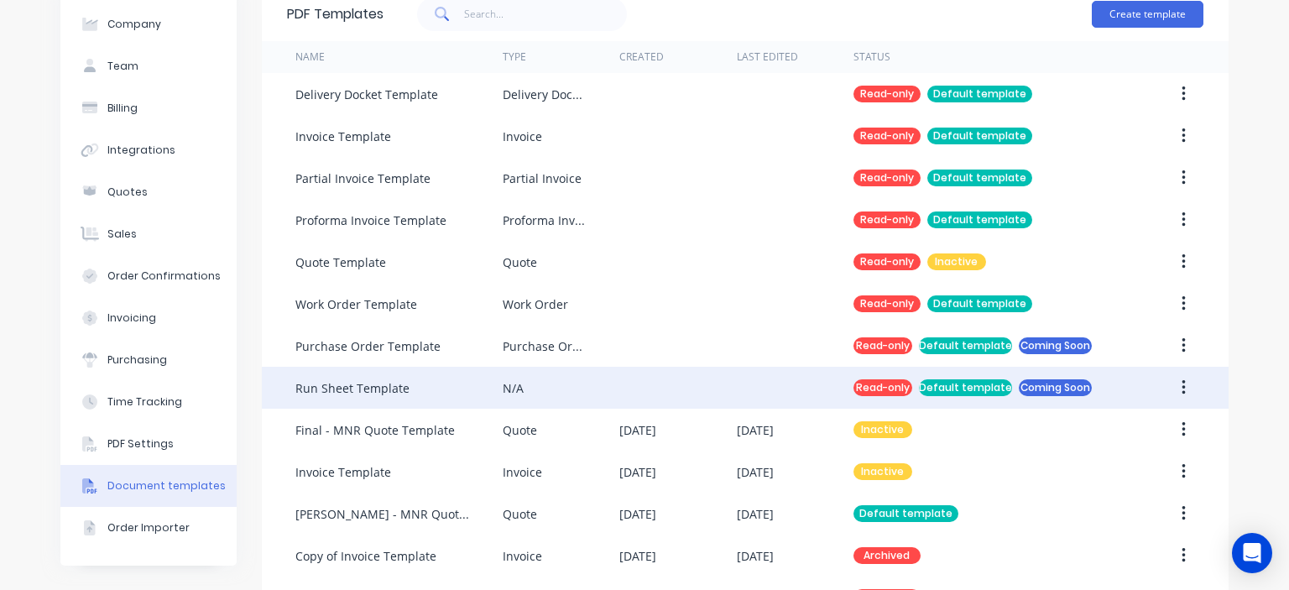
scroll to position [84, 0]
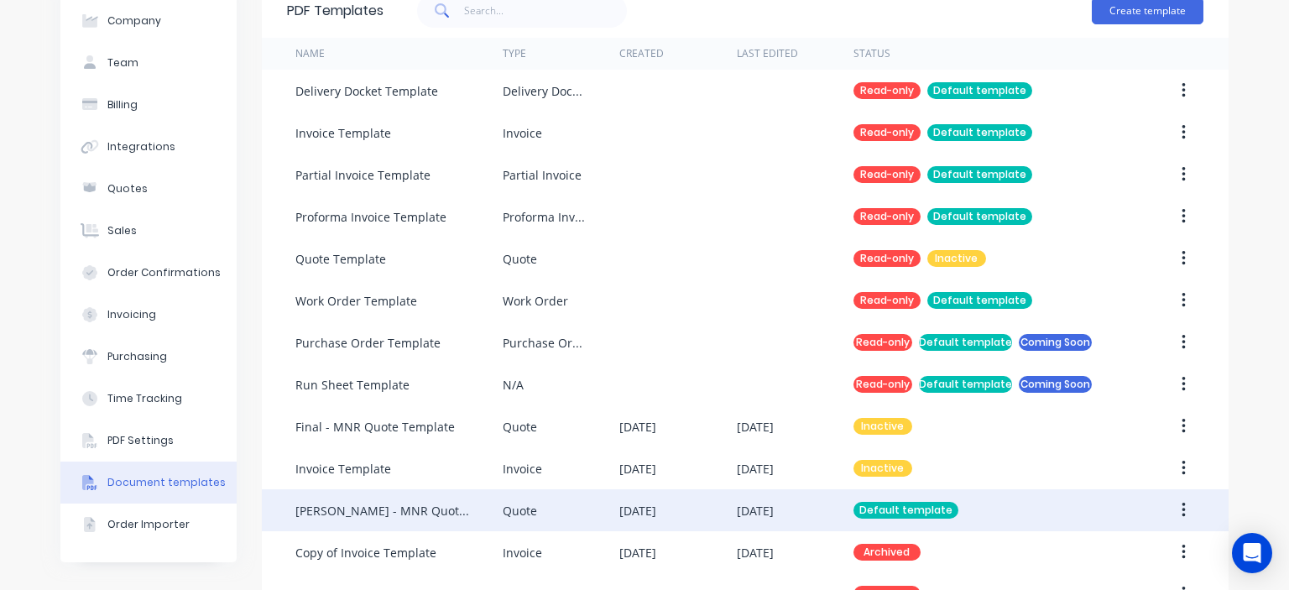
click at [405, 503] on div "[PERSON_NAME] - MNR Quote Template - Hubspot Link" at bounding box center [382, 511] width 174 height 18
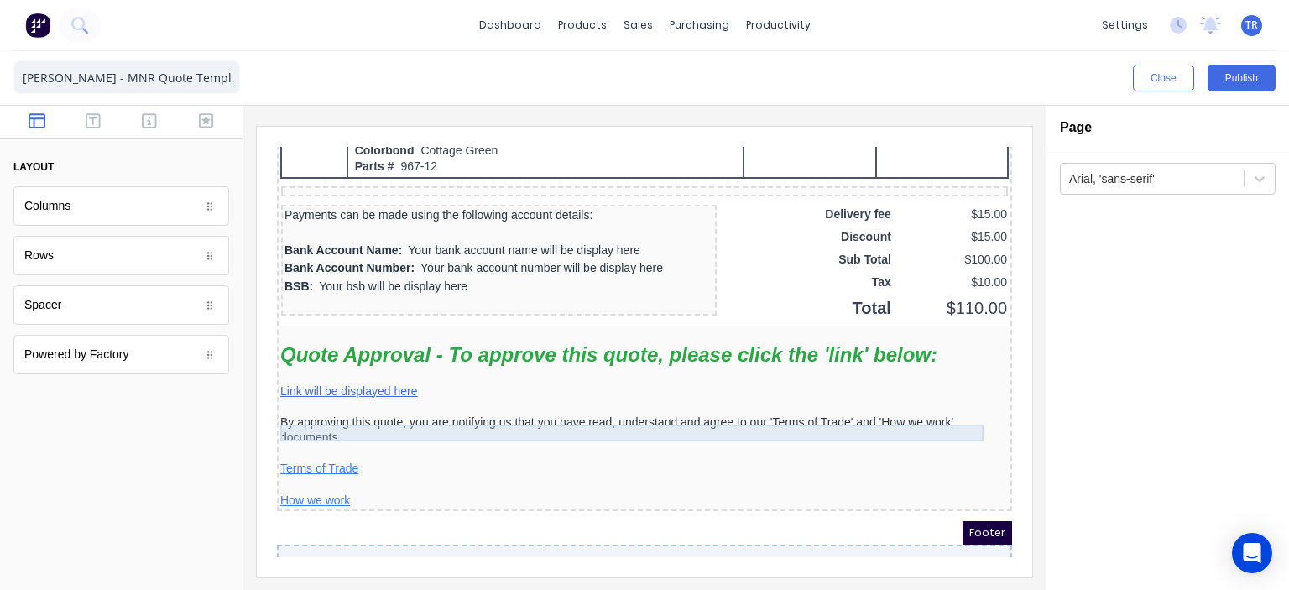
scroll to position [1426, 0]
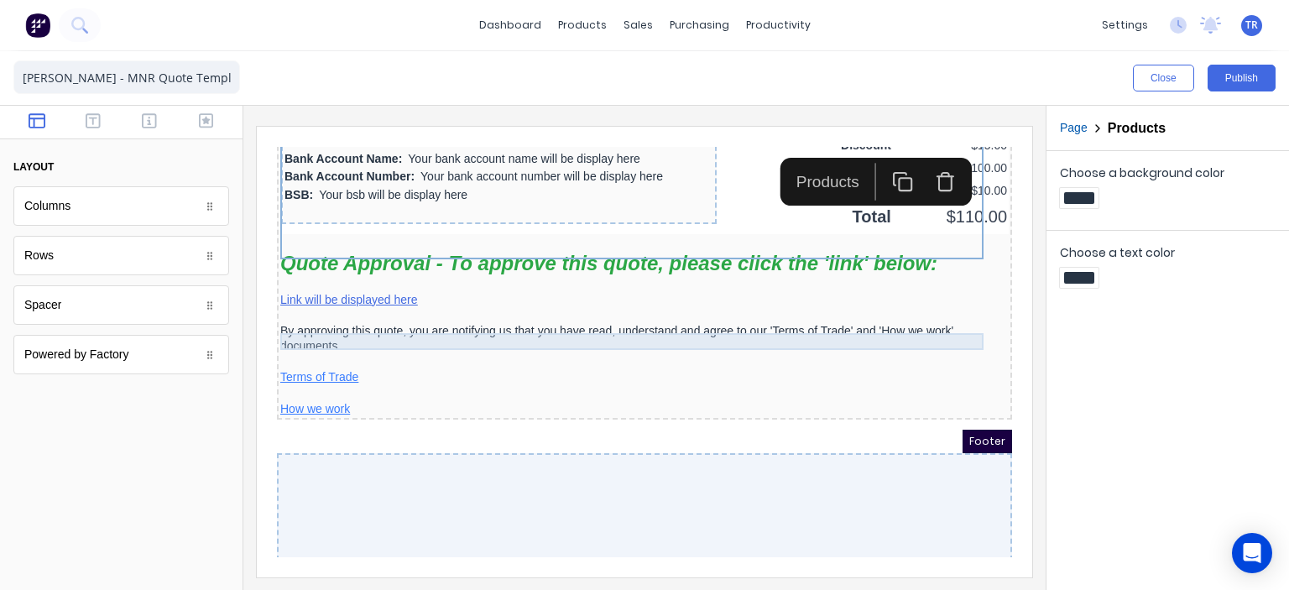
scroll to position [1472, 0]
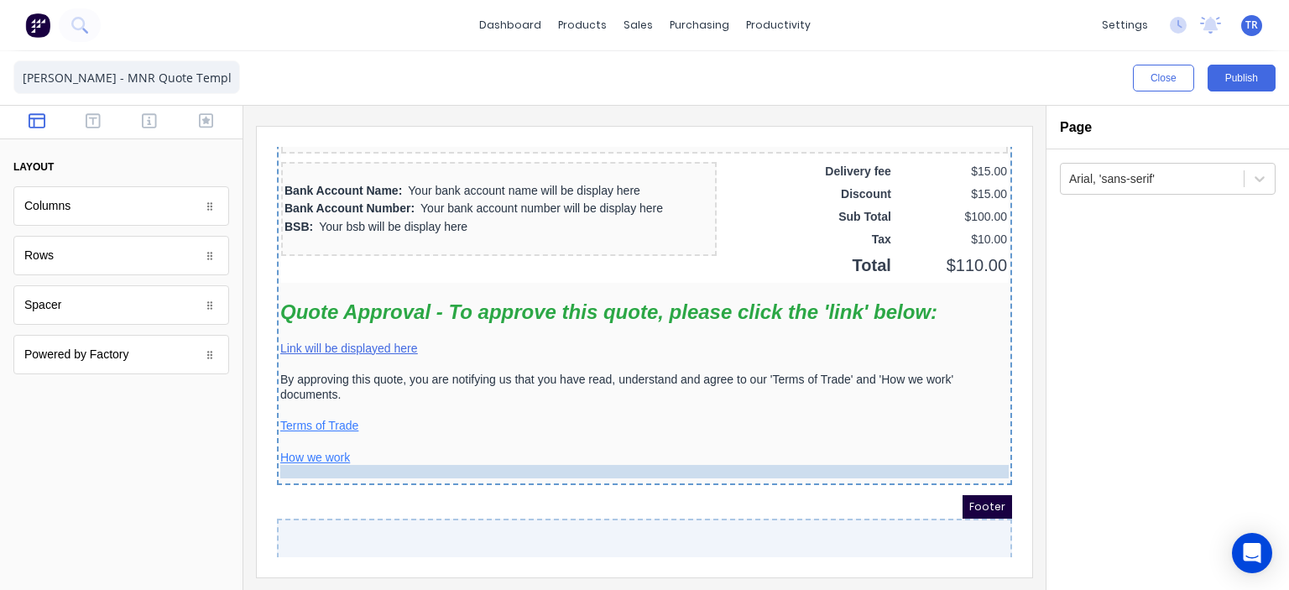
drag, startPoint x: 426, startPoint y: 180, endPoint x: 410, endPoint y: 487, distance: 307.5
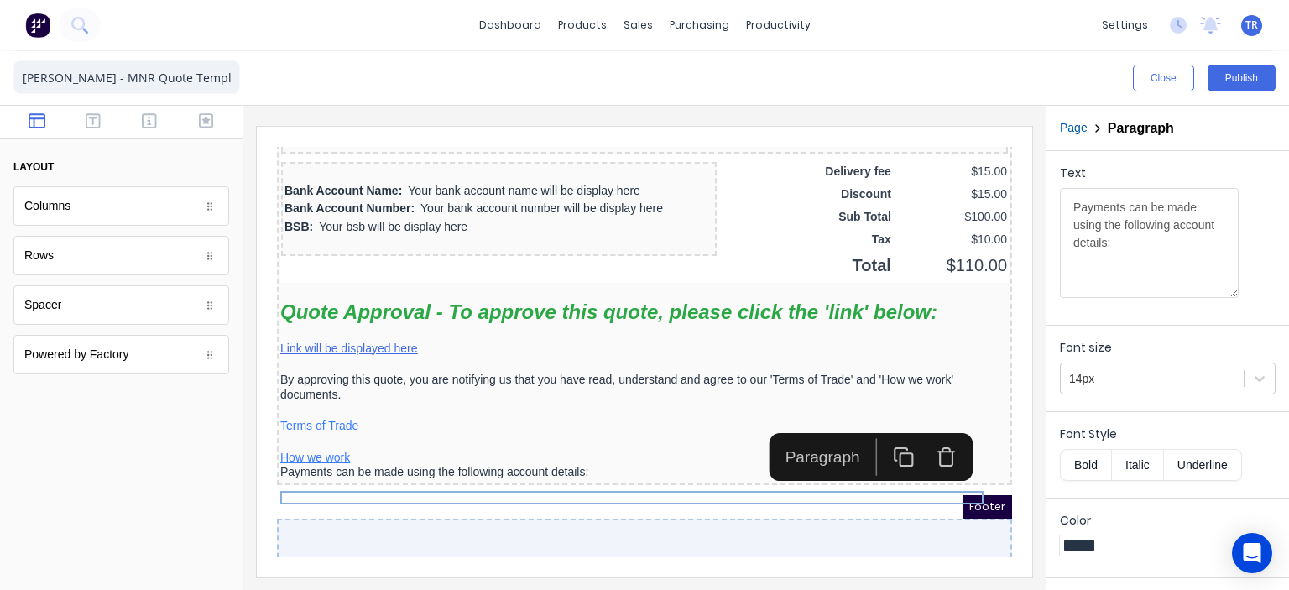
click at [87, 308] on div "Spacer" at bounding box center [121, 304] width 216 height 39
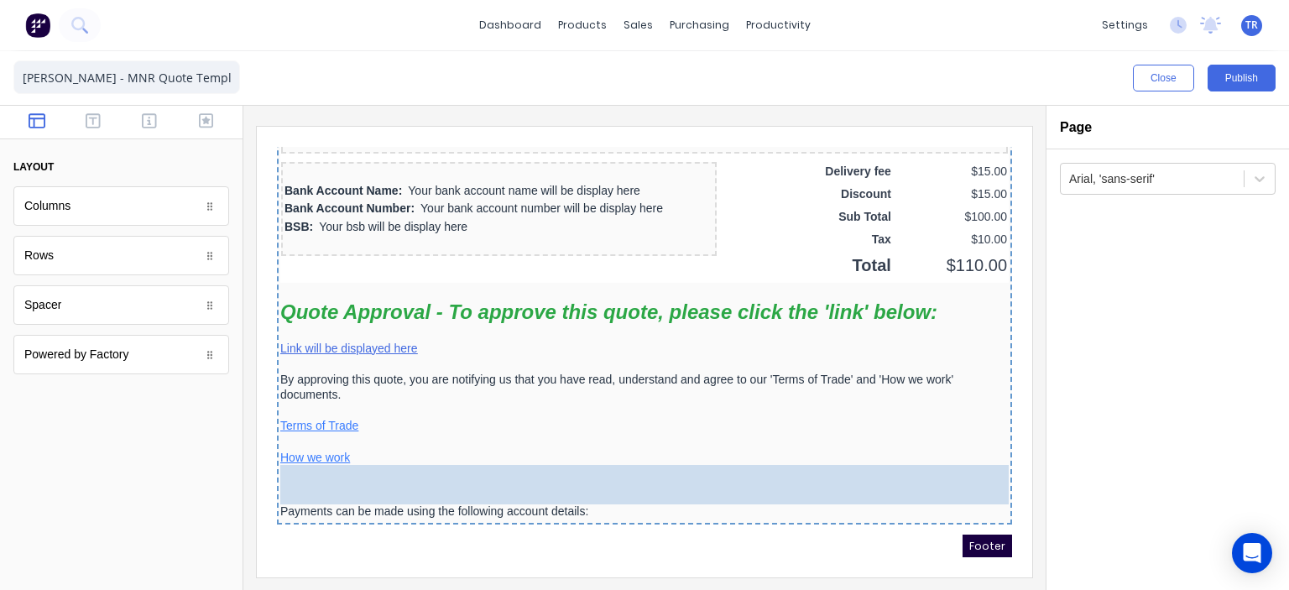
drag, startPoint x: 87, startPoint y: 308, endPoint x: 175, endPoint y: 350, distance: 97.6
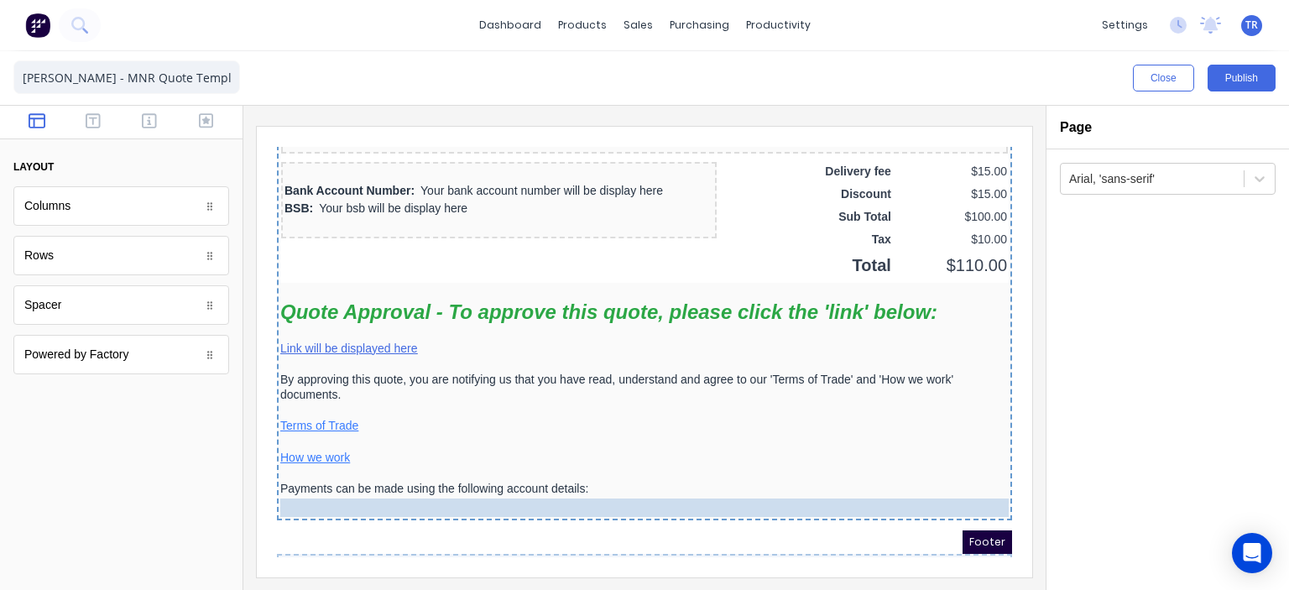
drag, startPoint x: 351, startPoint y: 198, endPoint x: 359, endPoint y: 521, distance: 323.1
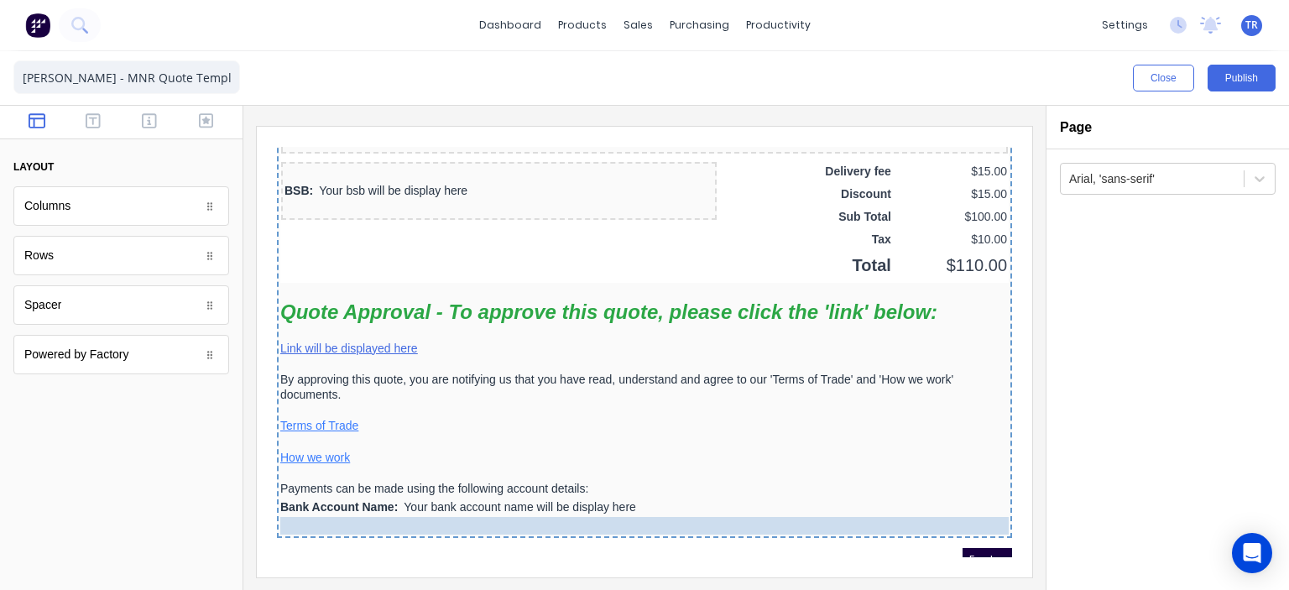
drag, startPoint x: 346, startPoint y: 195, endPoint x: 352, endPoint y: 530, distance: 335.6
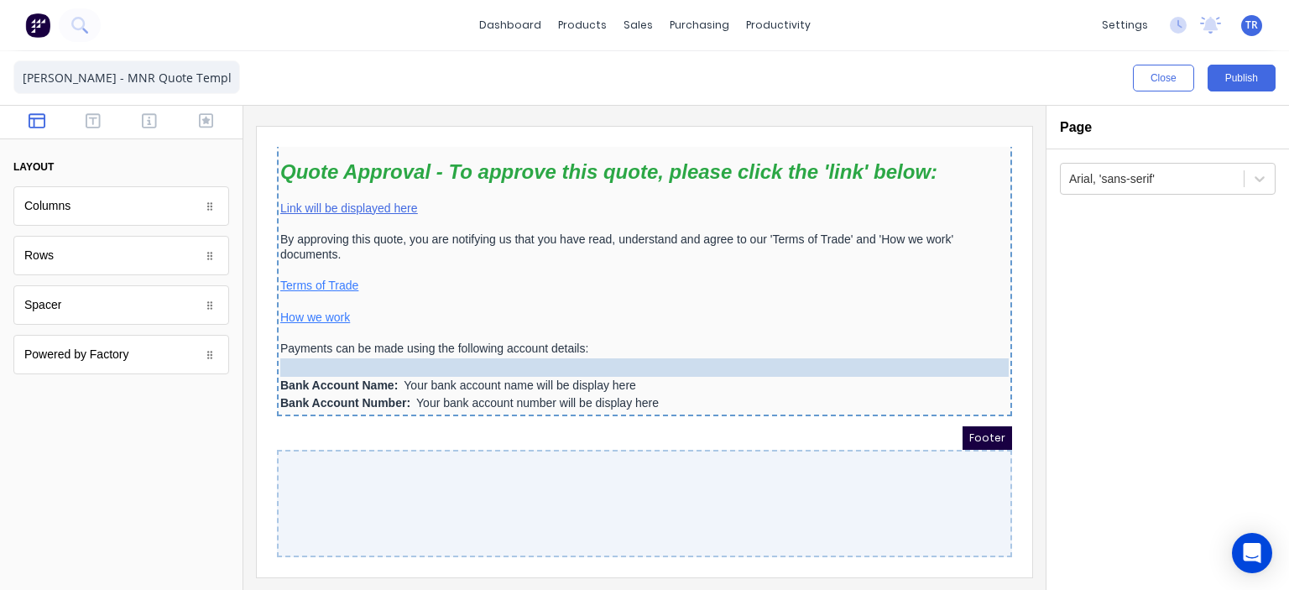
scroll to position [1625, 0]
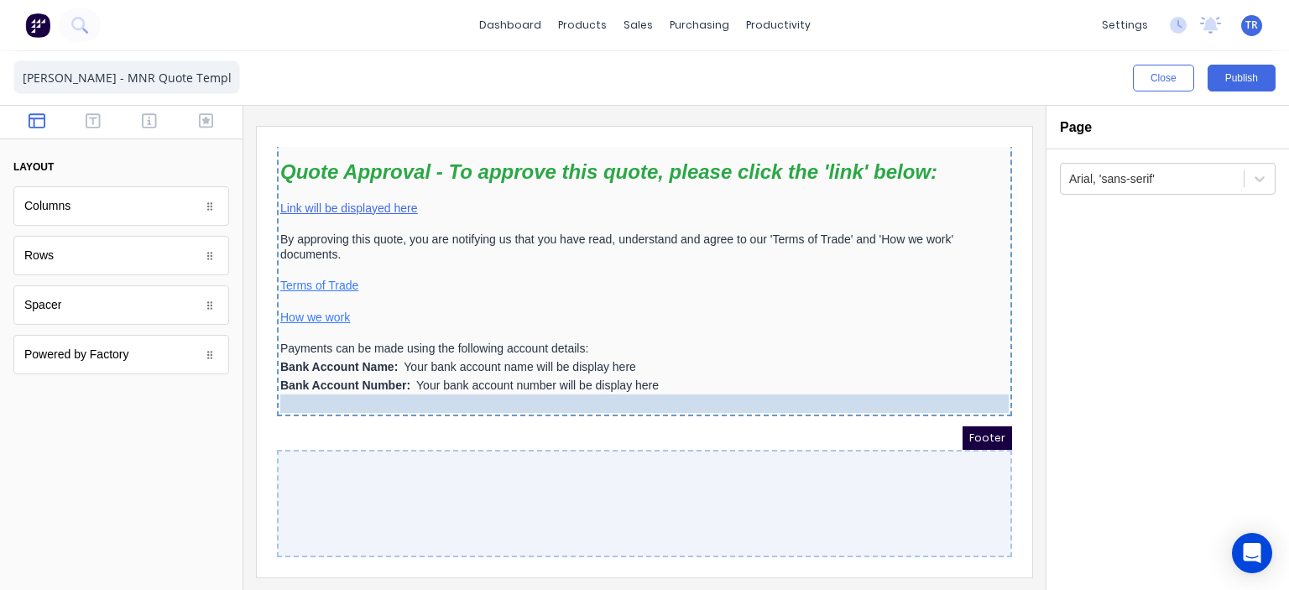
drag, startPoint x: 364, startPoint y: 195, endPoint x: 396, endPoint y: 393, distance: 201.4
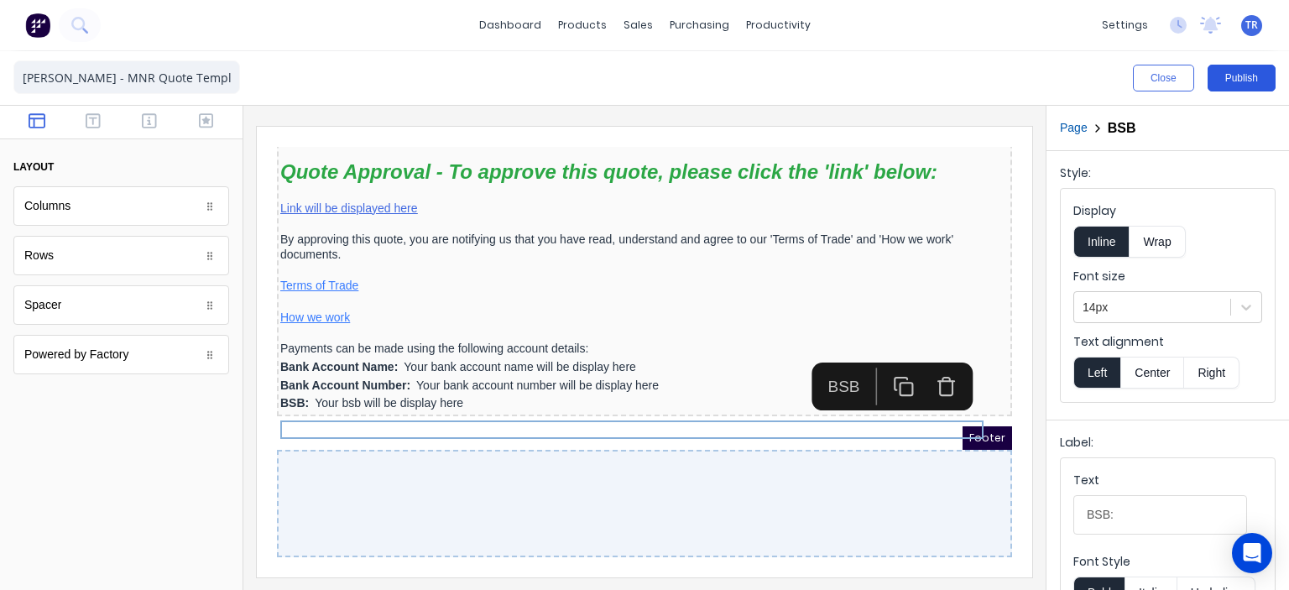
click at [1241, 80] on button "Publish" at bounding box center [1241, 78] width 68 height 27
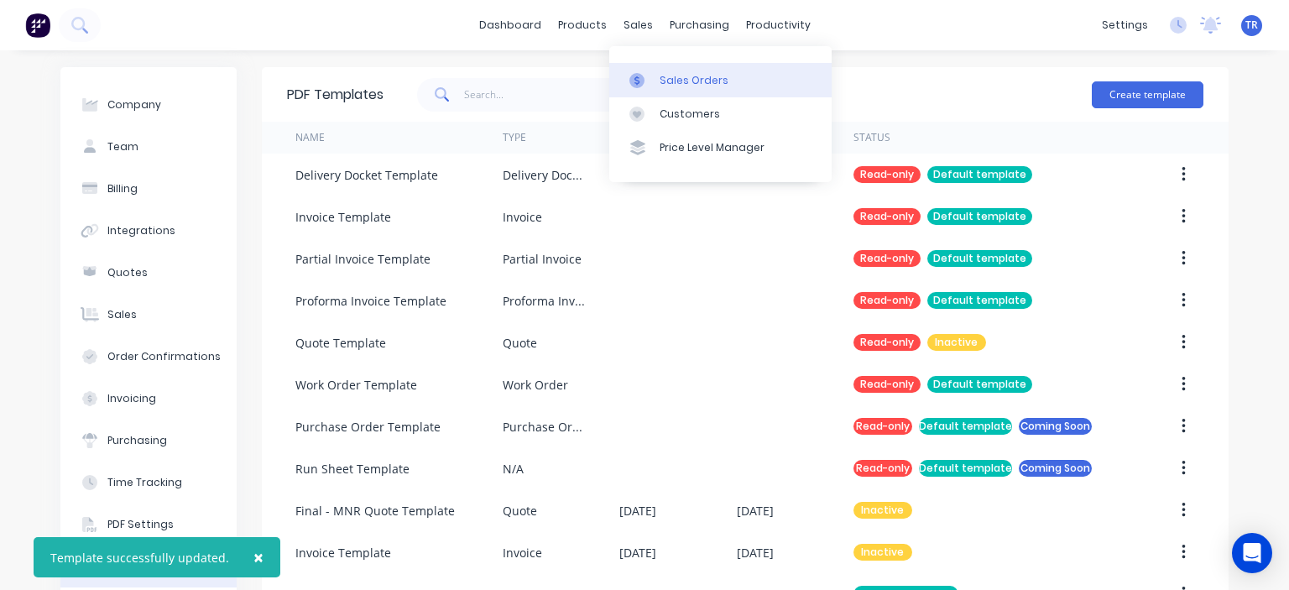
click at [657, 63] on link "Sales Orders" at bounding box center [720, 80] width 222 height 34
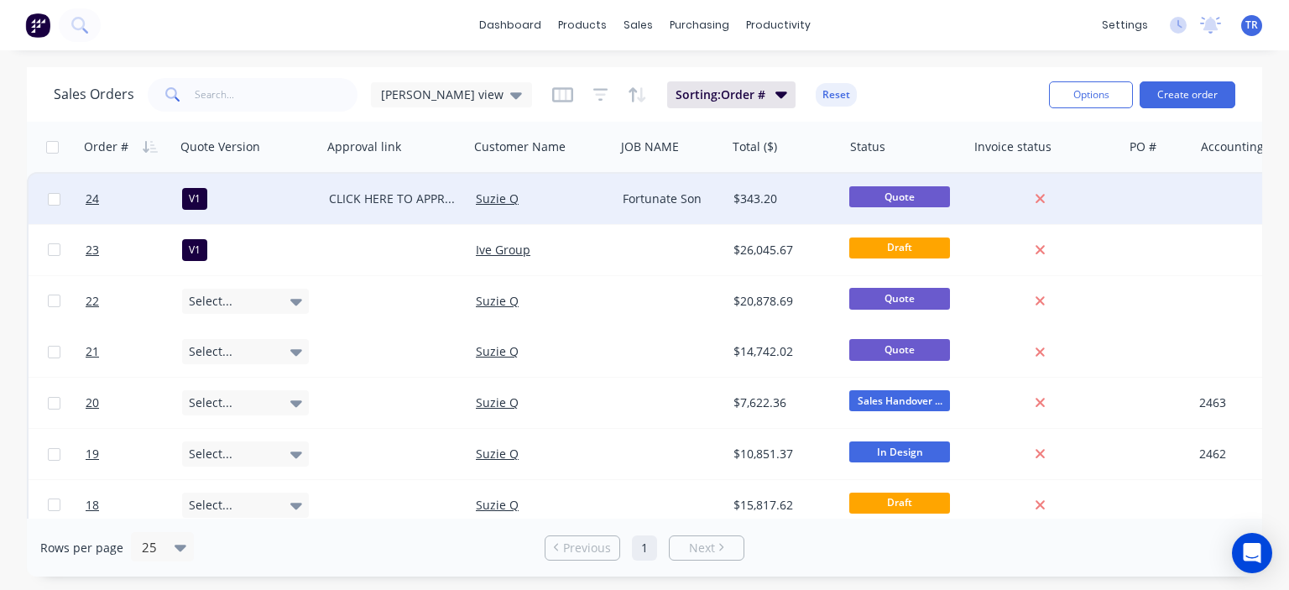
click at [586, 195] on div "Suzie Q" at bounding box center [539, 198] width 127 height 17
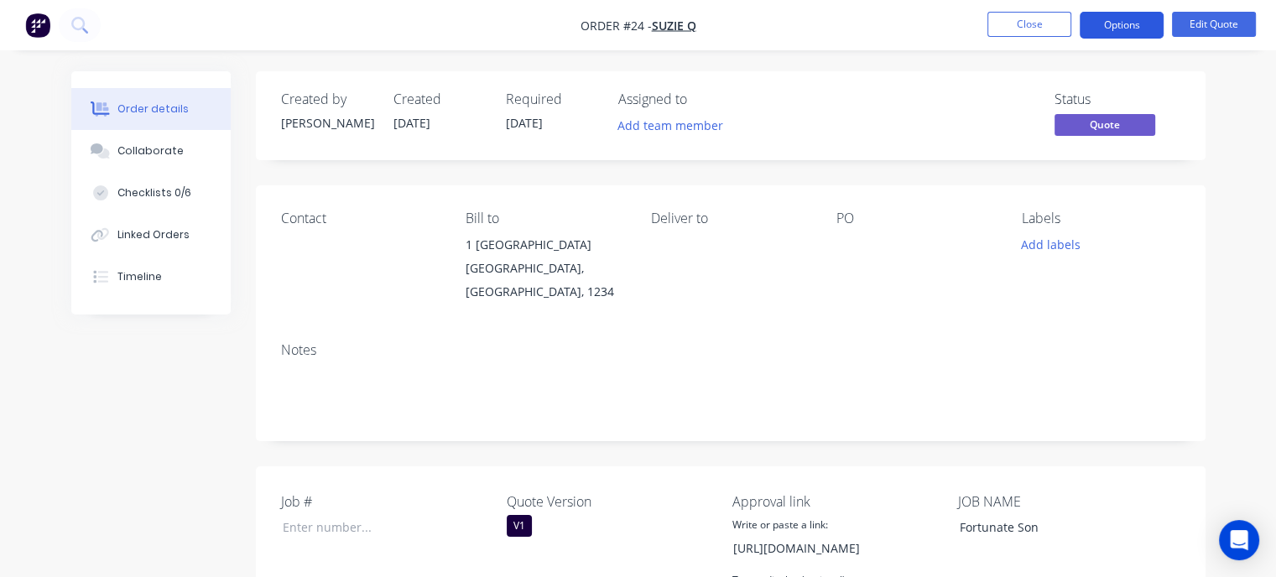
click at [1102, 30] on button "Options" at bounding box center [1122, 25] width 84 height 27
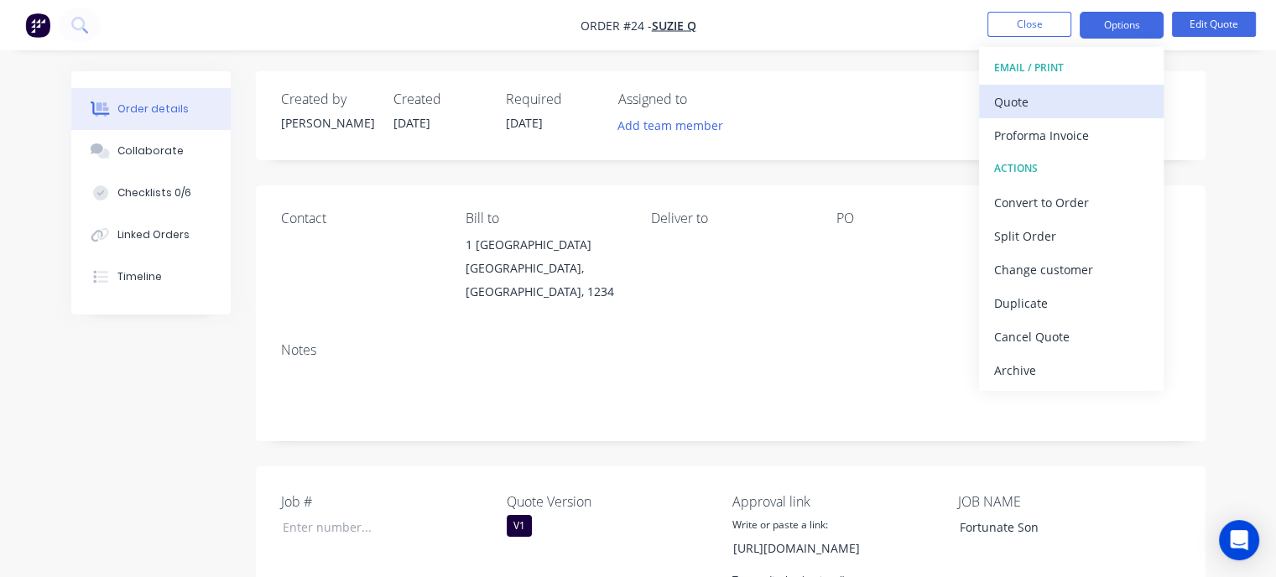
click at [1025, 107] on div "Quote" at bounding box center [1071, 102] width 154 height 24
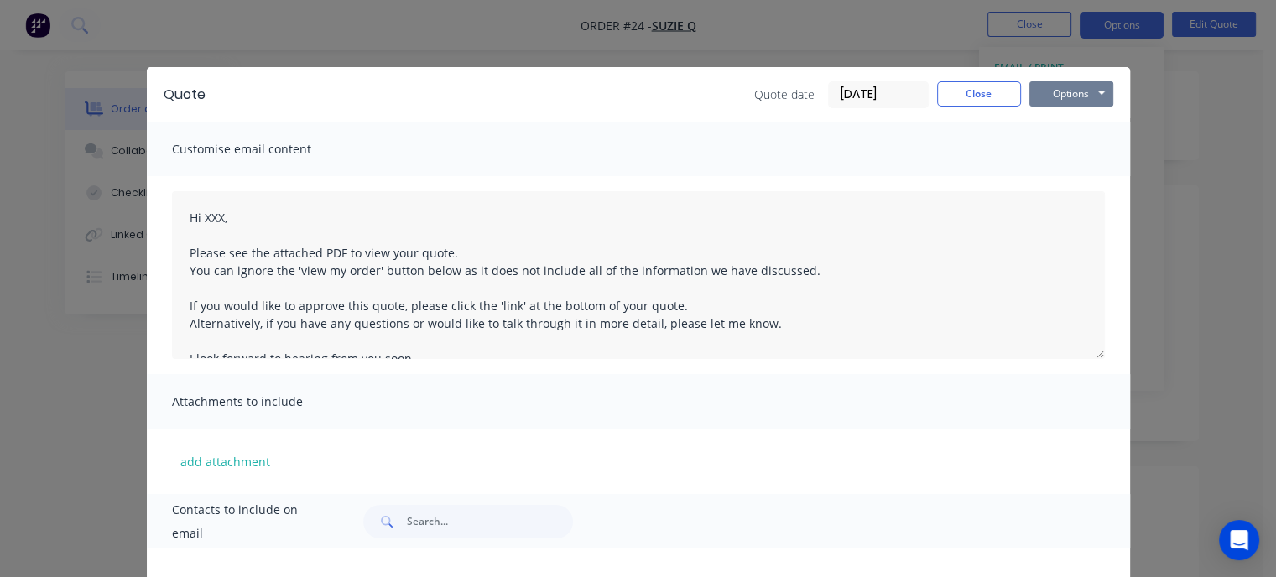
click at [1040, 98] on button "Options" at bounding box center [1071, 93] width 84 height 25
click at [1052, 133] on button "Preview" at bounding box center [1082, 124] width 107 height 28
